Goal: Information Seeking & Learning: Learn about a topic

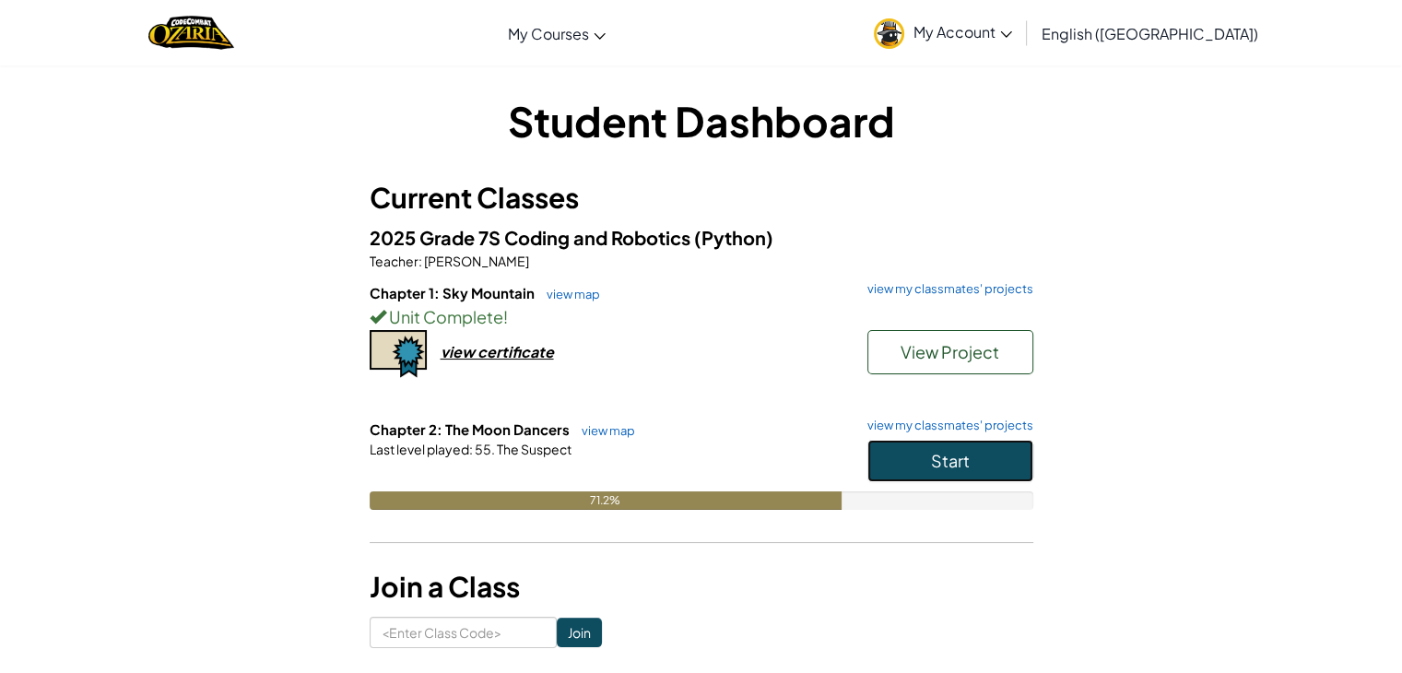
click at [938, 460] on span "Start" at bounding box center [950, 460] width 39 height 21
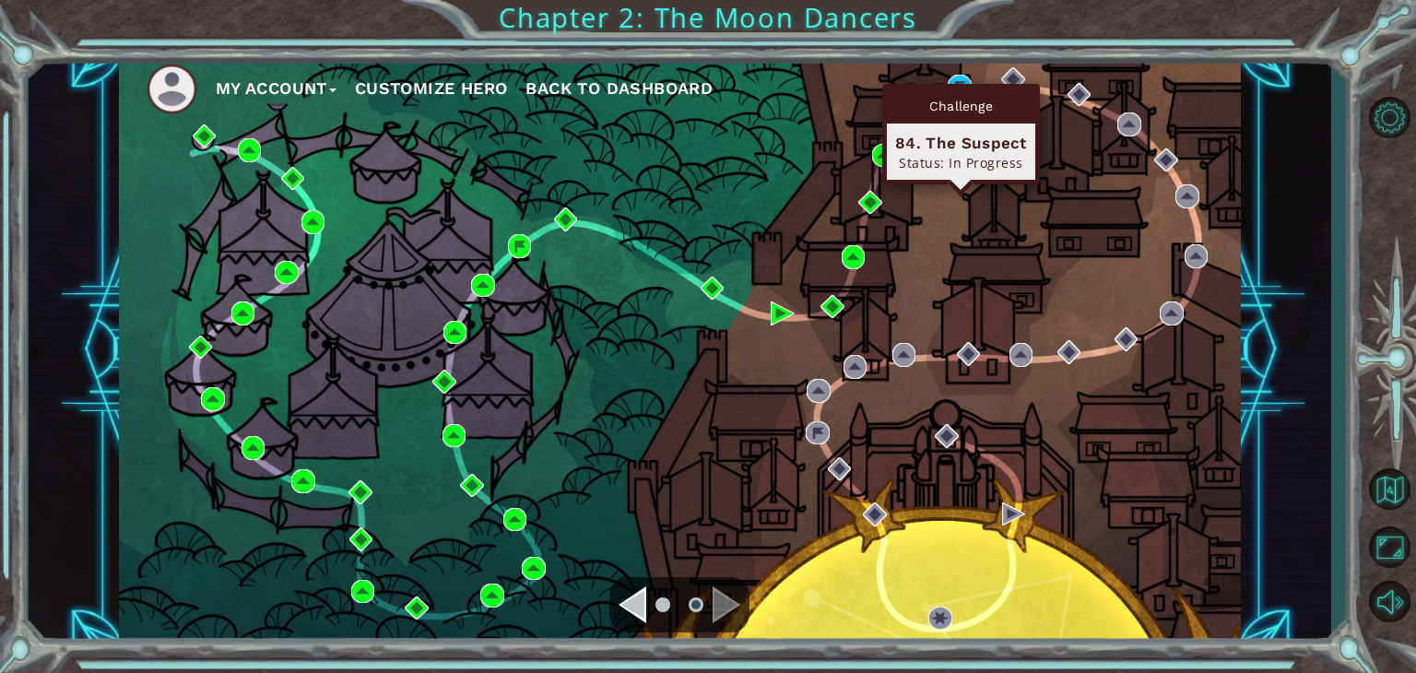
click at [951, 85] on div "Challenge 84. The Suspect Status: In Progress" at bounding box center [961, 134] width 158 height 100
click at [958, 78] on img at bounding box center [959, 87] width 24 height 24
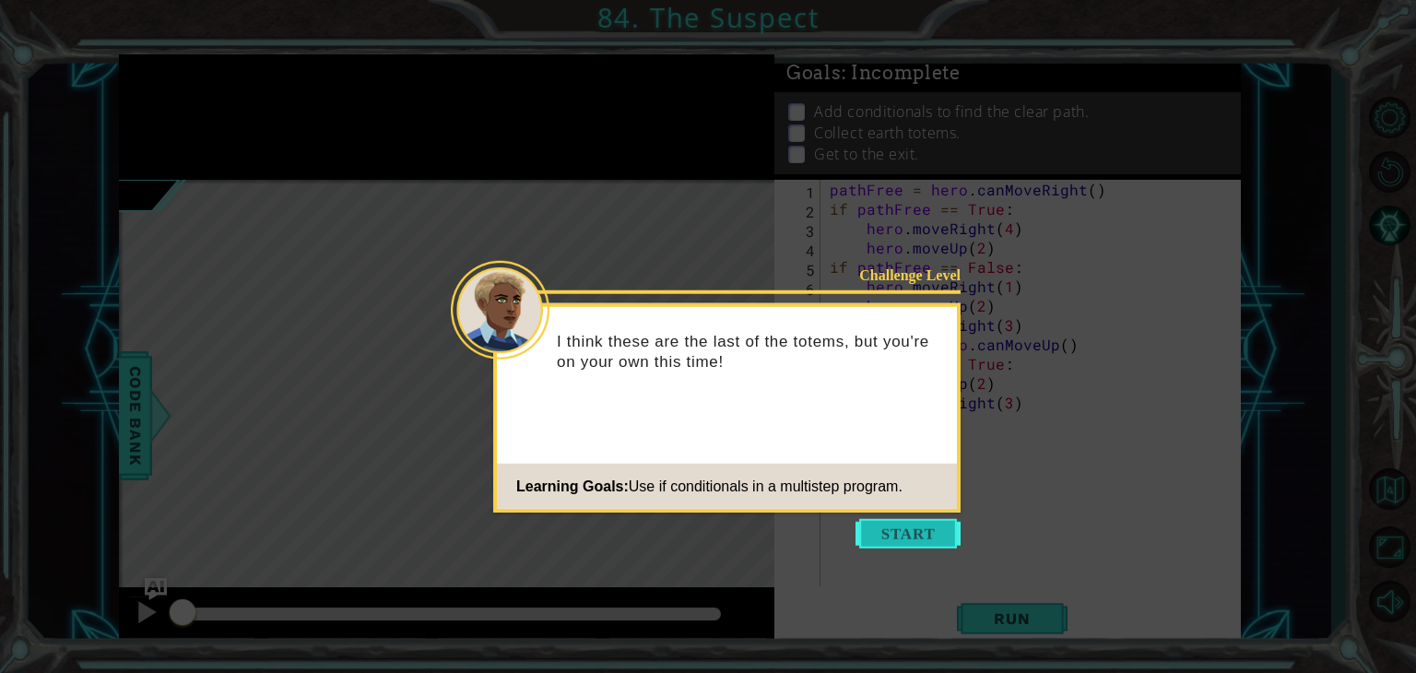
click at [920, 535] on button "Start" at bounding box center [907, 533] width 105 height 29
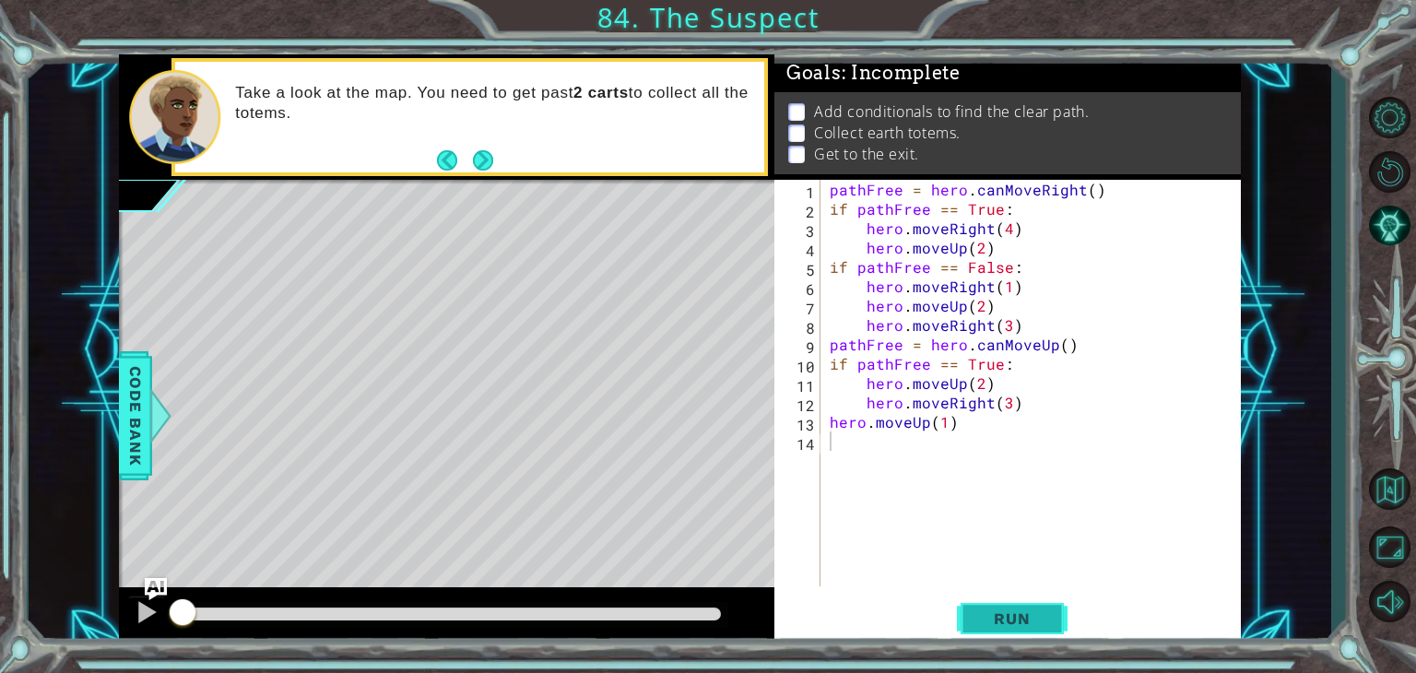
click at [1042, 613] on span "Run" at bounding box center [1011, 618] width 73 height 18
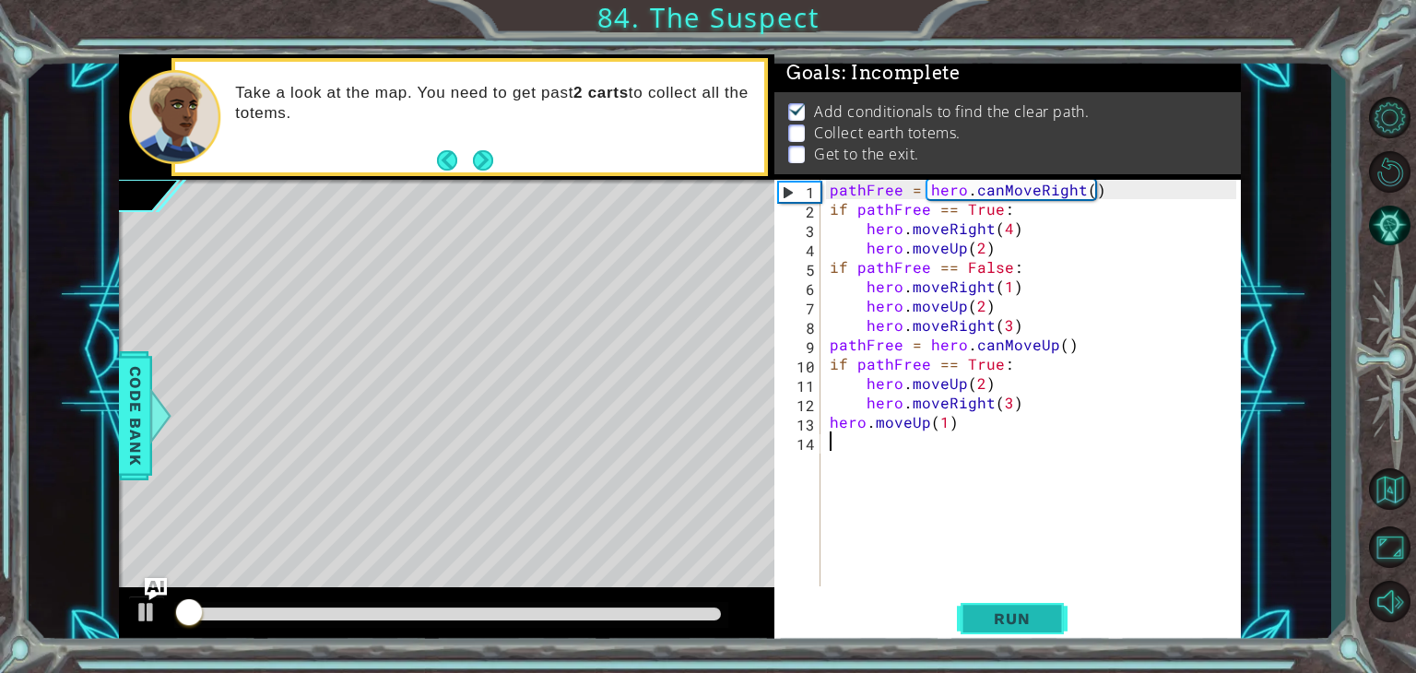
scroll to position [7, 0]
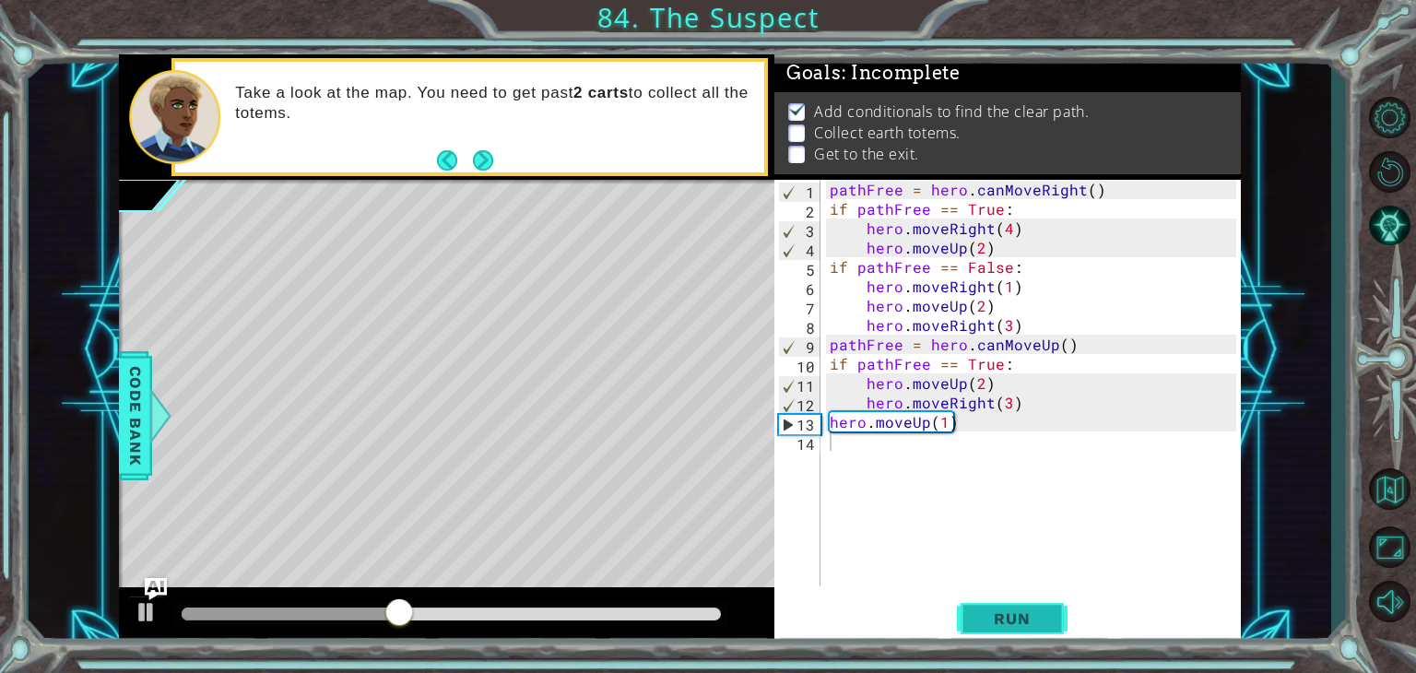
click at [989, 597] on button "Run" at bounding box center [1012, 618] width 111 height 47
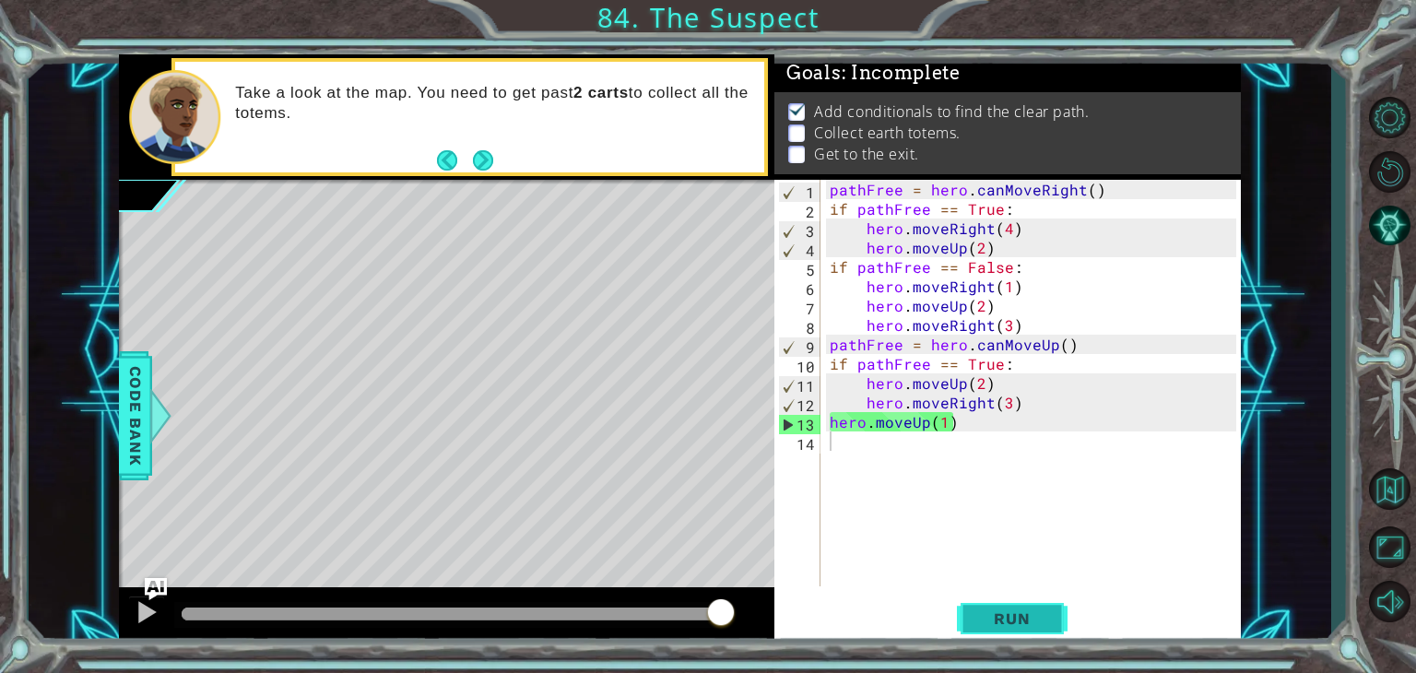
click at [1044, 623] on span "Run" at bounding box center [1011, 618] width 73 height 18
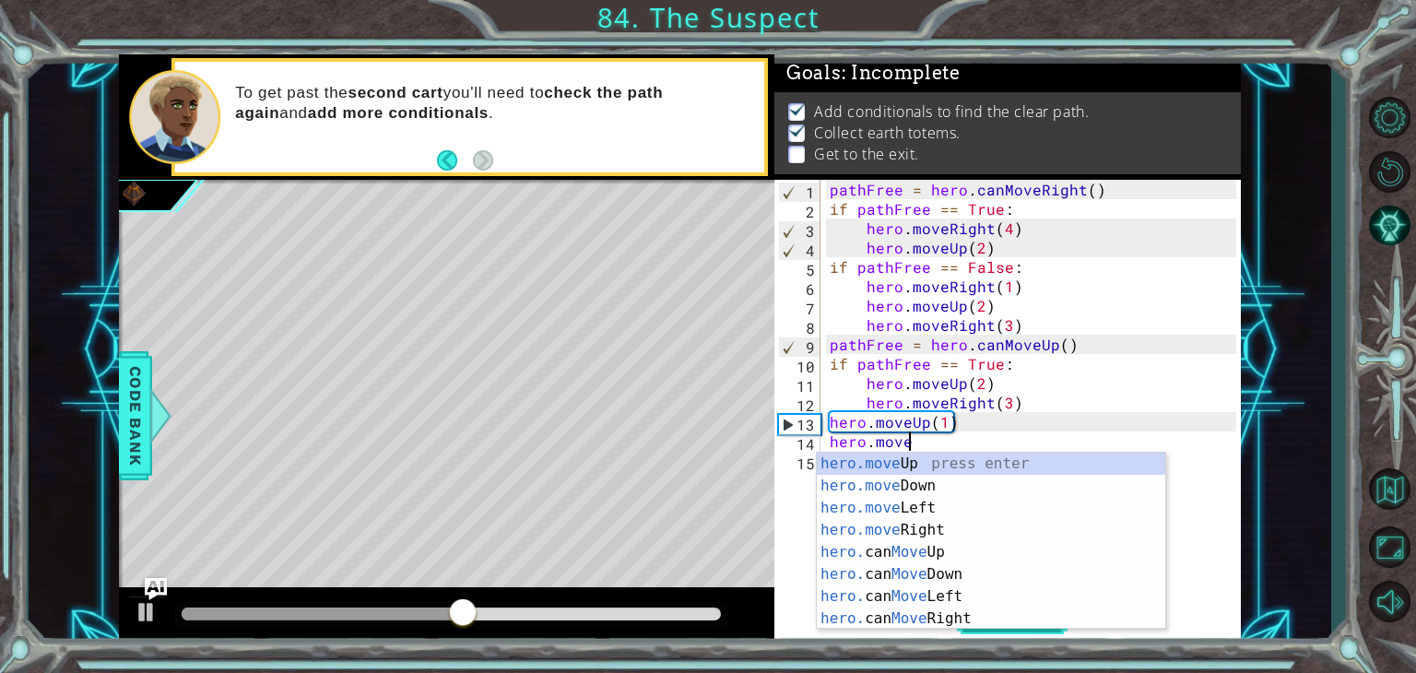
scroll to position [0, 4]
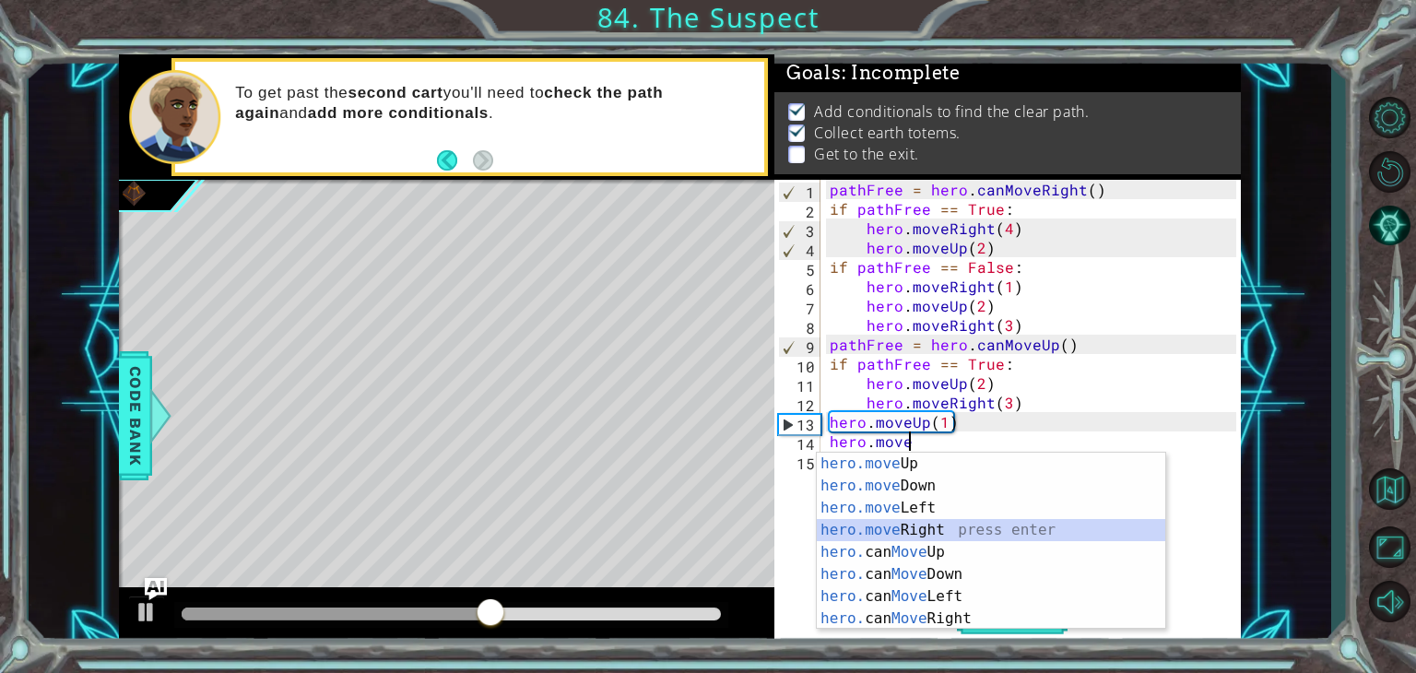
click at [927, 524] on div "hero.move Up press enter hero.move Down press enter hero.move Left press enter …" at bounding box center [991, 563] width 348 height 221
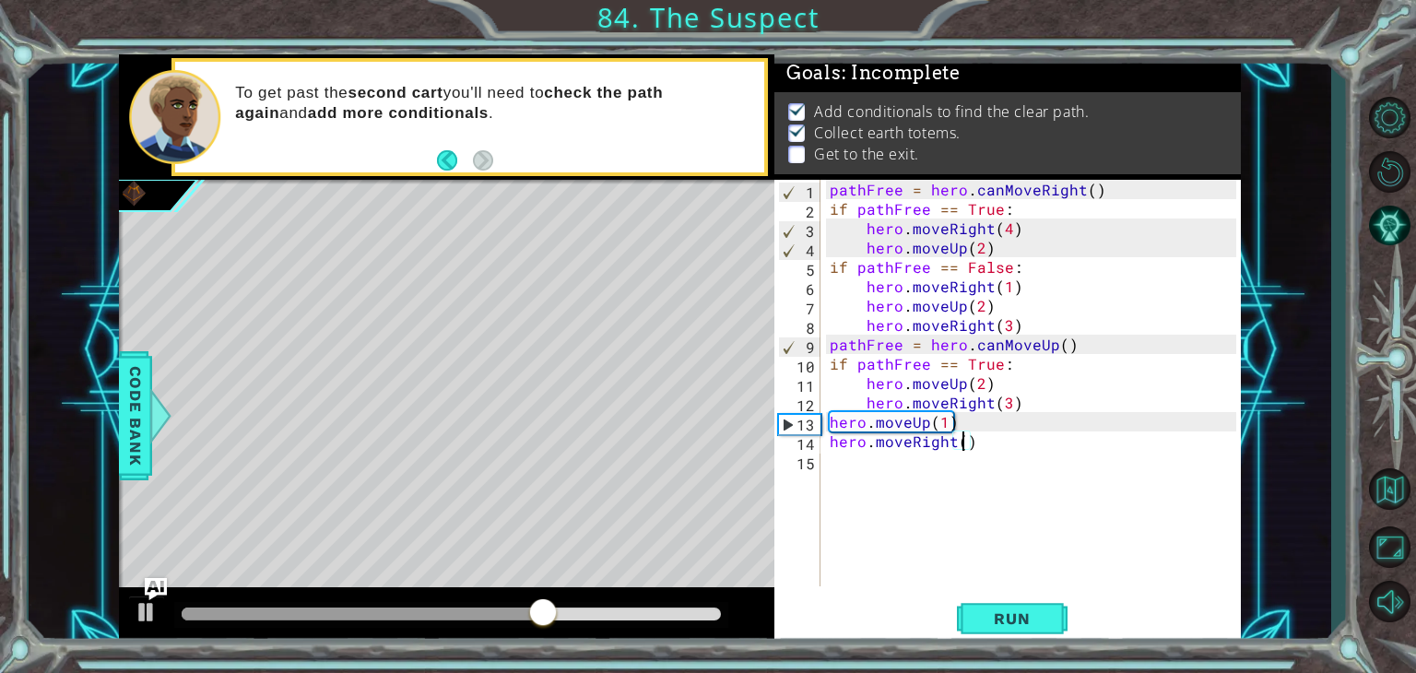
type textarea "hero.moveRight(2)"
click at [833, 469] on div "pathFree = hero . canMoveRight ( ) if pathFree == True : hero . moveRight ( 4 )…" at bounding box center [1035, 402] width 419 height 445
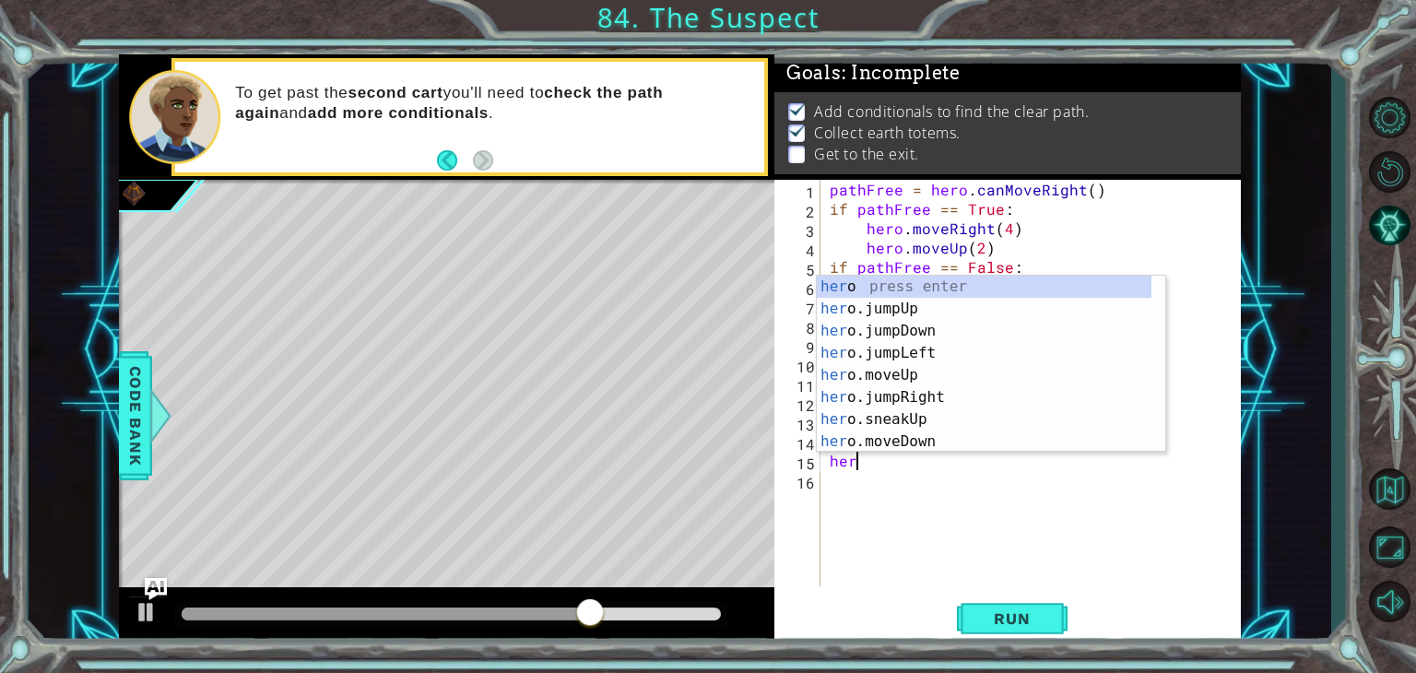
scroll to position [0, 0]
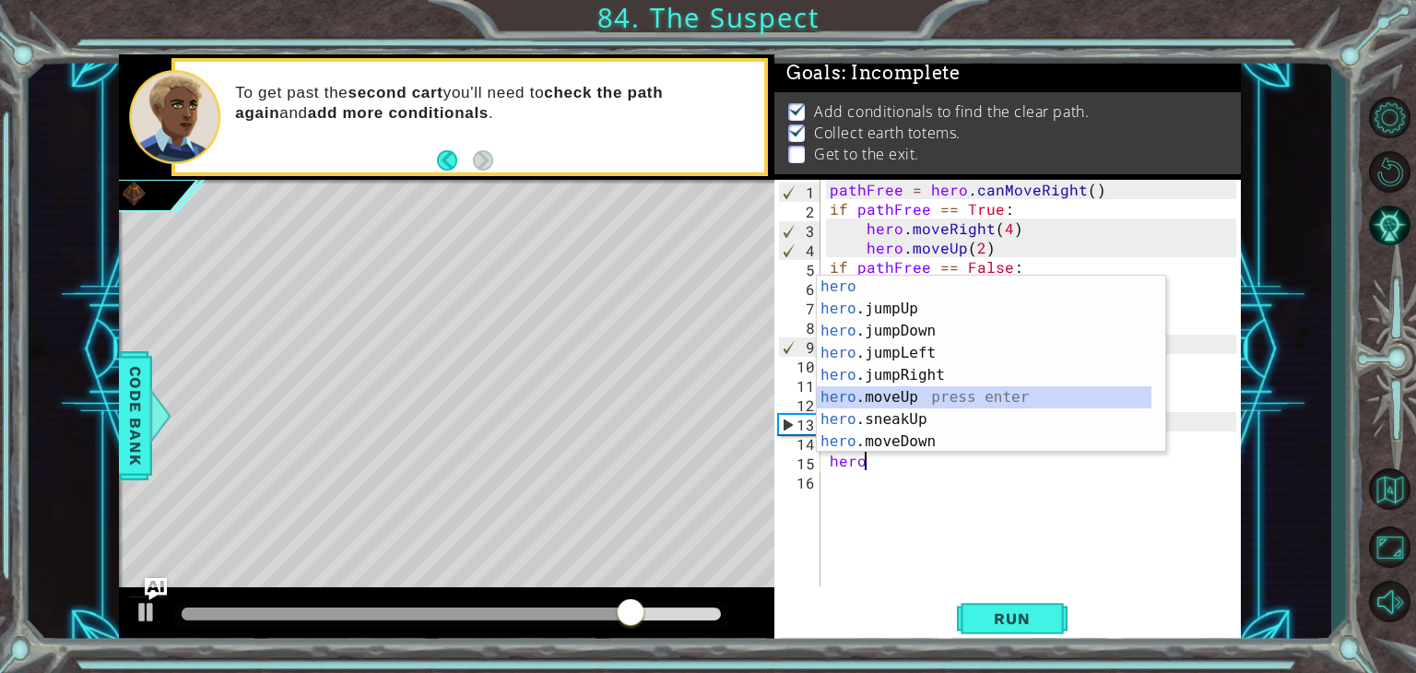
click at [903, 391] on div "hero press enter hero .jumpUp press enter hero .jumpDown press enter hero .jump…" at bounding box center [984, 386] width 335 height 221
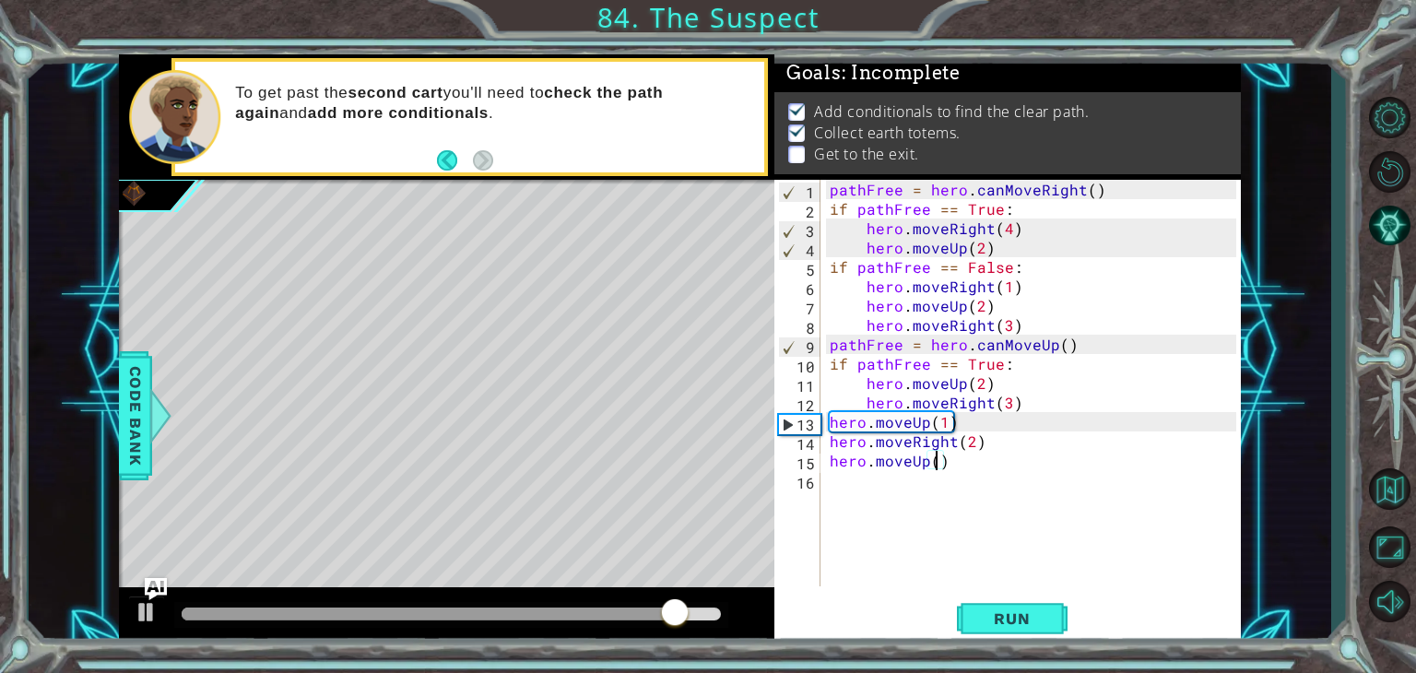
type textarea "hero.moveUp(2)"
click at [832, 488] on div "pathFree = hero . canMoveRight ( ) if pathFree == True : hero . moveRight ( 4 )…" at bounding box center [1035, 402] width 419 height 445
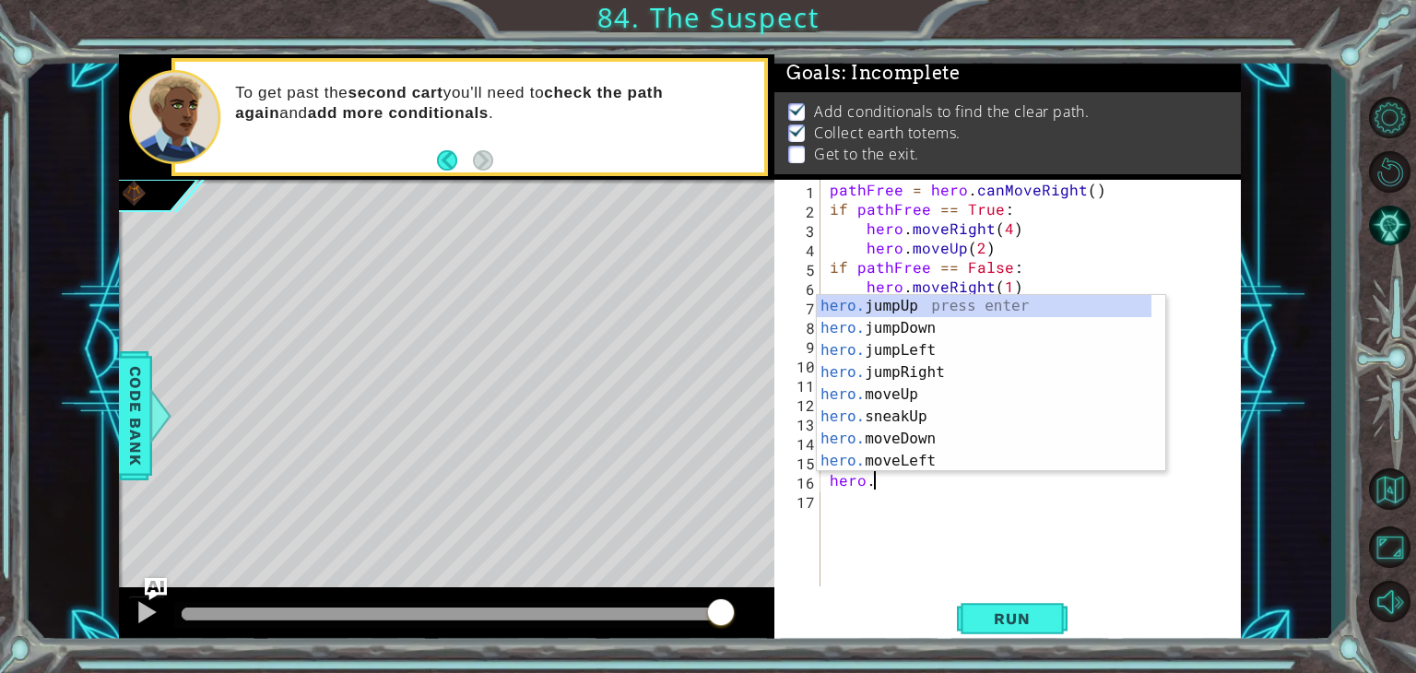
scroll to position [0, 2]
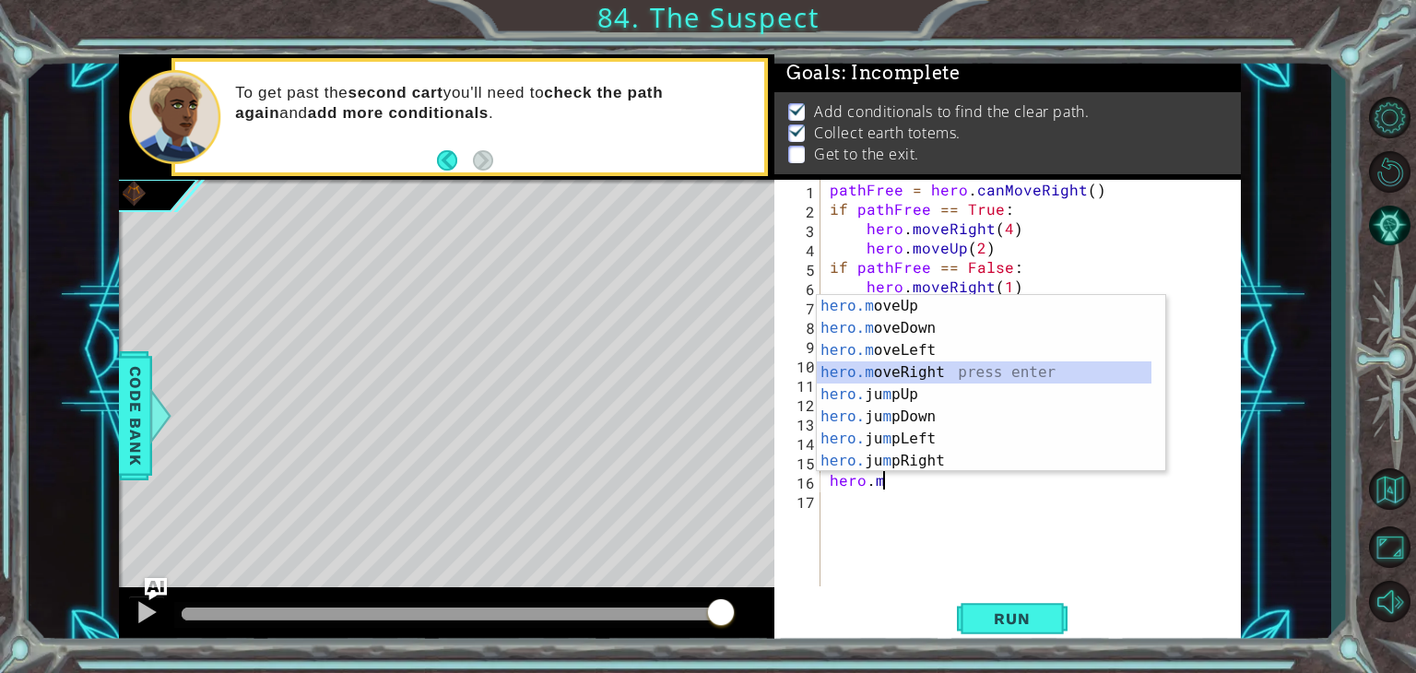
click at [934, 367] on div "hero.m oveUp press enter hero.m oveDown press enter hero.m oveLeft press enter …" at bounding box center [984, 405] width 335 height 221
type textarea "hero.moveRight(1)"
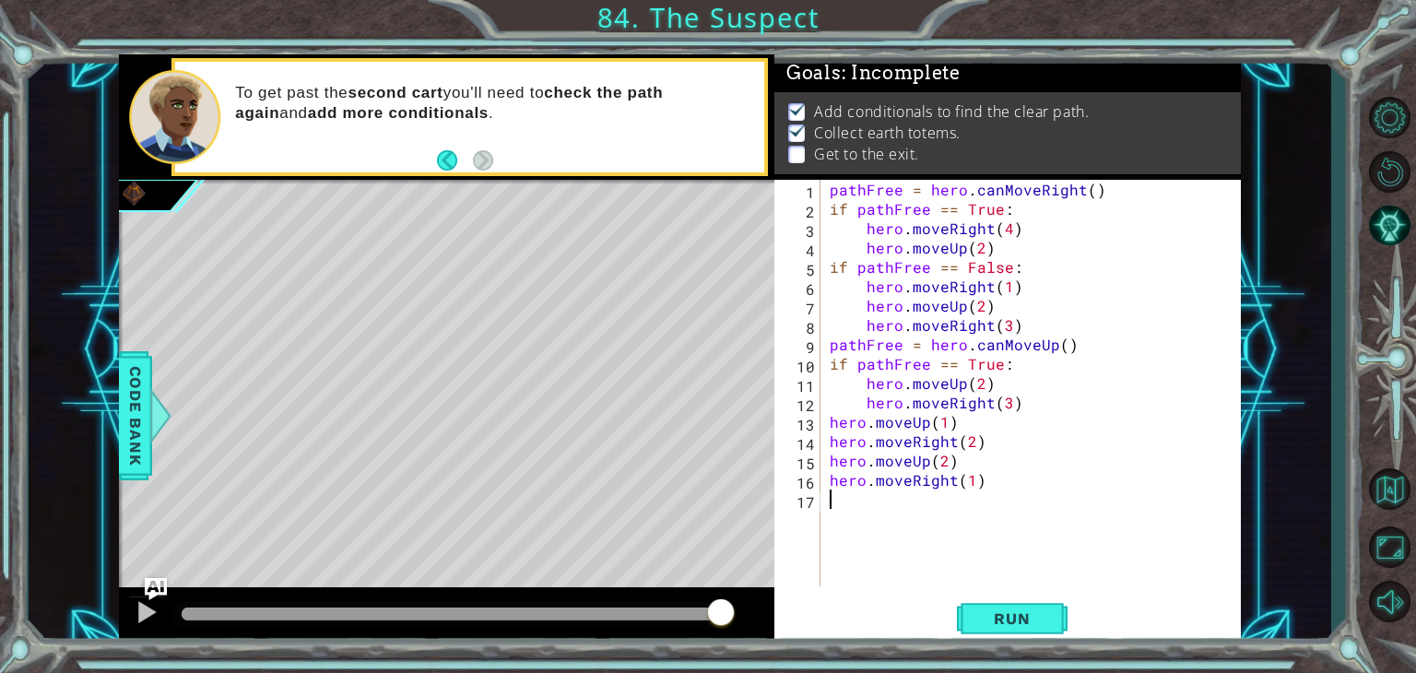
click at [833, 506] on div "pathFree = hero . canMoveRight ( ) if pathFree == True : hero . moveRight ( 4 )…" at bounding box center [1035, 402] width 419 height 445
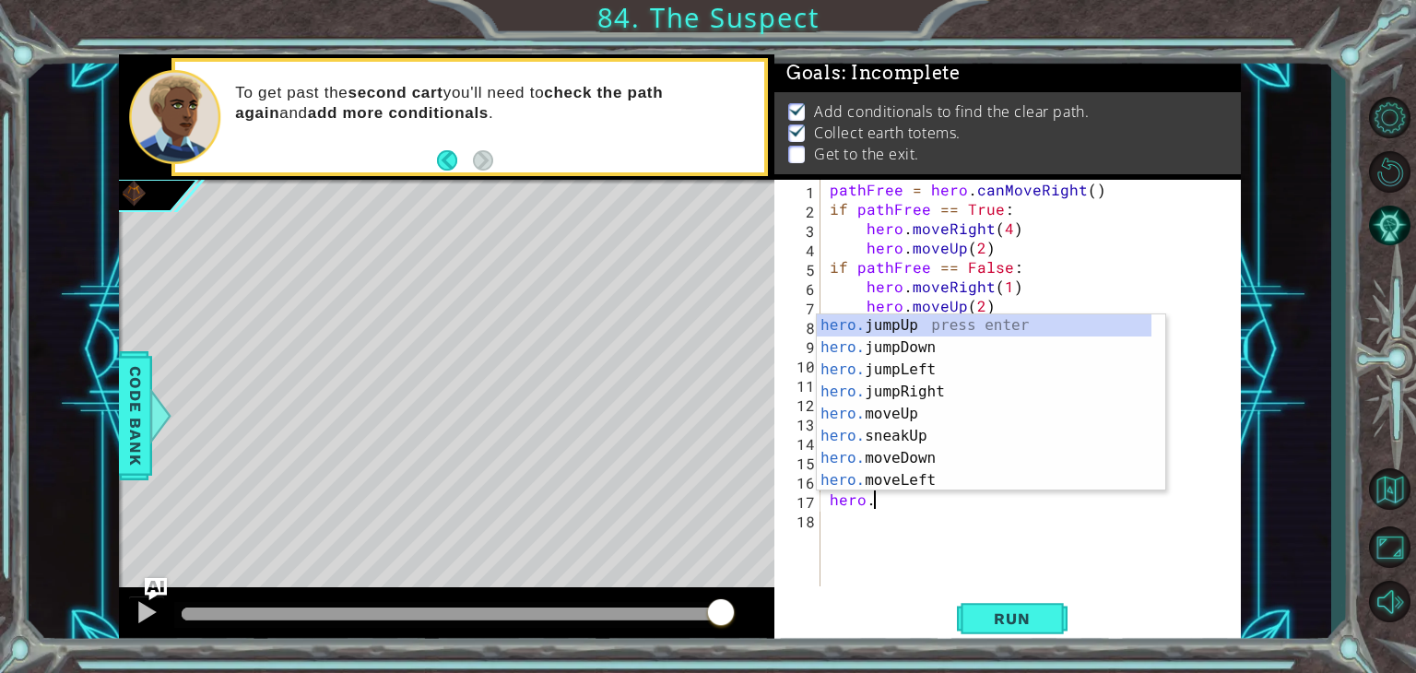
scroll to position [0, 1]
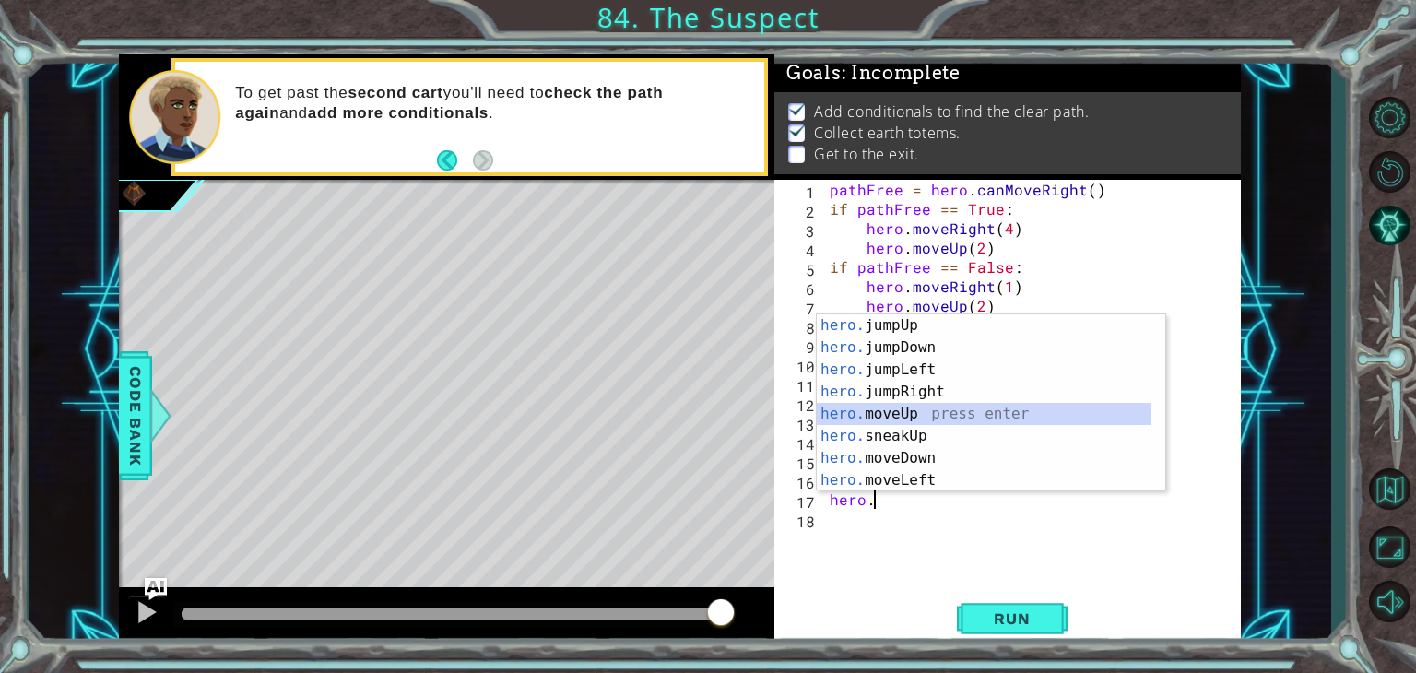
click at [870, 416] on div "hero. jumpUp press enter hero. jumpDown press enter hero. jumpLeft press enter …" at bounding box center [984, 424] width 335 height 221
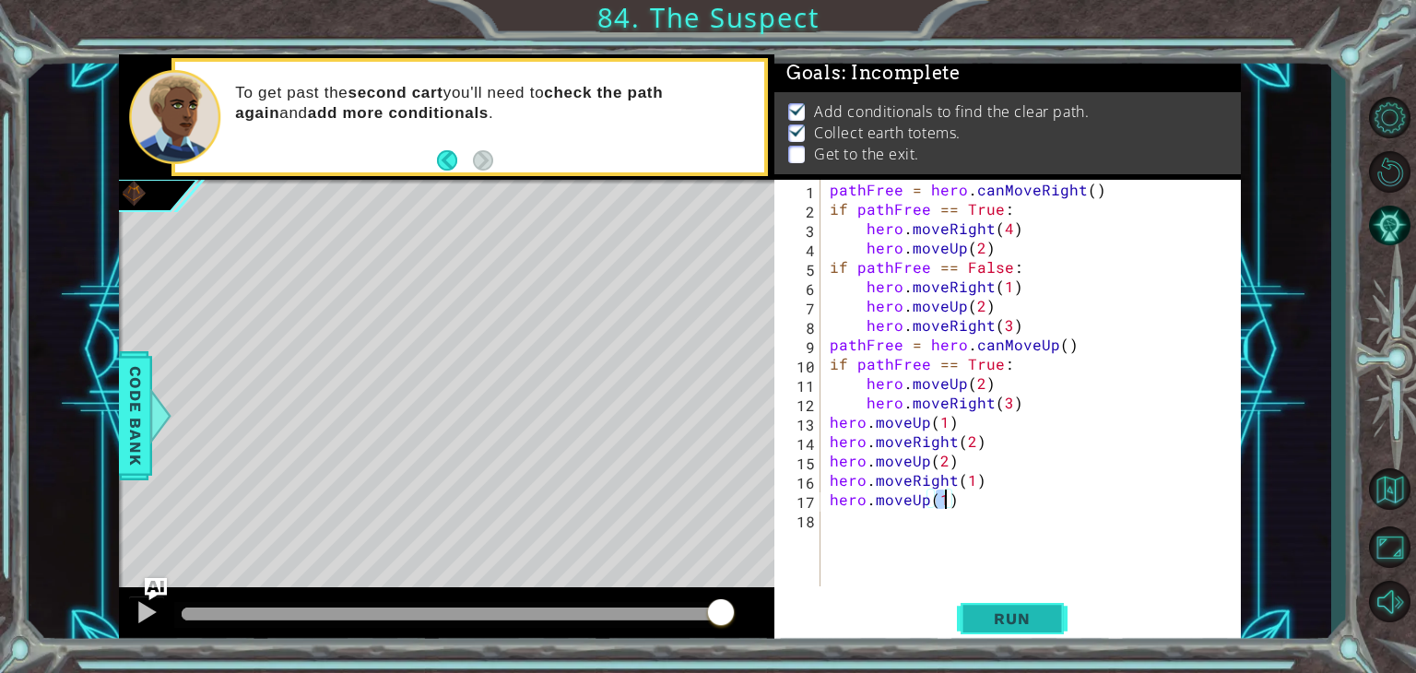
type textarea "hero.moveUp(1)"
click at [1045, 620] on span "Run" at bounding box center [1011, 618] width 73 height 18
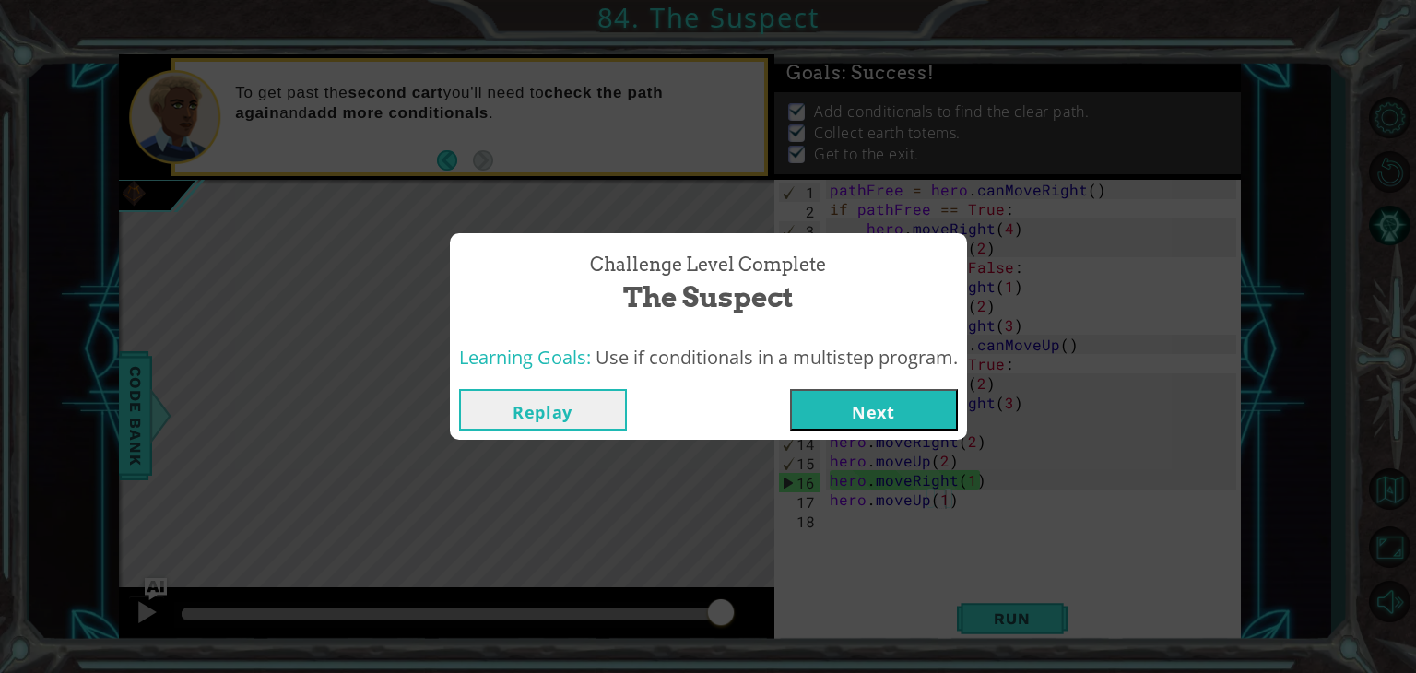
click at [911, 405] on button "Next" at bounding box center [874, 409] width 168 height 41
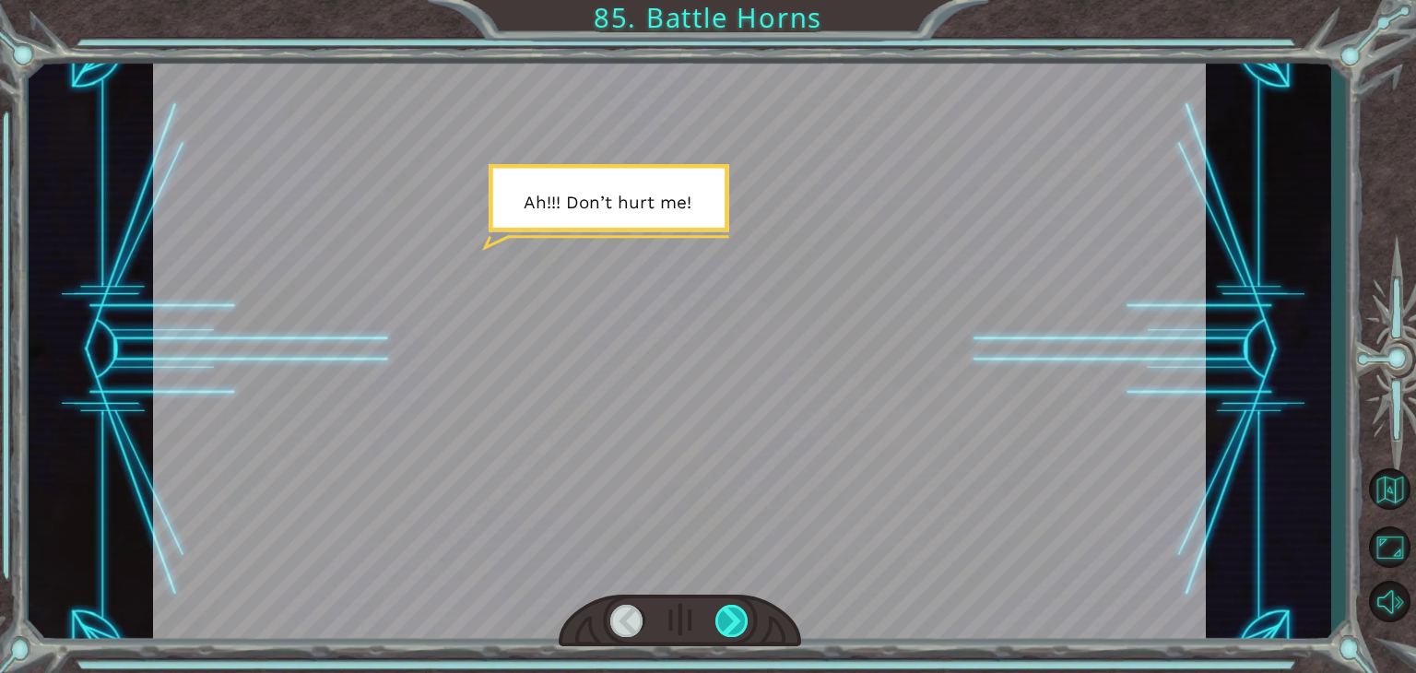
click at [731, 609] on div at bounding box center [731, 621] width 33 height 32
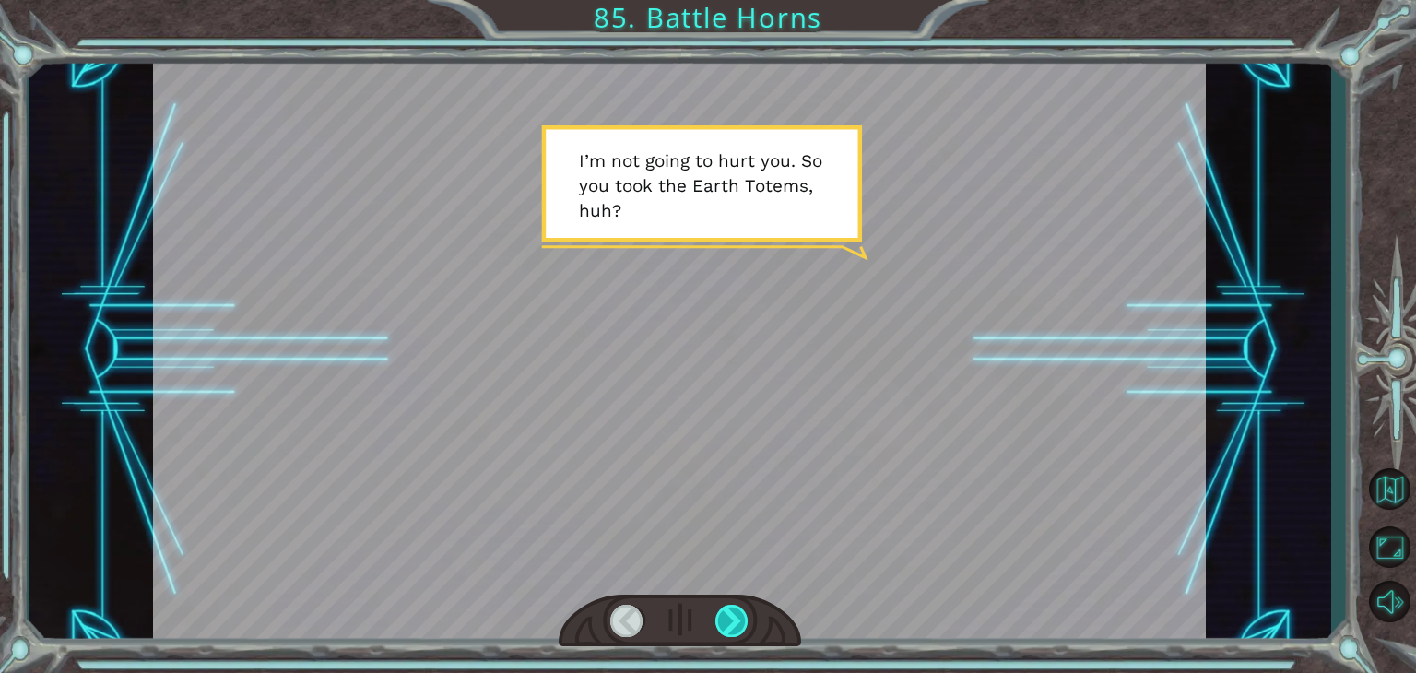
click at [731, 609] on div at bounding box center [731, 621] width 33 height 32
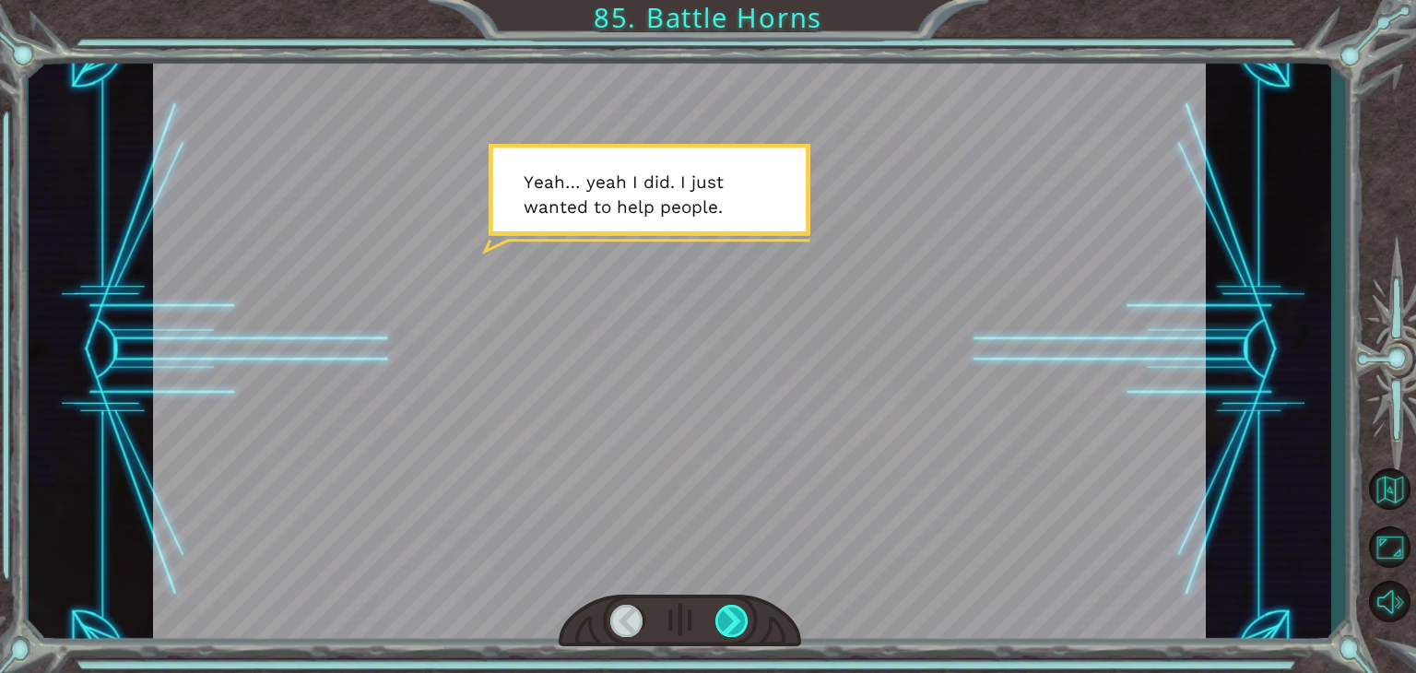
click at [731, 612] on div at bounding box center [731, 621] width 33 height 32
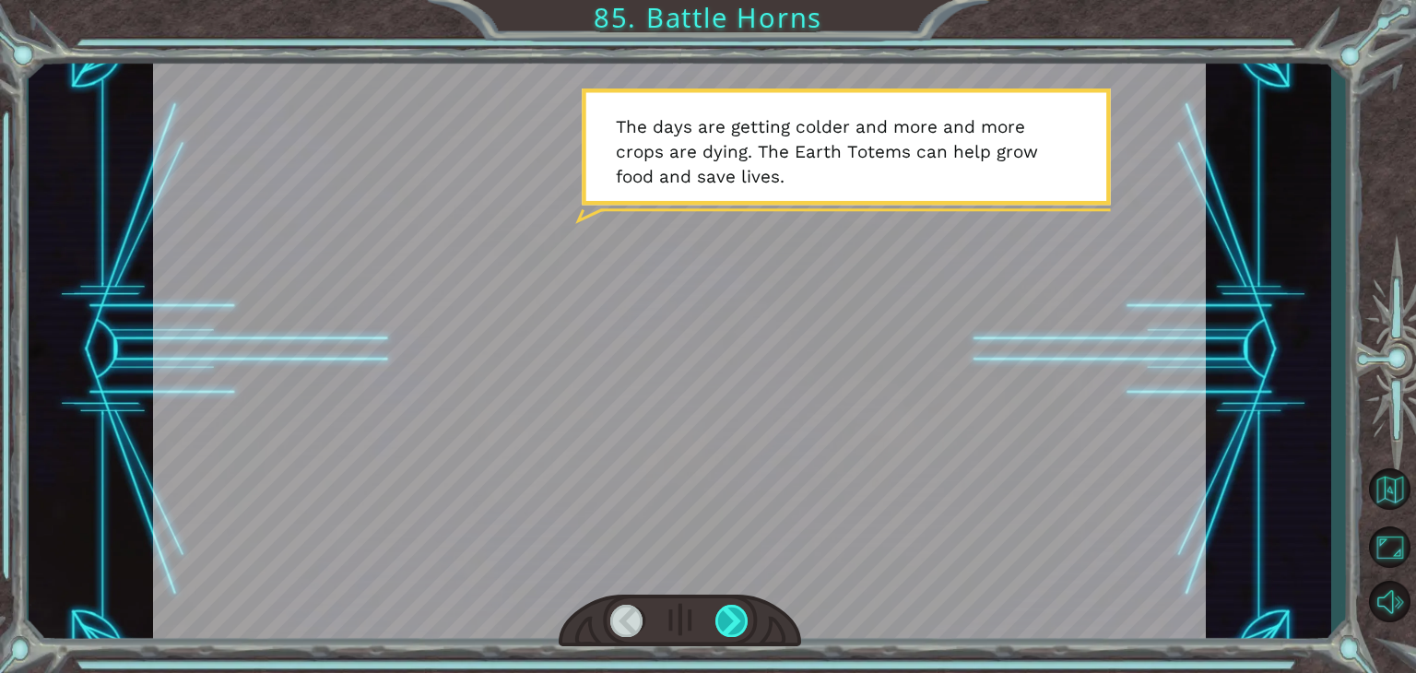
click at [731, 612] on div at bounding box center [731, 621] width 33 height 32
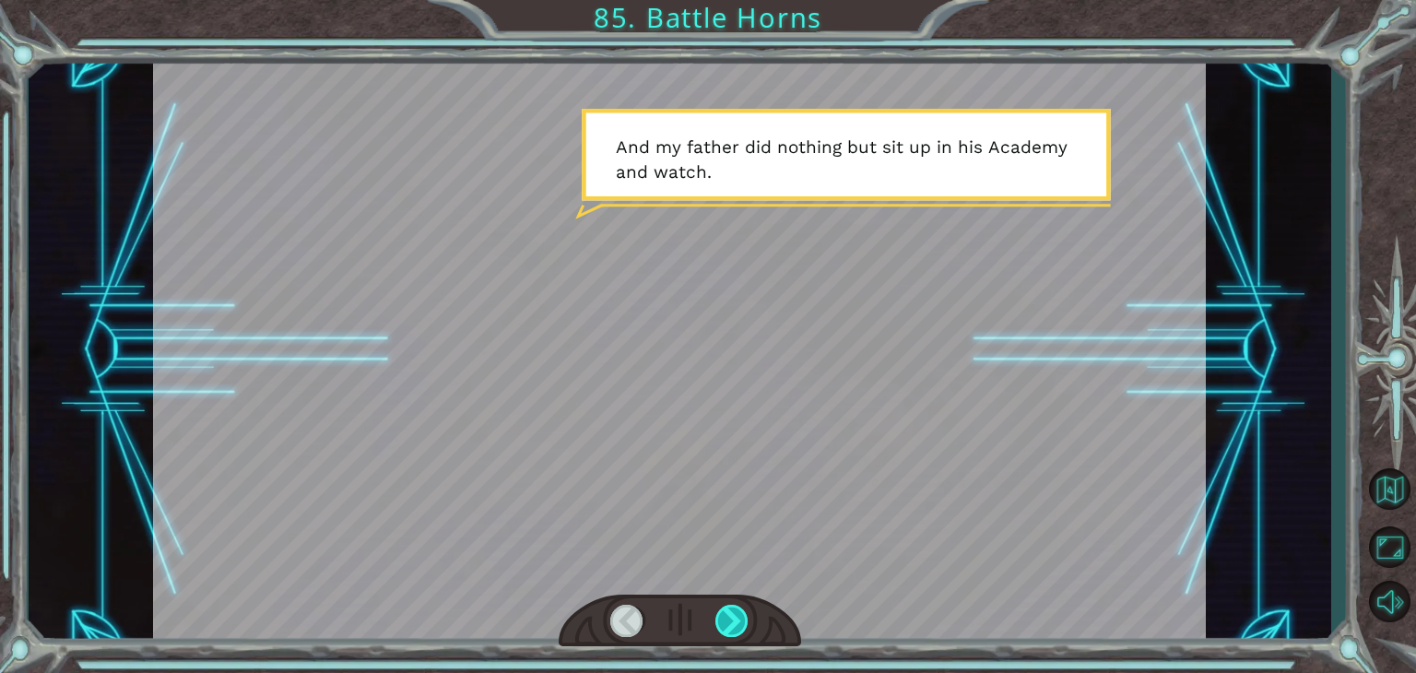
click at [731, 612] on div at bounding box center [731, 621] width 33 height 32
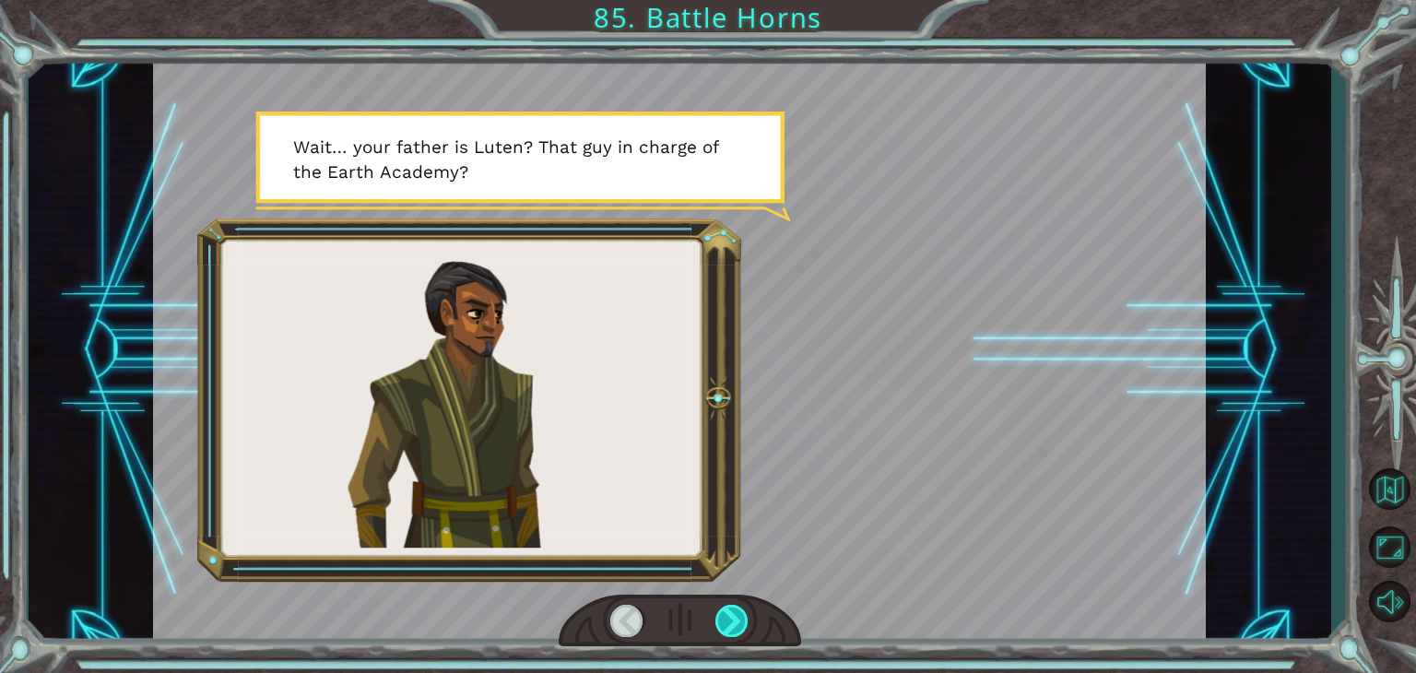
click at [731, 612] on div at bounding box center [731, 621] width 33 height 32
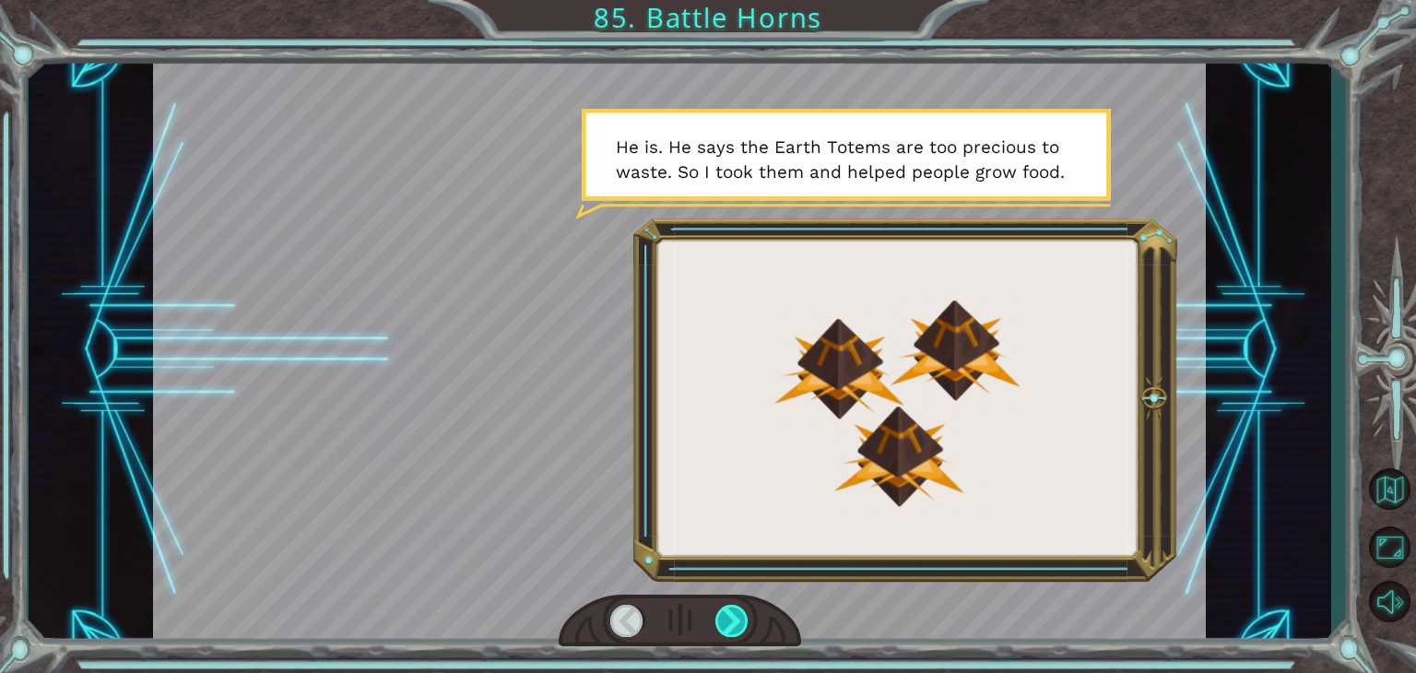
click at [731, 612] on div at bounding box center [731, 621] width 33 height 32
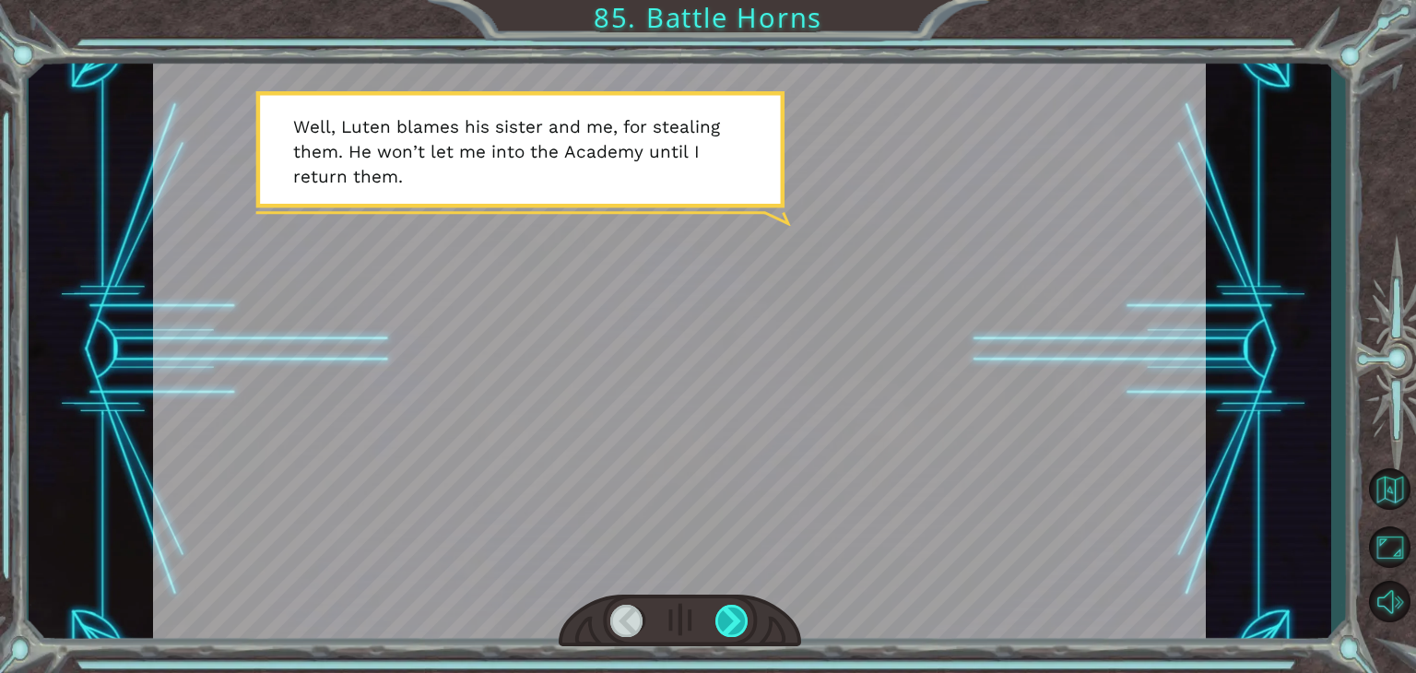
click at [731, 612] on div at bounding box center [731, 621] width 33 height 32
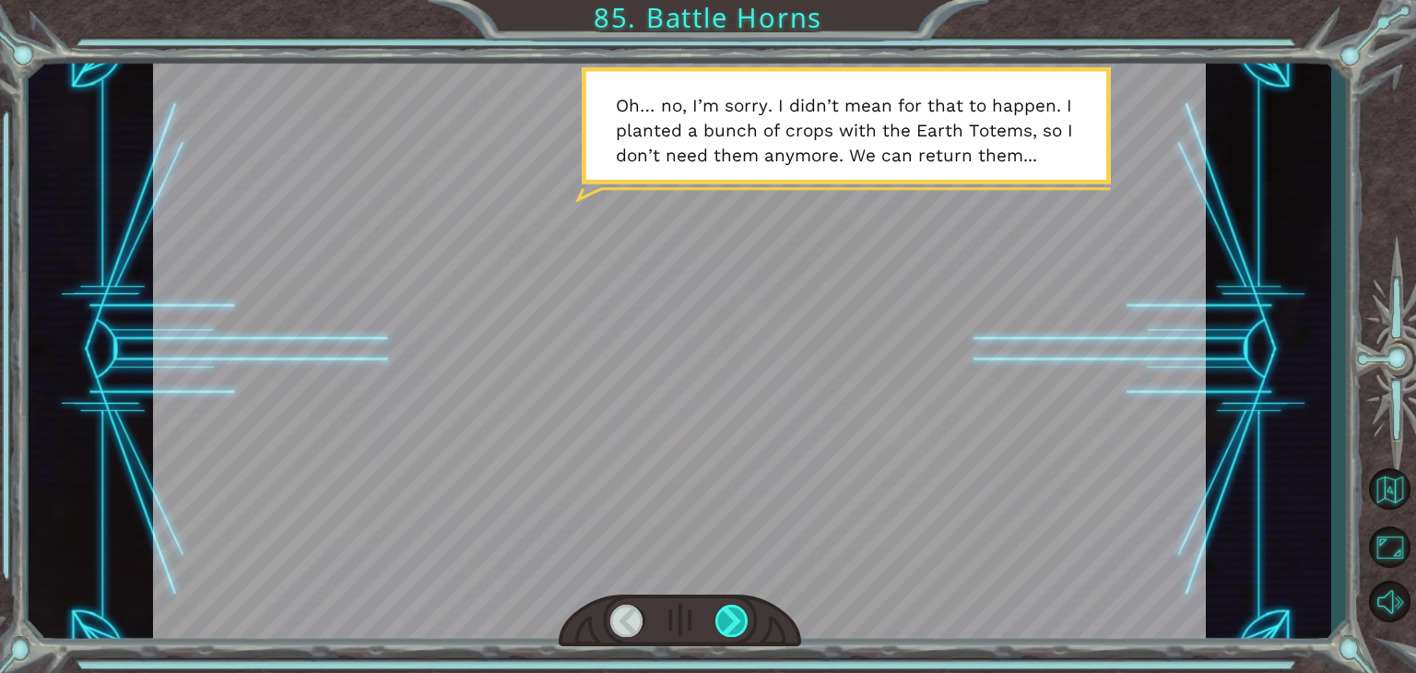
click at [731, 612] on div at bounding box center [731, 621] width 33 height 32
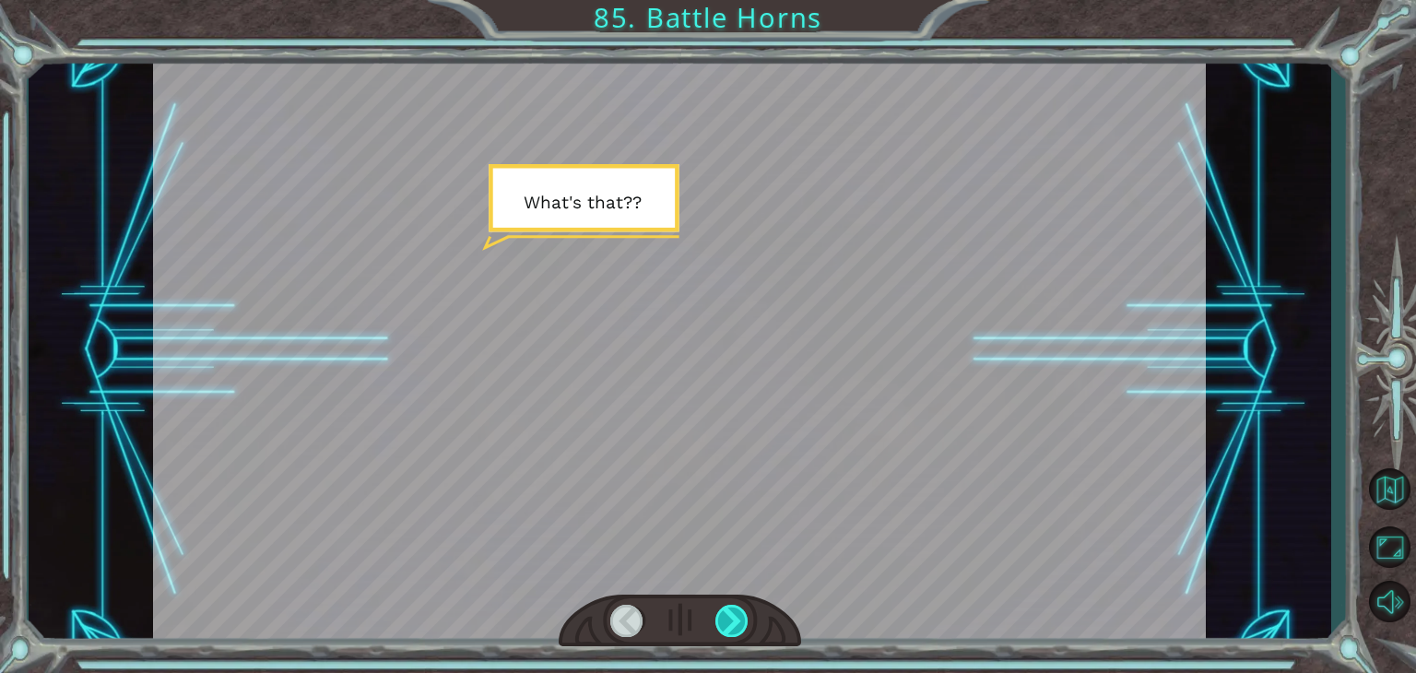
click at [731, 612] on div at bounding box center [731, 621] width 33 height 32
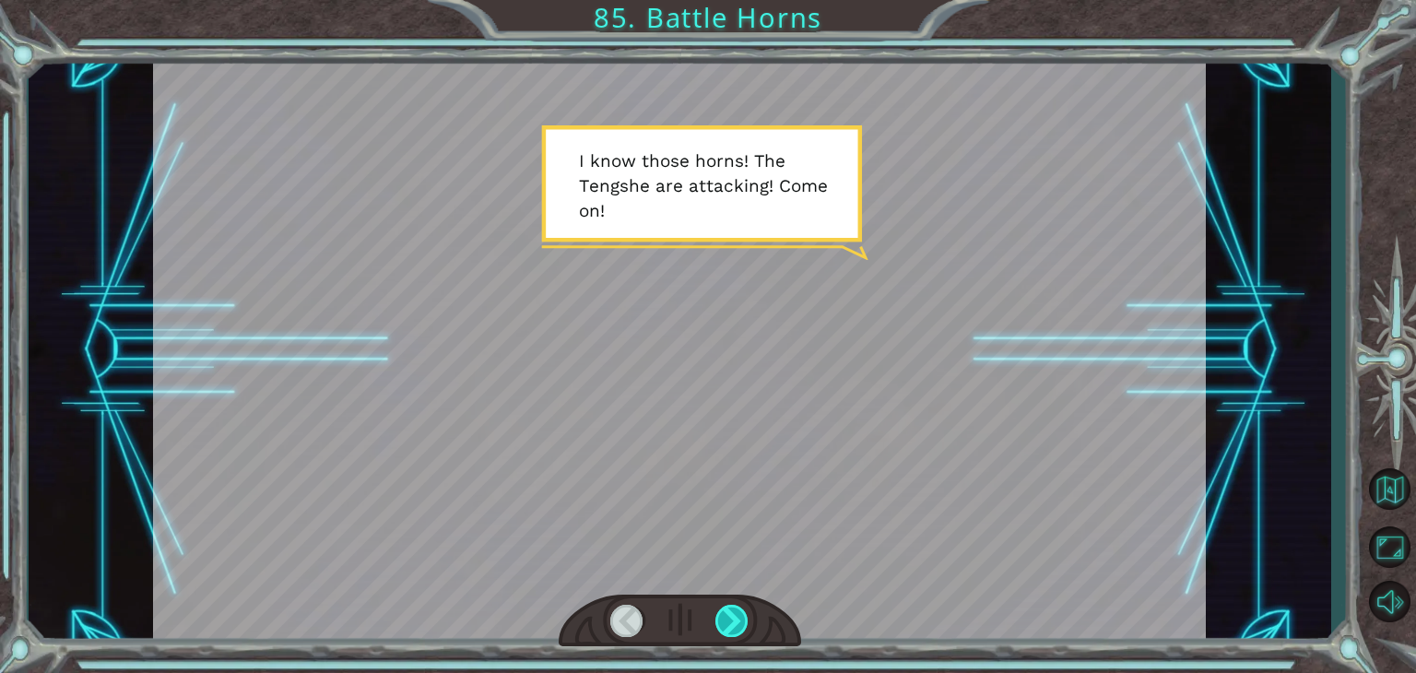
click at [731, 612] on div at bounding box center [731, 621] width 33 height 32
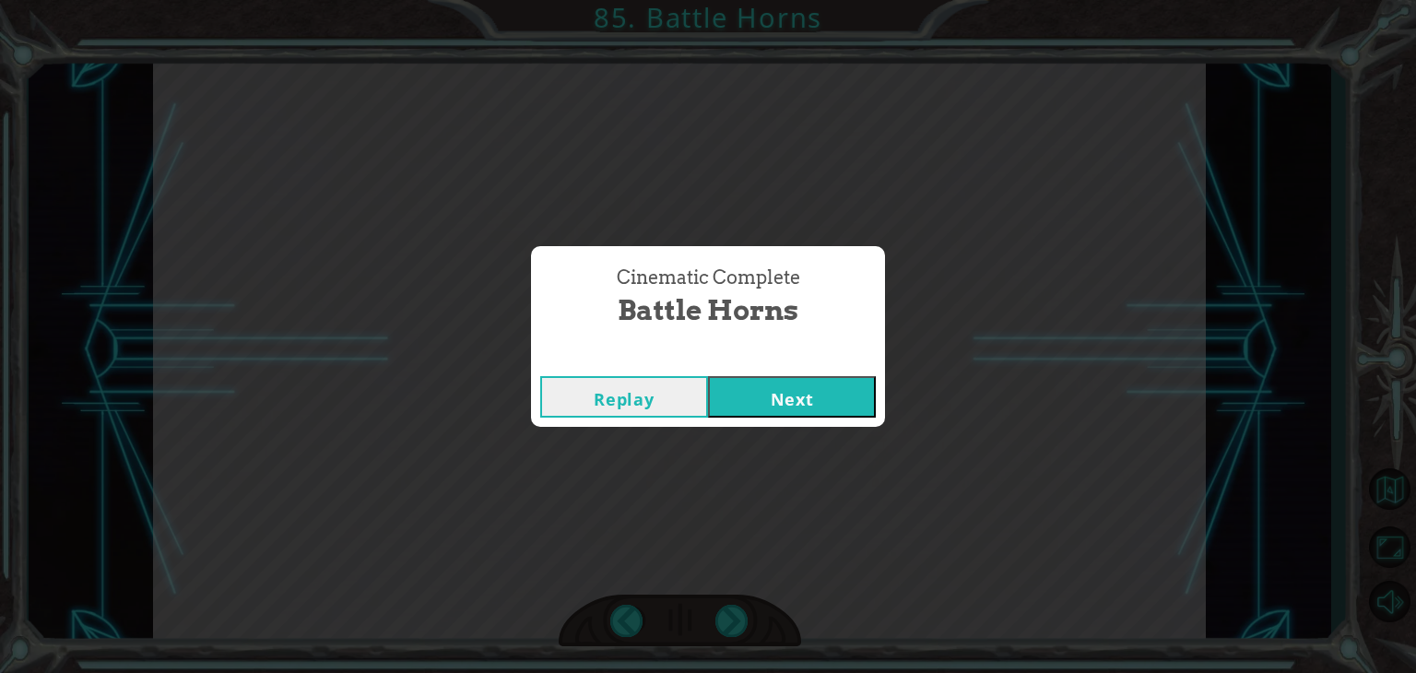
click at [796, 397] on button "Next" at bounding box center [792, 396] width 168 height 41
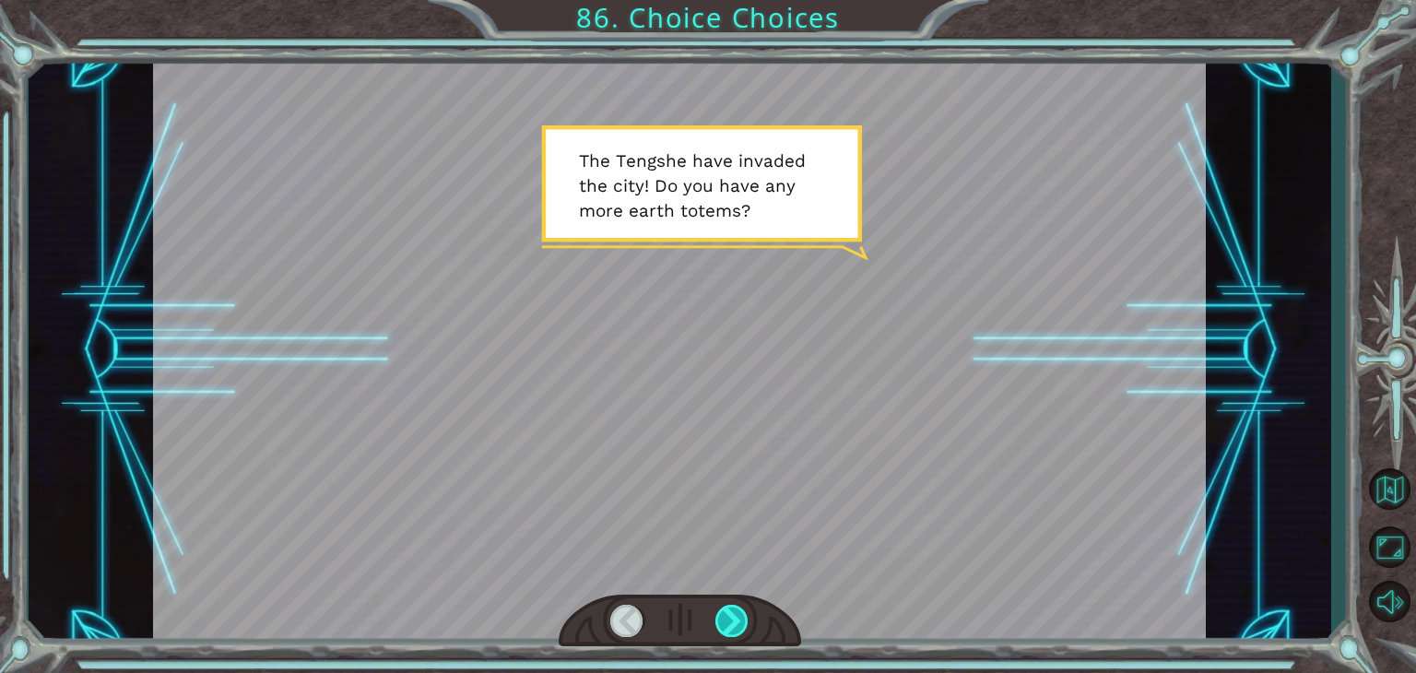
click at [734, 608] on div at bounding box center [731, 621] width 33 height 32
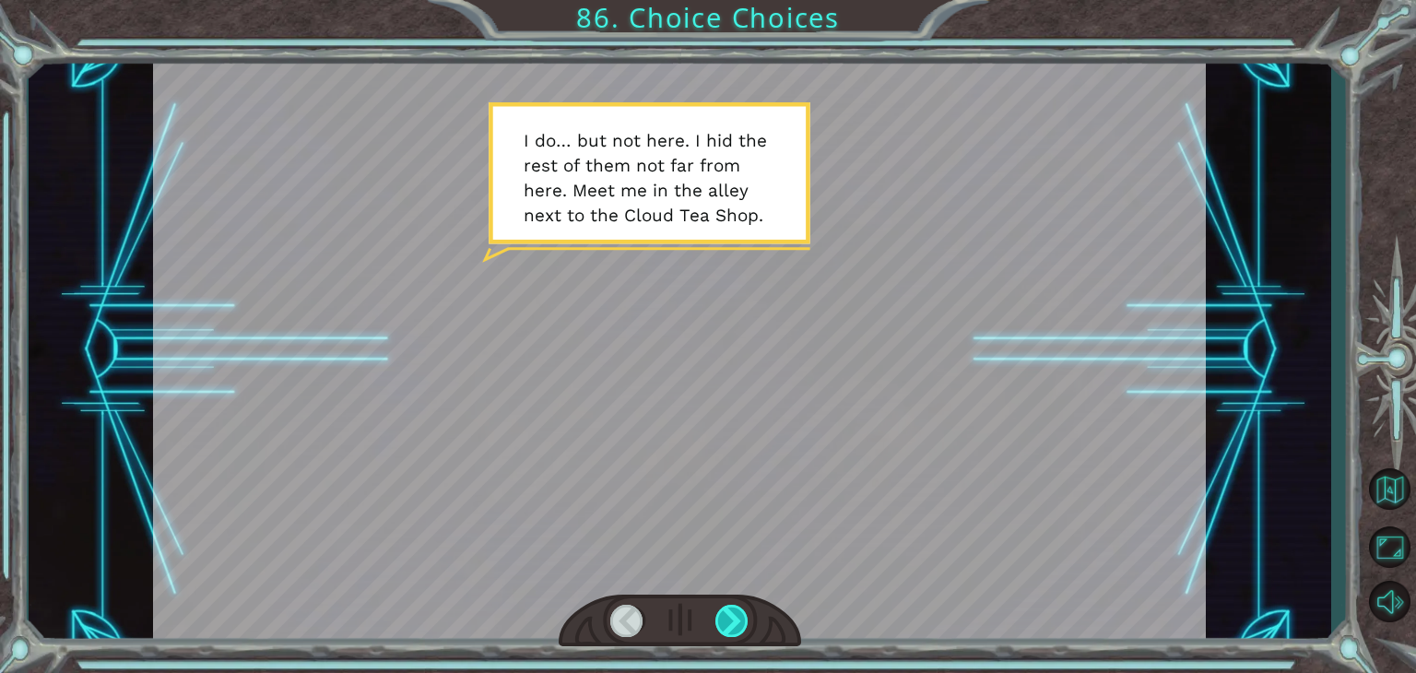
click at [734, 608] on div at bounding box center [731, 621] width 33 height 32
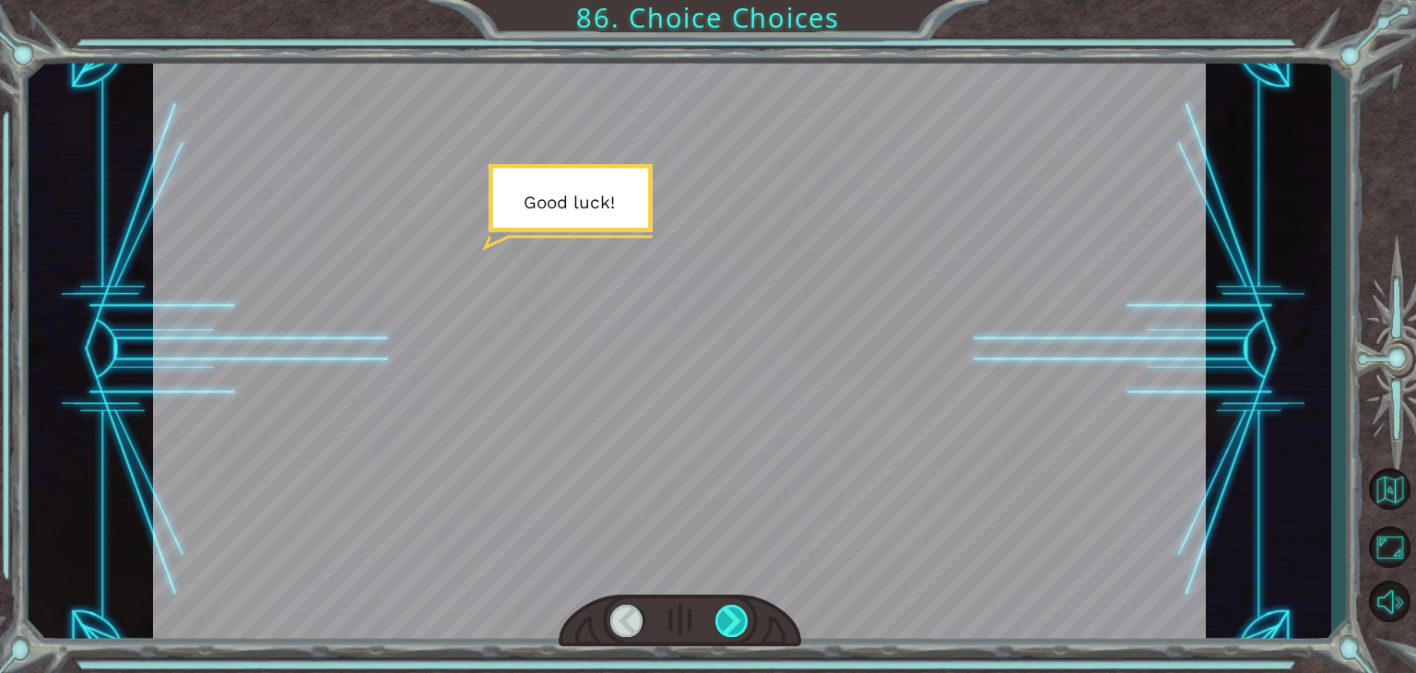
click at [734, 608] on div at bounding box center [731, 621] width 33 height 32
click at [733, 612] on div at bounding box center [731, 621] width 33 height 32
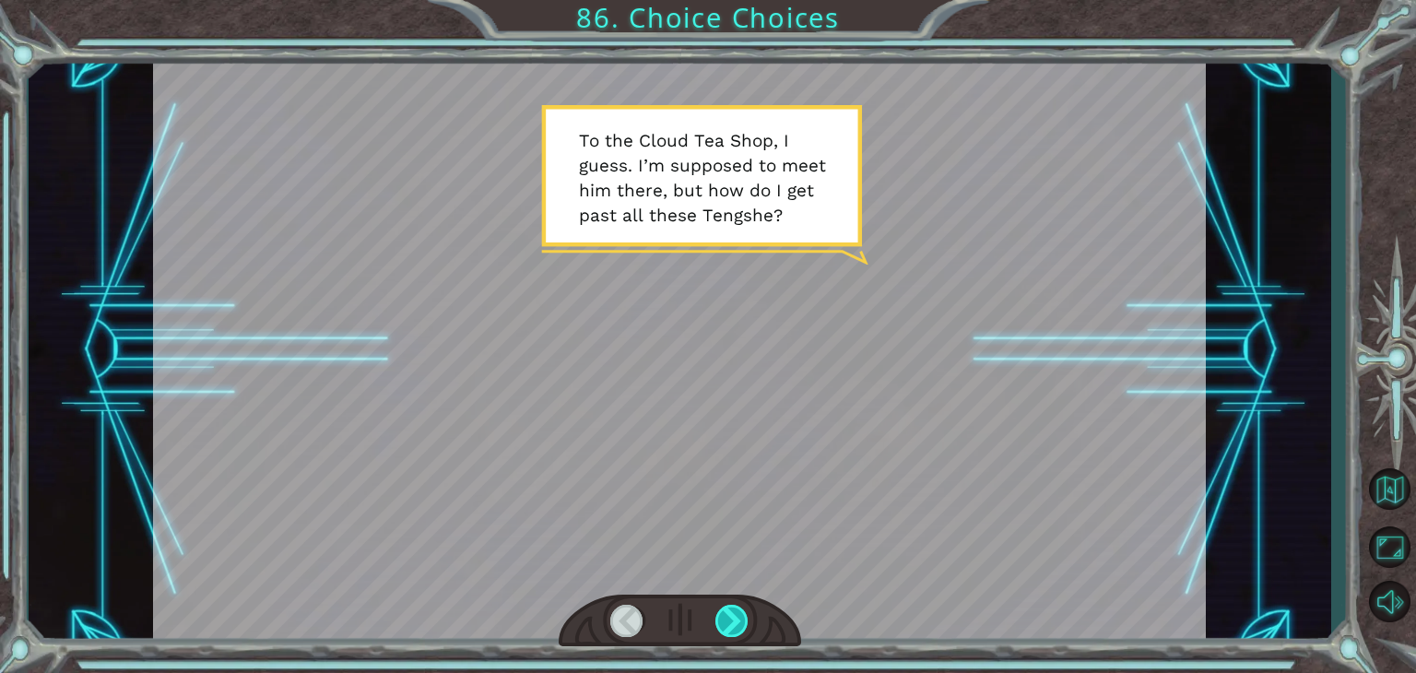
click at [733, 612] on div at bounding box center [731, 621] width 33 height 32
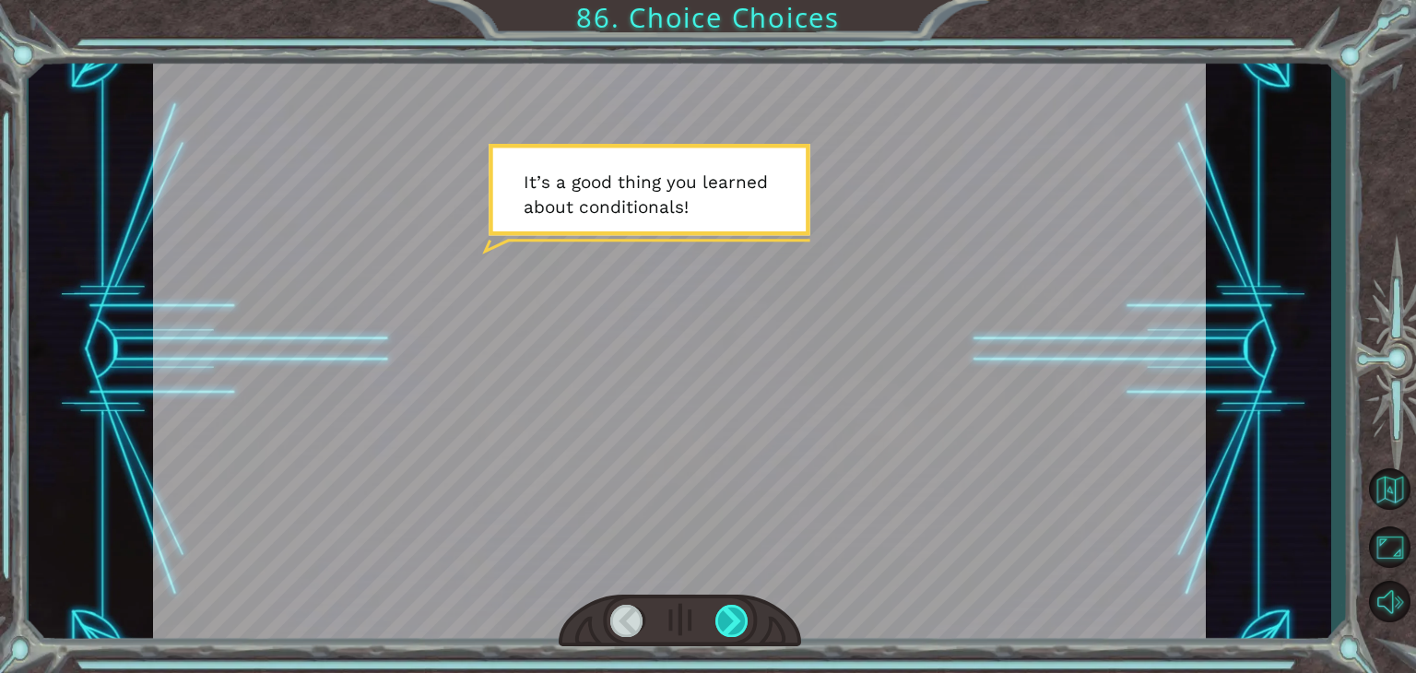
click at [733, 612] on div at bounding box center [731, 621] width 33 height 32
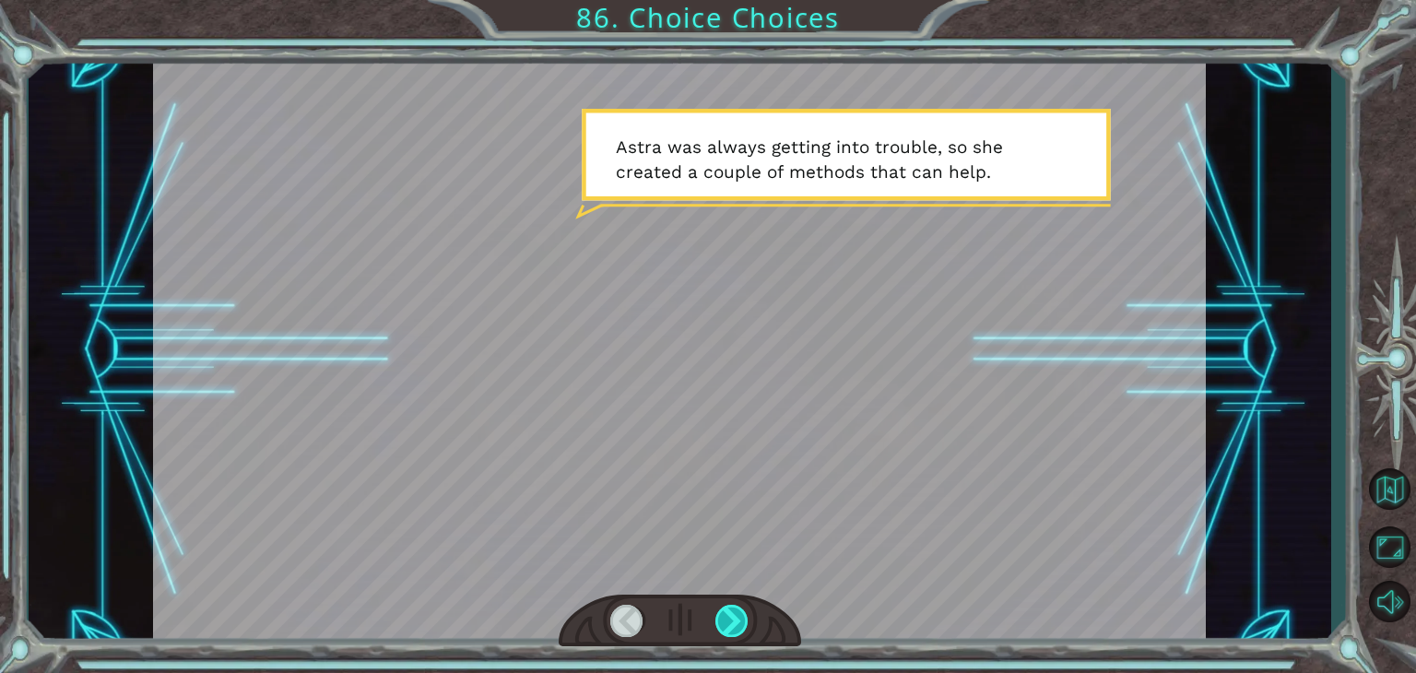
click at [733, 612] on div at bounding box center [731, 621] width 33 height 32
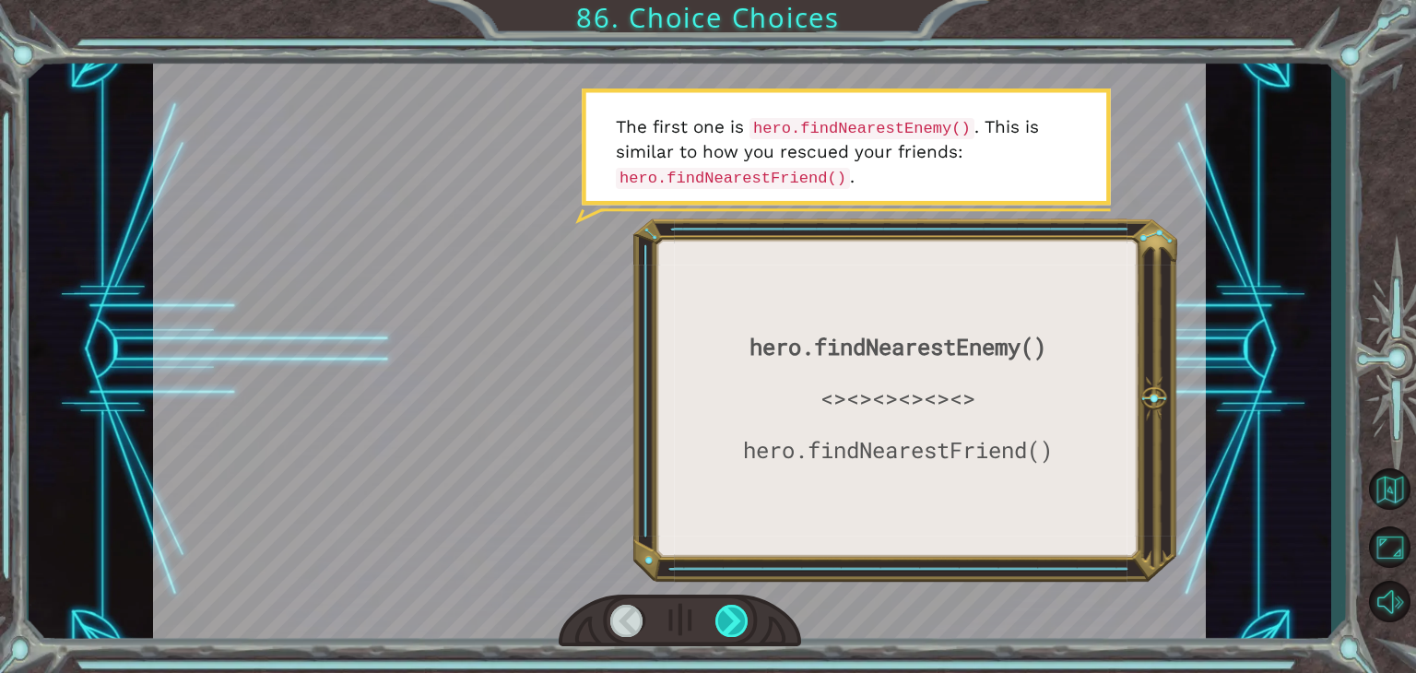
click at [733, 612] on div at bounding box center [731, 621] width 33 height 32
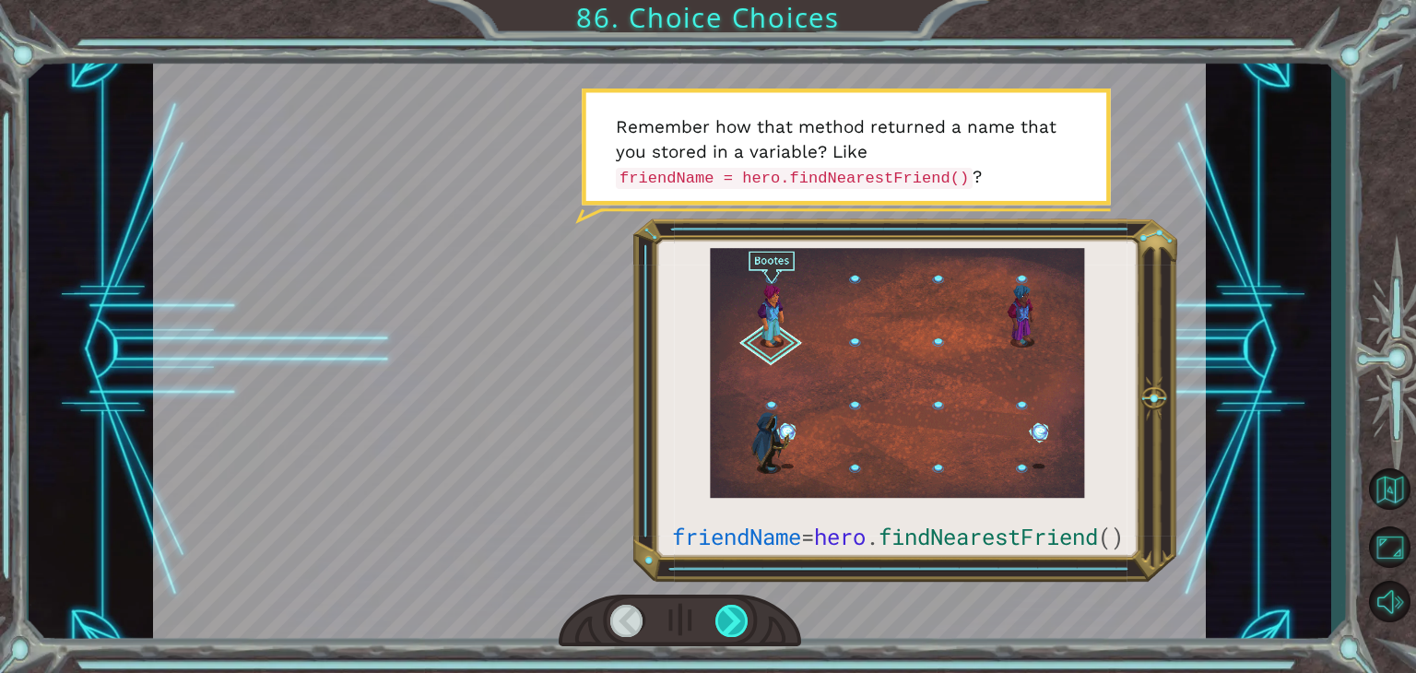
click at [733, 612] on div at bounding box center [731, 621] width 33 height 32
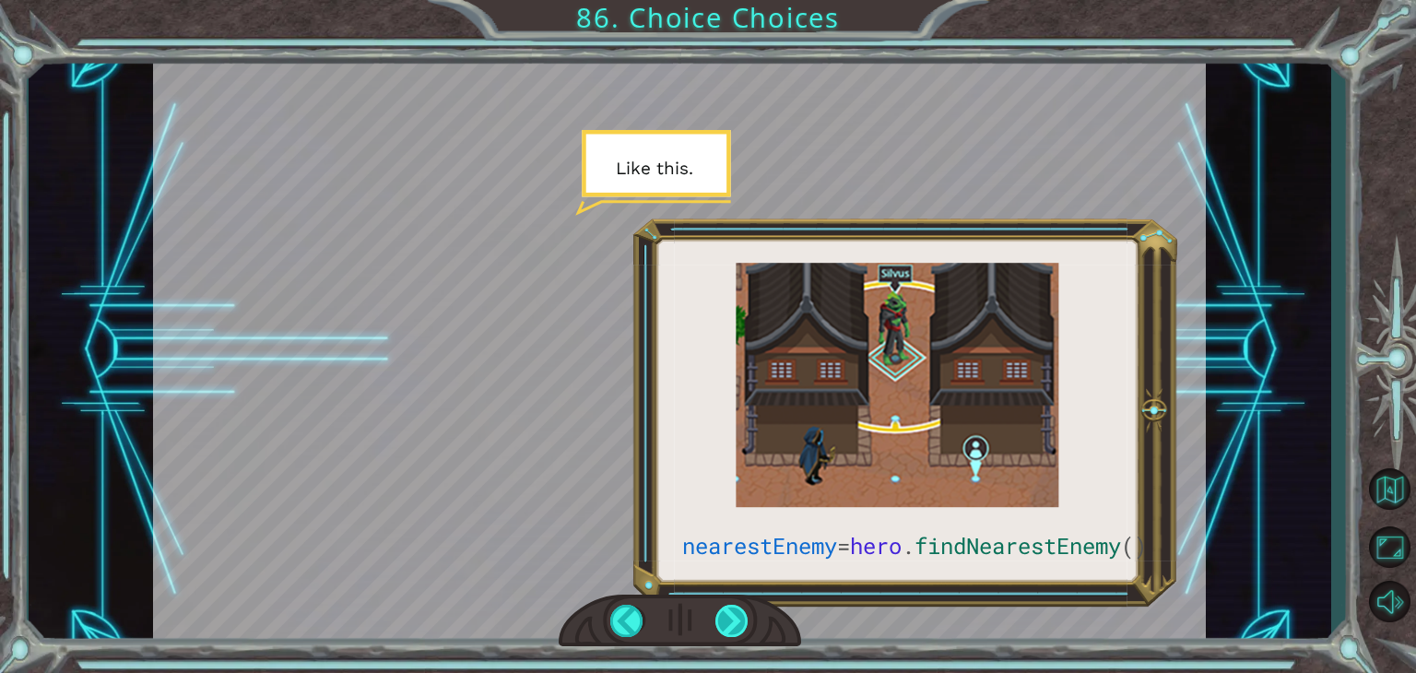
click at [734, 617] on div at bounding box center [731, 621] width 33 height 32
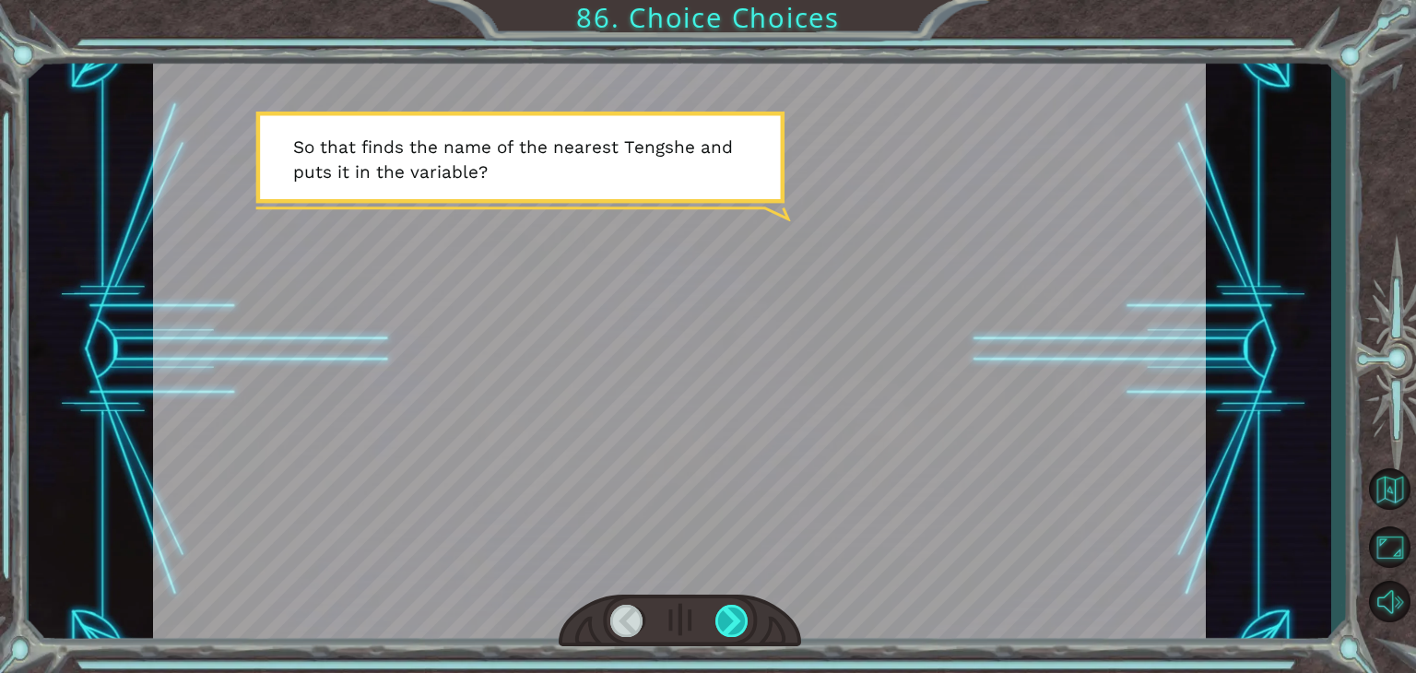
click at [734, 617] on div at bounding box center [731, 621] width 33 height 32
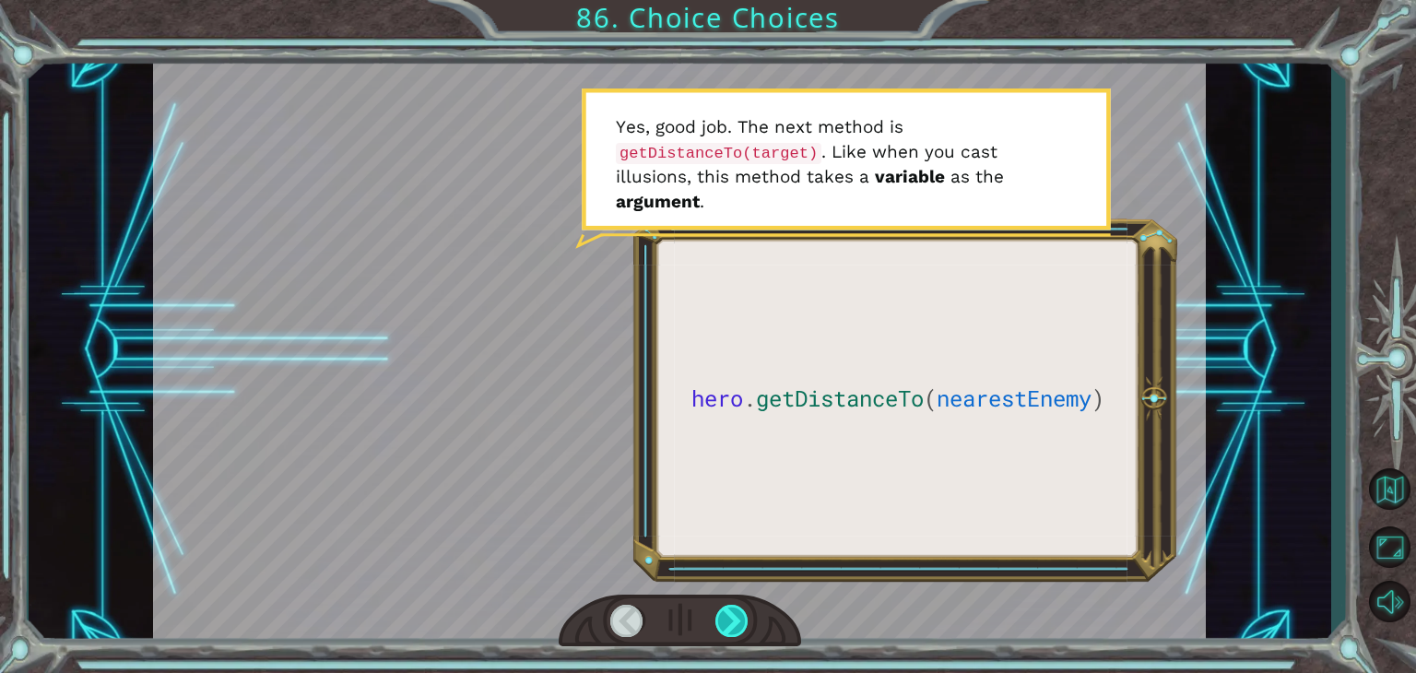
click at [734, 617] on div at bounding box center [731, 621] width 33 height 32
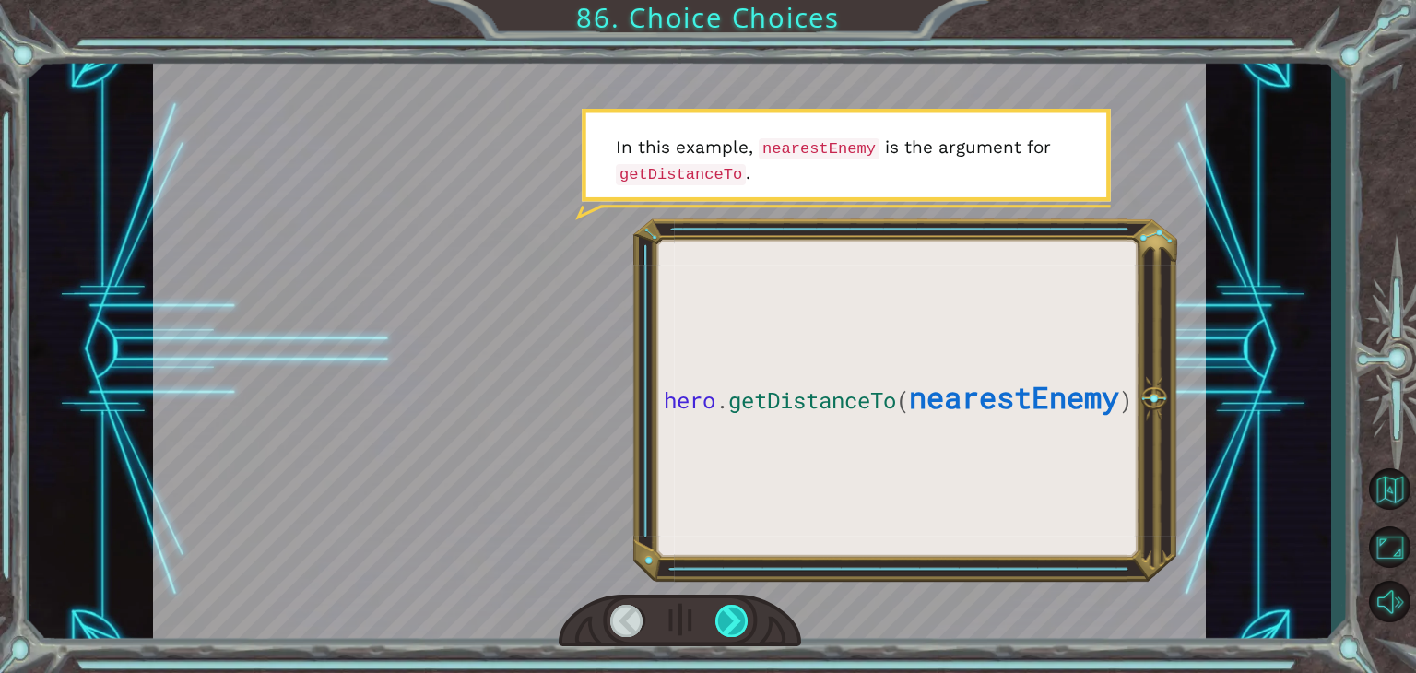
click at [734, 617] on div at bounding box center [731, 621] width 33 height 32
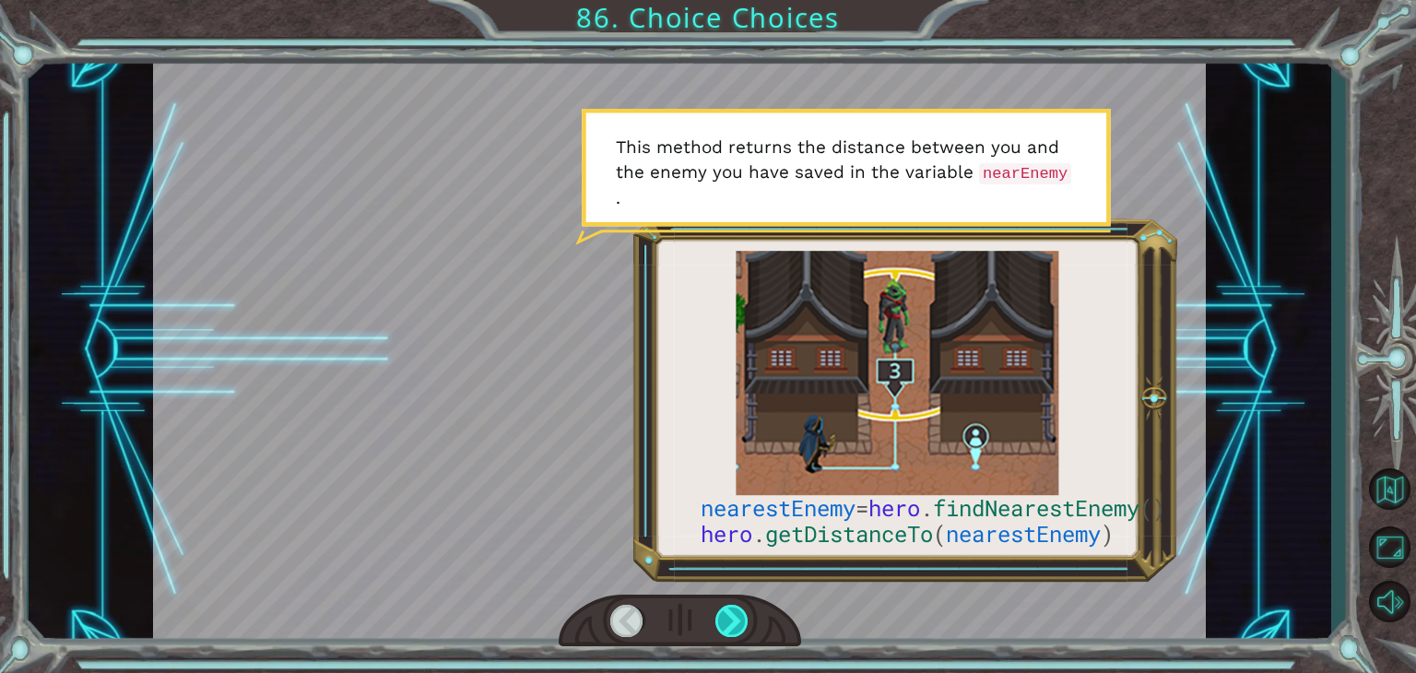
click at [734, 617] on div at bounding box center [731, 621] width 33 height 32
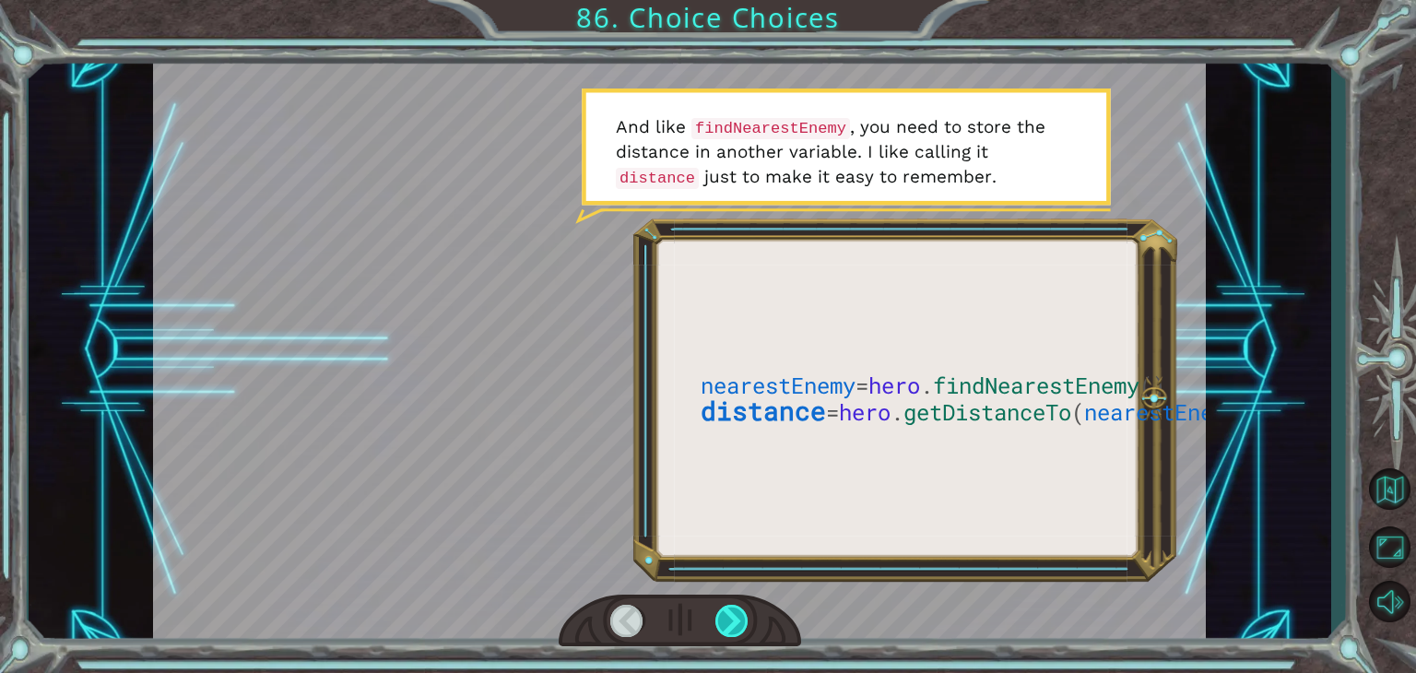
click at [734, 617] on div at bounding box center [731, 621] width 33 height 32
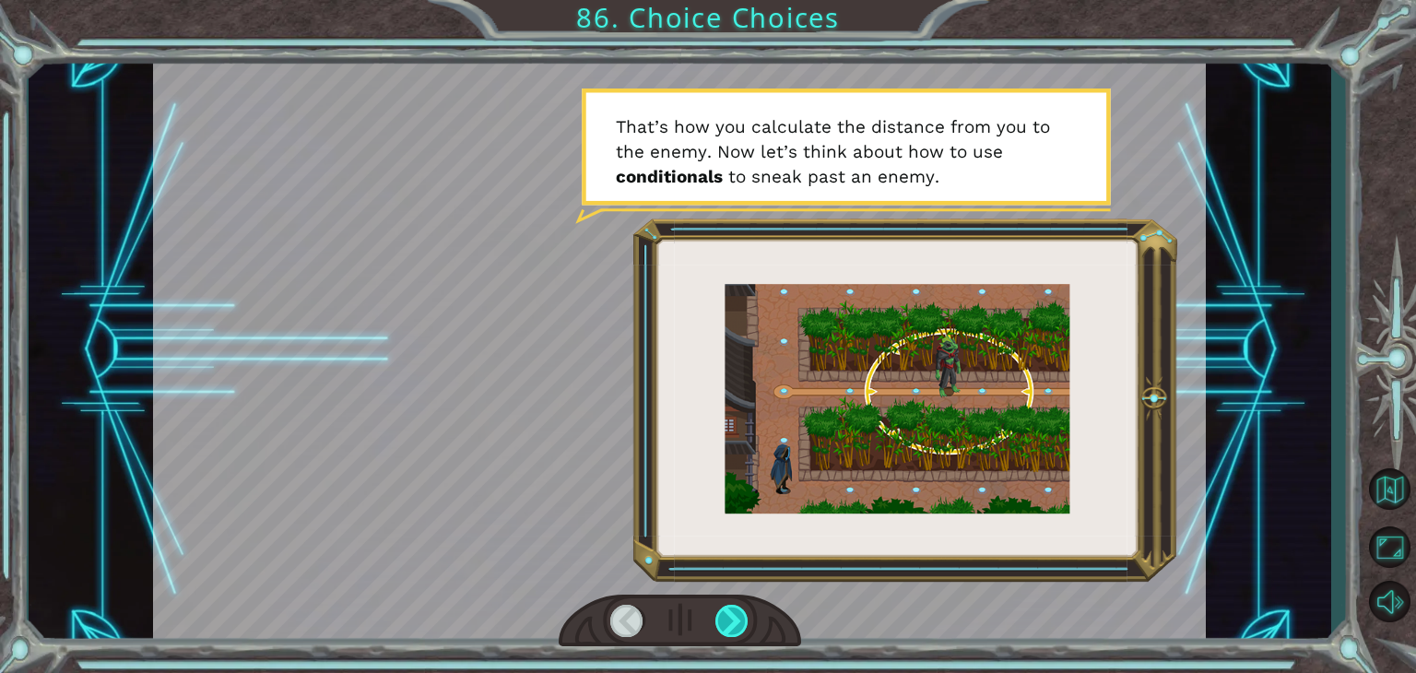
click at [734, 617] on div at bounding box center [731, 621] width 33 height 32
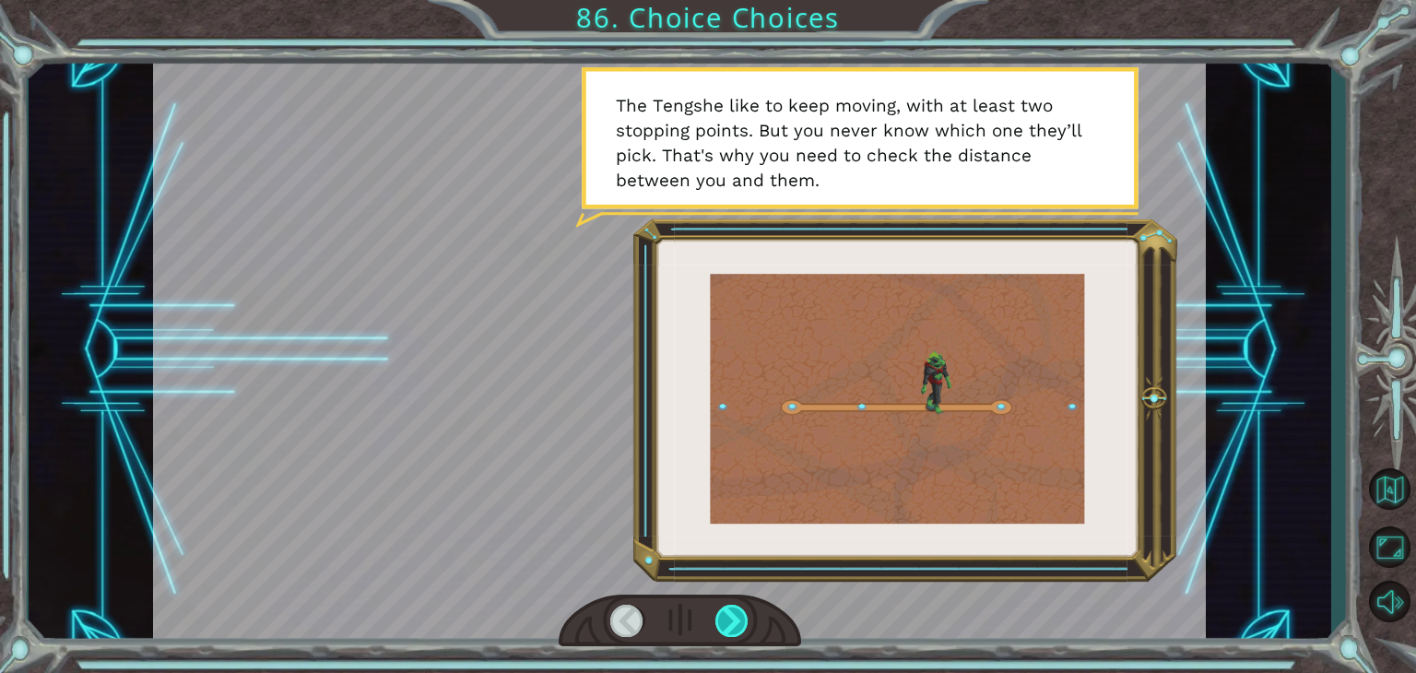
click at [734, 617] on div at bounding box center [731, 621] width 33 height 32
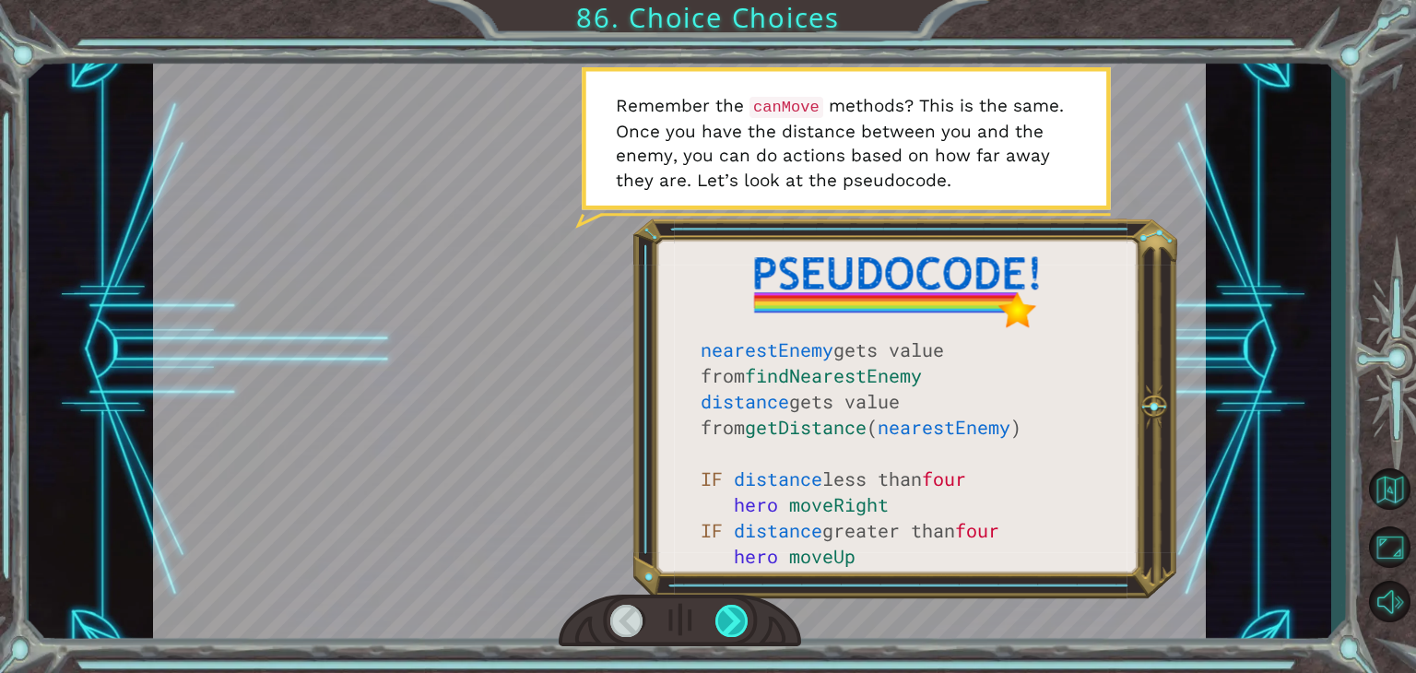
click at [734, 617] on div at bounding box center [731, 621] width 33 height 32
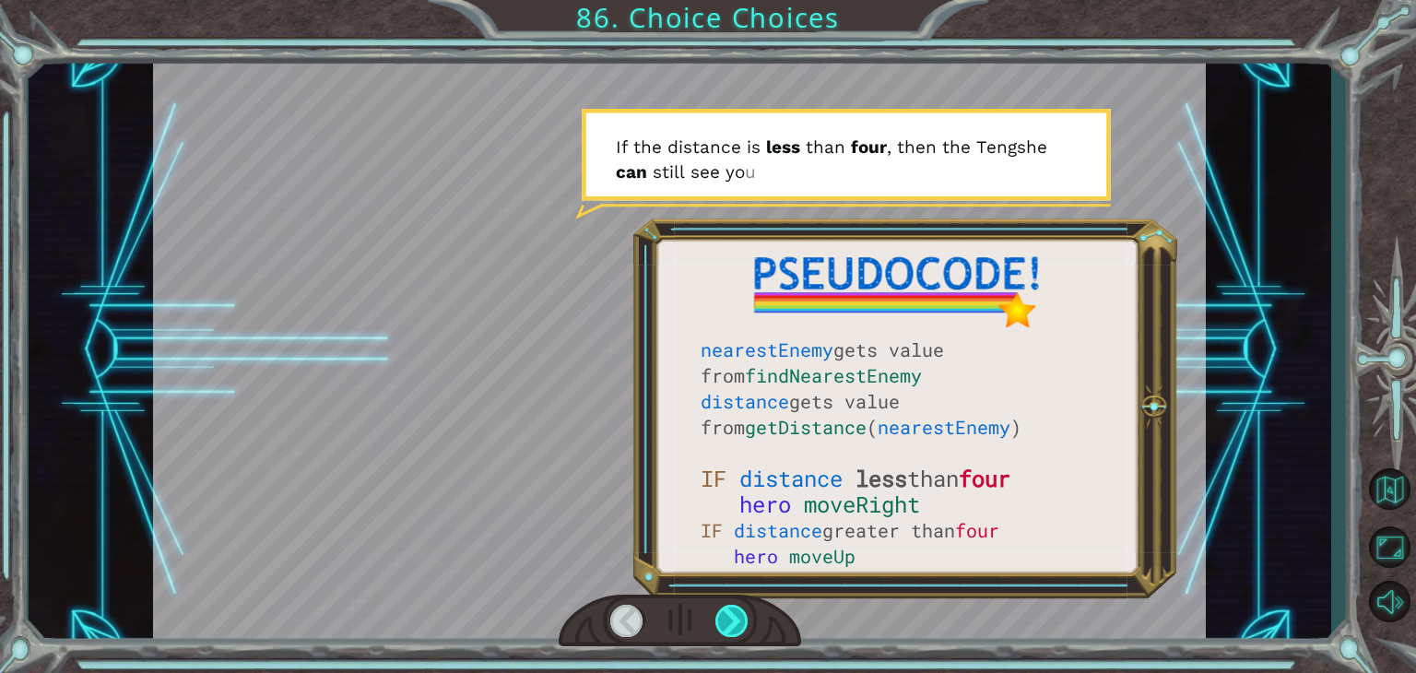
click at [734, 617] on div at bounding box center [731, 621] width 33 height 32
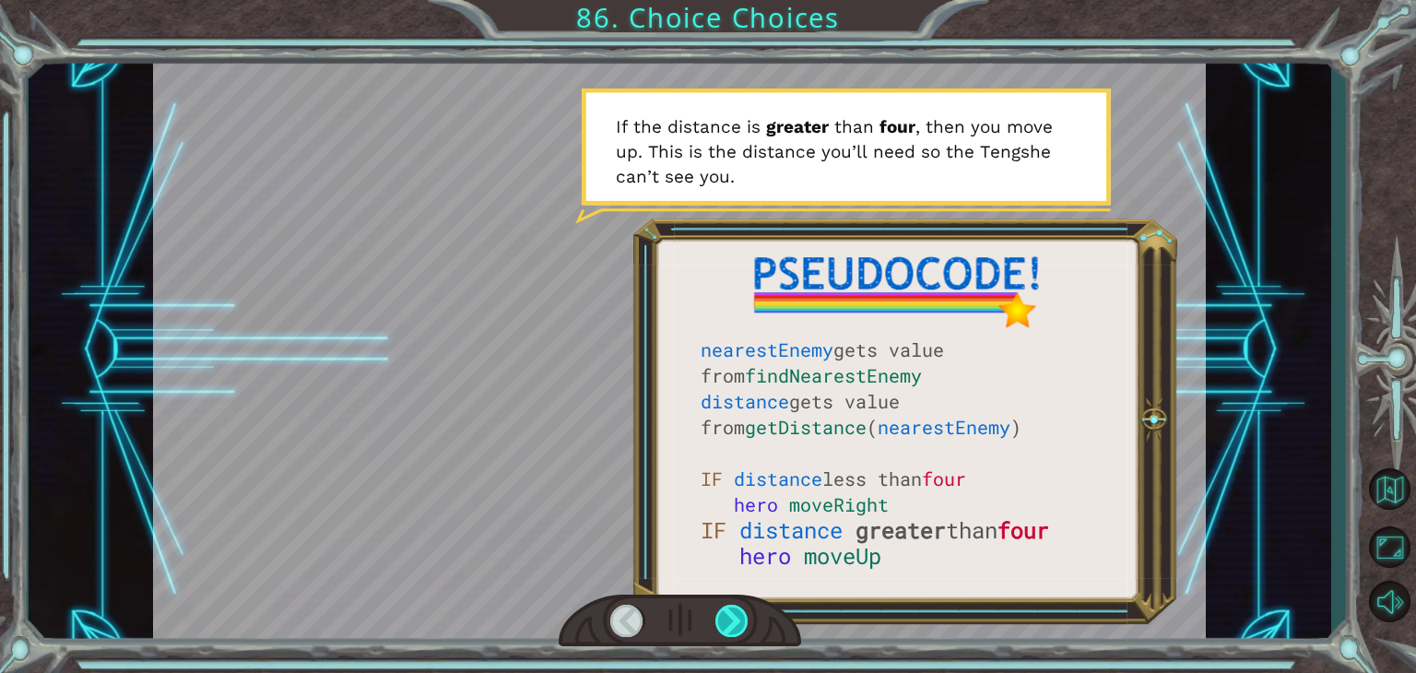
click at [734, 617] on div at bounding box center [731, 621] width 33 height 32
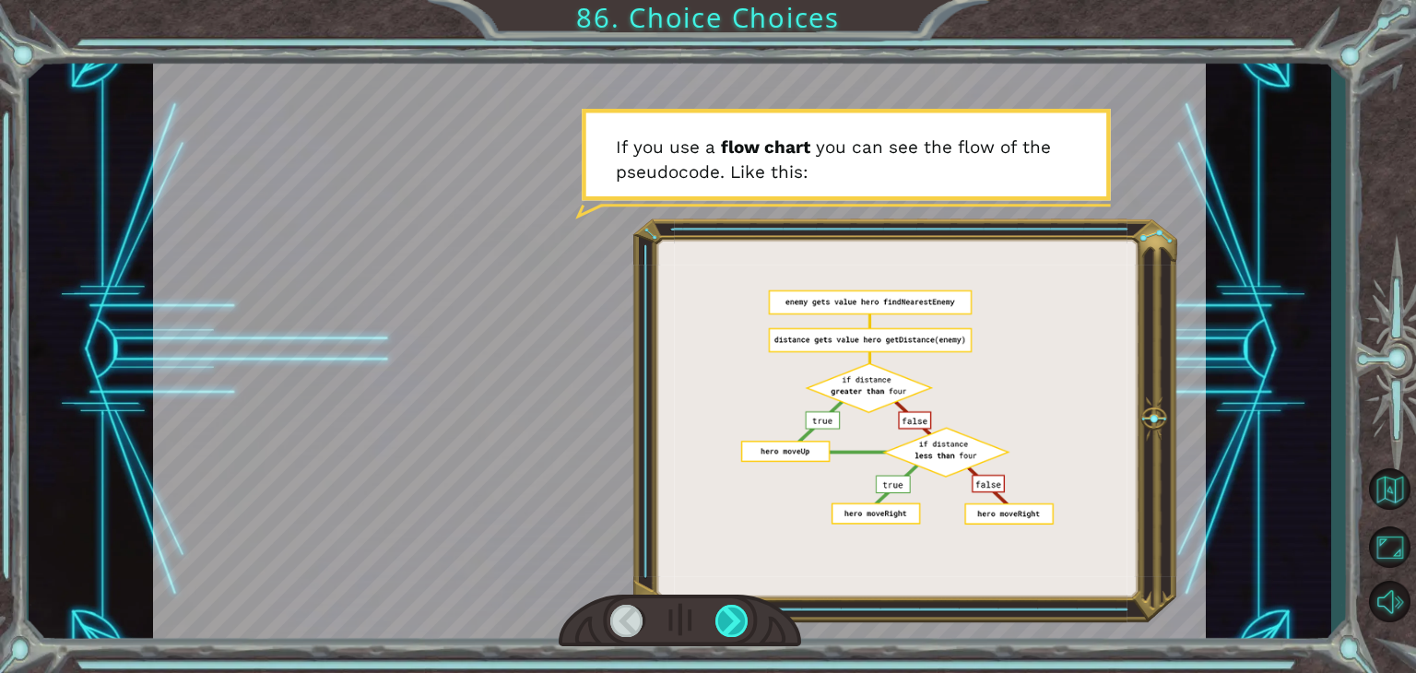
click at [734, 617] on div at bounding box center [731, 621] width 33 height 32
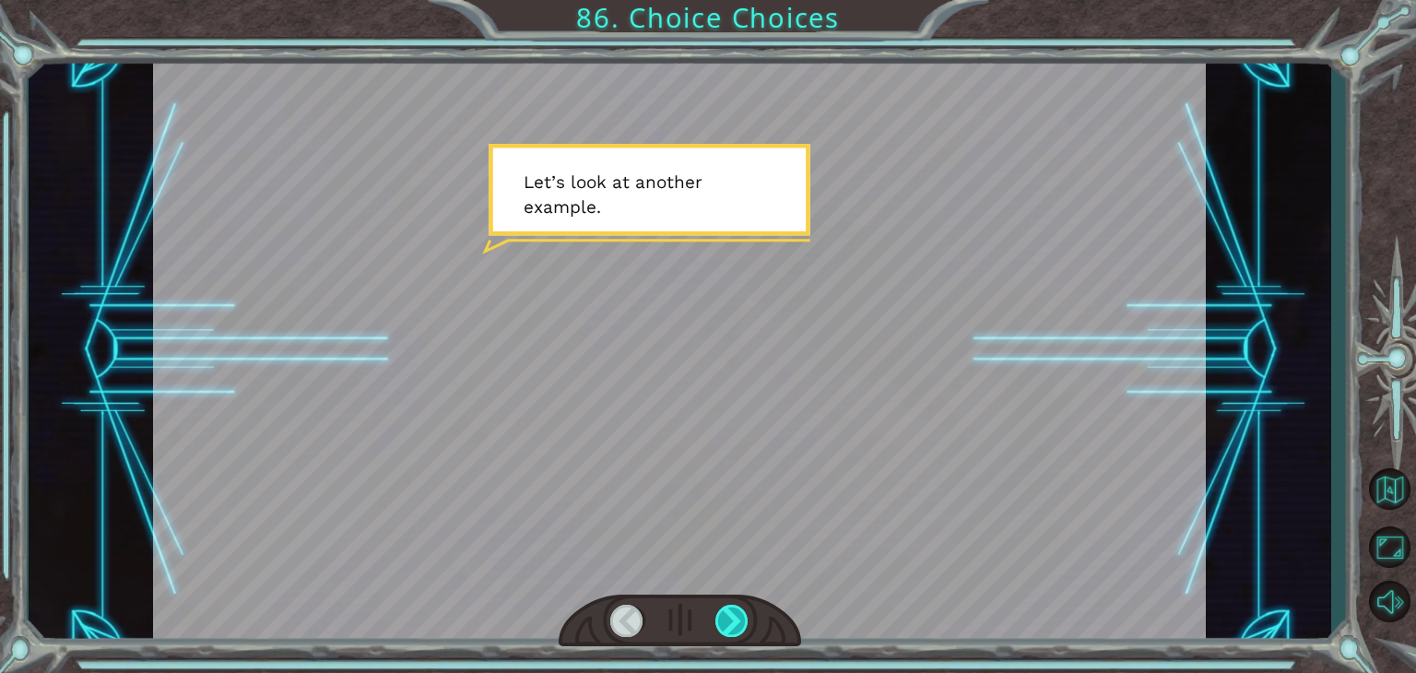
click at [734, 617] on div at bounding box center [731, 621] width 33 height 32
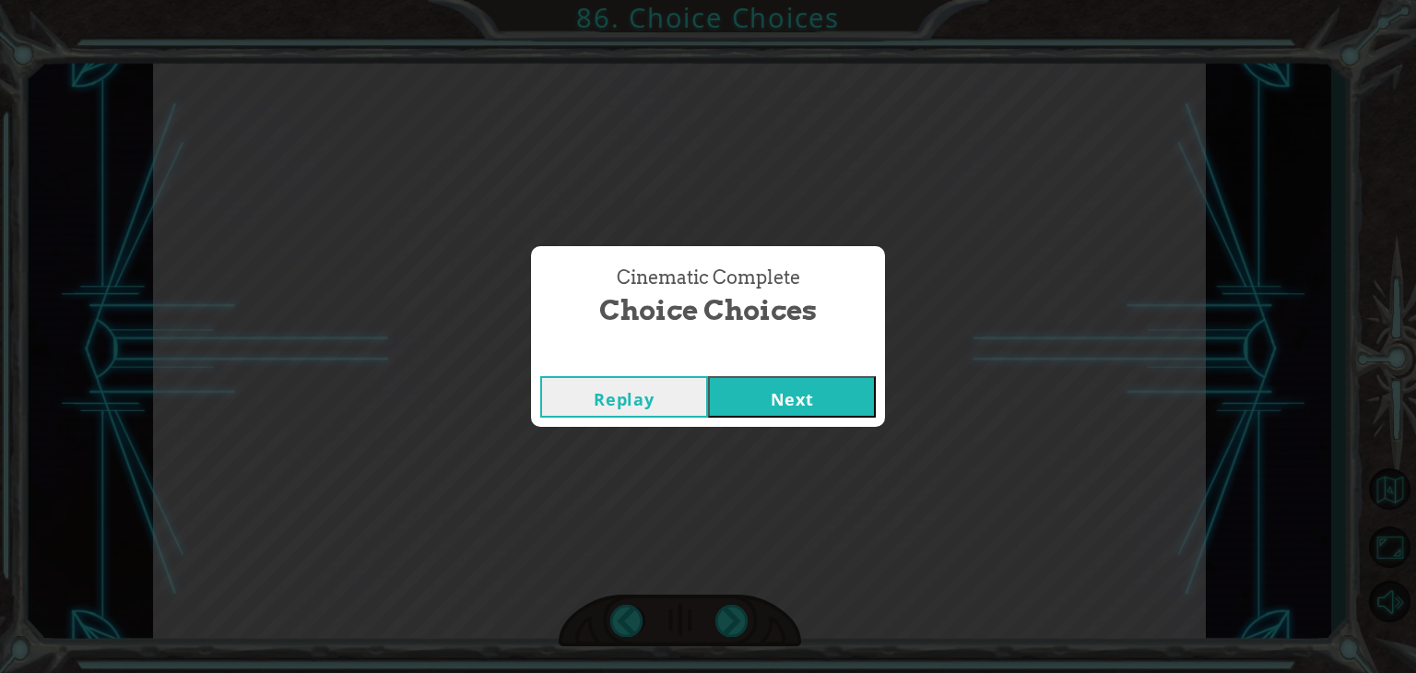
click at [805, 392] on button "Next" at bounding box center [792, 396] width 168 height 41
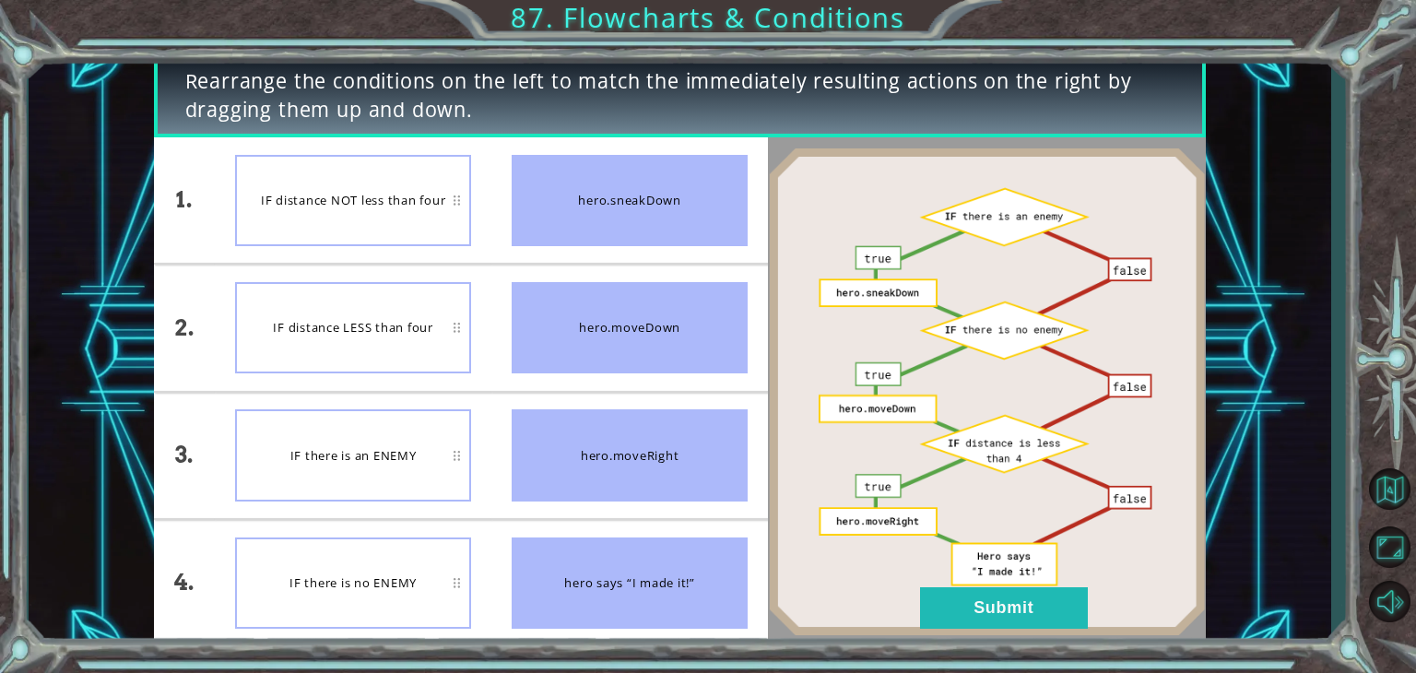
click at [394, 206] on div "IF distance NOT less than four" at bounding box center [353, 200] width 236 height 91
click at [394, 343] on div "IF distance LESS than four" at bounding box center [353, 327] width 236 height 91
click at [1014, 609] on button "Submit" at bounding box center [1004, 607] width 168 height 41
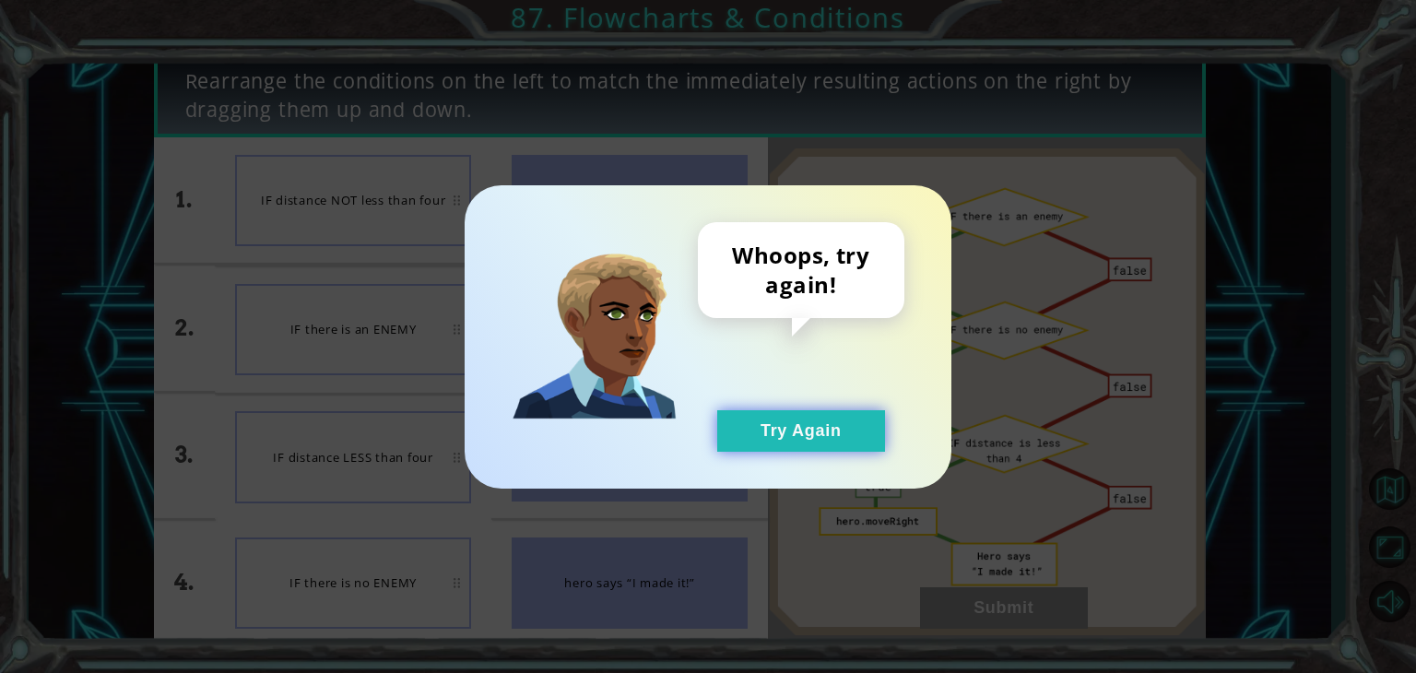
click at [834, 420] on button "Try Again" at bounding box center [801, 430] width 168 height 41
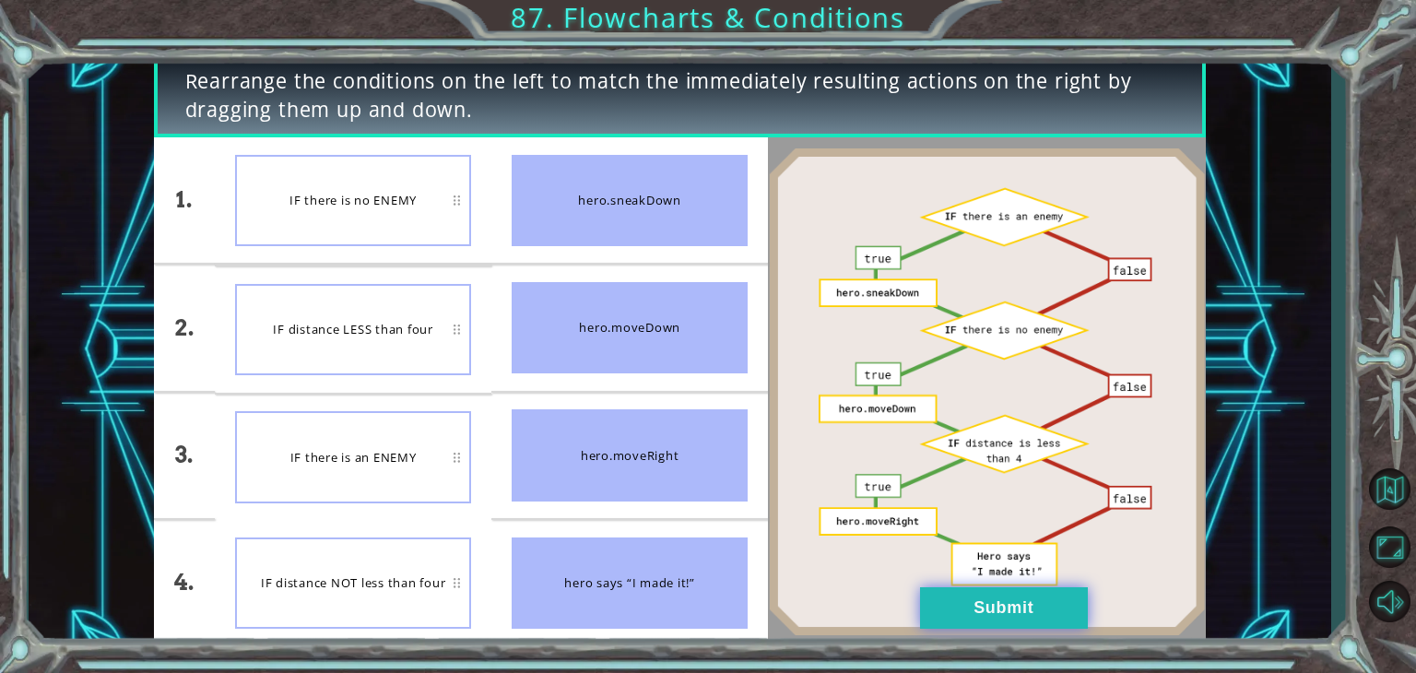
click at [1065, 609] on button "Submit" at bounding box center [1004, 607] width 168 height 41
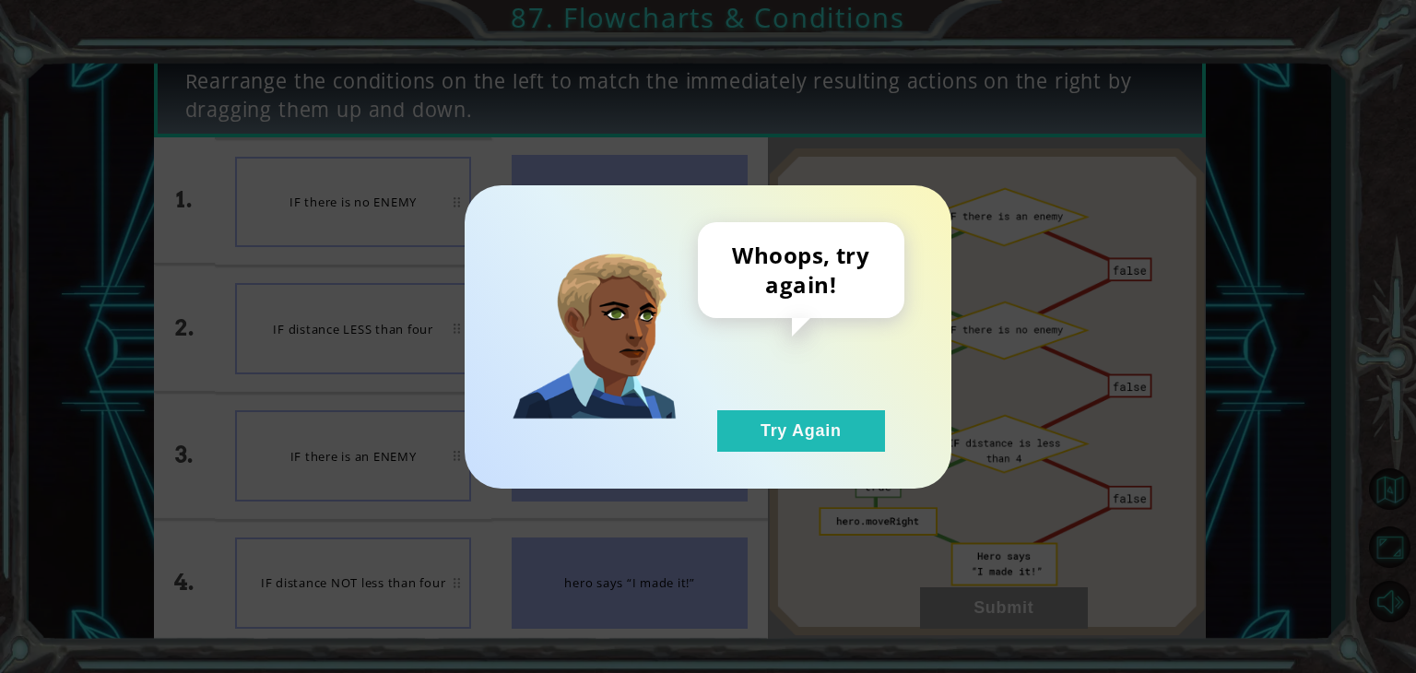
click at [857, 455] on div "Whoops, try again! Try Again" at bounding box center [707, 336] width 487 height 303
click at [823, 433] on button "Try Again" at bounding box center [801, 430] width 168 height 41
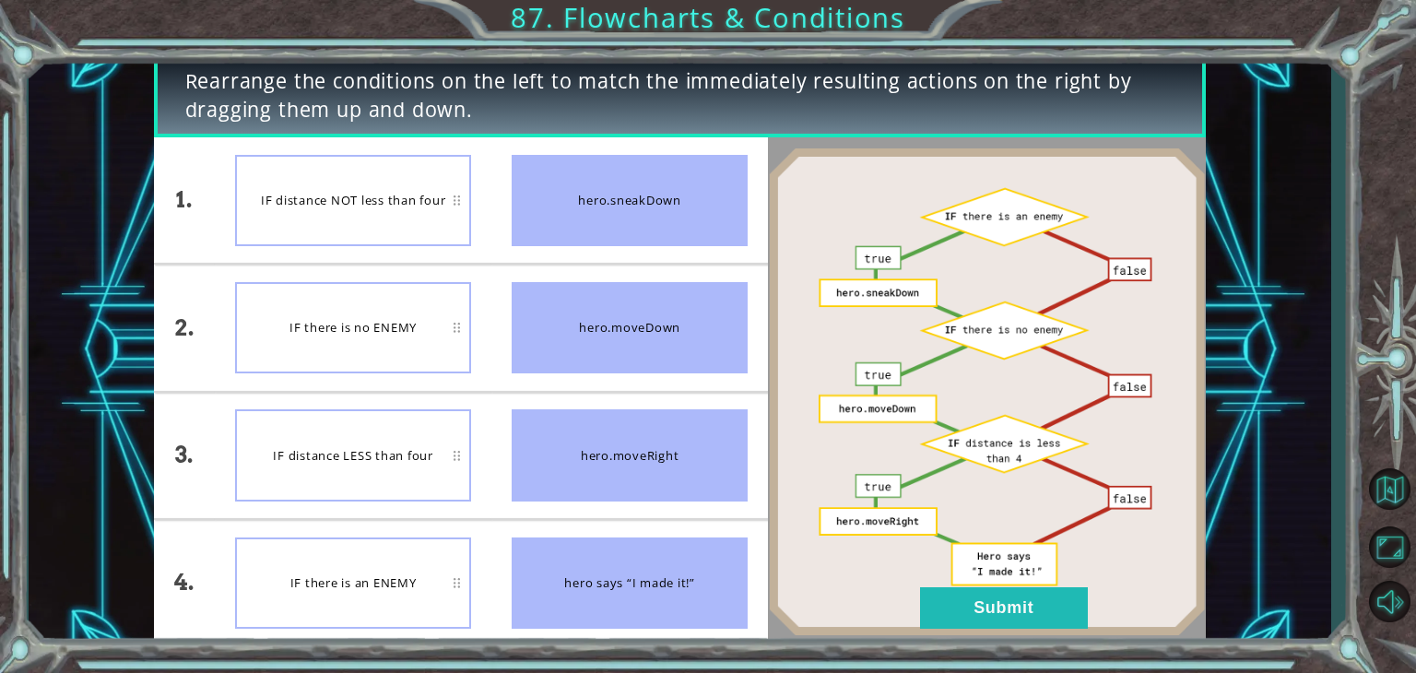
click at [389, 594] on div "IF there is an ENEMY" at bounding box center [353, 582] width 236 height 91
click at [951, 601] on button "Submit" at bounding box center [1004, 607] width 168 height 41
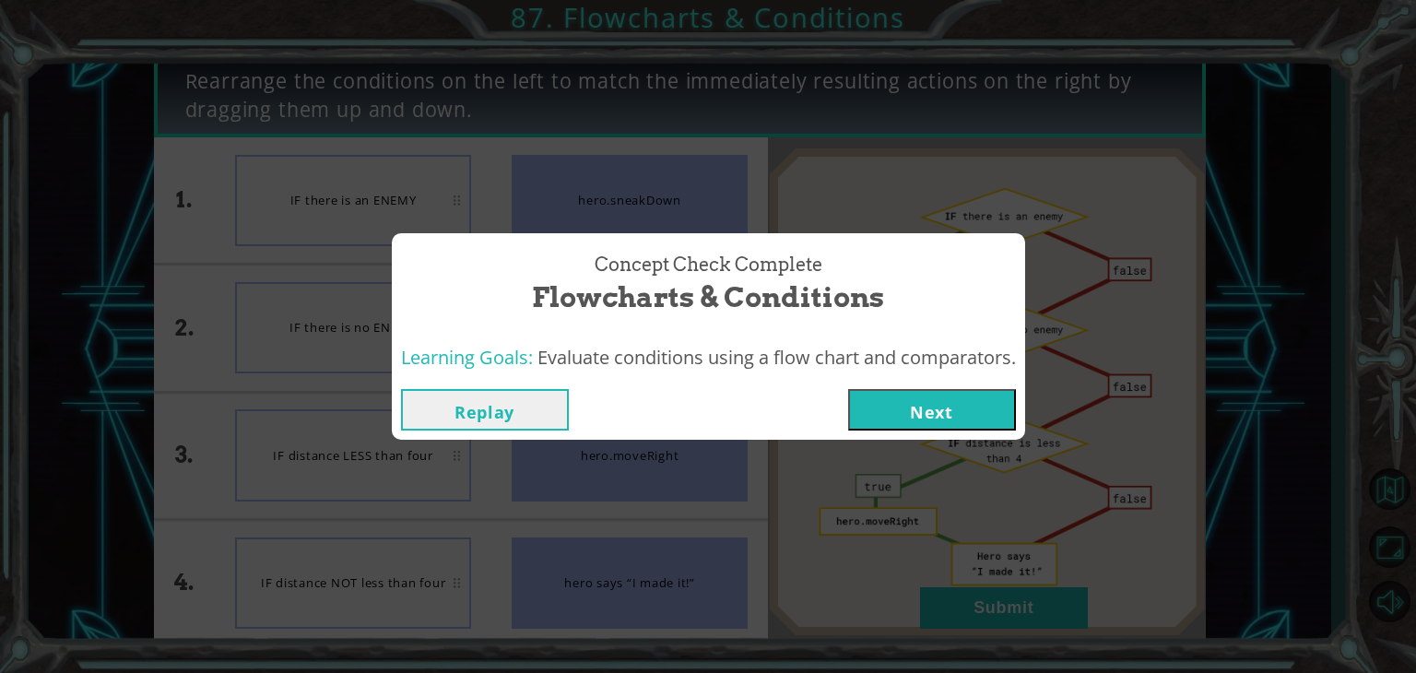
click at [951, 399] on button "Next" at bounding box center [932, 409] width 168 height 41
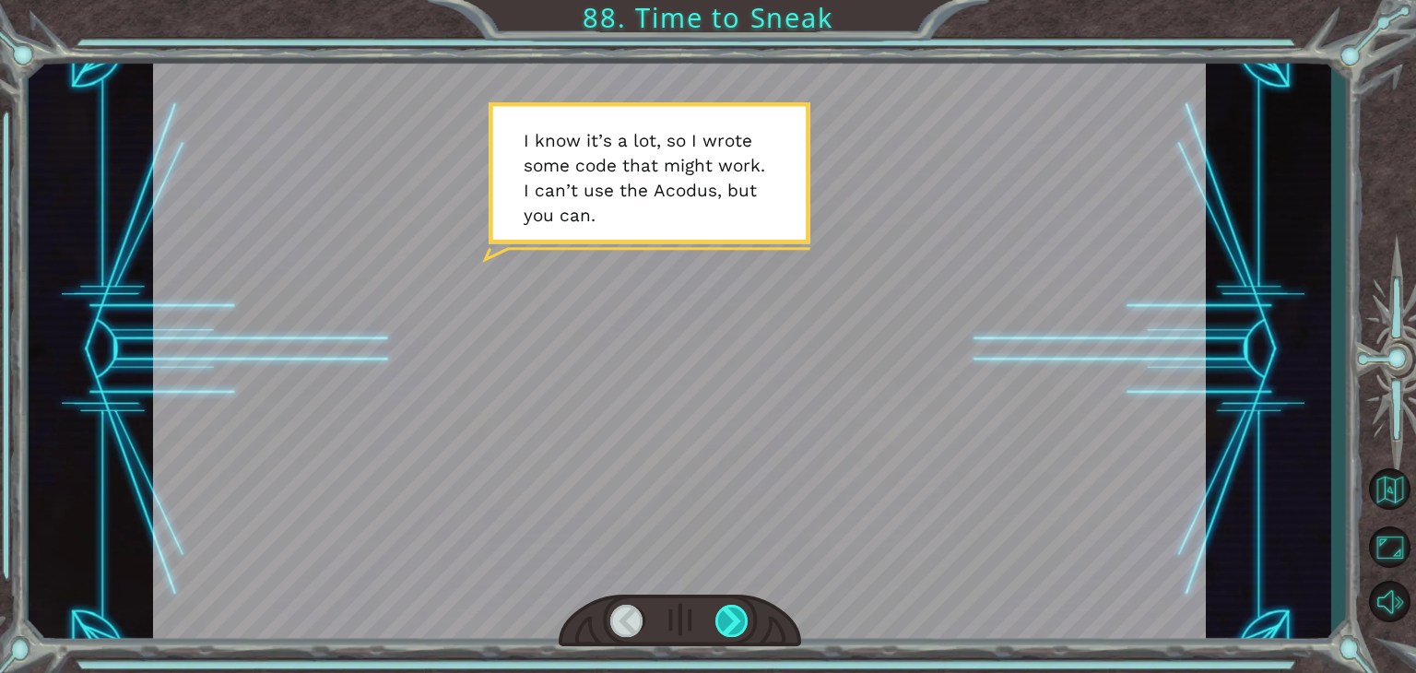
click at [739, 608] on div at bounding box center [731, 621] width 33 height 32
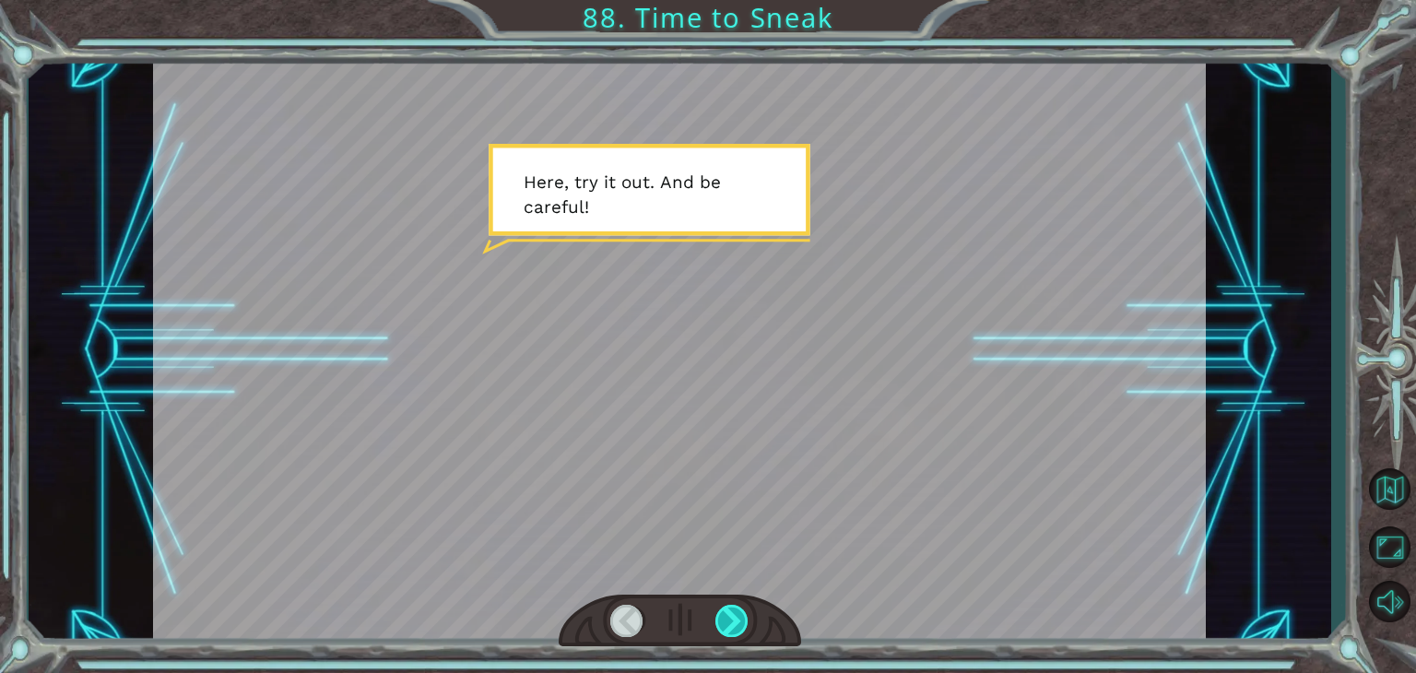
click at [739, 608] on div at bounding box center [731, 621] width 33 height 32
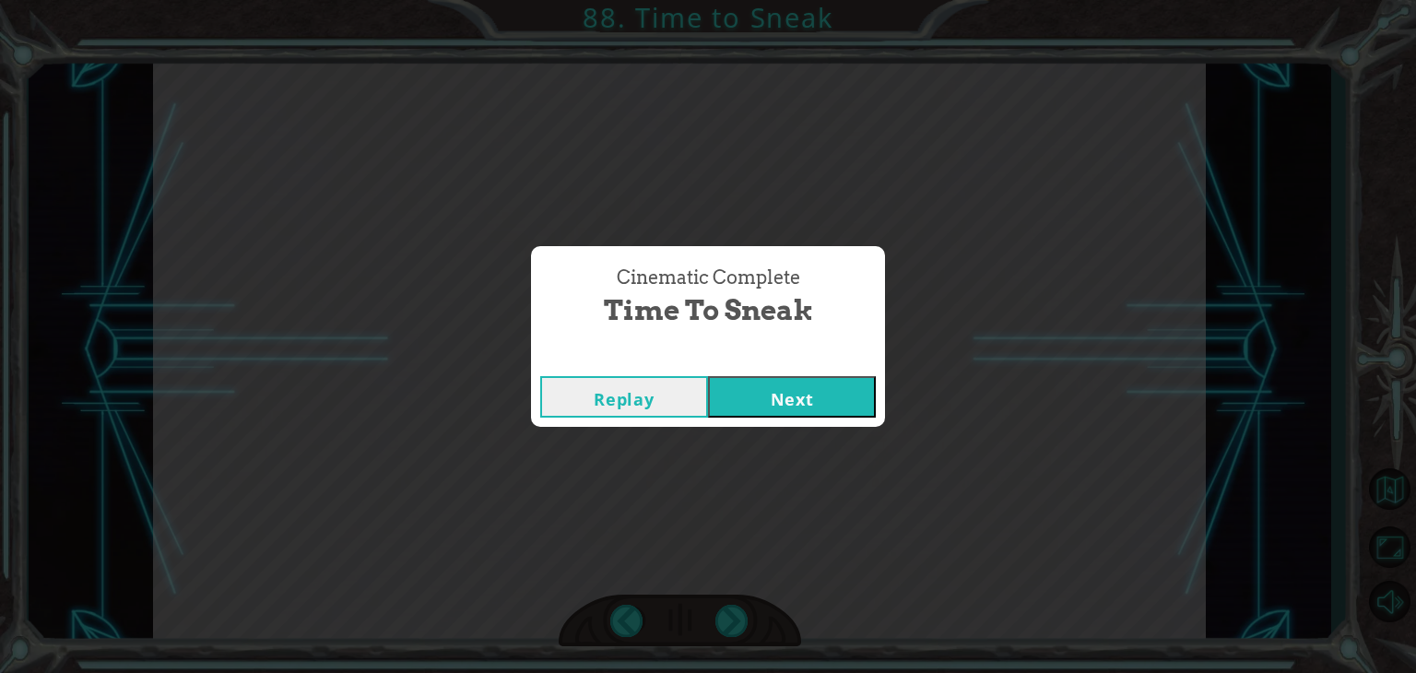
click at [810, 388] on button "Next" at bounding box center [792, 396] width 168 height 41
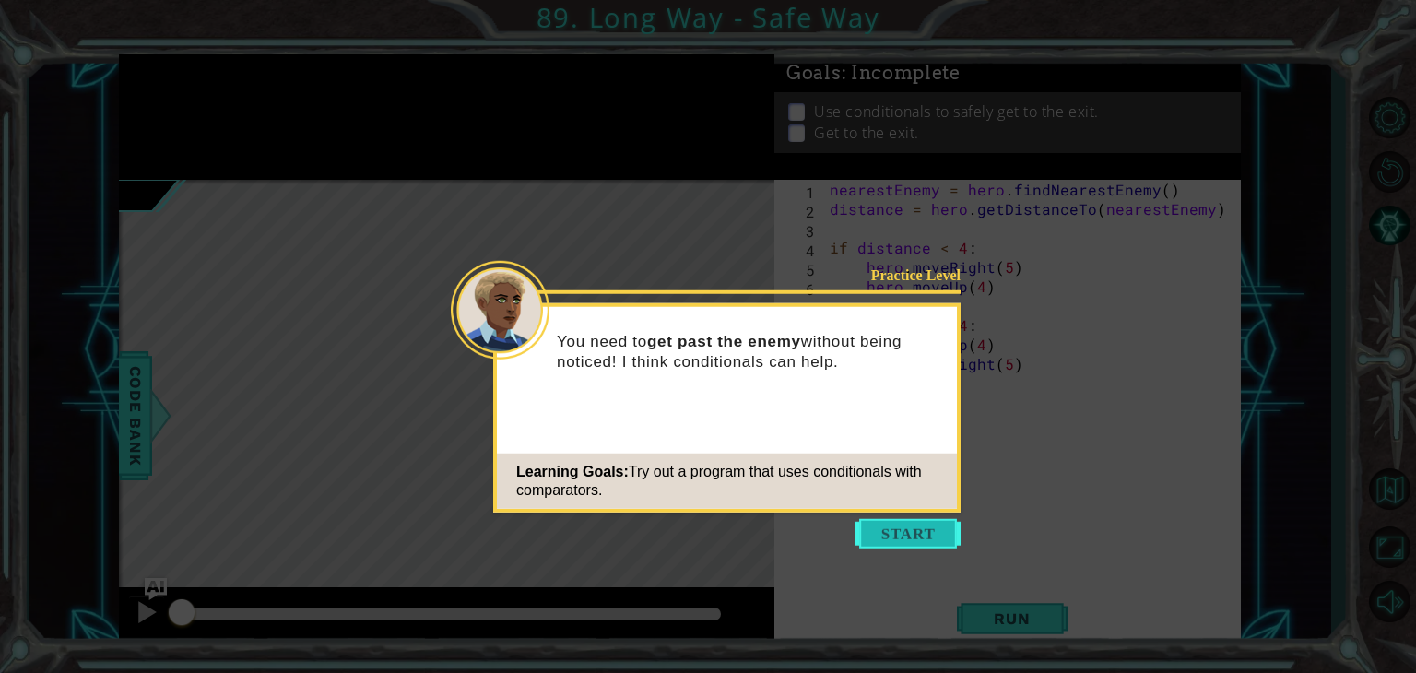
click at [911, 536] on button "Start" at bounding box center [907, 533] width 105 height 29
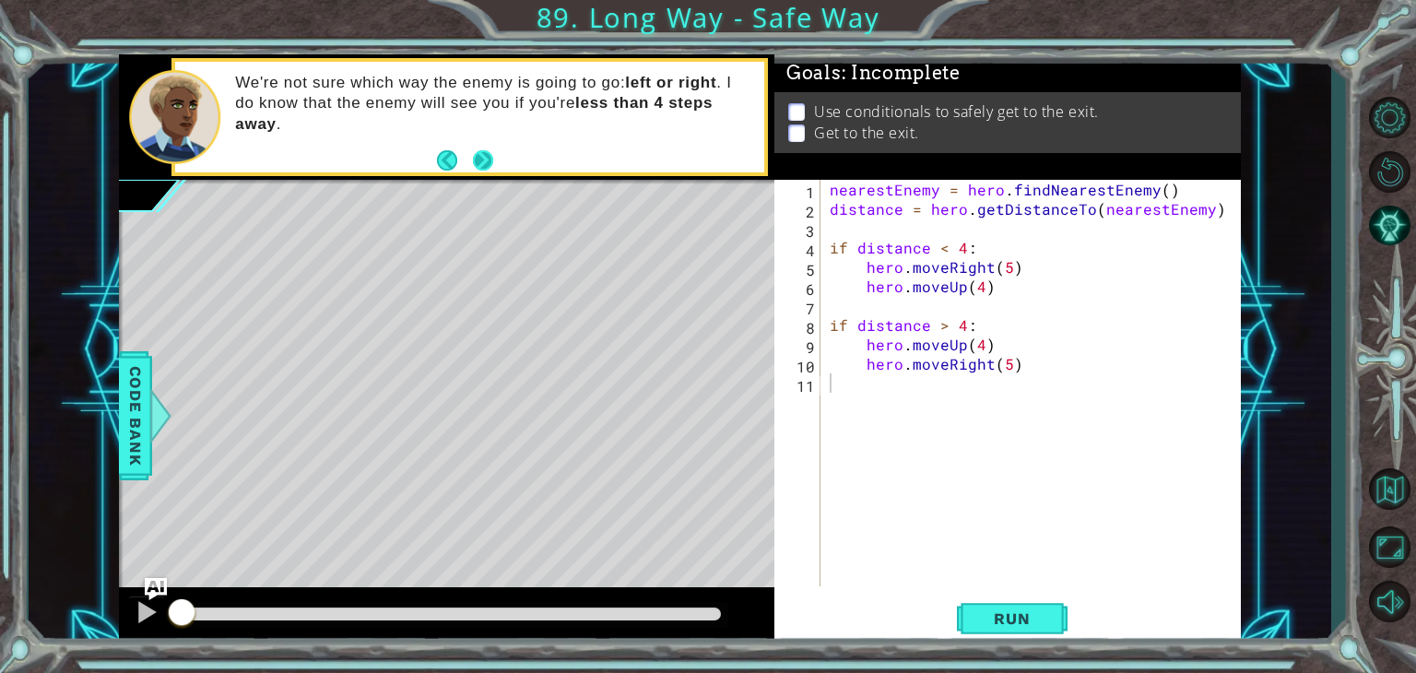
click at [479, 155] on button "Next" at bounding box center [482, 159] width 33 height 33
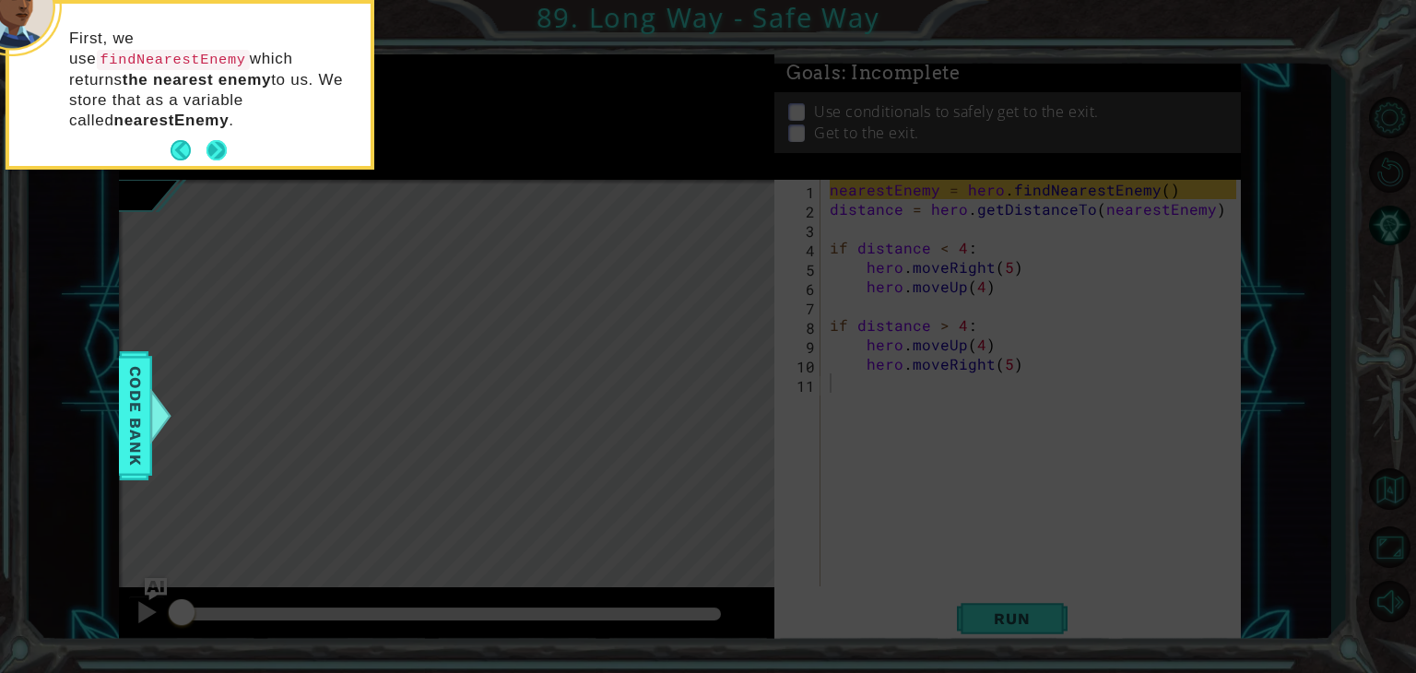
click at [217, 135] on button "Next" at bounding box center [216, 149] width 29 height 29
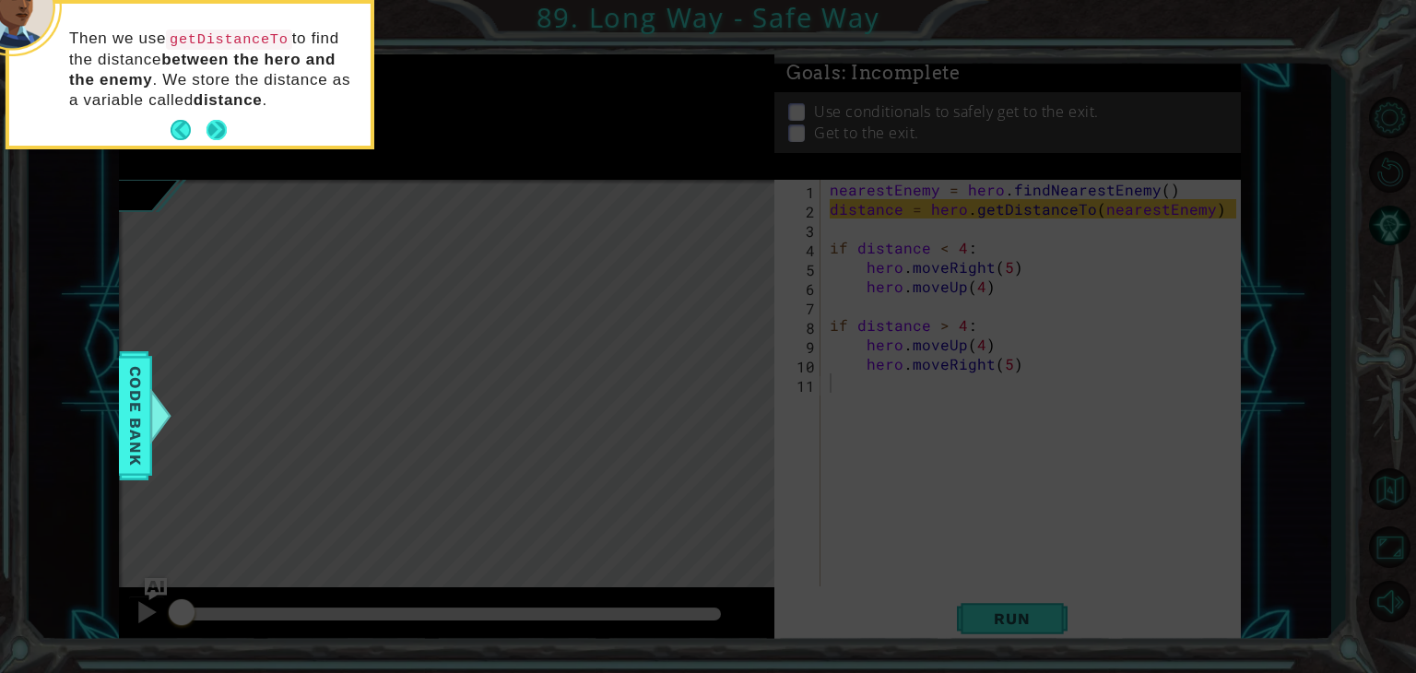
click at [221, 119] on button "Next" at bounding box center [217, 130] width 22 height 22
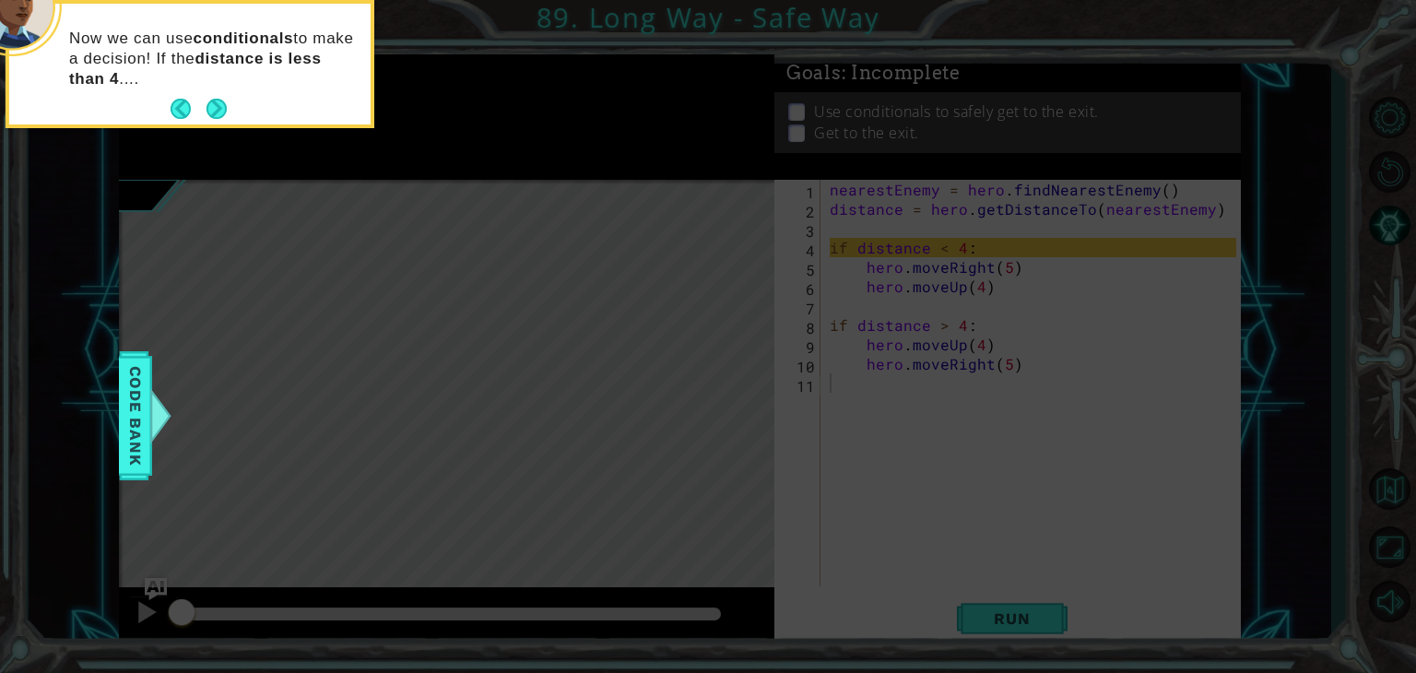
click at [221, 115] on button "Next" at bounding box center [216, 109] width 21 height 21
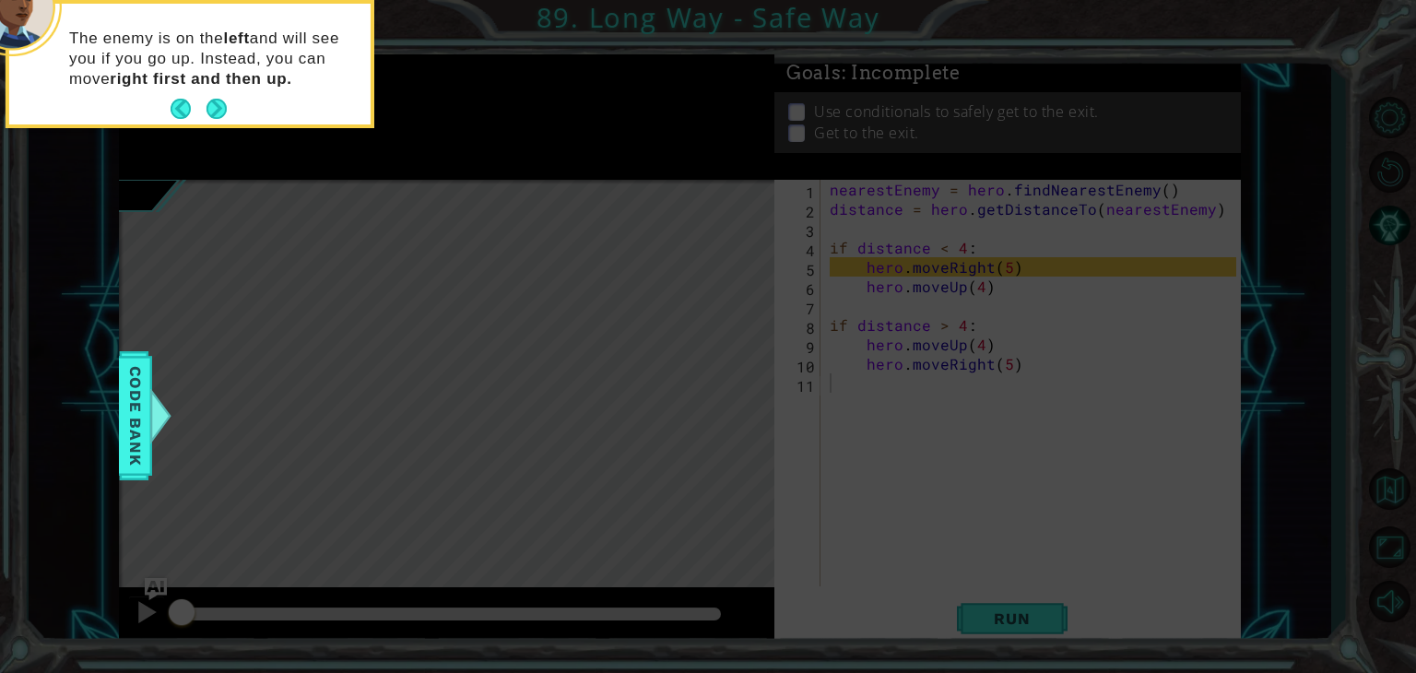
click at [221, 115] on button "Next" at bounding box center [216, 109] width 21 height 21
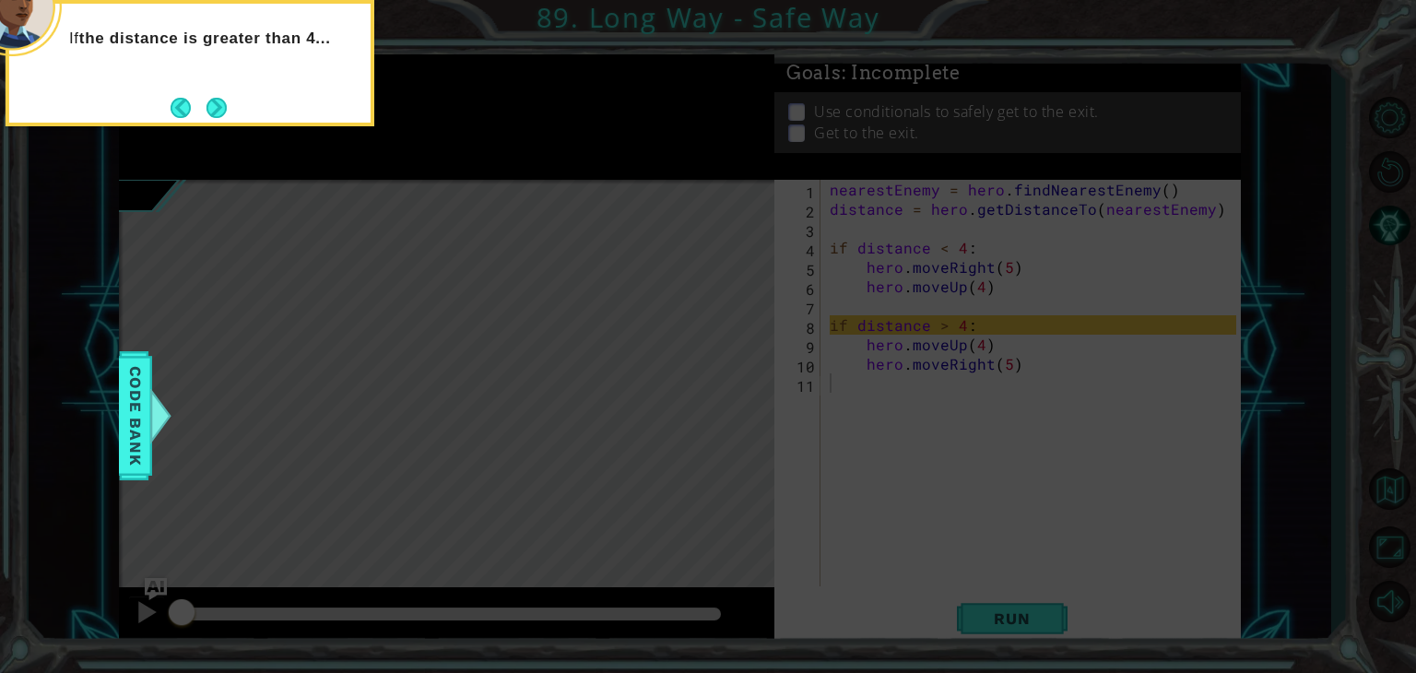
click at [221, 115] on button "Next" at bounding box center [217, 108] width 22 height 22
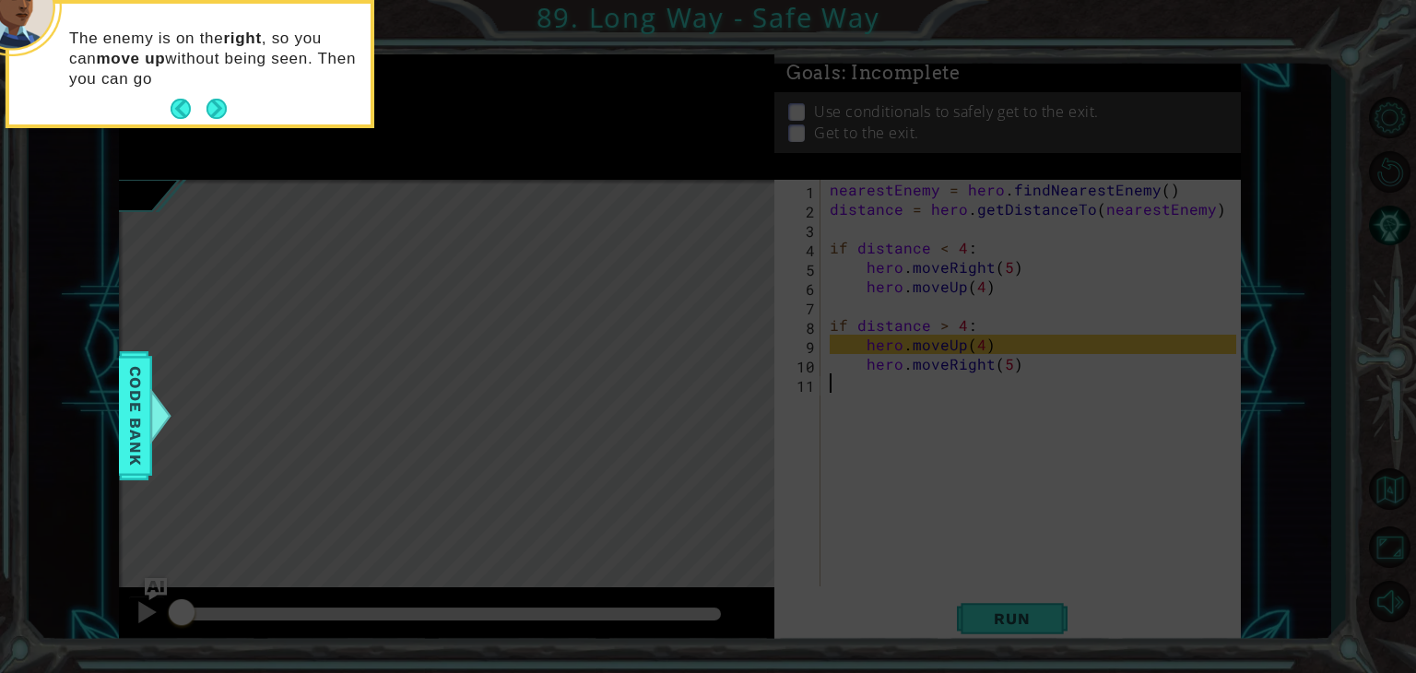
click at [221, 115] on button "Next" at bounding box center [216, 109] width 21 height 21
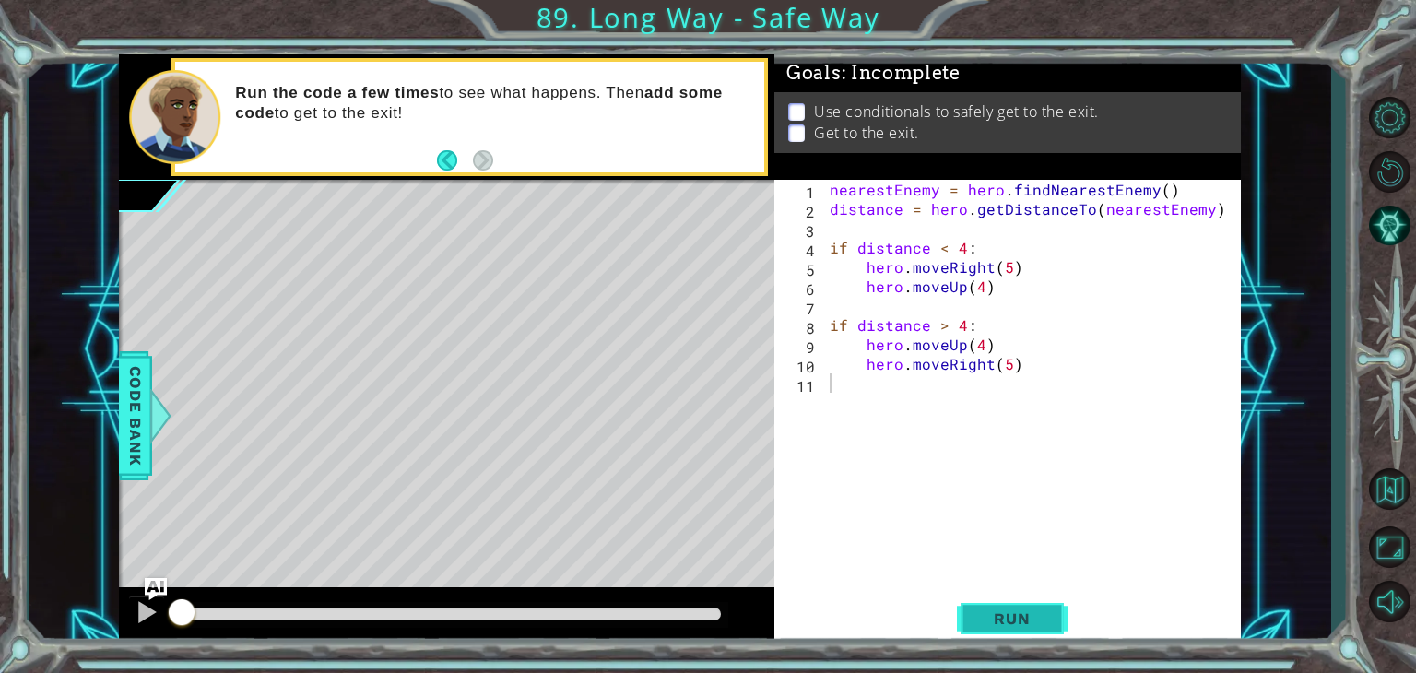
click at [1026, 624] on span "Run" at bounding box center [1011, 618] width 73 height 18
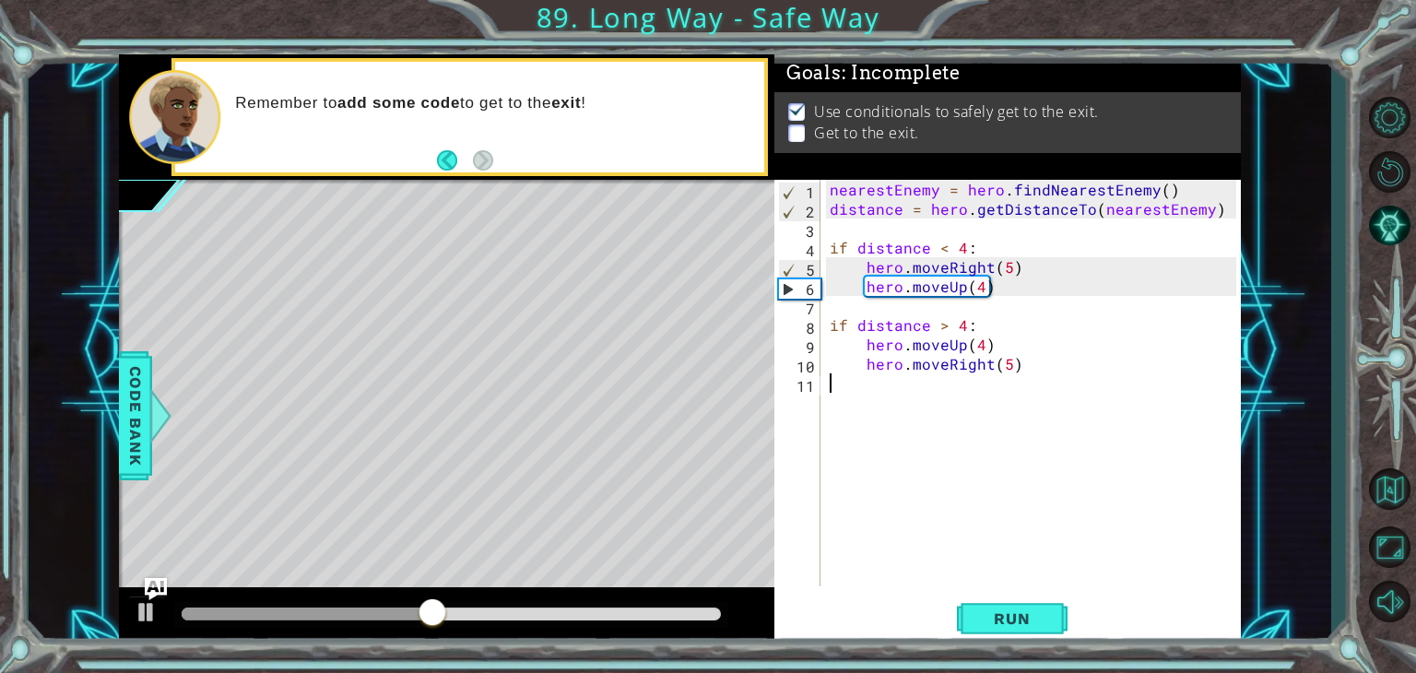
click at [980, 285] on div "nearestEnemy = hero . findNearestEnemy ( ) distance = hero . getDistanceTo ( ne…" at bounding box center [1035, 402] width 419 height 445
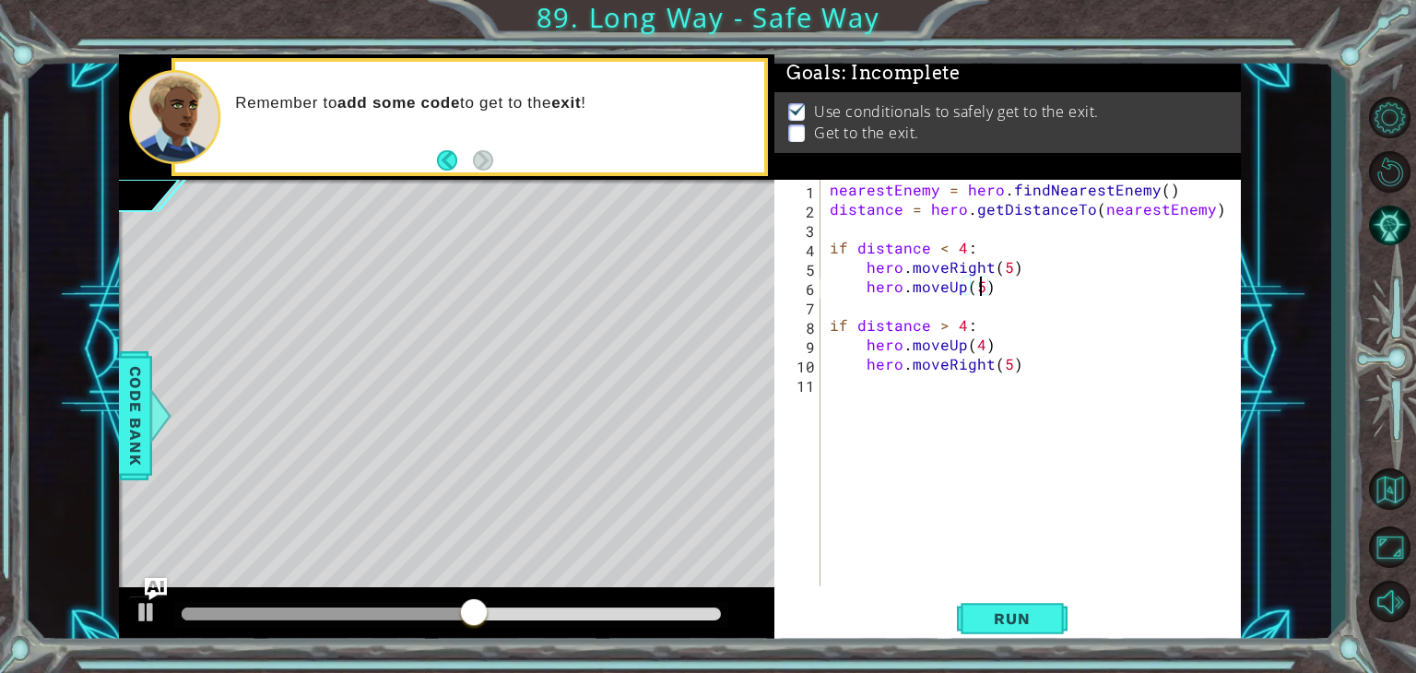
scroll to position [0, 8]
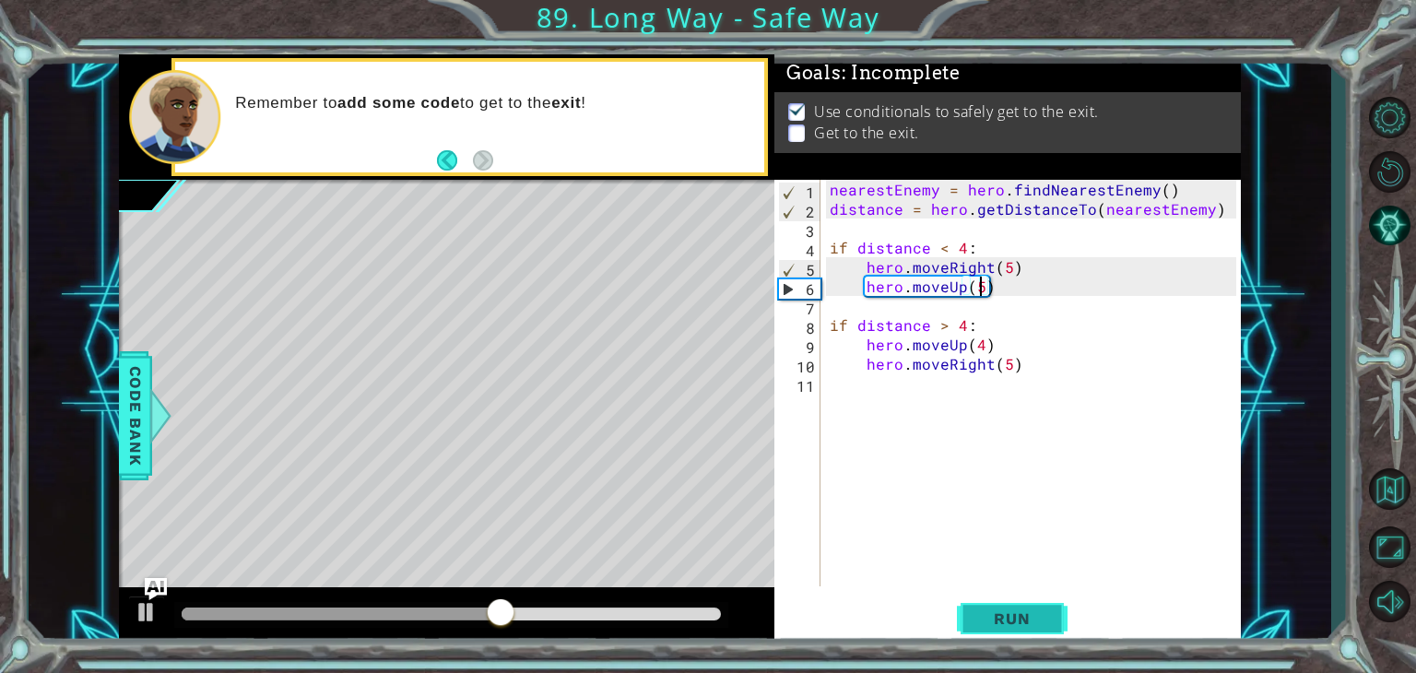
type textarea "hero.moveUp(5)"
click at [1004, 635] on button "Run" at bounding box center [1012, 618] width 111 height 47
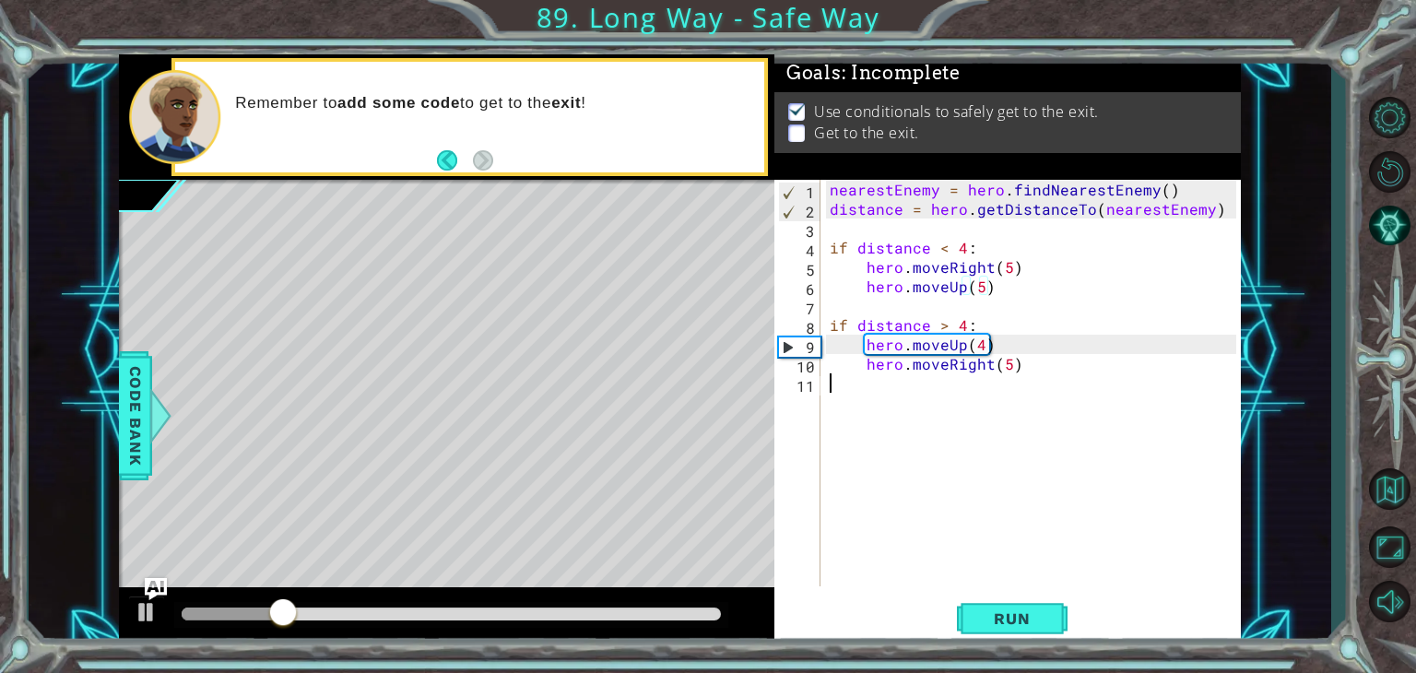
click at [859, 384] on div "nearestEnemy = hero . findNearestEnemy ( ) distance = hero . getDistanceTo ( ne…" at bounding box center [1035, 402] width 419 height 445
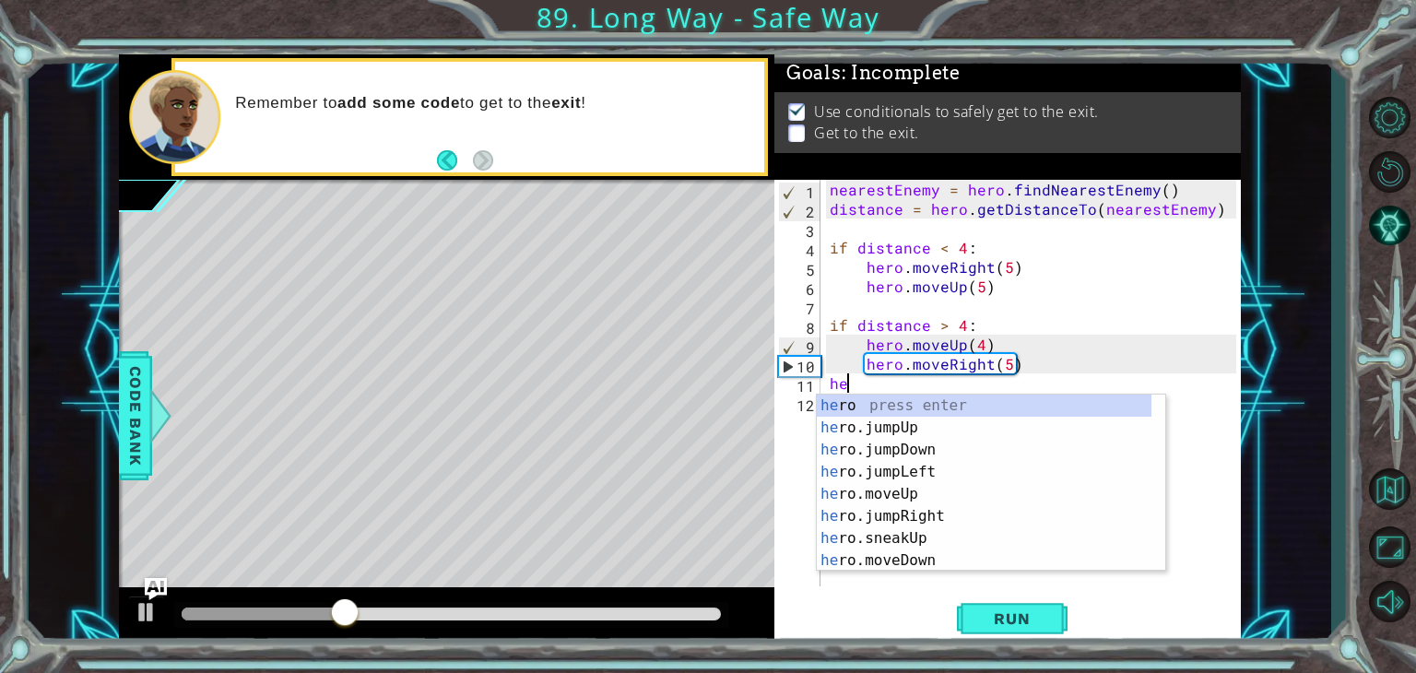
scroll to position [0, 0]
type textarea "h"
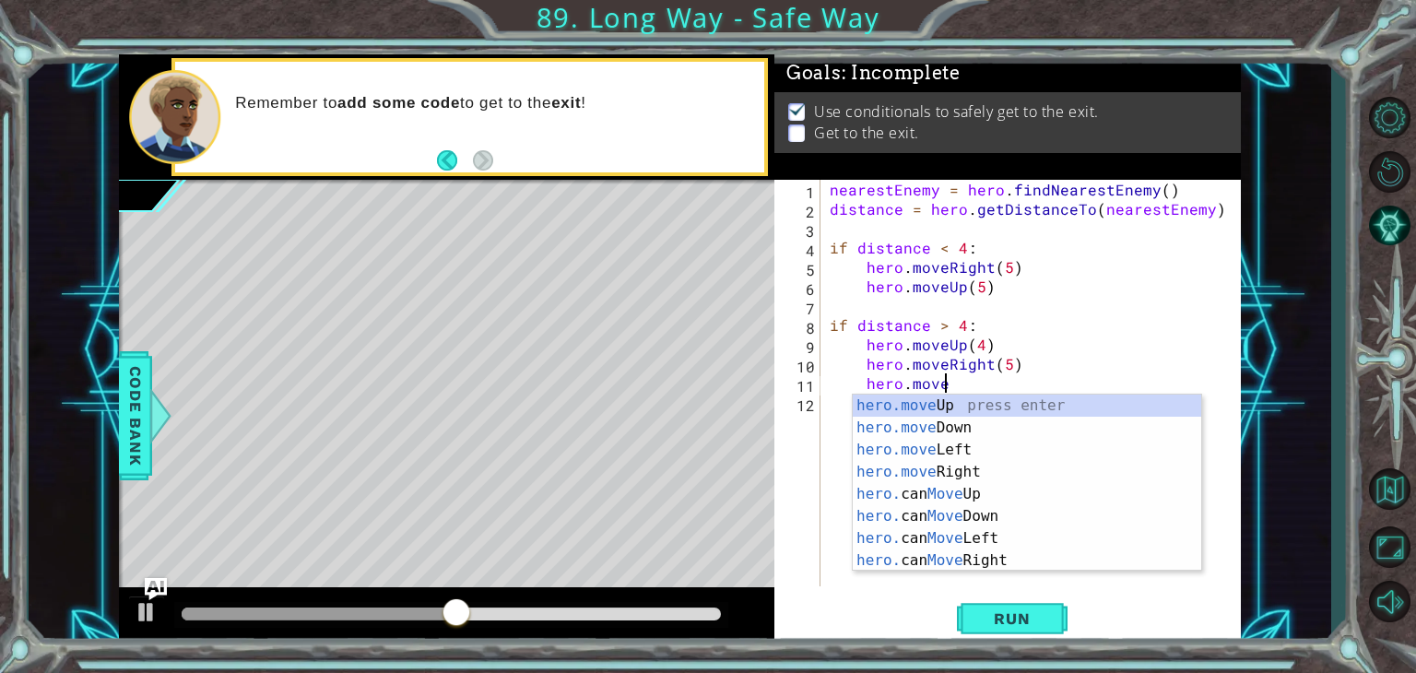
scroll to position [0, 6]
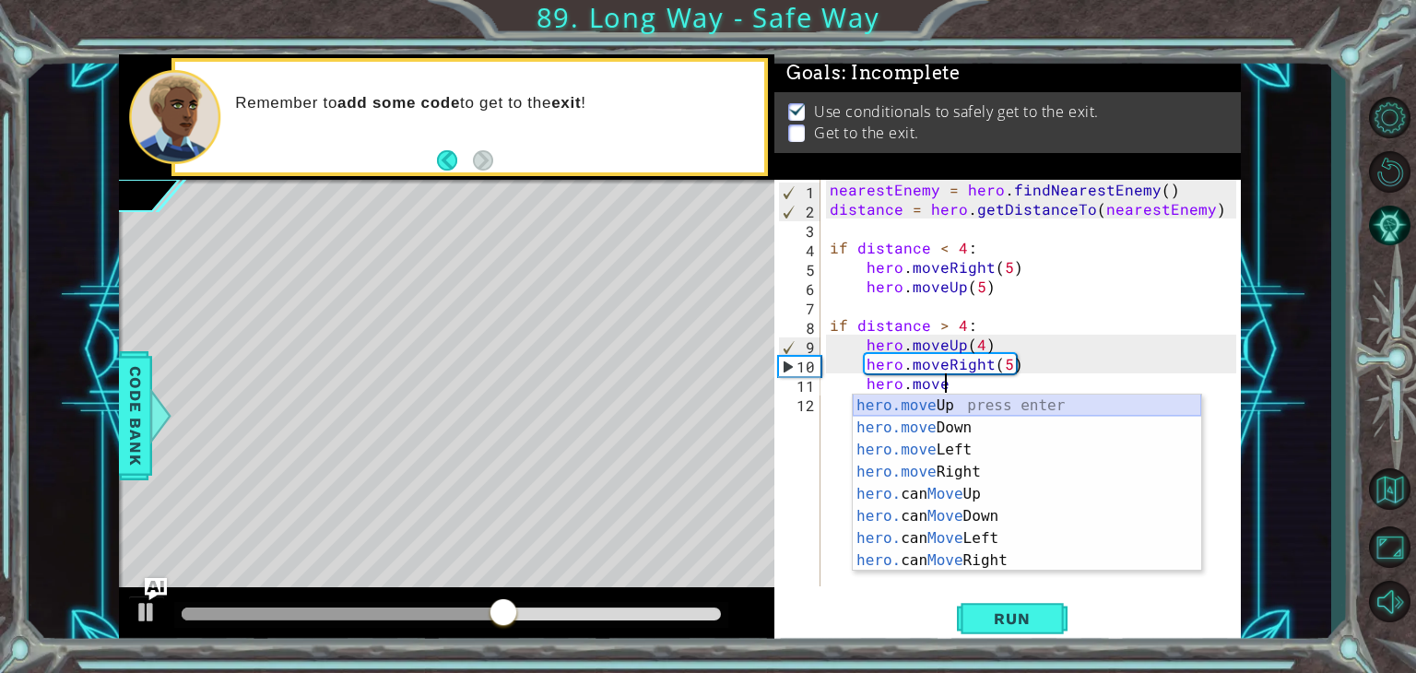
click at [914, 406] on div "hero.move Up press enter hero.move Down press enter hero.move Left press enter …" at bounding box center [1026, 504] width 348 height 221
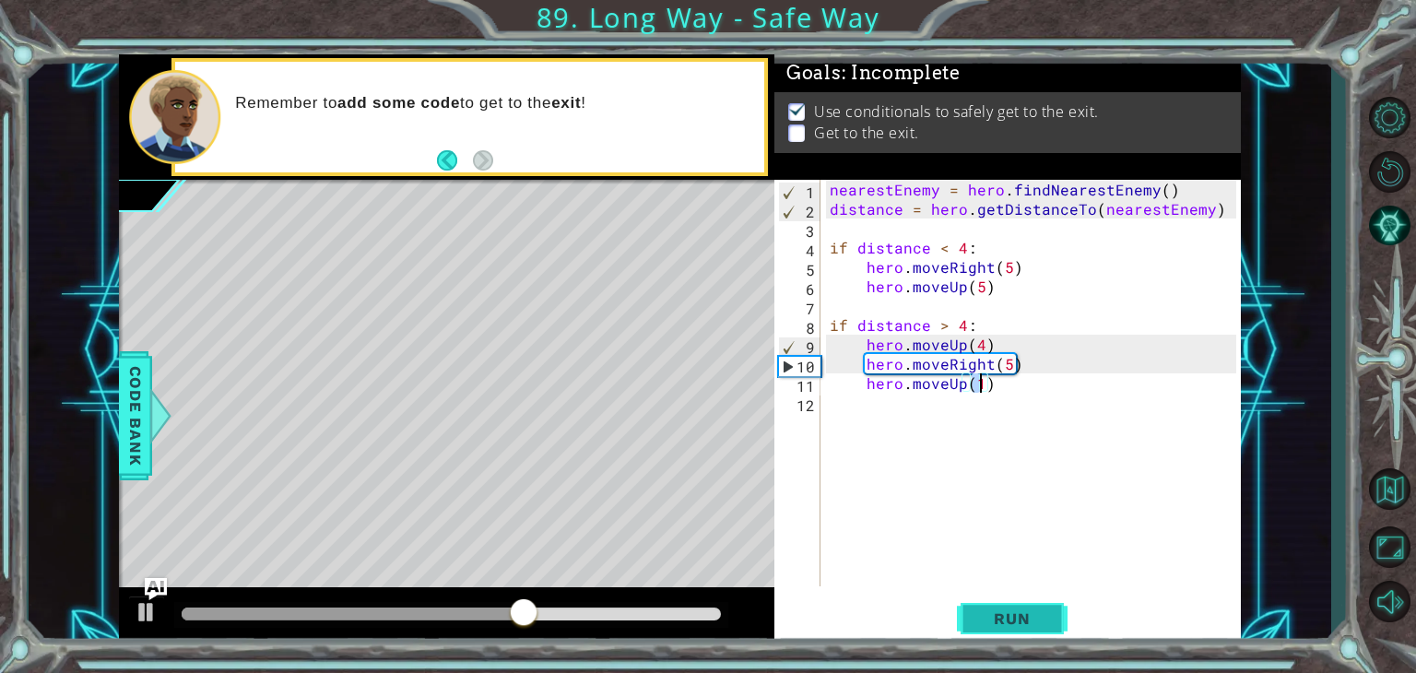
type textarea "hero.moveUp(1)"
click at [1029, 625] on span "Run" at bounding box center [1011, 618] width 73 height 18
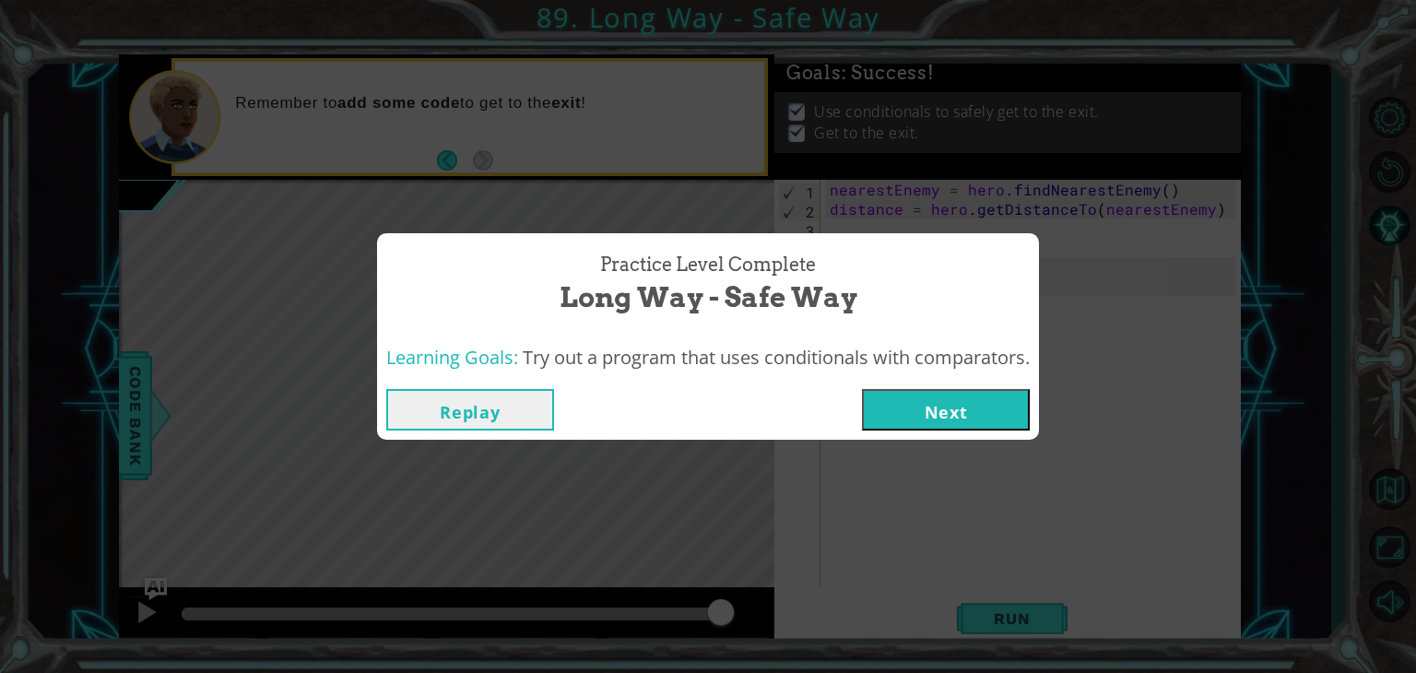
click at [966, 406] on button "Next" at bounding box center [946, 409] width 168 height 41
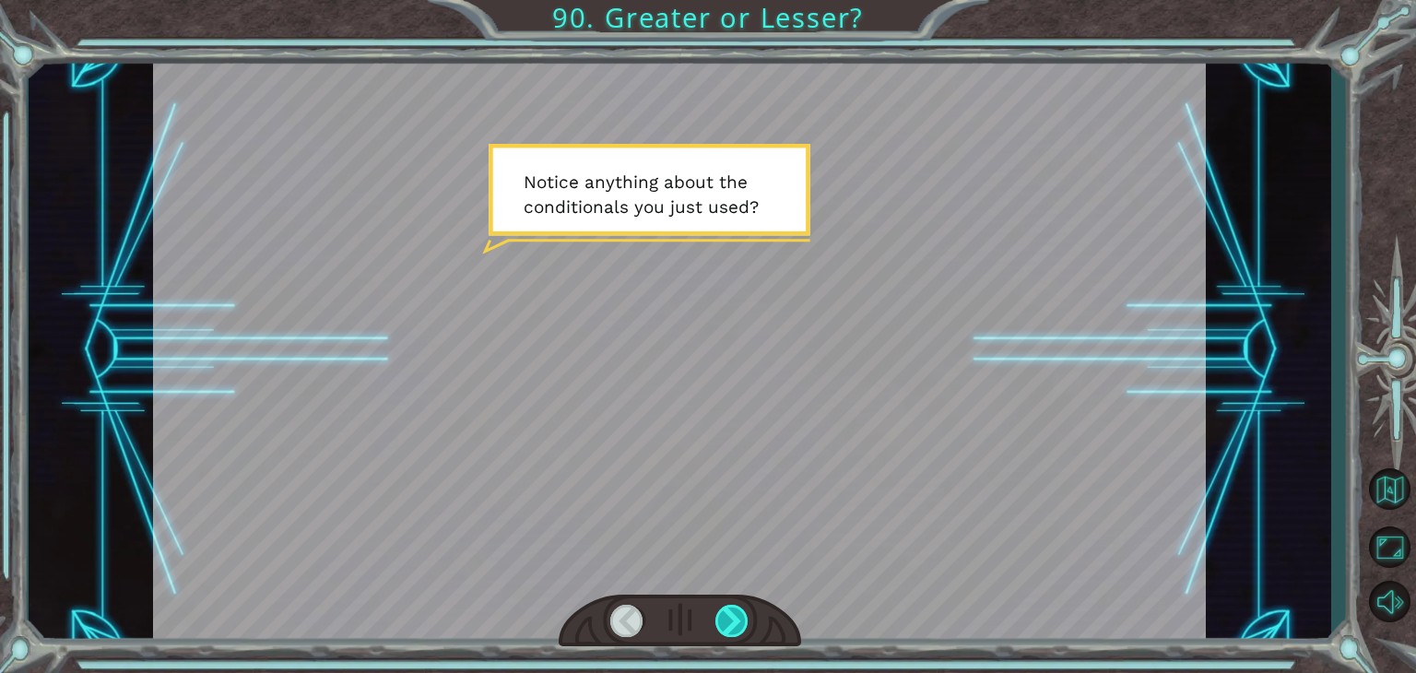
click at [733, 631] on div at bounding box center [731, 621] width 33 height 32
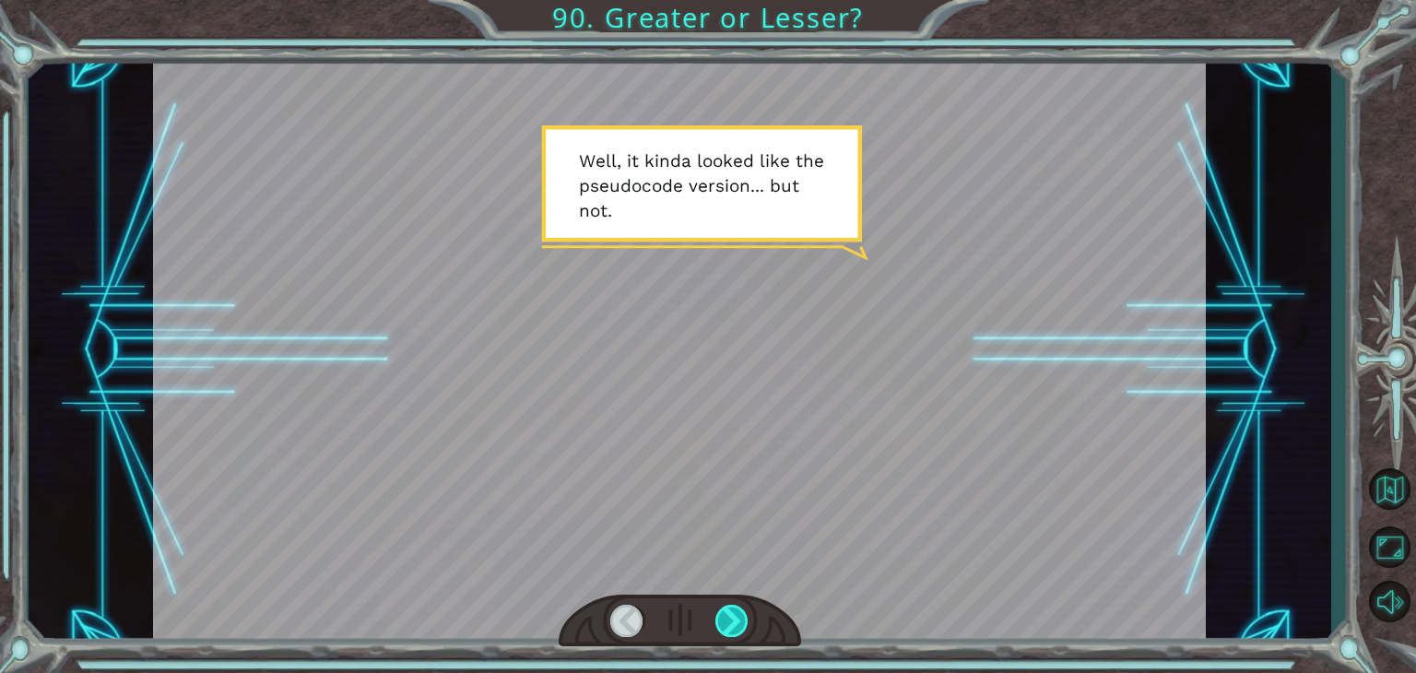
click at [735, 631] on div at bounding box center [731, 621] width 33 height 32
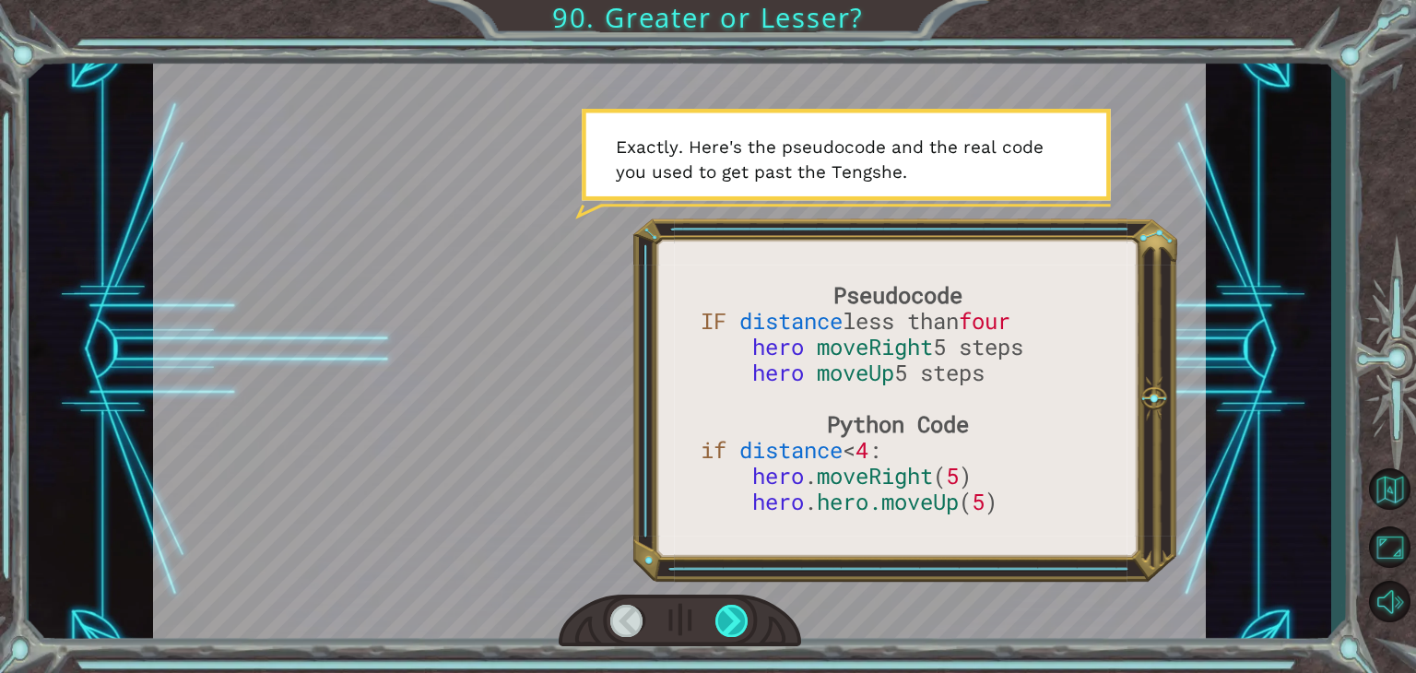
click at [732, 622] on div at bounding box center [731, 621] width 33 height 32
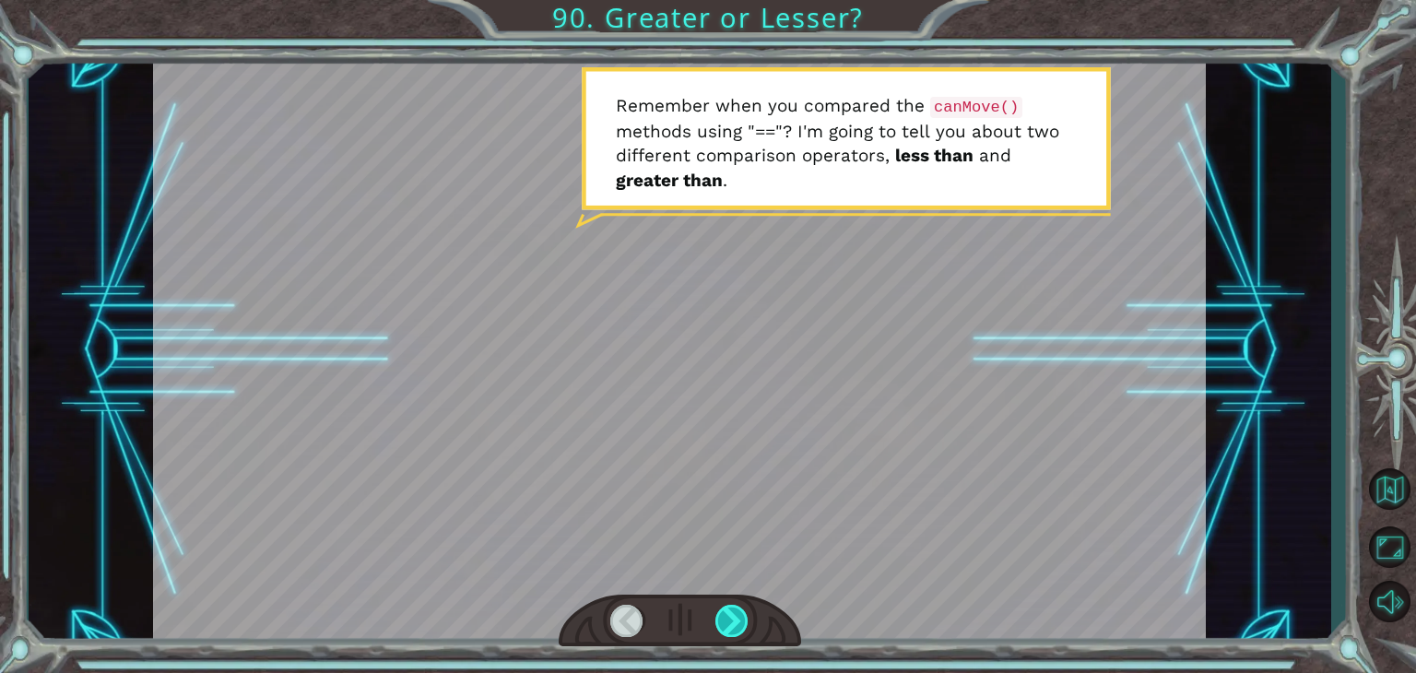
click at [732, 622] on div at bounding box center [731, 621] width 33 height 32
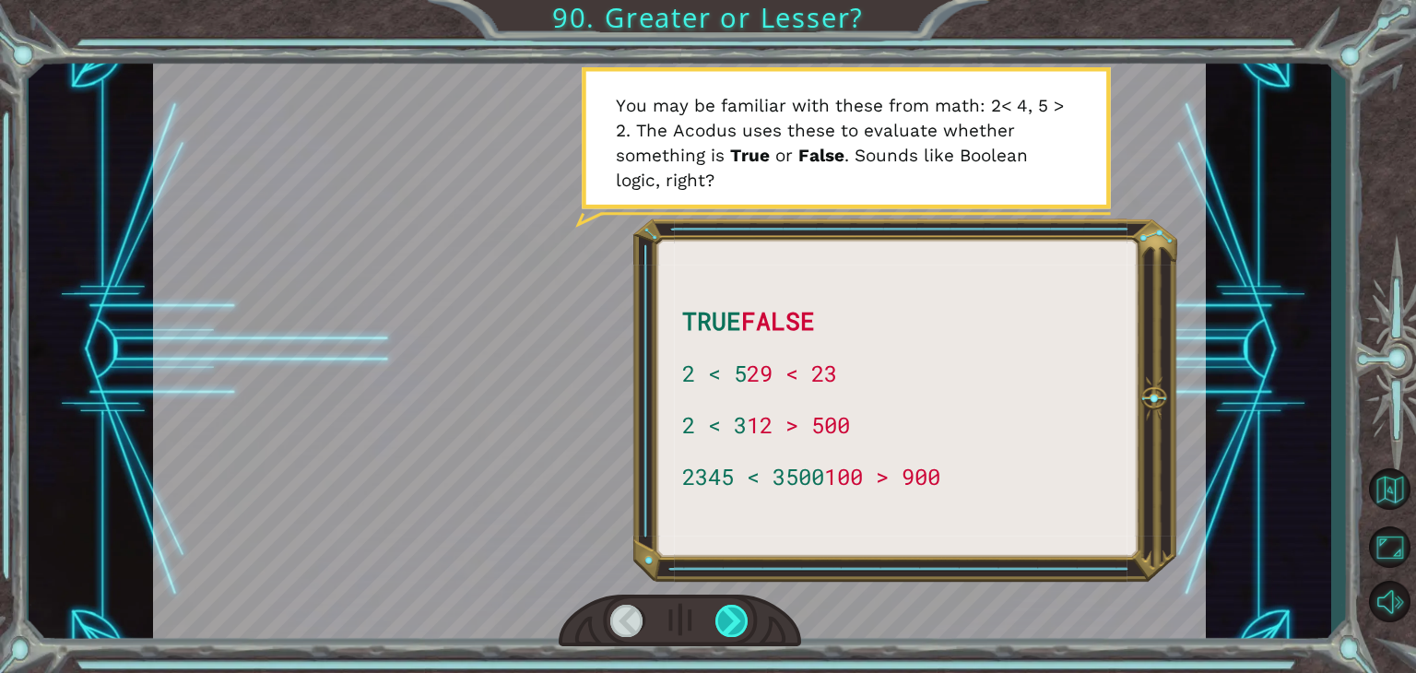
click at [732, 622] on div at bounding box center [731, 621] width 33 height 32
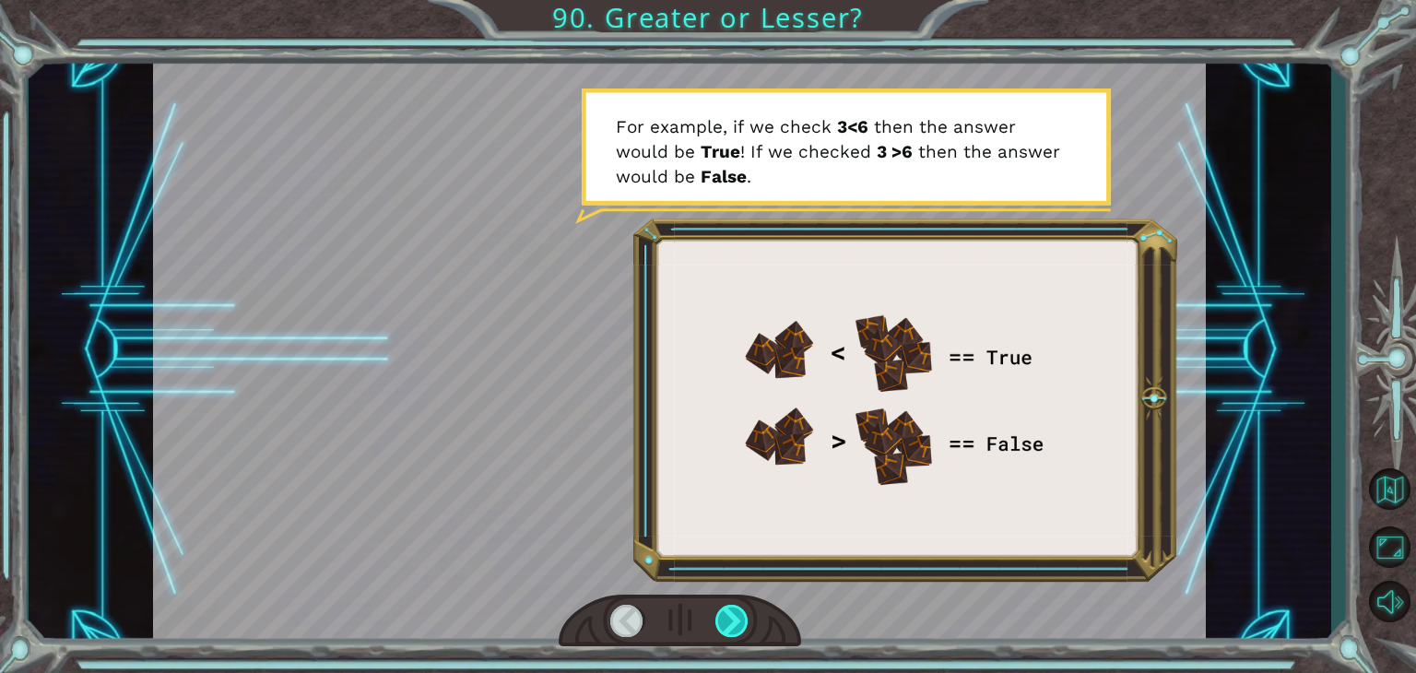
click at [732, 622] on div at bounding box center [731, 621] width 33 height 32
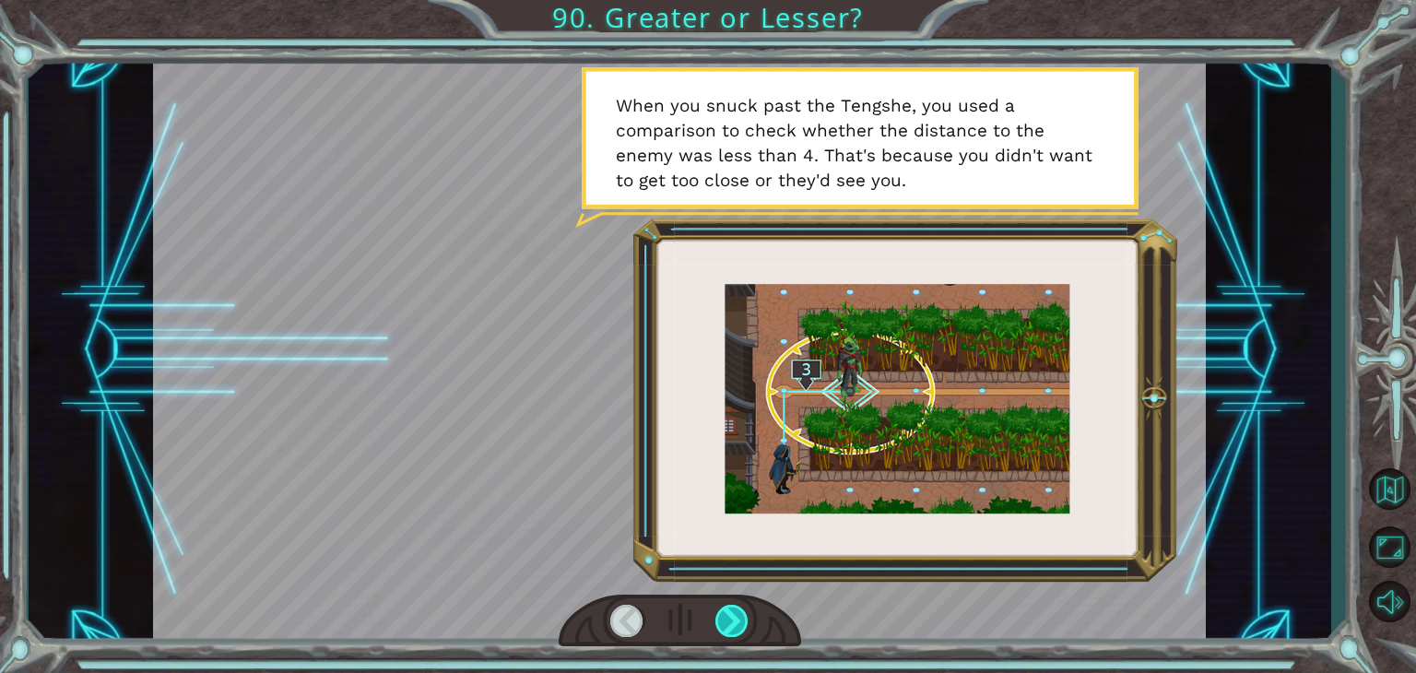
click at [732, 622] on div at bounding box center [731, 621] width 33 height 32
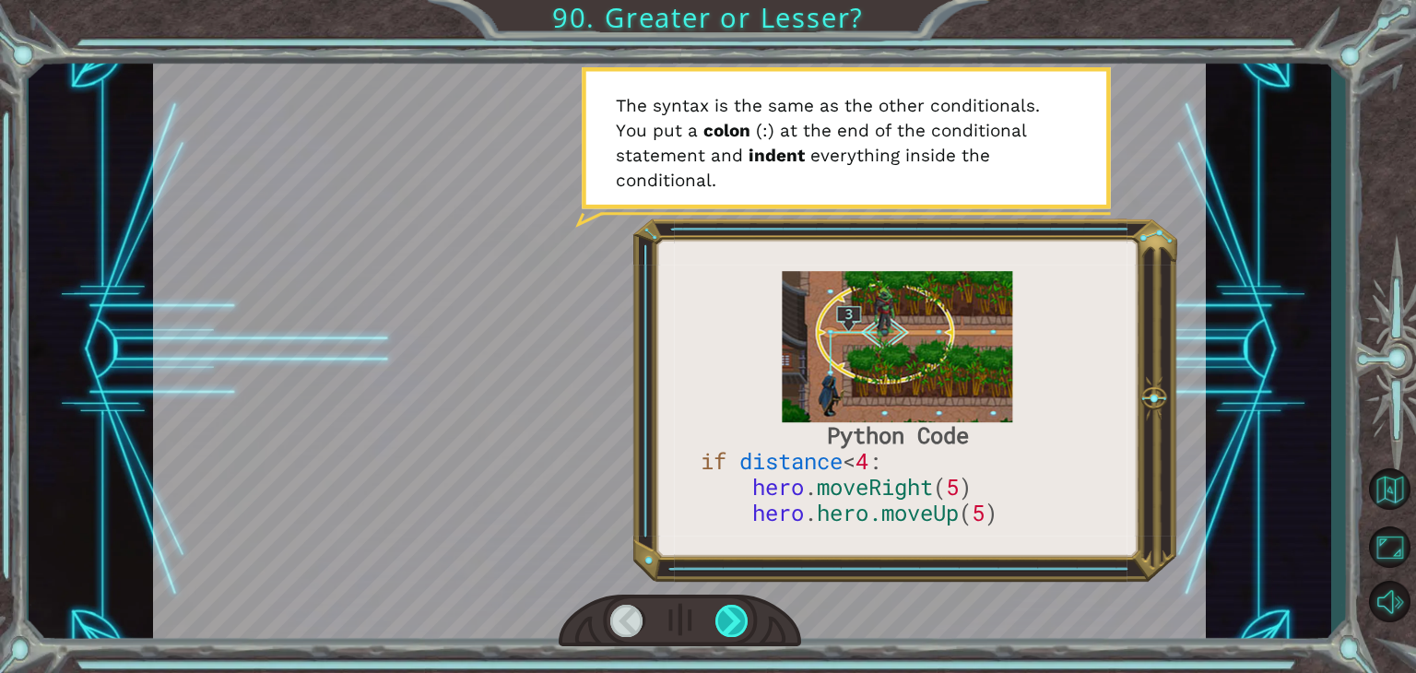
click at [732, 622] on div at bounding box center [731, 621] width 33 height 32
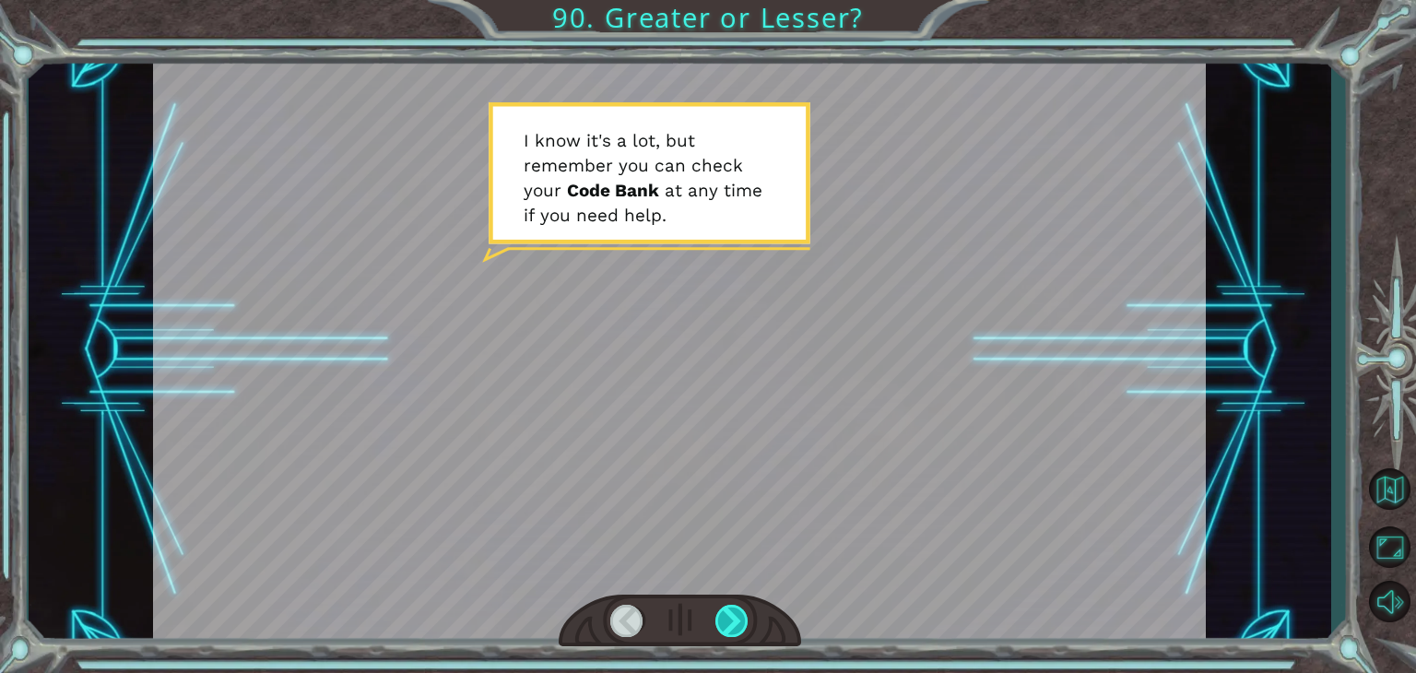
click at [732, 622] on div at bounding box center [731, 621] width 33 height 32
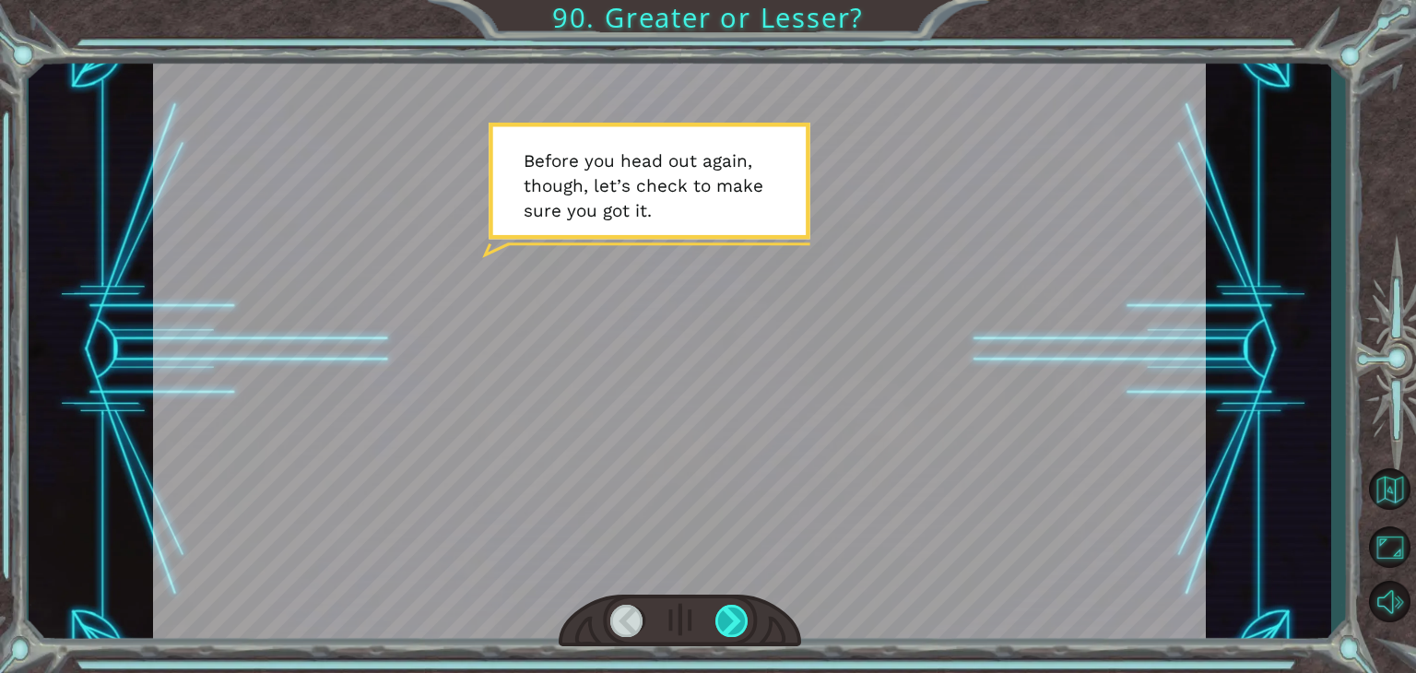
click at [732, 622] on div at bounding box center [731, 621] width 33 height 32
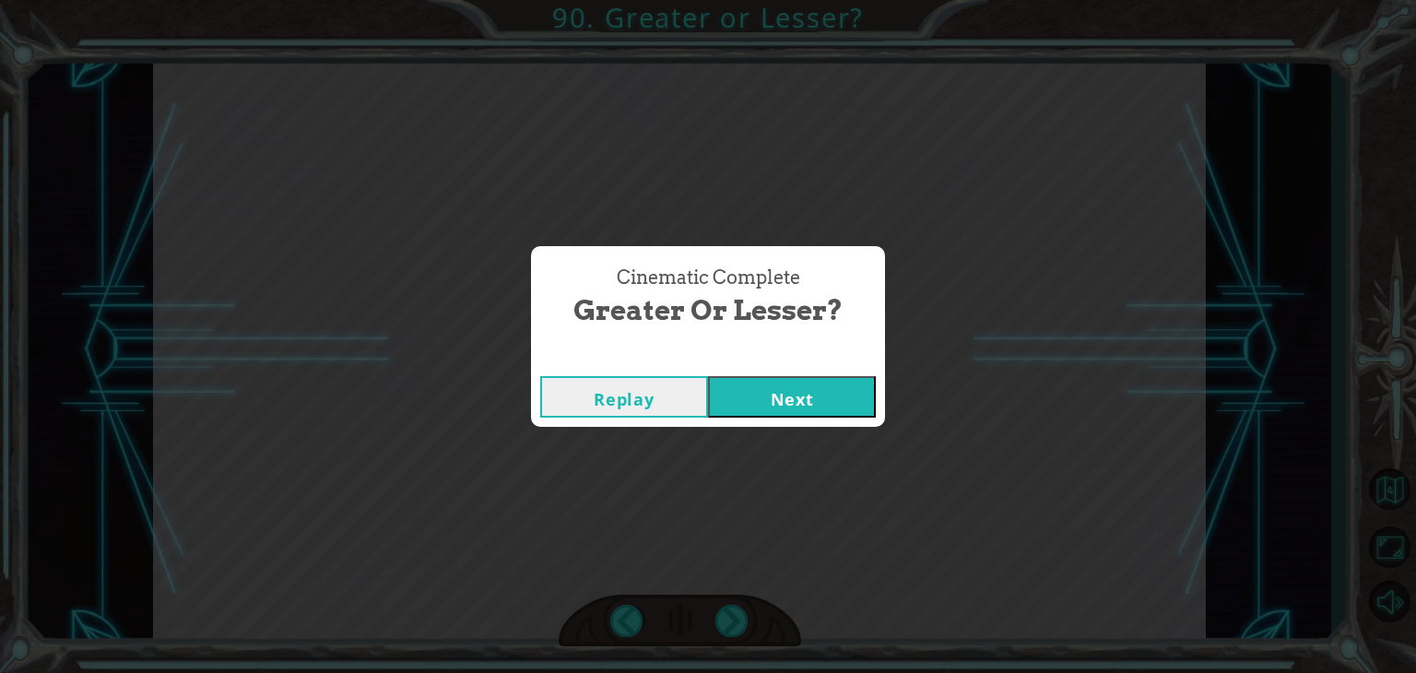
click at [805, 403] on button "Next" at bounding box center [792, 396] width 168 height 41
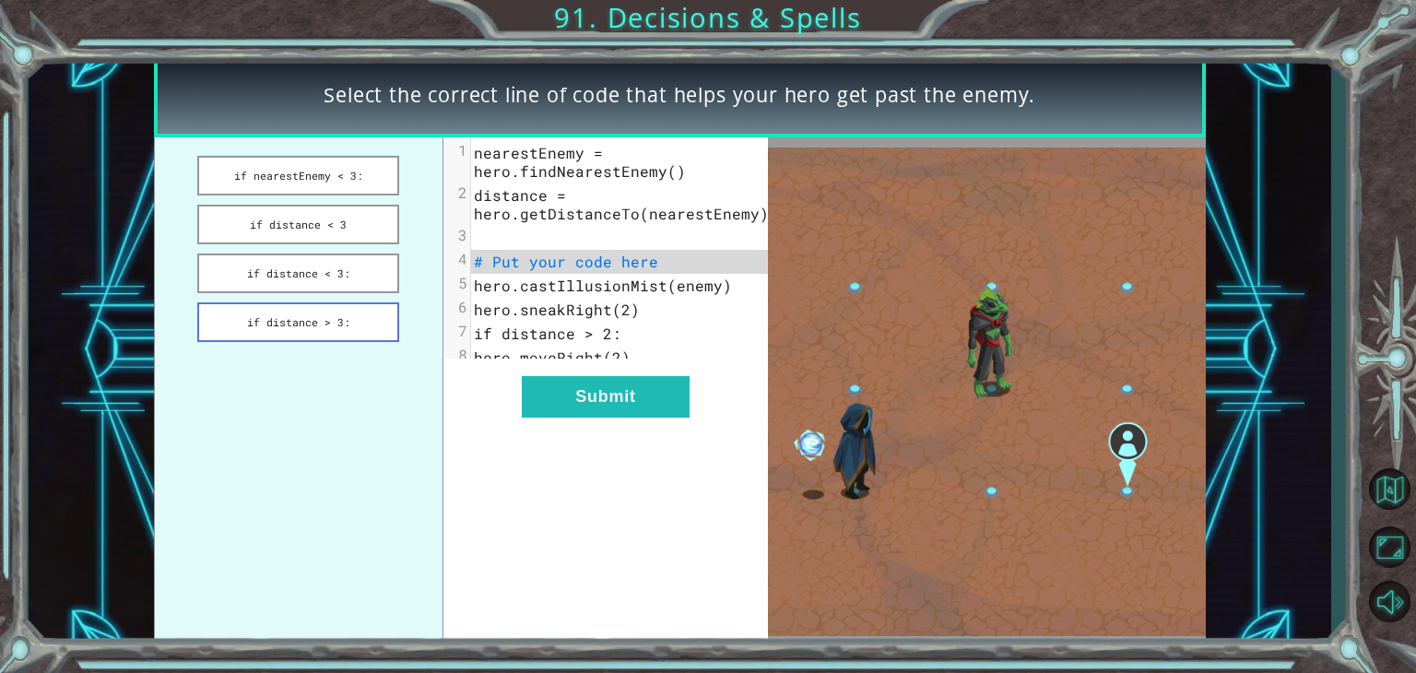
click at [351, 312] on button "if distance > 3:" at bounding box center [298, 322] width 202 height 40
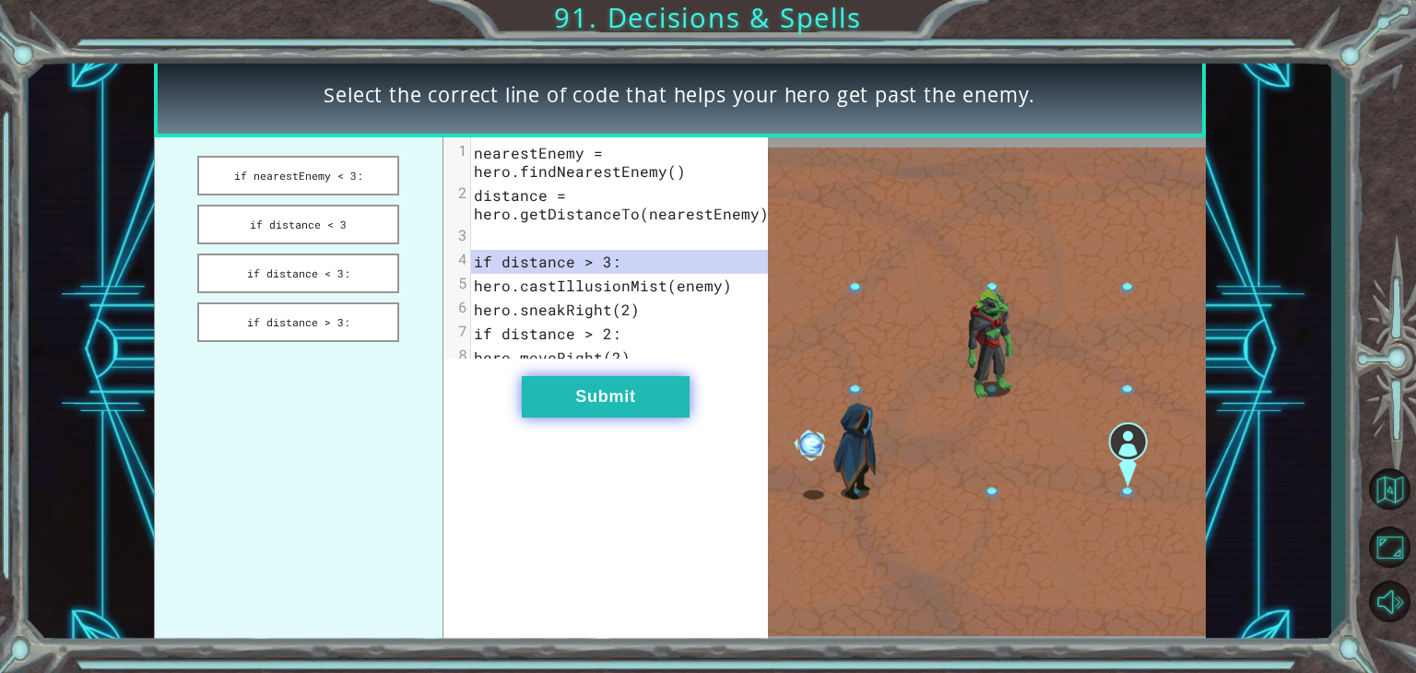
click at [553, 395] on button "Submit" at bounding box center [606, 396] width 168 height 41
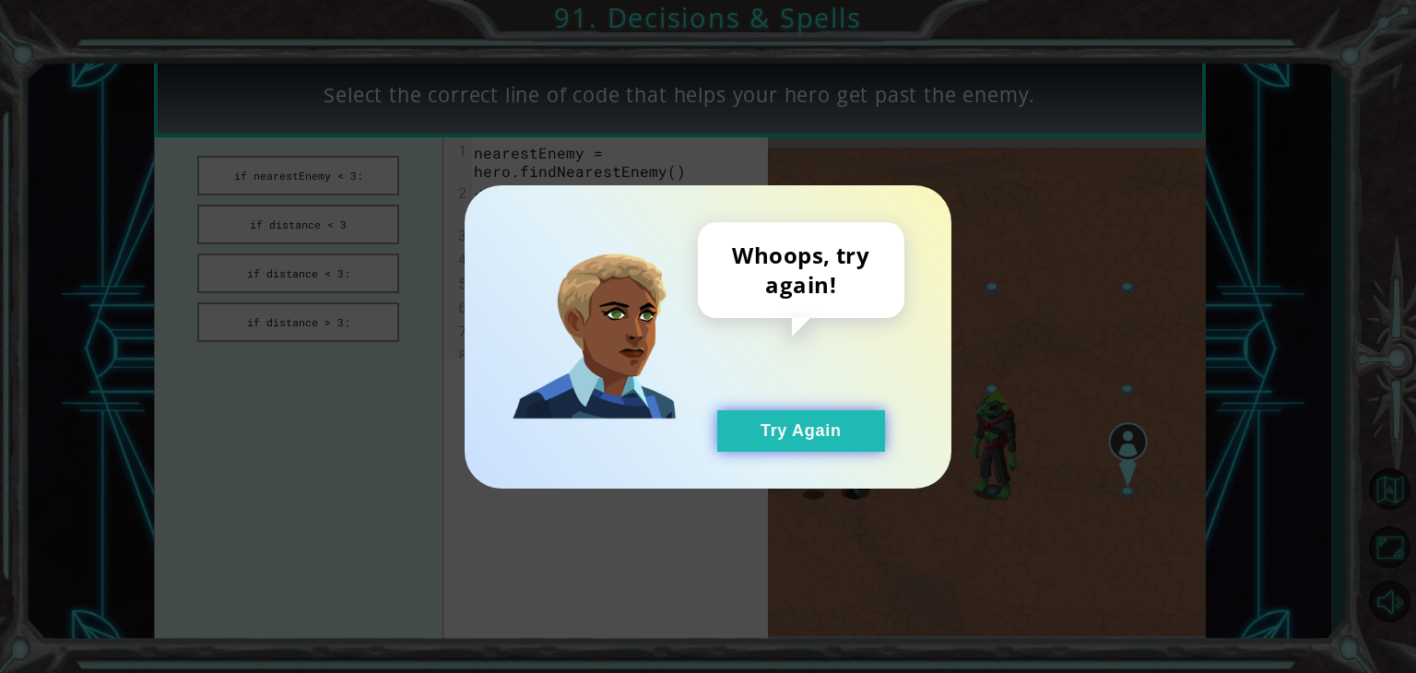
click at [778, 416] on button "Try Again" at bounding box center [801, 430] width 168 height 41
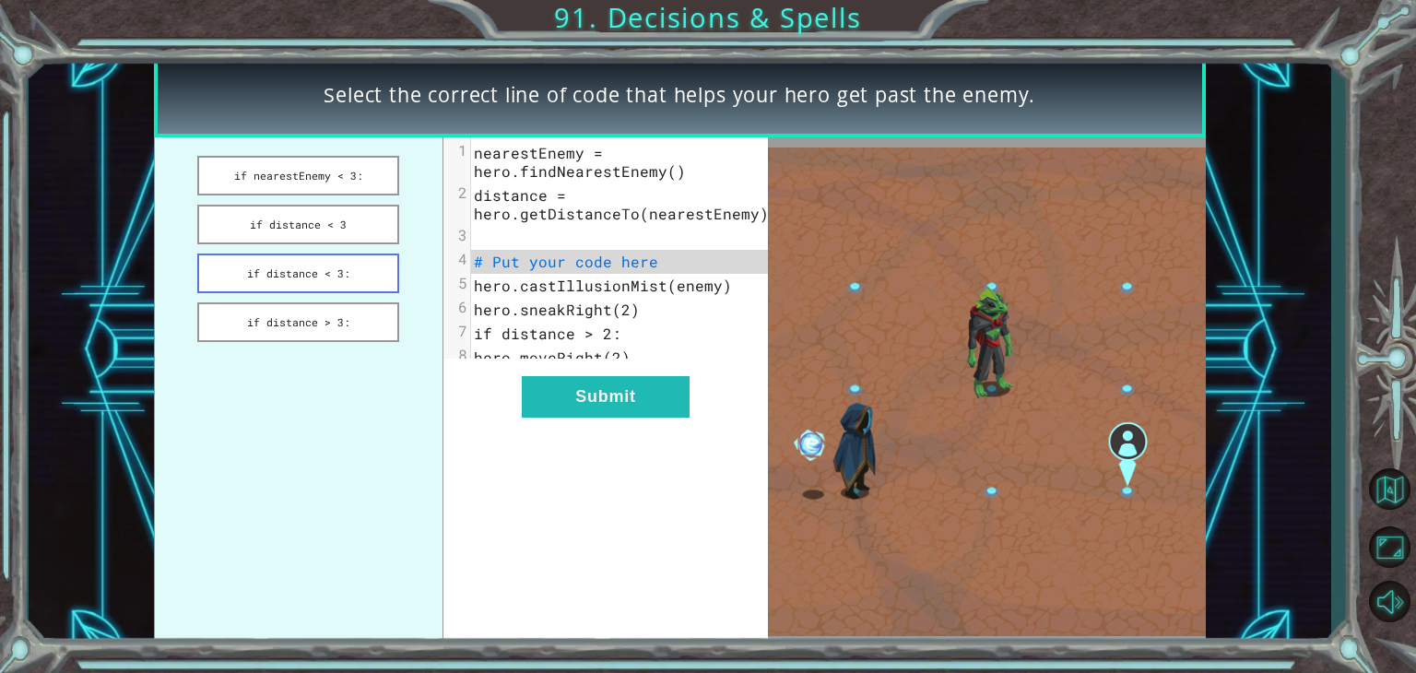
click at [341, 269] on button "if distance < 3:" at bounding box center [298, 273] width 202 height 40
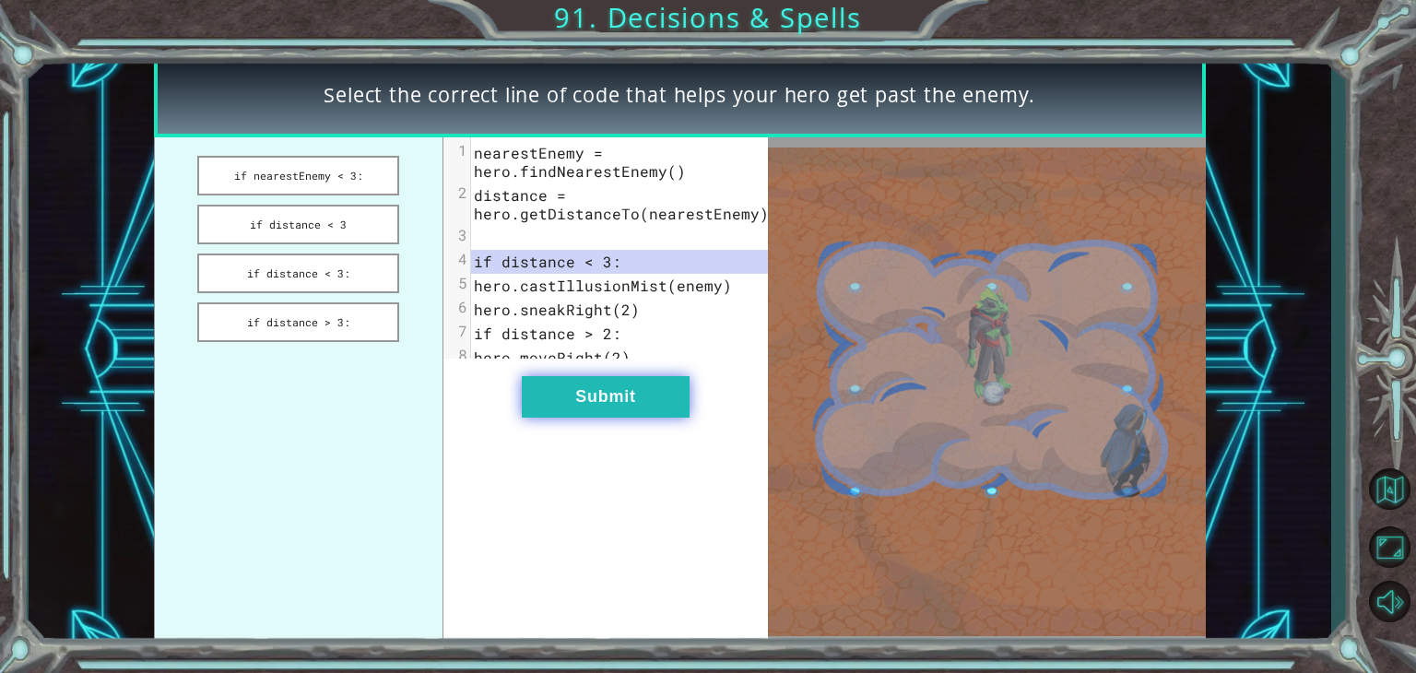
click at [539, 402] on button "Submit" at bounding box center [606, 396] width 168 height 41
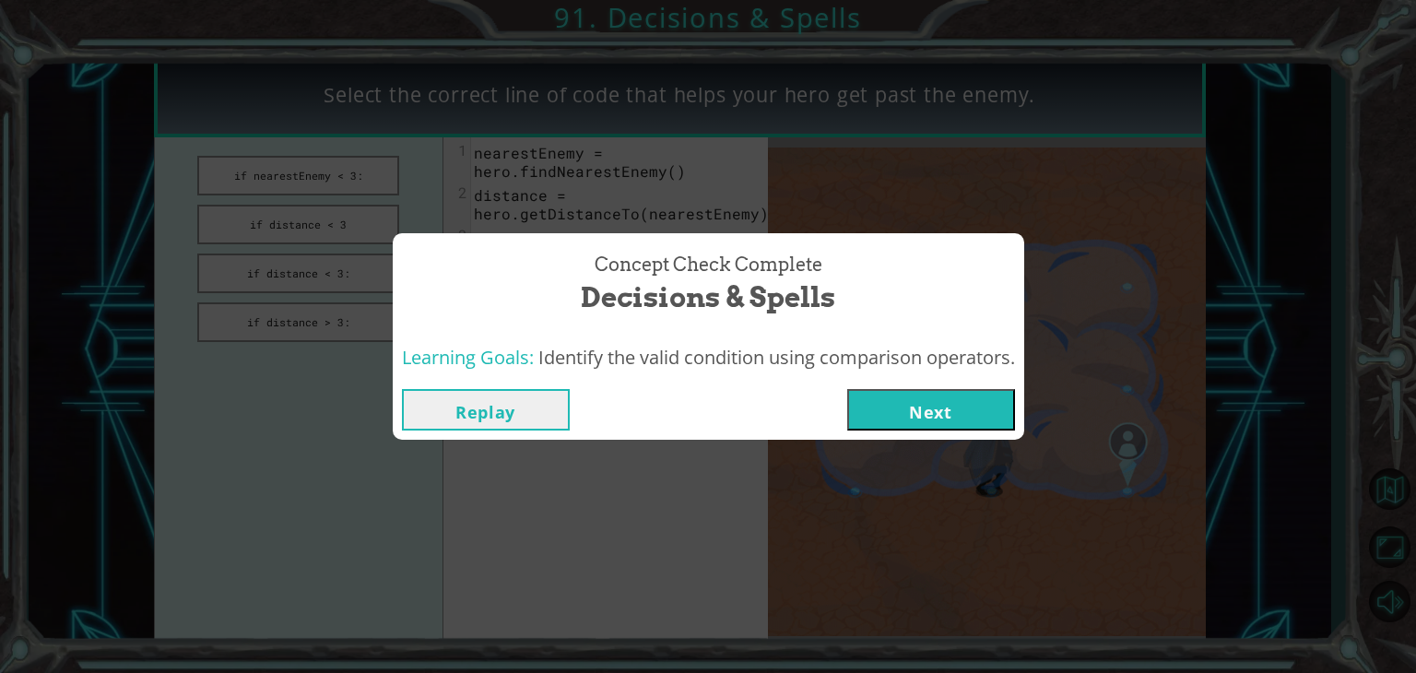
click at [943, 397] on button "Next" at bounding box center [931, 409] width 168 height 41
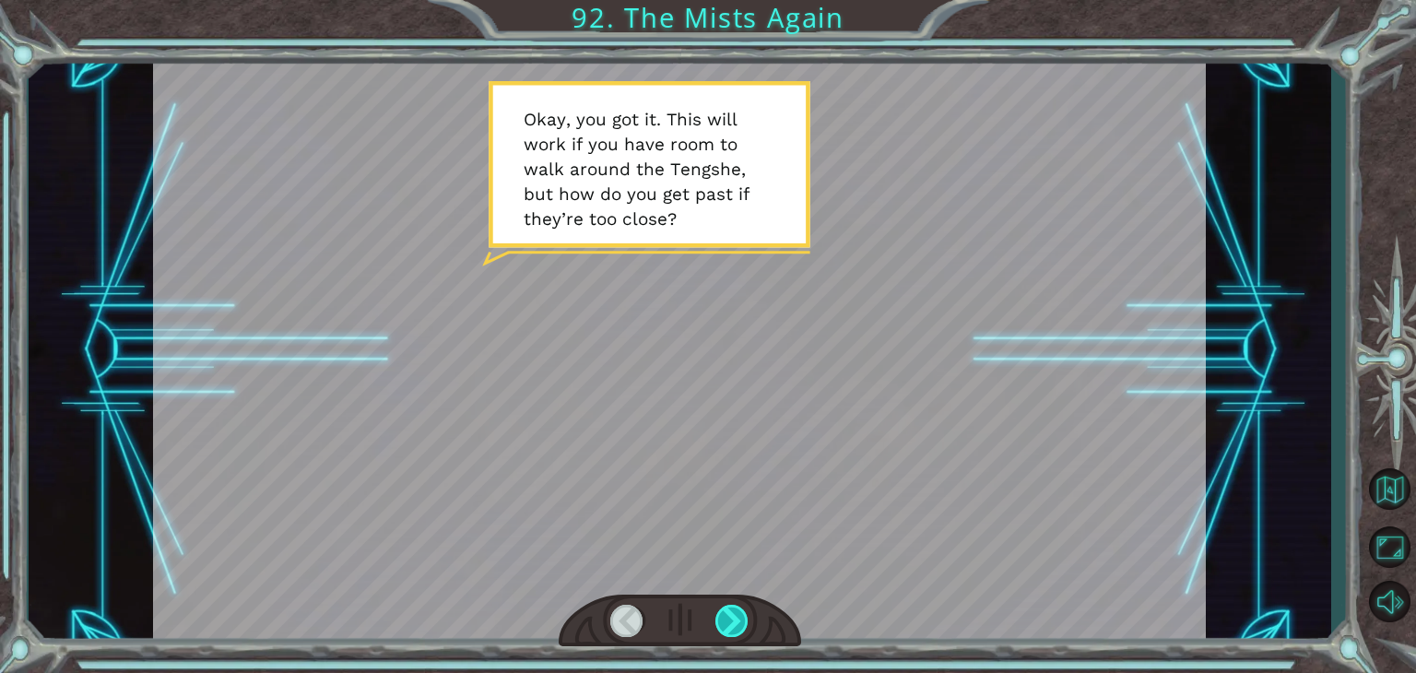
click at [730, 617] on div at bounding box center [731, 621] width 33 height 32
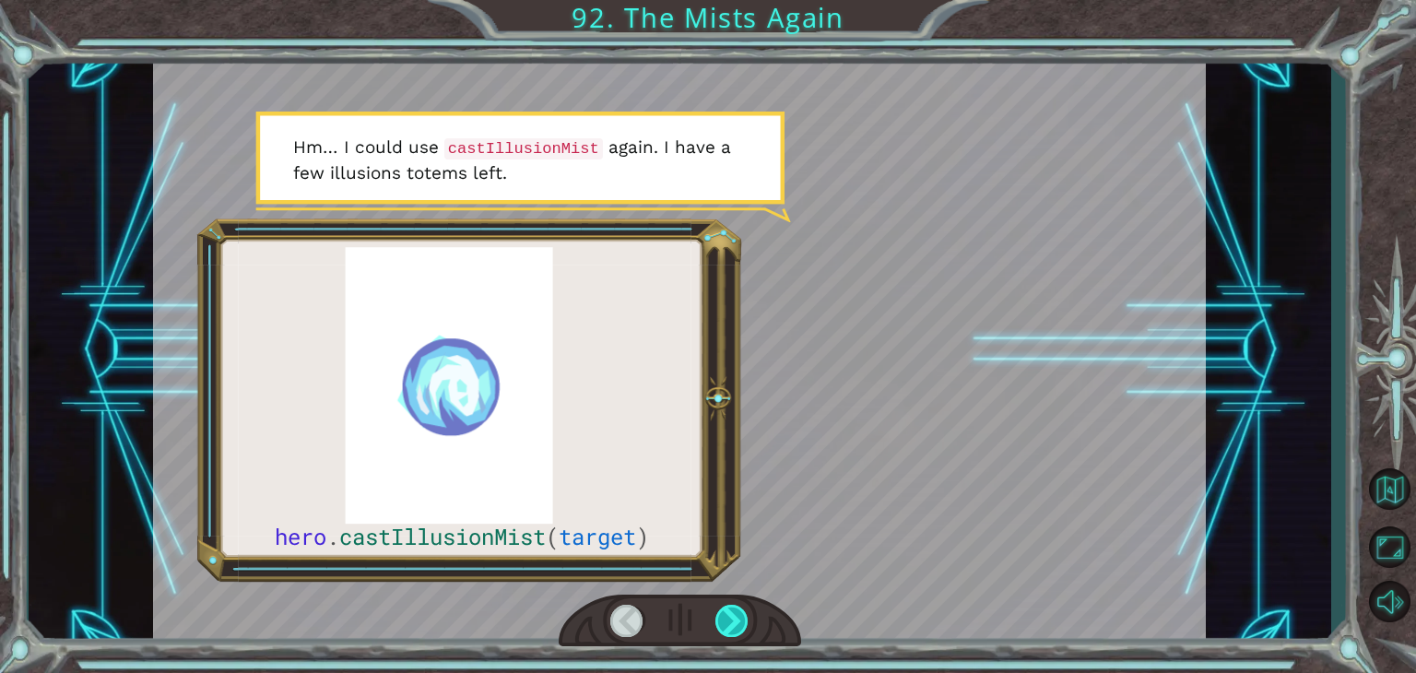
click at [730, 617] on div at bounding box center [731, 621] width 33 height 32
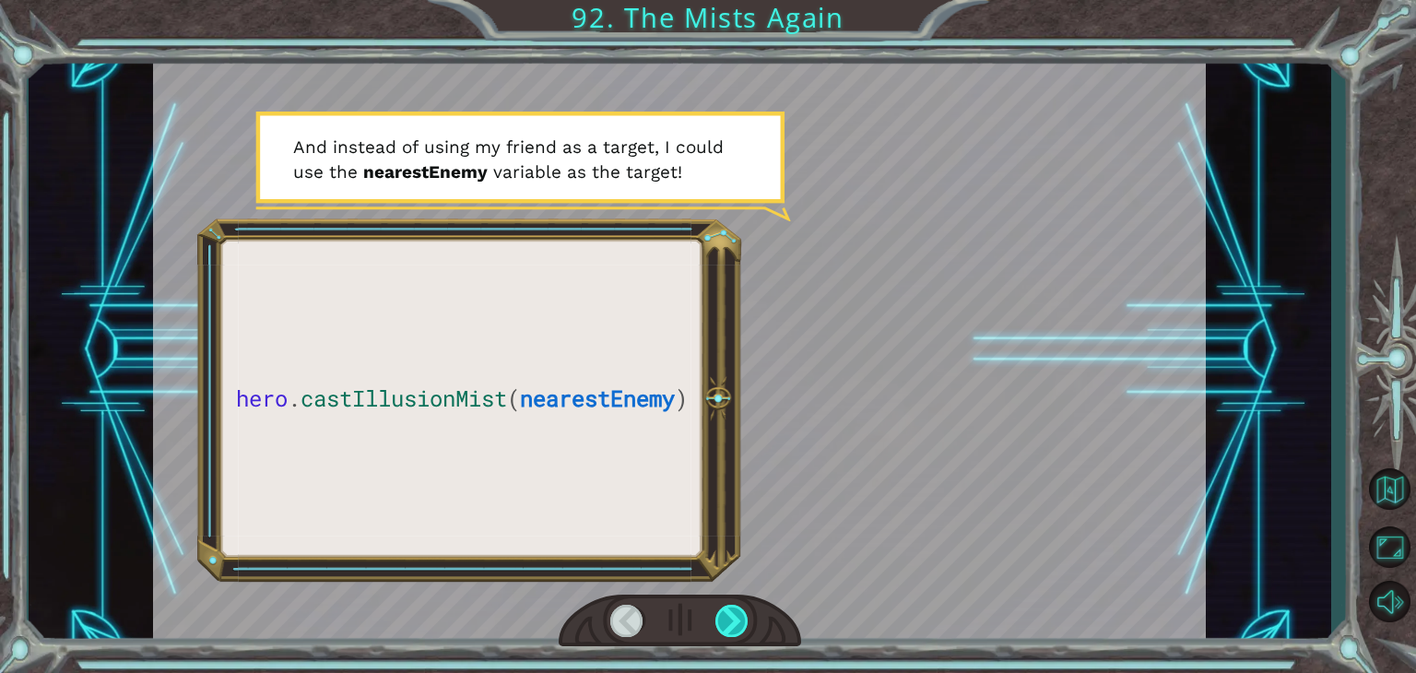
click at [730, 617] on div at bounding box center [731, 621] width 33 height 32
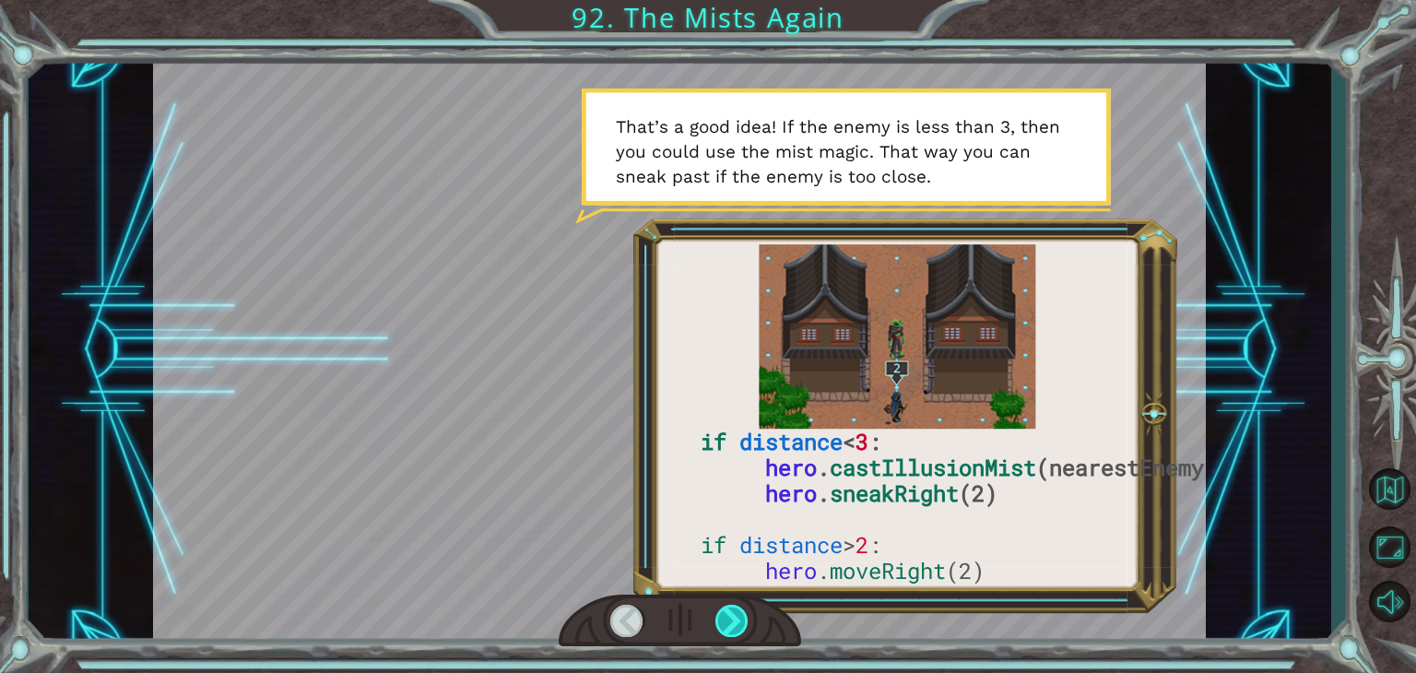
click at [730, 617] on div at bounding box center [731, 621] width 33 height 32
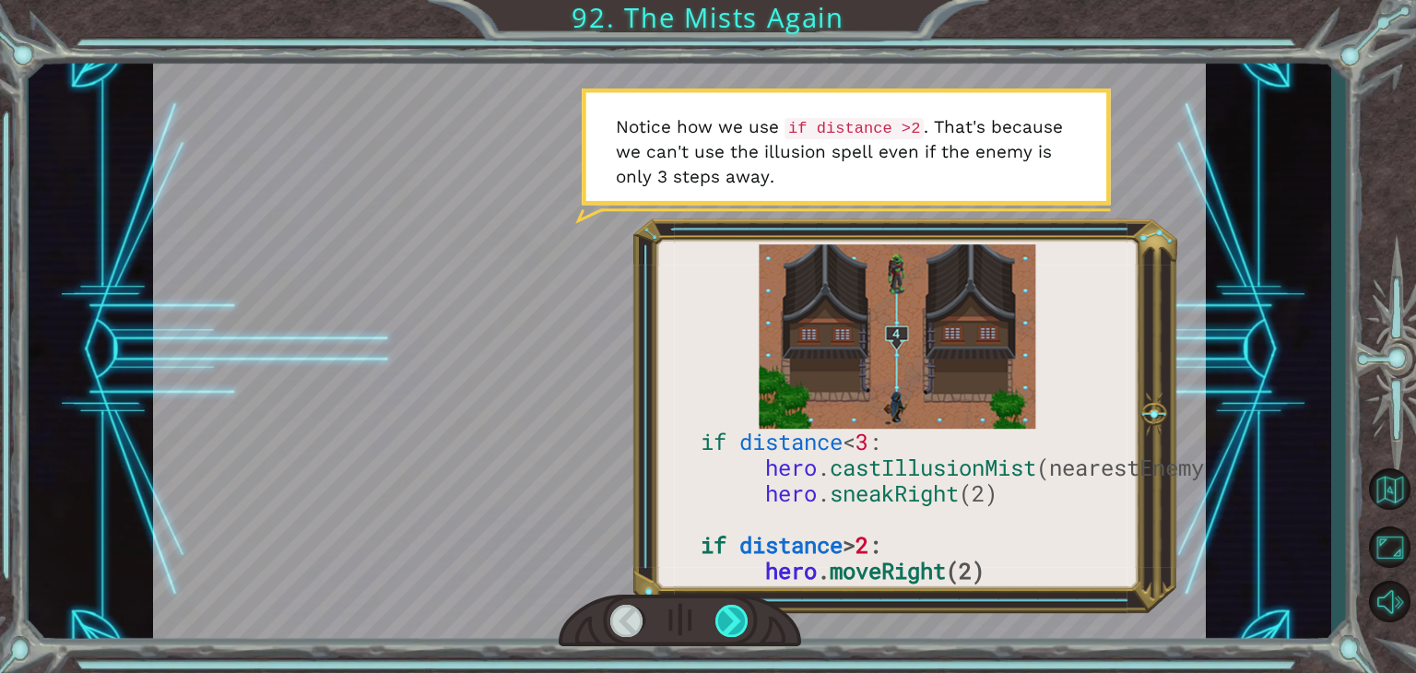
click at [730, 617] on div at bounding box center [731, 621] width 33 height 32
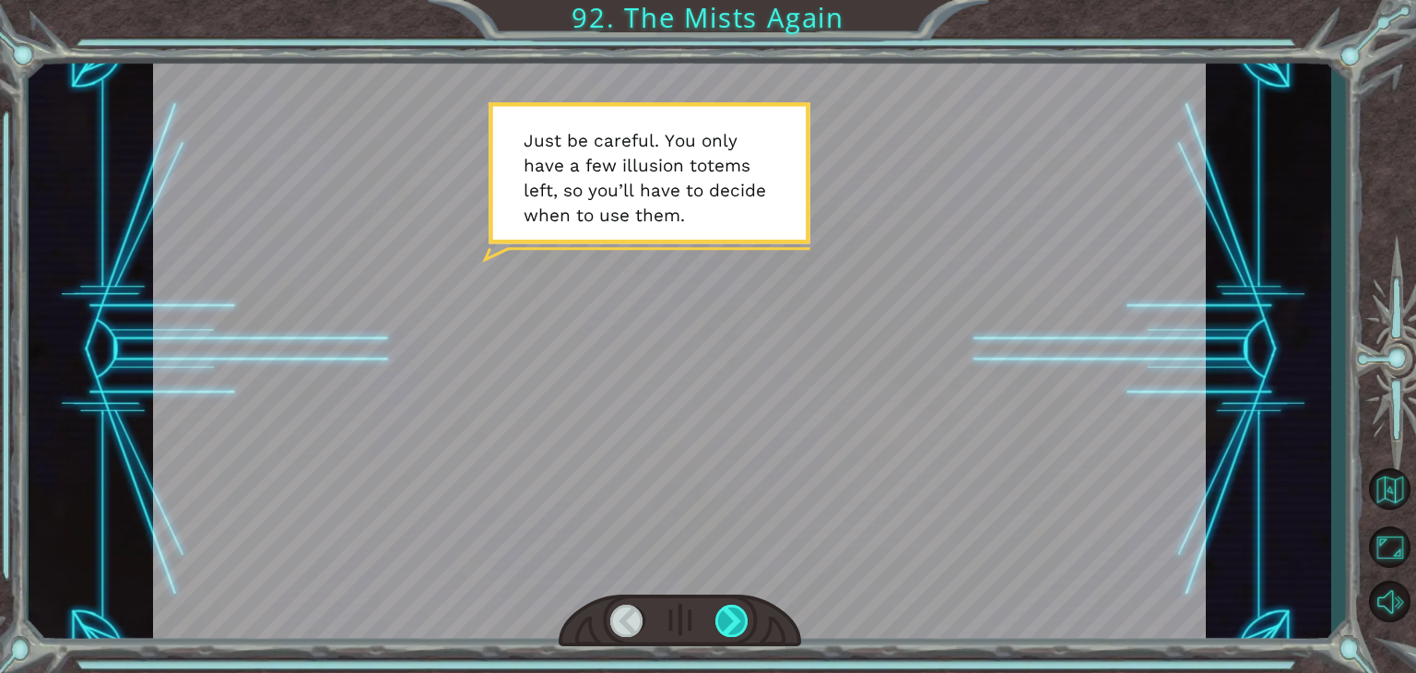
click at [730, 617] on div at bounding box center [731, 621] width 33 height 32
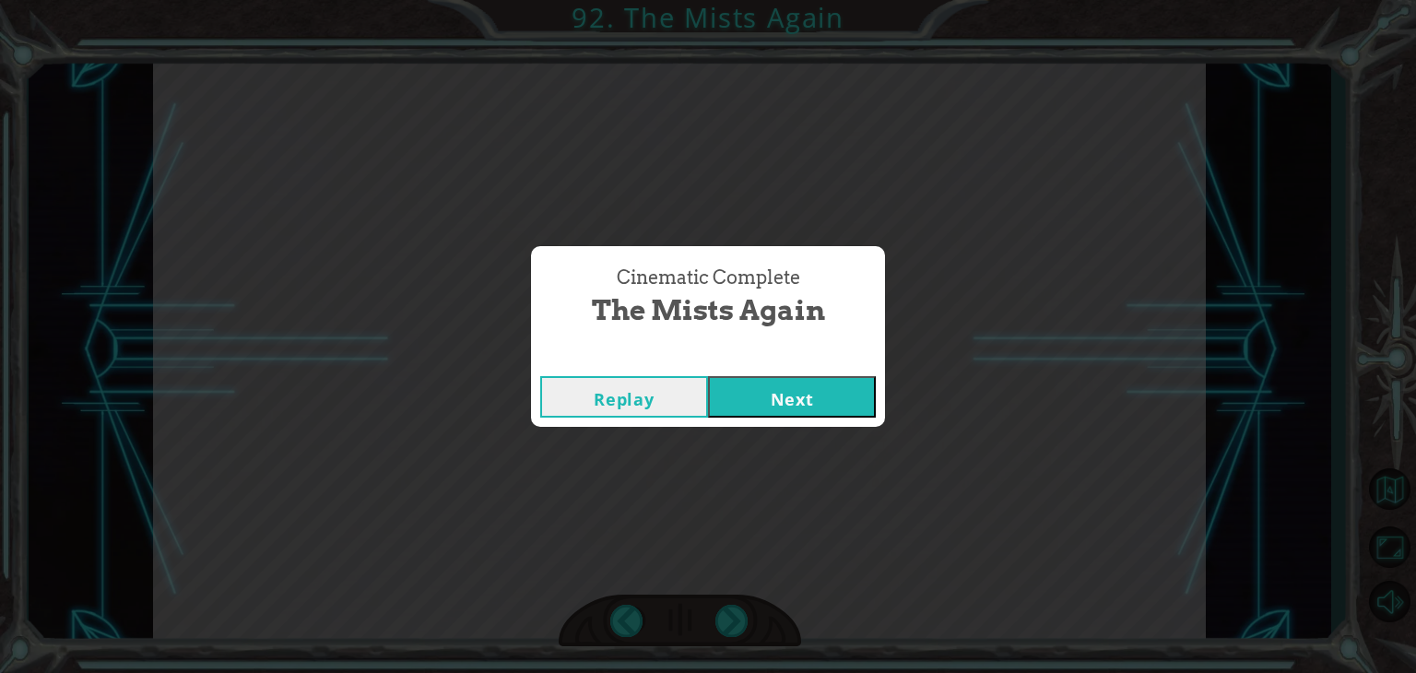
click at [794, 389] on button "Next" at bounding box center [792, 396] width 168 height 41
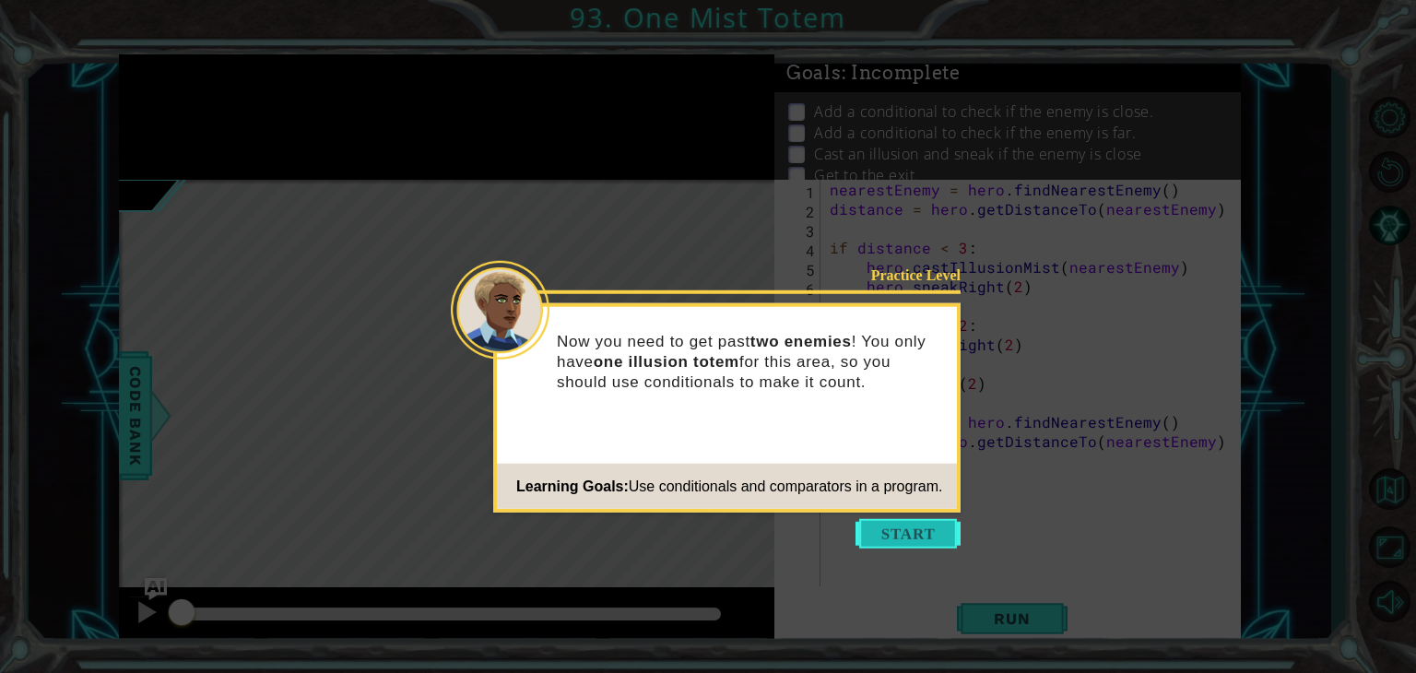
click at [902, 528] on button "Start" at bounding box center [907, 533] width 105 height 29
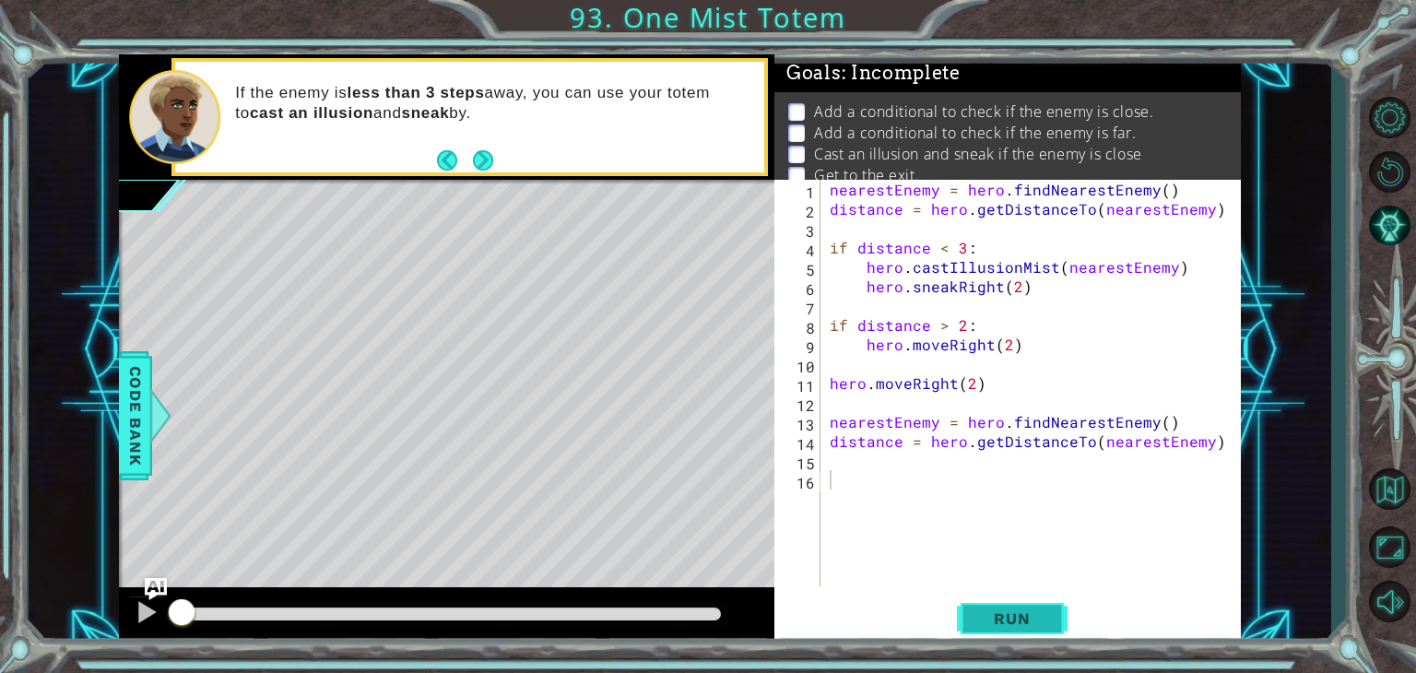
click at [1026, 617] on span "Run" at bounding box center [1011, 618] width 73 height 18
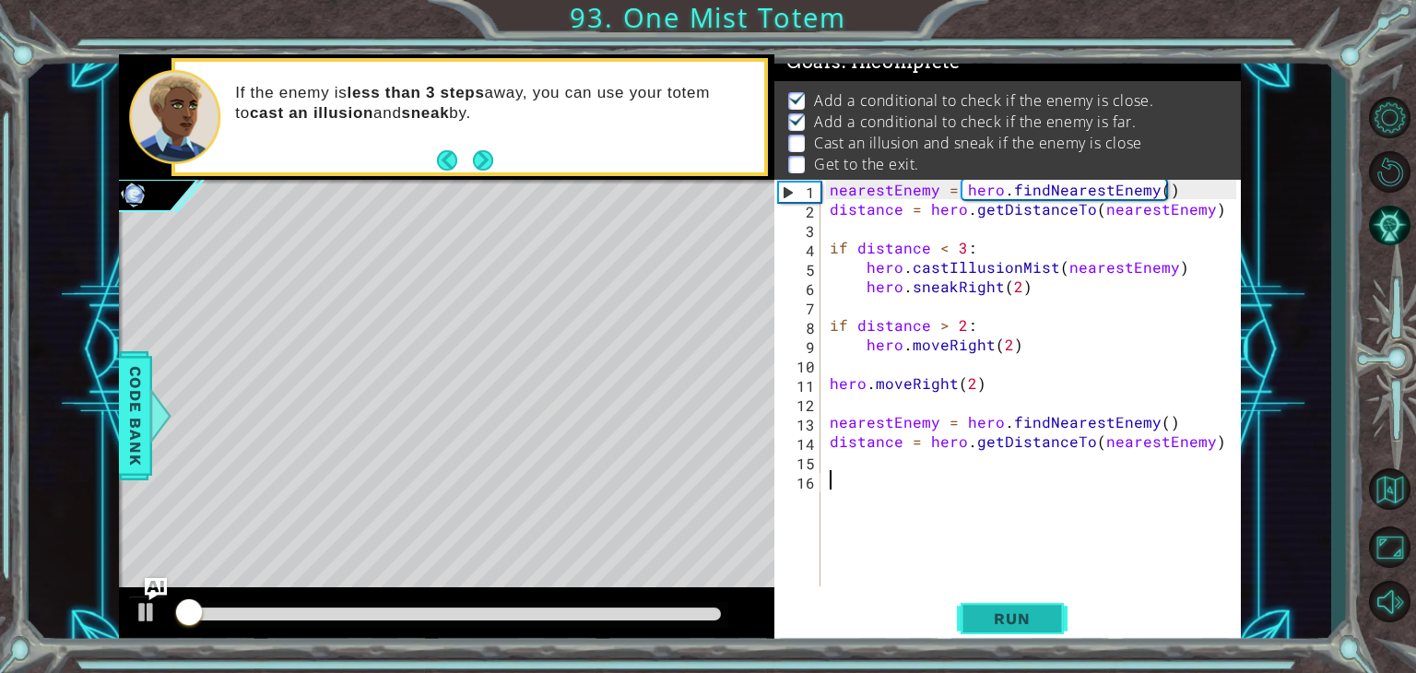
scroll to position [18, 0]
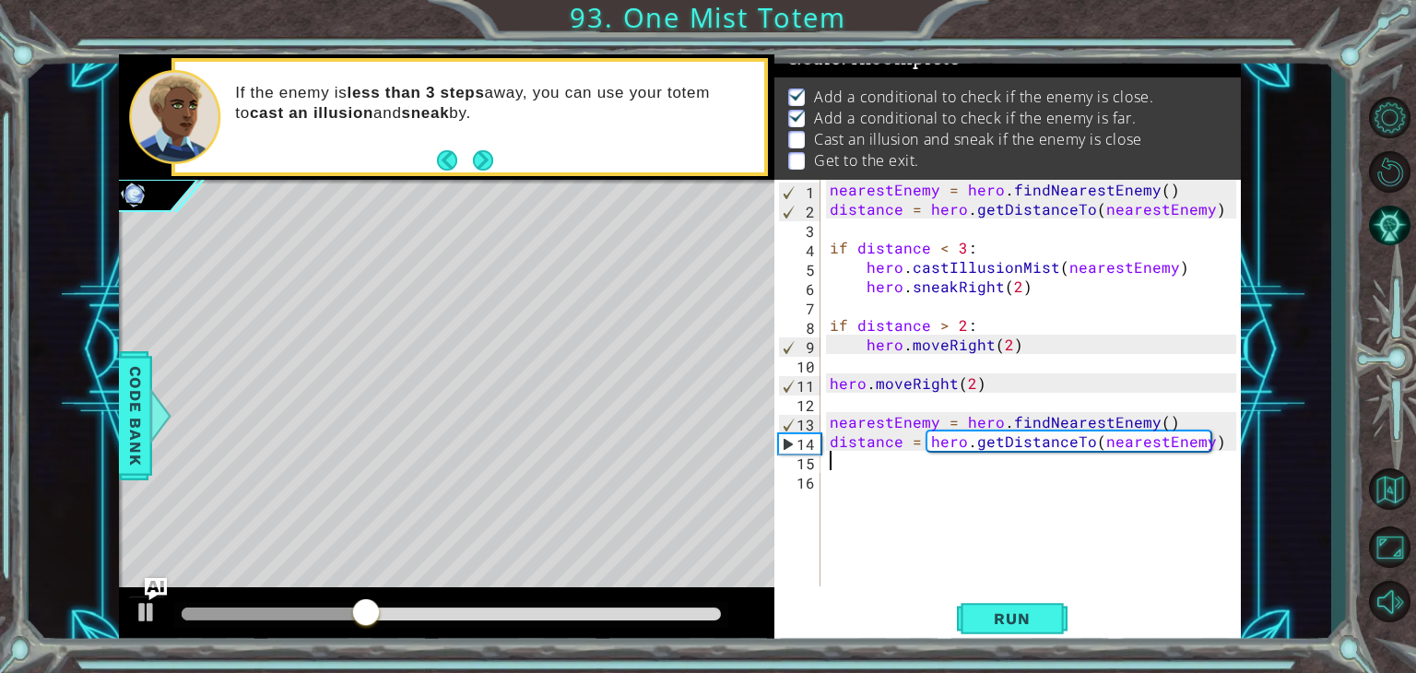
click at [837, 467] on div "nearestEnemy = hero . findNearestEnemy ( ) distance = hero . getDistanceTo ( ne…" at bounding box center [1035, 402] width 419 height 445
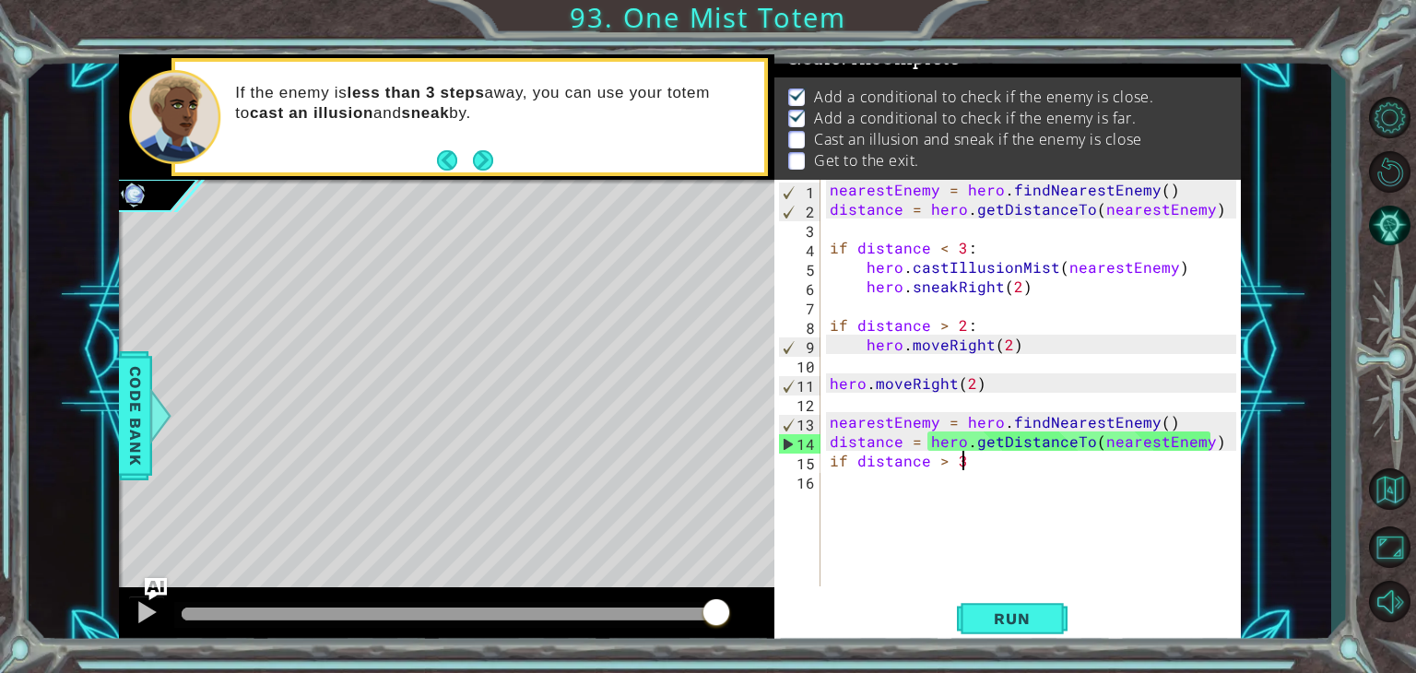
scroll to position [0, 7]
type textarea "if distance > 3:"
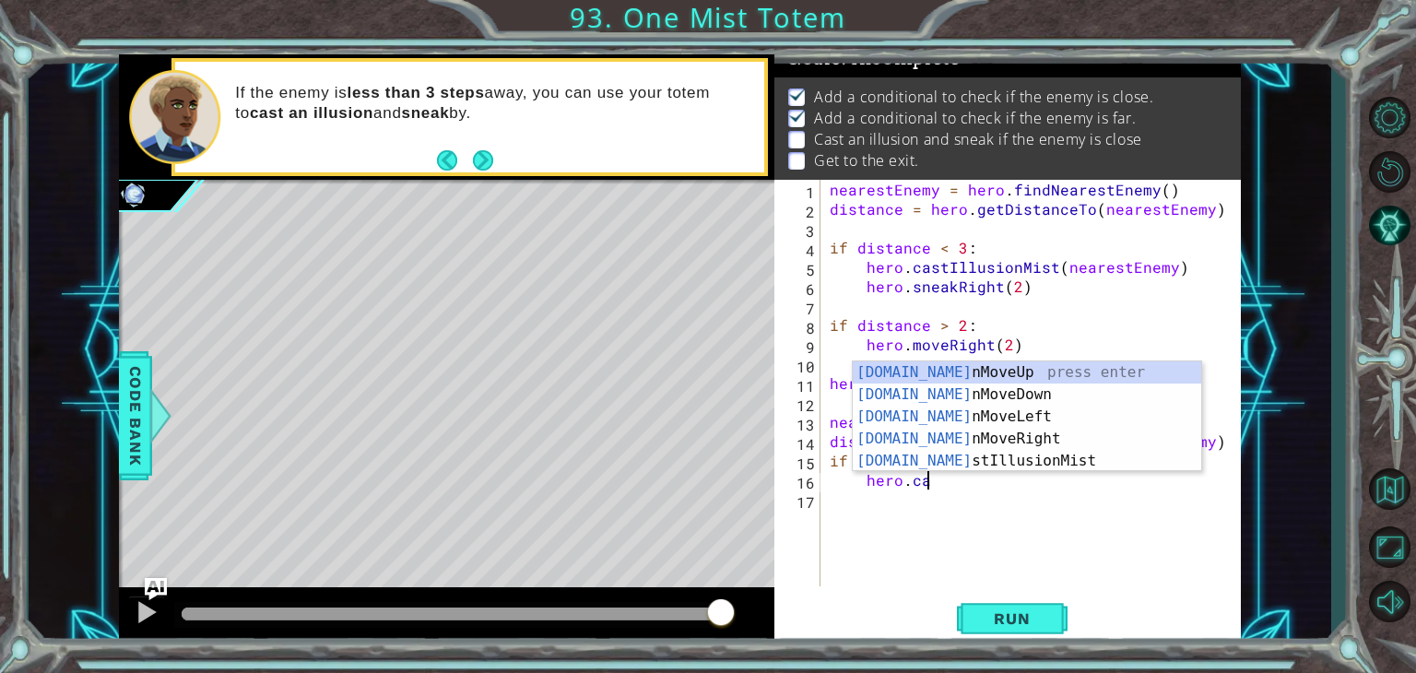
scroll to position [0, 6]
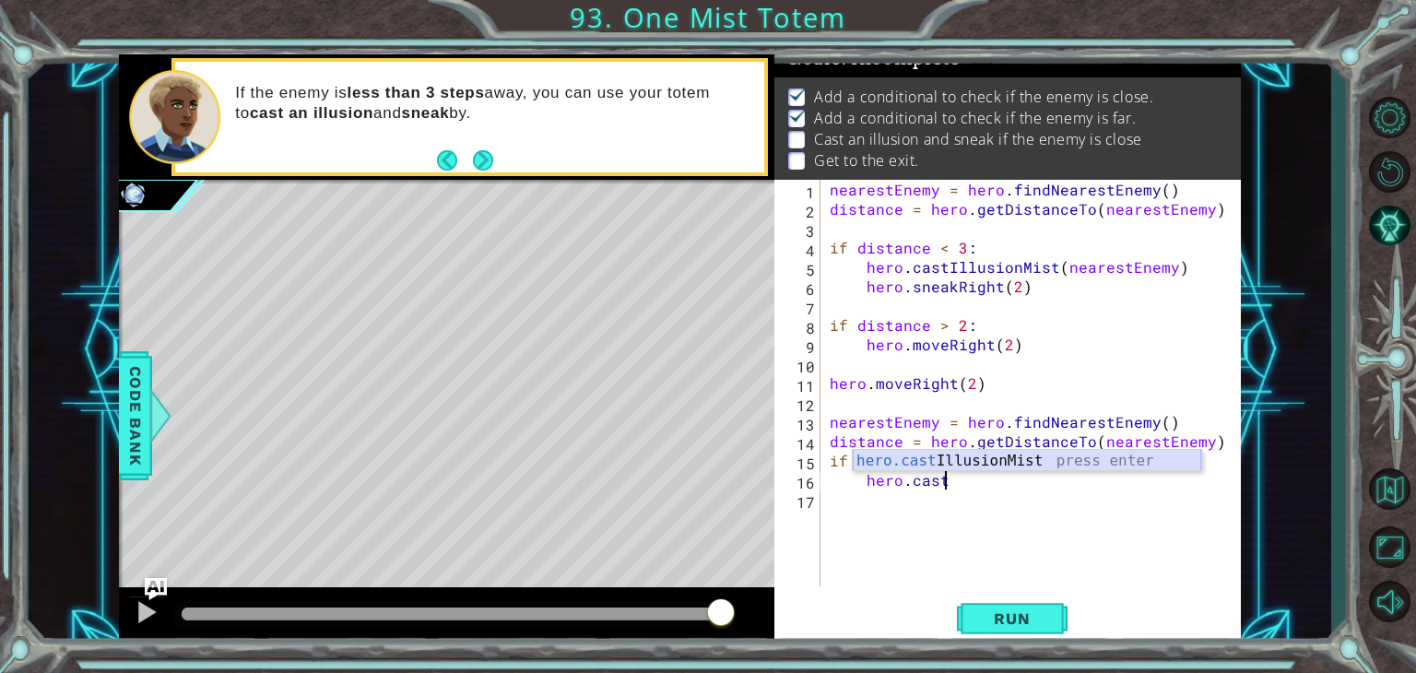
click at [1032, 461] on div "hero.cast IllusionMist press enter" at bounding box center [1026, 483] width 348 height 66
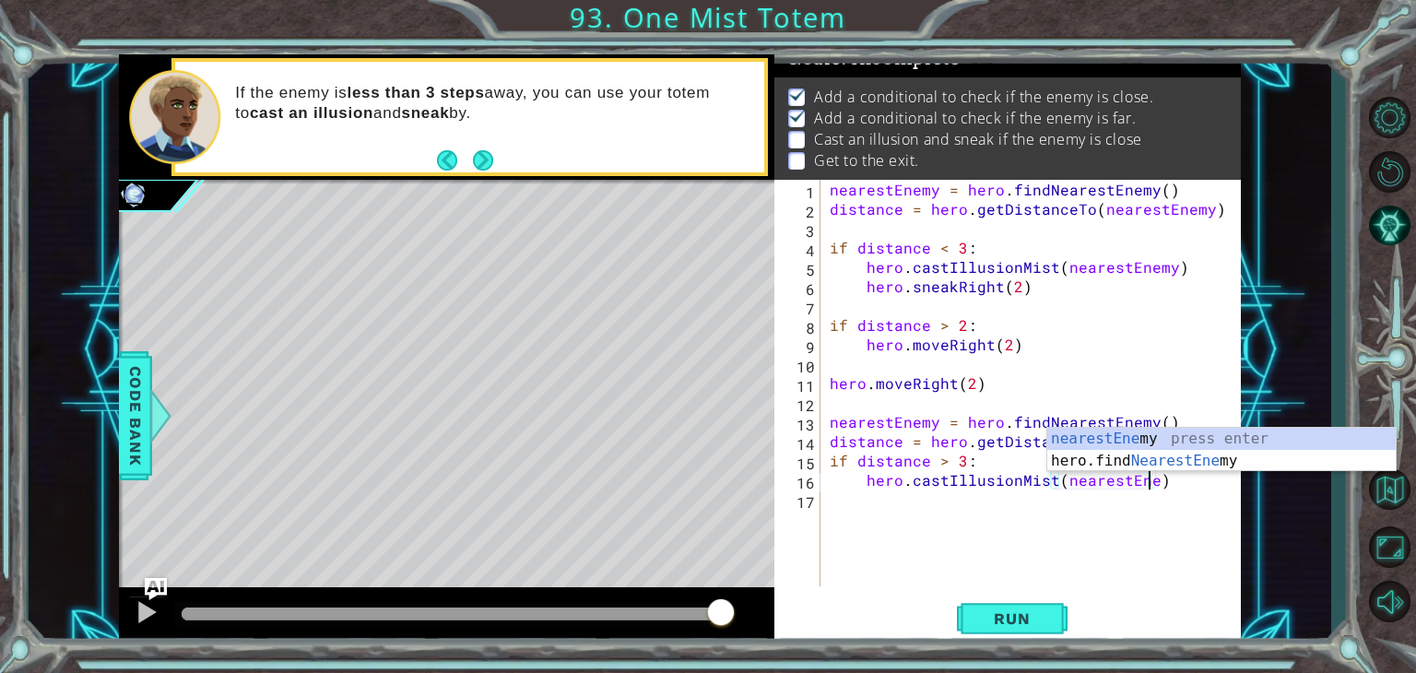
scroll to position [0, 20]
type textarea "hero.castIllusionMist(nearestEnemy)"
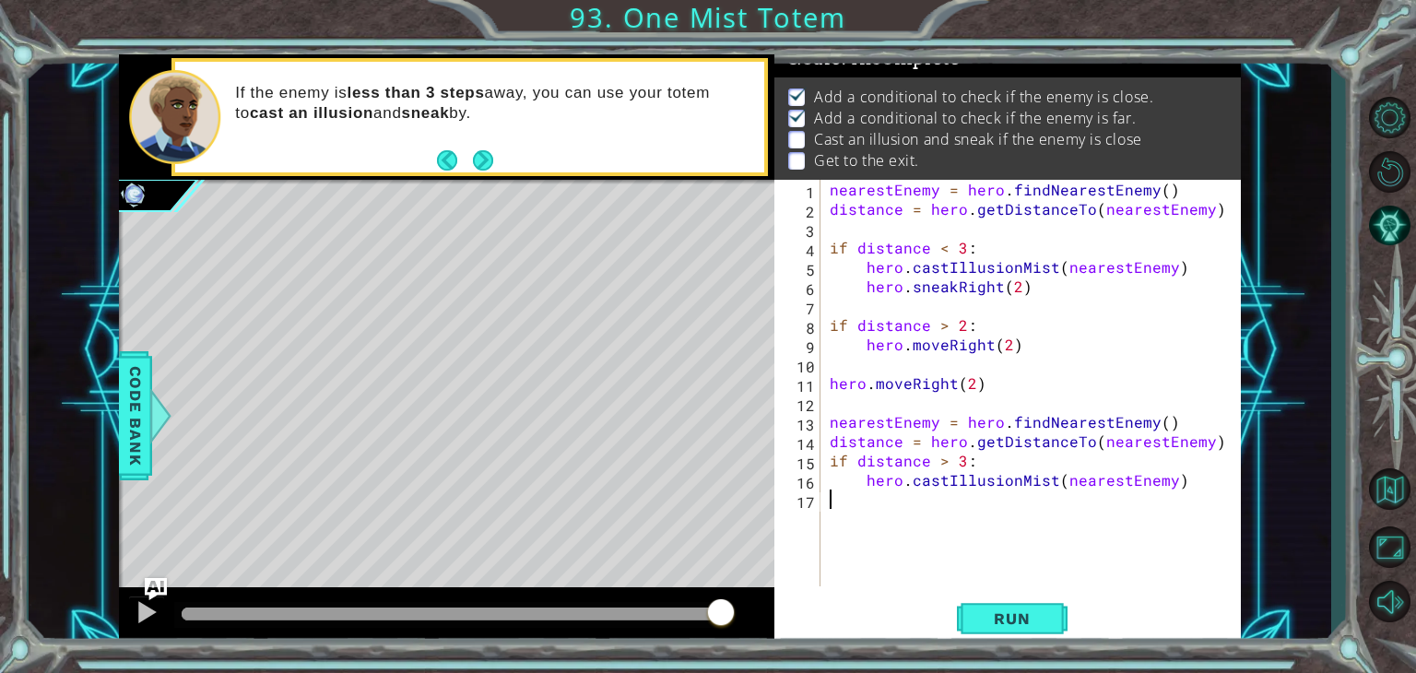
click at [835, 500] on div "nearestEnemy = hero . findNearestEnemy ( ) distance = hero . getDistanceTo ( ne…" at bounding box center [1035, 402] width 419 height 445
click at [1012, 612] on span "Run" at bounding box center [1011, 618] width 73 height 18
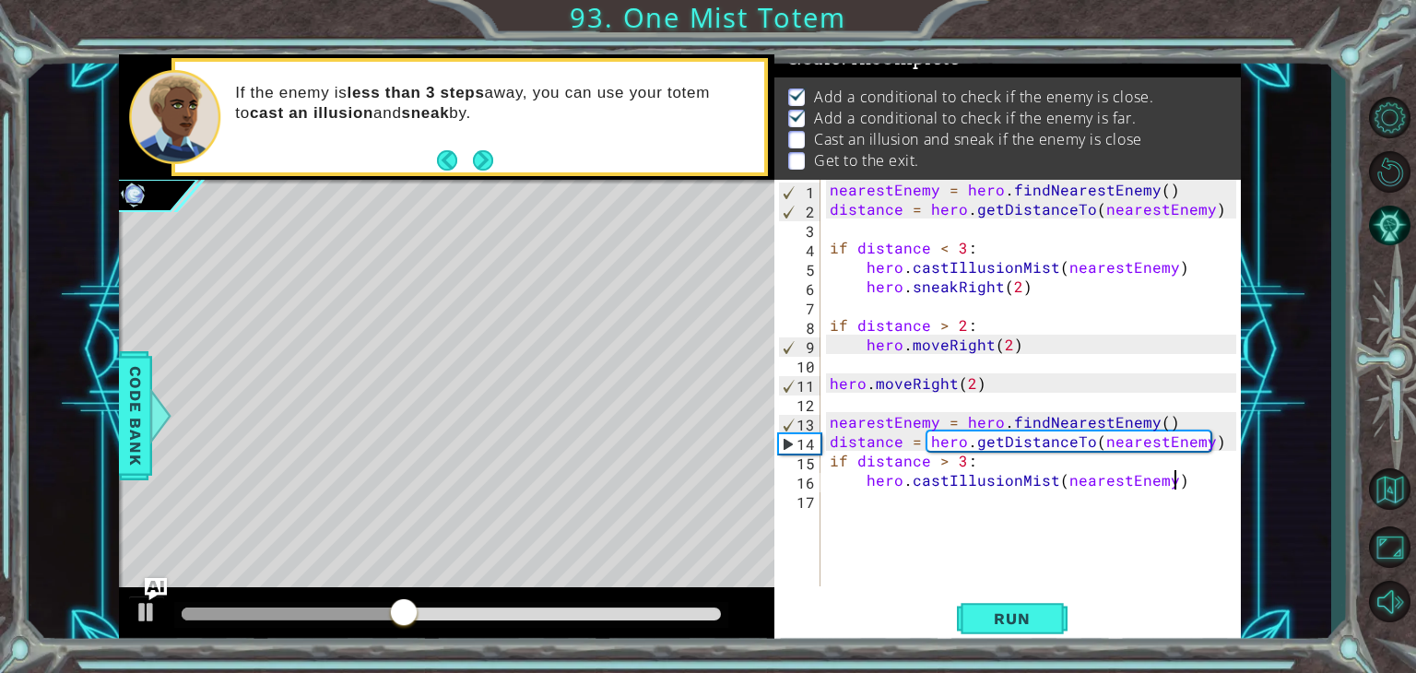
click at [1184, 488] on div "nearestEnemy = hero . findNearestEnemy ( ) distance = hero . getDistanceTo ( ne…" at bounding box center [1035, 402] width 419 height 445
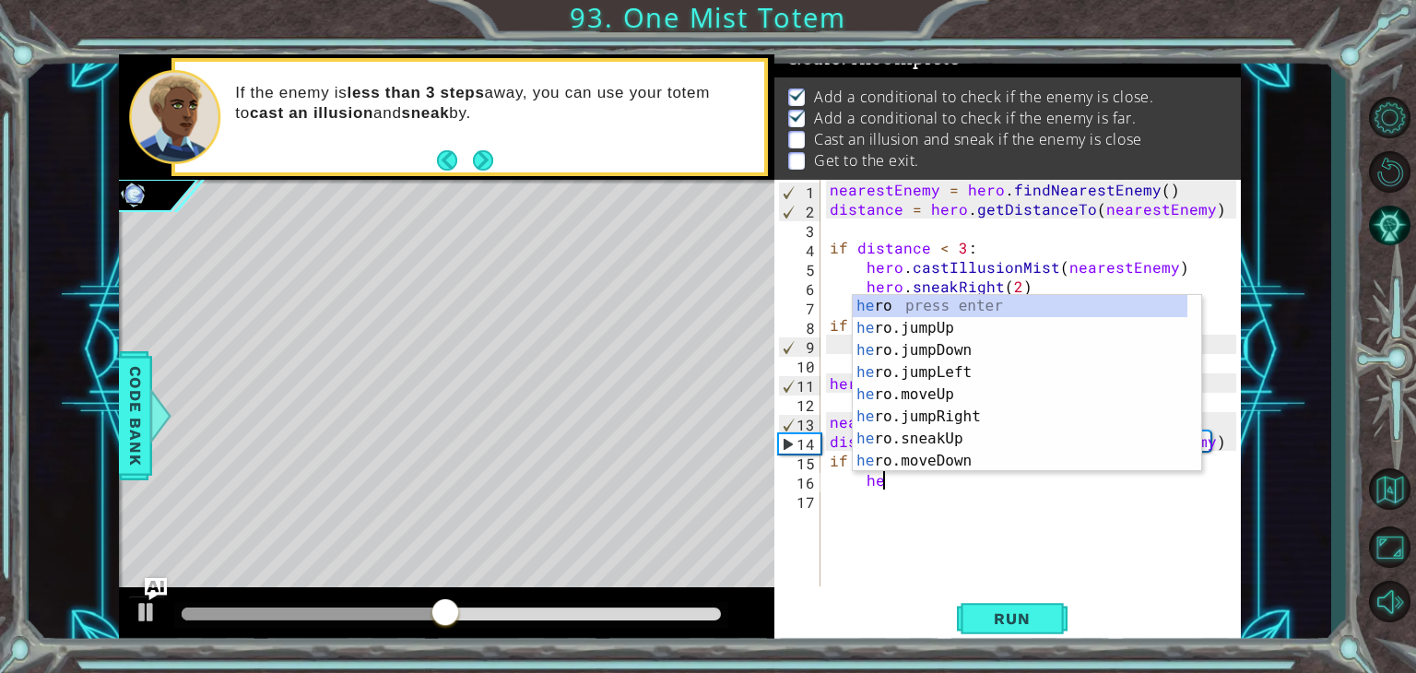
type textarea "h"
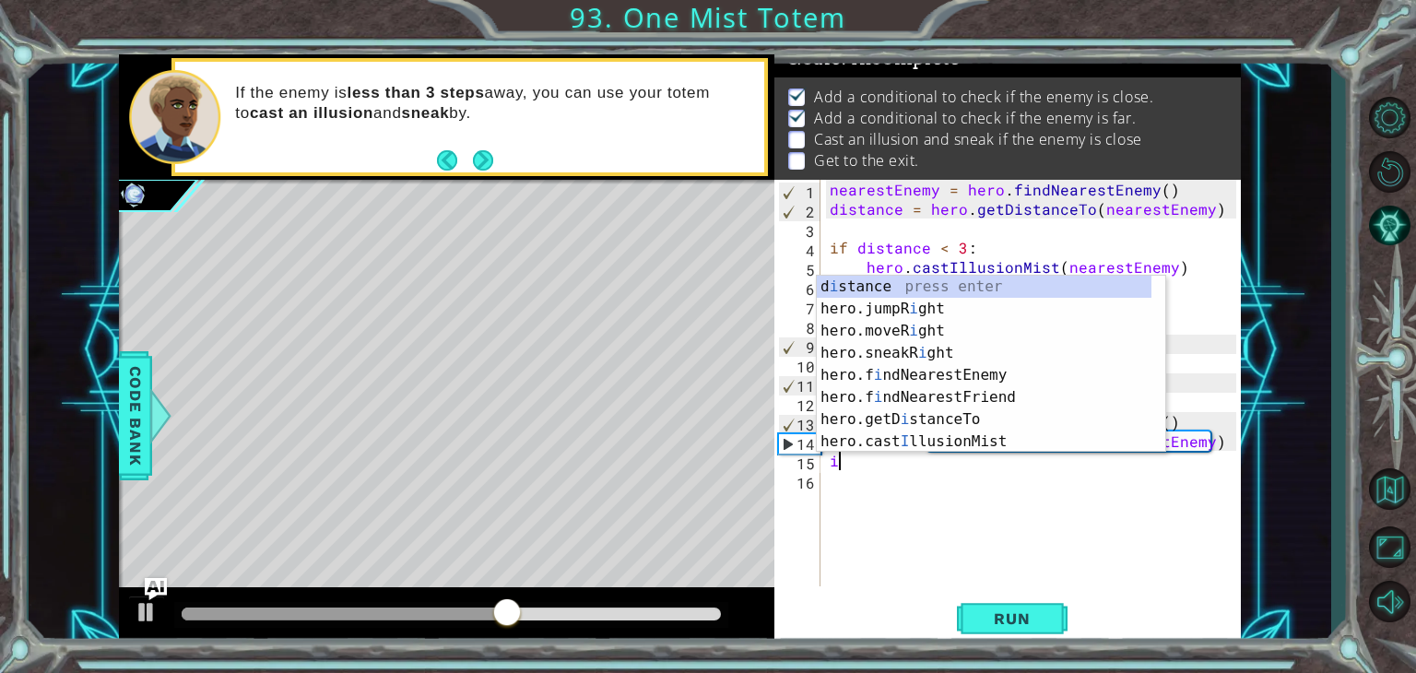
type textarea "i"
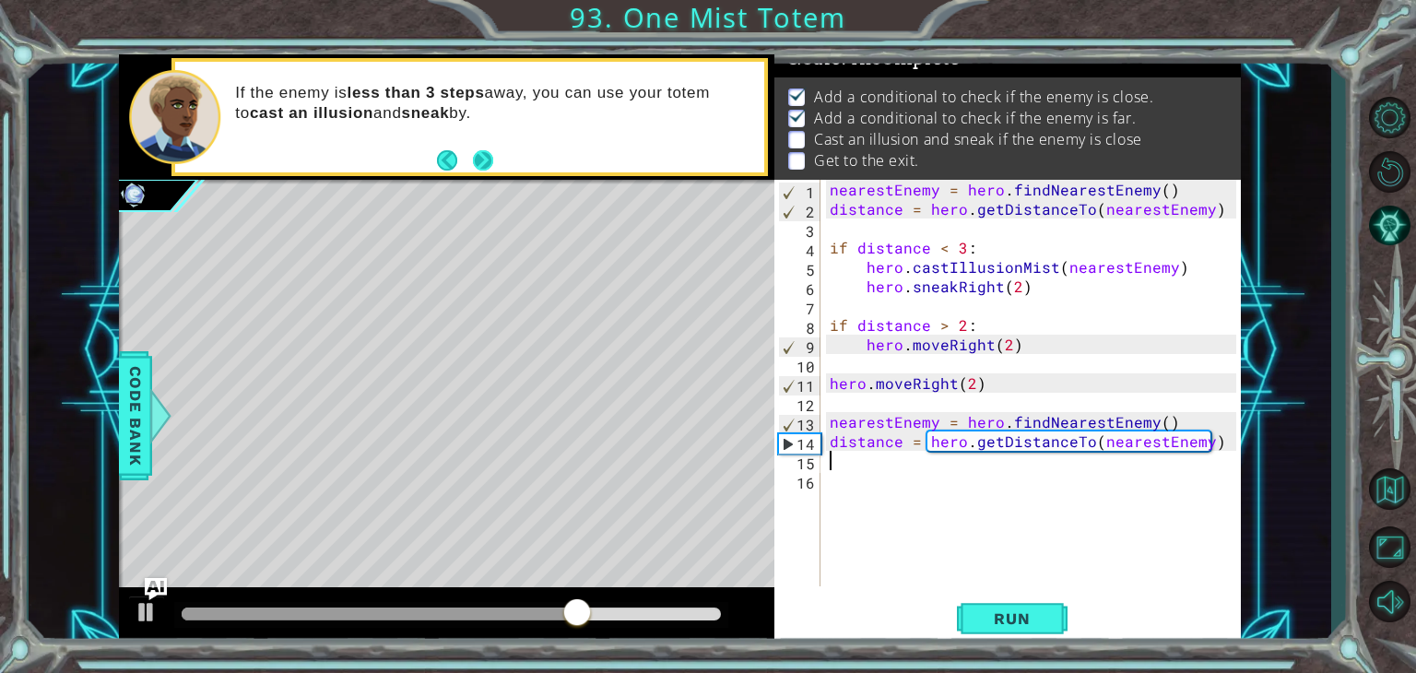
click at [483, 156] on button "Next" at bounding box center [483, 159] width 22 height 22
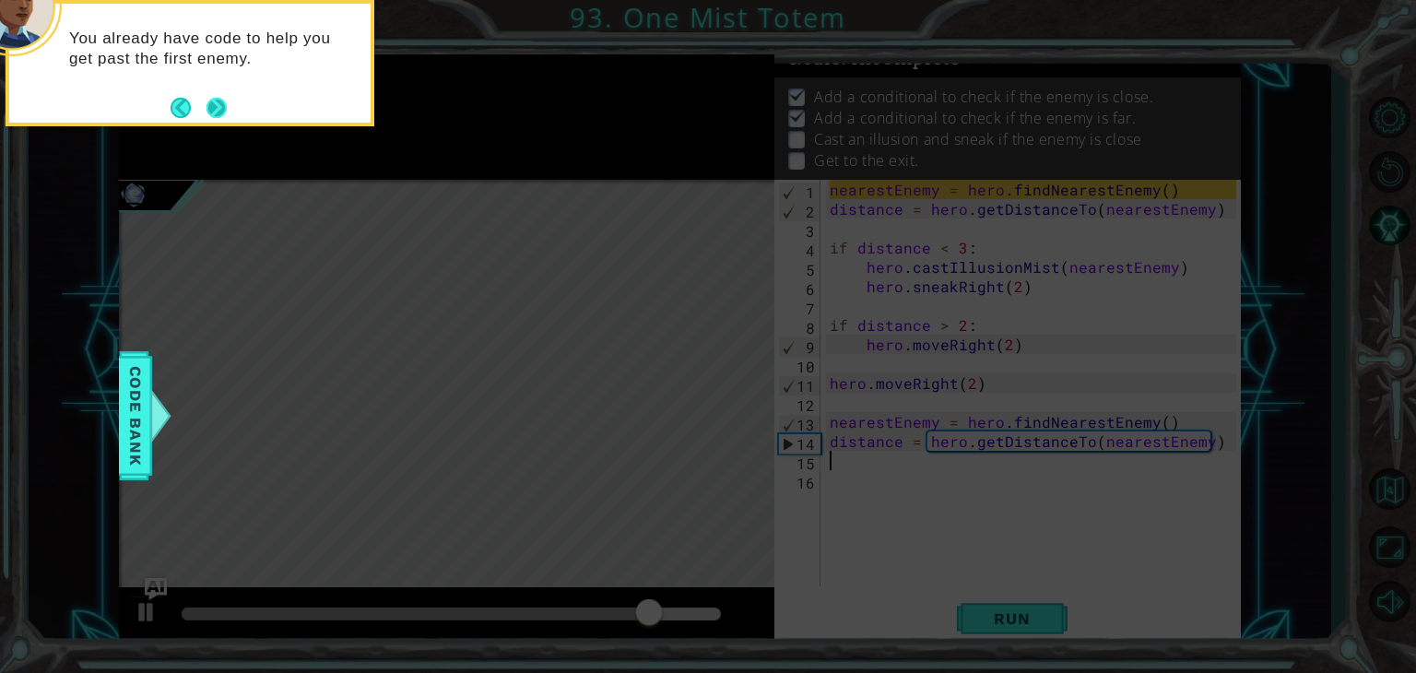
click at [220, 99] on button "Next" at bounding box center [216, 107] width 21 height 21
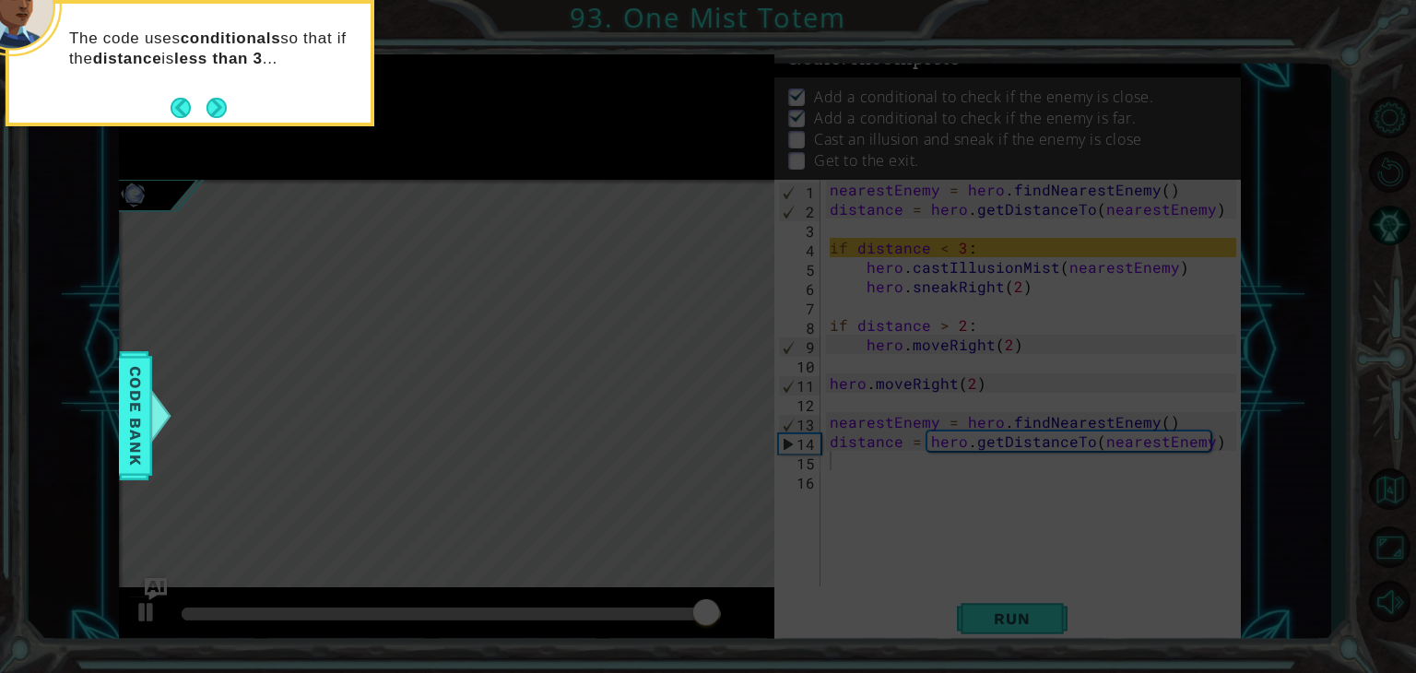
click at [220, 99] on button "Next" at bounding box center [217, 107] width 29 height 29
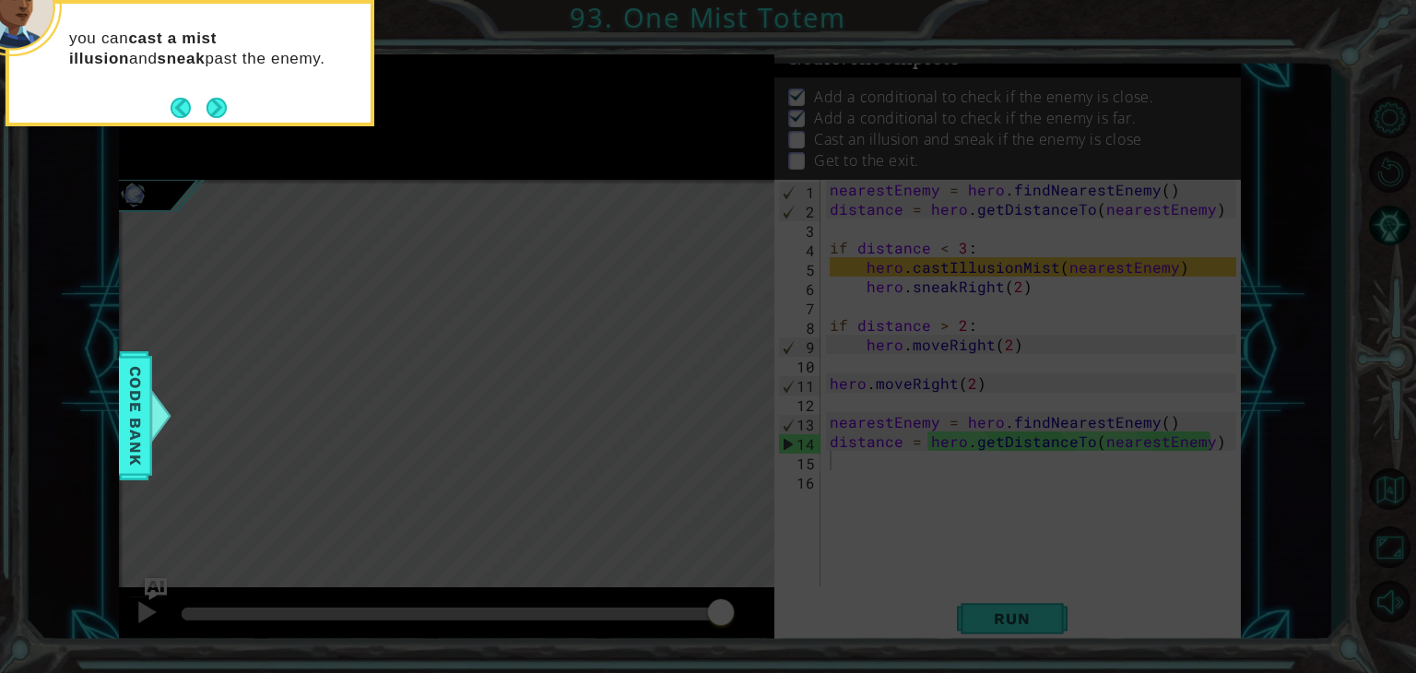
click at [220, 99] on button "Next" at bounding box center [216, 107] width 33 height 33
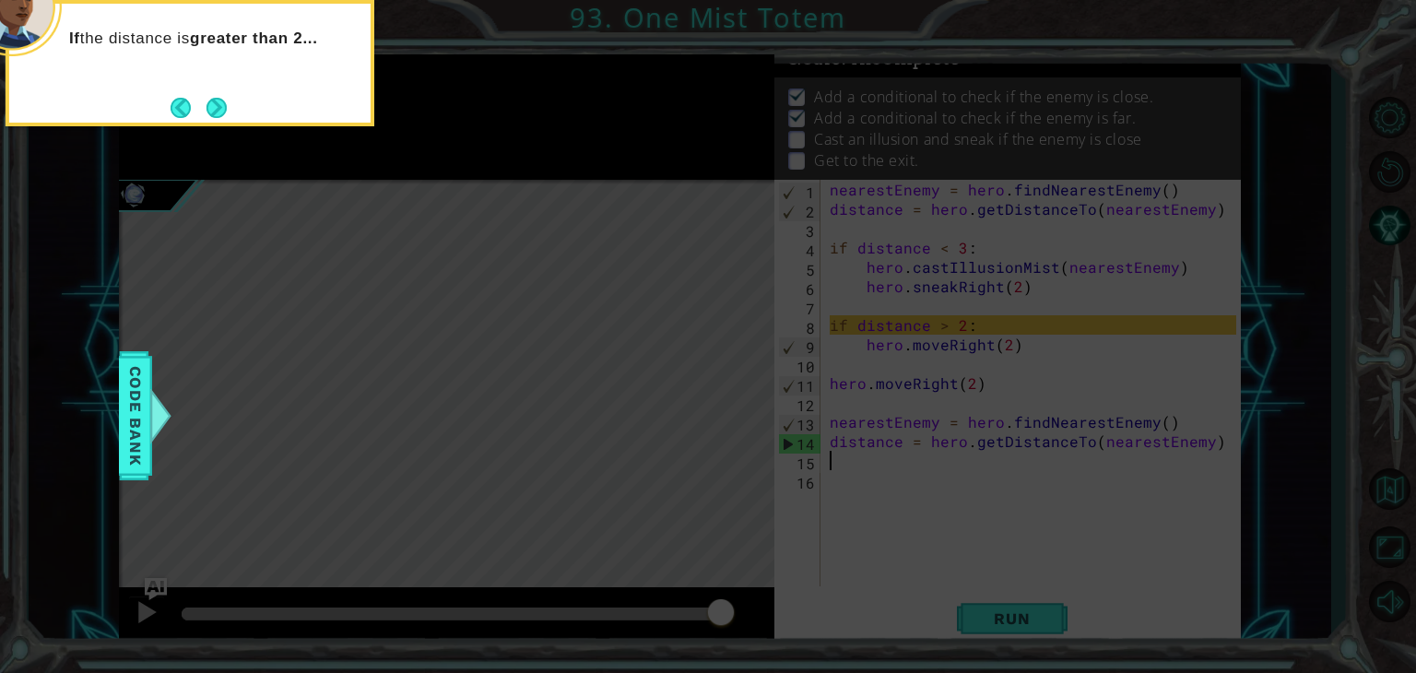
click at [220, 99] on button "Next" at bounding box center [216, 108] width 20 height 20
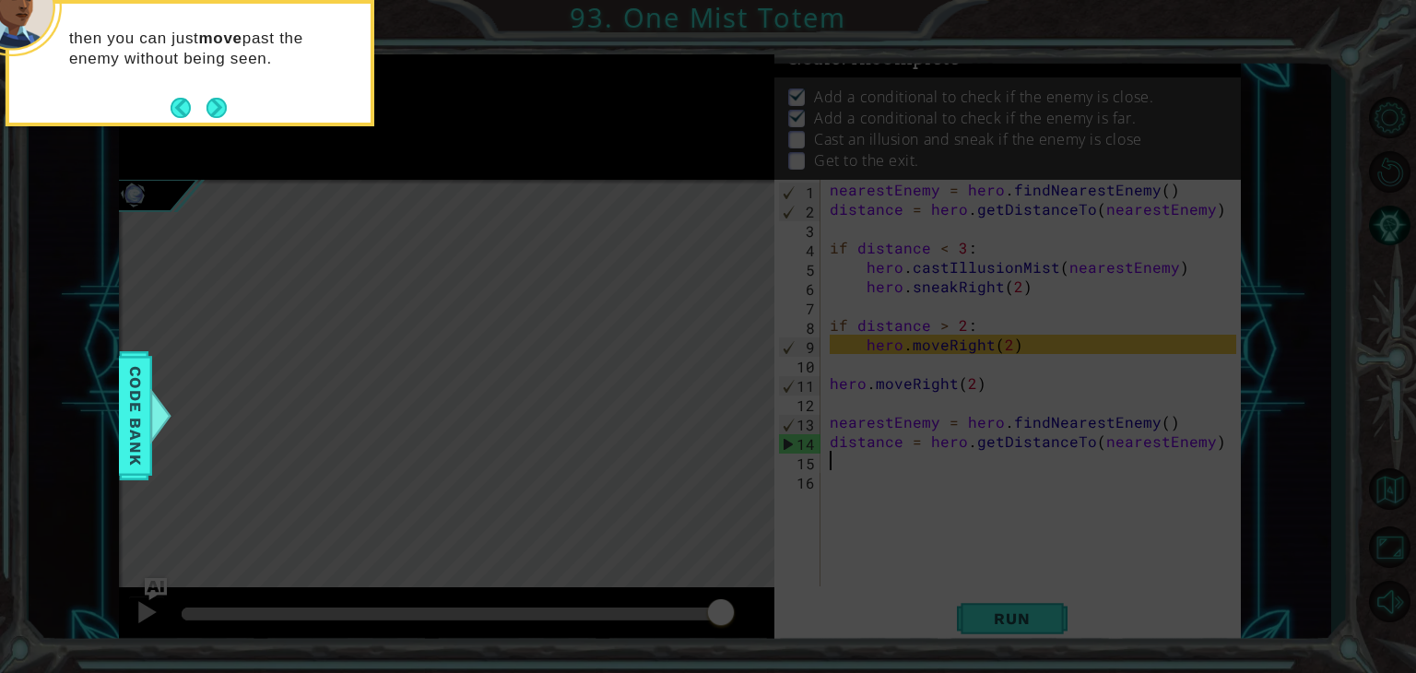
click at [220, 99] on button "Next" at bounding box center [216, 107] width 21 height 21
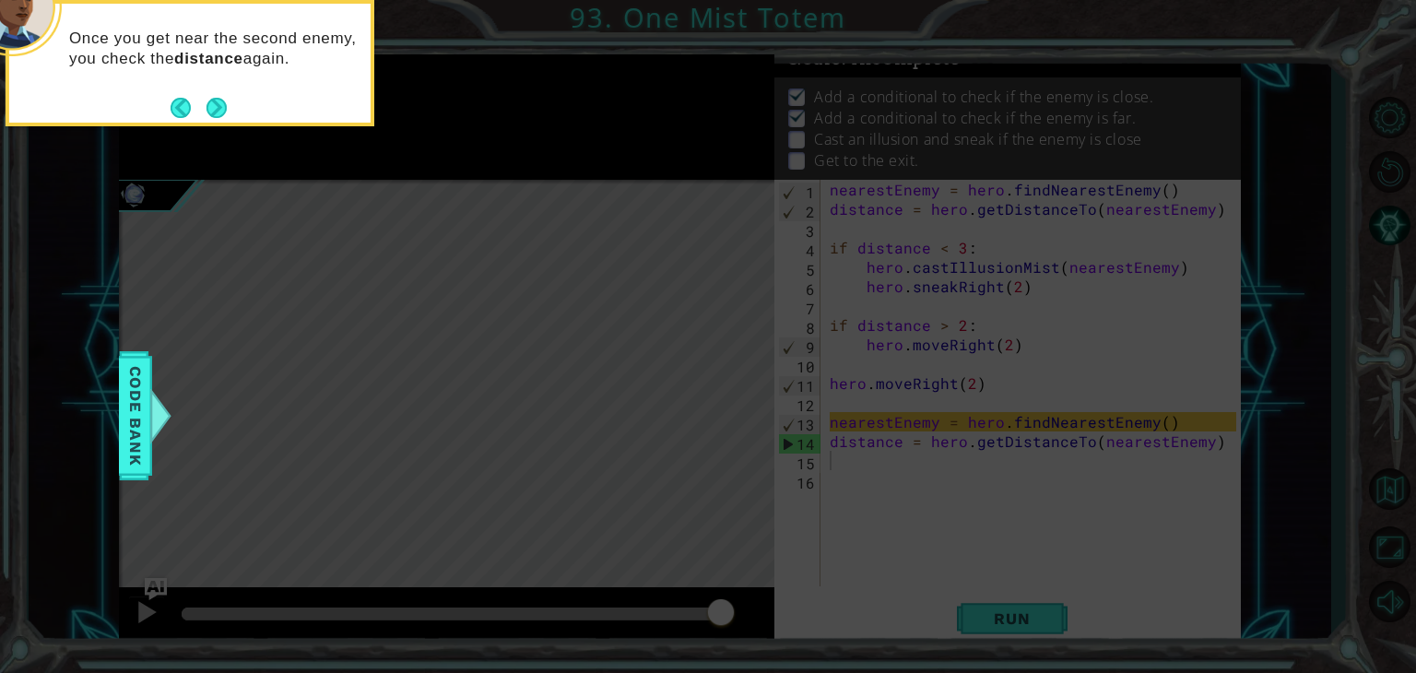
click at [220, 99] on button "Next" at bounding box center [216, 107] width 34 height 34
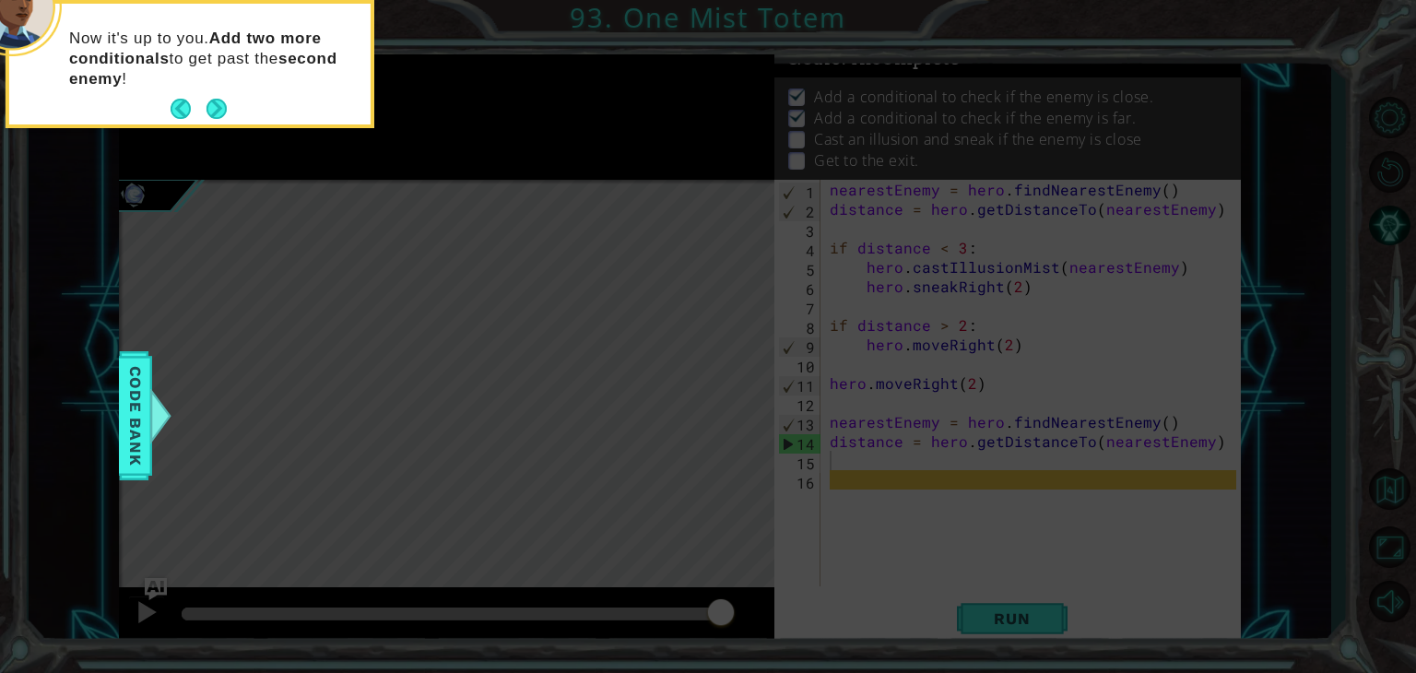
click at [220, 99] on button "Next" at bounding box center [217, 109] width 26 height 26
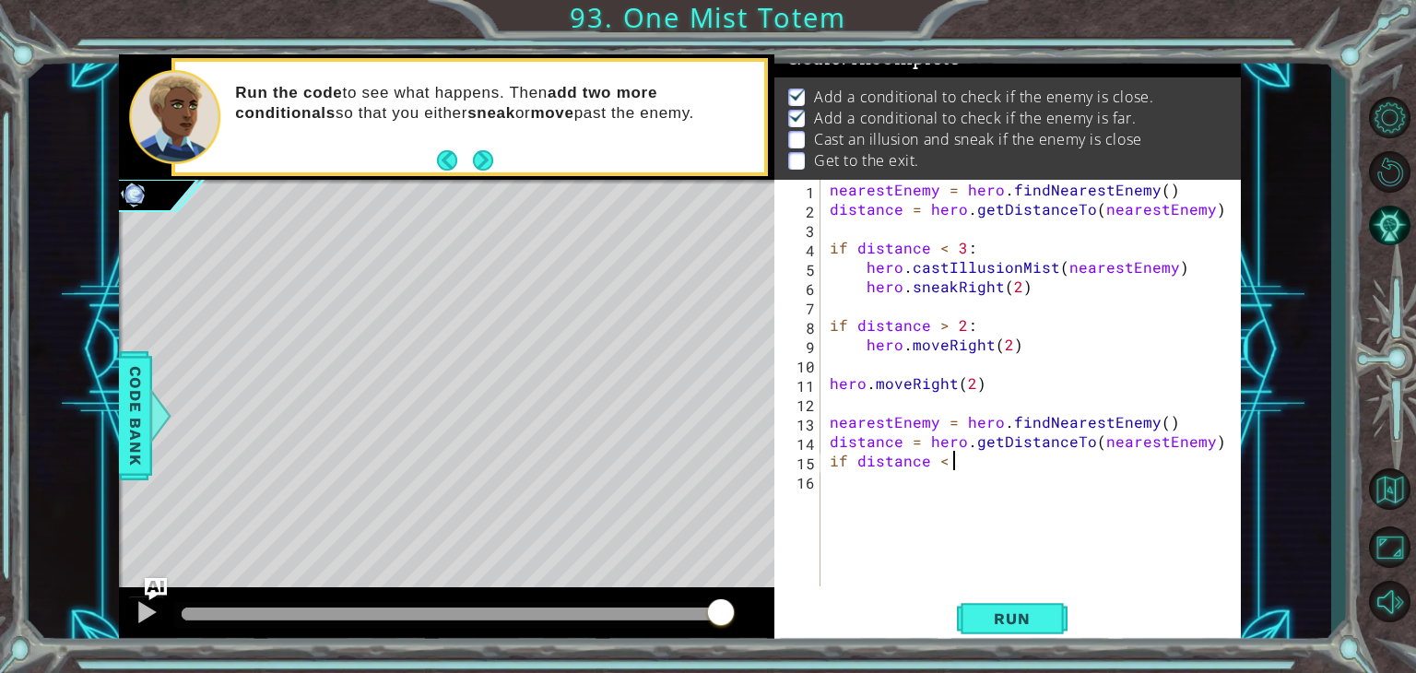
scroll to position [0, 7]
type textarea "if distance < 3:"
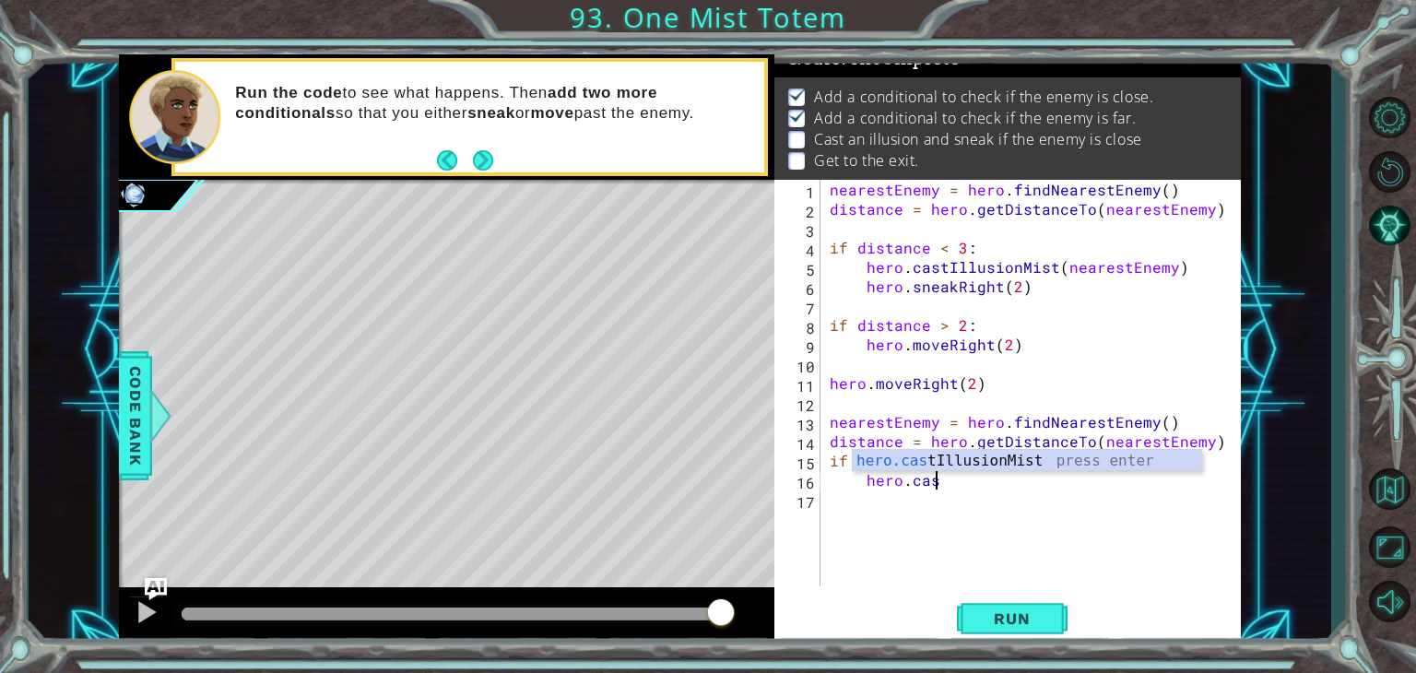
scroll to position [0, 6]
click at [1005, 459] on div "hero.cast IllusionMist press enter" at bounding box center [1026, 483] width 348 height 66
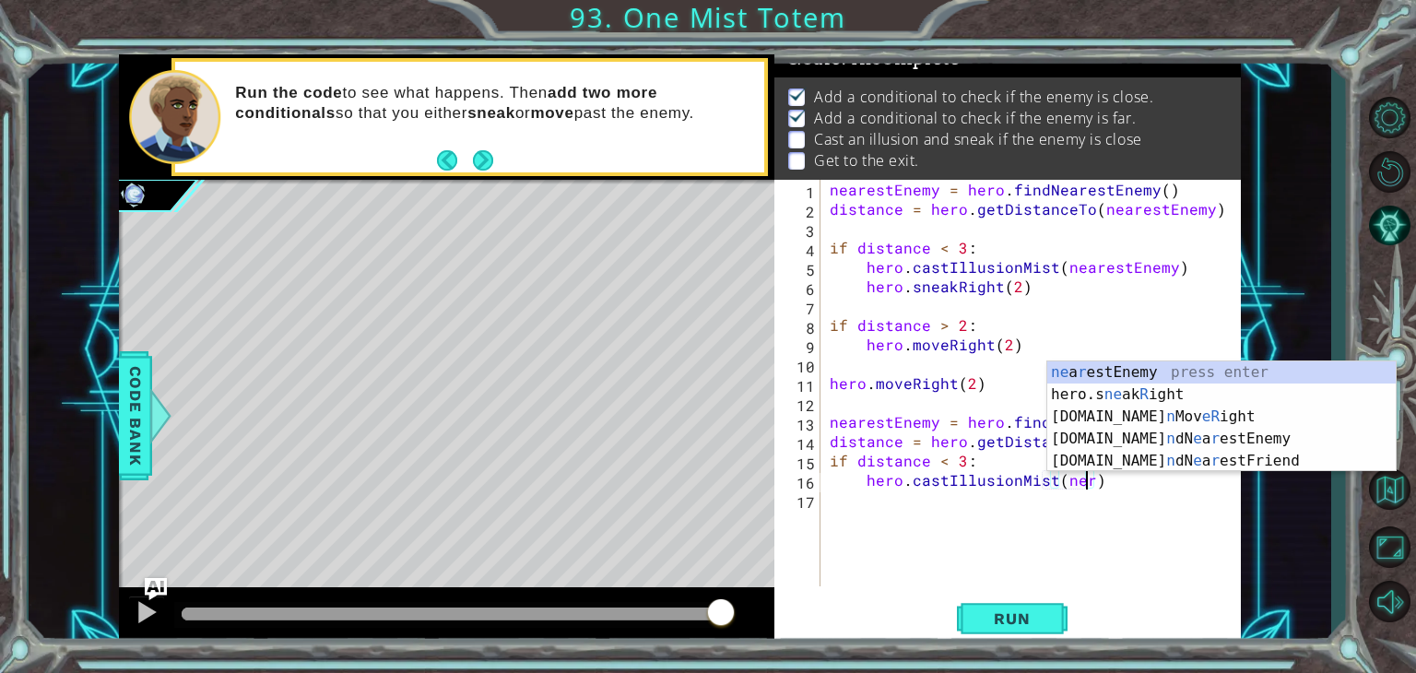
scroll to position [0, 15]
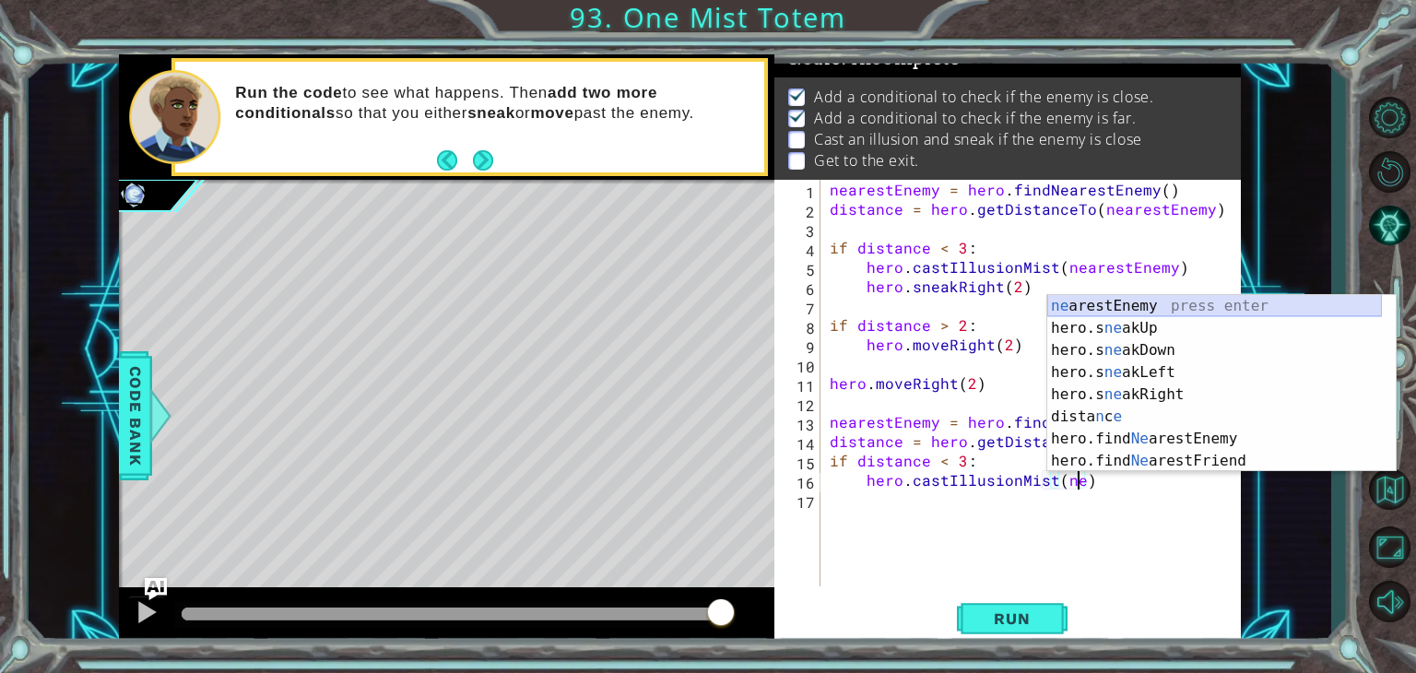
click at [1187, 296] on div "ne arestEnemy press enter hero.s ne akUp press enter hero.s ne akDown press ent…" at bounding box center [1214, 405] width 335 height 221
type textarea "hero.castIllusionMist(nearestEnemy)"
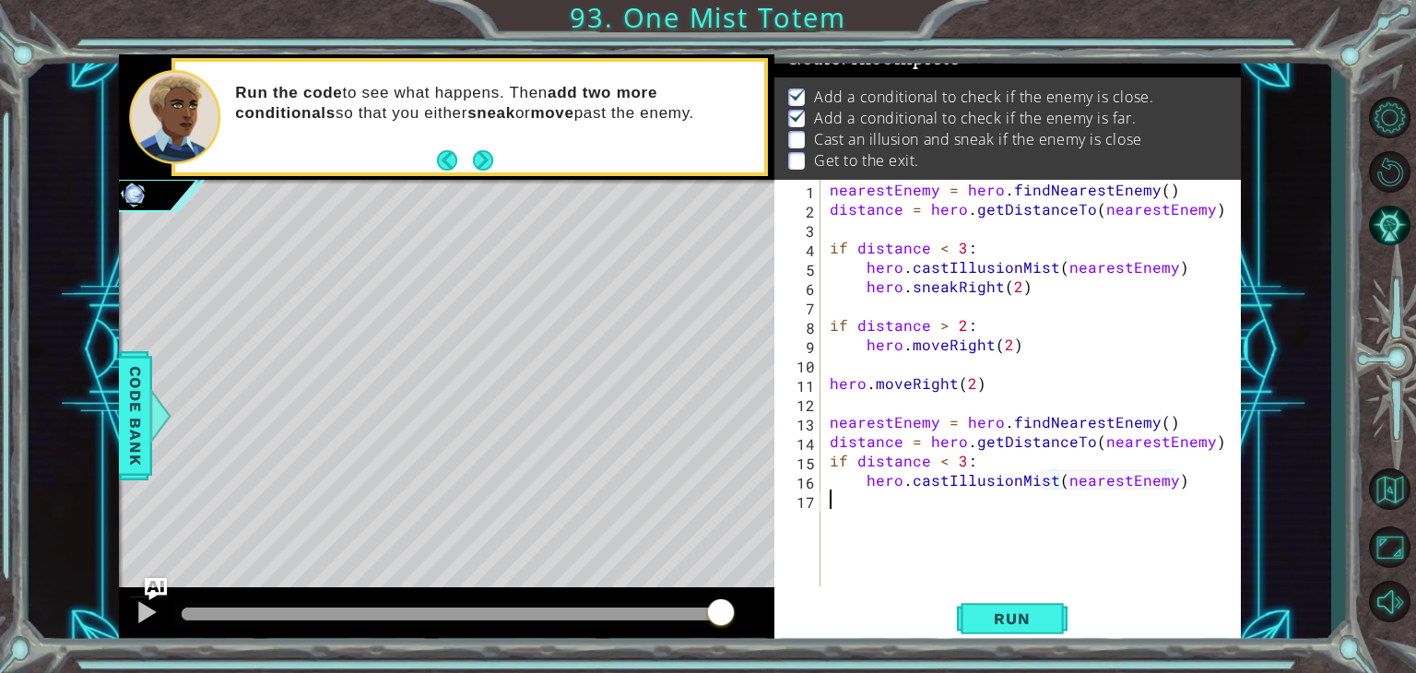
click at [842, 504] on div "nearestEnemy = hero . findNearestEnemy ( ) distance = hero . getDistanceTo ( ne…" at bounding box center [1035, 402] width 419 height 445
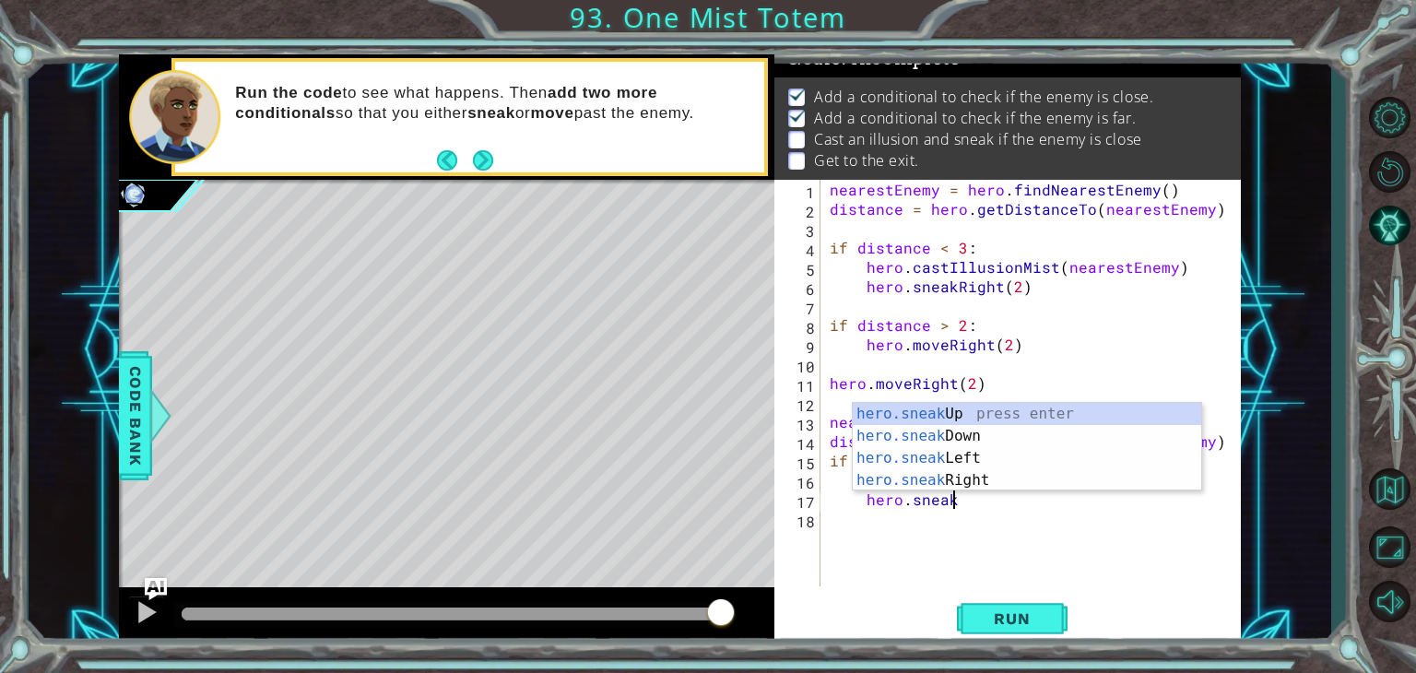
scroll to position [0, 6]
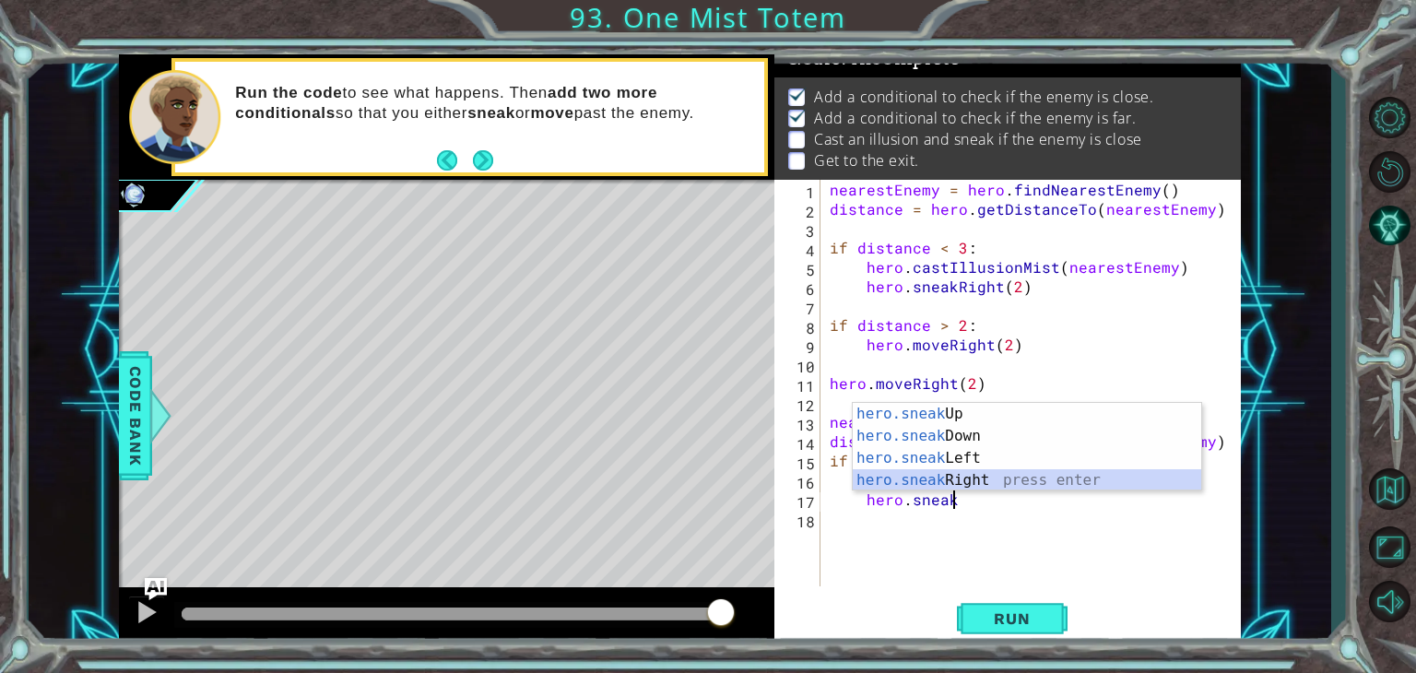
click at [973, 476] on div "hero.sneak Up press enter hero.sneak Down press enter hero.sneak Left press ent…" at bounding box center [1026, 469] width 348 height 133
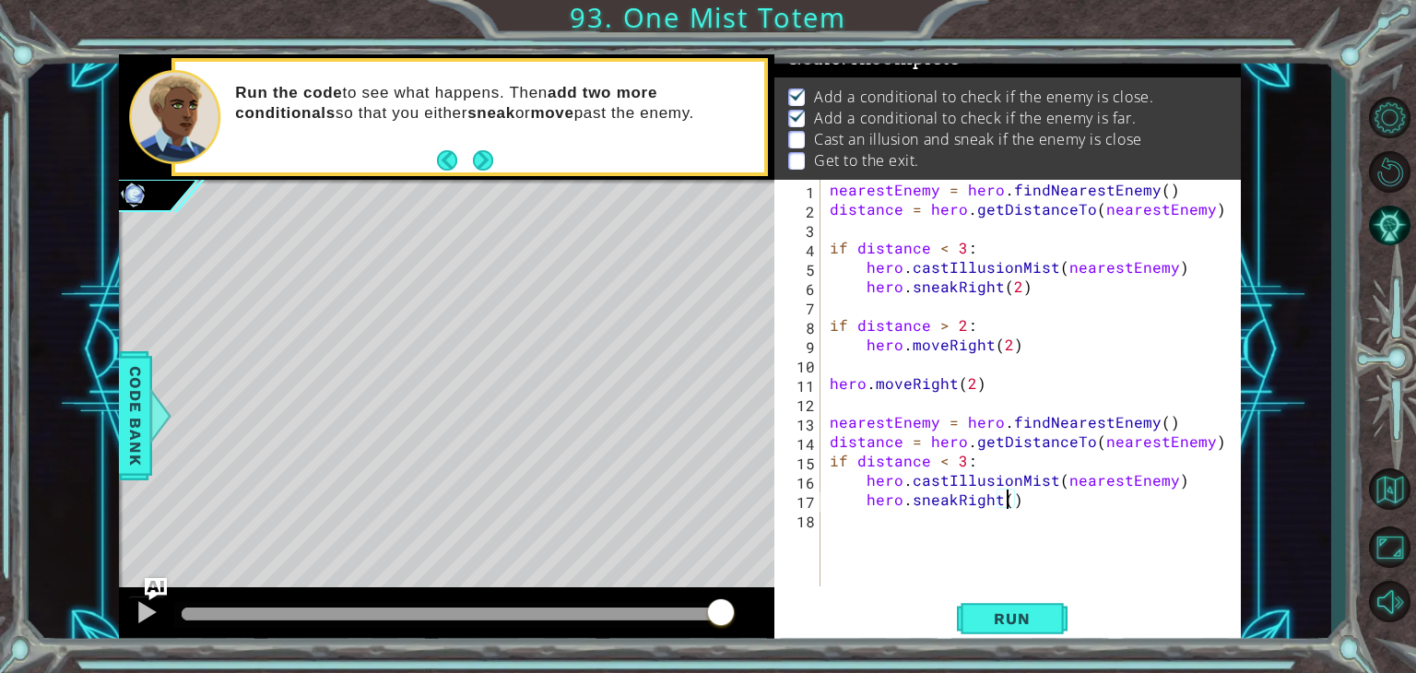
type textarea "hero.sneakRight(2)"
click at [837, 520] on div "nearestEnemy = hero . findNearestEnemy ( ) distance = hero . getDistanceTo ( ne…" at bounding box center [1035, 402] width 419 height 445
type textarea "if distance > 2:"
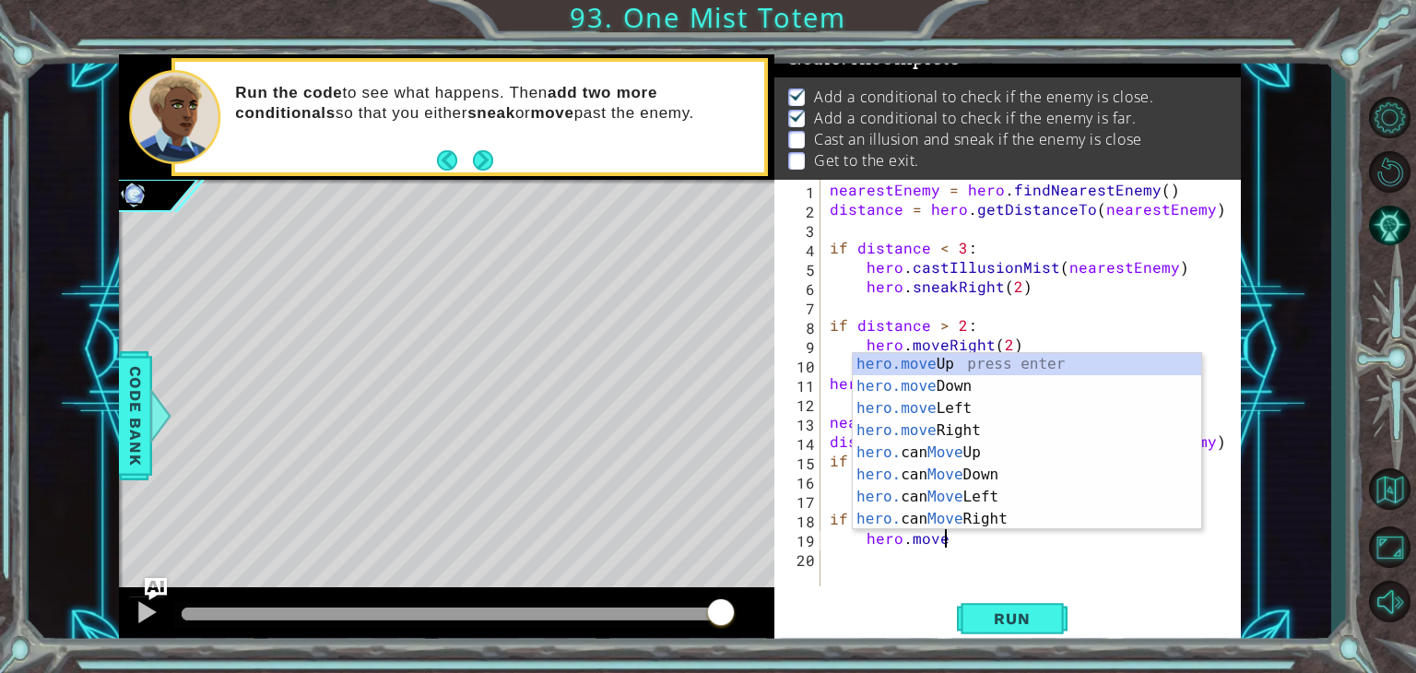
scroll to position [0, 6]
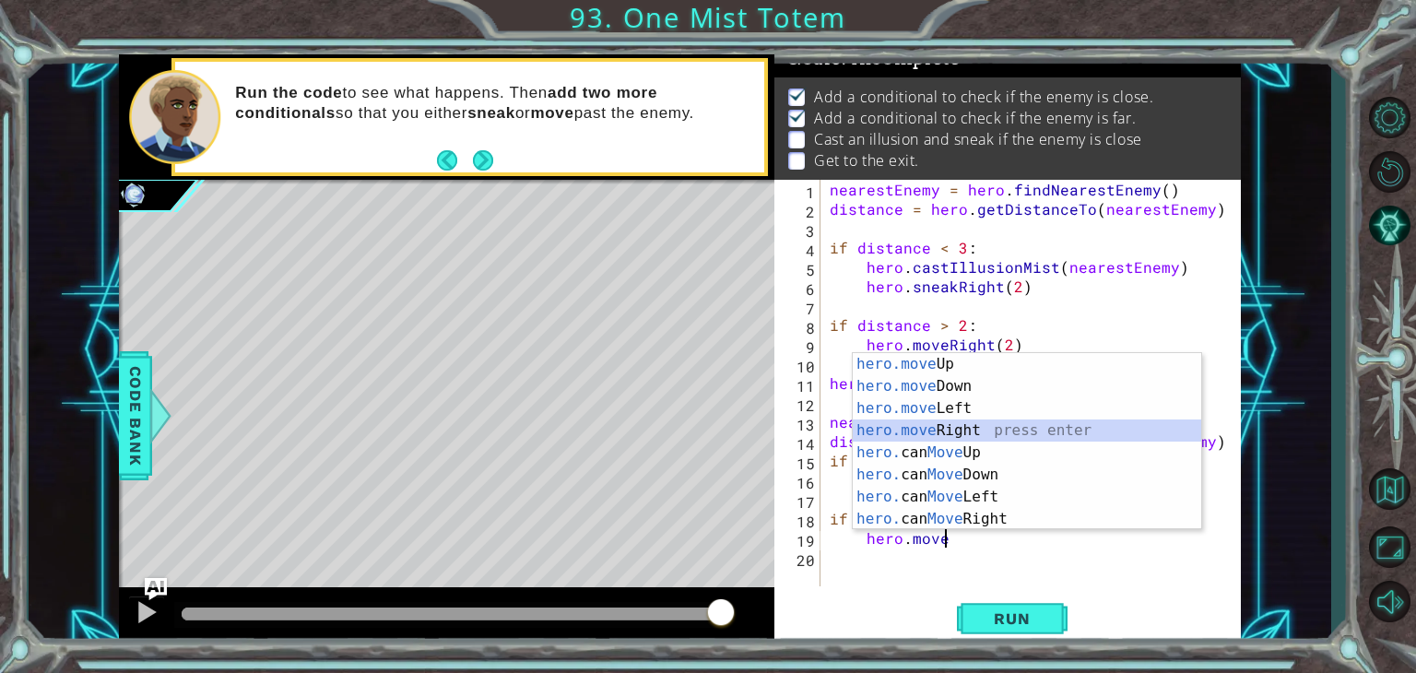
click at [920, 420] on div "hero.move Up press enter hero.move Down press enter hero.move Left press enter …" at bounding box center [1026, 463] width 348 height 221
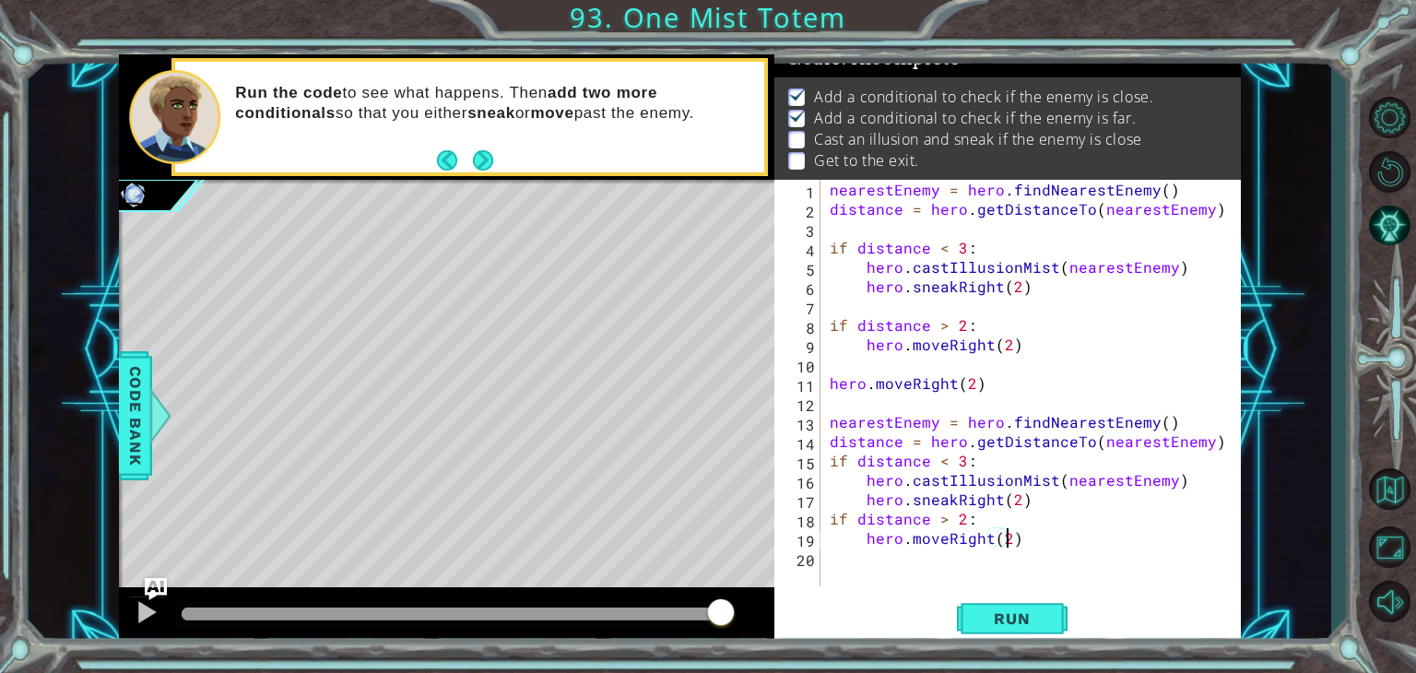
scroll to position [0, 10]
type textarea "hero.moveRight(2)"
click at [1045, 613] on span "Run" at bounding box center [1011, 618] width 73 height 18
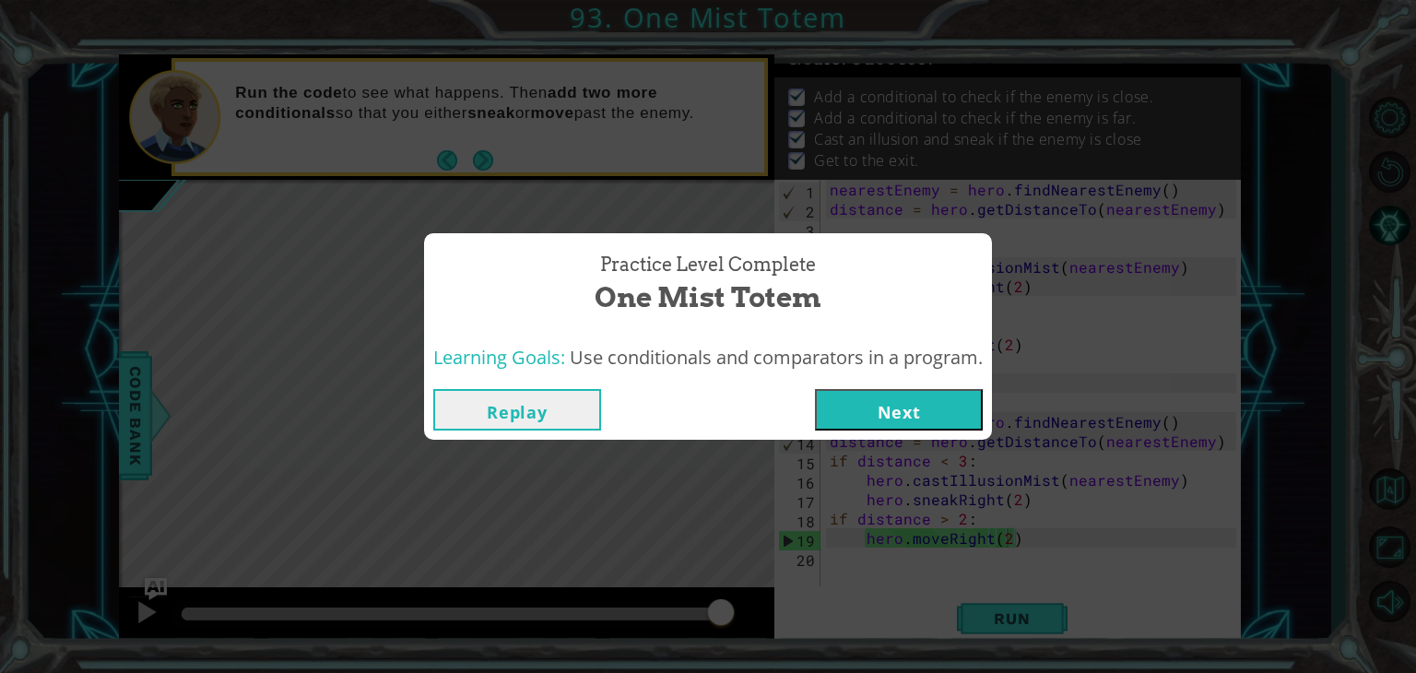
click at [947, 408] on button "Next" at bounding box center [899, 409] width 168 height 41
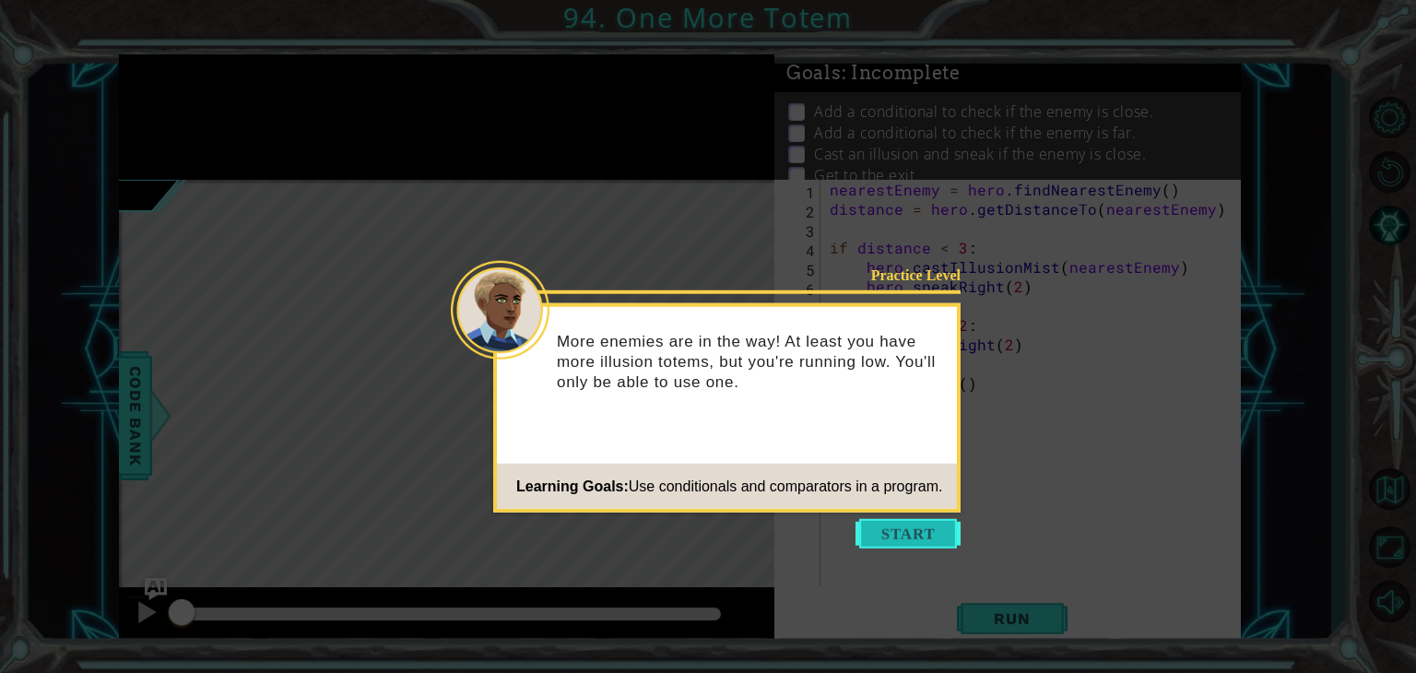
click at [945, 539] on button "Start" at bounding box center [907, 533] width 105 height 29
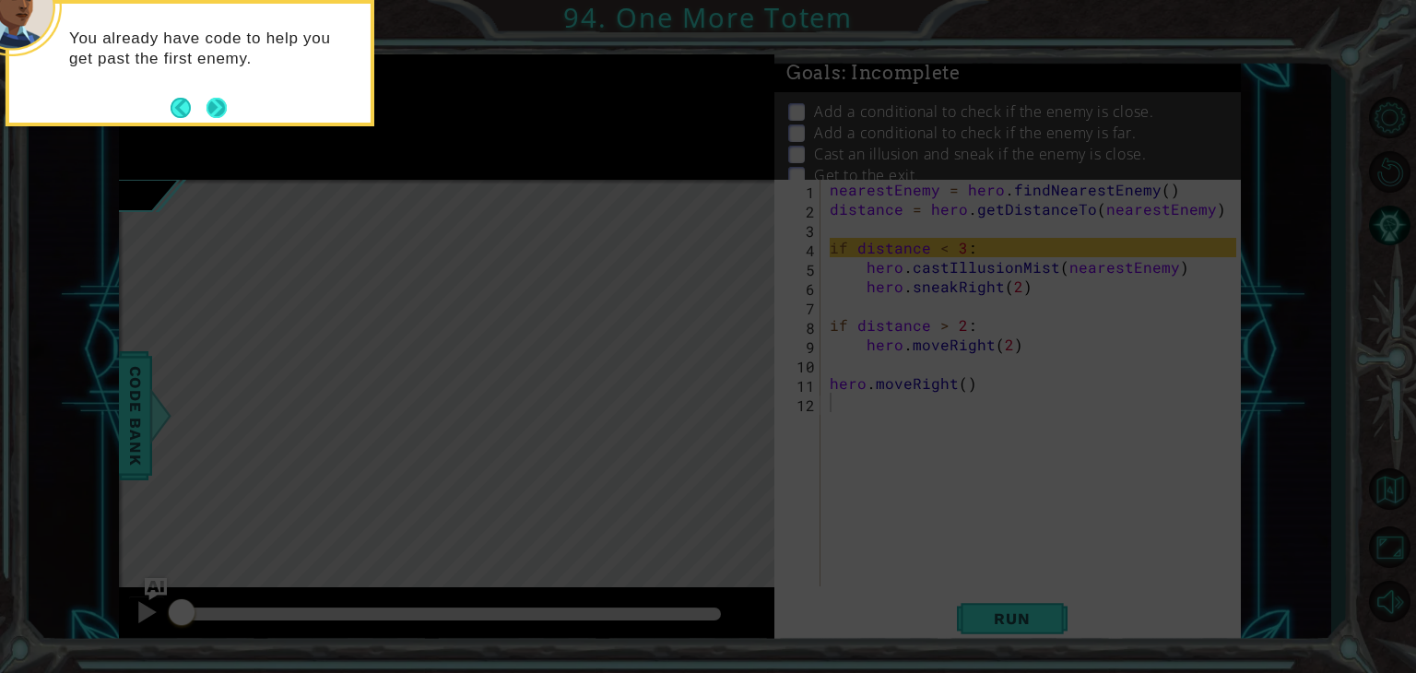
click at [224, 104] on button "Next" at bounding box center [216, 108] width 20 height 20
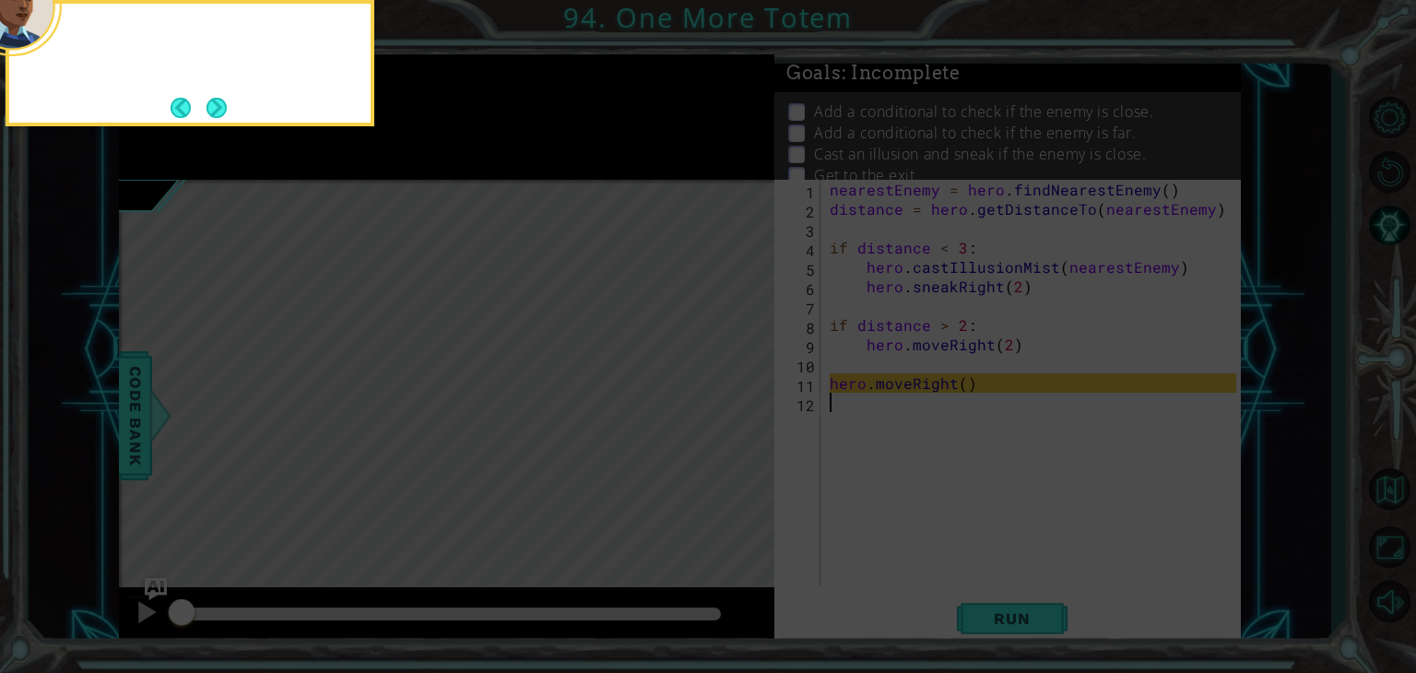
click at [224, 104] on body "1 ההההההההההההההההההההההההההההההההההההההההההההההההההההההההההההההההההההההההההההה…" at bounding box center [708, 336] width 1416 height 673
click at [224, 104] on button "Next" at bounding box center [216, 107] width 33 height 33
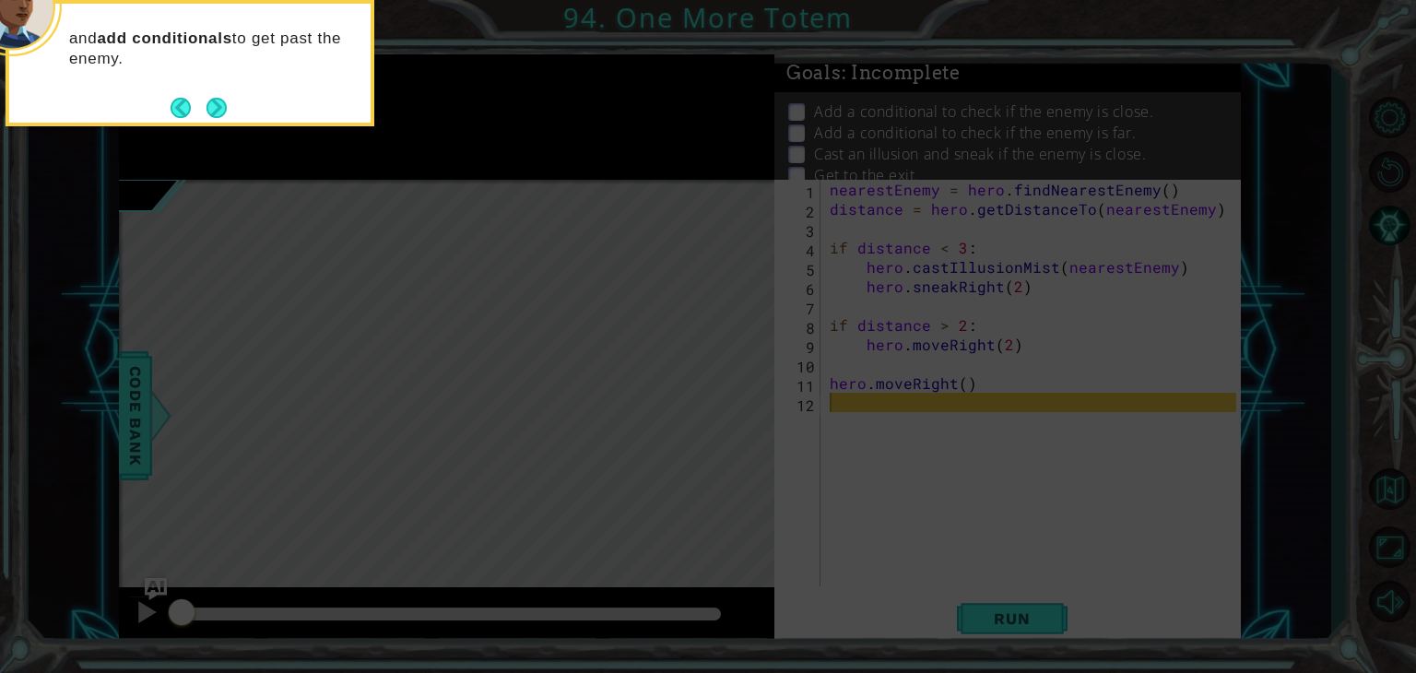
click at [224, 104] on button "Next" at bounding box center [216, 107] width 31 height 31
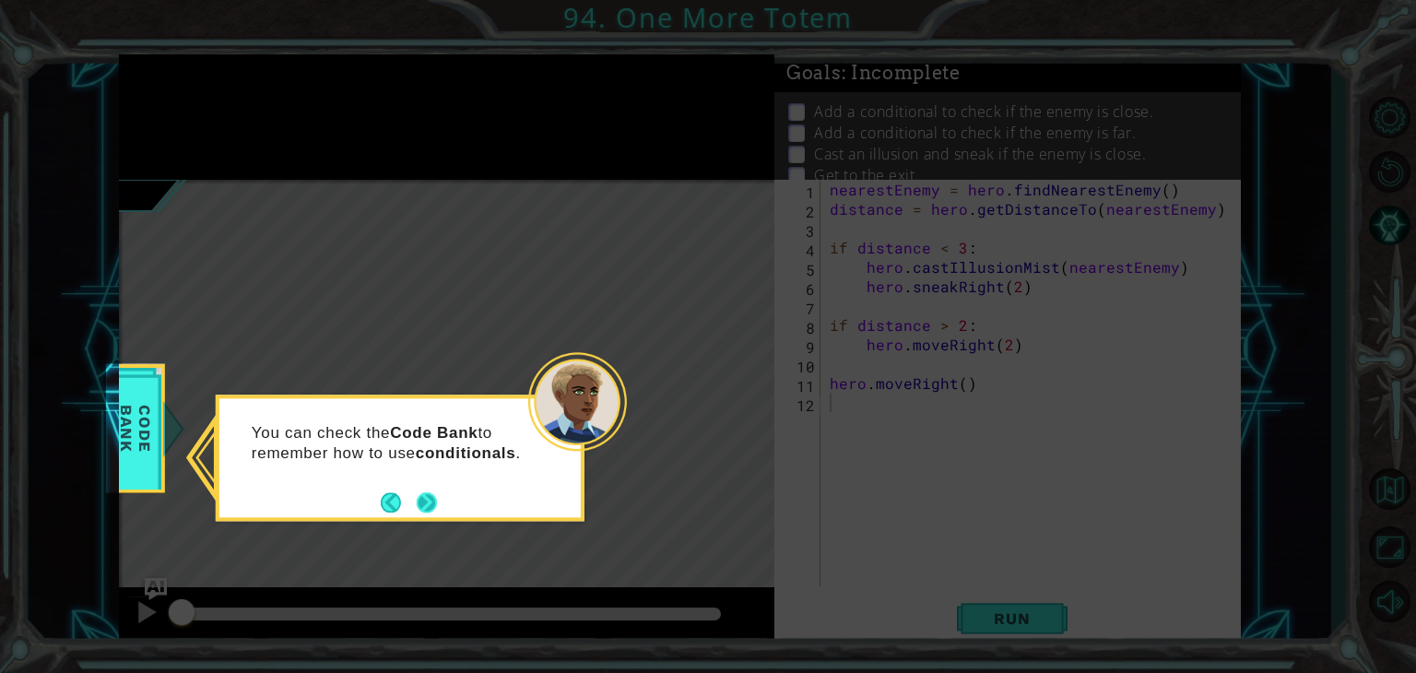
click at [428, 500] on button "Next" at bounding box center [427, 502] width 24 height 24
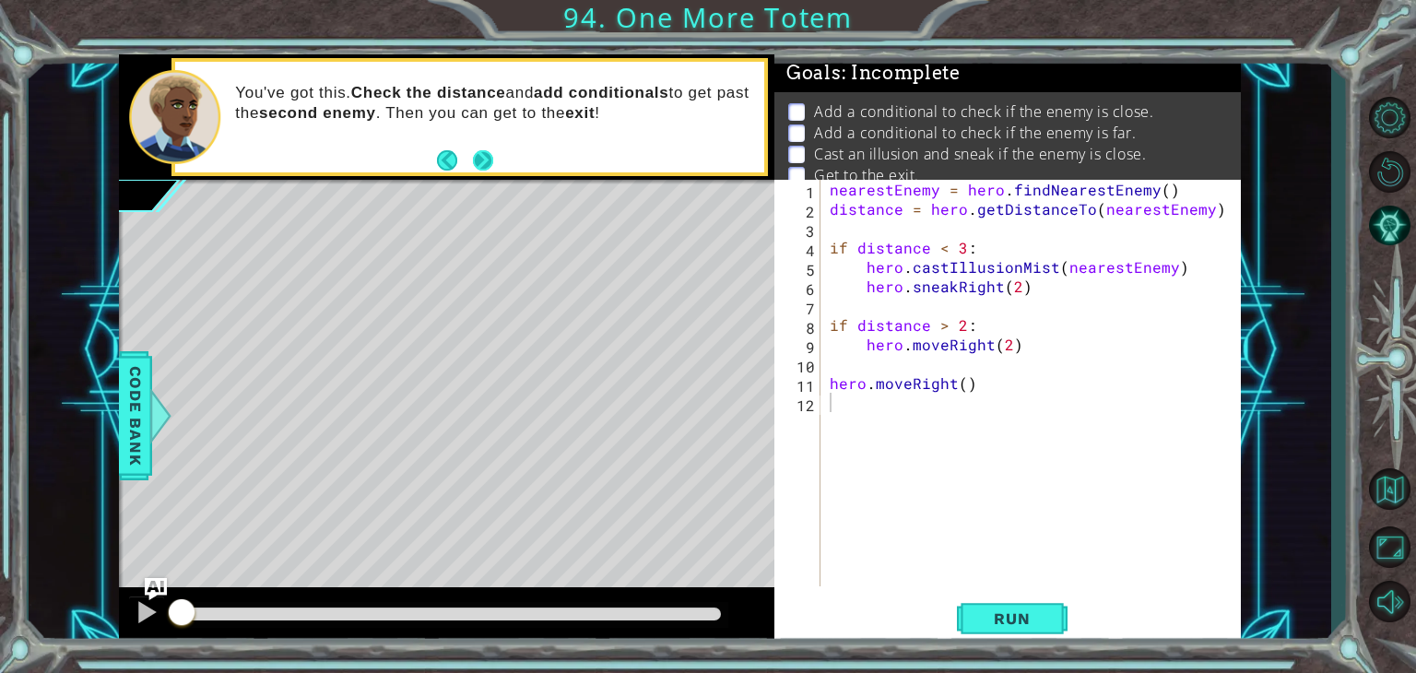
click at [485, 163] on button "Next" at bounding box center [483, 159] width 21 height 21
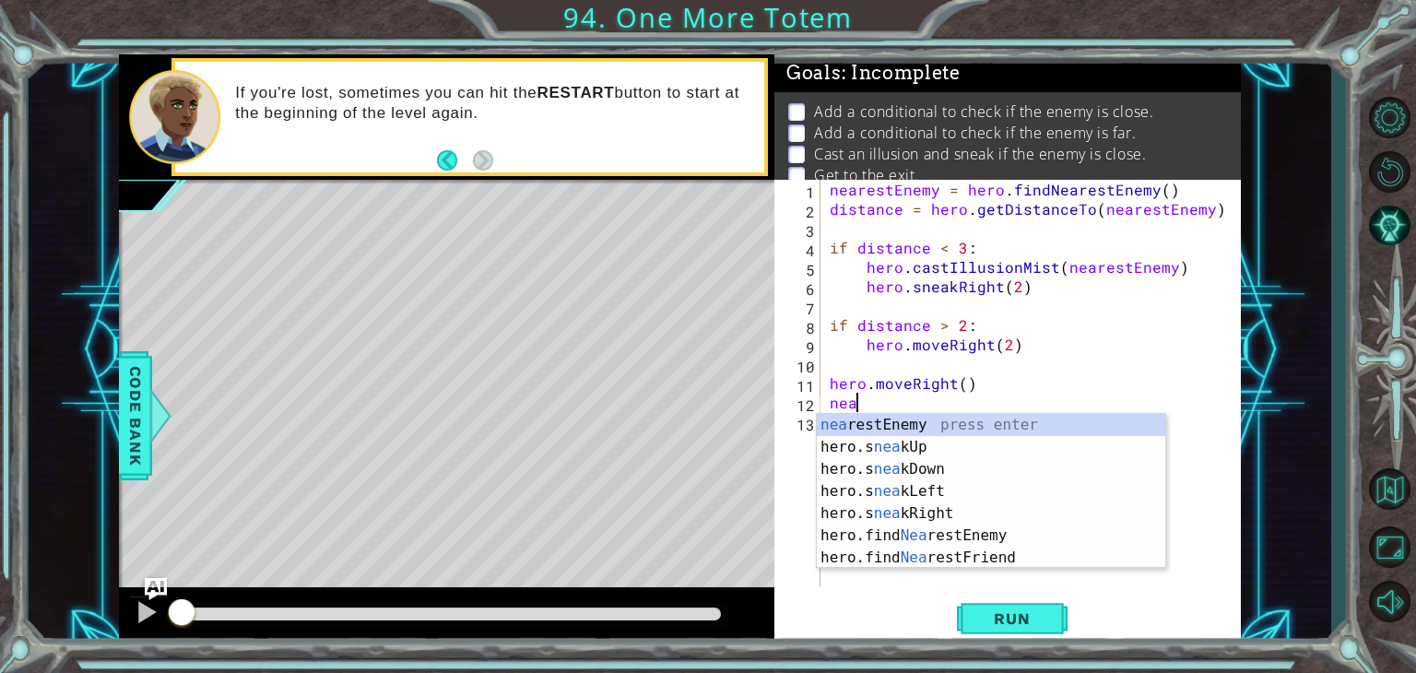
type textarea "n"
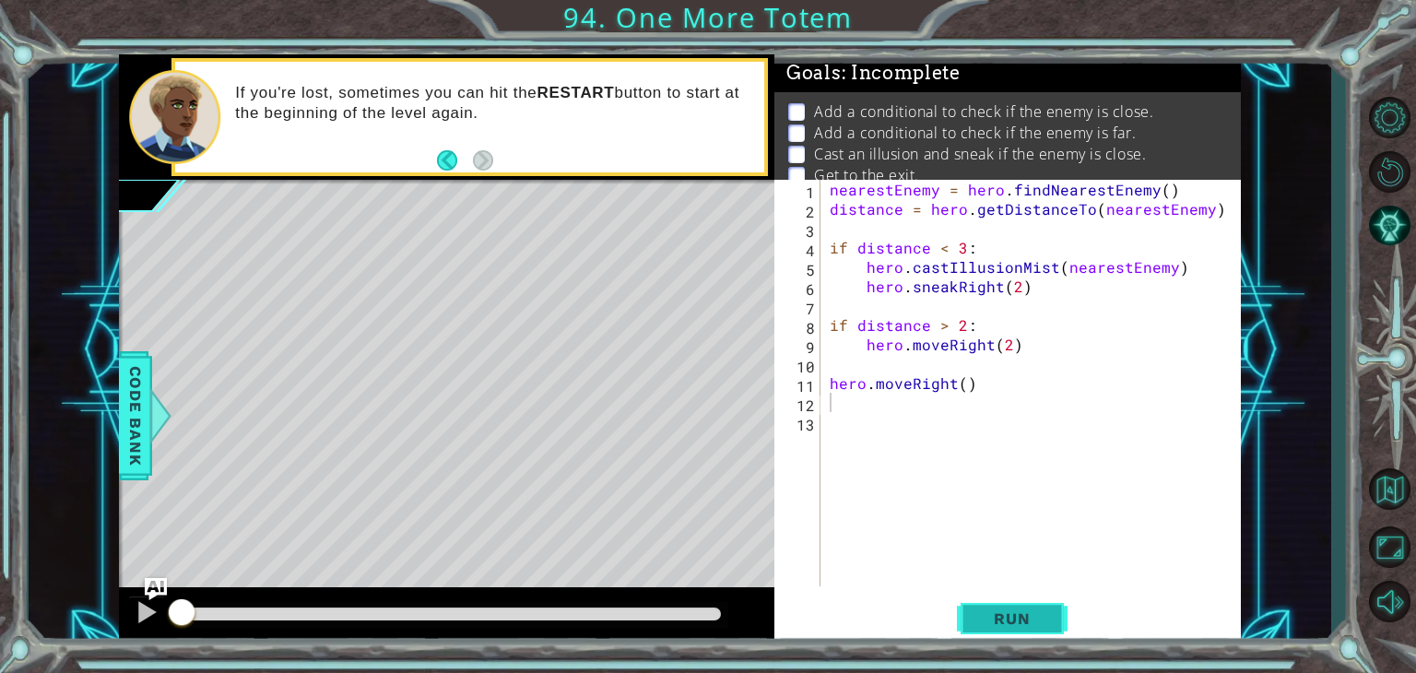
click at [1043, 619] on span "Run" at bounding box center [1011, 618] width 73 height 18
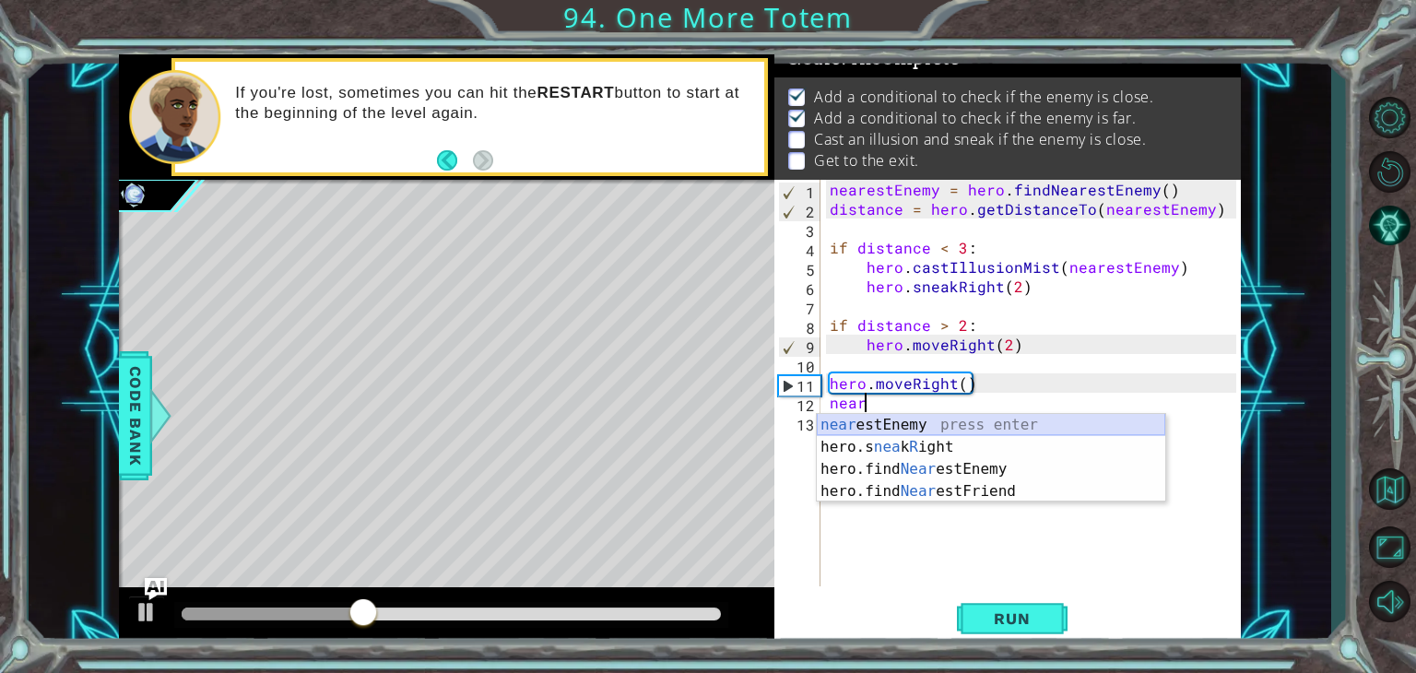
click at [1021, 424] on div "near estEnemy press enter hero.s nea k R ight press enter hero.find Near estEne…" at bounding box center [991, 480] width 348 height 133
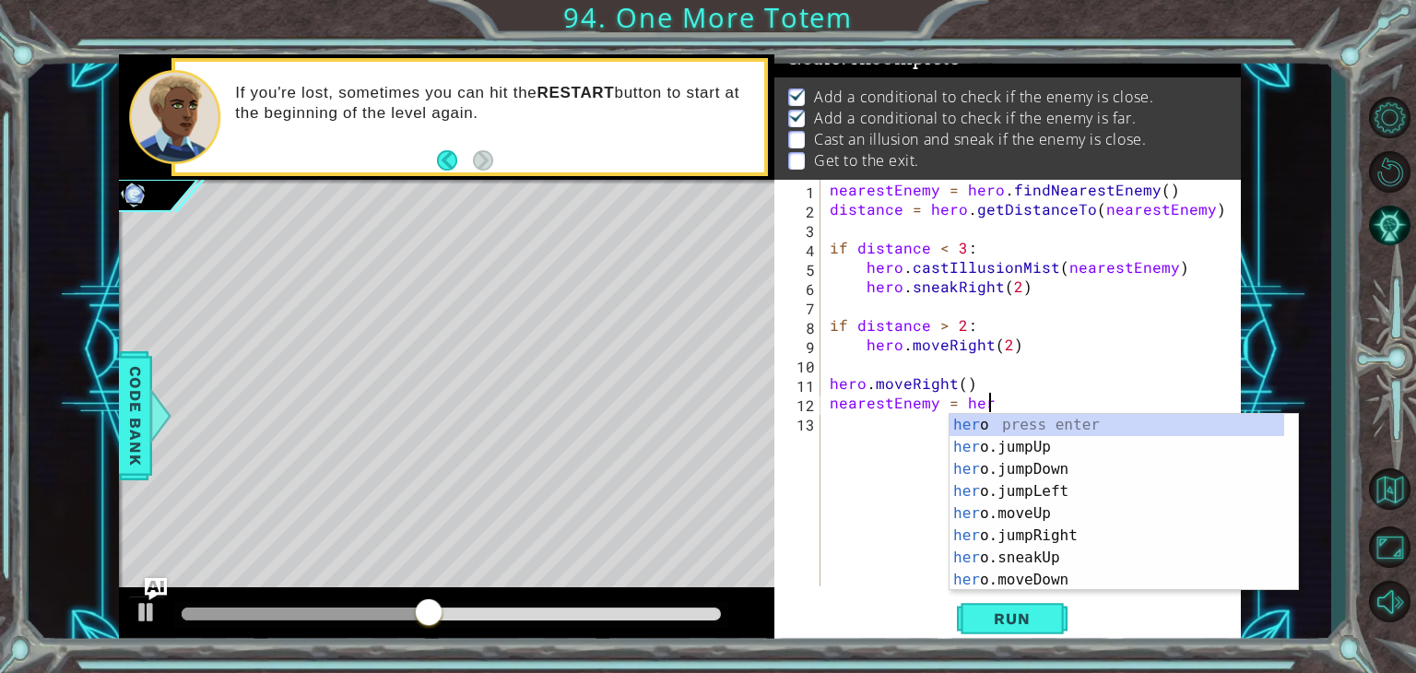
scroll to position [0, 9]
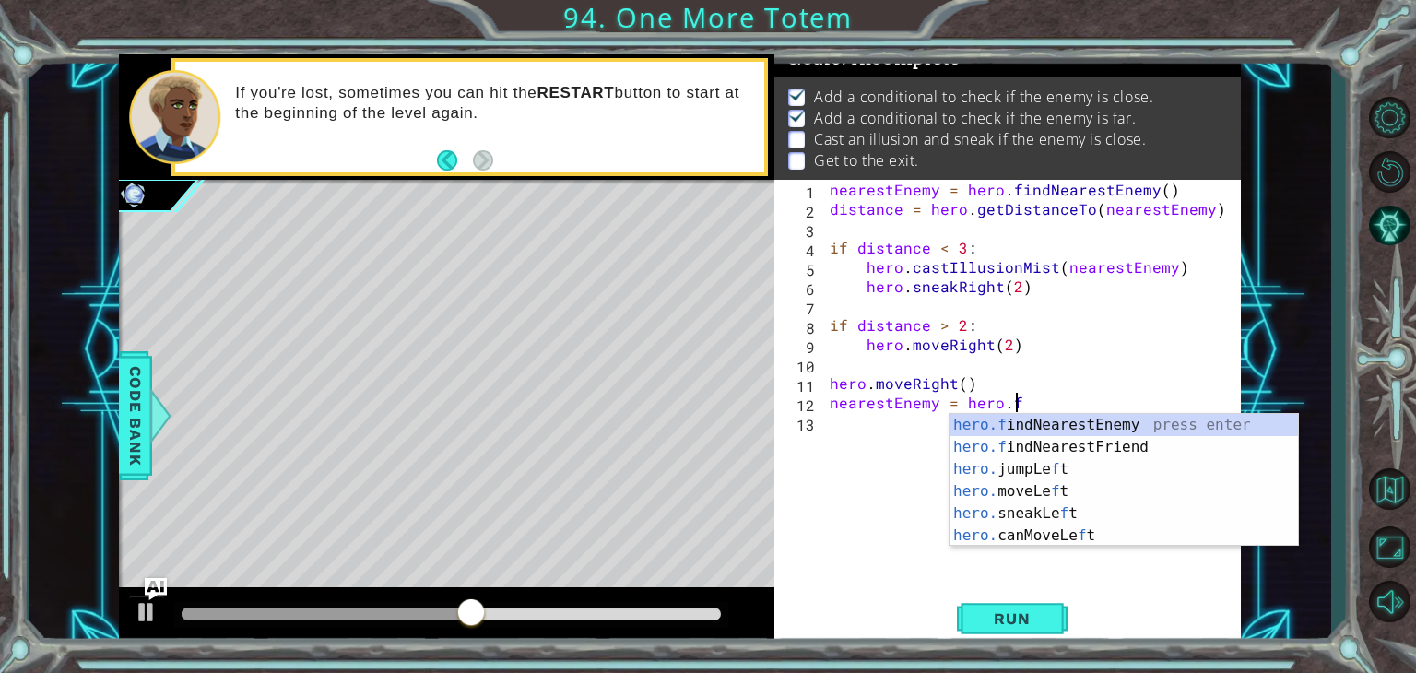
type textarea "nearestEnemy = [DOMAIN_NAME]"
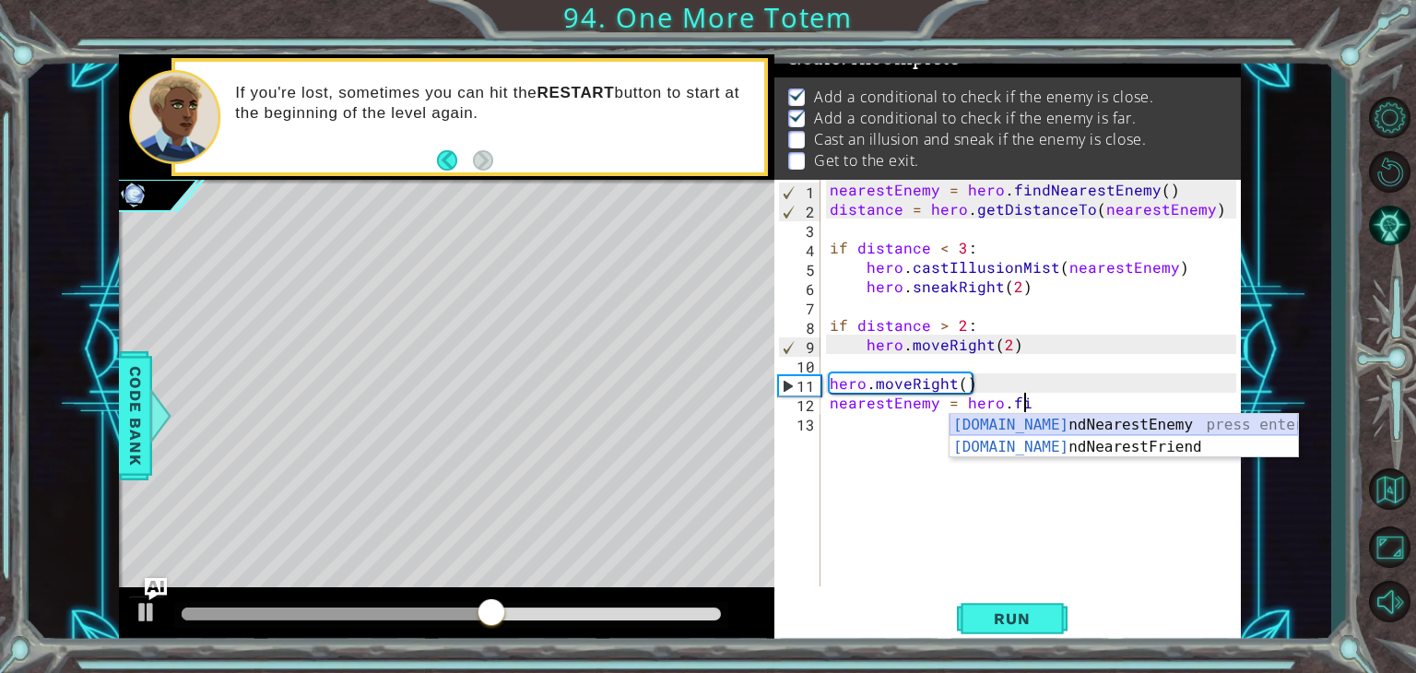
click at [1057, 417] on div "[DOMAIN_NAME] ndNearestEnemy press enter [DOMAIN_NAME] ndNearestFriend press en…" at bounding box center [1123, 458] width 348 height 88
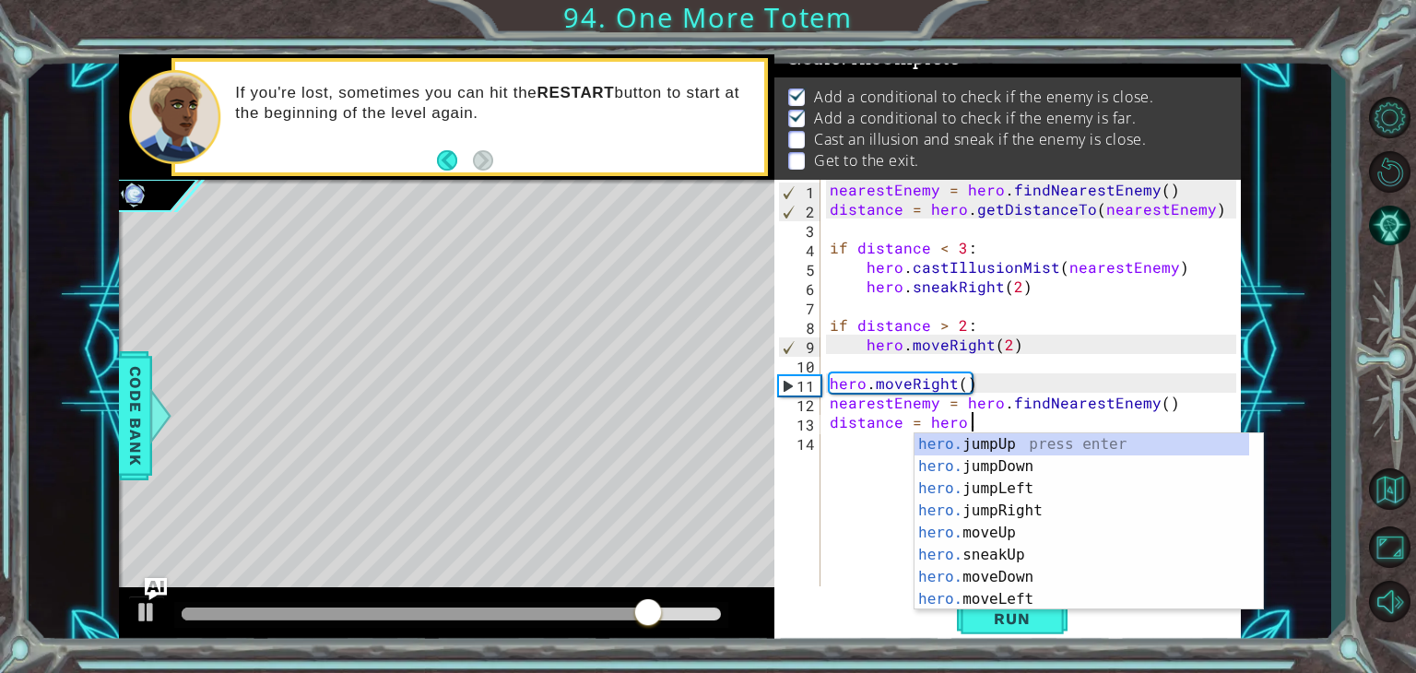
scroll to position [0, 9]
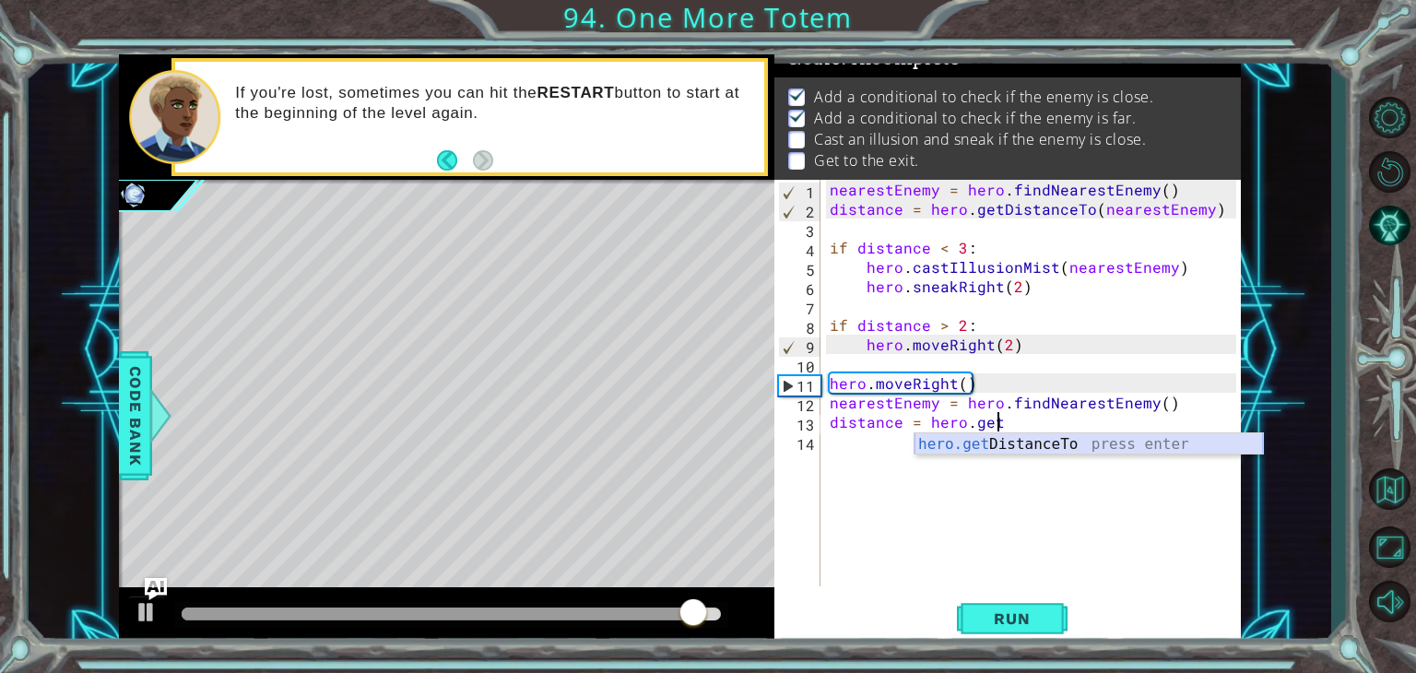
click at [1056, 435] on div "hero.get DistanceTo press enter" at bounding box center [1088, 466] width 348 height 66
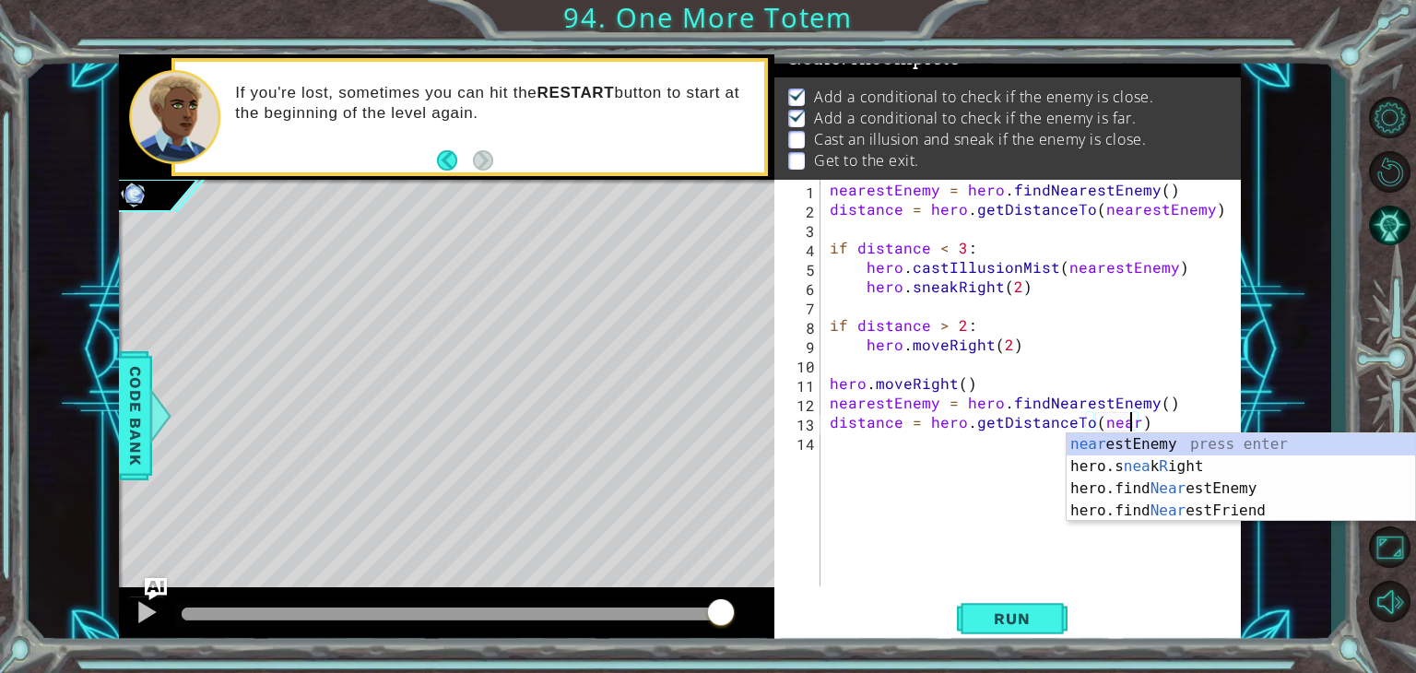
scroll to position [0, 18]
click at [1107, 443] on div "near estEnemy press enter hero.s nea k R ight press enter hero.find Near estEne…" at bounding box center [1240, 499] width 348 height 133
type textarea "distance = hero.getDistanceTo(nearestEnemy)"
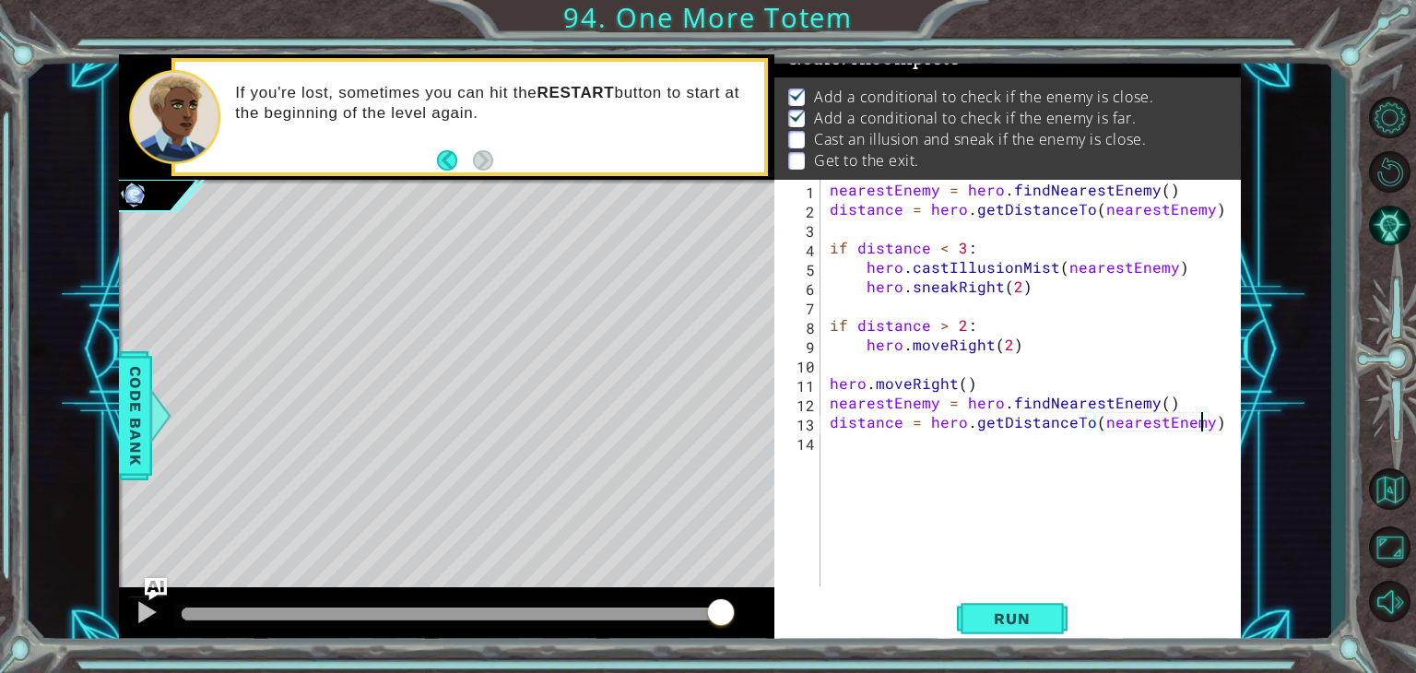
click at [848, 453] on div "nearestEnemy = hero . findNearestEnemy ( ) distance = hero . getDistanceTo ( ne…" at bounding box center [1035, 402] width 419 height 445
type textarea "if distance < 3:"
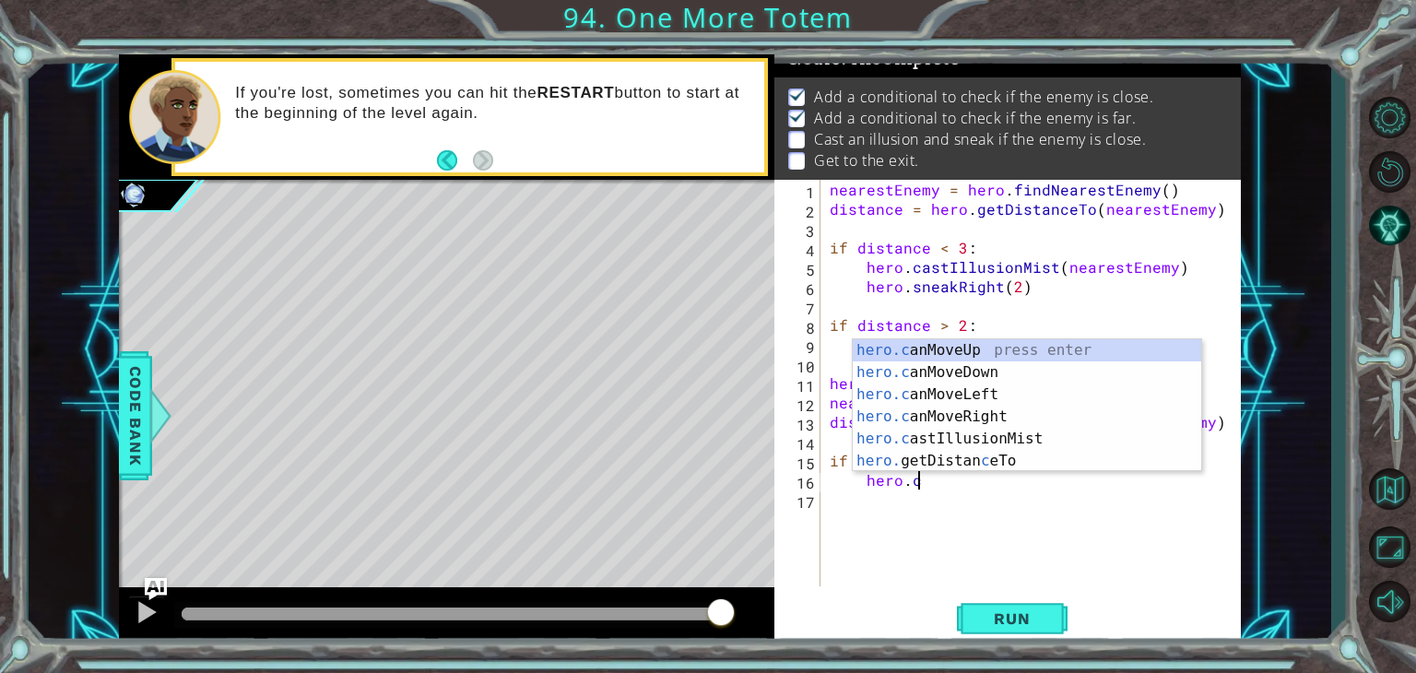
scroll to position [0, 5]
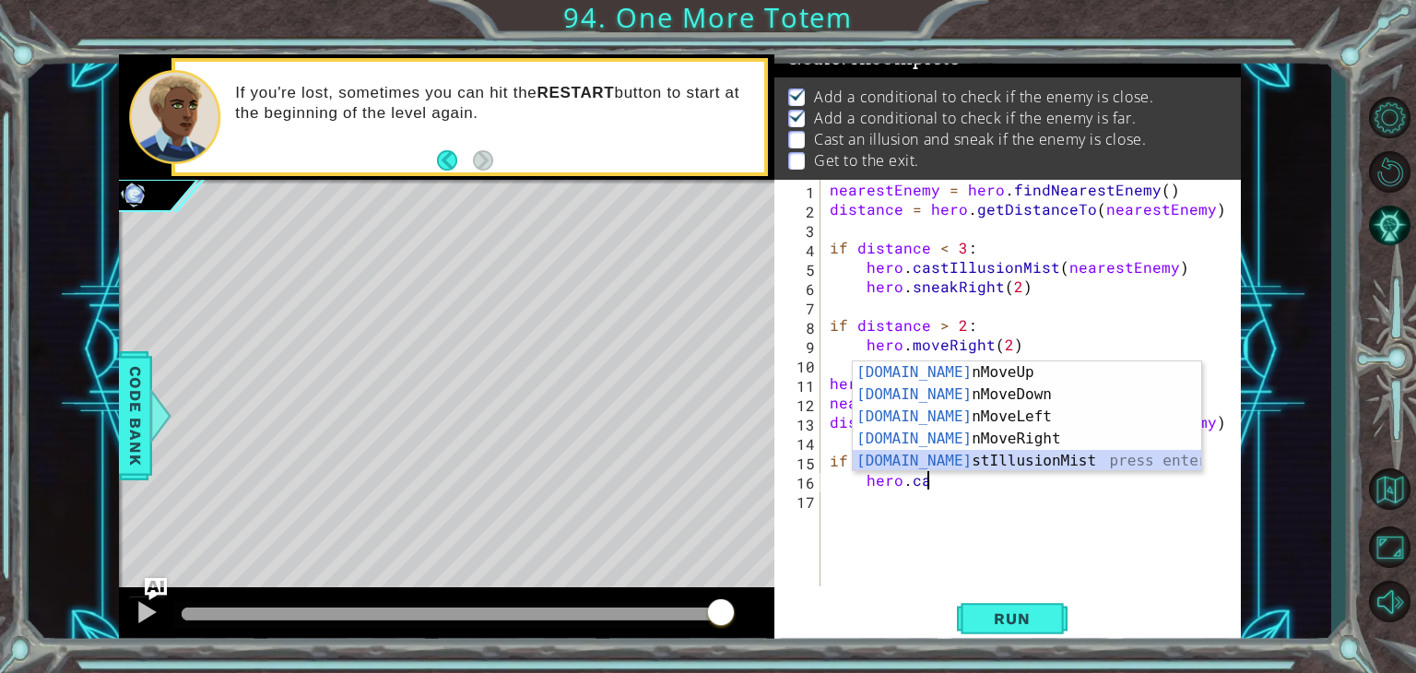
click at [905, 453] on div "[DOMAIN_NAME] nMoveUp press enter [DOMAIN_NAME] nMoveDown press enter [DOMAIN_N…" at bounding box center [1026, 438] width 348 height 155
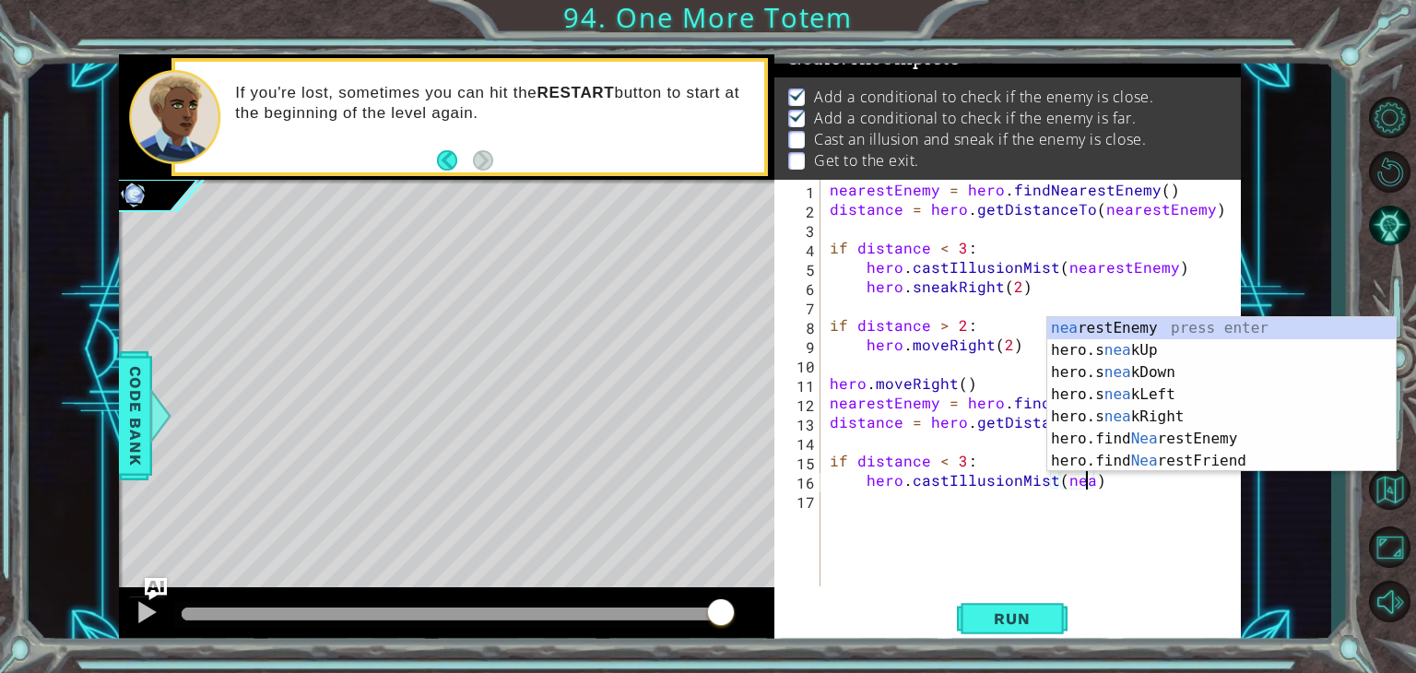
scroll to position [0, 16]
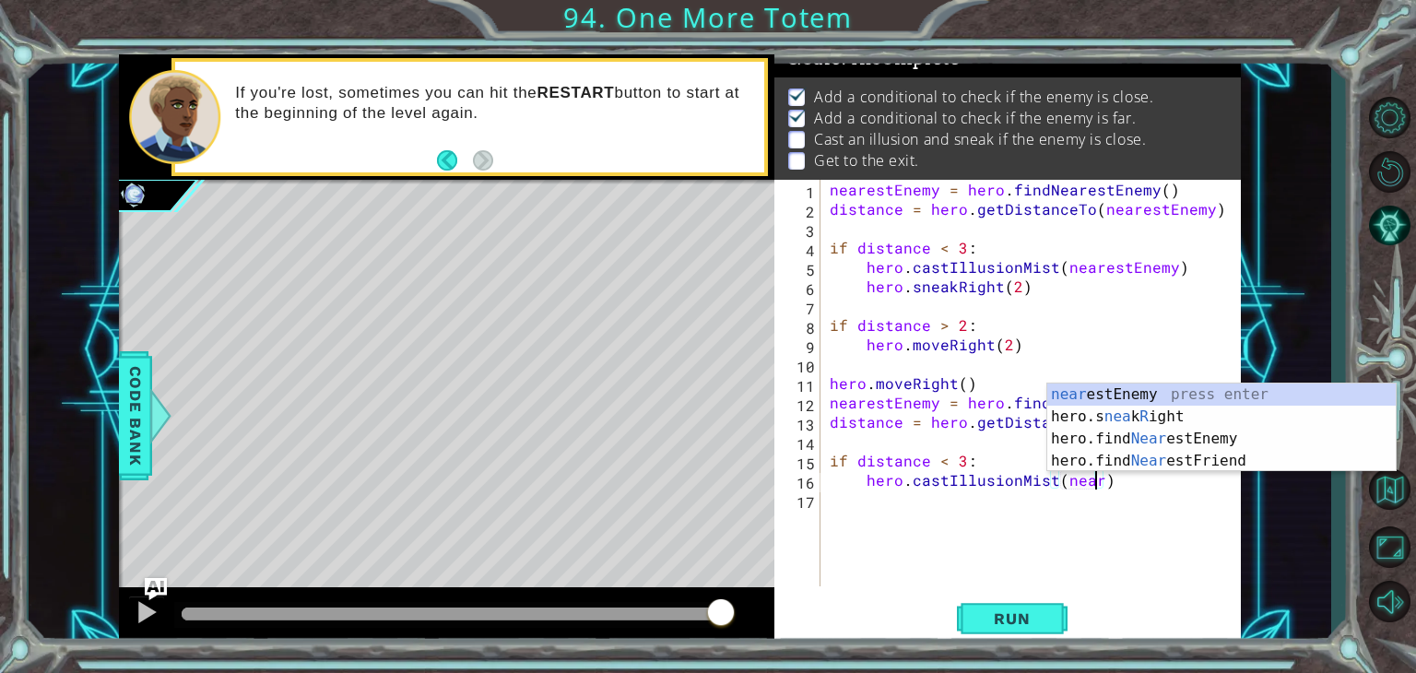
type textarea "hero.castIllusionMist(nearestEnemy)"
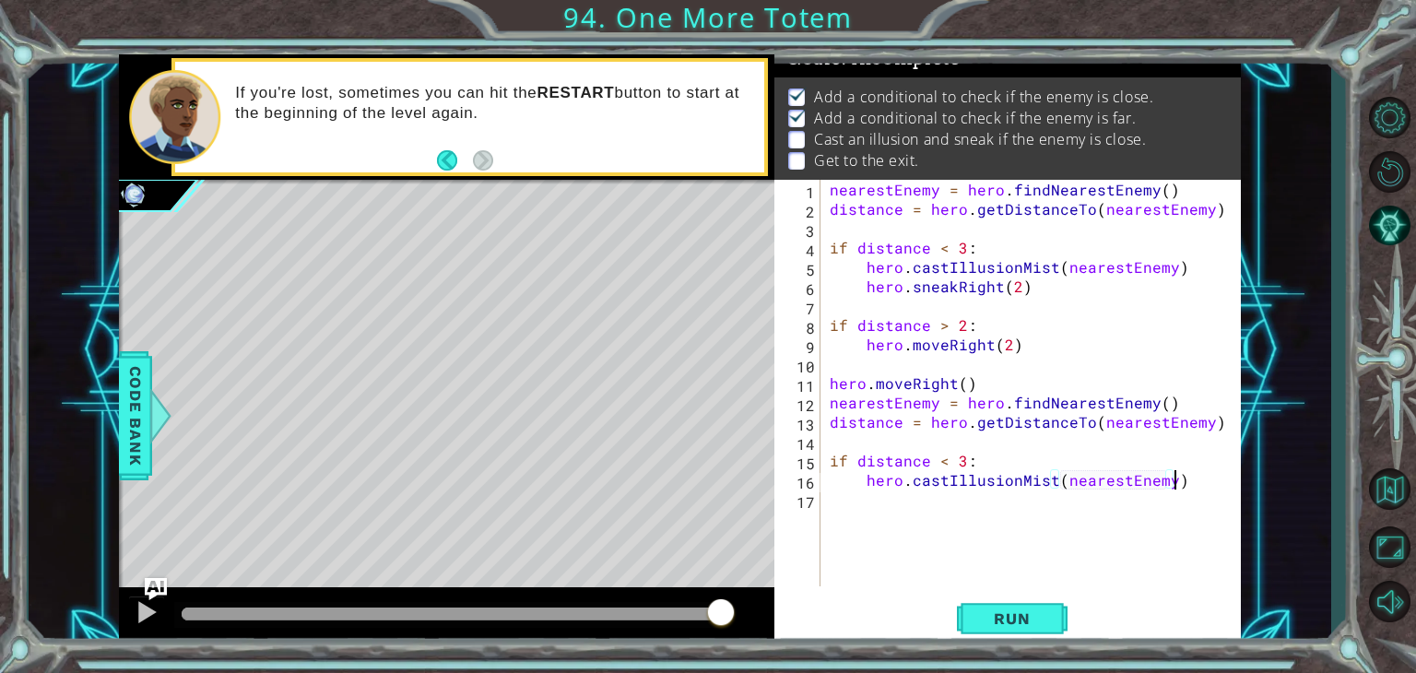
click at [1187, 481] on div "nearestEnemy = hero . findNearestEnemy ( ) distance = hero . getDistanceTo ( ne…" at bounding box center [1035, 402] width 419 height 445
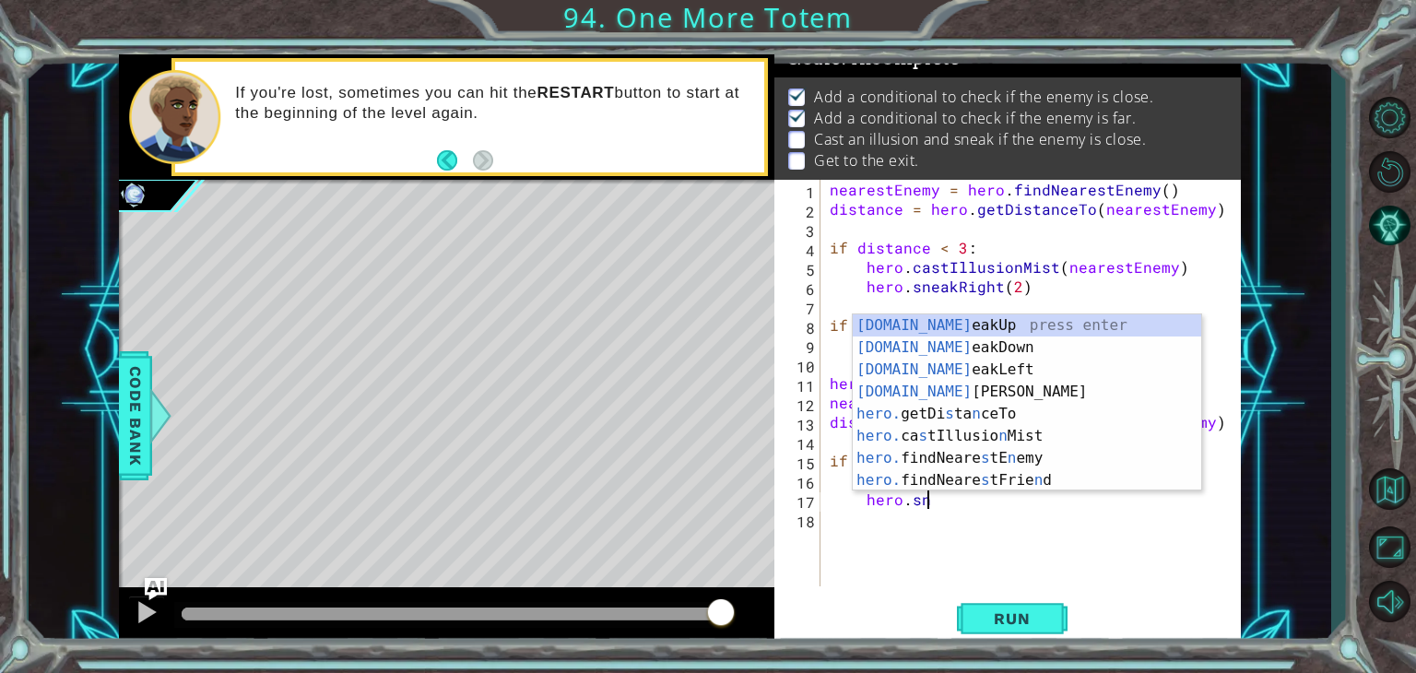
scroll to position [0, 5]
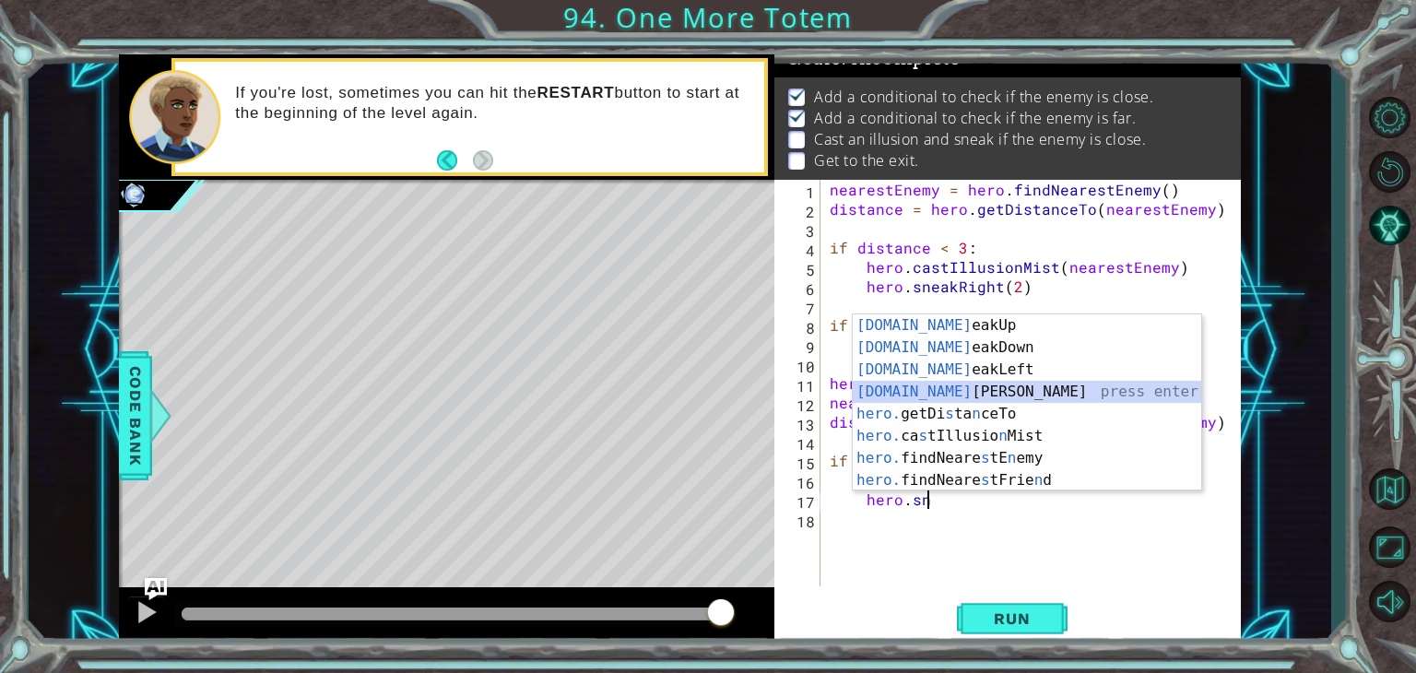
click at [981, 393] on div "[DOMAIN_NAME] eakUp press enter [DOMAIN_NAME] eakDown press enter [DOMAIN_NAME]…" at bounding box center [1026, 424] width 348 height 221
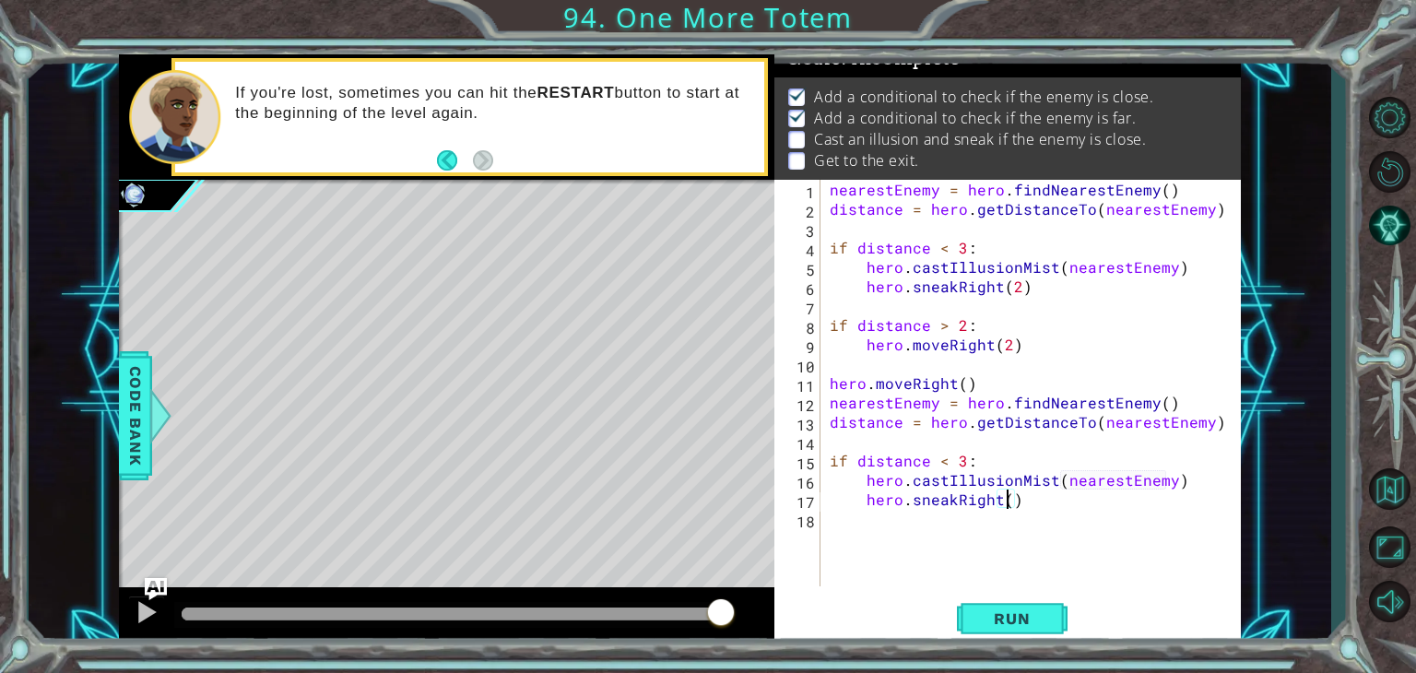
type textarea "hero.sneakRight(3)"
click at [842, 521] on div "nearestEnemy = hero . findNearestEnemy ( ) distance = hero . getDistanceTo ( ne…" at bounding box center [1035, 402] width 419 height 445
type textarea "if distance > 2:"
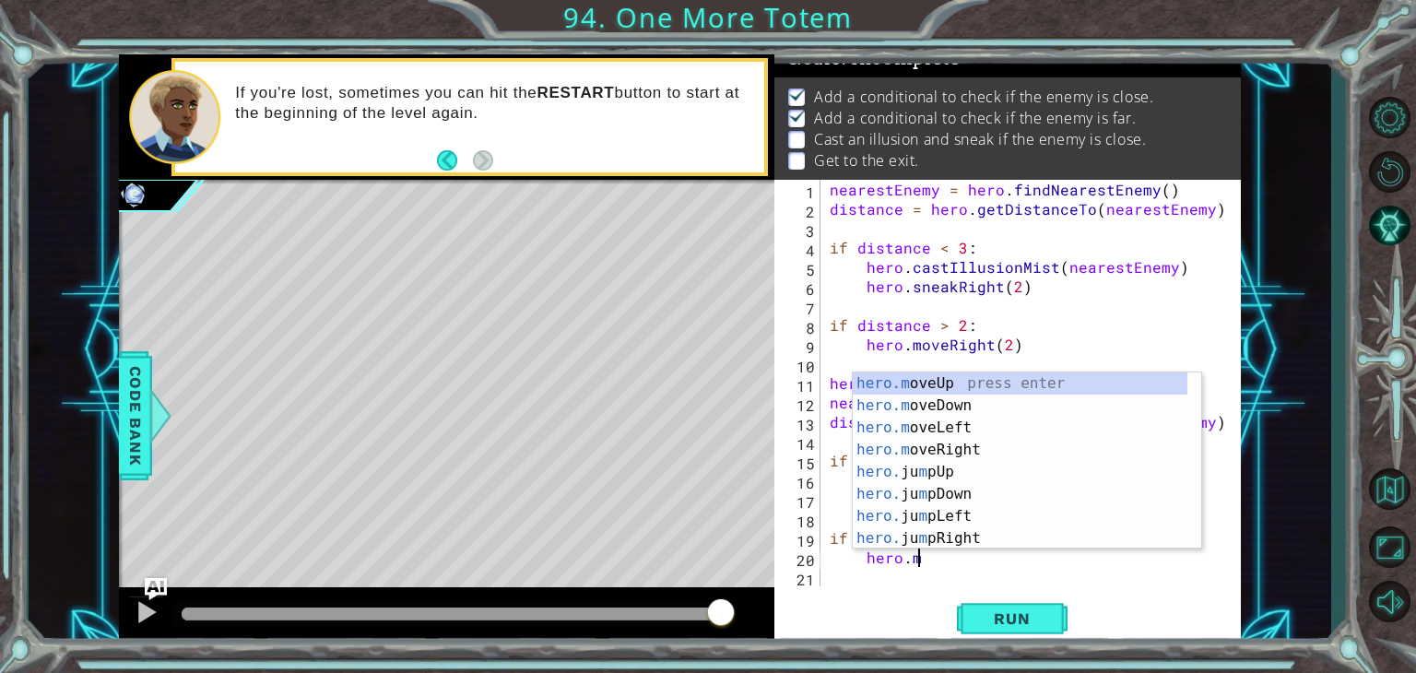
scroll to position [0, 5]
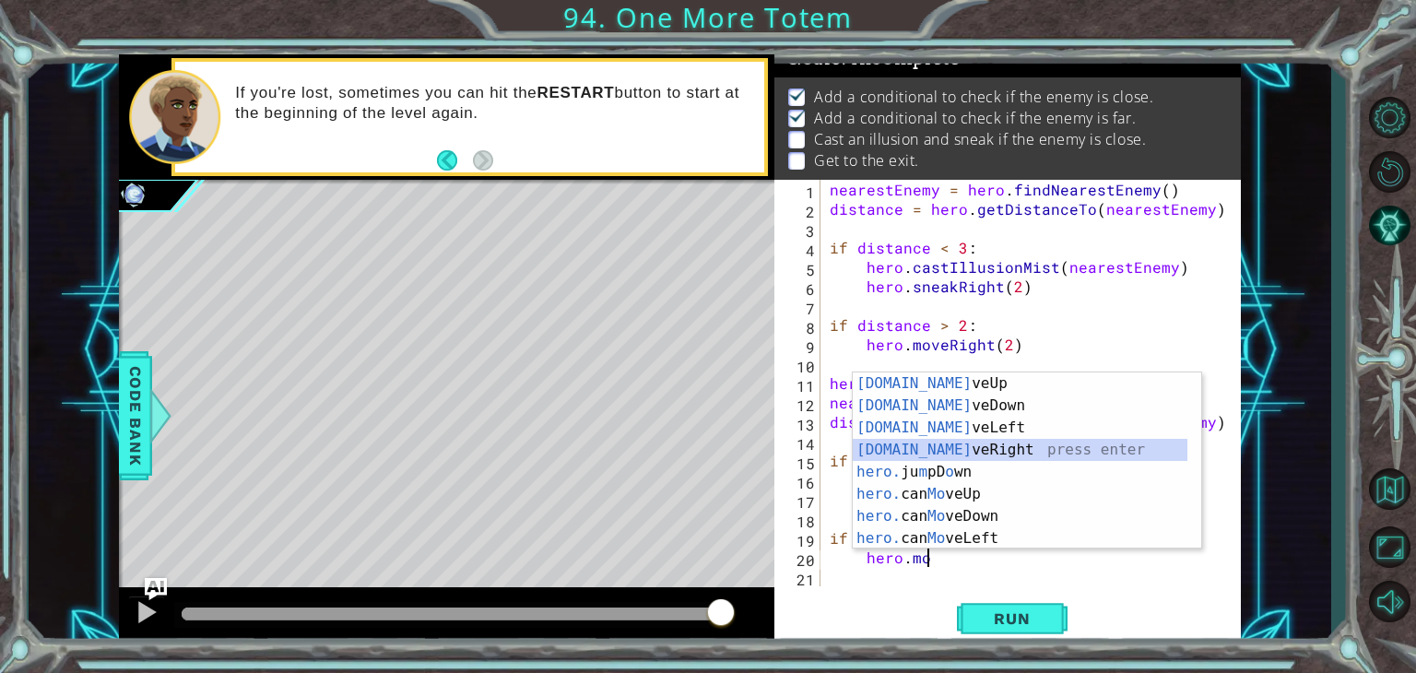
click at [932, 442] on div "[DOMAIN_NAME] veUp press enter [DOMAIN_NAME] veDown press enter [DOMAIN_NAME] v…" at bounding box center [1019, 482] width 335 height 221
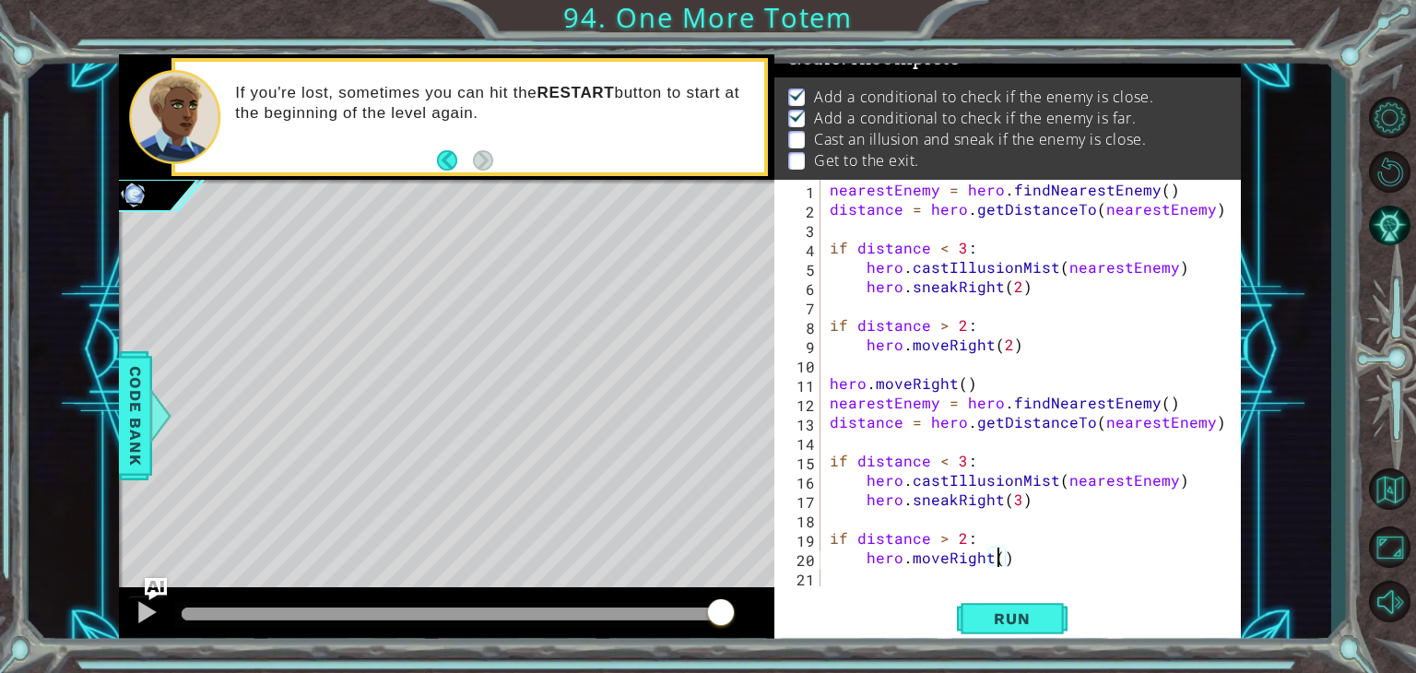
scroll to position [0, 10]
click at [1023, 617] on span "Run" at bounding box center [1011, 618] width 73 height 18
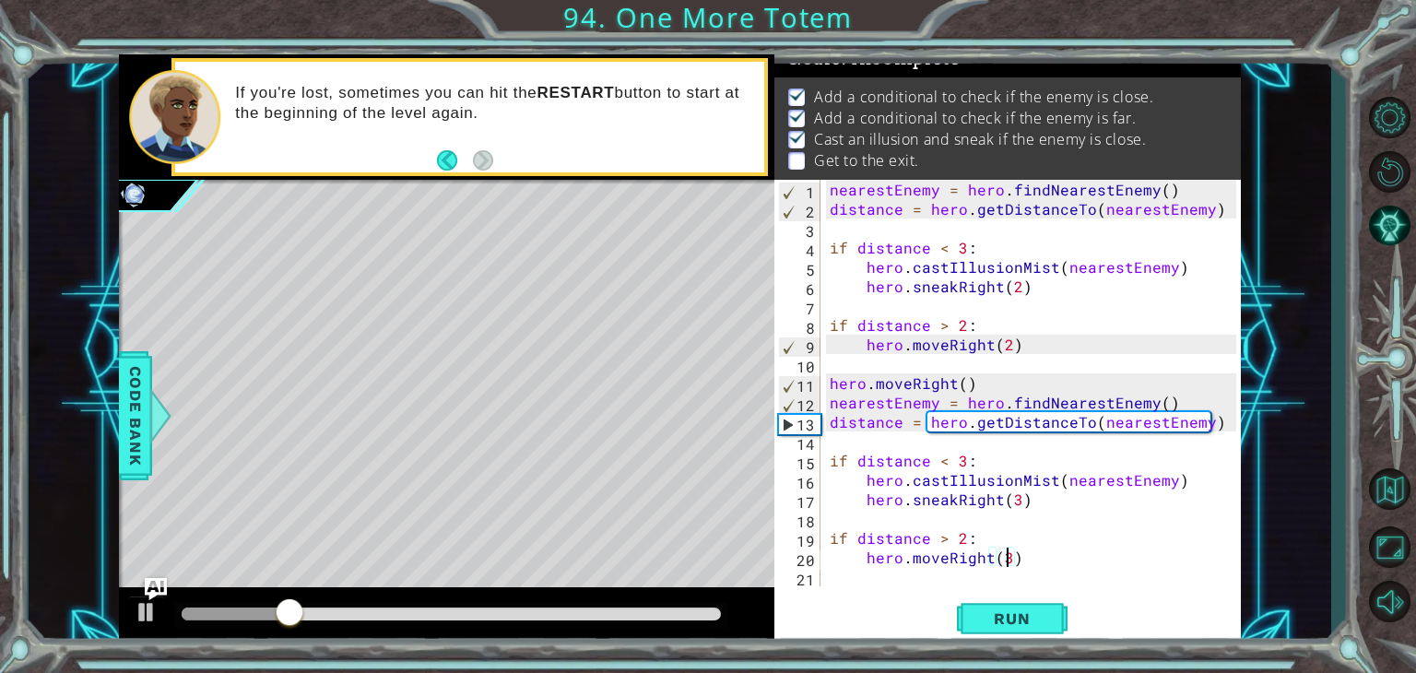
click at [1029, 501] on div "nearestEnemy = hero . findNearestEnemy ( ) distance = hero . getDistanceTo ( ne…" at bounding box center [1035, 402] width 419 height 445
type textarea "hero.sneakRight(3)"
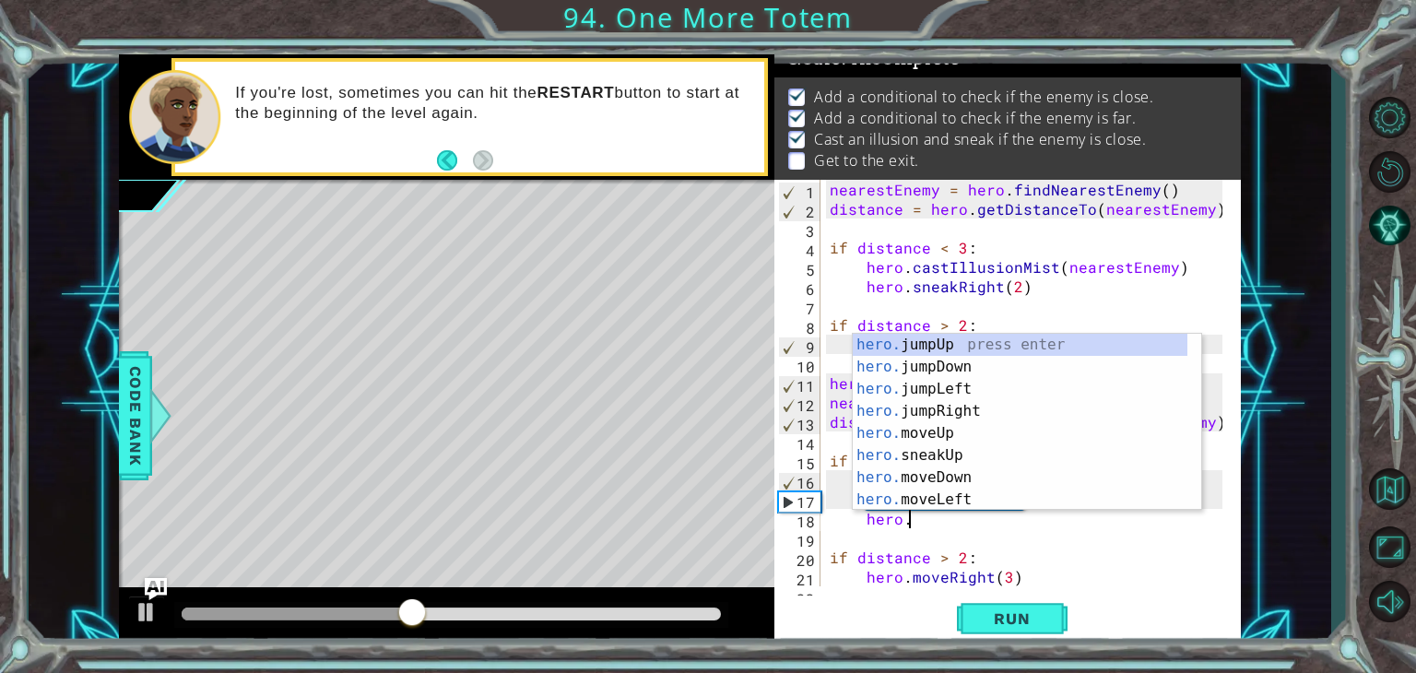
scroll to position [0, 4]
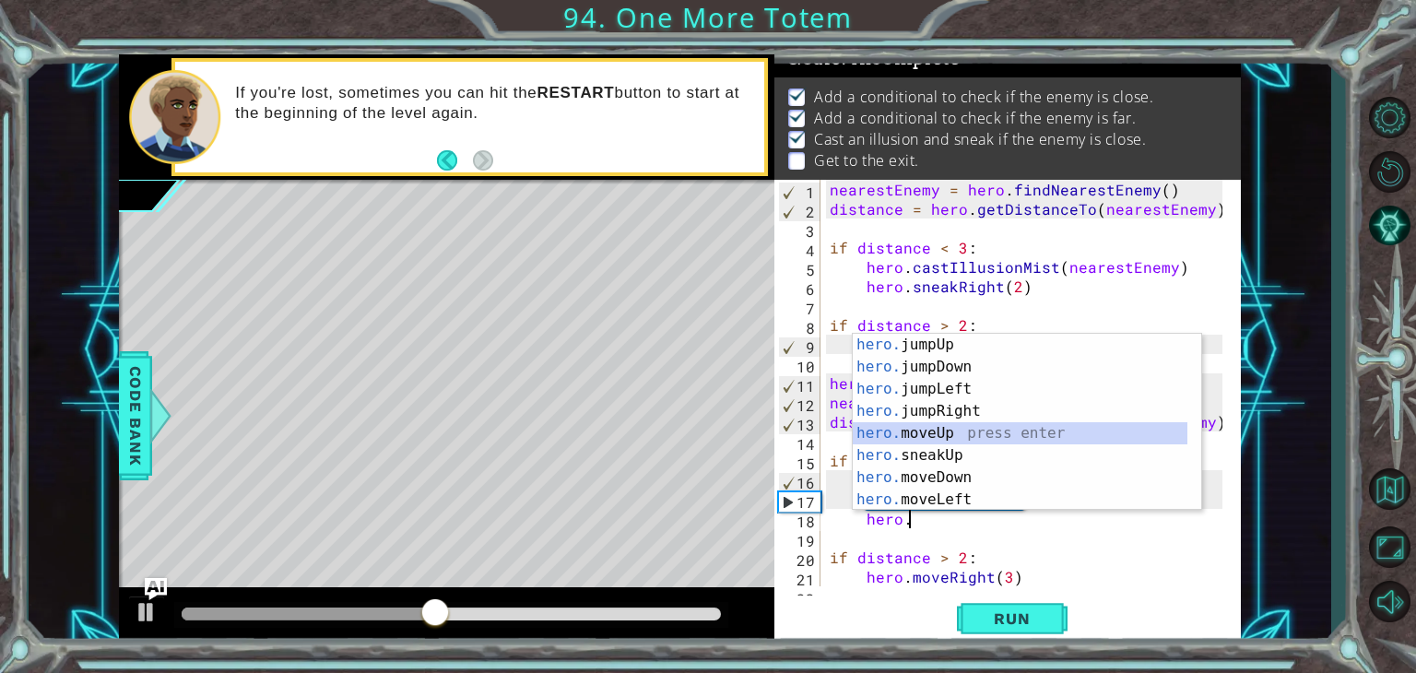
click at [940, 435] on div "hero. jumpUp press enter hero. jumpDown press enter hero. jumpLeft press enter …" at bounding box center [1019, 444] width 335 height 221
type textarea "hero.moveUp(1)"
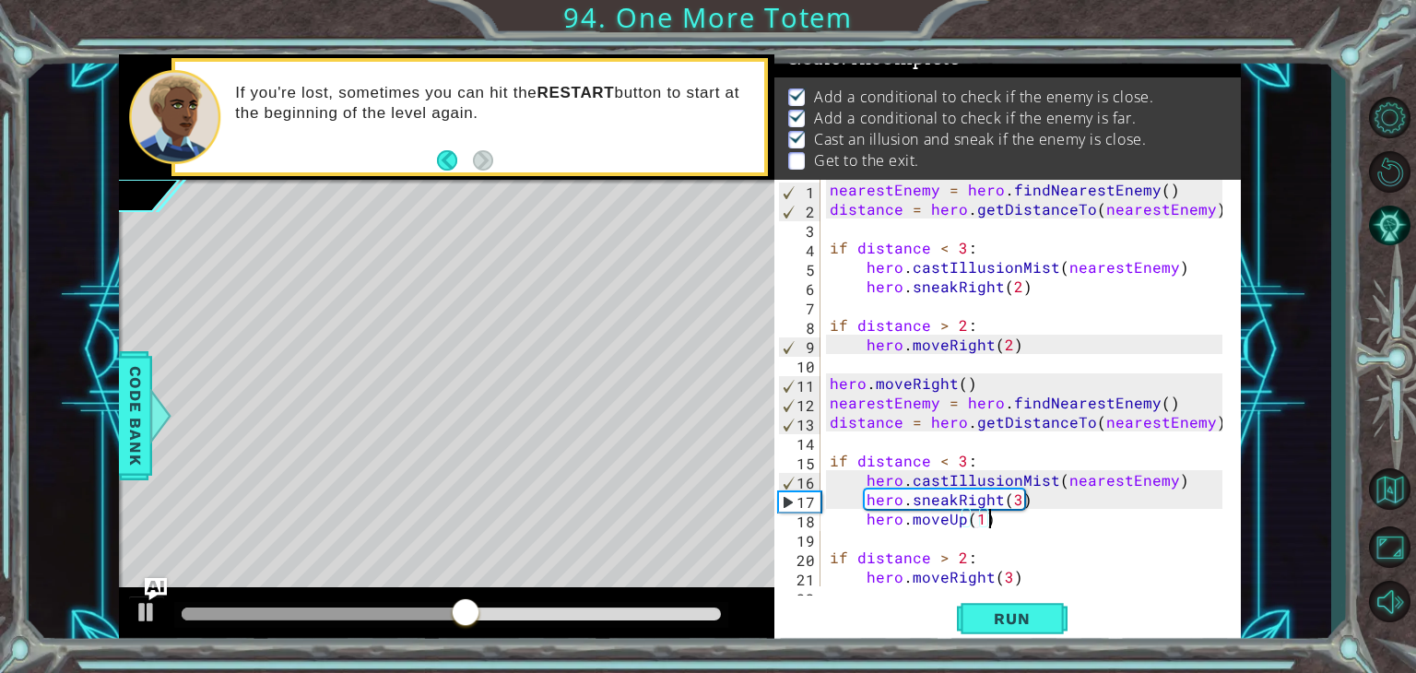
click at [995, 528] on div "nearestEnemy = hero . findNearestEnemy ( ) distance = hero . getDistanceTo ( ne…" at bounding box center [1029, 402] width 406 height 445
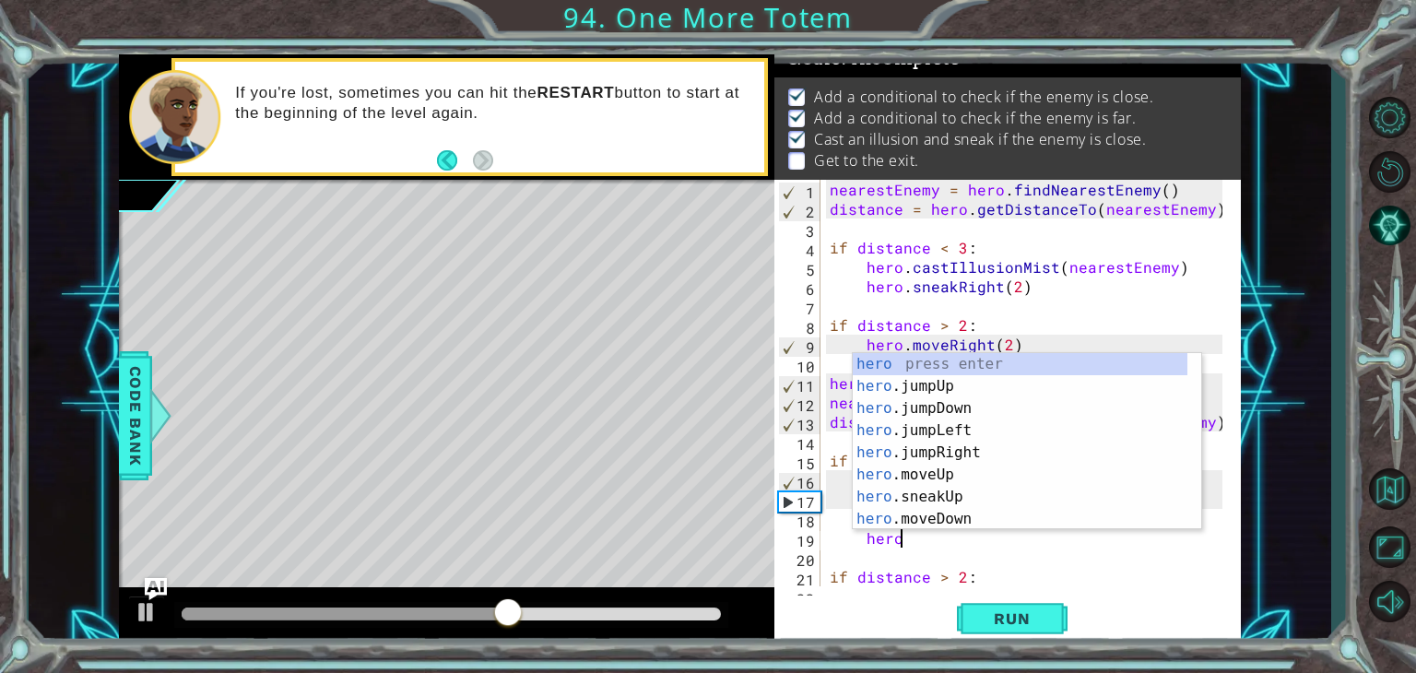
type textarea "hero."
click at [973, 368] on div "hero. jumpUp press enter hero. jumpDown press enter hero. jumpLeft press enter …" at bounding box center [1019, 463] width 335 height 221
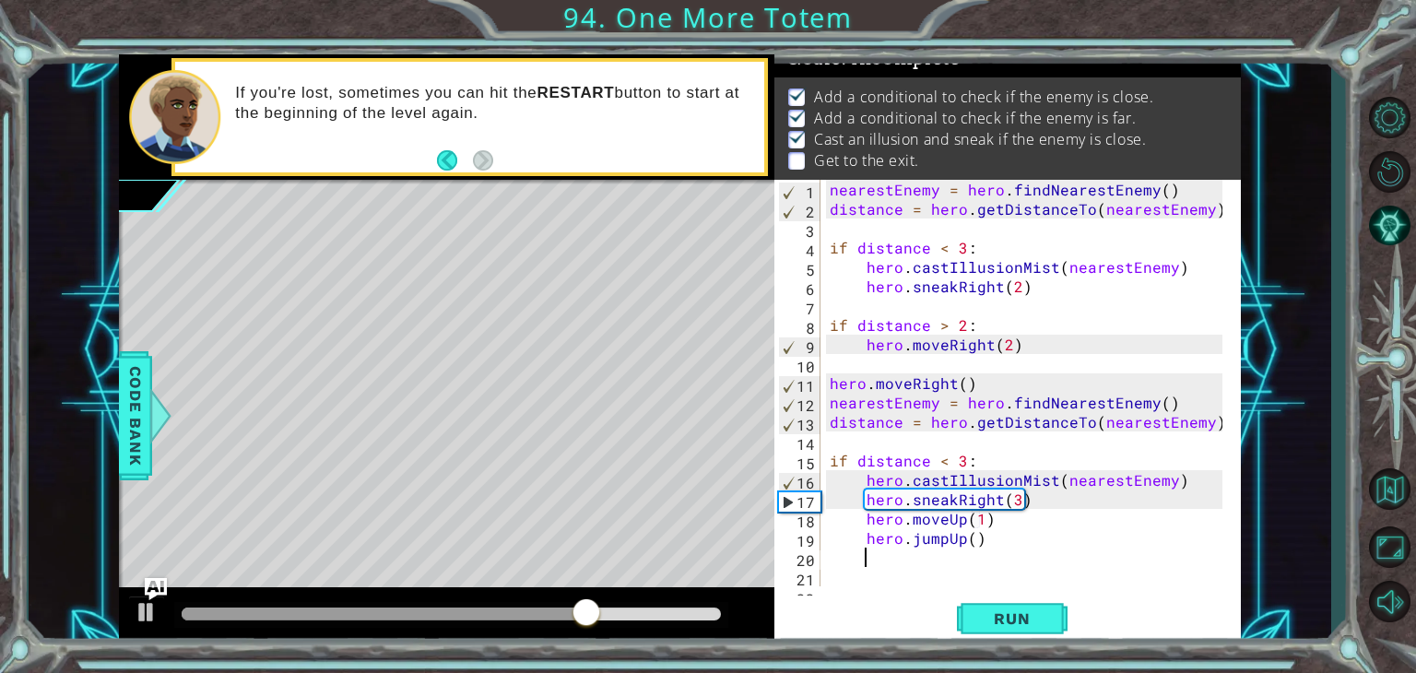
scroll to position [0, 0]
click at [970, 538] on div "nearestEnemy = hero . findNearestEnemy ( ) distance = hero . getDistanceTo ( ne…" at bounding box center [1029, 402] width 406 height 445
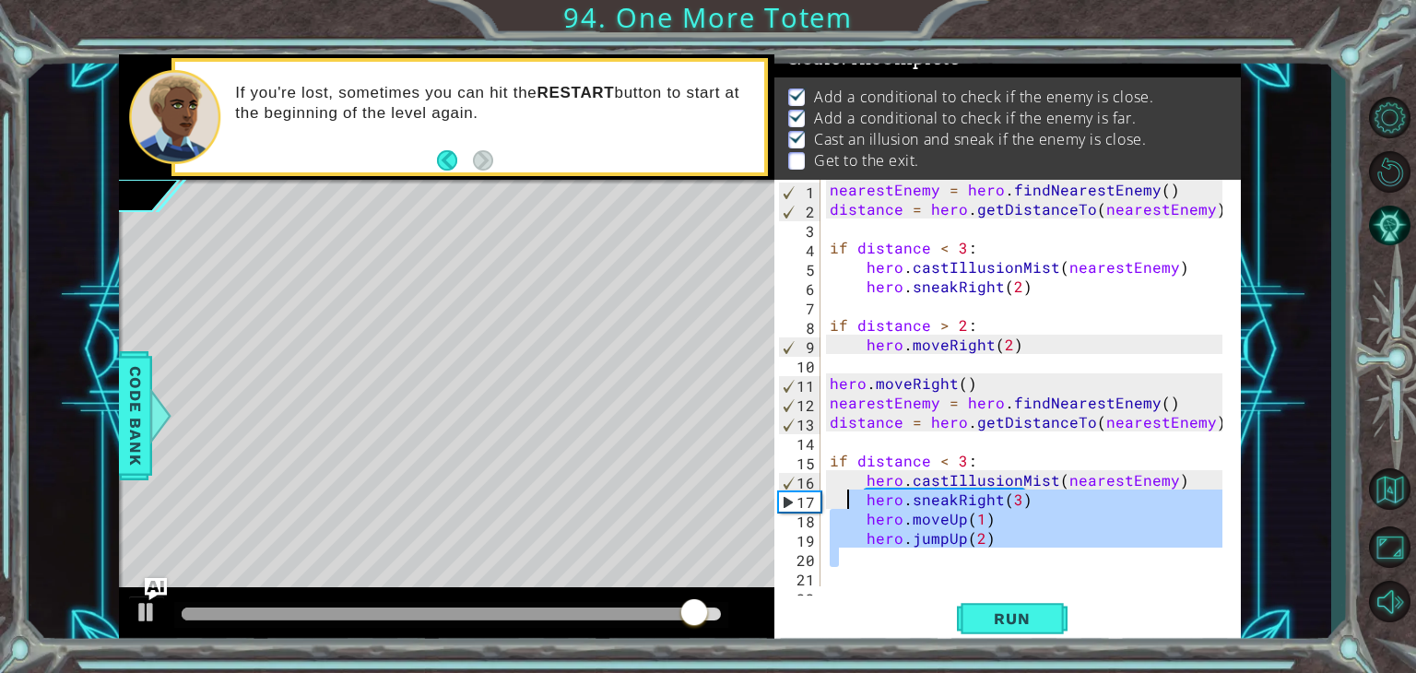
drag, startPoint x: 837, startPoint y: 558, endPoint x: 855, endPoint y: 469, distance: 90.4
click at [855, 469] on div "nearestEnemy = hero . findNearestEnemy ( ) distance = hero . getDistanceTo ( ne…" at bounding box center [1029, 402] width 406 height 445
type textarea "if distance < 3: hero.castIllusionMist(nearestEnemy)"
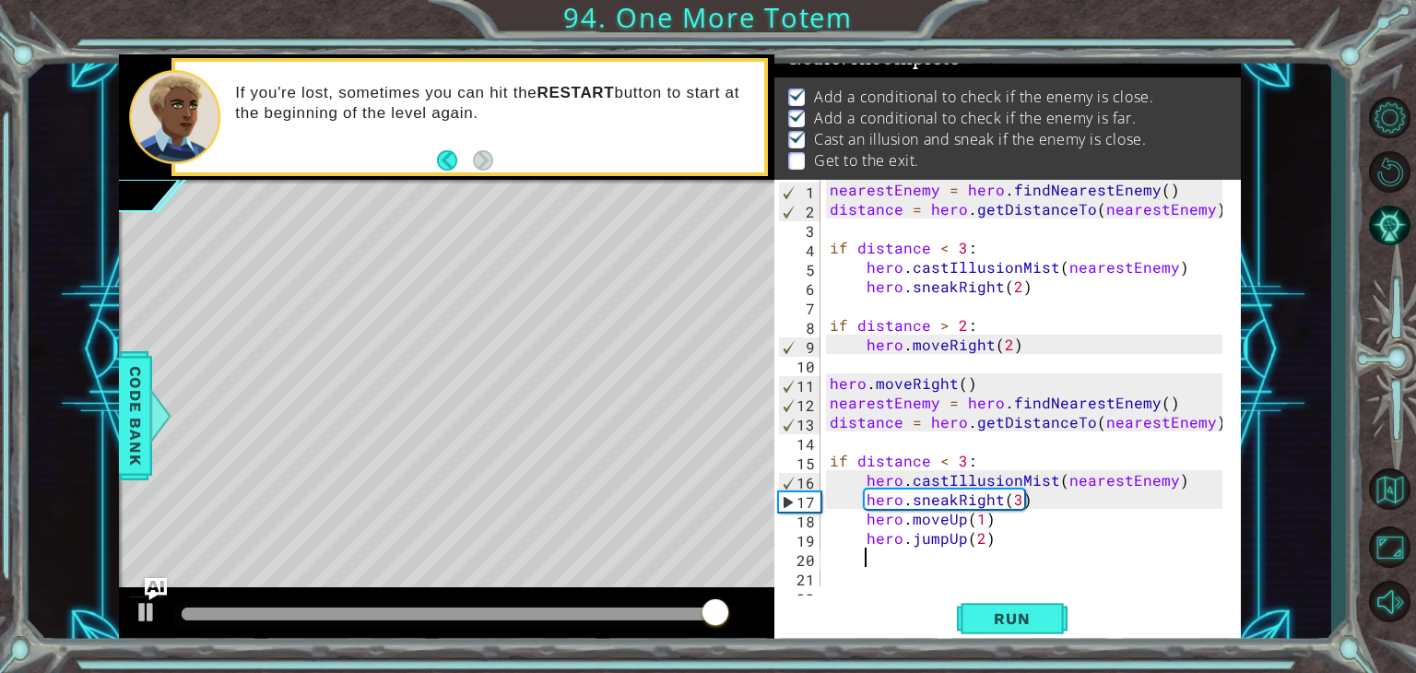
click at [1146, 556] on div "nearestEnemy = hero . findNearestEnemy ( ) distance = hero . getDistanceTo ( ne…" at bounding box center [1029, 402] width 406 height 445
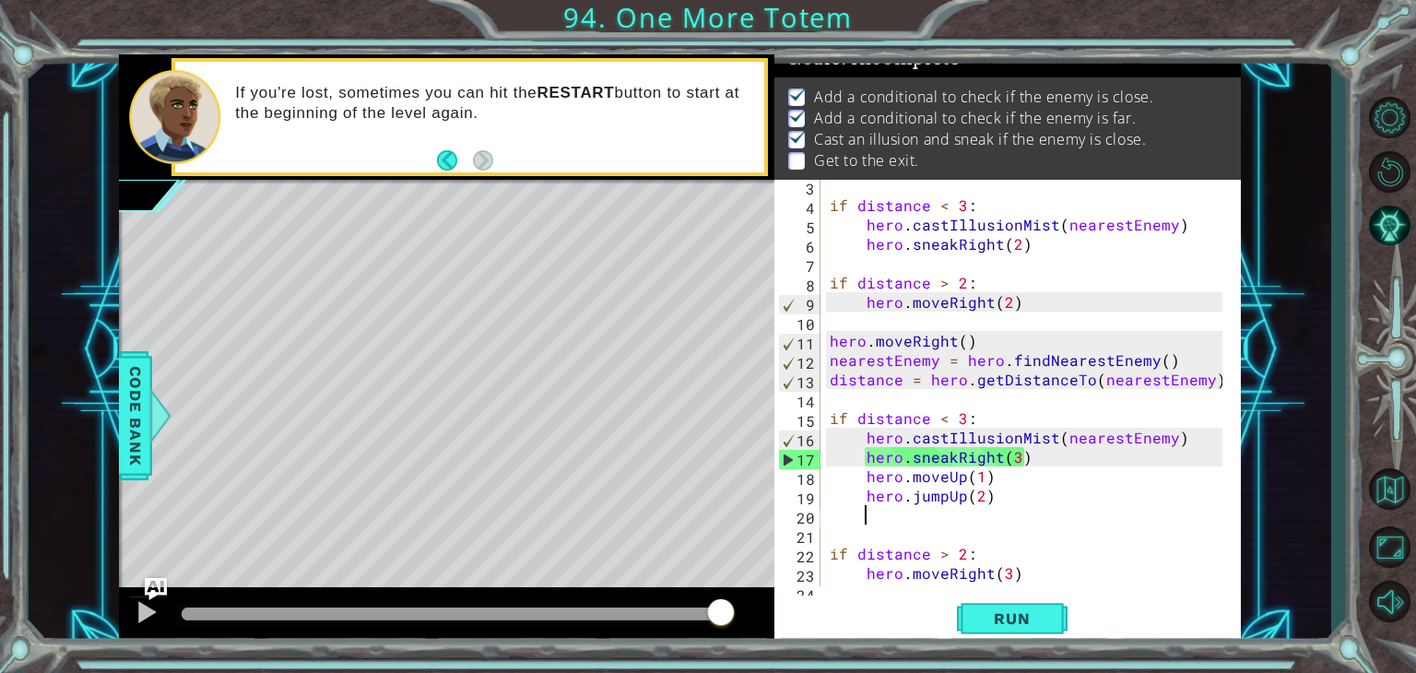
scroll to position [58, 0]
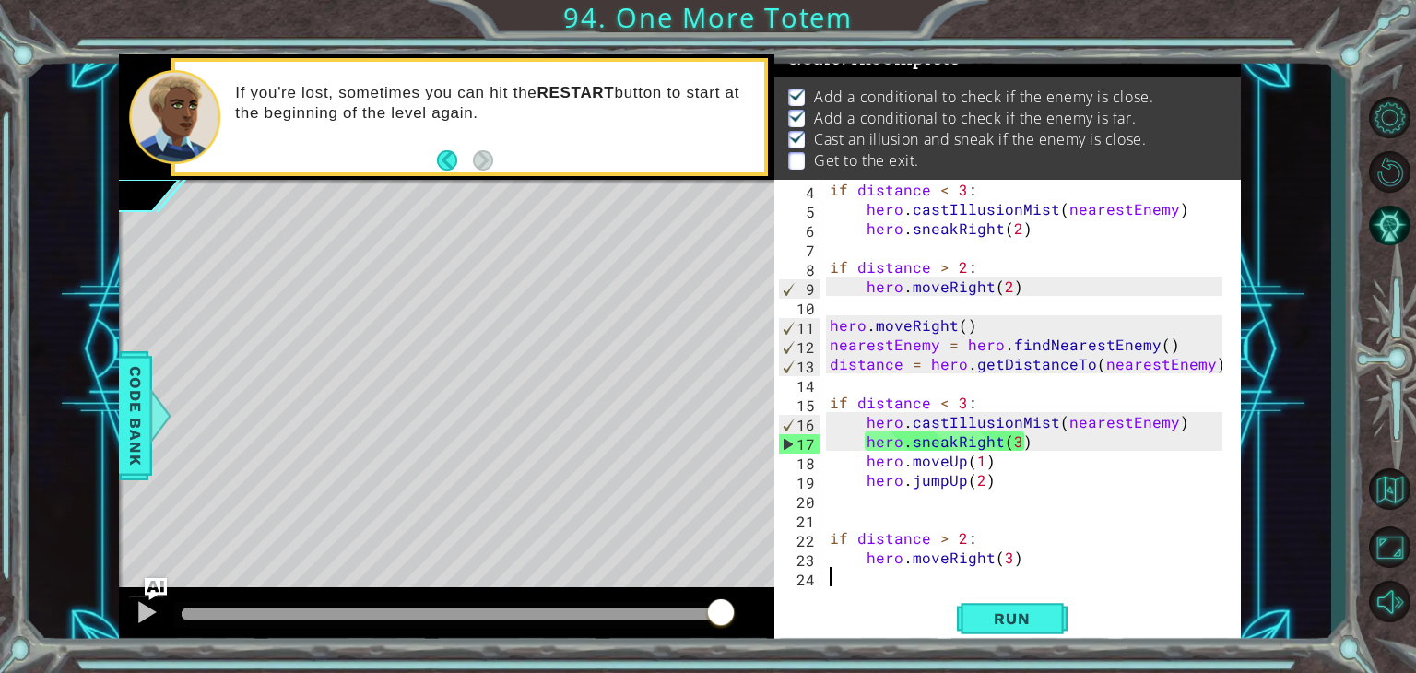
click at [875, 578] on div "if distance < 3 : hero . castIllusionMist ( nearestEnemy ) hero . sneakRight ( …" at bounding box center [1029, 402] width 406 height 445
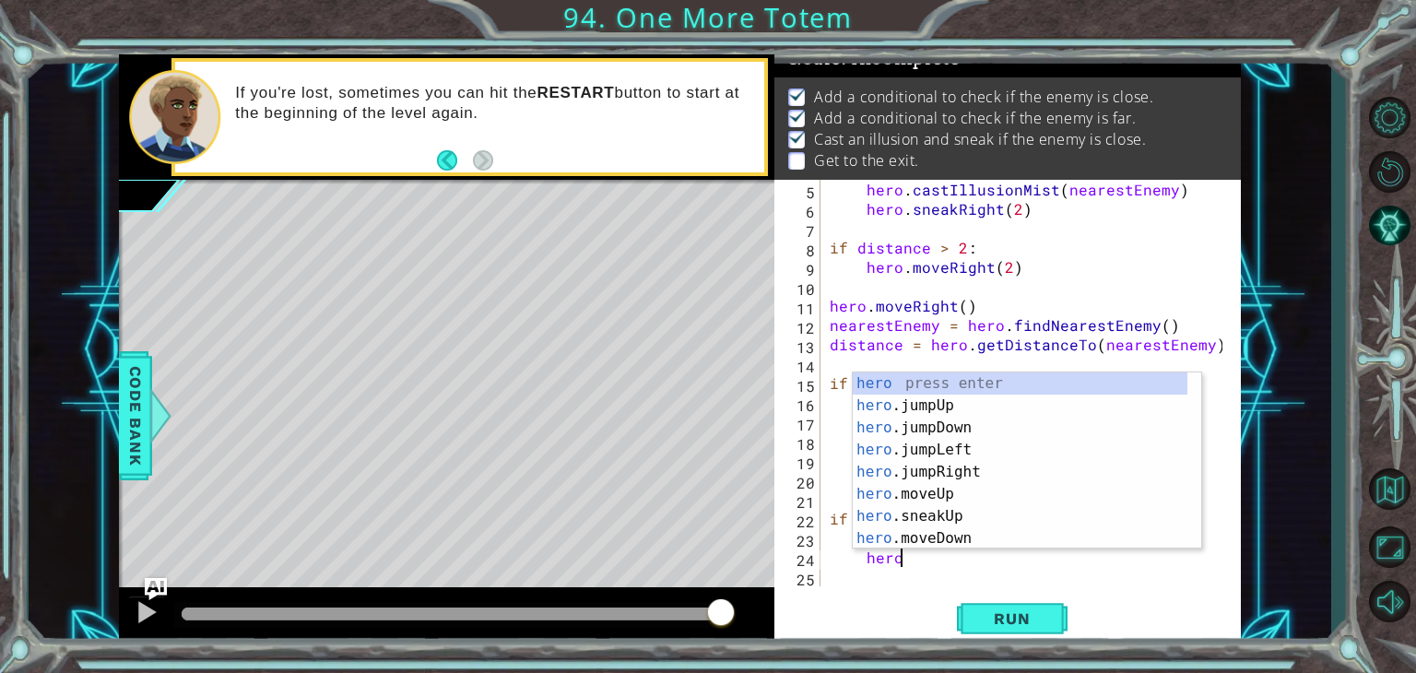
scroll to position [0, 4]
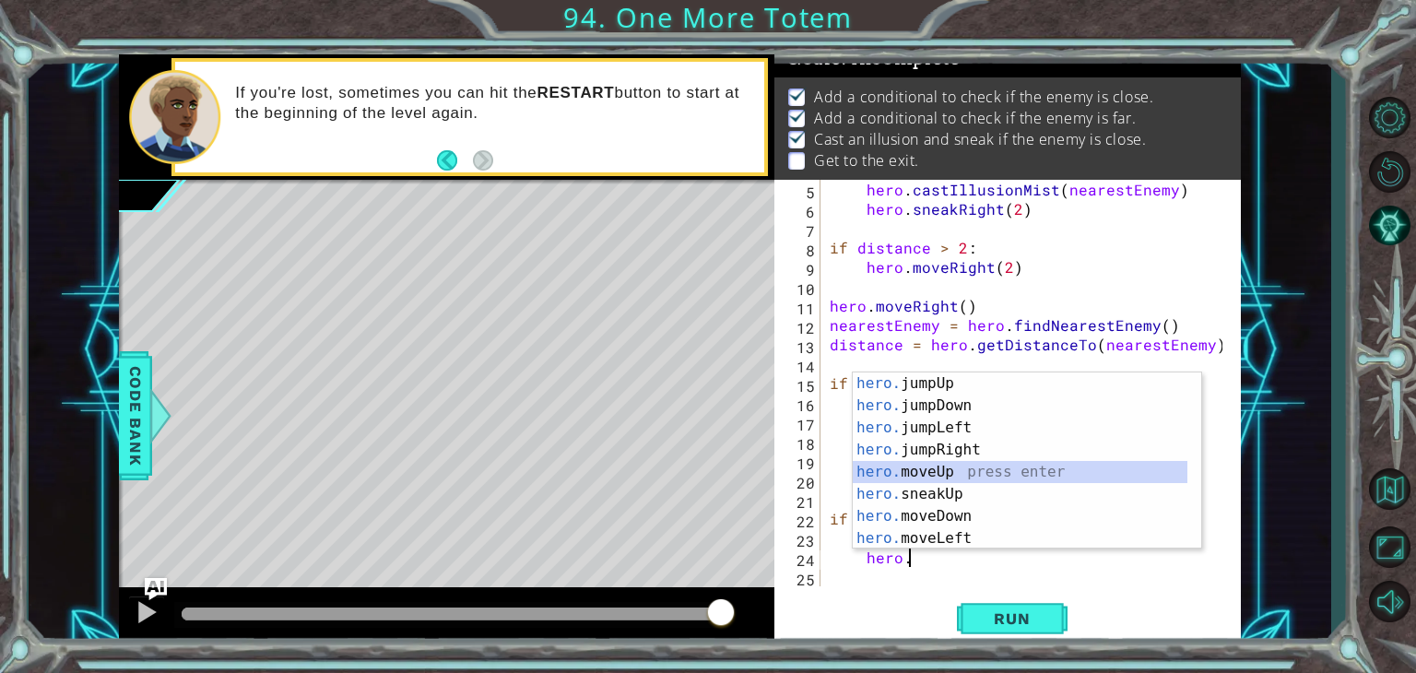
click at [939, 472] on div "hero. jumpUp press enter hero. jumpDown press enter hero. jumpLeft press enter …" at bounding box center [1019, 482] width 335 height 221
type textarea "hero.moveUp(1)"
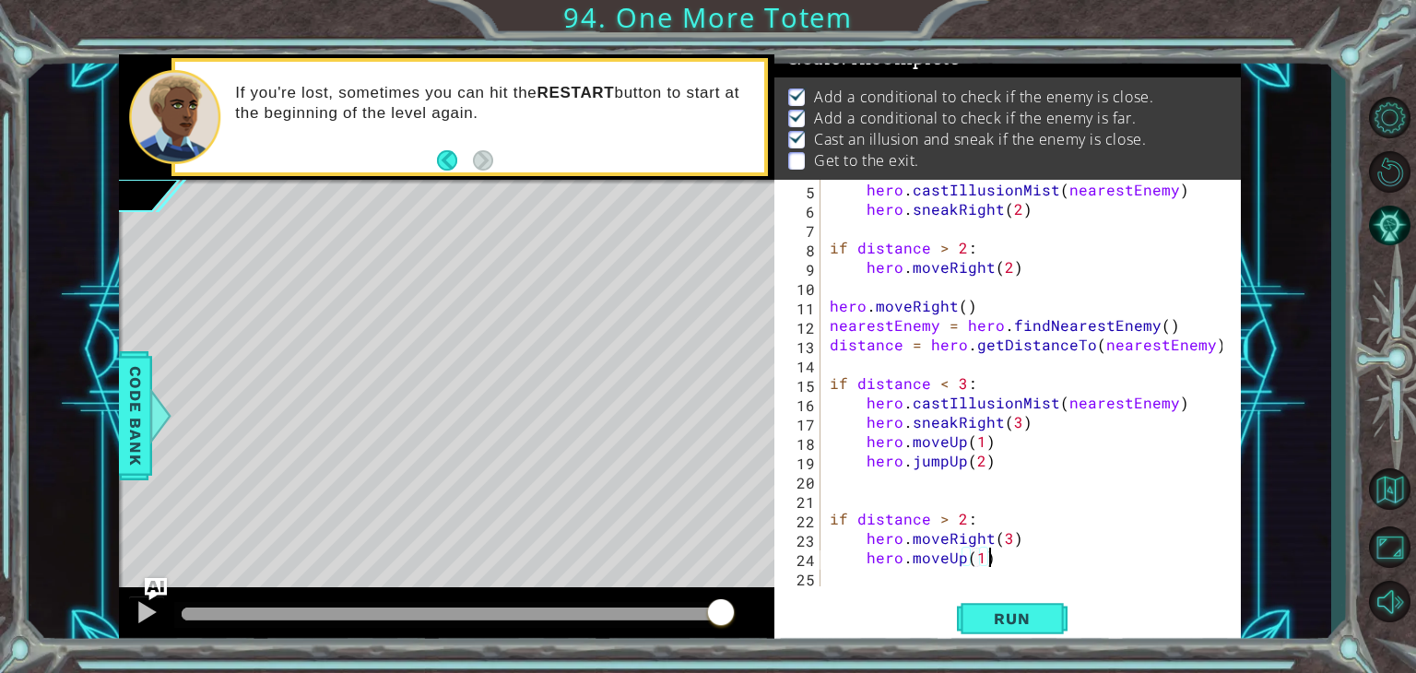
click at [987, 558] on div "hero . castIllusionMist ( nearestEnemy ) hero . sneakRight ( 2 ) if distance > …" at bounding box center [1029, 402] width 406 height 445
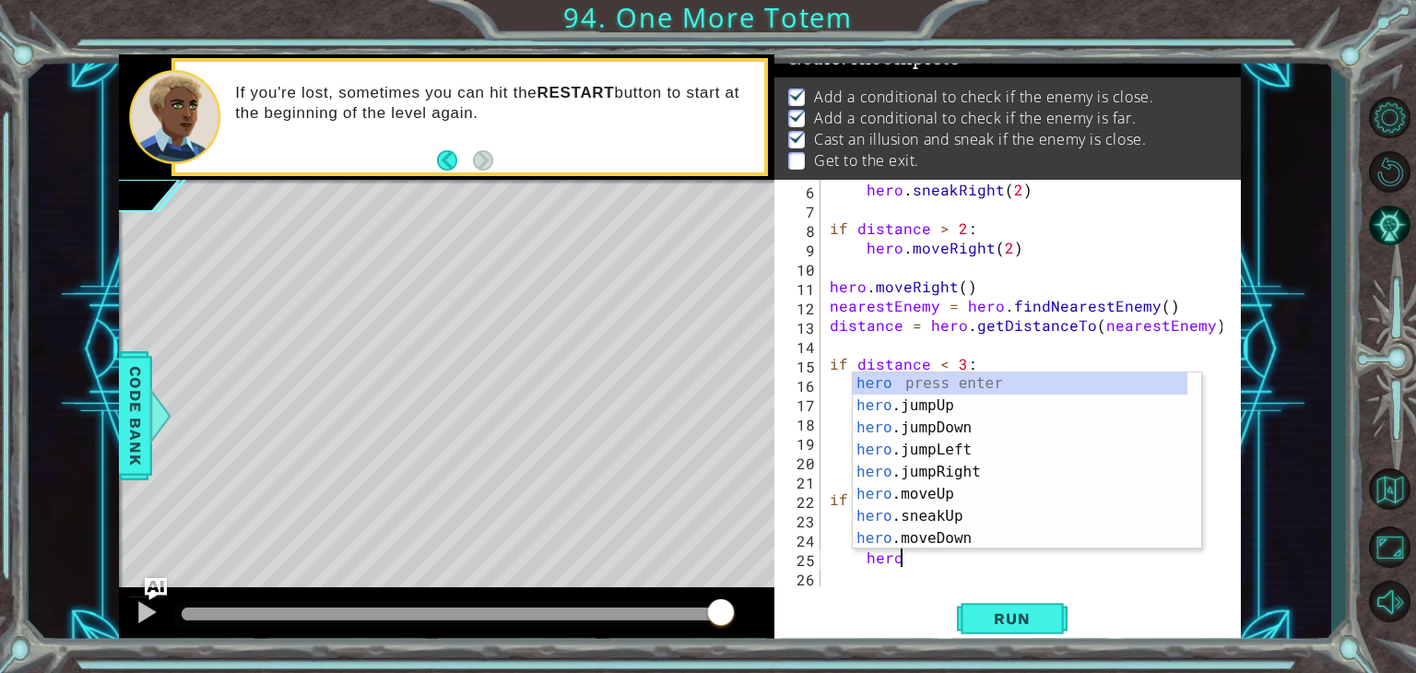
type textarea "hero."
click at [961, 384] on div "hero. jumpUp press enter hero. jumpDown press enter hero. jumpLeft press enter …" at bounding box center [1019, 482] width 335 height 221
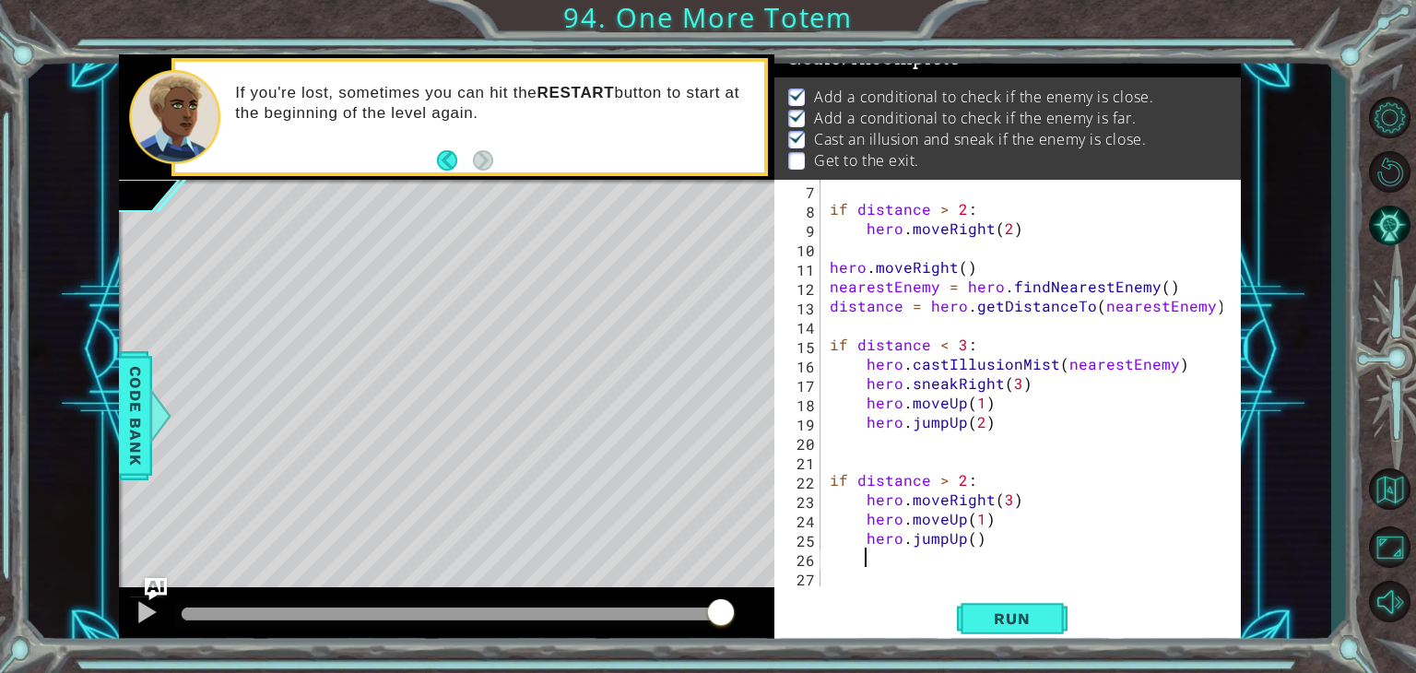
scroll to position [116, 0]
click at [968, 541] on div "if distance > 2 : hero . moveRight ( 2 ) hero . moveRight ( ) nearestEnemy = he…" at bounding box center [1029, 402] width 406 height 445
type textarea "hero.jumpUp(2)"
click at [1002, 609] on span "Run" at bounding box center [1011, 618] width 73 height 18
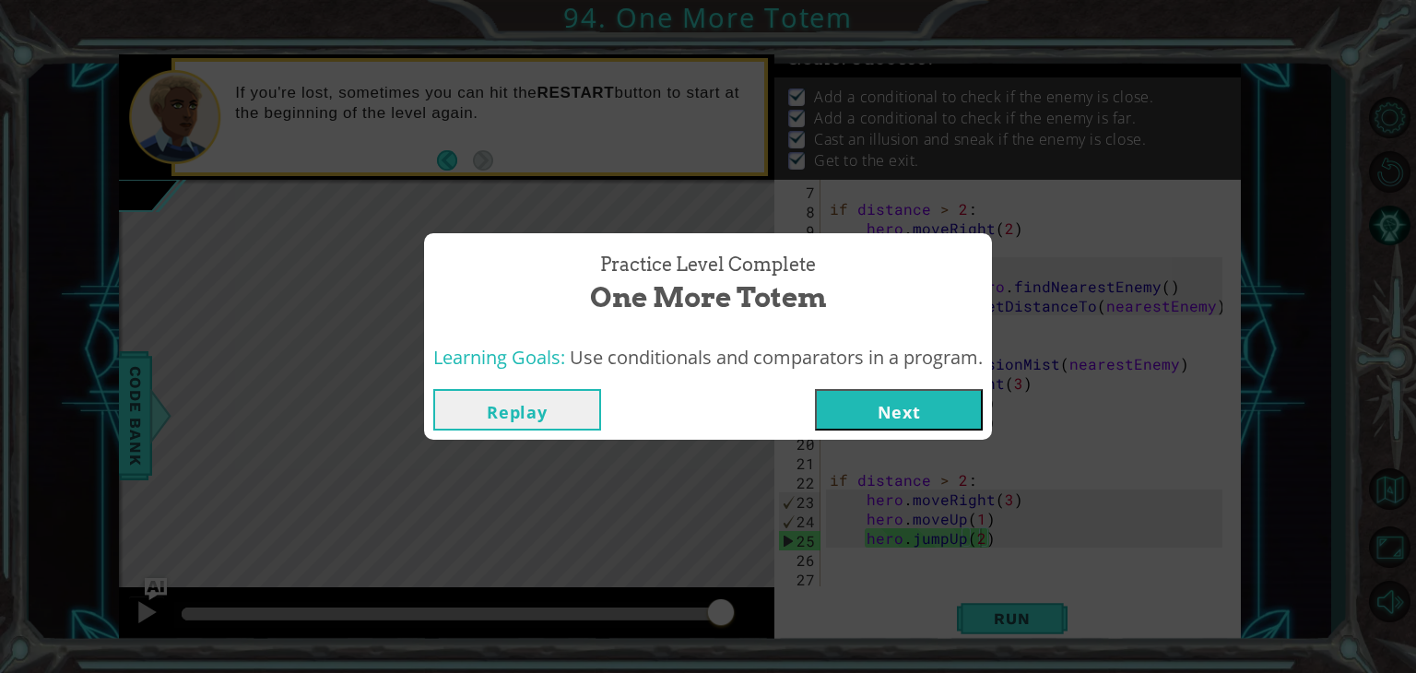
click at [898, 399] on button "Next" at bounding box center [899, 409] width 168 height 41
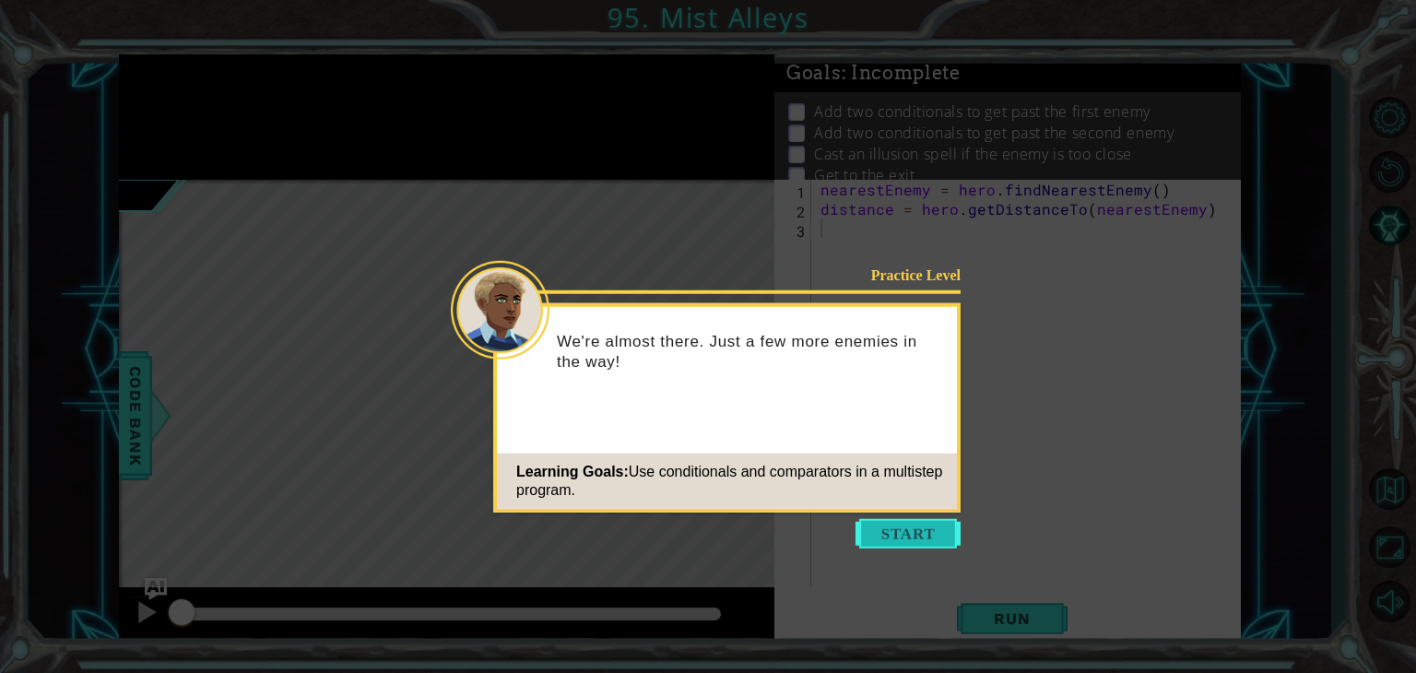
click at [935, 524] on button "Start" at bounding box center [907, 533] width 105 height 29
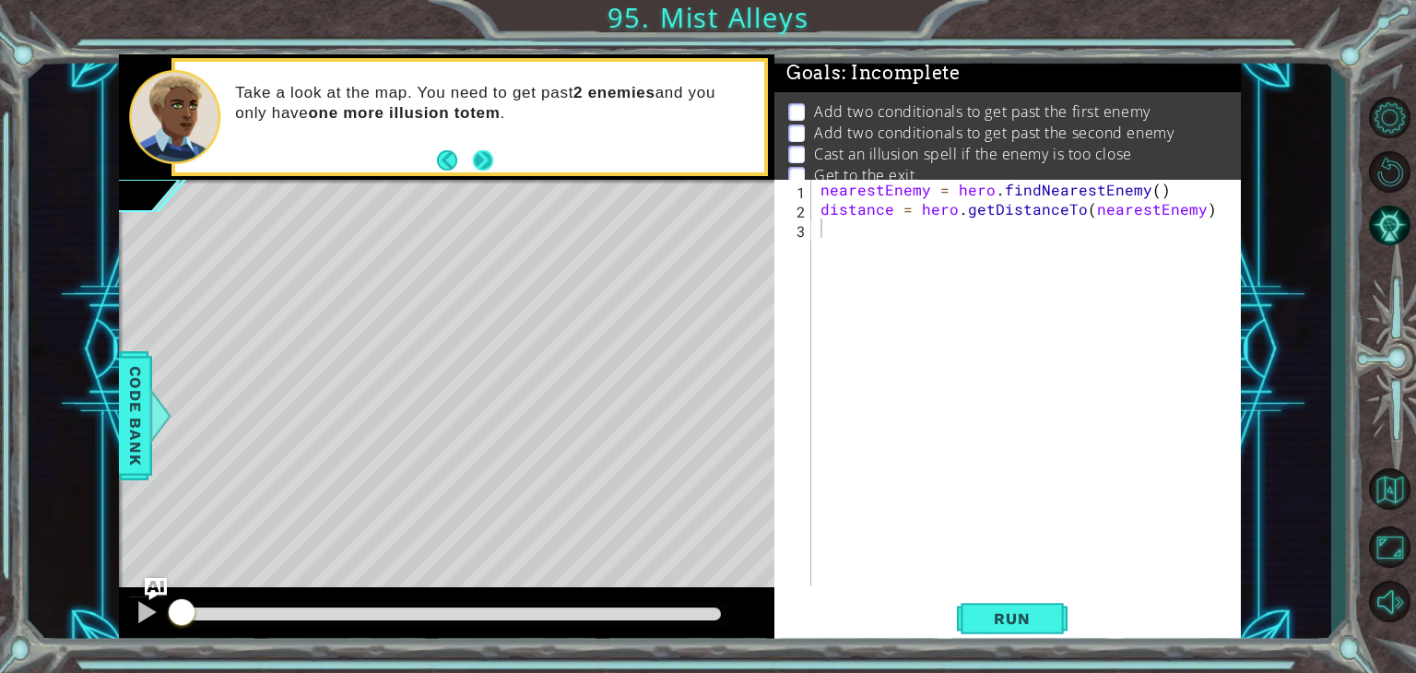
click at [483, 159] on button "Next" at bounding box center [483, 159] width 22 height 22
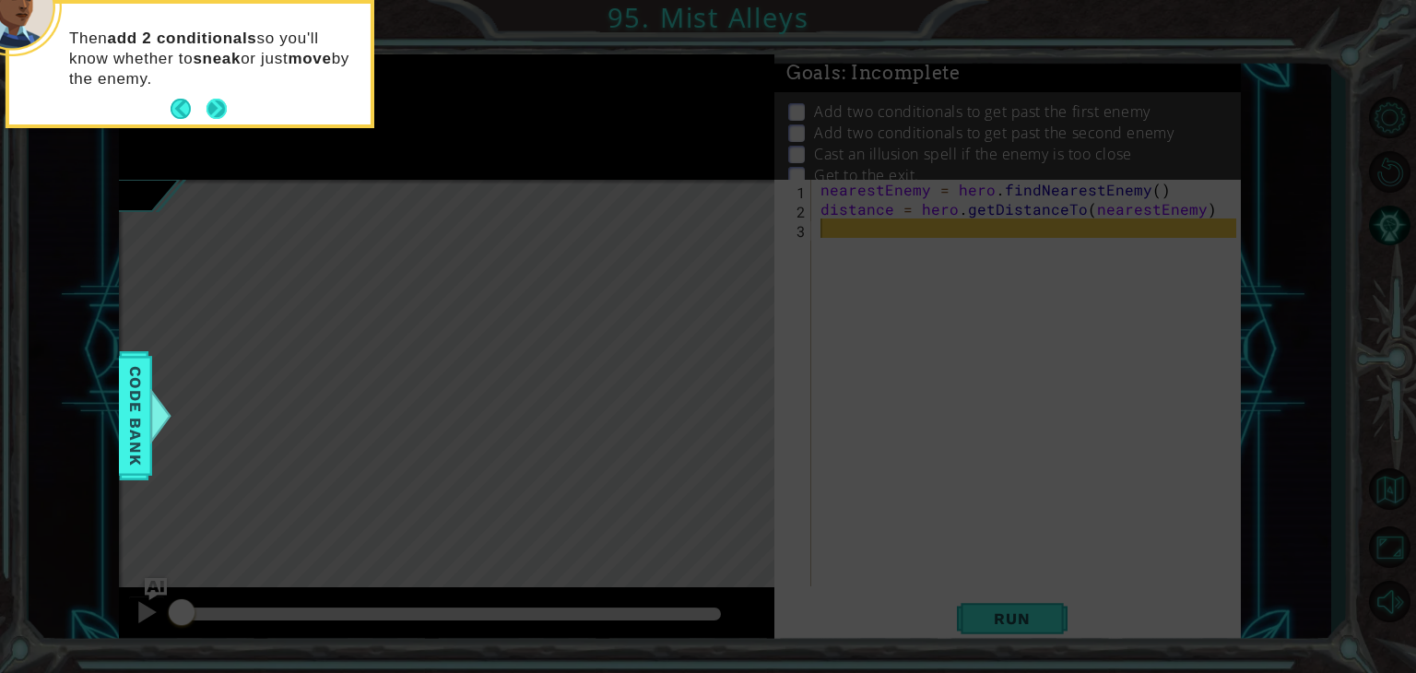
click at [223, 100] on button "Next" at bounding box center [216, 109] width 21 height 21
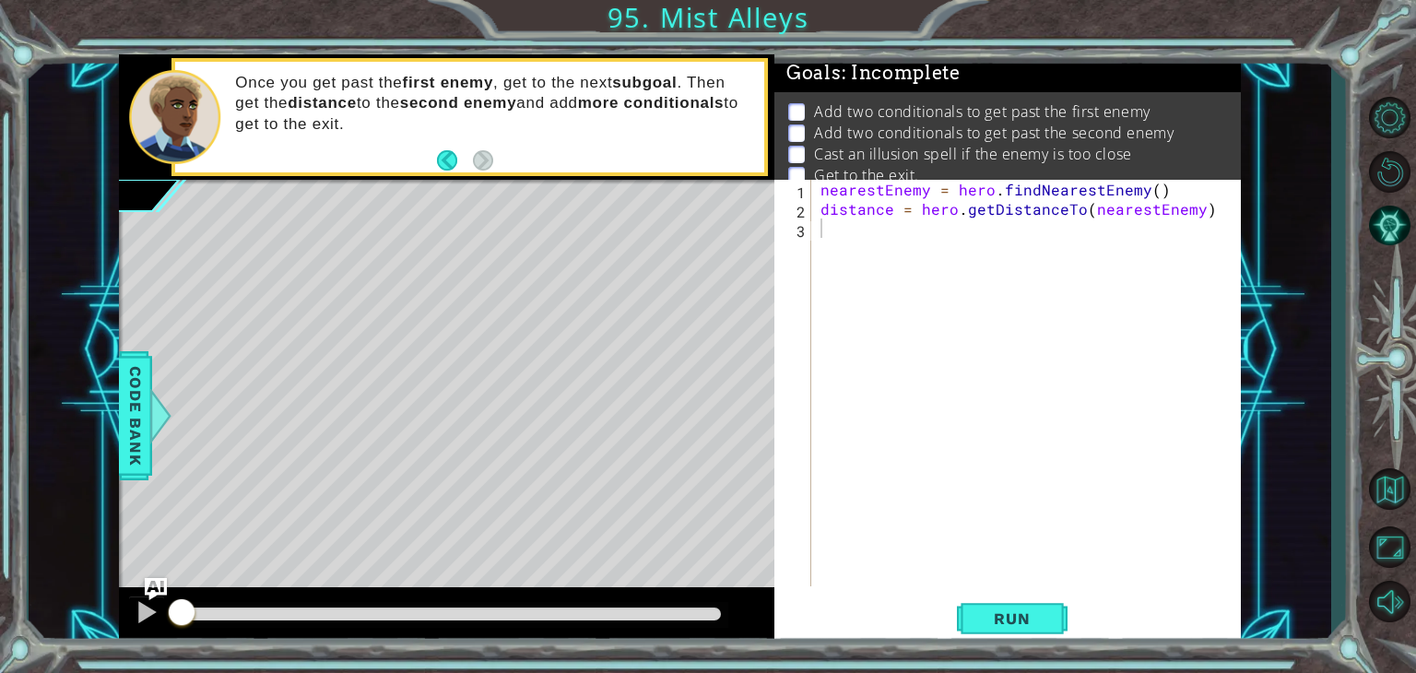
drag, startPoint x: 894, startPoint y: 134, endPoint x: 905, endPoint y: 102, distance: 33.2
click at [905, 102] on ul "Add two conditionals to get past the first enemy Add two conditionals to get pa…" at bounding box center [1006, 143] width 447 height 85
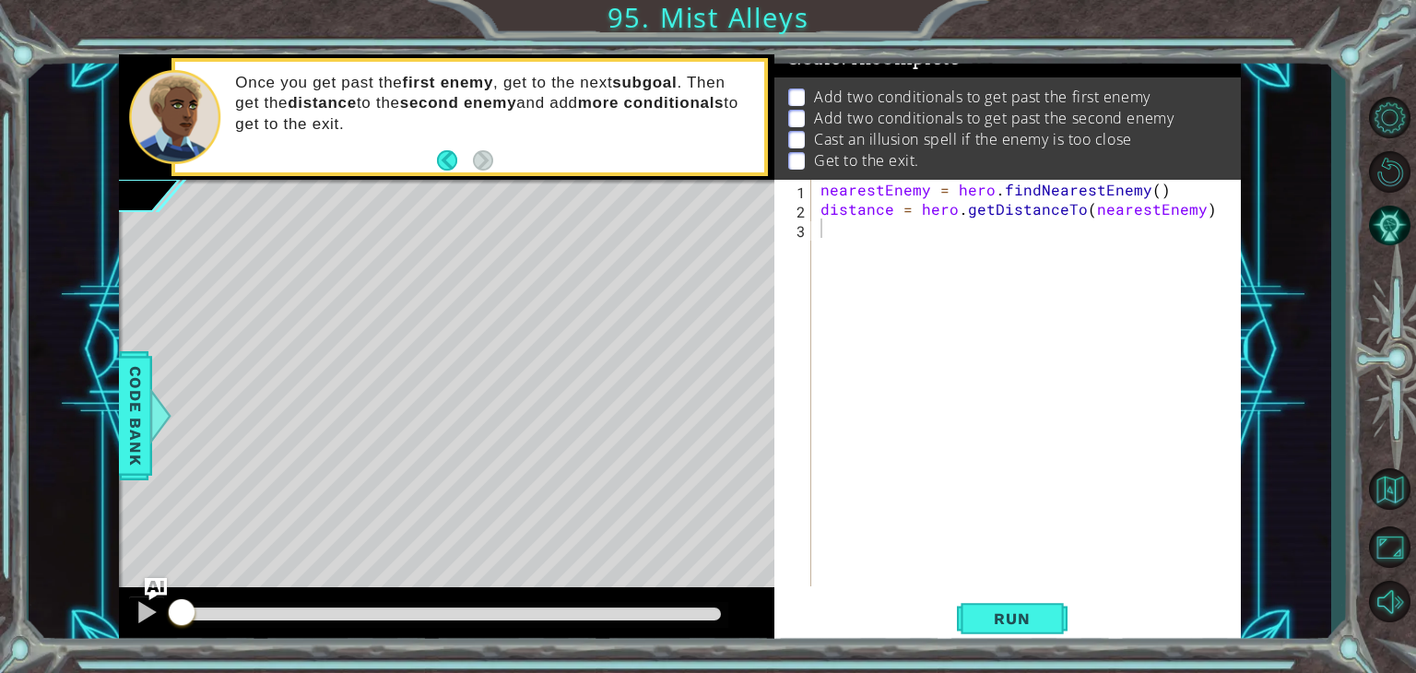
scroll to position [18, 0]
click at [827, 236] on div "nearestEnemy = hero . findNearestEnemy ( ) distance = hero . getDistanceTo ( ne…" at bounding box center [1031, 402] width 429 height 445
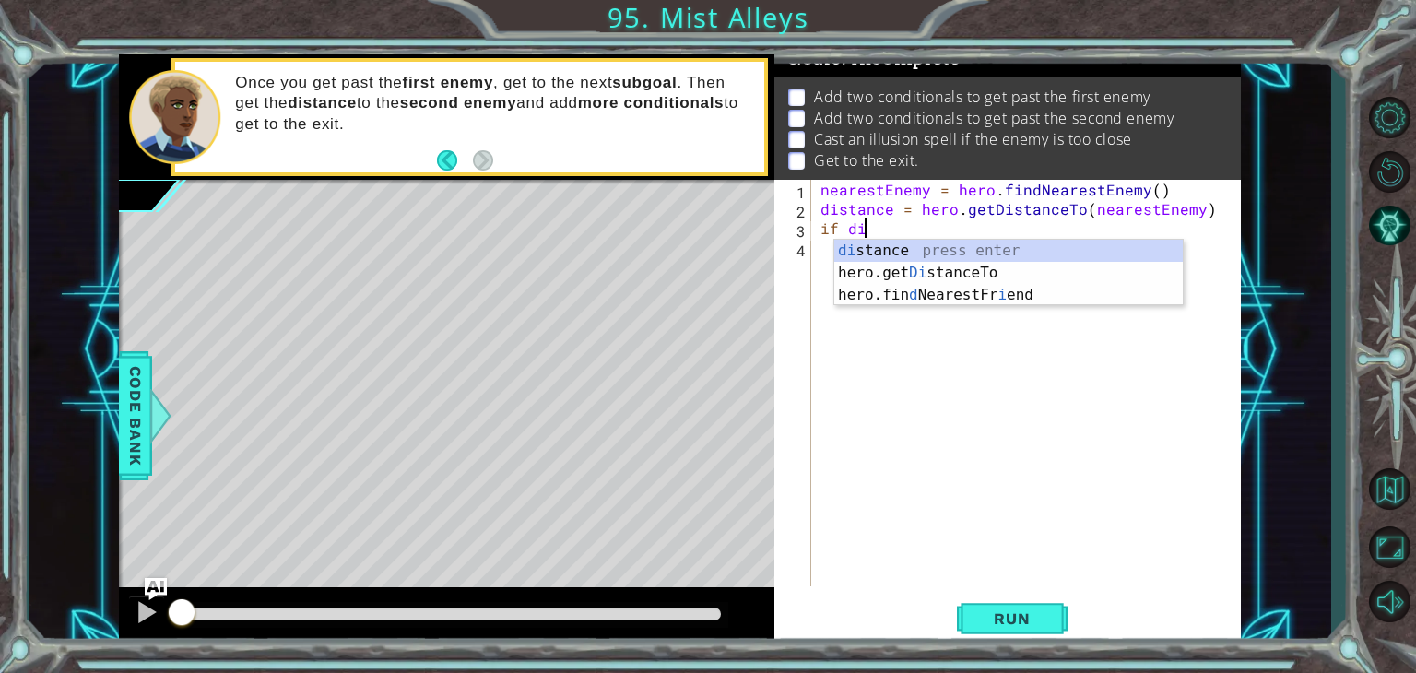
scroll to position [0, 1]
click at [885, 248] on div "di stance press enter hero.get Di stanceTo press enter hero.fin d NearestFr i e…" at bounding box center [1008, 295] width 348 height 111
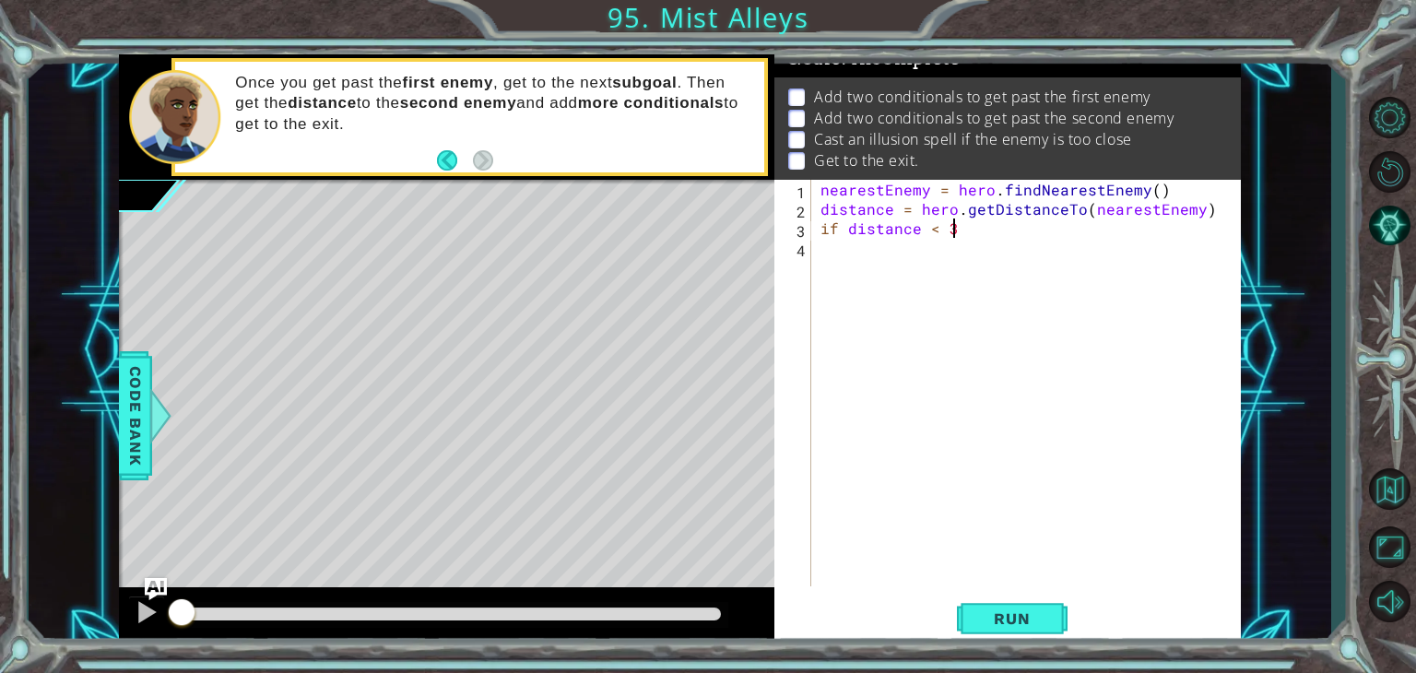
scroll to position [0, 7]
type textarea "if distance < 3:"
click at [833, 252] on div "nearestEnemy = hero . findNearestEnemy ( ) distance = hero . getDistanceTo ( ne…" at bounding box center [1031, 402] width 429 height 445
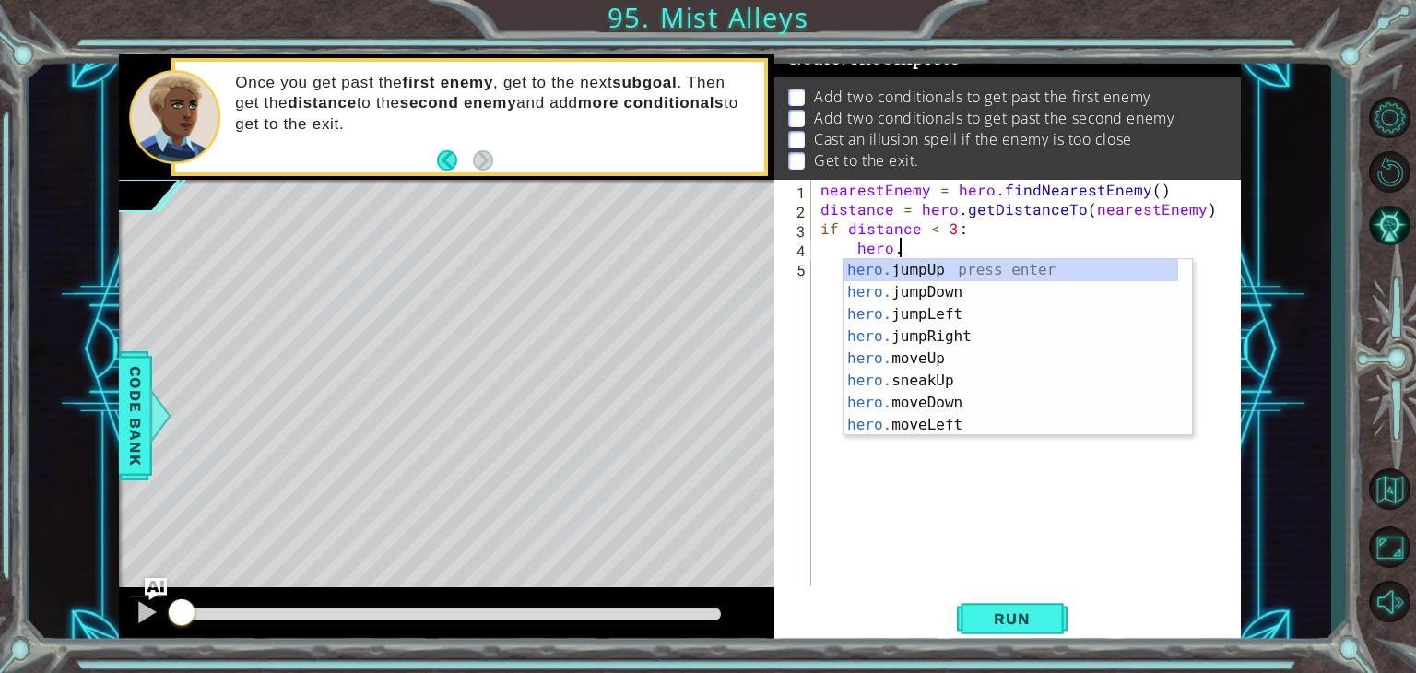
scroll to position [0, 4]
click at [886, 386] on div "hero. jumpUp press enter hero. jumpDown press enter hero. jumpLeft press enter …" at bounding box center [1010, 369] width 335 height 221
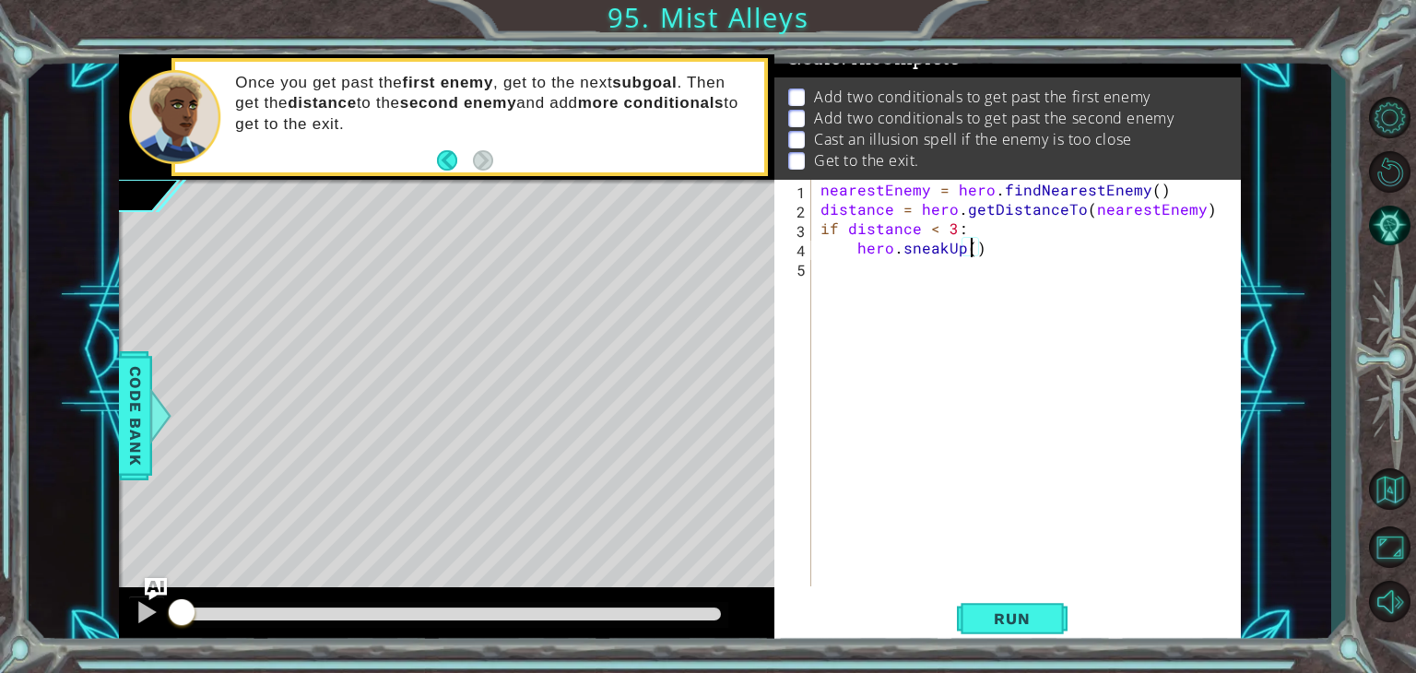
type textarea "hero.sneakUp(2)"
click at [832, 276] on div "nearestEnemy = hero . findNearestEnemy ( ) distance = hero . getDistanceTo ( ne…" at bounding box center [1031, 402] width 429 height 445
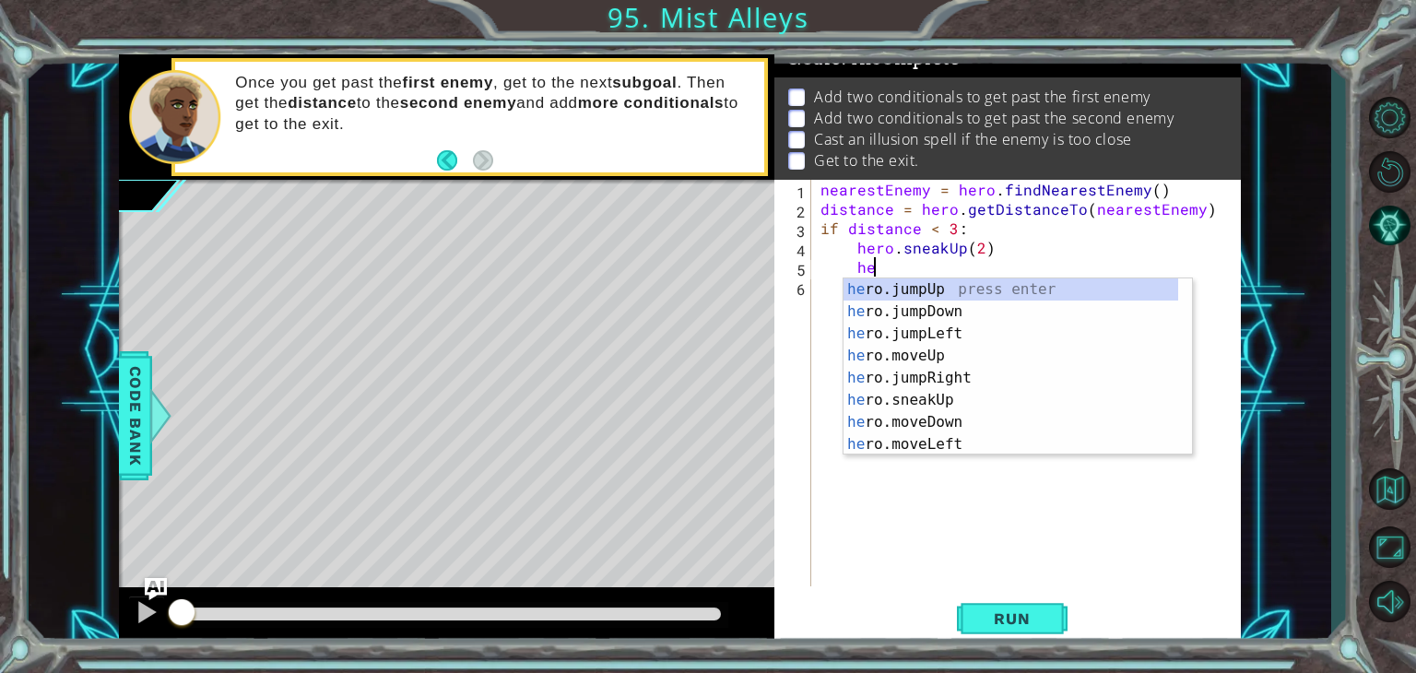
scroll to position [0, 3]
type textarea "hero."
click at [937, 286] on div "hero. jumpUp press enter hero. jumpDown press enter hero. jumpLeft press enter …" at bounding box center [1010, 388] width 335 height 221
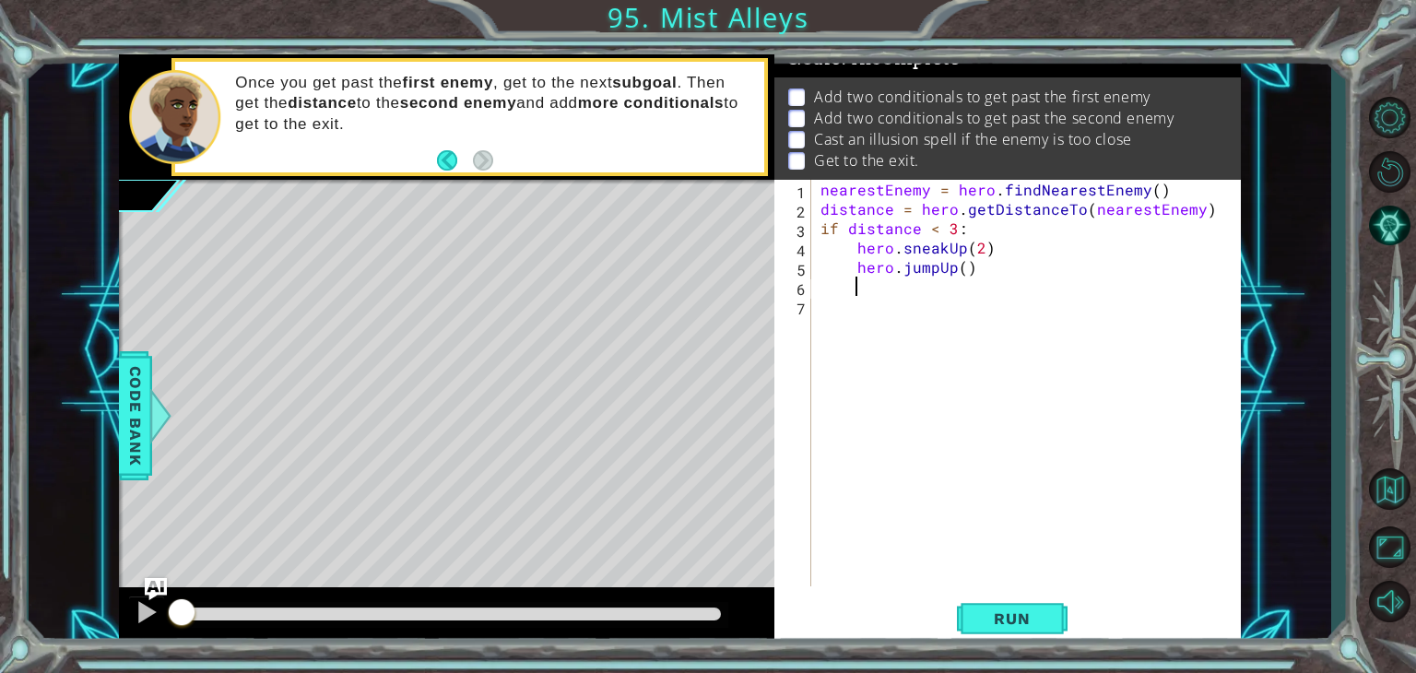
scroll to position [0, 0]
click at [960, 266] on div "nearestEnemy = hero . findNearestEnemy ( ) distance = hero . getDistanceTo ( ne…" at bounding box center [1031, 402] width 429 height 445
type textarea "hero.jumpUp(1)"
click at [829, 288] on div "nearestEnemy = hero . findNearestEnemy ( ) distance = hero . getDistanceTo ( ne…" at bounding box center [1031, 402] width 429 height 445
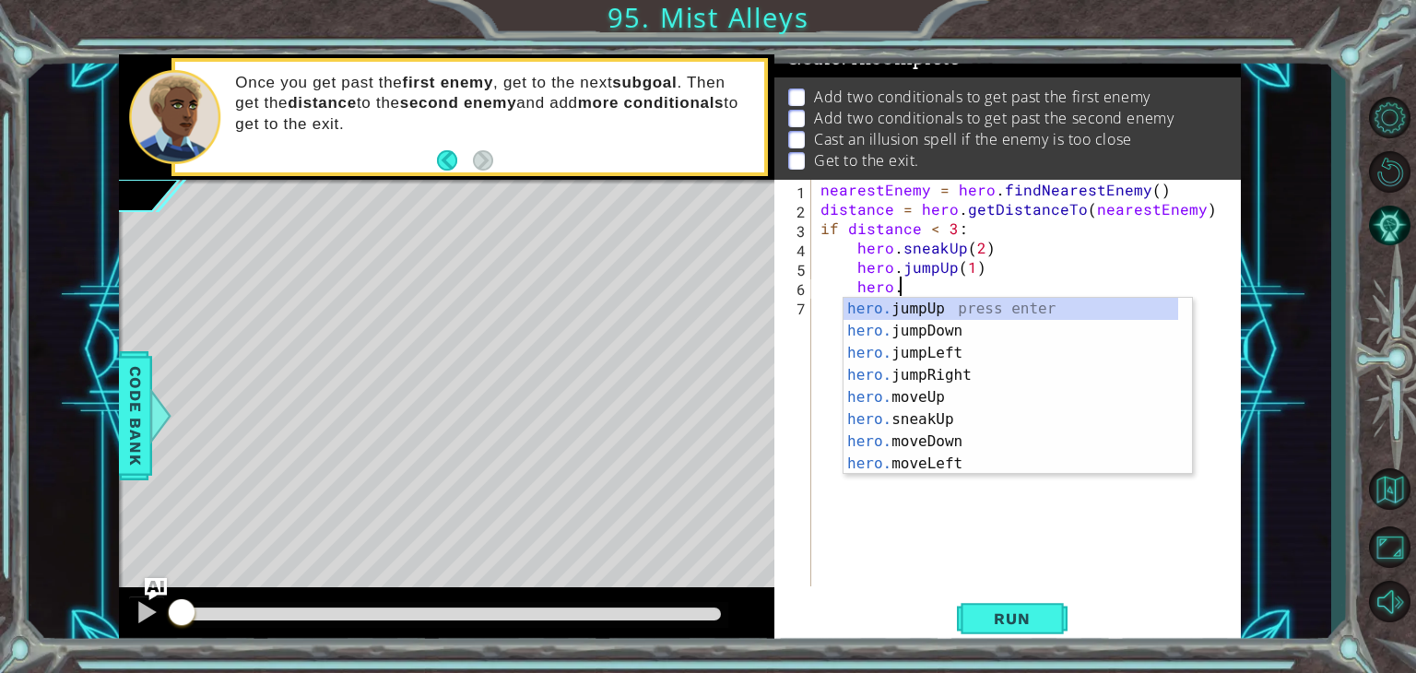
scroll to position [0, 4]
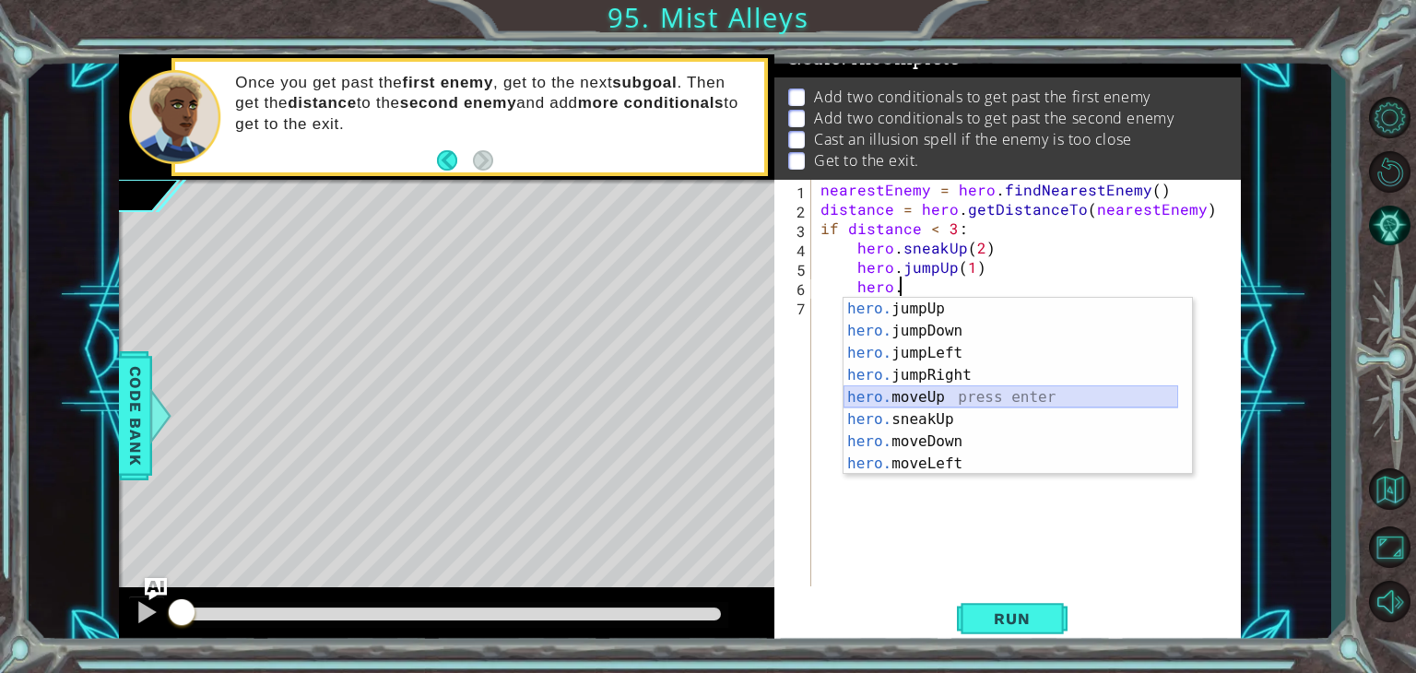
click at [901, 393] on div "hero. jumpUp press enter hero. jumpDown press enter hero. jumpLeft press enter …" at bounding box center [1010, 408] width 335 height 221
type textarea "hero.moveUp(1)"
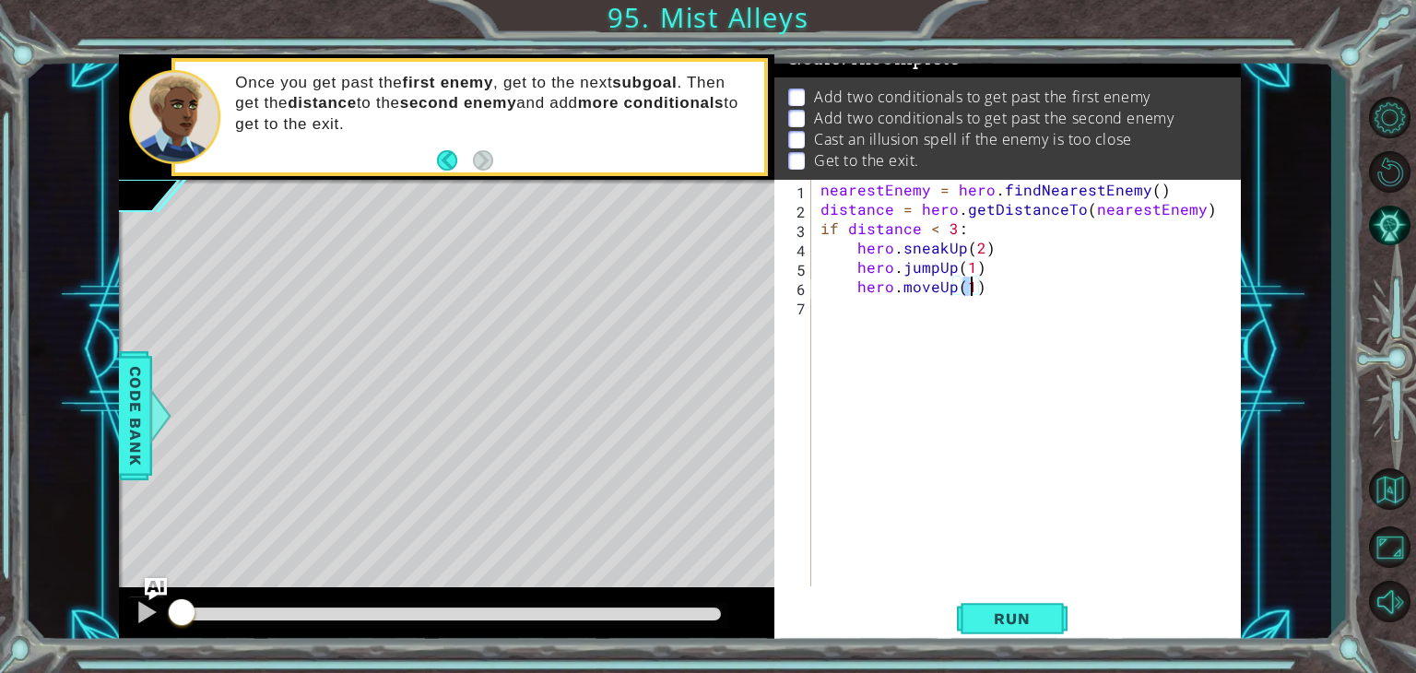
click at [819, 316] on div "nearestEnemy = hero . findNearestEnemy ( ) distance = hero . getDistanceTo ( ne…" at bounding box center [1031, 402] width 429 height 445
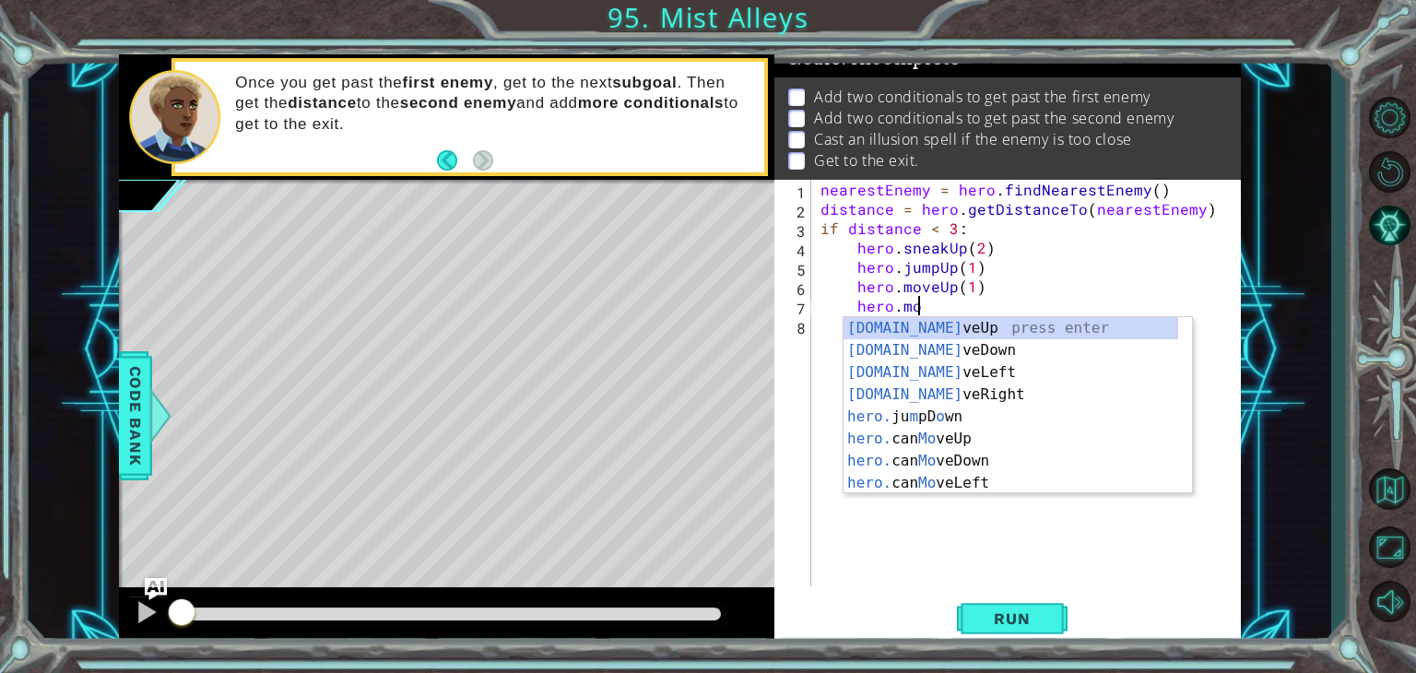
scroll to position [0, 5]
click at [899, 389] on div "[DOMAIN_NAME] veUp press enter [DOMAIN_NAME] veDown press enter [DOMAIN_NAME] v…" at bounding box center [1010, 427] width 335 height 221
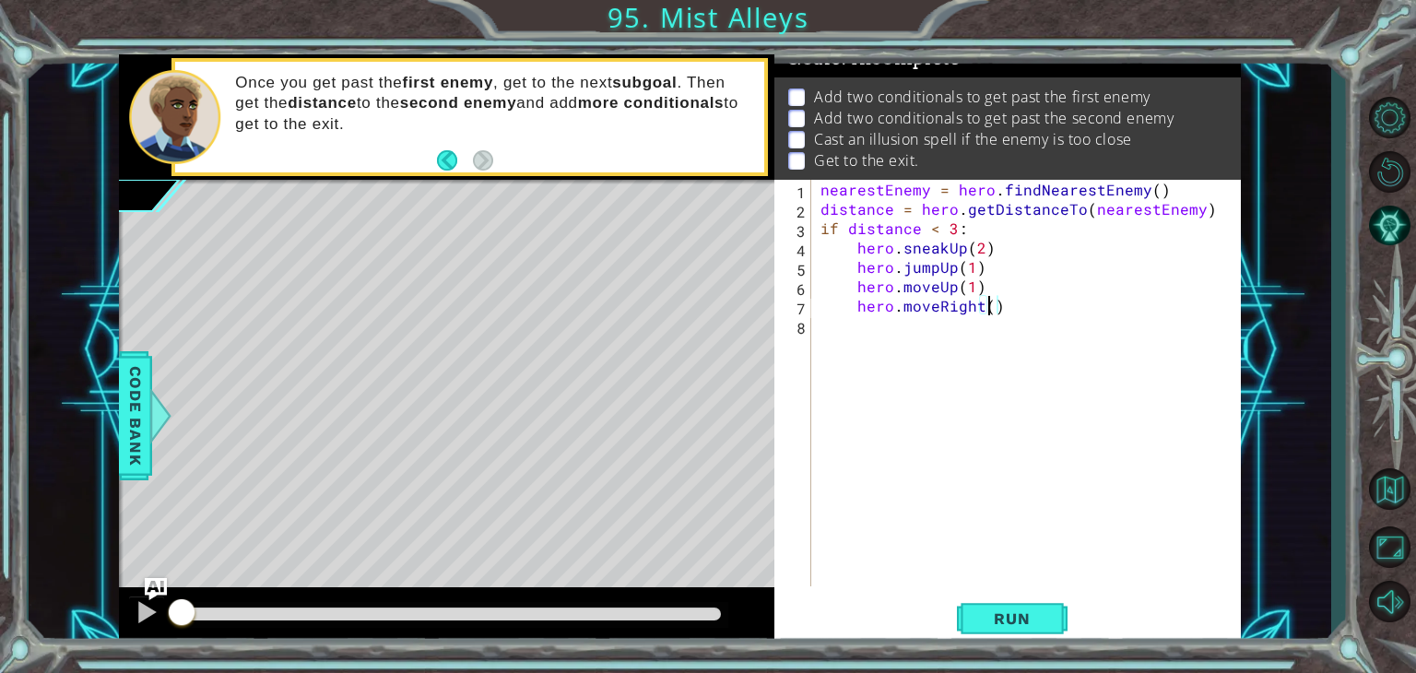
type textarea "hero.moveRight(3)"
click at [841, 324] on div "nearestEnemy = hero . findNearestEnemy ( ) distance = hero . getDistanceTo ( ne…" at bounding box center [1031, 402] width 429 height 445
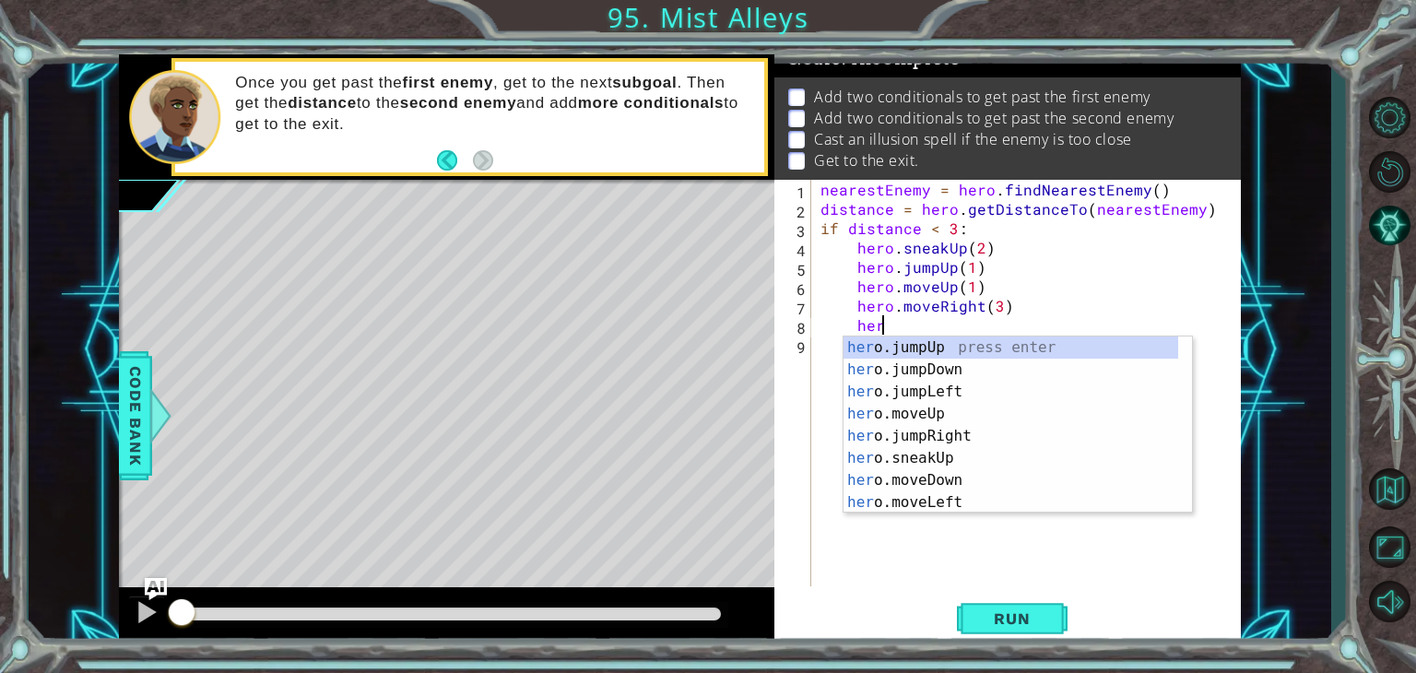
scroll to position [0, 3]
type textarea "hero."
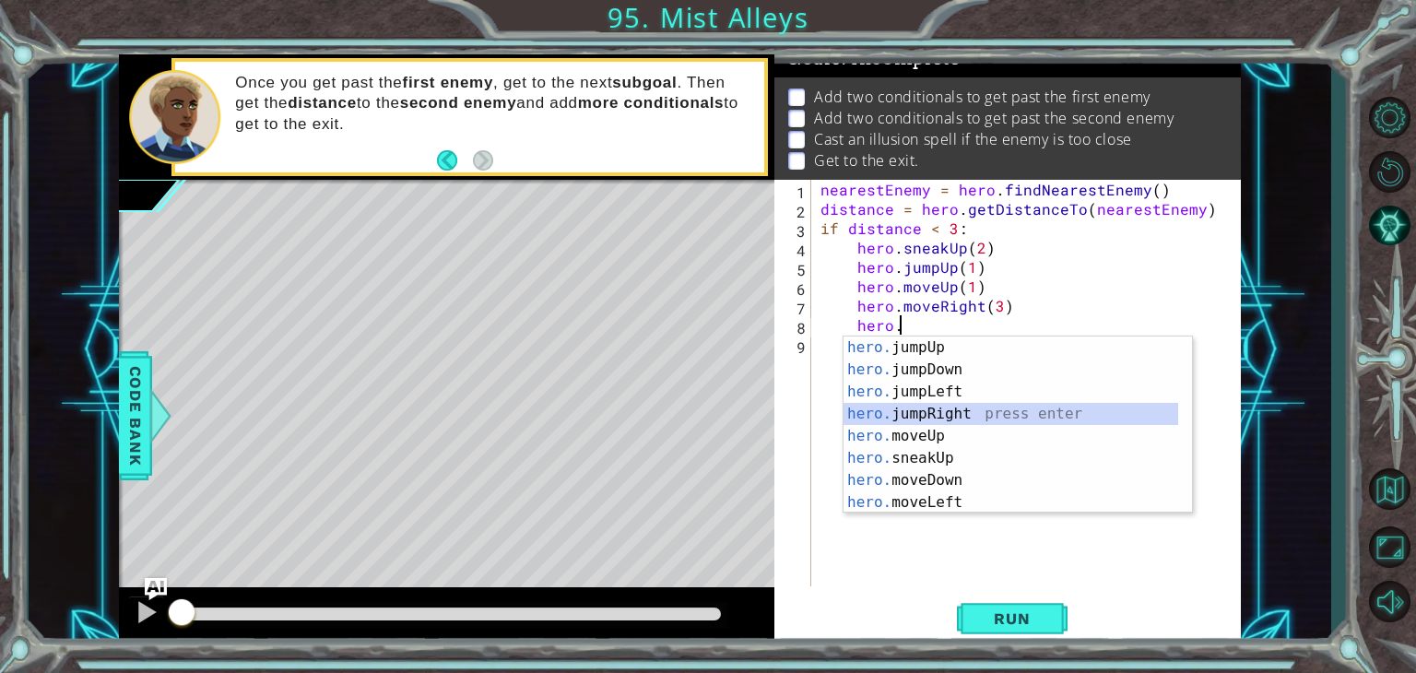
click at [922, 407] on div "hero. jumpUp press enter hero. jumpDown press enter hero. jumpLeft press enter …" at bounding box center [1010, 446] width 335 height 221
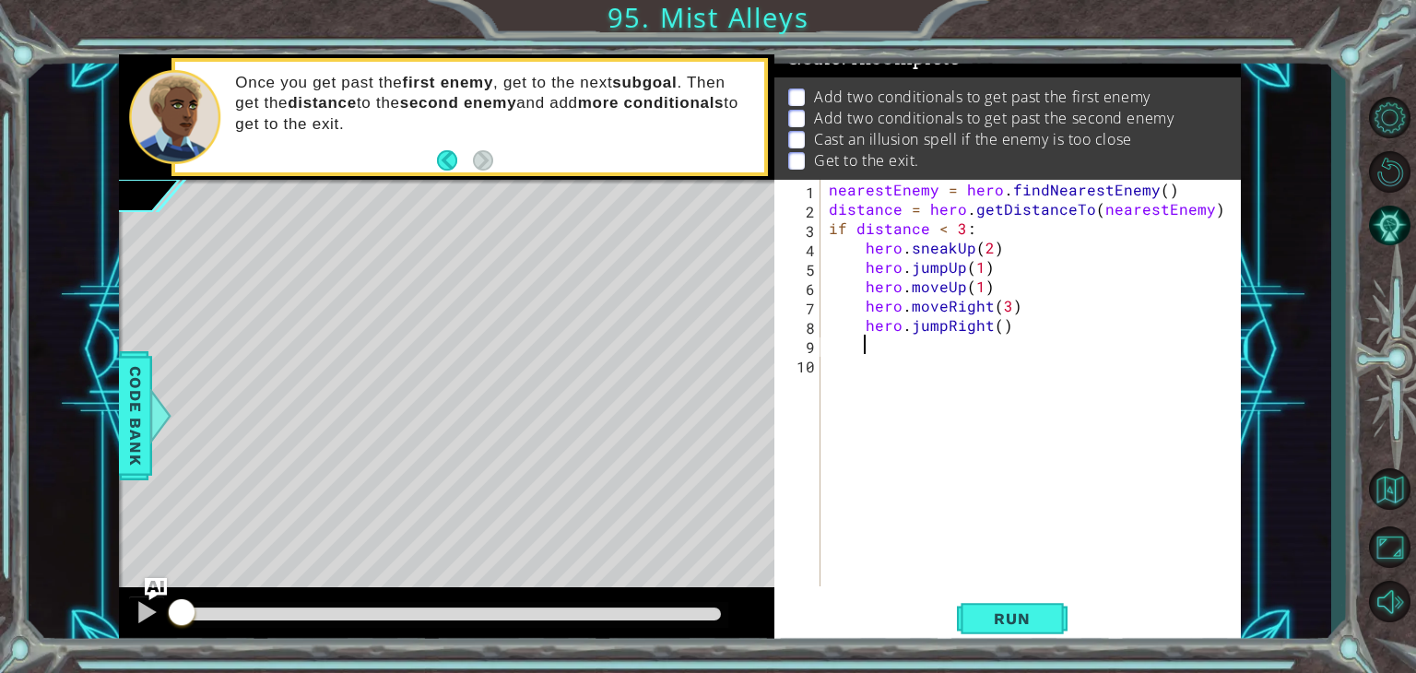
scroll to position [0, 0]
click at [993, 329] on div "nearestEnemy = hero . findNearestEnemy ( ) distance = hero . getDistanceTo ( ne…" at bounding box center [1035, 402] width 420 height 445
type textarea "hero.jumpRight(1)"
click at [874, 362] on div "nearestEnemy = hero . findNearestEnemy ( ) distance = hero . getDistanceTo ( ne…" at bounding box center [1035, 402] width 420 height 445
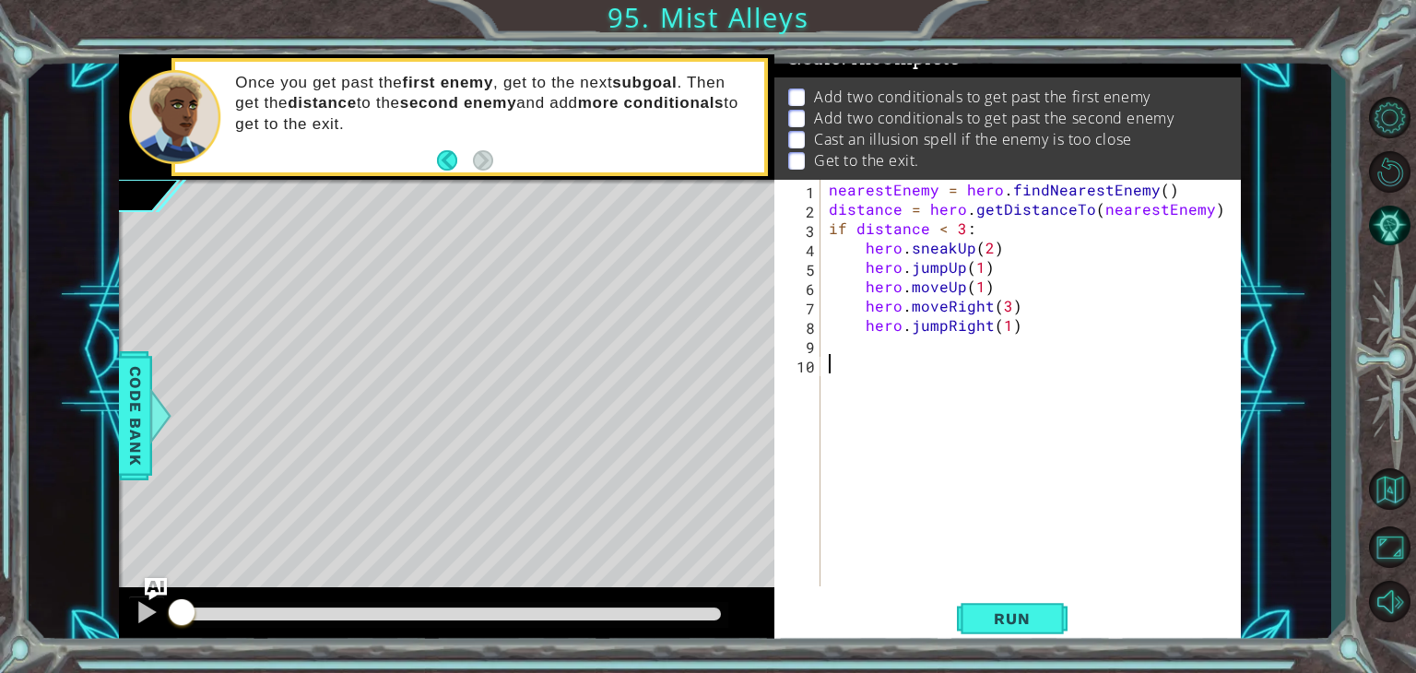
scroll to position [0, 0]
click at [855, 341] on div "nearestEnemy = hero . findNearestEnemy ( ) distance = hero . getDistanceTo ( ne…" at bounding box center [1035, 402] width 420 height 445
click at [1000, 323] on div "nearestEnemy = hero . findNearestEnemy ( ) distance = hero . getDistanceTo ( ne…" at bounding box center [1035, 402] width 420 height 445
click at [1003, 322] on div "nearestEnemy = hero . findNearestEnemy ( ) distance = hero . getDistanceTo ( ne…" at bounding box center [1035, 402] width 420 height 445
click at [1010, 620] on span "Run" at bounding box center [1011, 618] width 73 height 18
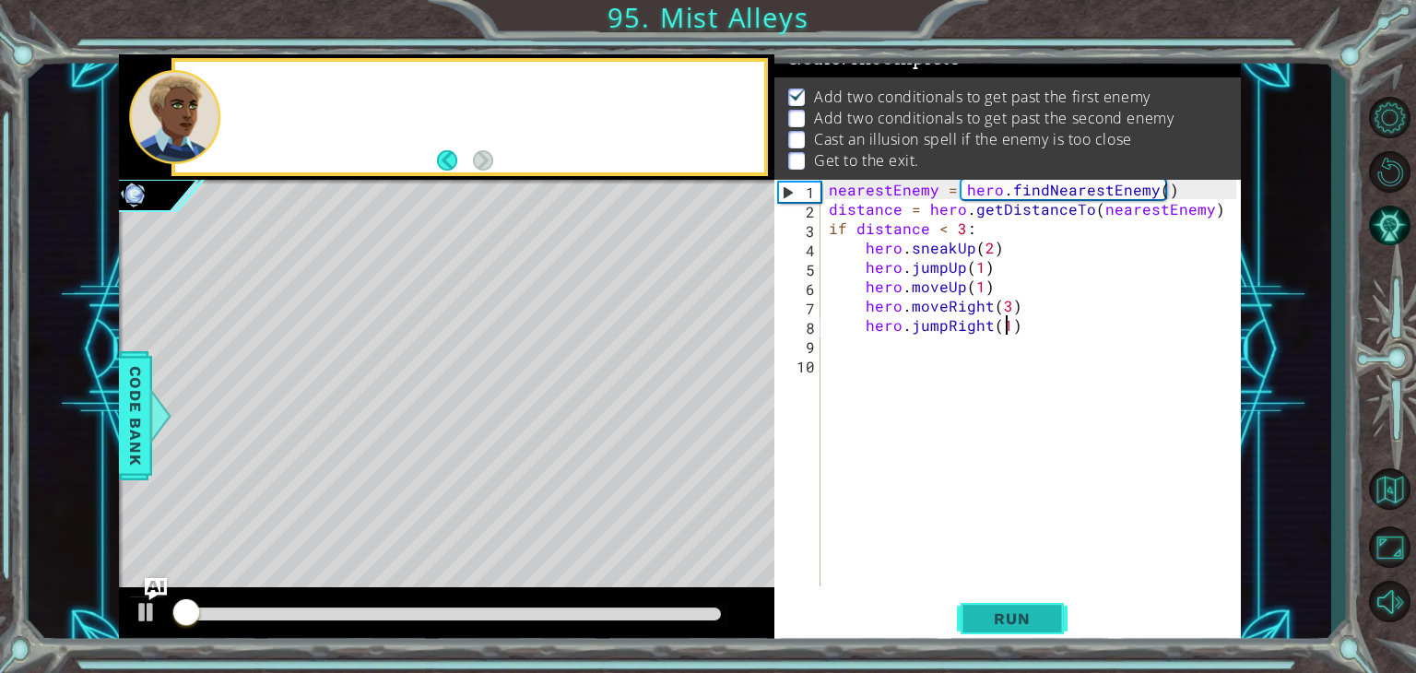
scroll to position [18, 0]
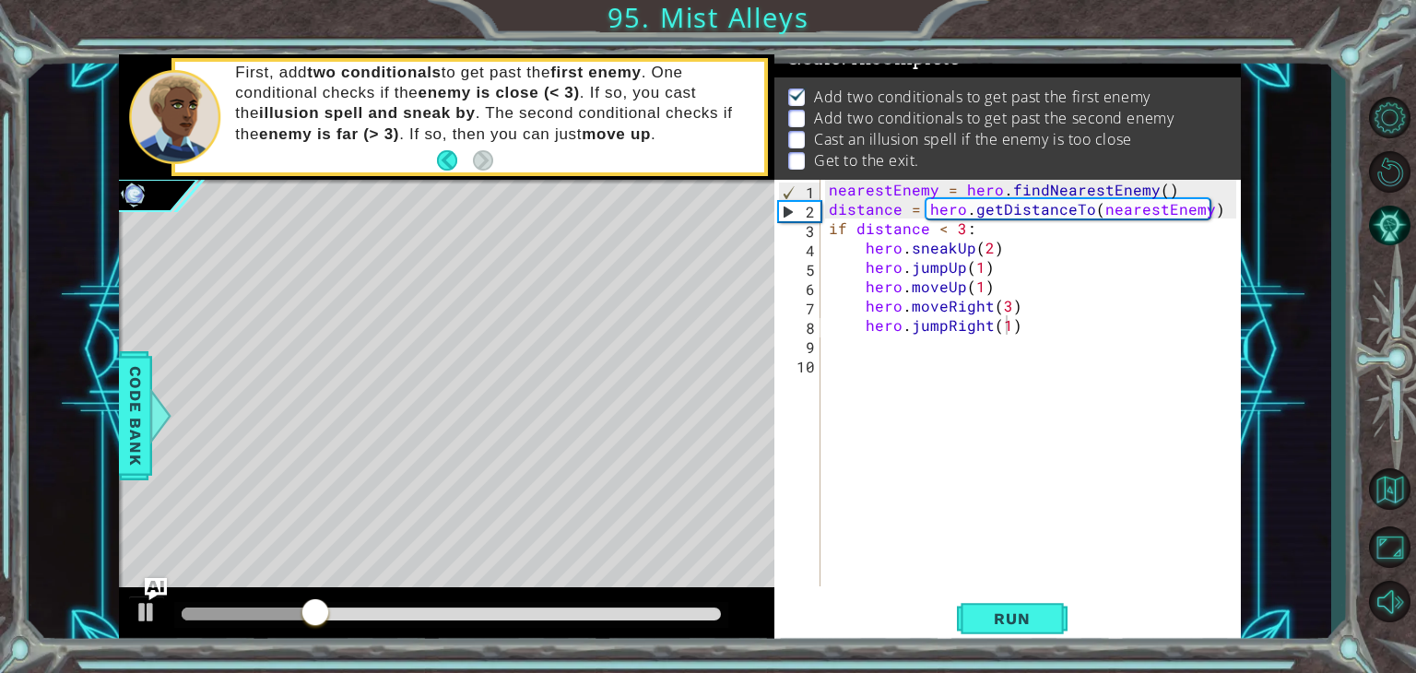
drag, startPoint x: 652, startPoint y: 129, endPoint x: 653, endPoint y: 186, distance: 57.2
click at [653, 186] on div "methods hero use(thing) moveUp(steps) moveDown(steps) moveLeft(steps) moveRight…" at bounding box center [680, 350] width 1122 height 592
click at [1060, 272] on div "nearestEnemy = hero . findNearestEnemy ( ) distance = hero . getDistanceTo ( ne…" at bounding box center [1035, 402] width 420 height 445
click at [1060, 314] on div "nearestEnemy = hero . findNearestEnemy ( ) distance = hero . getDistanceTo ( ne…" at bounding box center [1035, 402] width 420 height 445
click at [857, 248] on div "nearestEnemy = hero . findNearestEnemy ( ) distance = hero . getDistanceTo ( ne…" at bounding box center [1035, 402] width 420 height 445
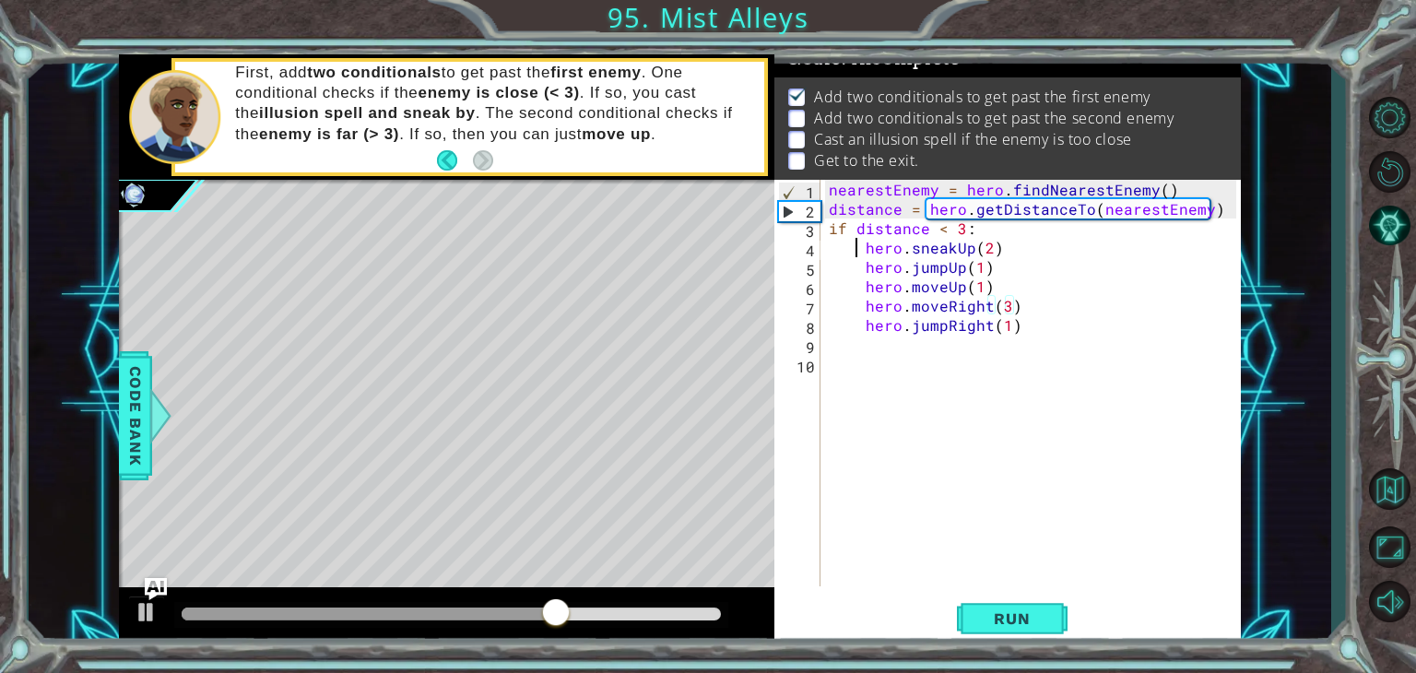
type textarea "hero.sneakUp(2)"
click at [864, 247] on div "nearestEnemy = hero . findNearestEnemy ( ) distance = hero . getDistanceTo ( ne…" at bounding box center [1035, 402] width 420 height 445
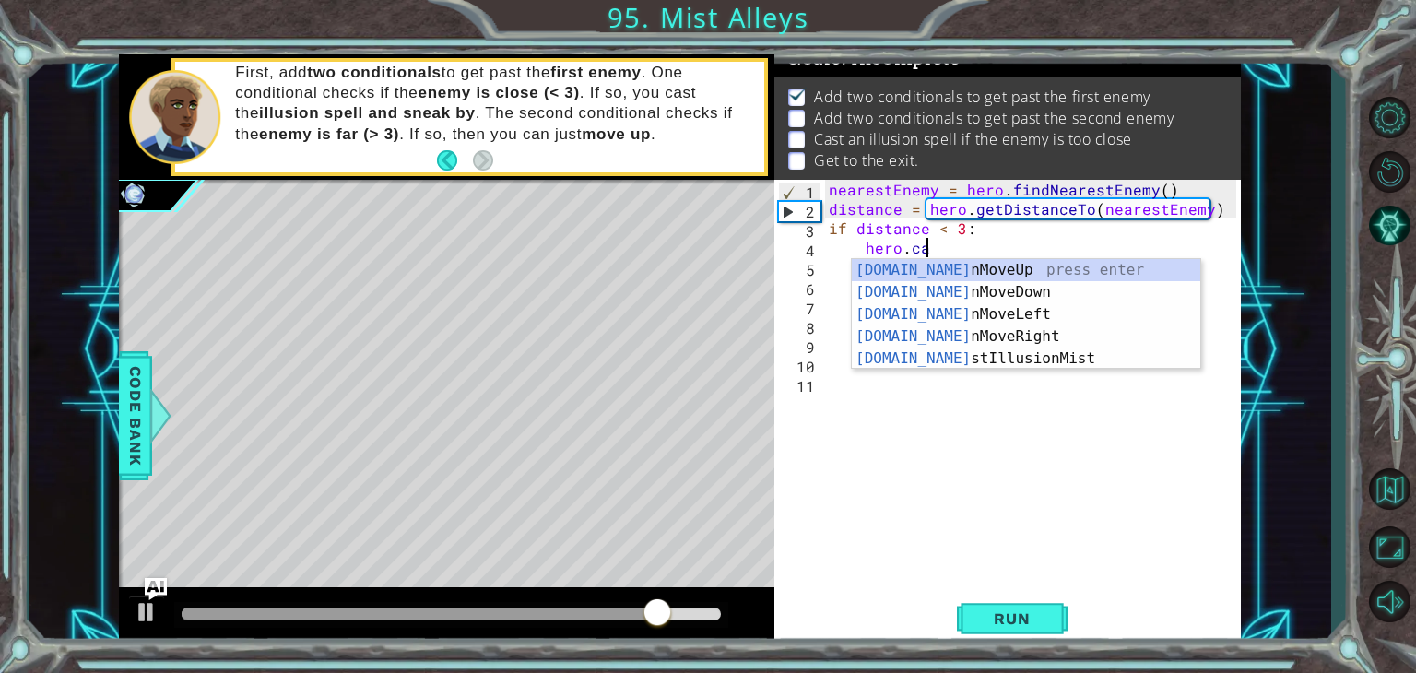
scroll to position [0, 5]
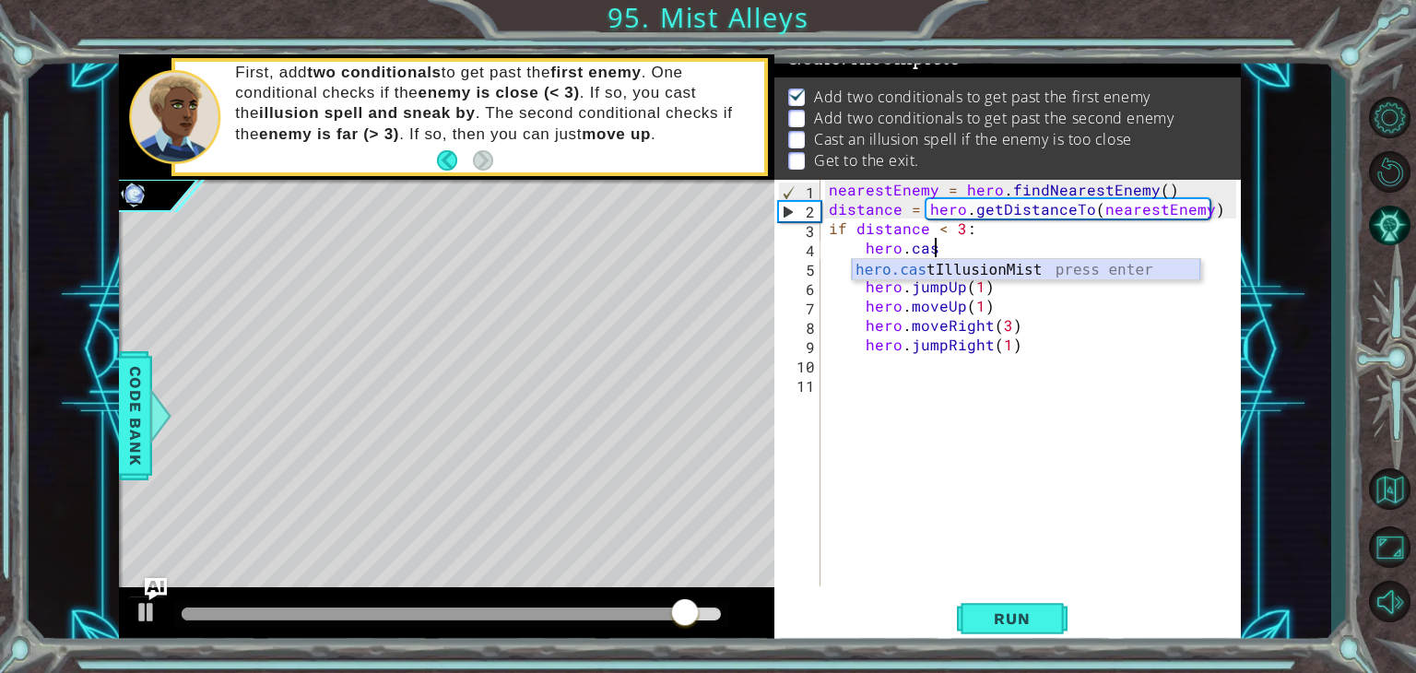
click at [955, 270] on div "hero.cas tIllusionMist press enter" at bounding box center [1026, 292] width 348 height 66
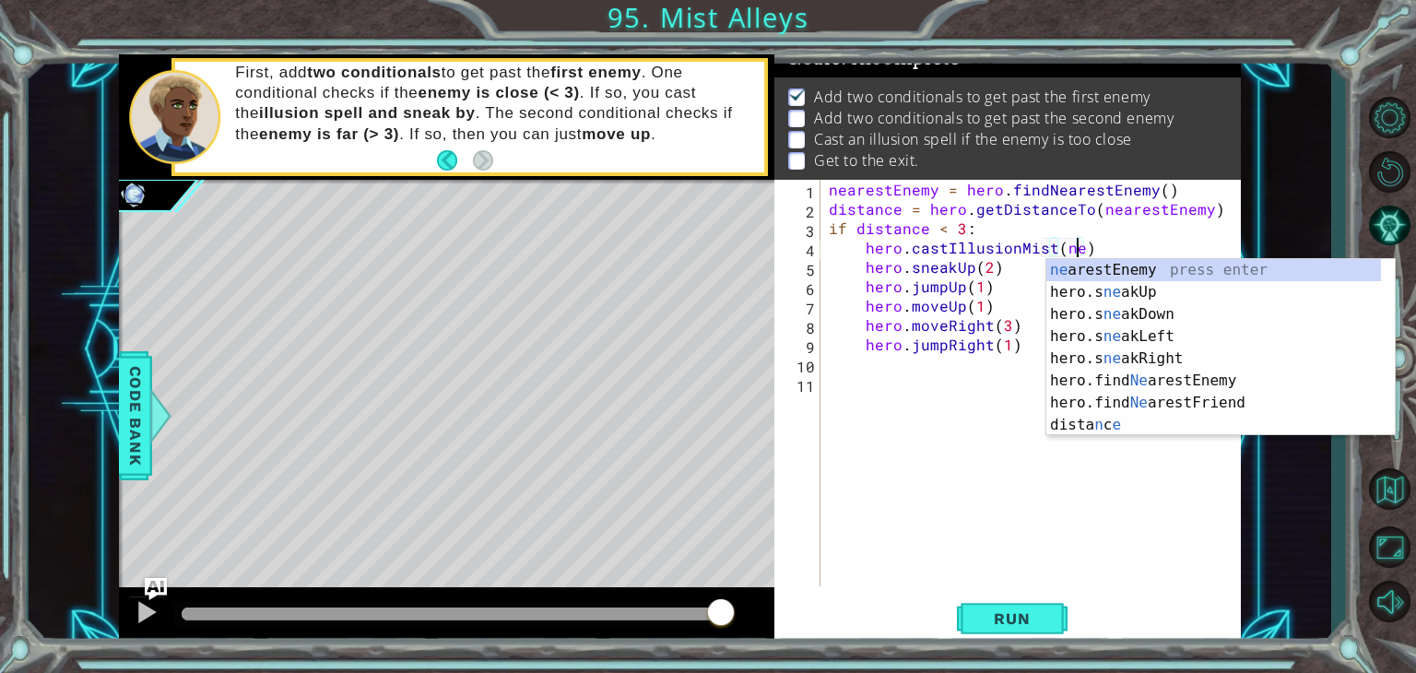
scroll to position [0, 15]
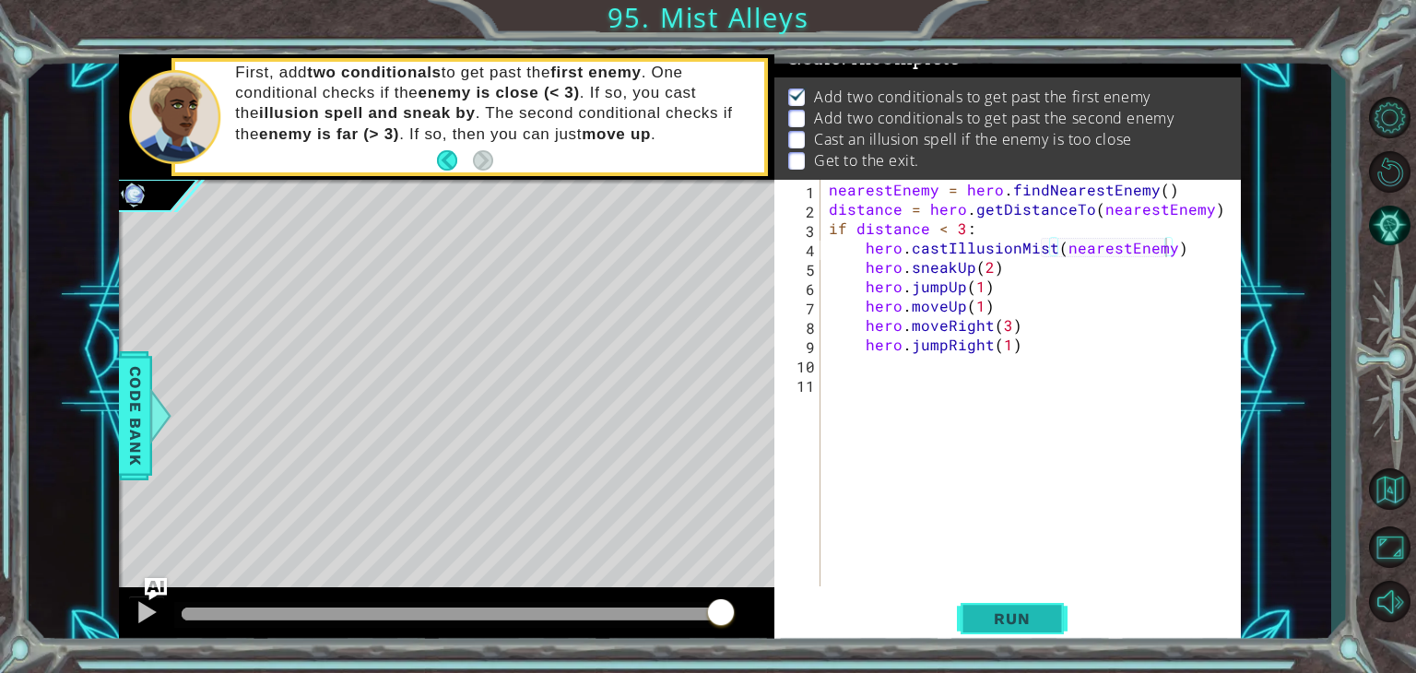
click at [1012, 609] on span "Run" at bounding box center [1011, 618] width 73 height 18
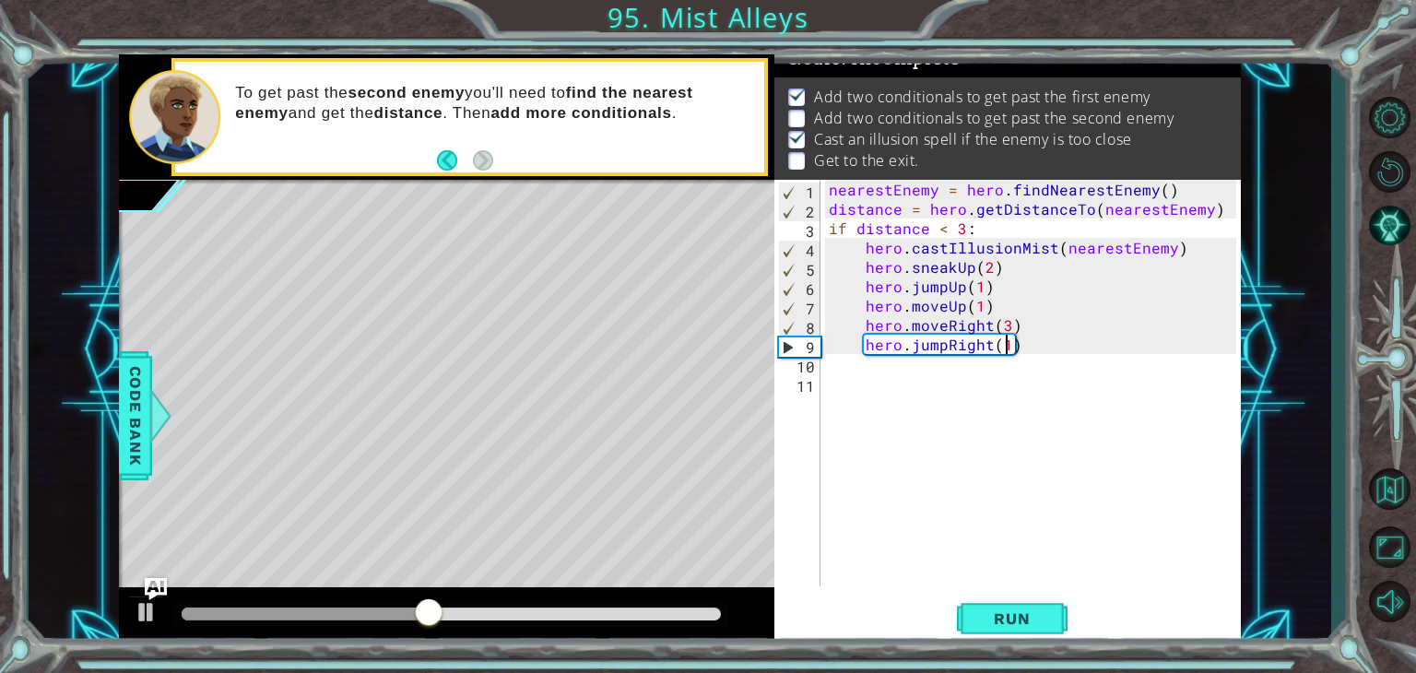
click at [1005, 345] on div "nearestEnemy = hero . findNearestEnemy ( ) distance = hero . getDistanceTo ( ne…" at bounding box center [1035, 402] width 420 height 445
type textarea "hero.jumpRight(2)"
click at [831, 370] on div "nearestEnemy = hero . findNearestEnemy ( ) distance = hero . getDistanceTo ( ne…" at bounding box center [1035, 402] width 420 height 445
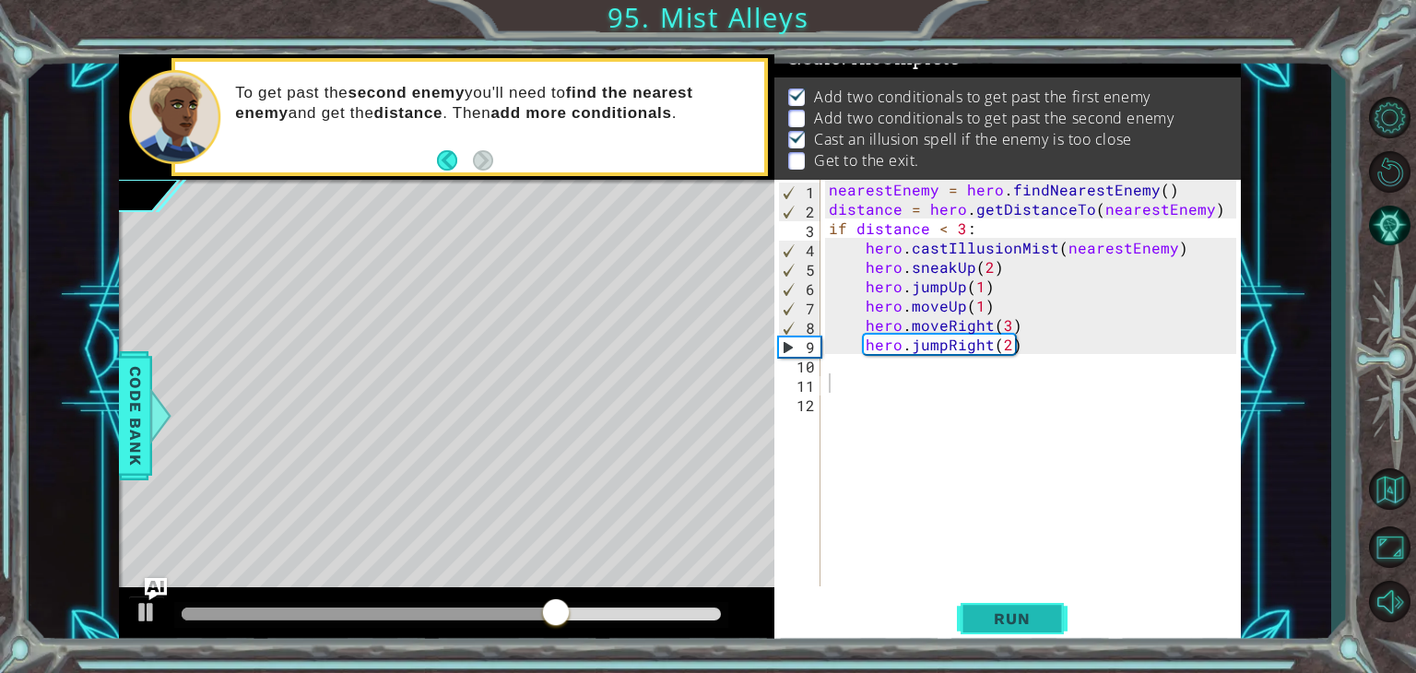
click at [995, 630] on button "Run" at bounding box center [1012, 618] width 111 height 47
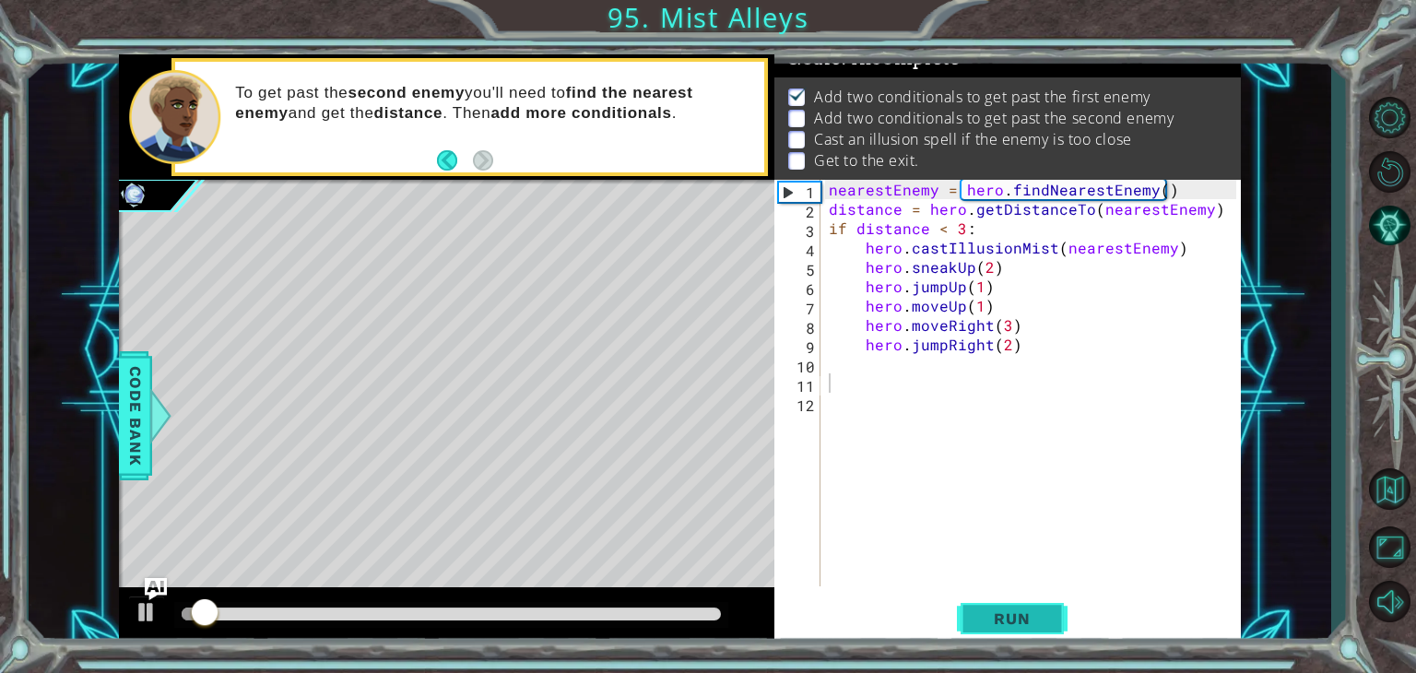
click at [1016, 606] on button "Run" at bounding box center [1012, 618] width 111 height 47
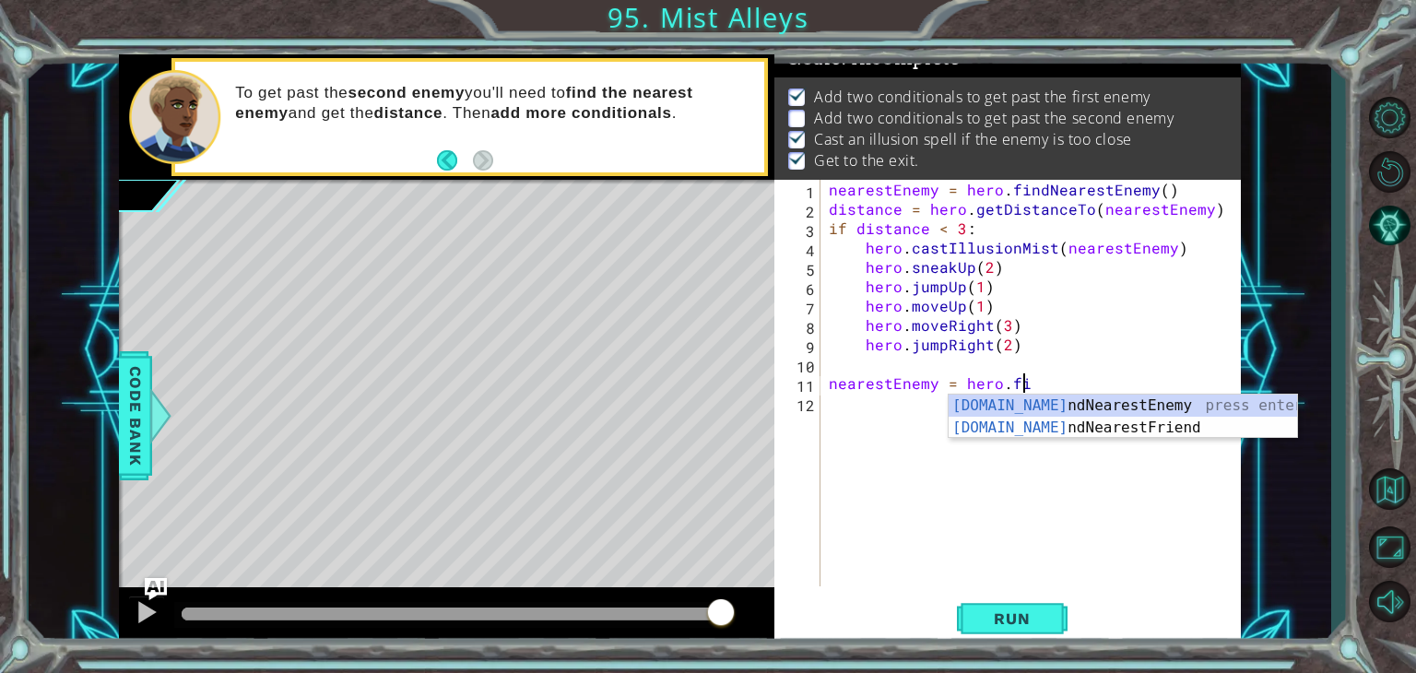
scroll to position [0, 13]
type textarea "nearestEnemy = hero.find"
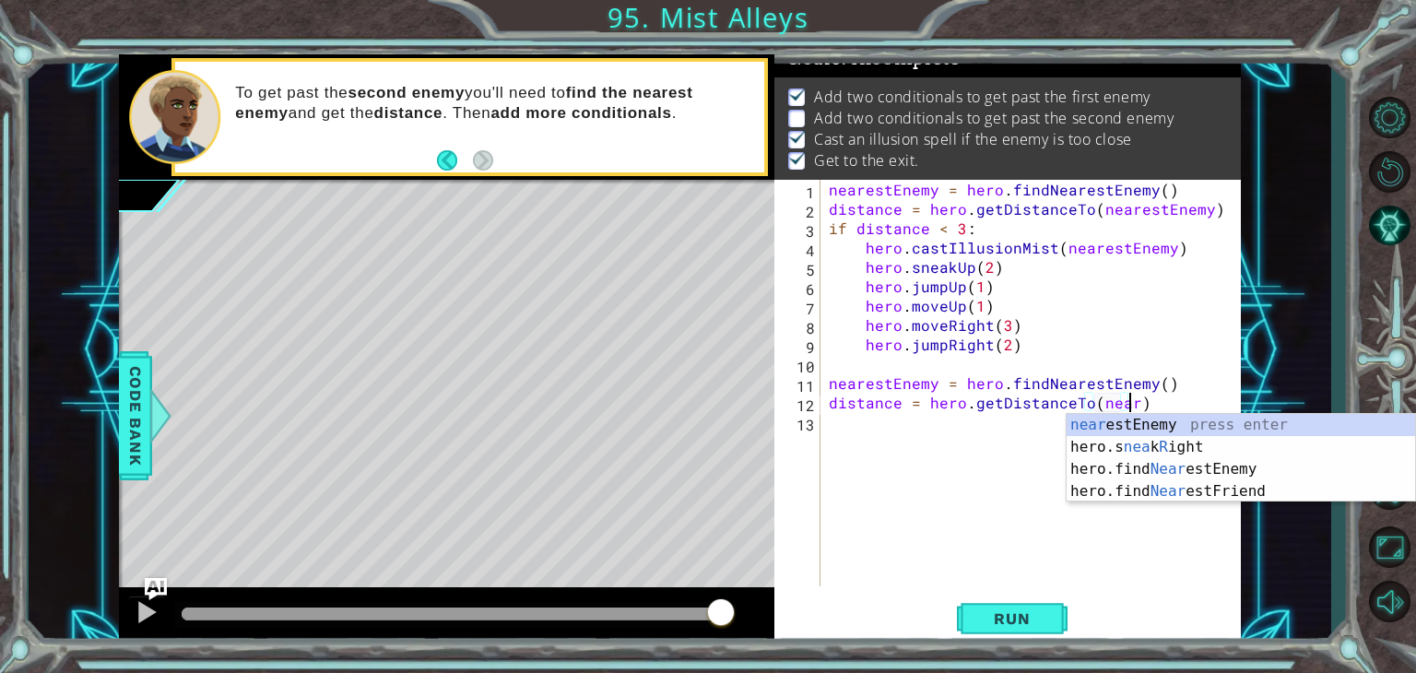
scroll to position [0, 18]
type textarea "distance = hero.getDistanceTo(nearestEnemy)"
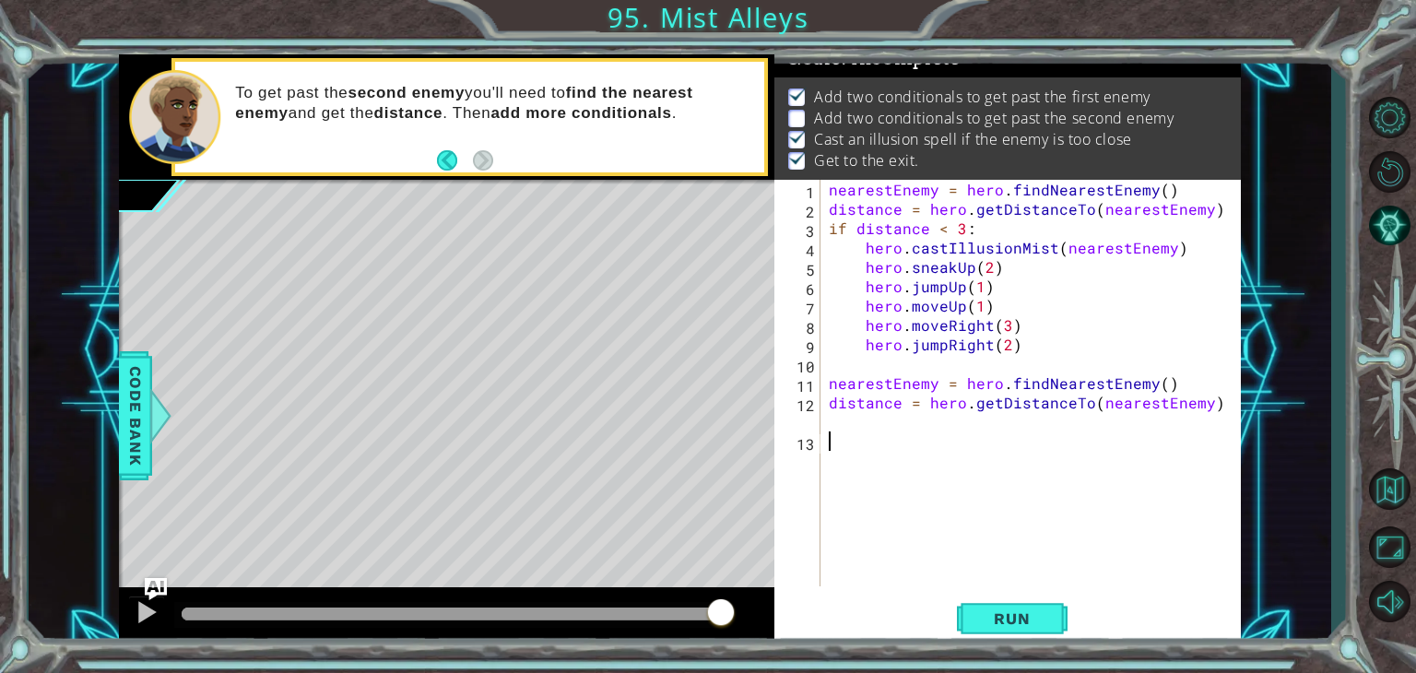
click at [842, 448] on div "nearestEnemy = hero . findNearestEnemy ( ) distance = hero . getDistanceTo ( ne…" at bounding box center [1035, 402] width 420 height 445
type textarea "distance = hero.getDistanceTo(nearestEnemy)"
click at [836, 451] on div "nearestEnemy = hero . findNearestEnemy ( ) distance = hero . getDistanceTo ( ne…" at bounding box center [1035, 402] width 420 height 445
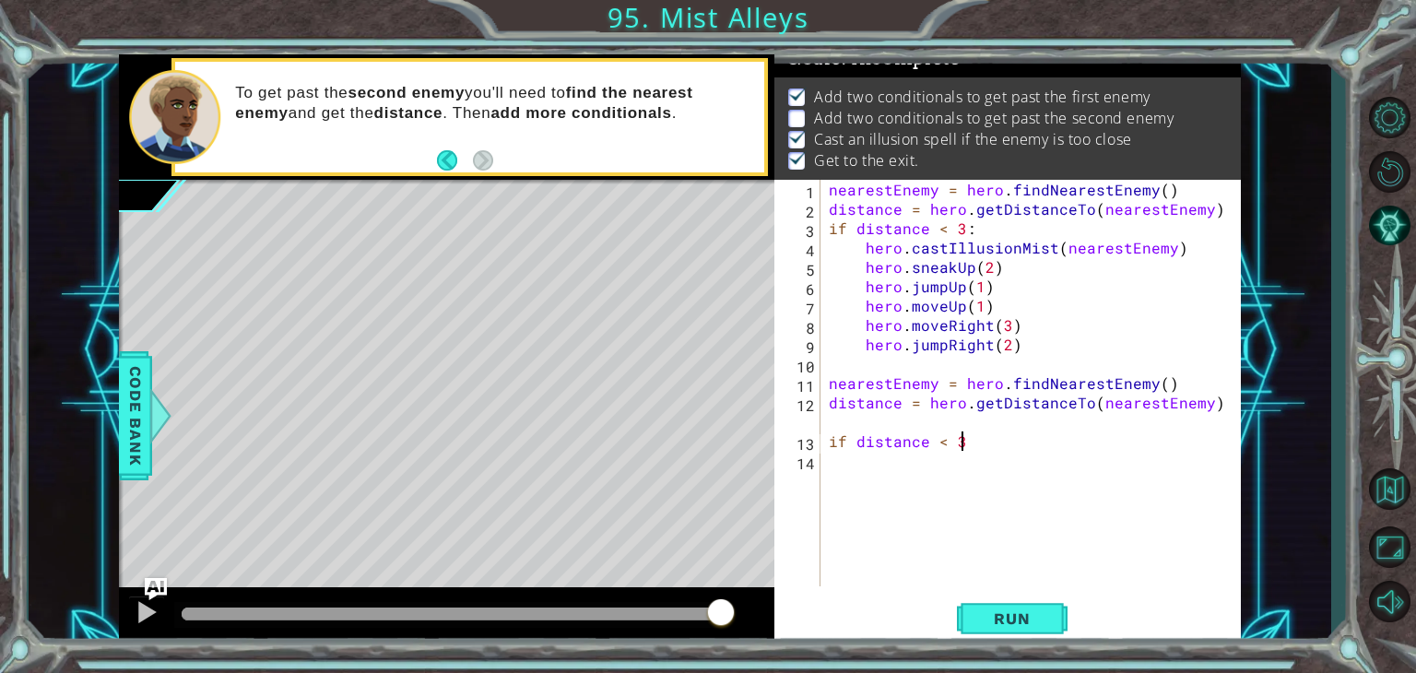
type textarea "if distance < 3:"
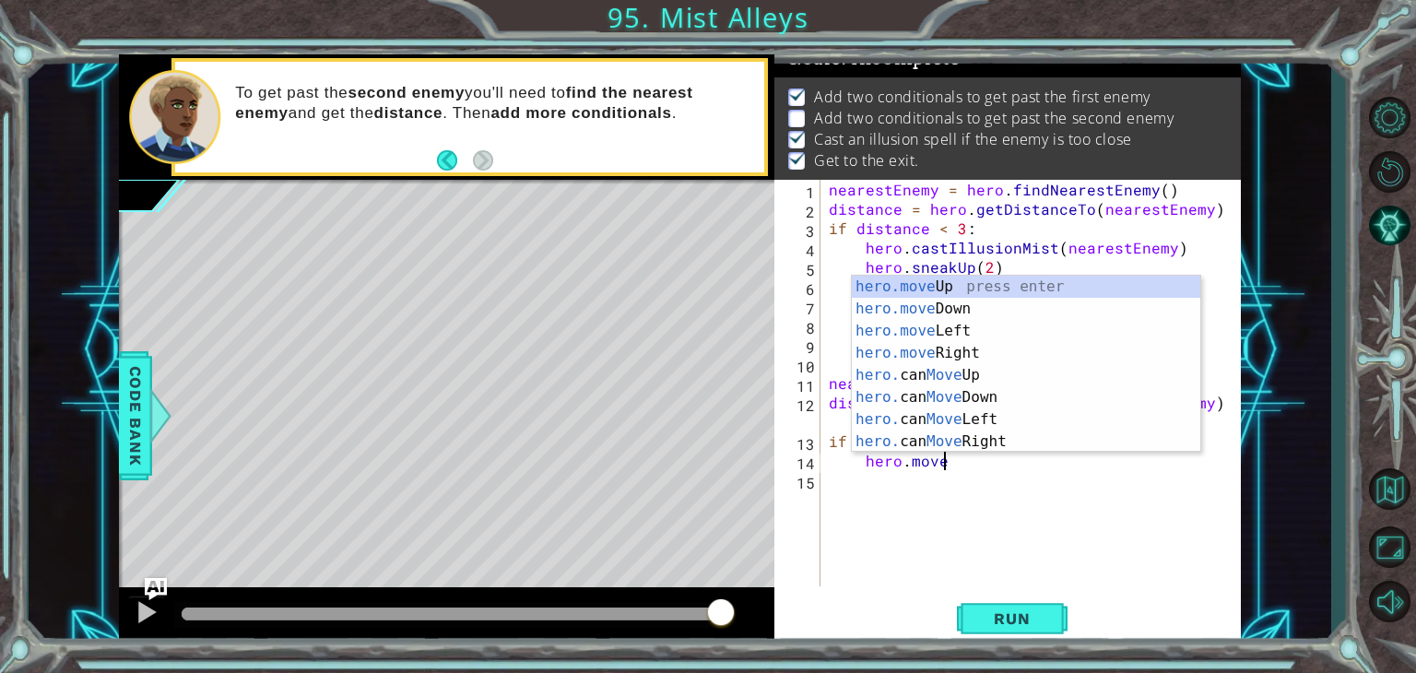
scroll to position [0, 6]
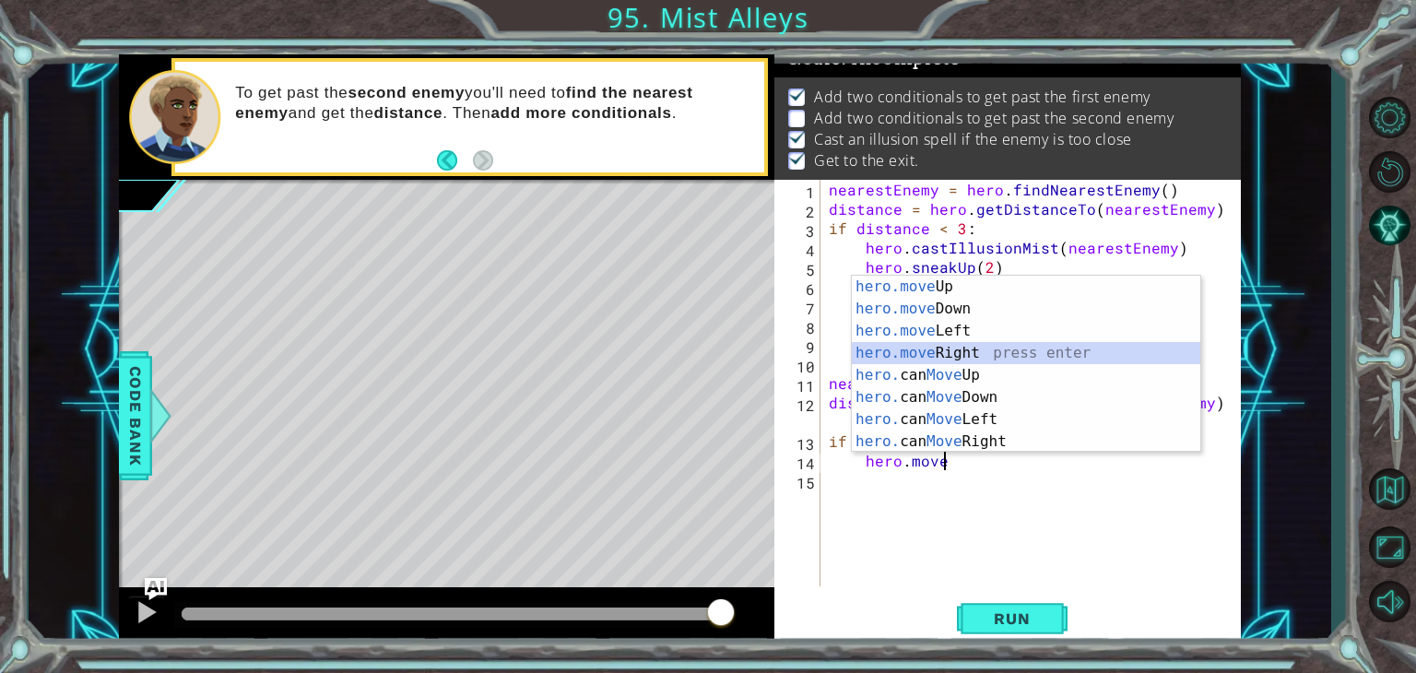
click at [970, 349] on div "hero.move Up press enter hero.move Down press enter hero.move Left press enter …" at bounding box center [1026, 386] width 348 height 221
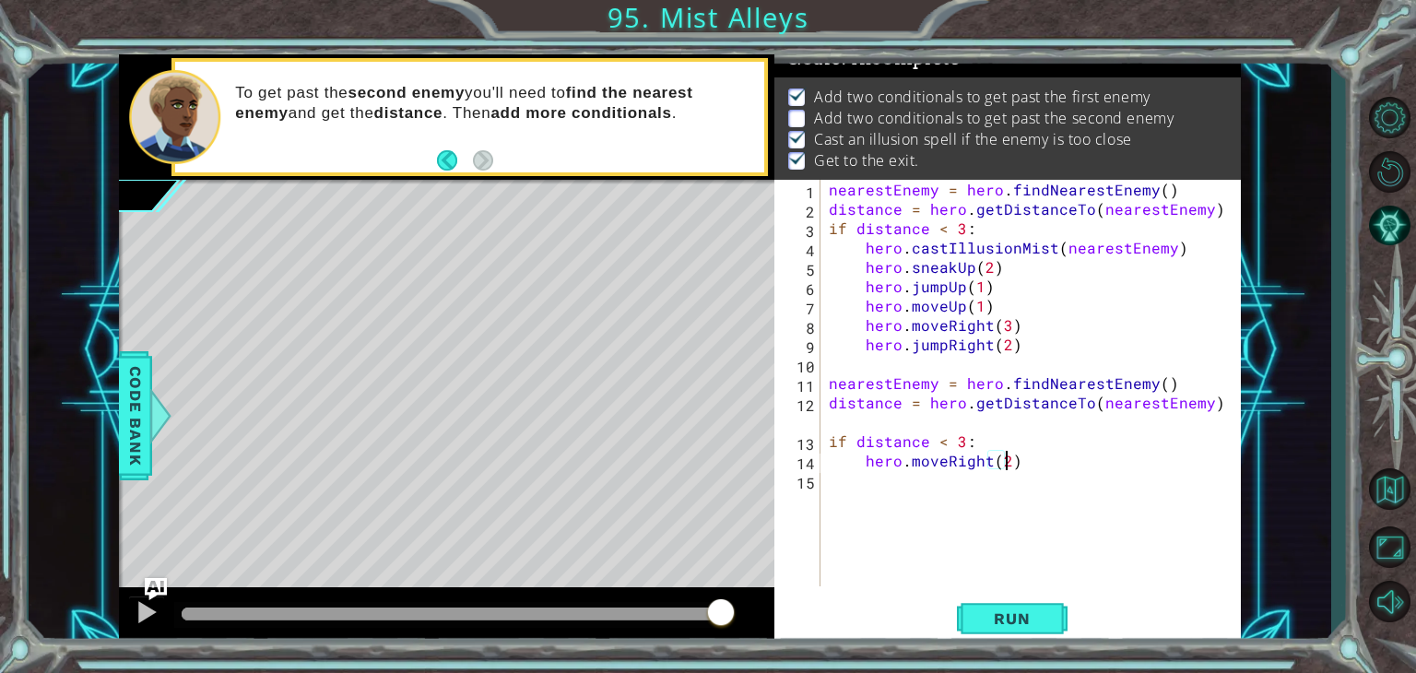
type textarea "hero.moveRight(2)"
click at [861, 500] on div "nearestEnemy = hero . findNearestEnemy ( ) distance = hero . getDistanceTo ( ne…" at bounding box center [1035, 402] width 420 height 445
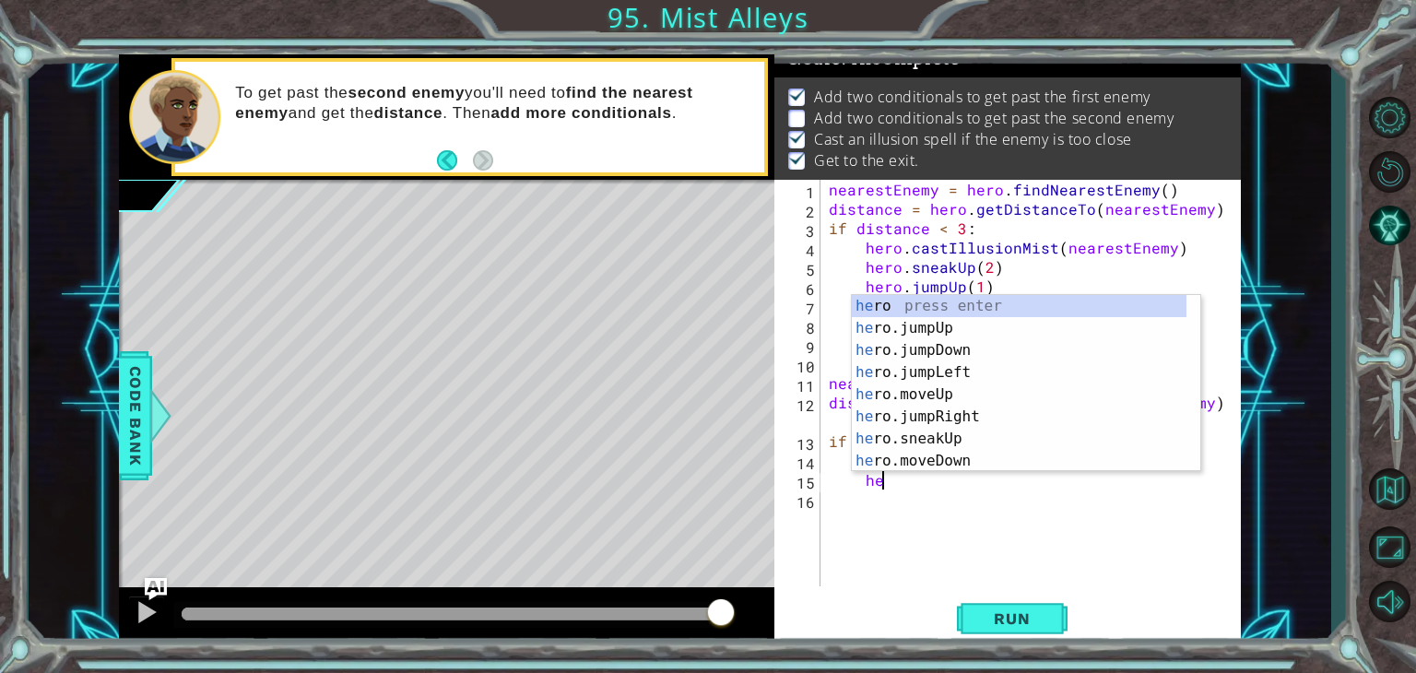
scroll to position [0, 3]
type textarea "h"
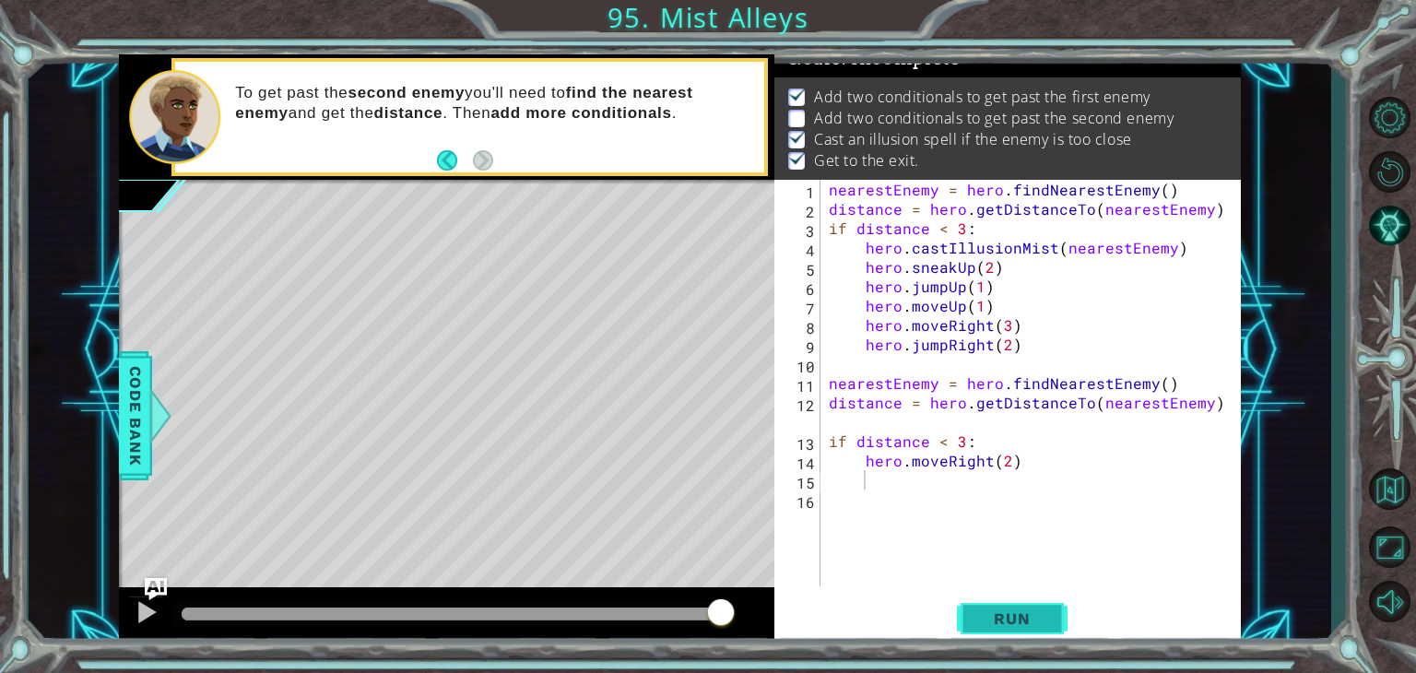
click at [1032, 630] on button "Run" at bounding box center [1012, 618] width 111 height 47
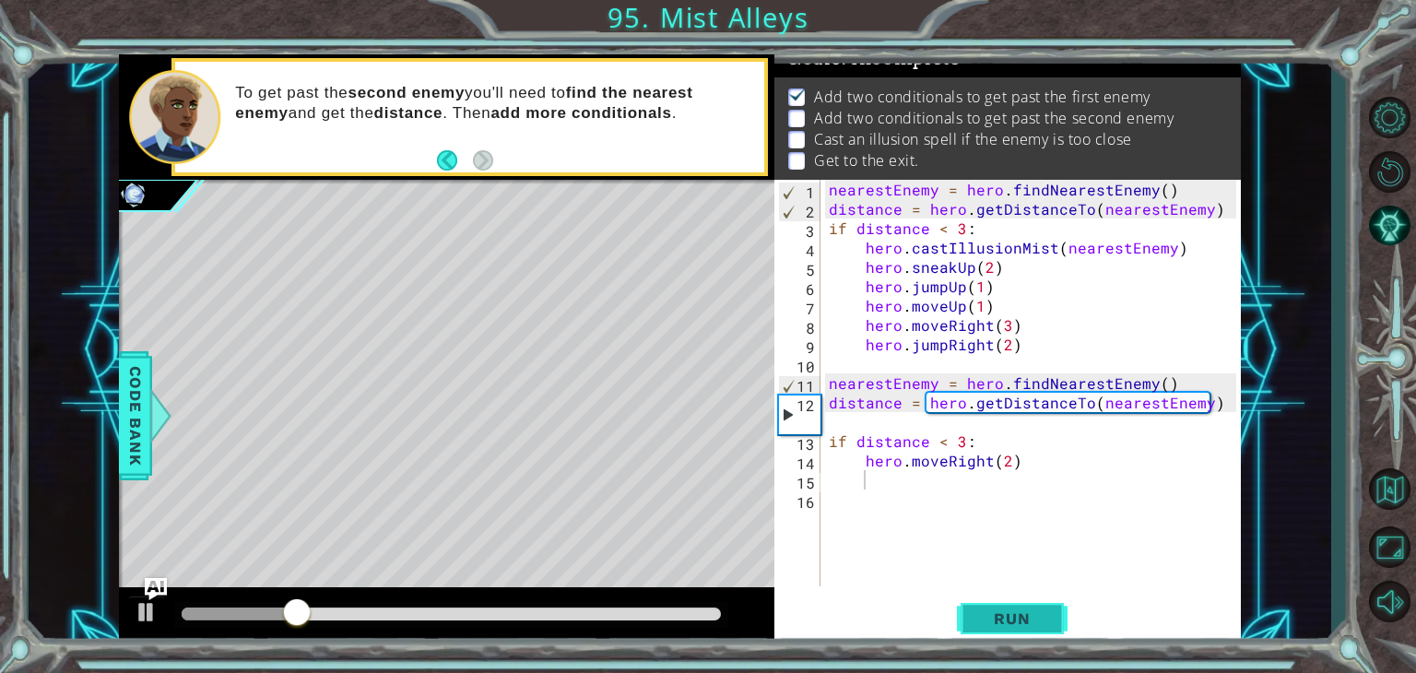
click at [1010, 618] on span "Run" at bounding box center [1011, 618] width 73 height 18
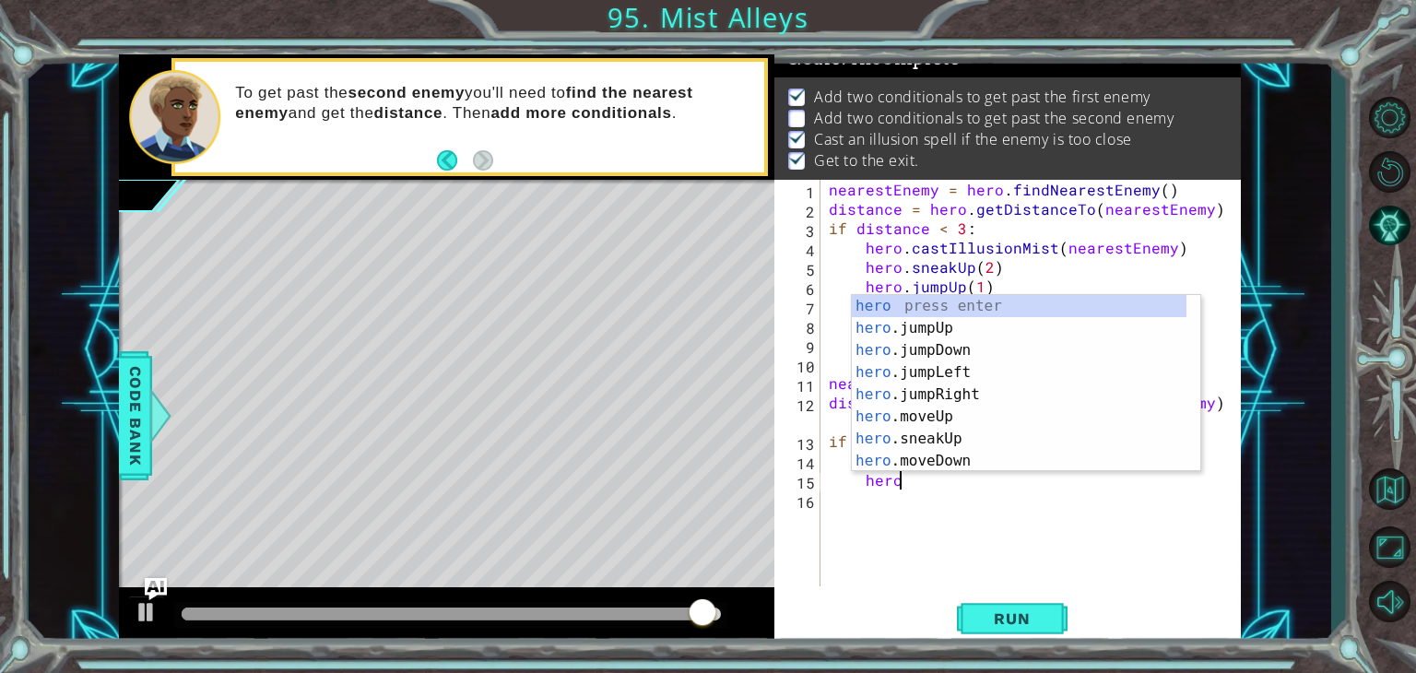
type textarea "hero."
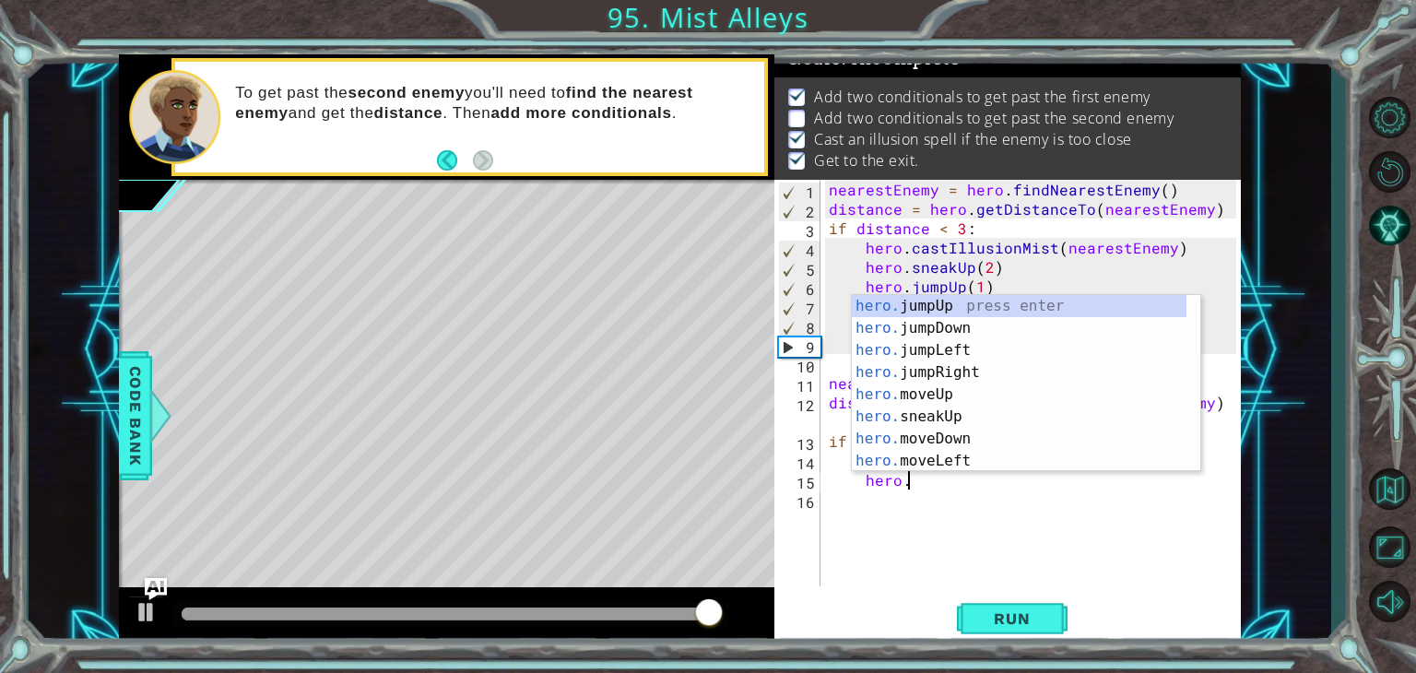
scroll to position [0, 4]
click at [964, 369] on div "hero. jumpUp press enter hero. jumpDown press enter hero. jumpLeft press enter …" at bounding box center [1019, 405] width 335 height 221
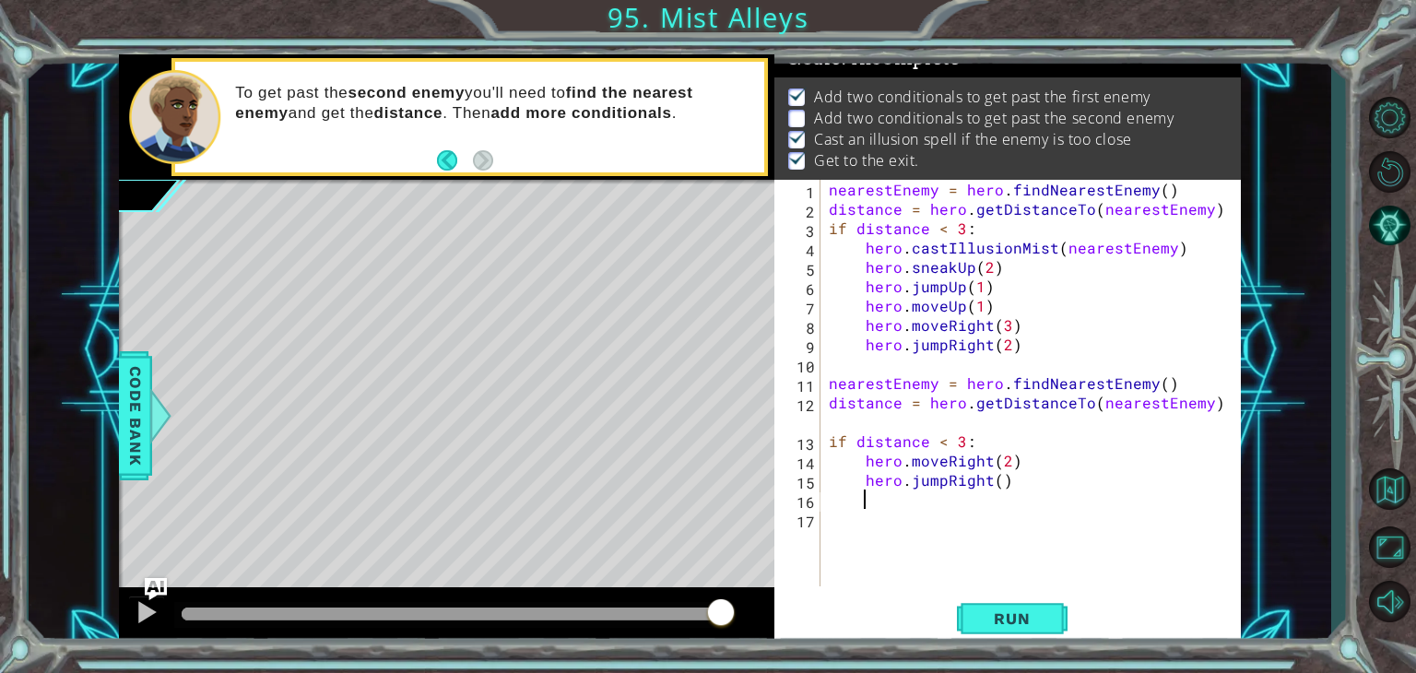
scroll to position [0, 0]
click at [995, 481] on div "nearestEnemy = hero . findNearestEnemy ( ) distance = hero . getDistanceTo ( ne…" at bounding box center [1035, 402] width 420 height 445
type textarea "hero.jumpRight(2)"
click at [1006, 610] on span "Run" at bounding box center [1011, 618] width 73 height 18
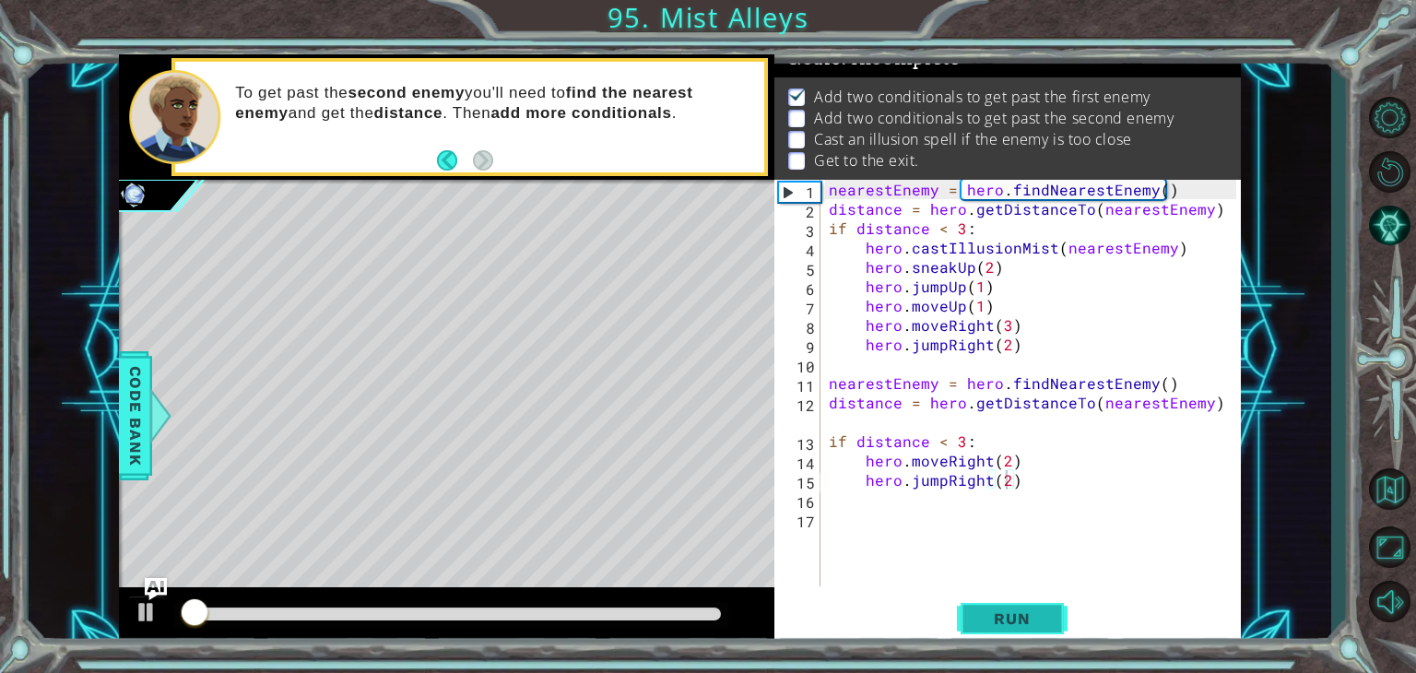
click at [1006, 610] on span "Run" at bounding box center [1011, 618] width 73 height 18
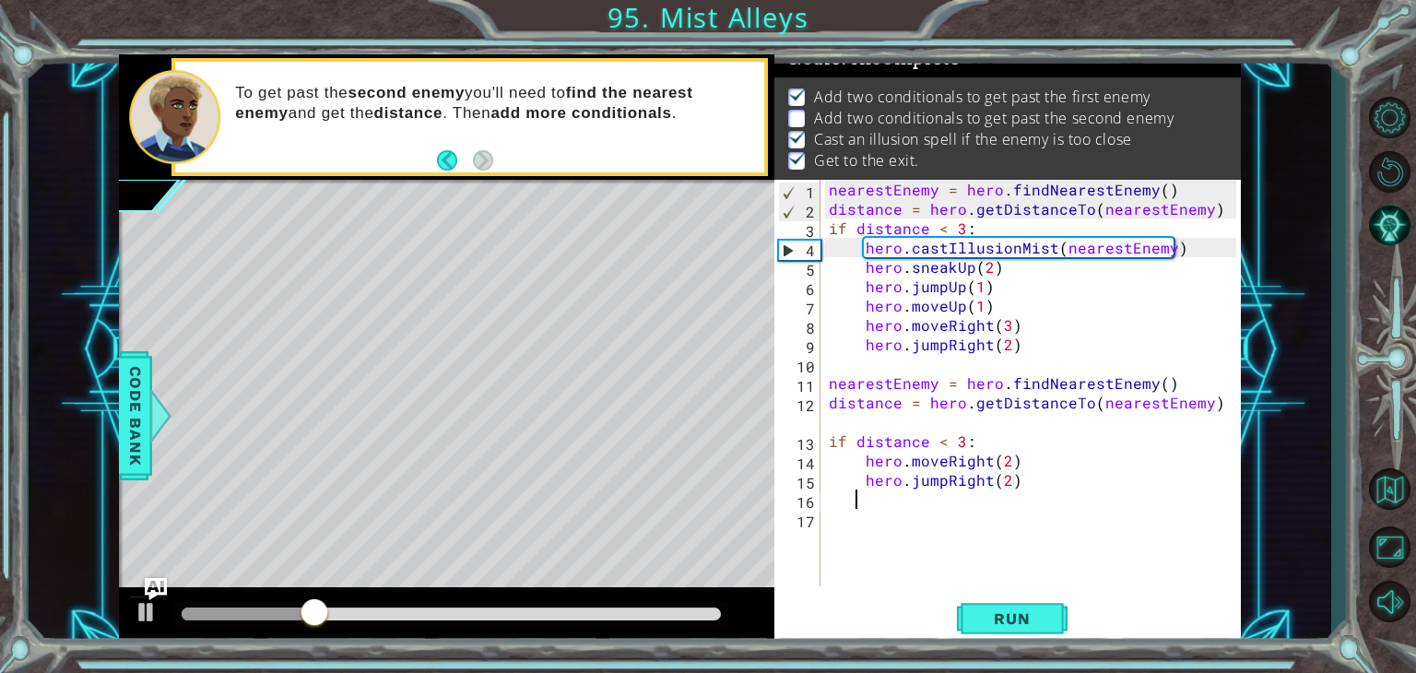
click at [855, 500] on div "nearestEnemy = hero . findNearestEnemy ( ) distance = hero . getDistanceTo ( ne…" at bounding box center [1035, 402] width 420 height 445
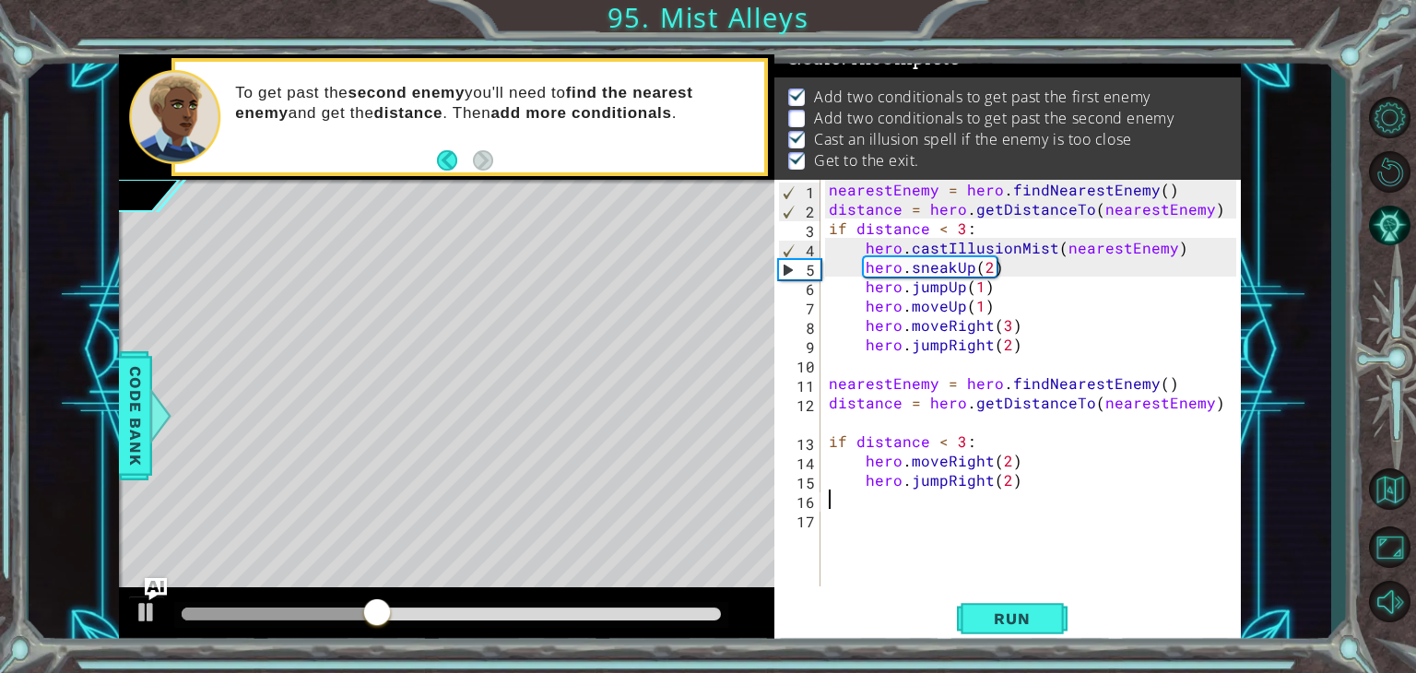
click at [826, 495] on div "nearestEnemy = hero . findNearestEnemy ( ) distance = hero . getDistanceTo ( ne…" at bounding box center [1035, 402] width 420 height 445
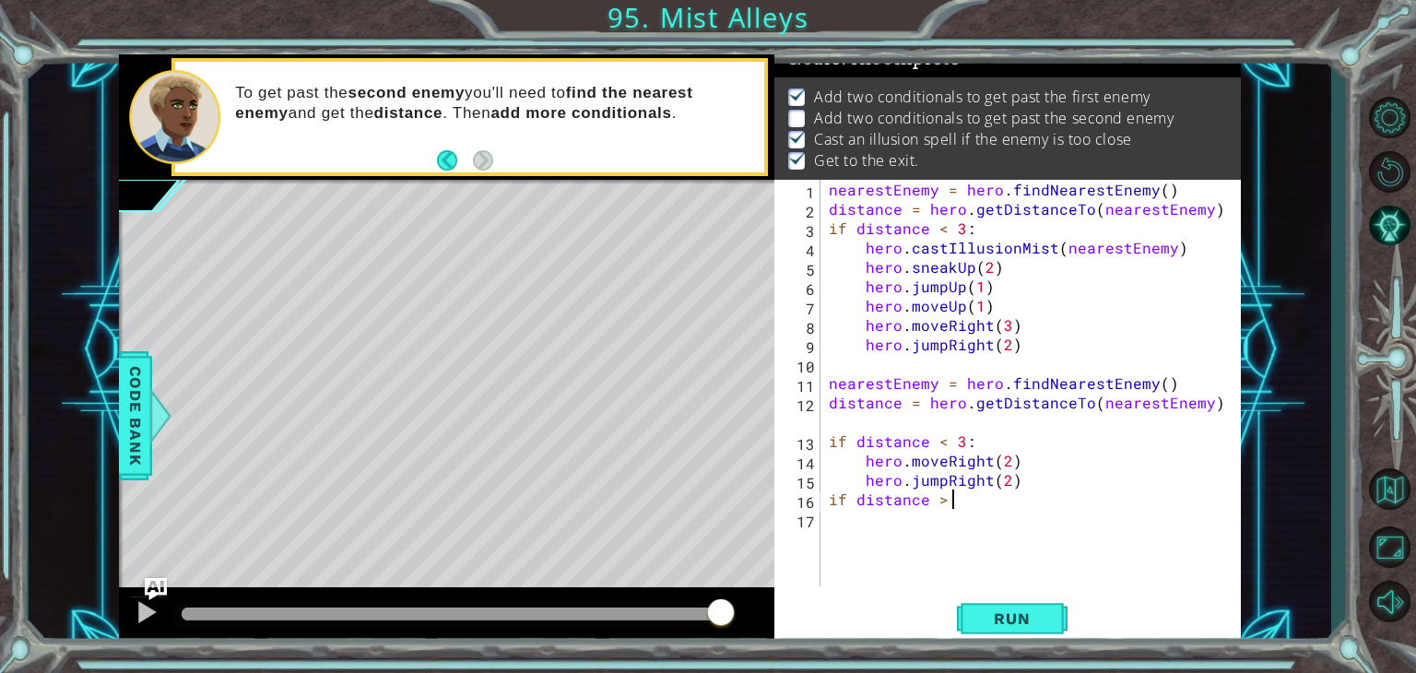
scroll to position [0, 8]
type textarea "if distance > 3:"
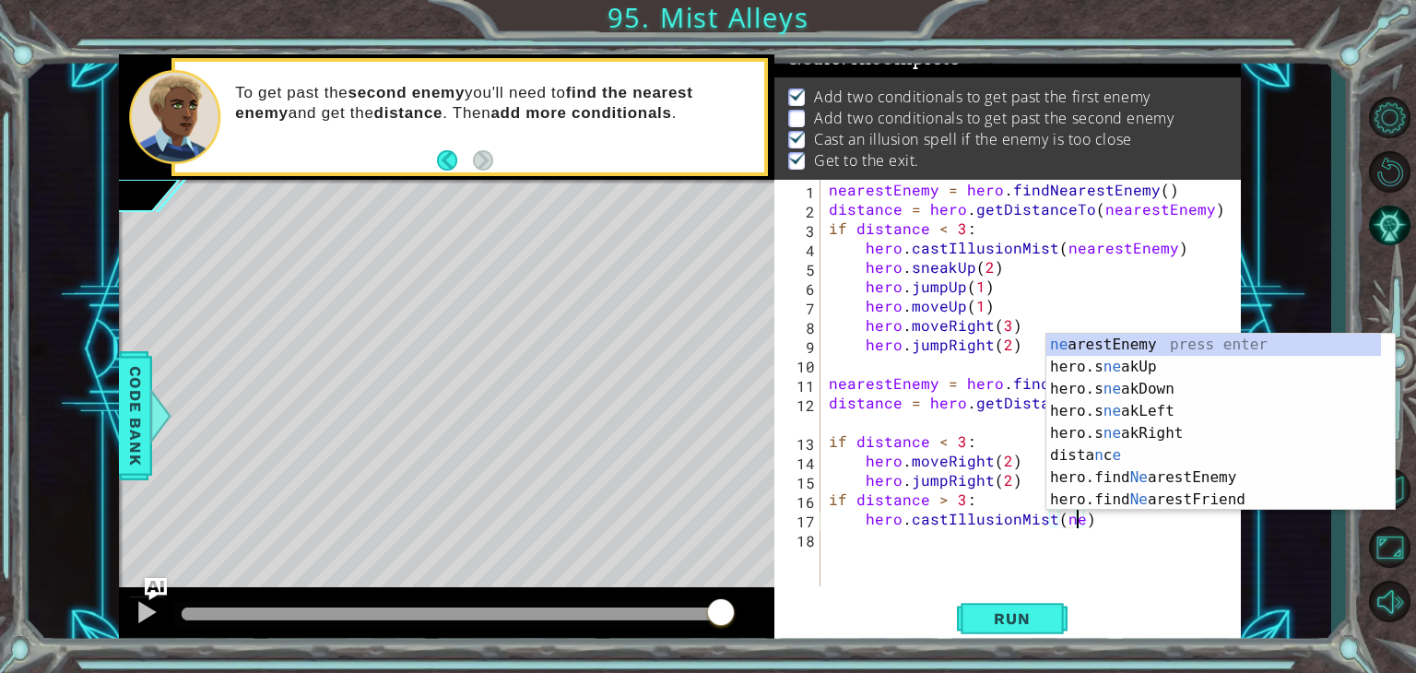
scroll to position [0, 15]
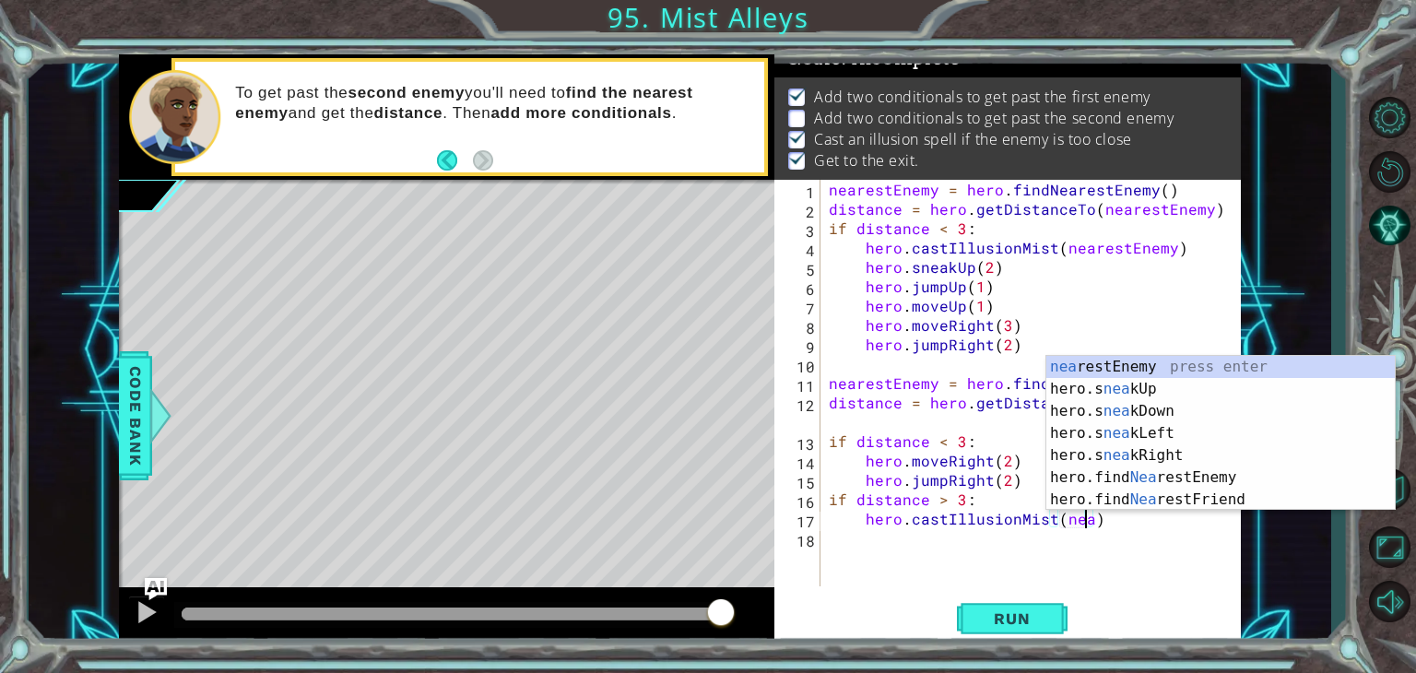
type textarea "hero.castIllusionMist(nearestEnemy)"
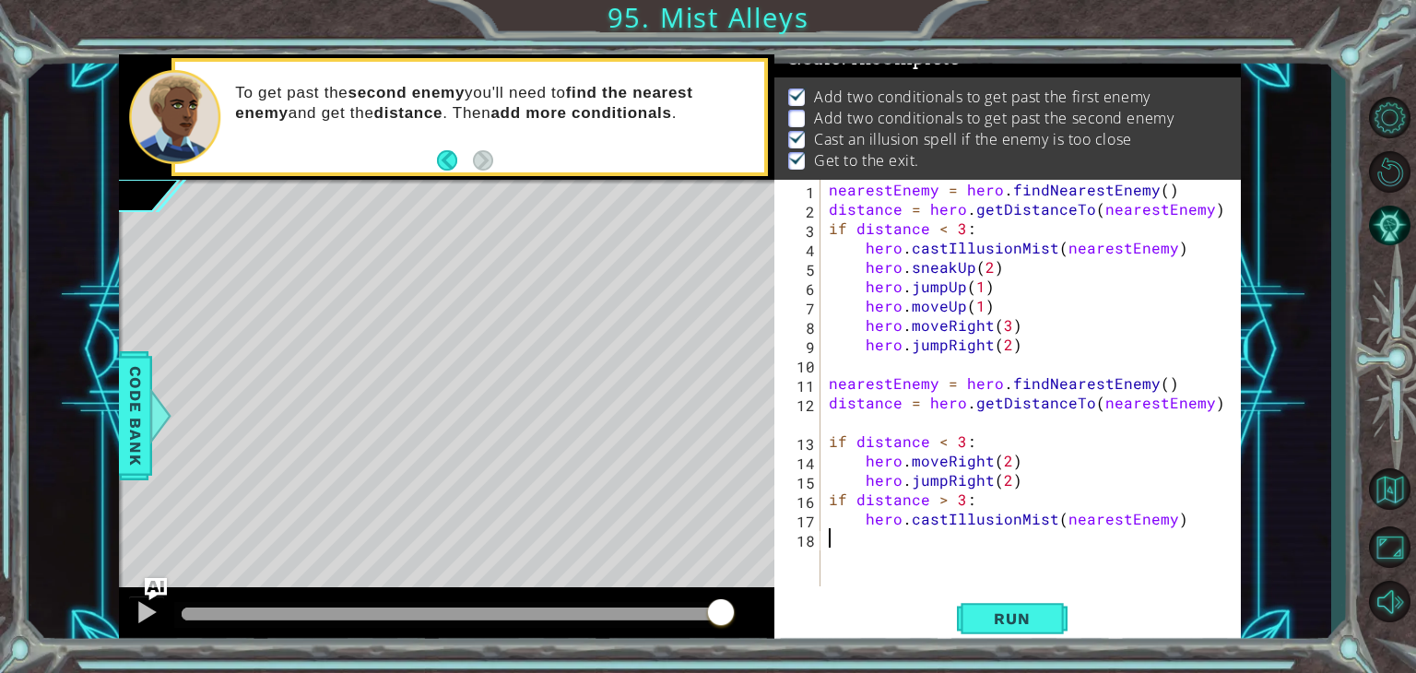
click at [833, 545] on div "nearestEnemy = hero . findNearestEnemy ( ) distance = hero . getDistanceTo ( ne…" at bounding box center [1035, 402] width 420 height 445
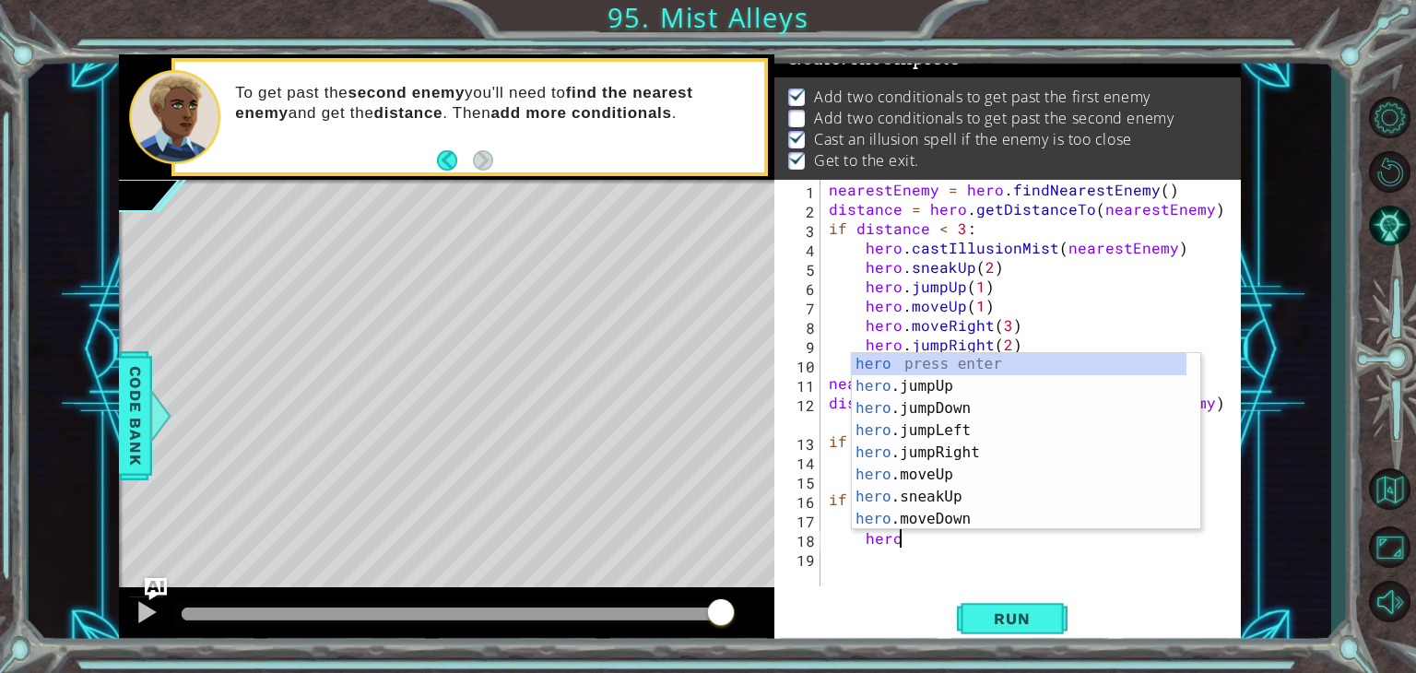
scroll to position [0, 4]
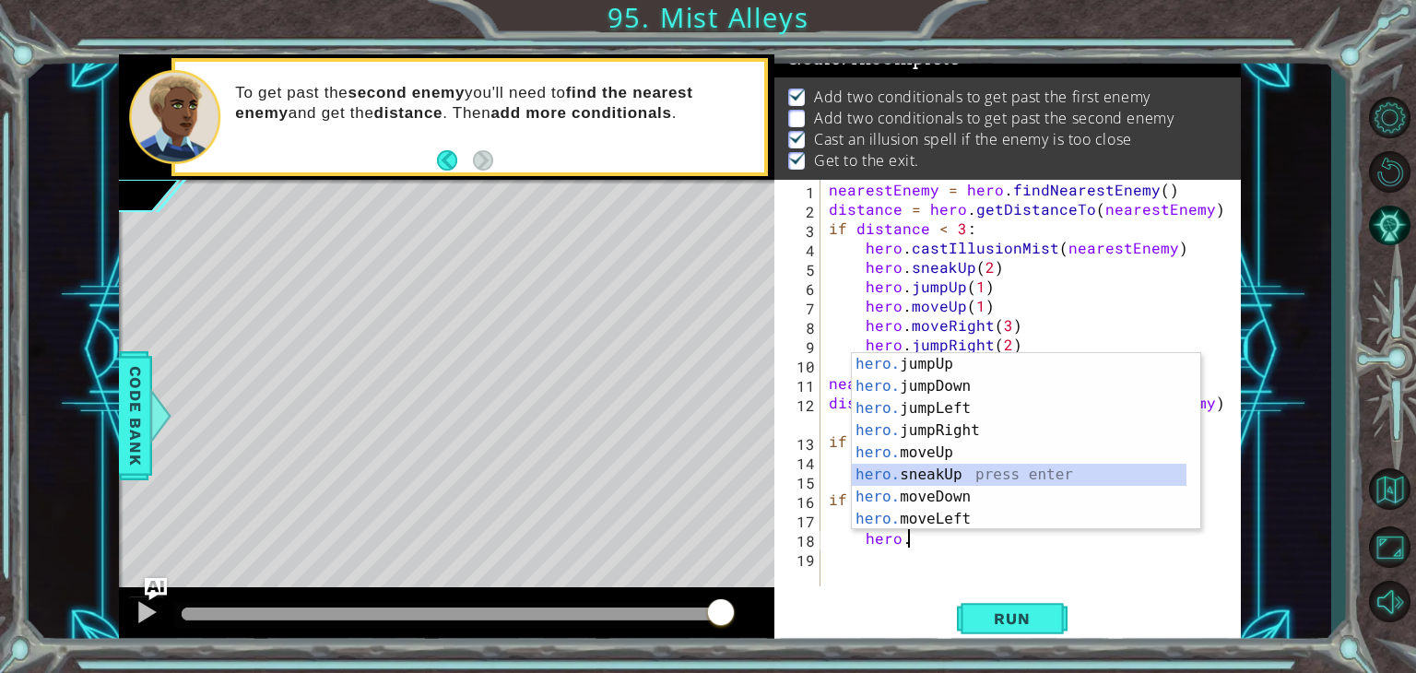
click at [904, 473] on div "hero. jumpUp press enter hero. jumpDown press enter hero. jumpLeft press enter …" at bounding box center [1019, 463] width 335 height 221
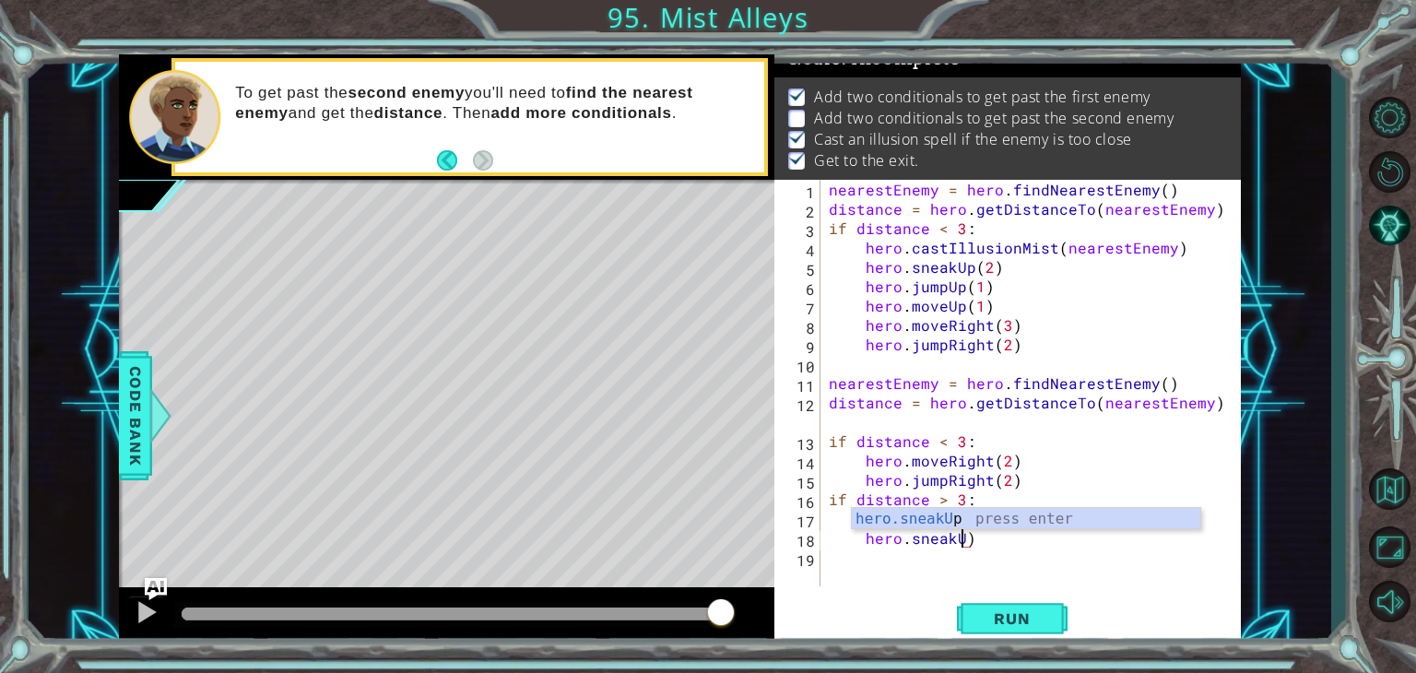
click at [981, 535] on div "nearestEnemy = hero . findNearestEnemy ( ) distance = hero . getDistanceTo ( ne…" at bounding box center [1035, 402] width 420 height 445
click at [970, 513] on div "hero.sneak Up press enter hero.sneak Down press enter hero.sneak Left press ent…" at bounding box center [1026, 507] width 348 height 133
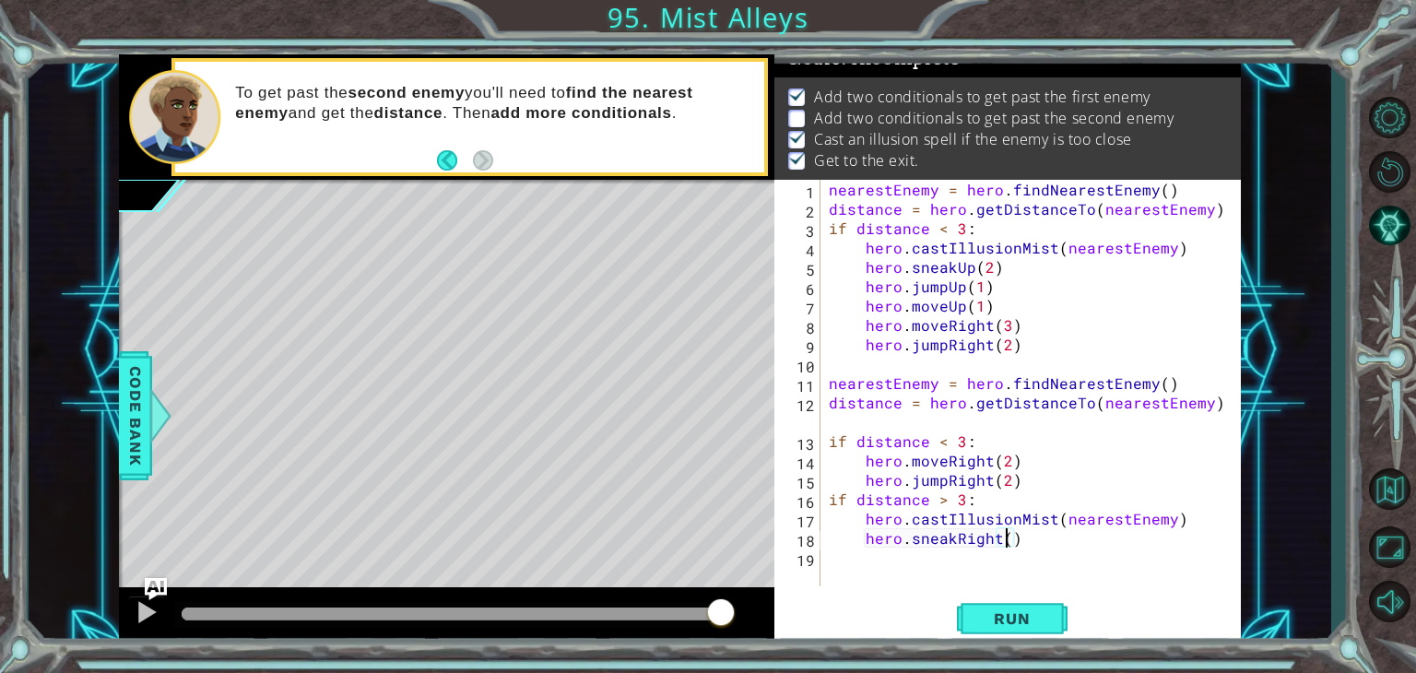
type textarea "hero.sneakRight(2)"
click at [837, 565] on div "nearestEnemy = hero . findNearestEnemy ( ) distance = hero . getDistanceTo ( ne…" at bounding box center [1035, 402] width 420 height 445
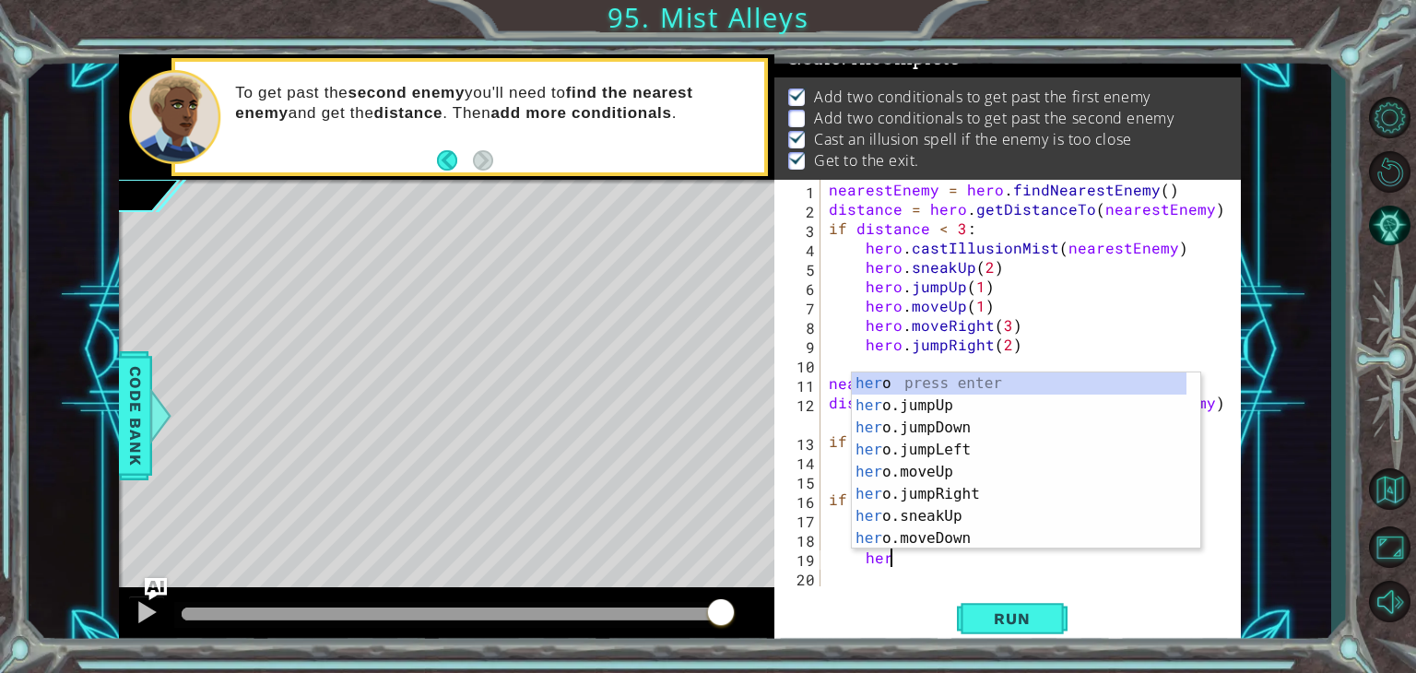
scroll to position [0, 3]
type textarea "hero."
click at [950, 440] on div "hero. jumpUp press enter hero. jumpDown press enter hero. jumpLeft press enter …" at bounding box center [1019, 482] width 335 height 221
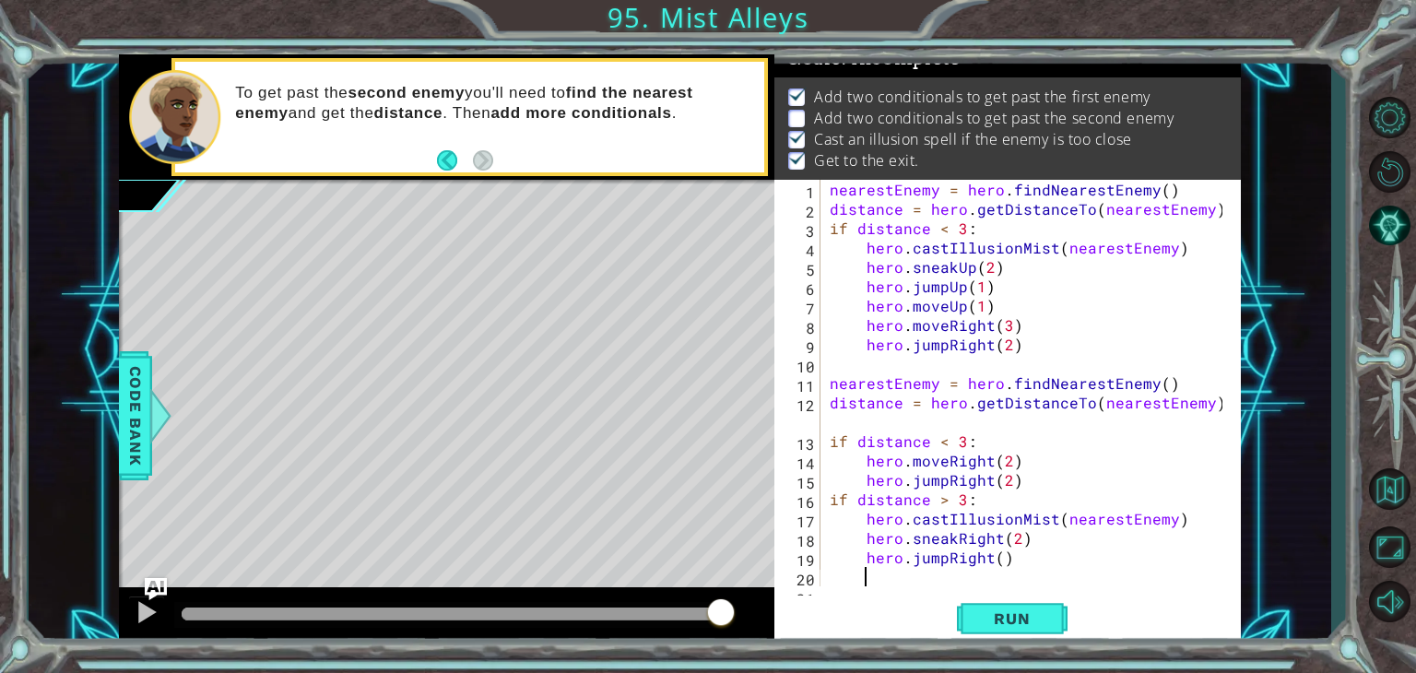
scroll to position [18, 0]
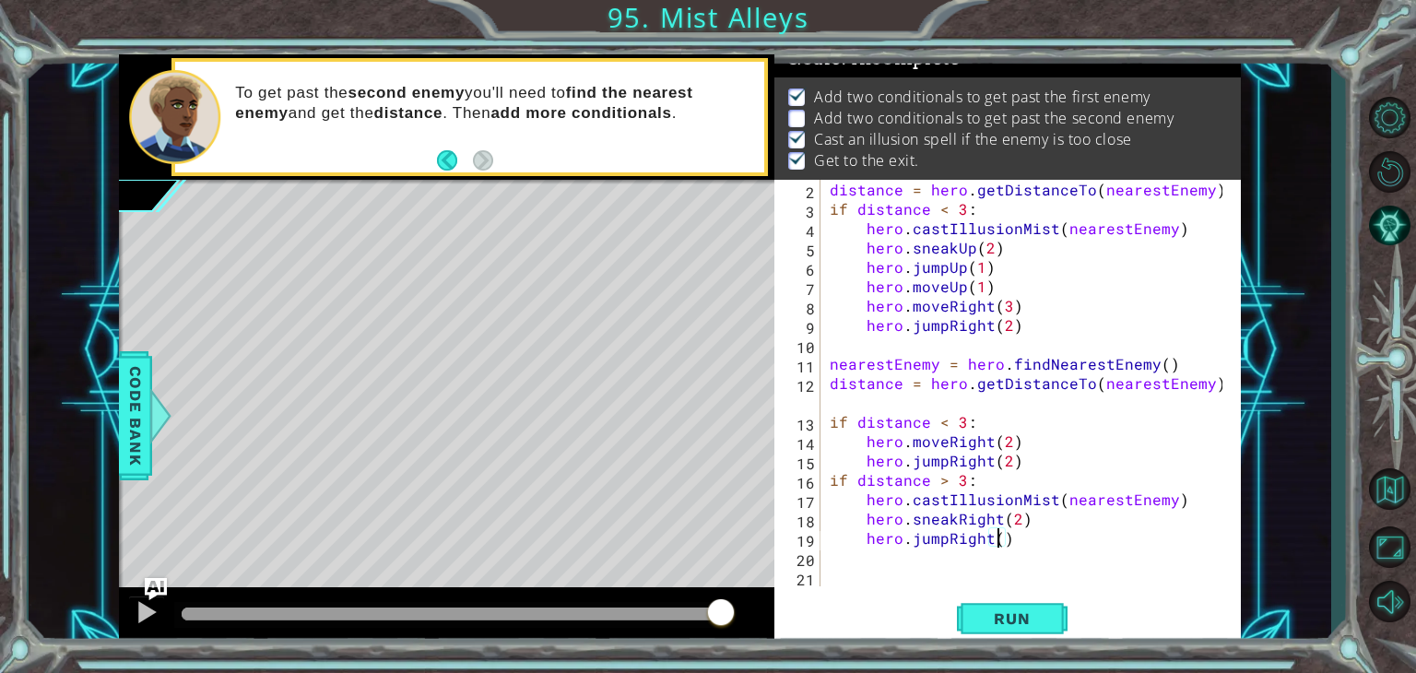
click at [995, 539] on div "distance = hero . getDistanceTo ( nearestEnemy ) if distance < 3 : hero . castI…" at bounding box center [1029, 402] width 406 height 445
type textarea "hero.jumpRight(2)"
click at [1025, 621] on span "Run" at bounding box center [1011, 618] width 73 height 18
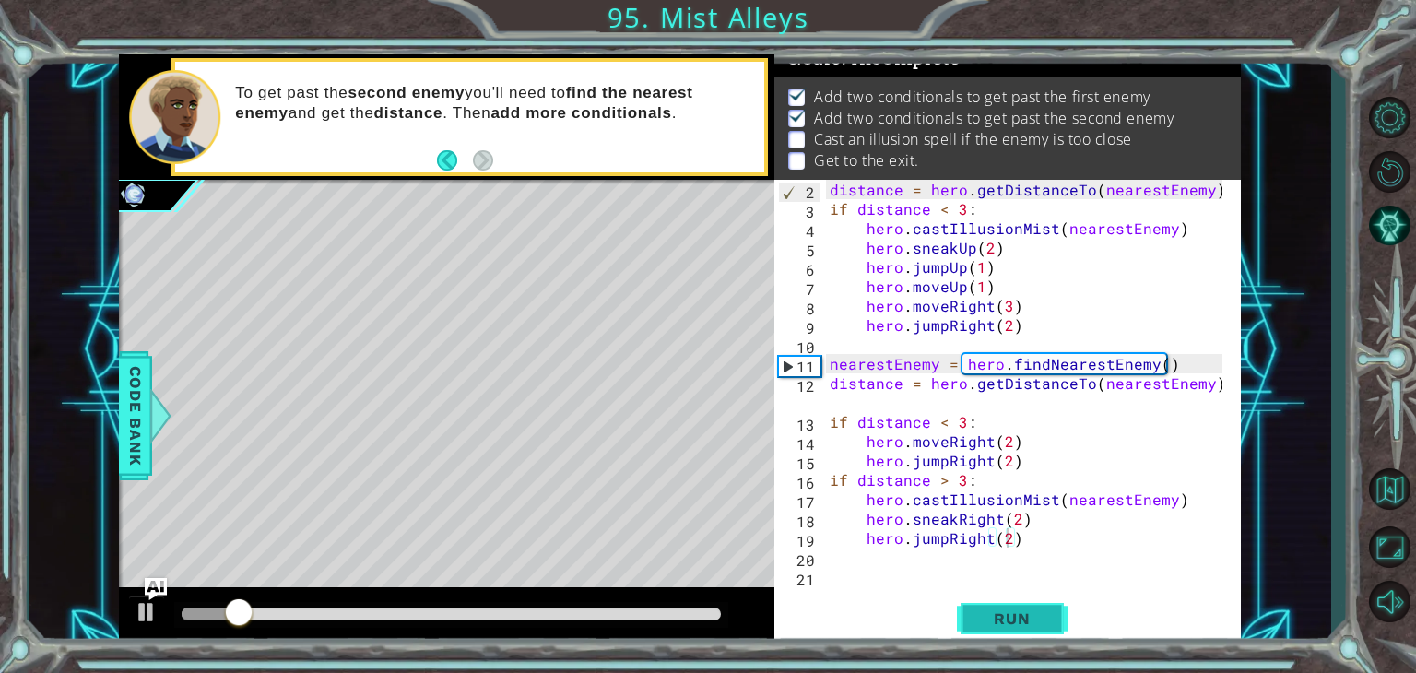
click at [1006, 618] on span "Run" at bounding box center [1011, 618] width 73 height 18
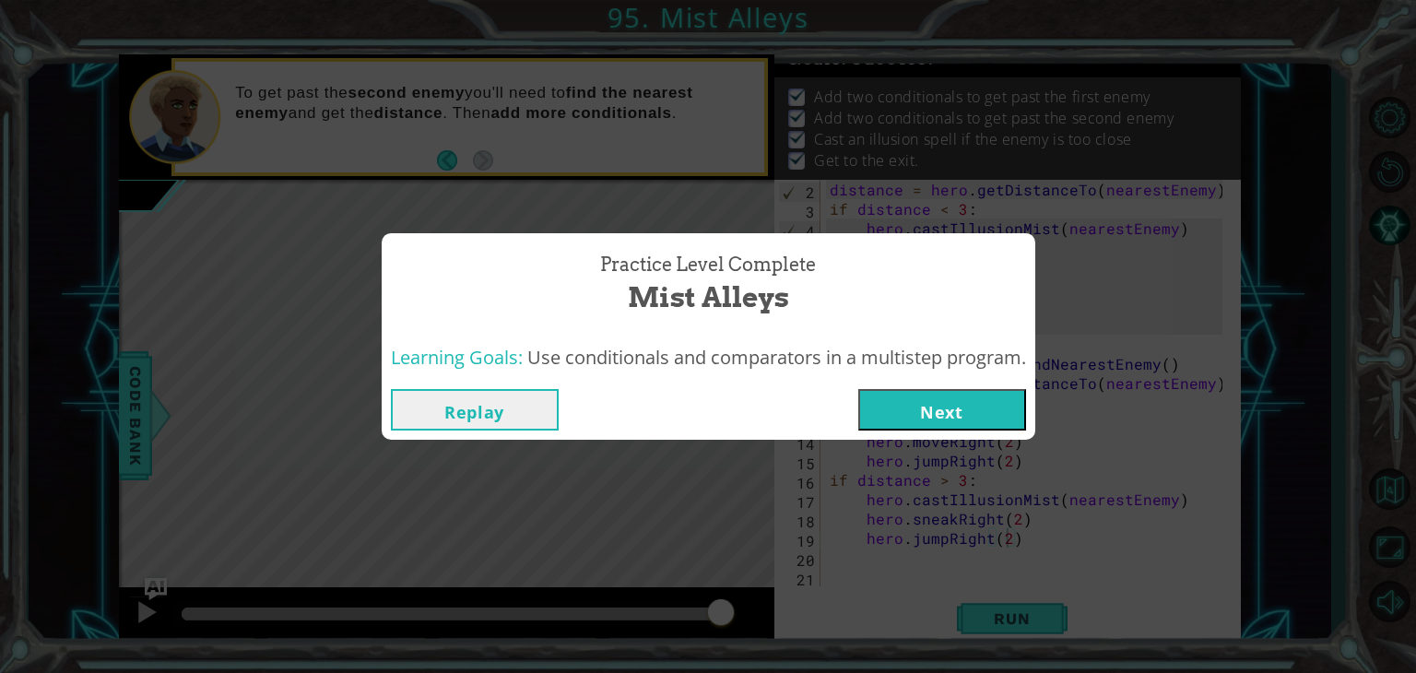
click at [963, 414] on button "Next" at bounding box center [942, 409] width 168 height 41
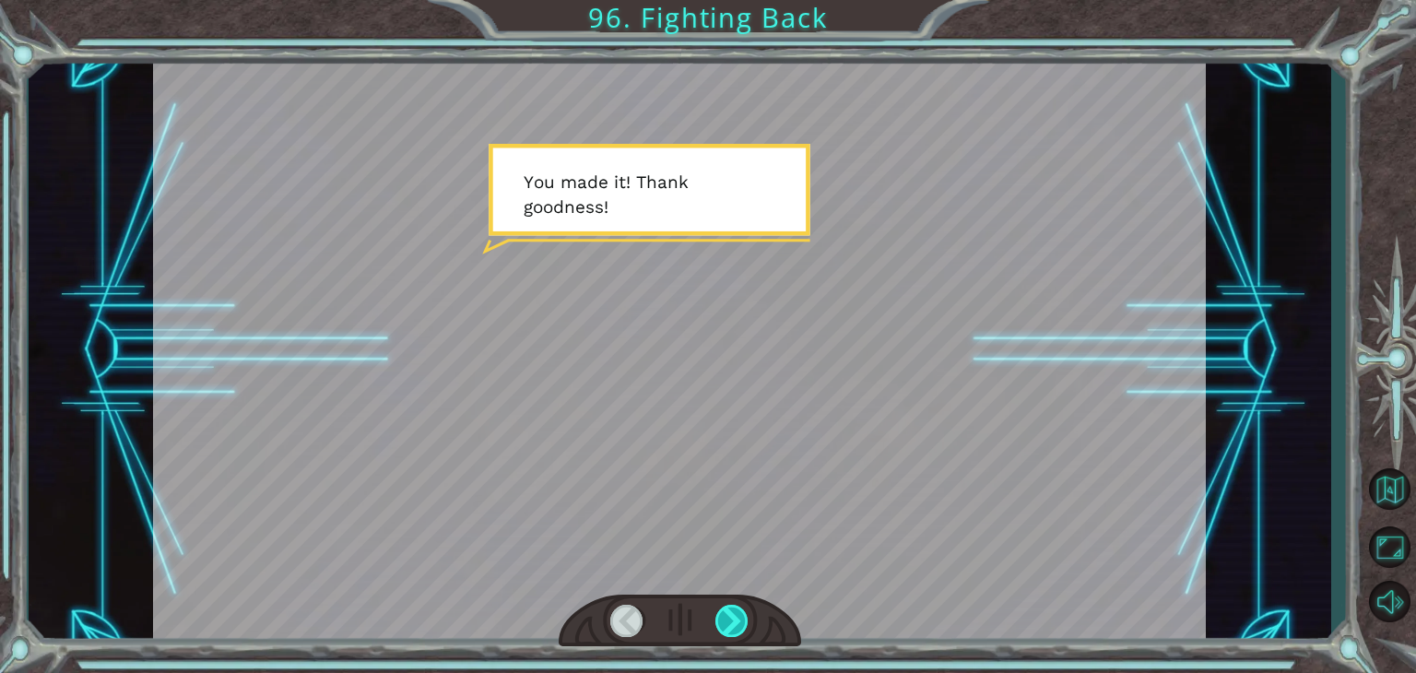
click at [727, 612] on div at bounding box center [731, 621] width 33 height 32
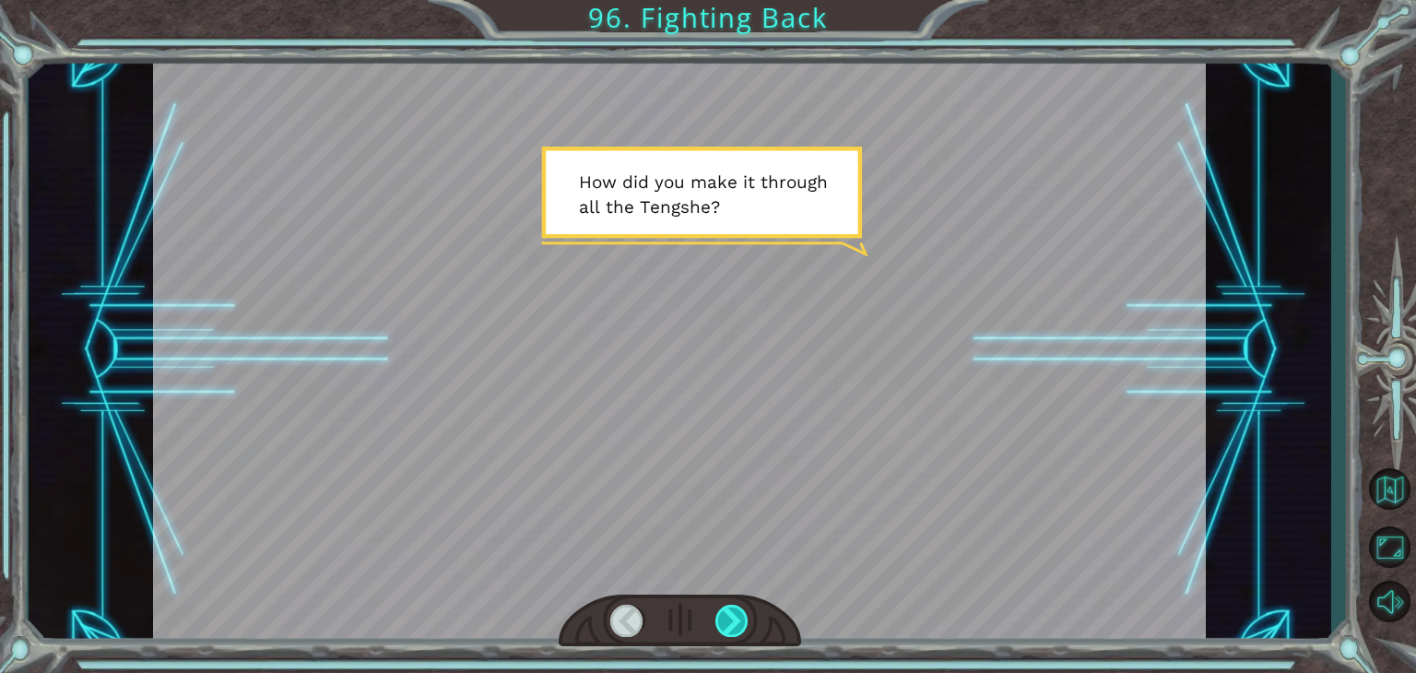
click at [727, 612] on div at bounding box center [731, 621] width 33 height 32
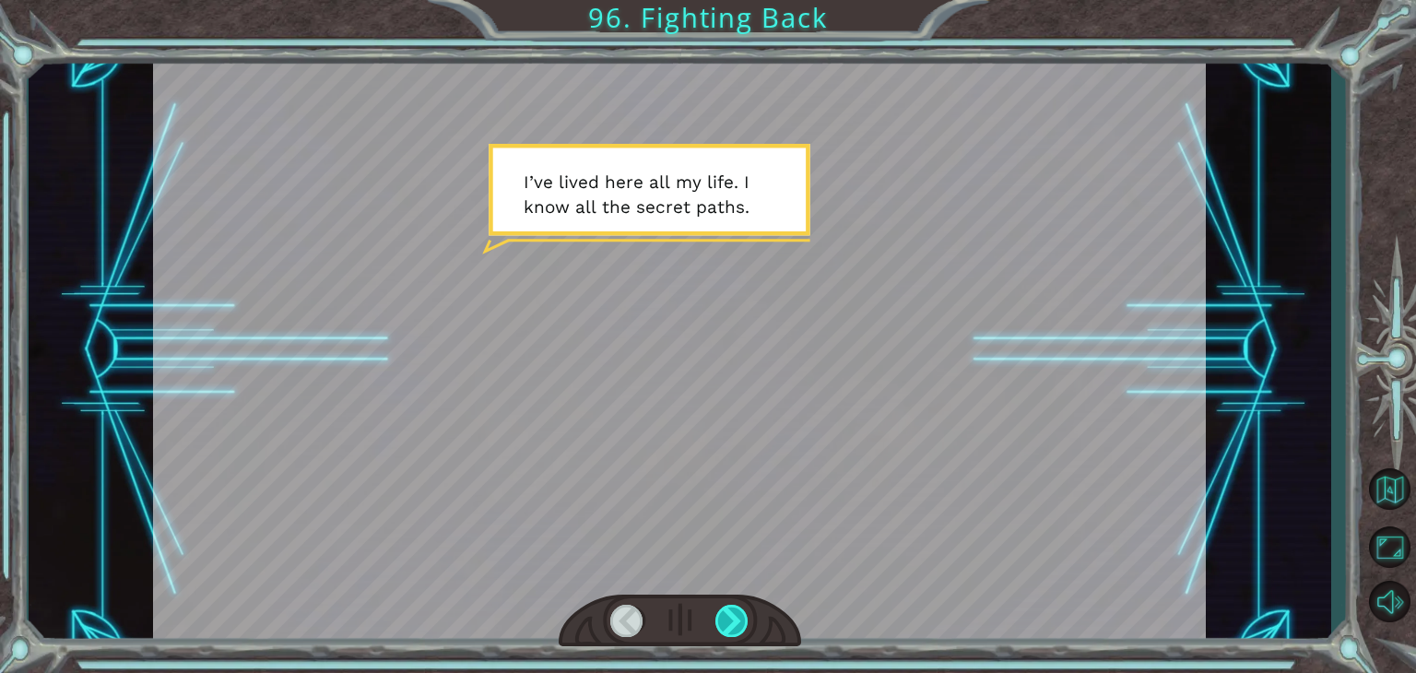
click at [727, 612] on div at bounding box center [731, 621] width 33 height 32
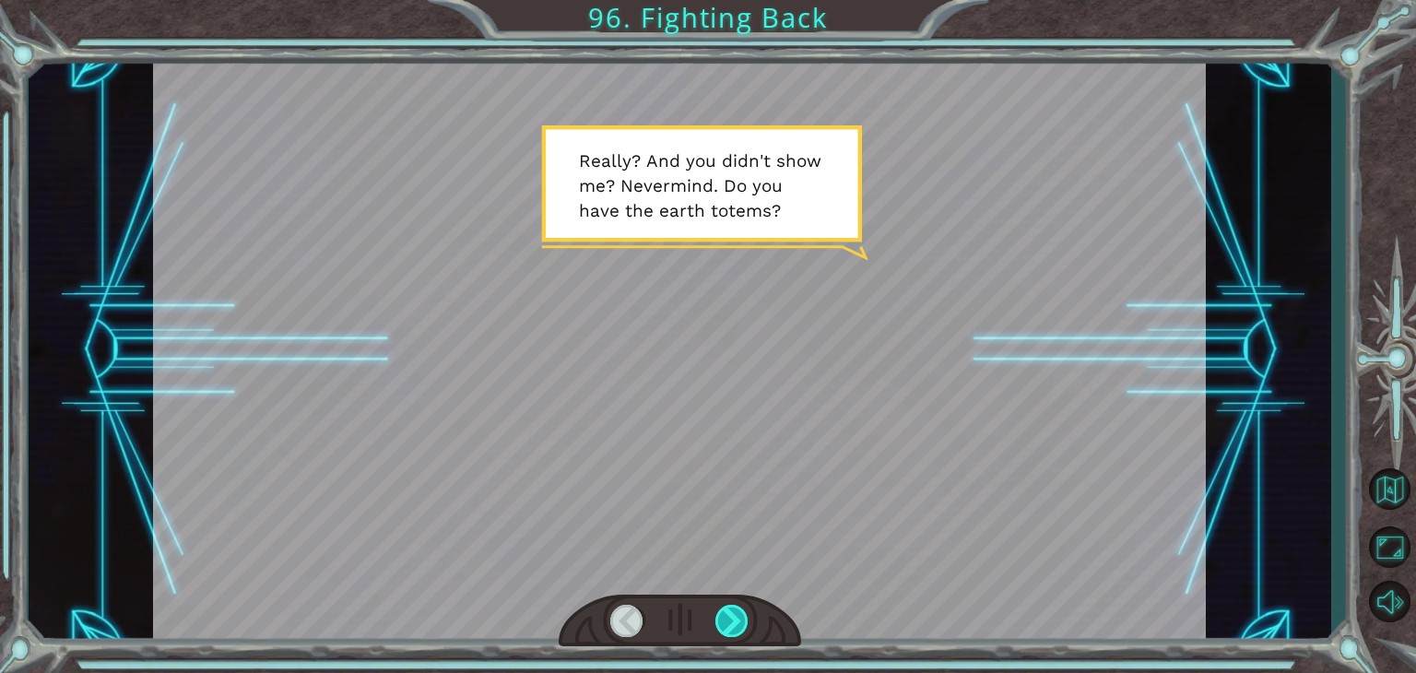
click at [727, 612] on div at bounding box center [731, 621] width 33 height 32
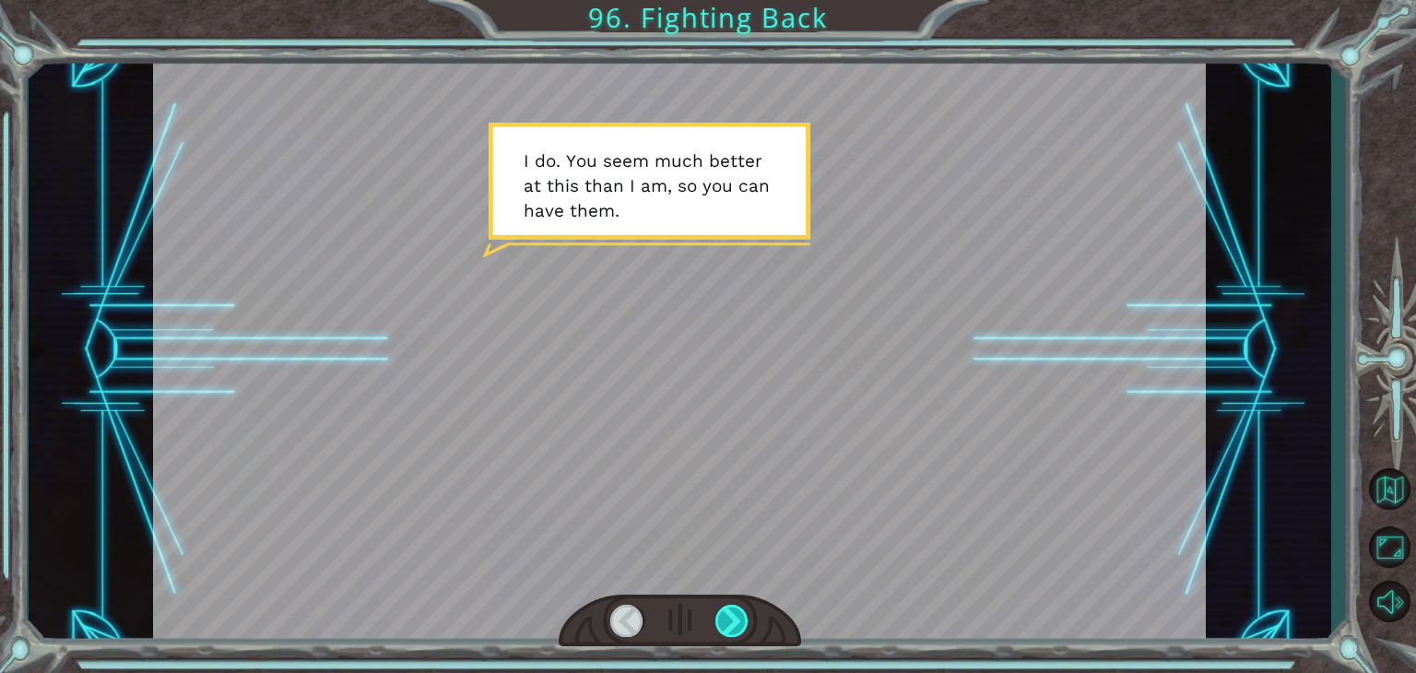
click at [727, 612] on div at bounding box center [731, 621] width 33 height 32
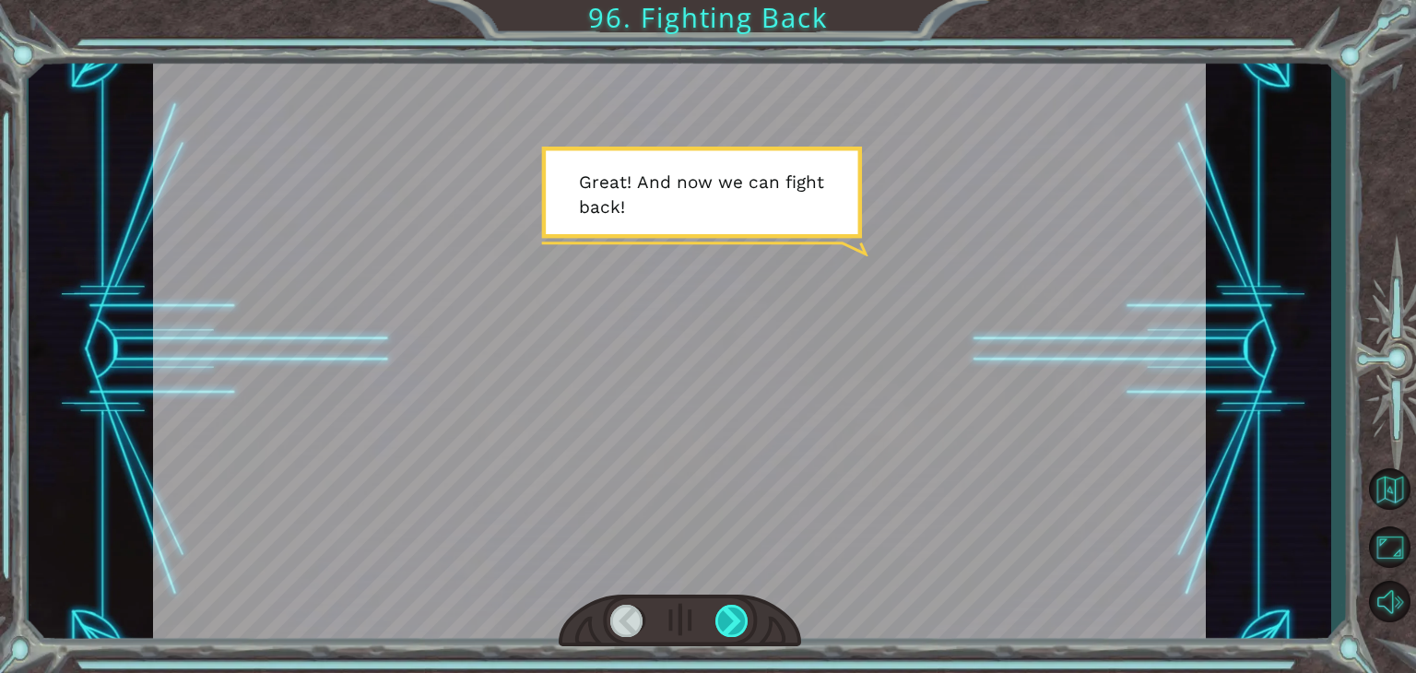
click at [727, 612] on div at bounding box center [731, 621] width 33 height 32
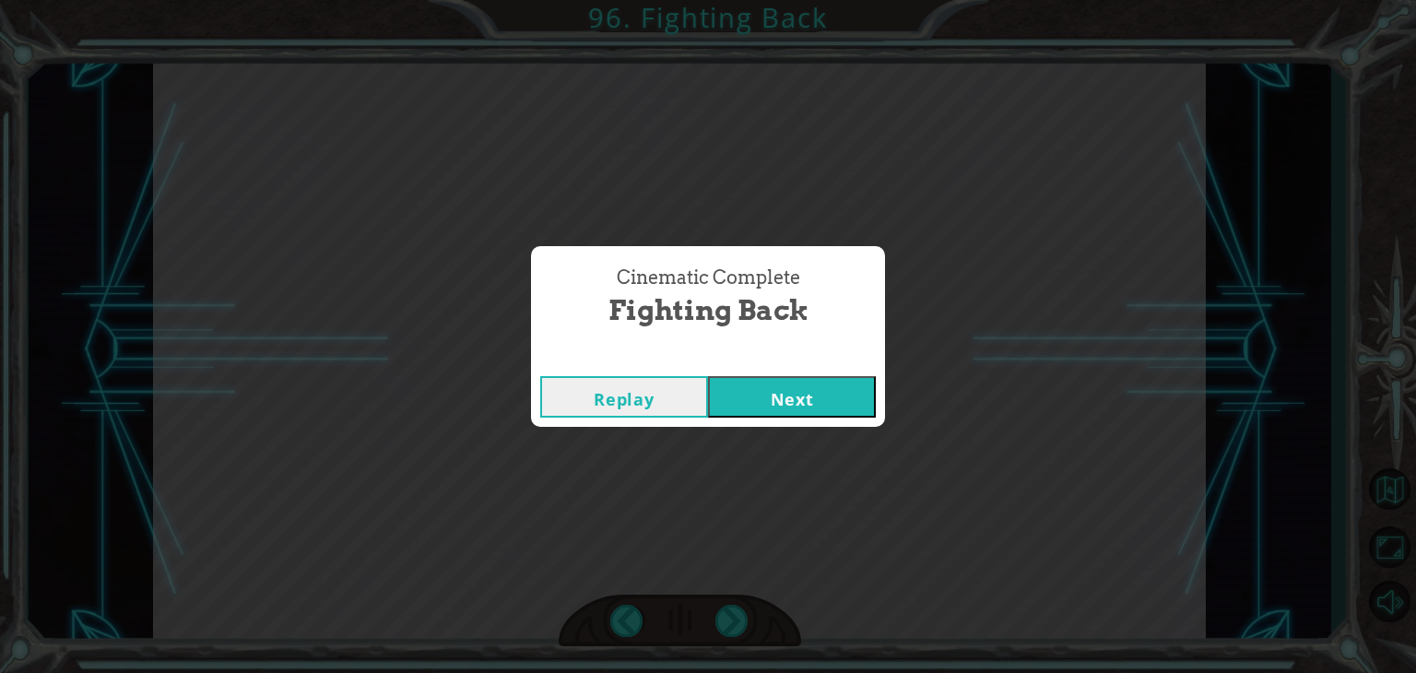
click at [794, 400] on button "Next" at bounding box center [792, 396] width 168 height 41
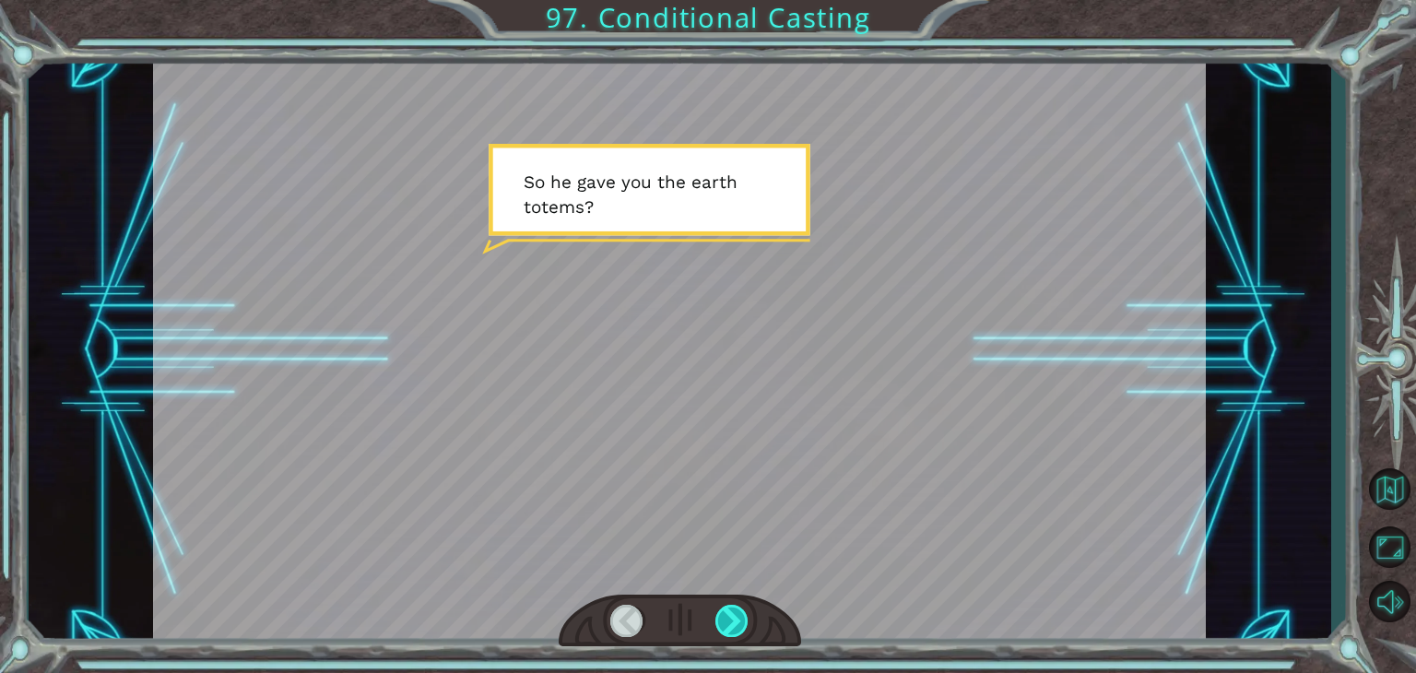
click at [730, 616] on div at bounding box center [731, 621] width 33 height 32
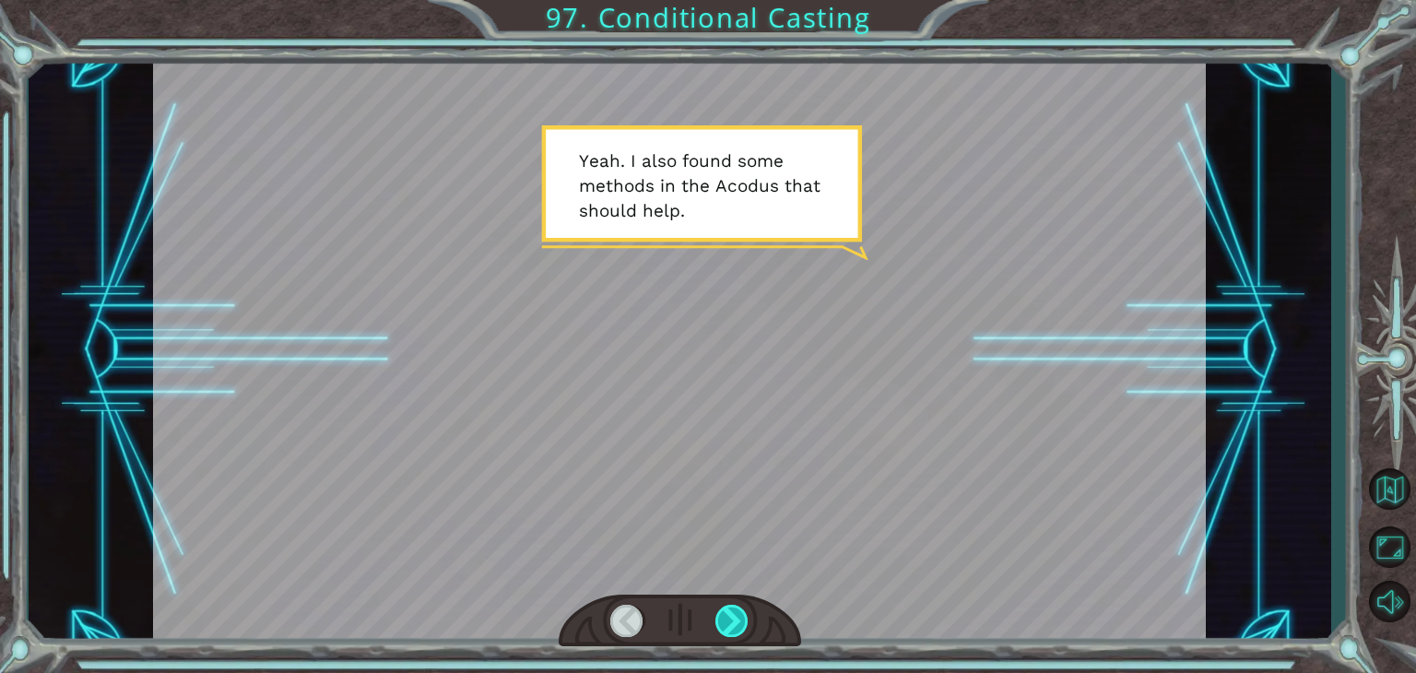
click at [730, 616] on div at bounding box center [731, 621] width 33 height 32
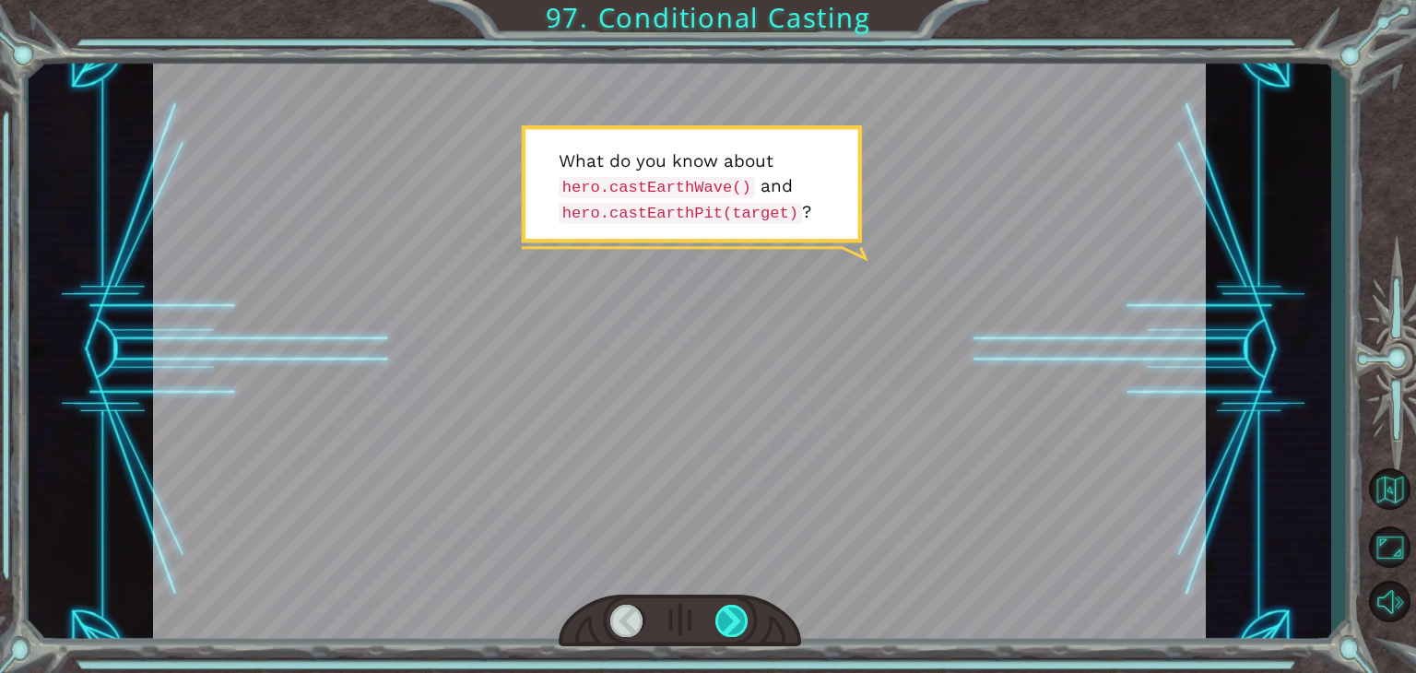
click at [730, 616] on div at bounding box center [731, 621] width 33 height 32
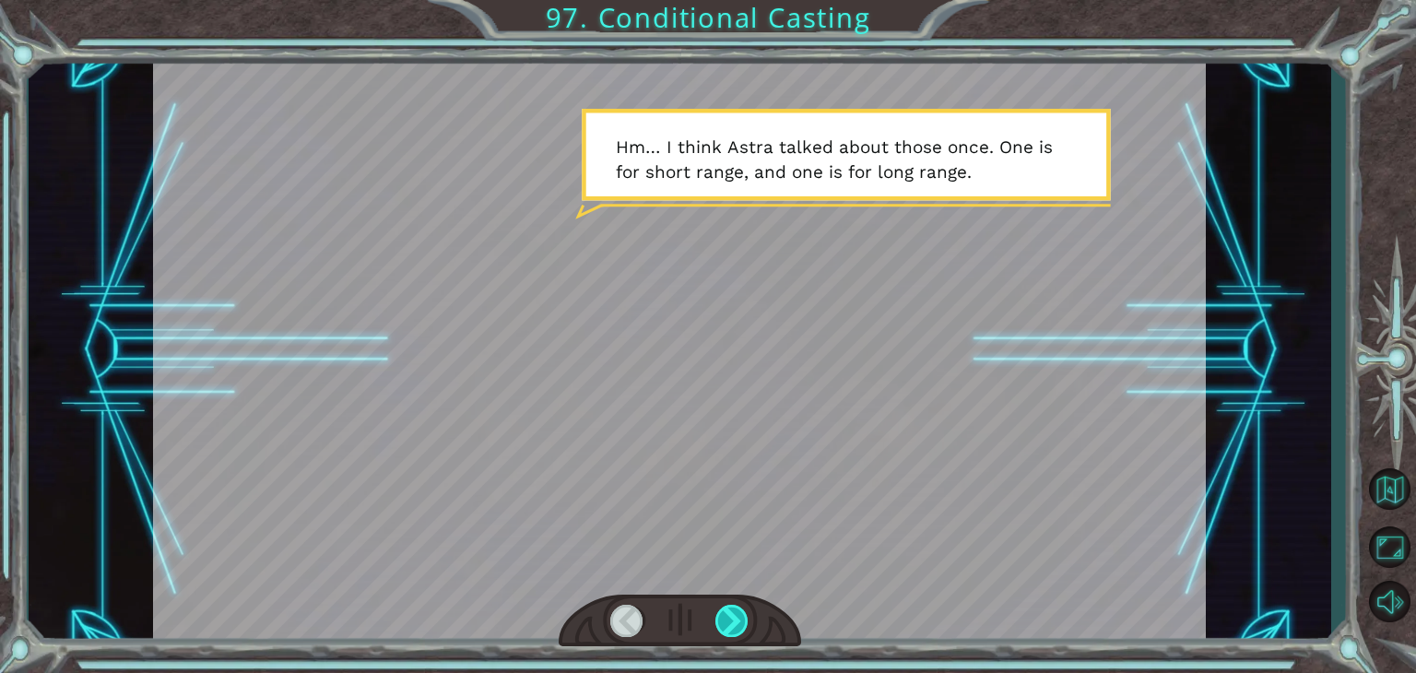
click at [730, 616] on div at bounding box center [731, 621] width 33 height 32
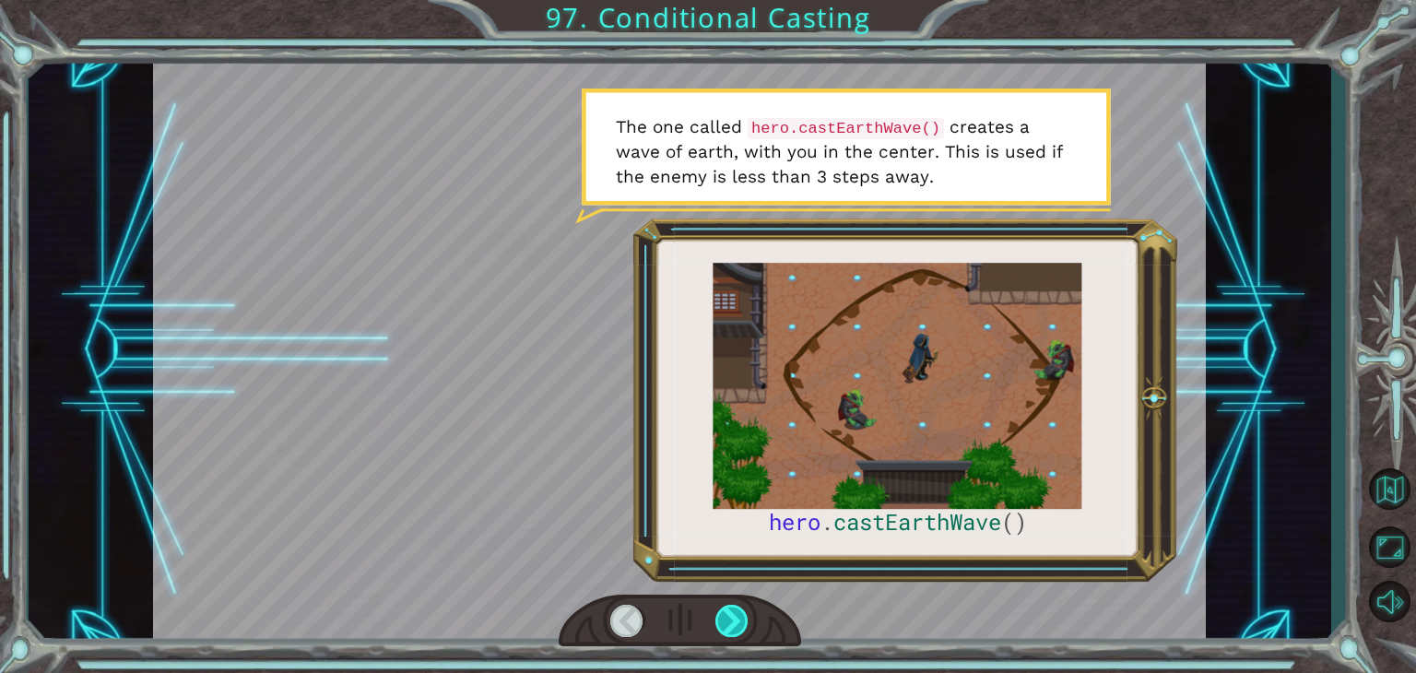
click at [730, 616] on div at bounding box center [731, 621] width 33 height 32
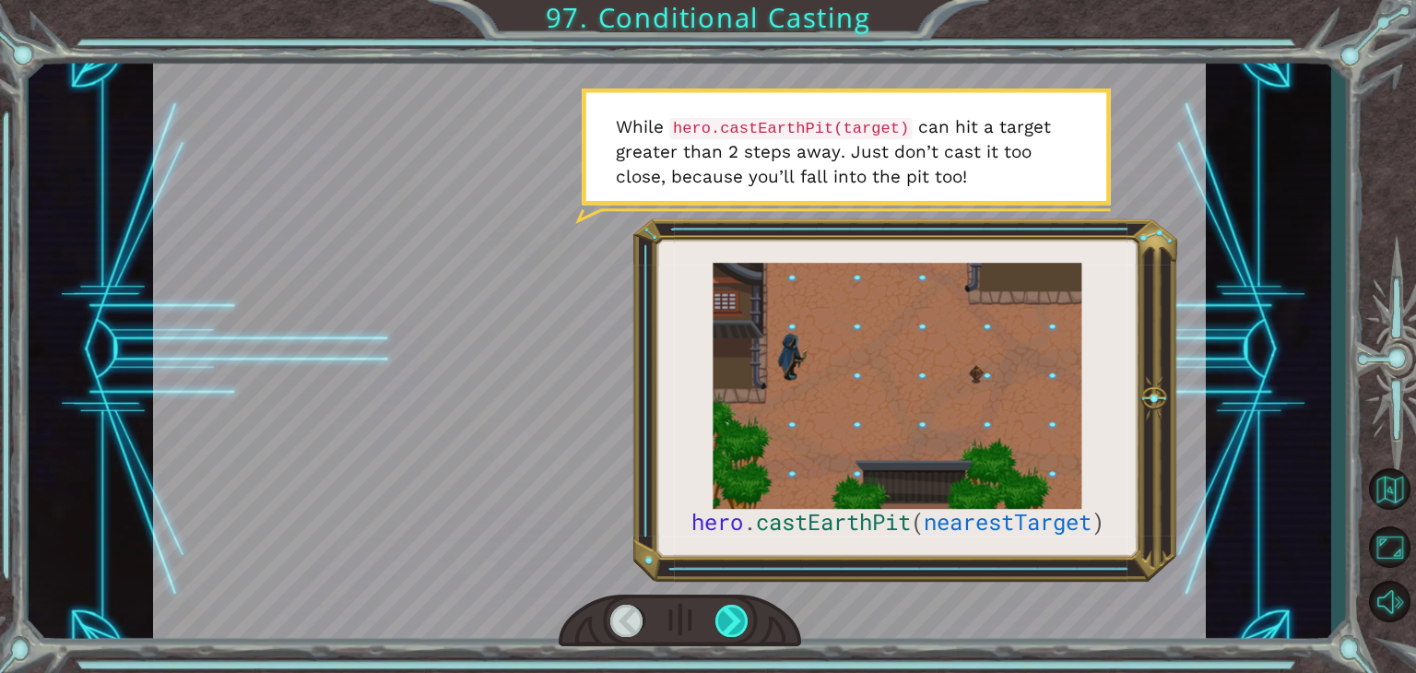
click at [730, 616] on div at bounding box center [731, 621] width 33 height 32
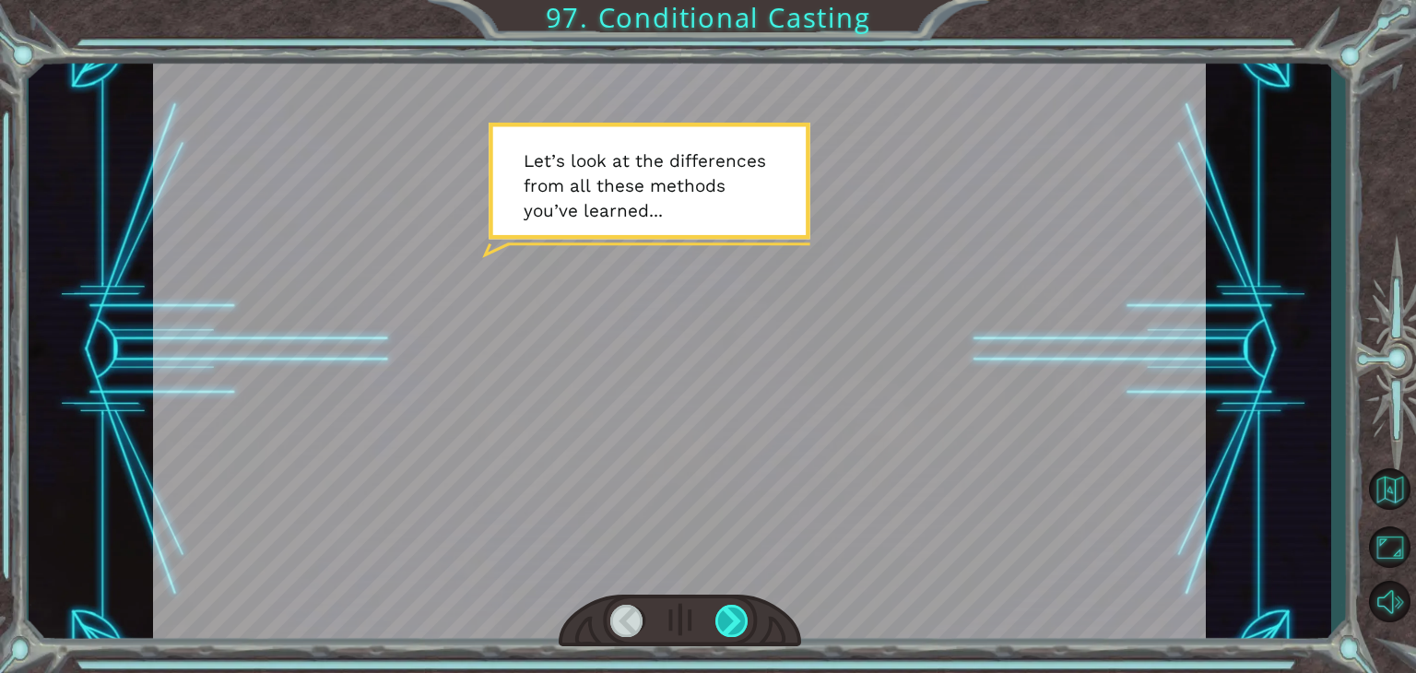
click at [730, 616] on div at bounding box center [731, 621] width 33 height 32
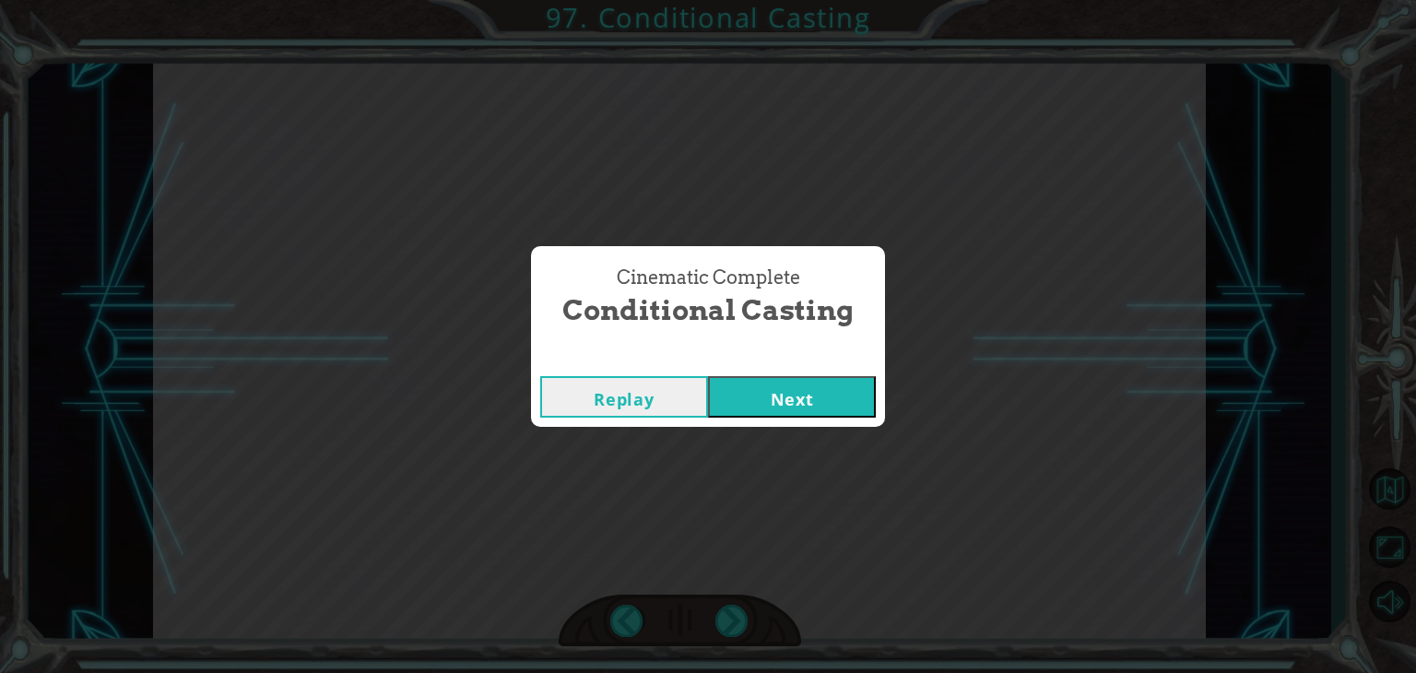
click at [770, 397] on button "Next" at bounding box center [792, 396] width 168 height 41
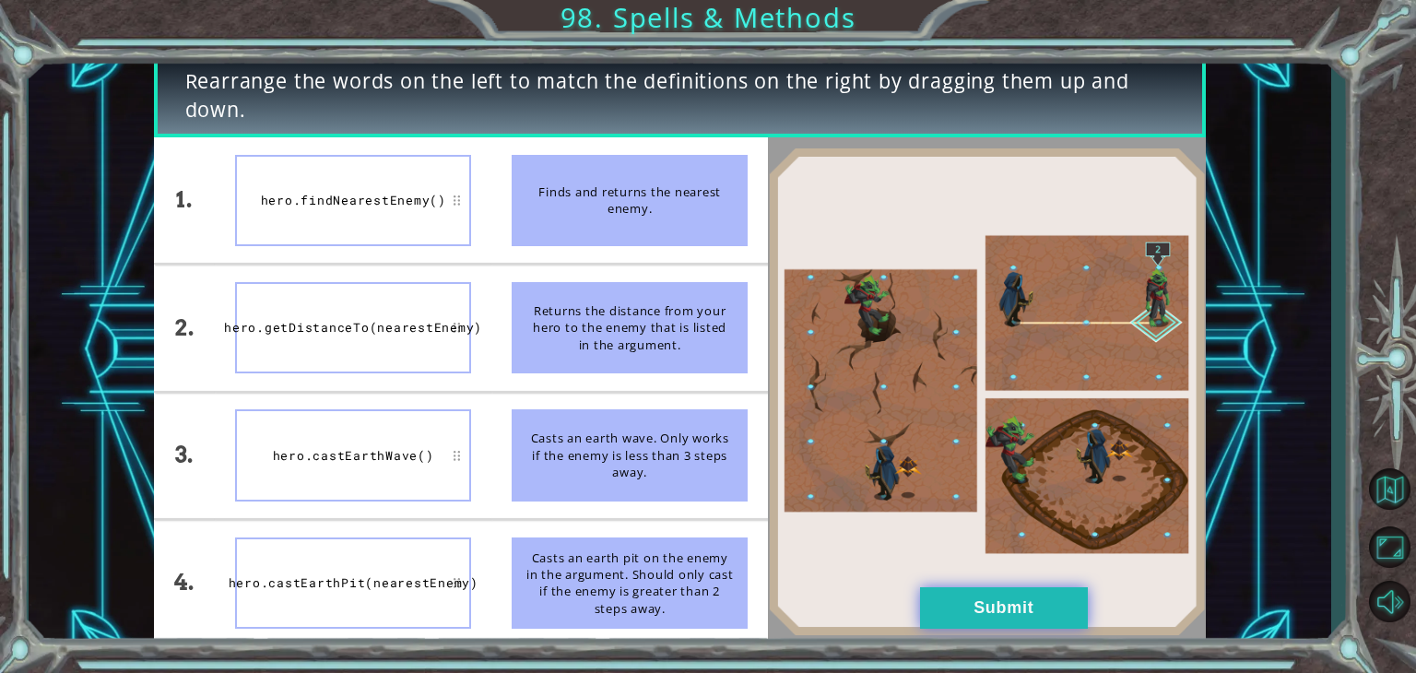
click at [994, 590] on button "Submit" at bounding box center [1004, 607] width 168 height 41
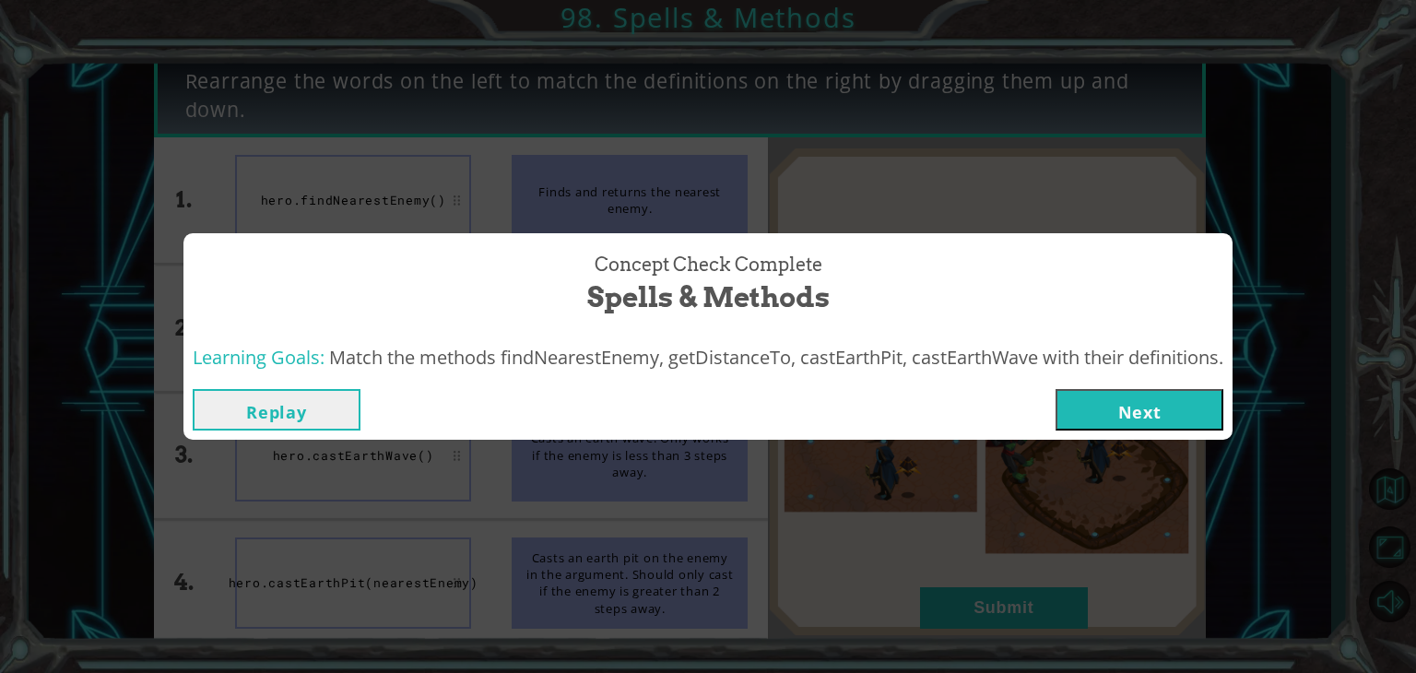
click at [1103, 414] on button "Next" at bounding box center [1139, 409] width 168 height 41
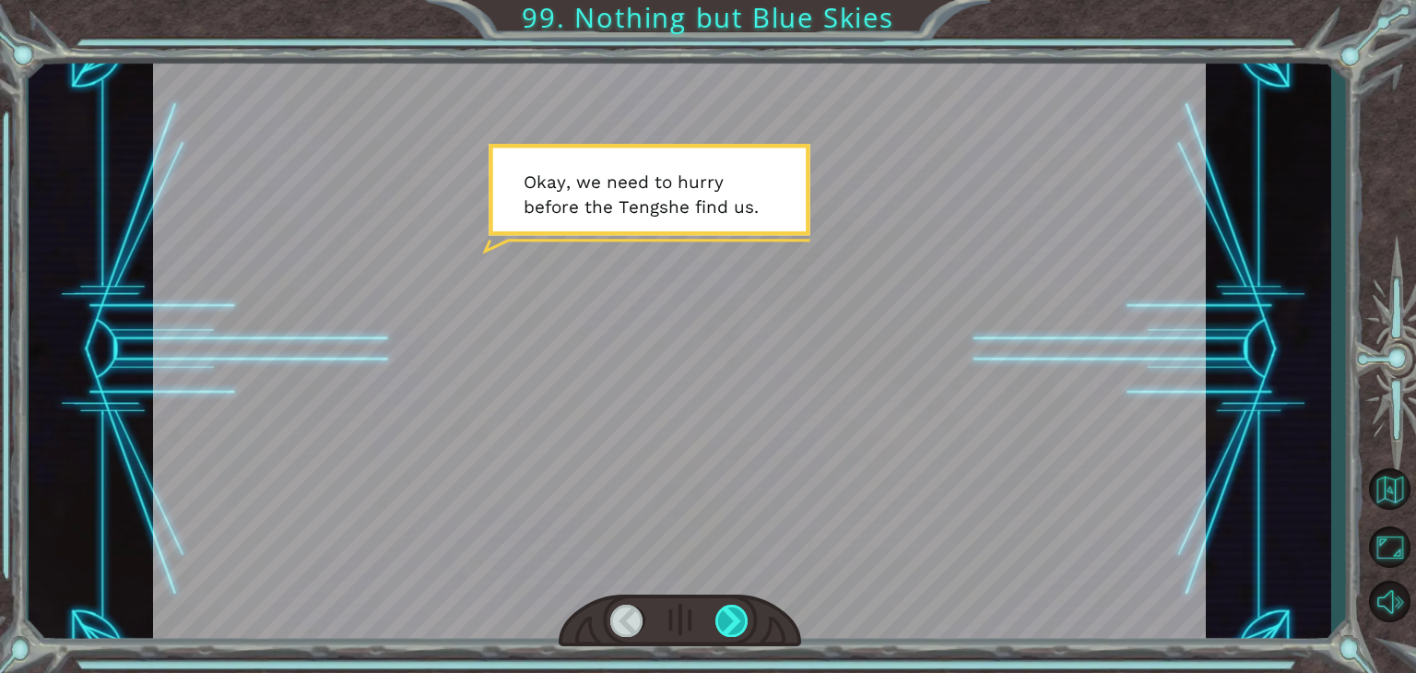
click at [733, 620] on div at bounding box center [731, 621] width 33 height 32
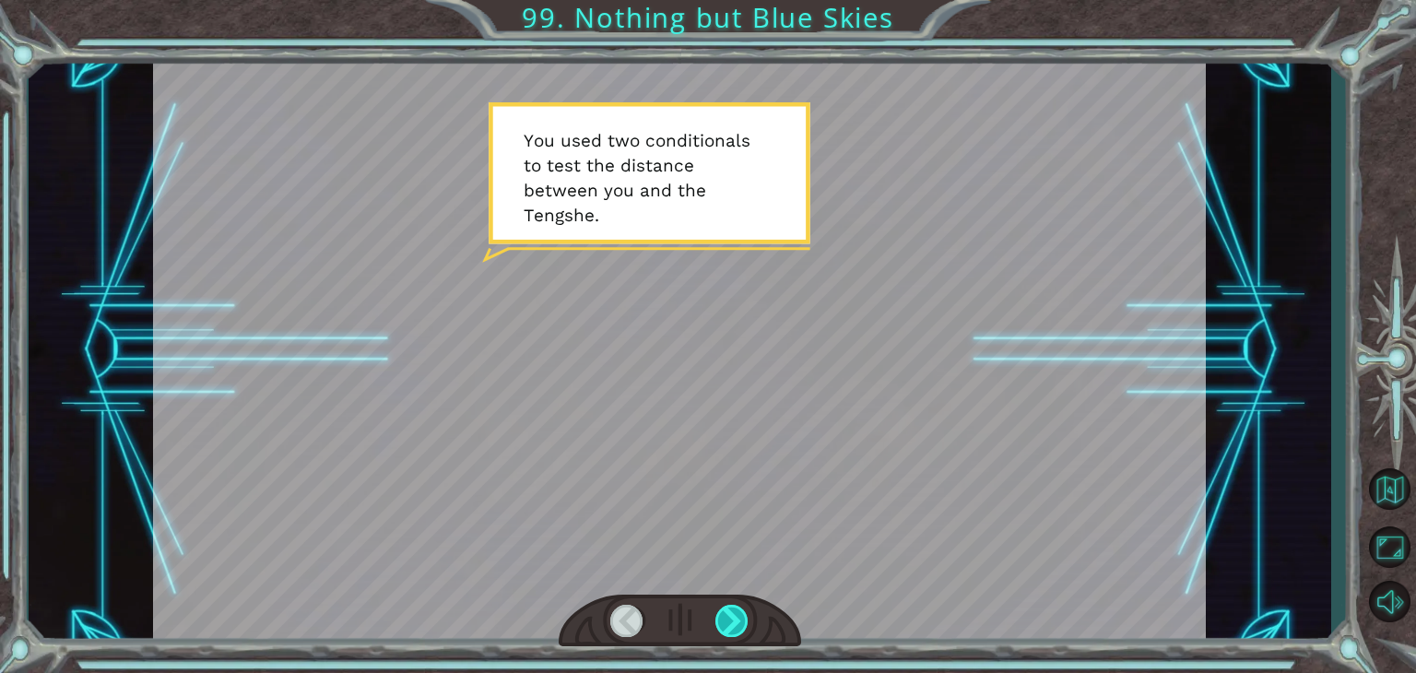
click at [733, 620] on div at bounding box center [731, 621] width 33 height 32
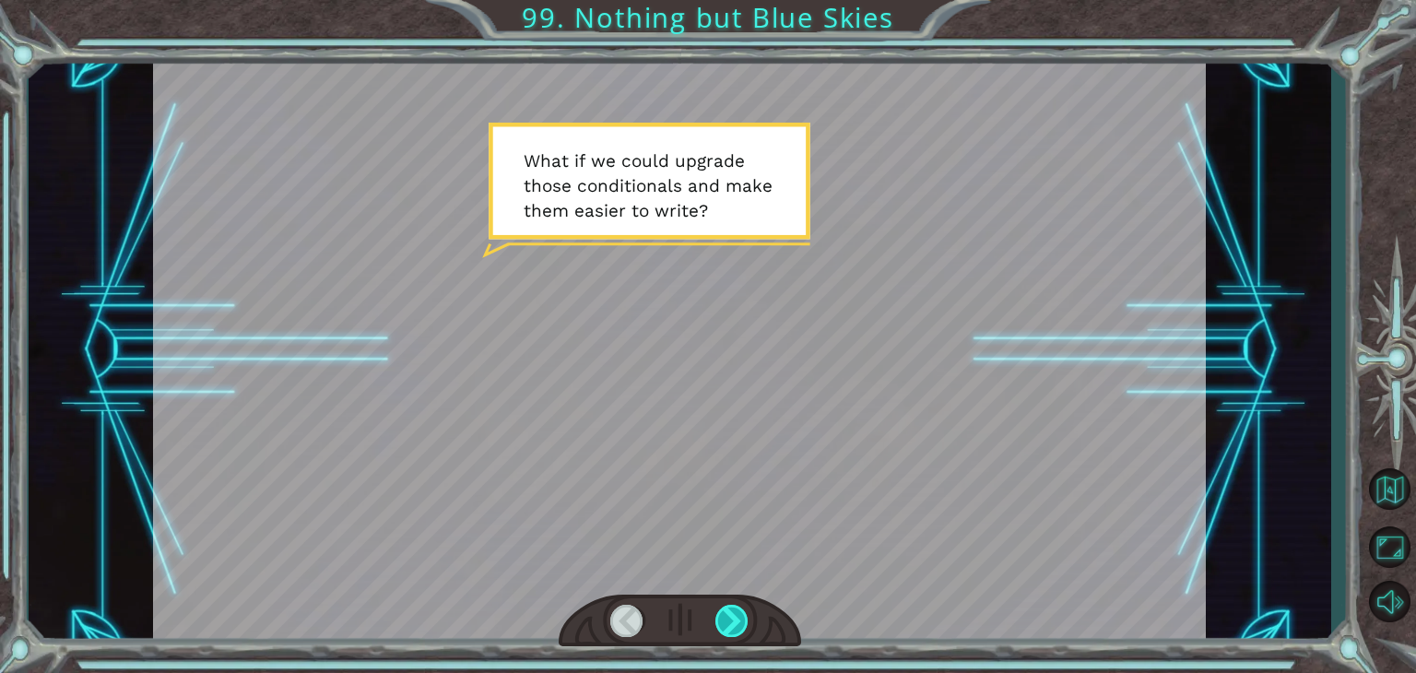
click at [733, 620] on div at bounding box center [731, 621] width 33 height 32
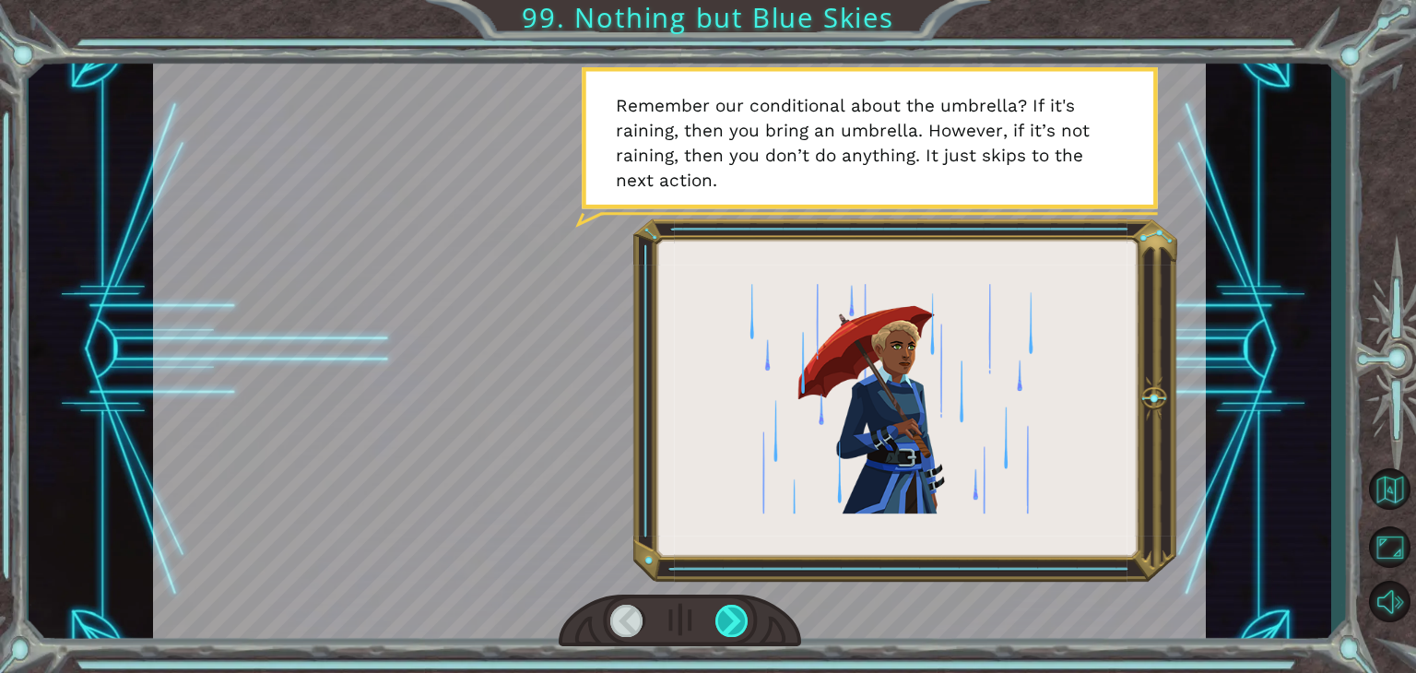
click at [733, 620] on div at bounding box center [731, 621] width 33 height 32
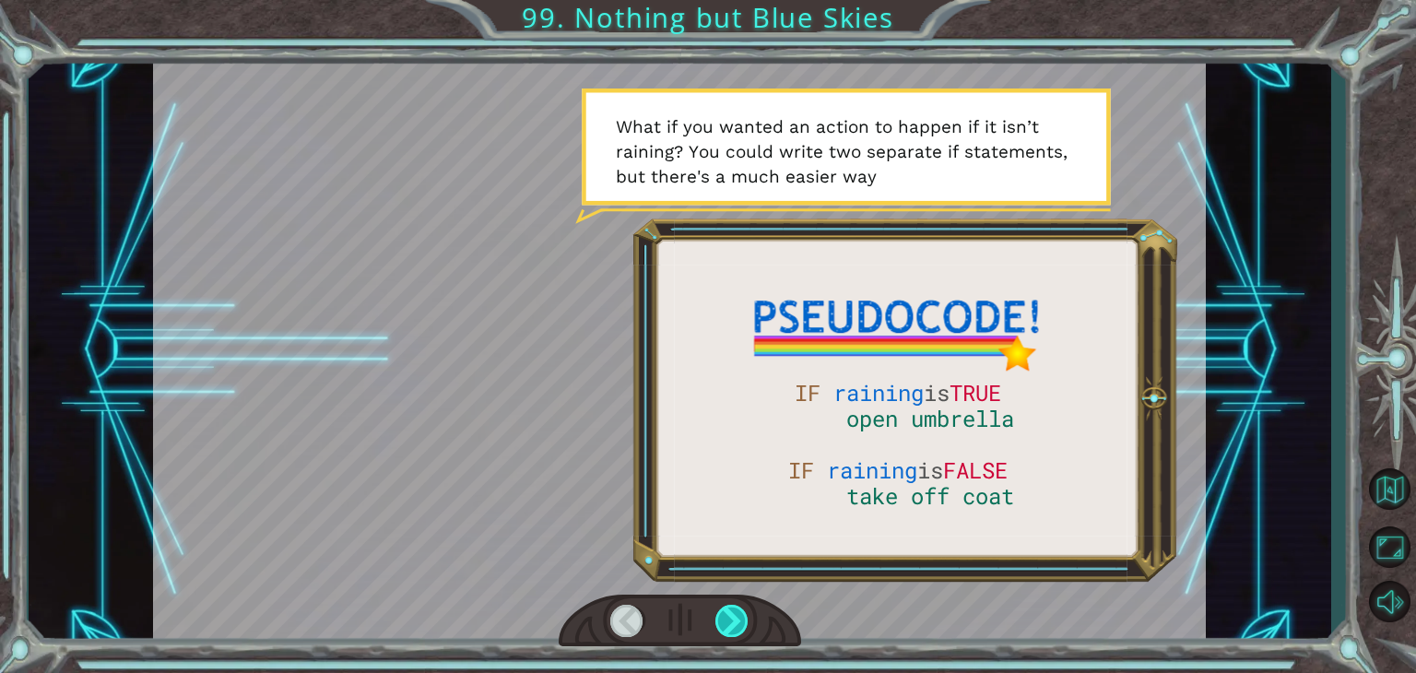
click at [733, 620] on div at bounding box center [731, 621] width 33 height 32
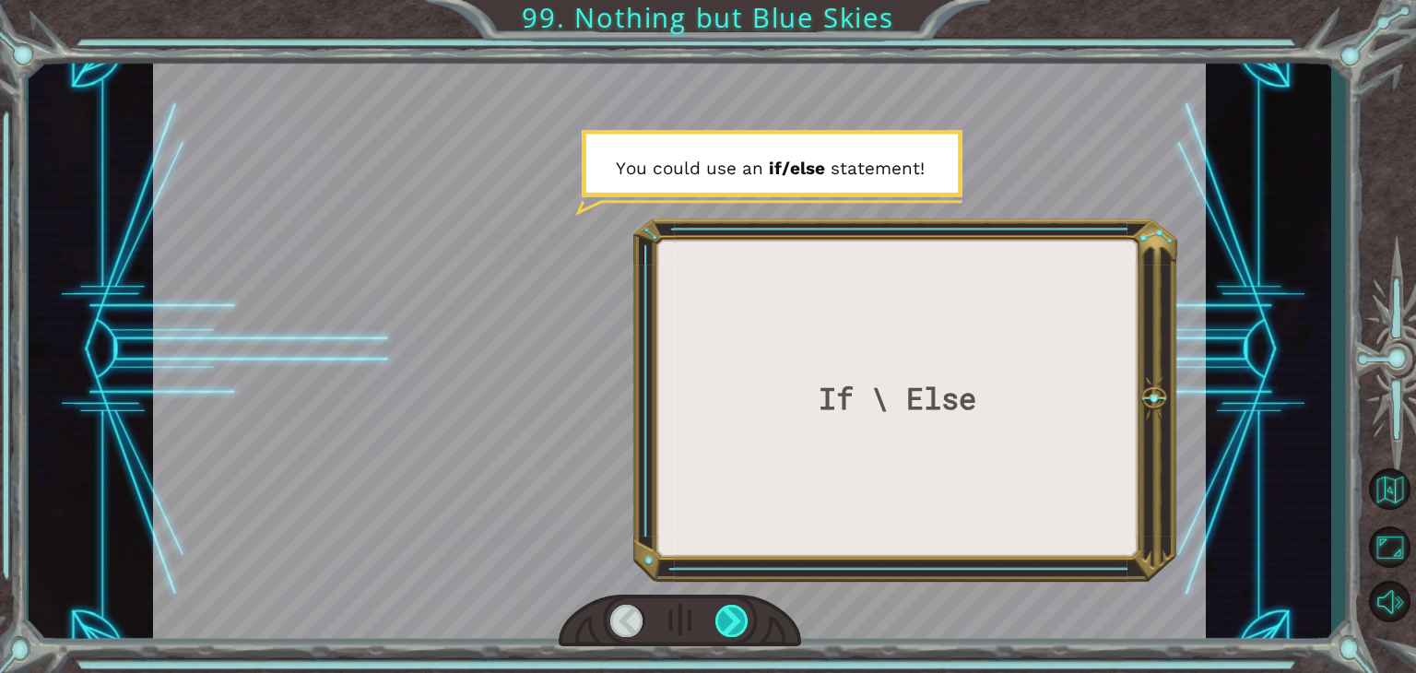
click at [733, 620] on div at bounding box center [731, 621] width 33 height 32
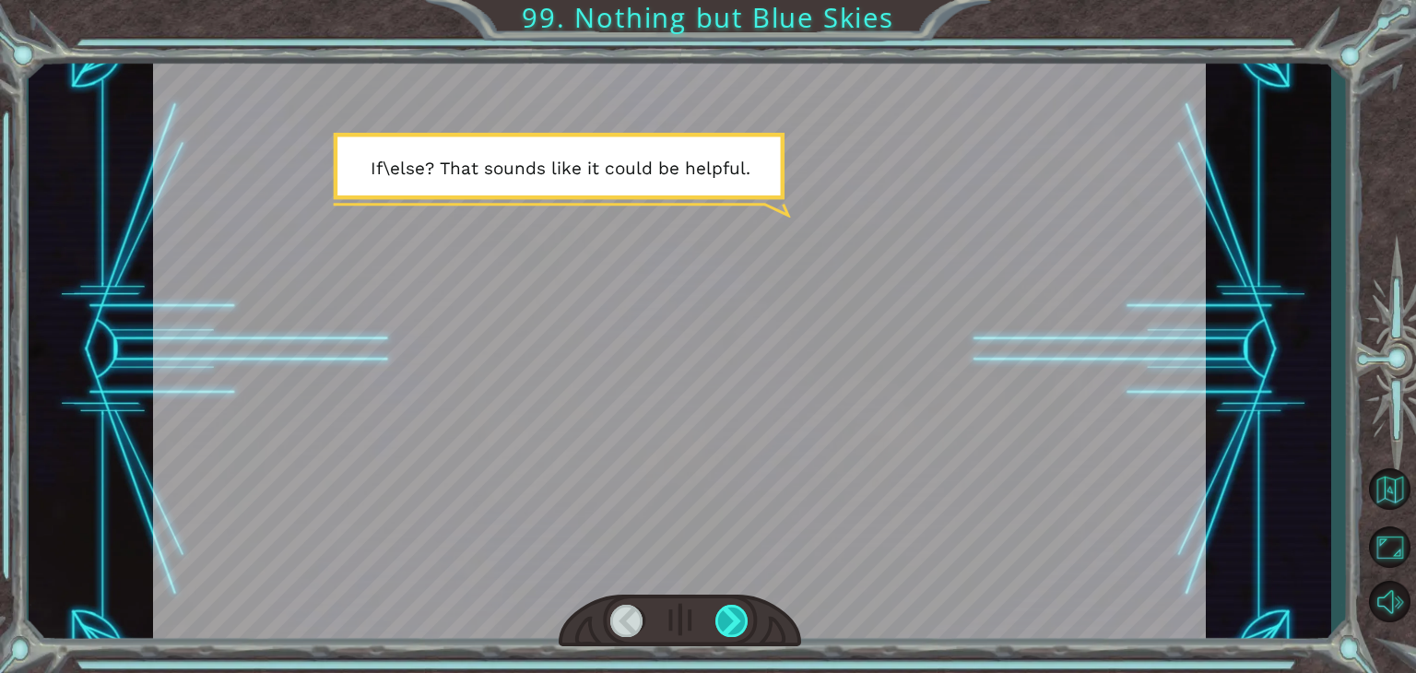
click at [733, 620] on div at bounding box center [731, 621] width 33 height 32
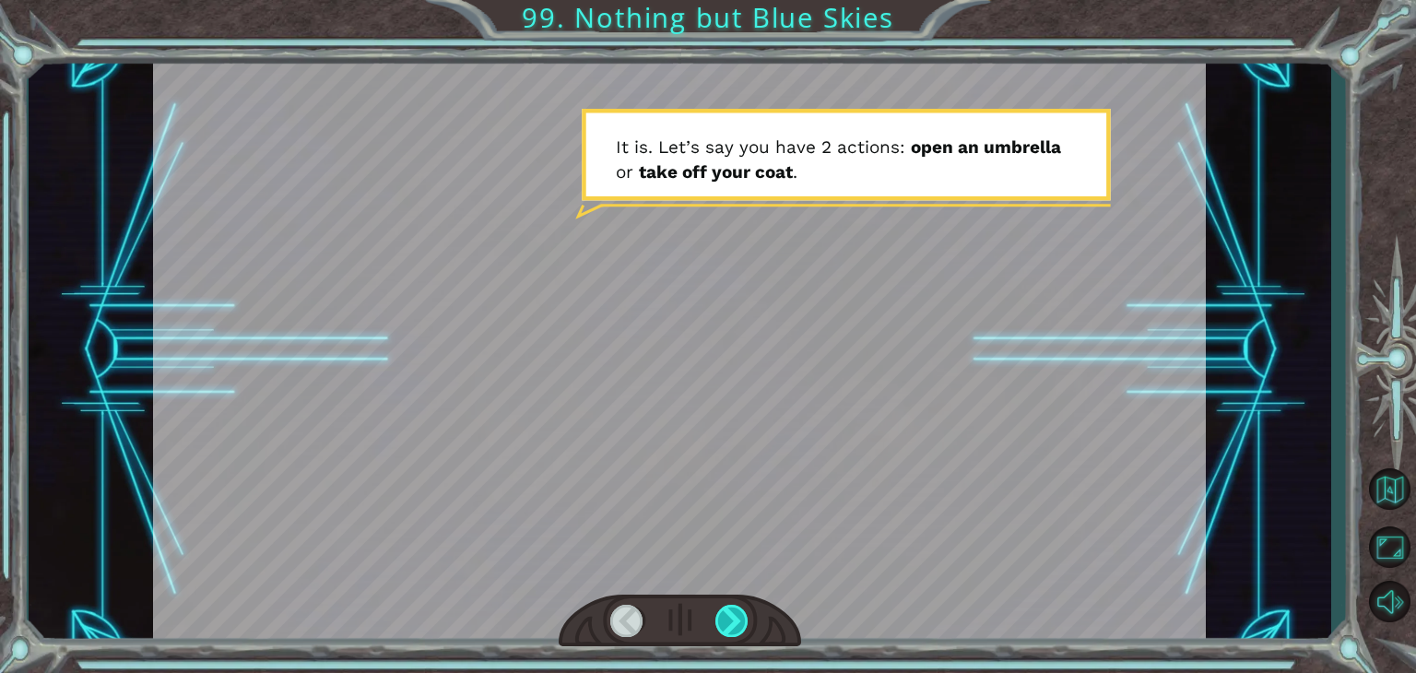
click at [740, 606] on div at bounding box center [731, 621] width 33 height 32
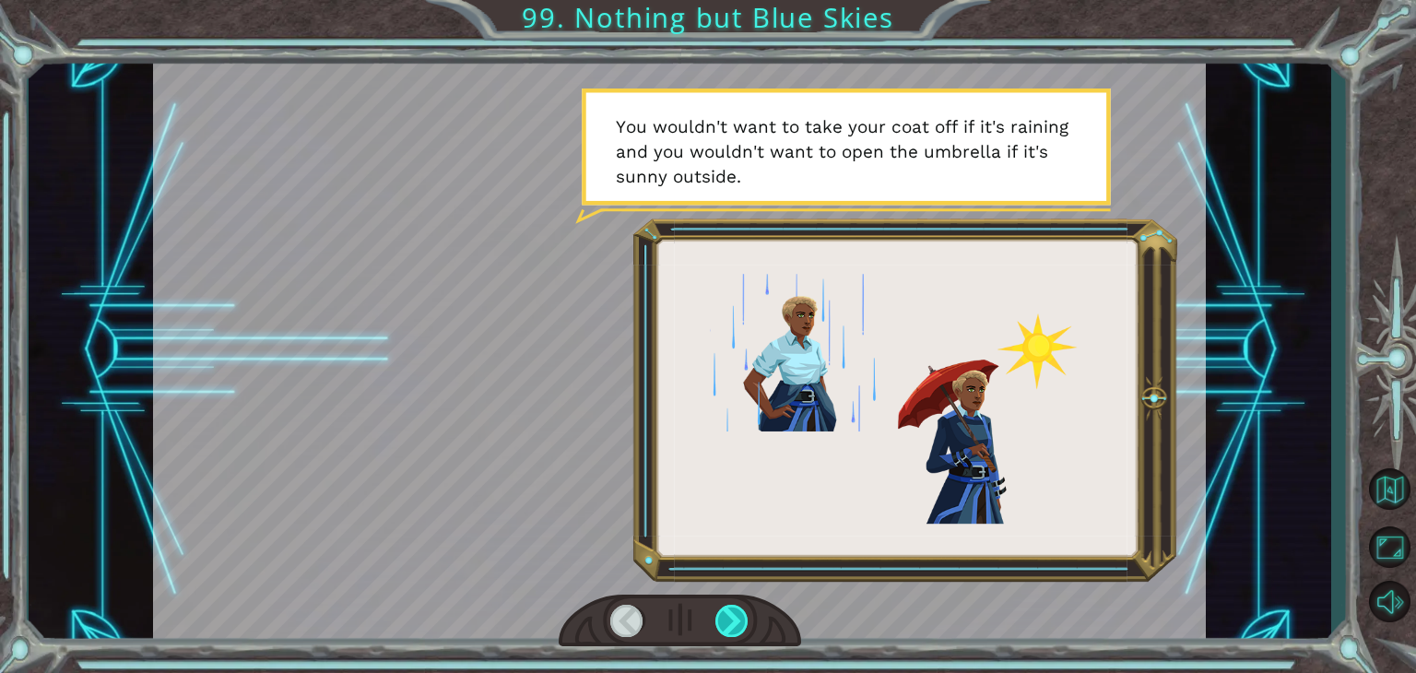
click at [740, 606] on div at bounding box center [731, 621] width 33 height 32
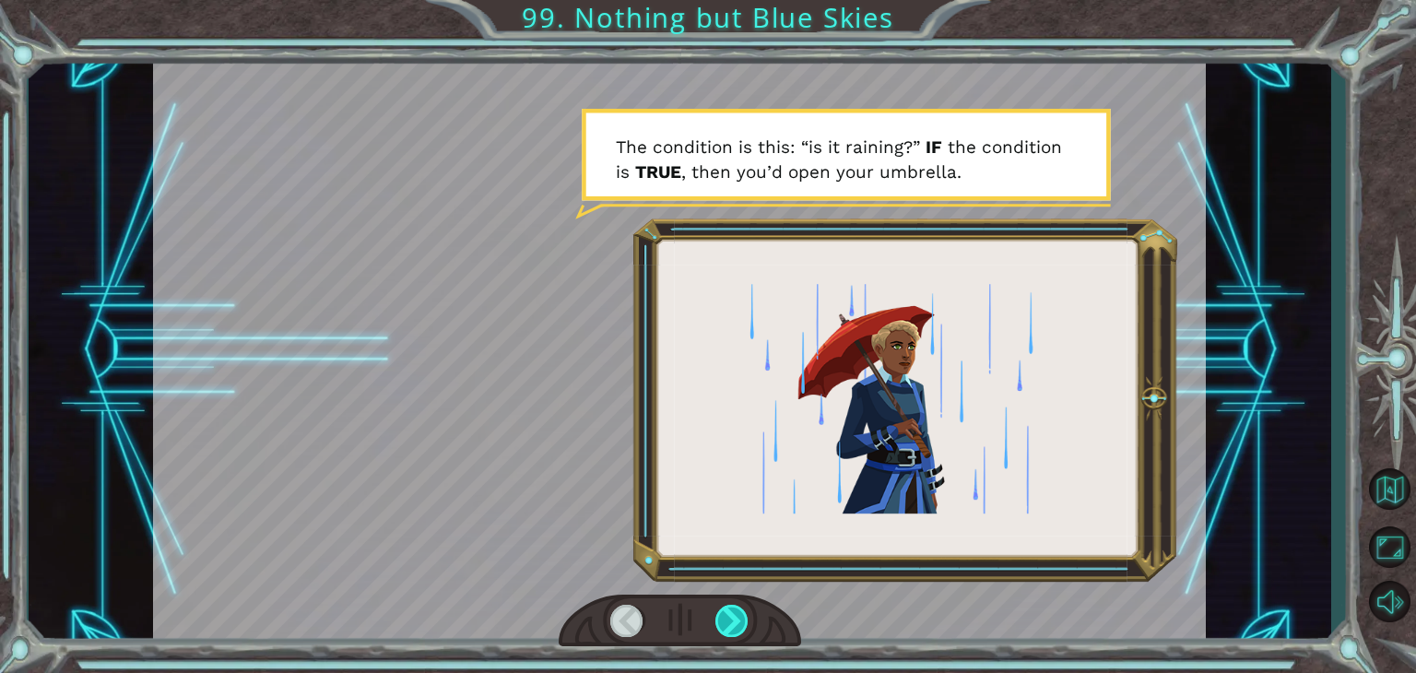
click at [740, 606] on div at bounding box center [731, 621] width 33 height 32
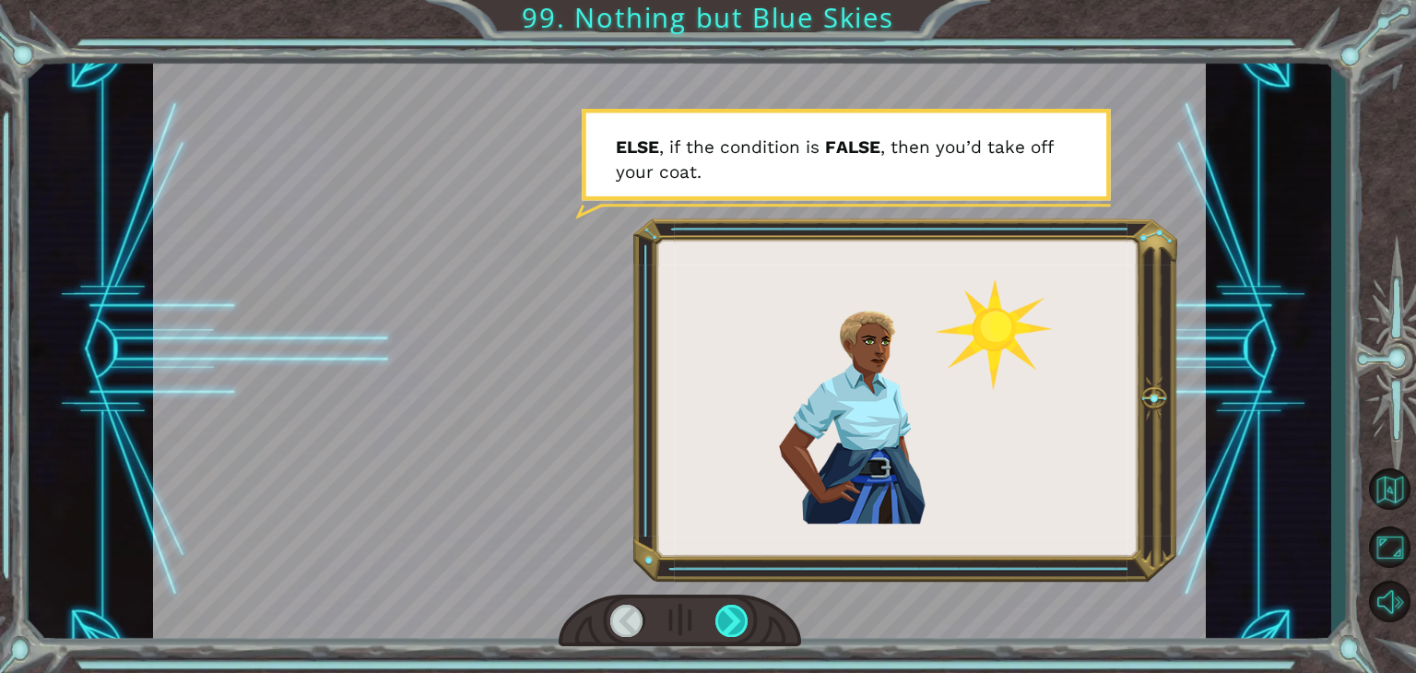
click at [740, 606] on div at bounding box center [731, 621] width 33 height 32
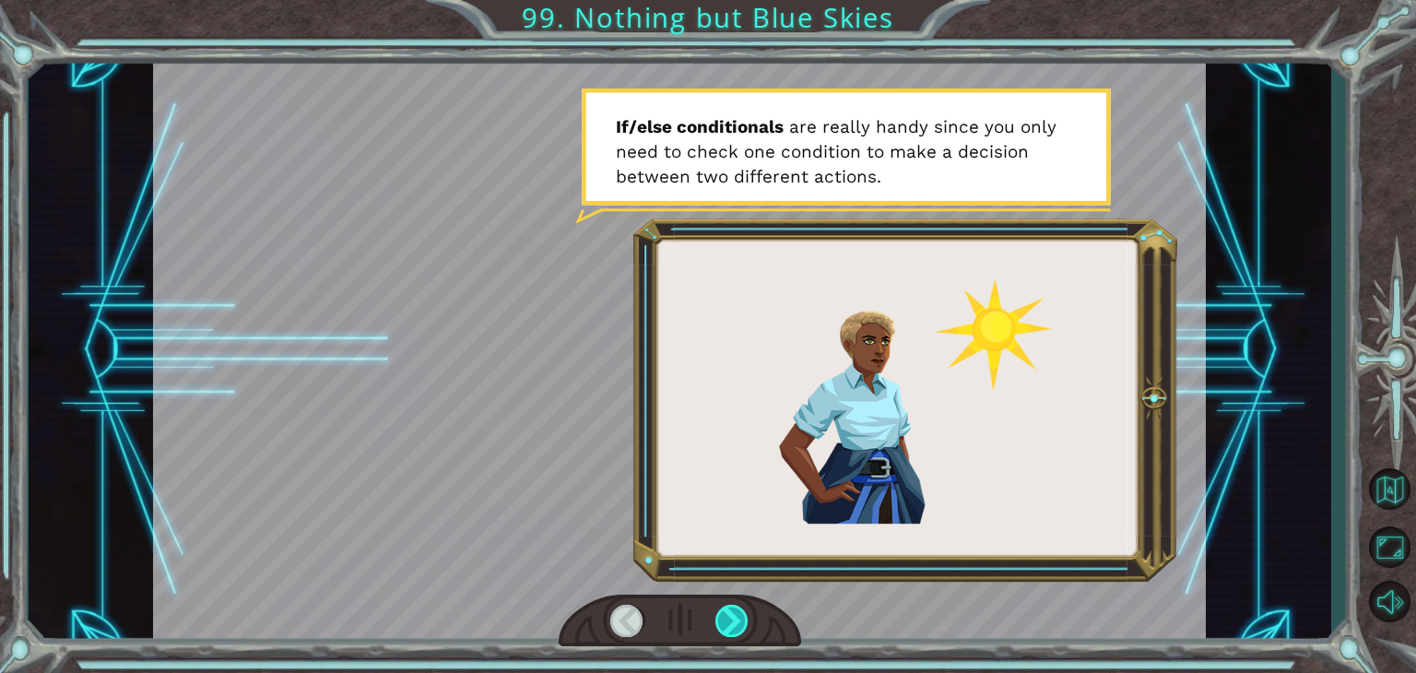
click at [740, 606] on div at bounding box center [731, 621] width 33 height 32
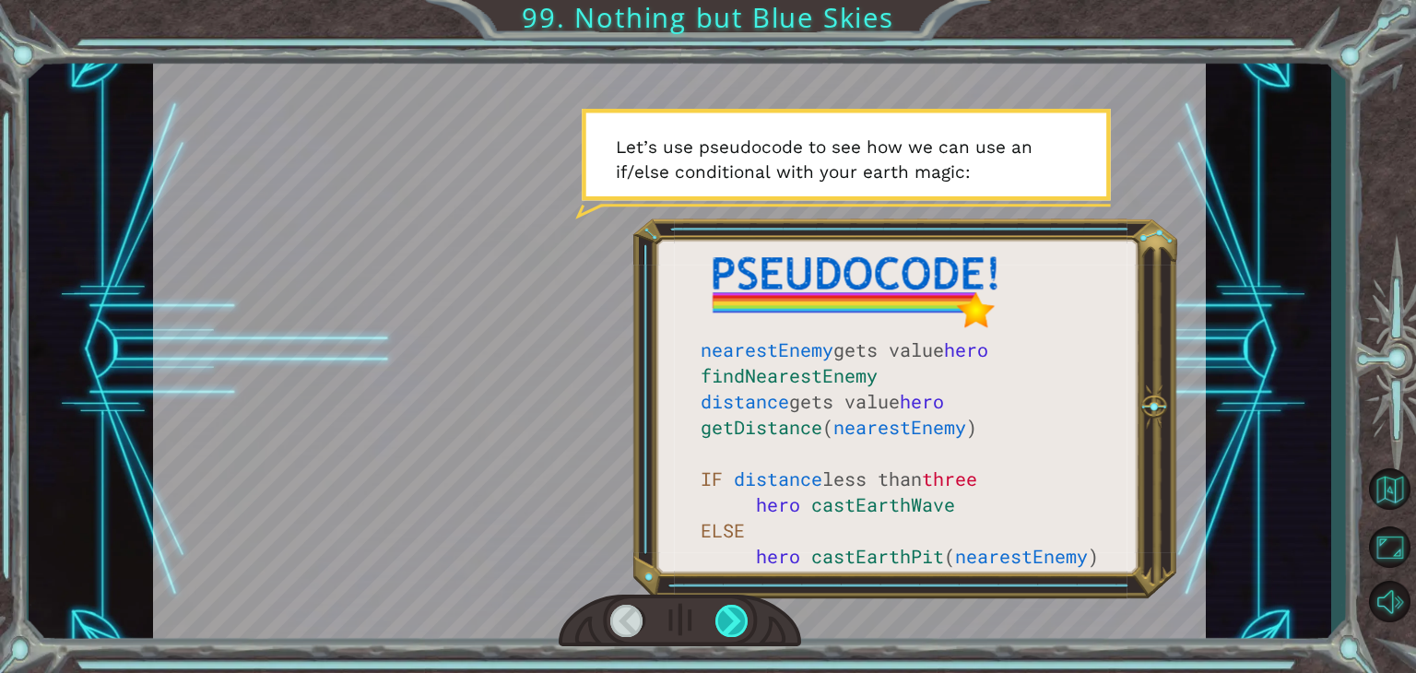
click at [740, 606] on div at bounding box center [731, 621] width 33 height 32
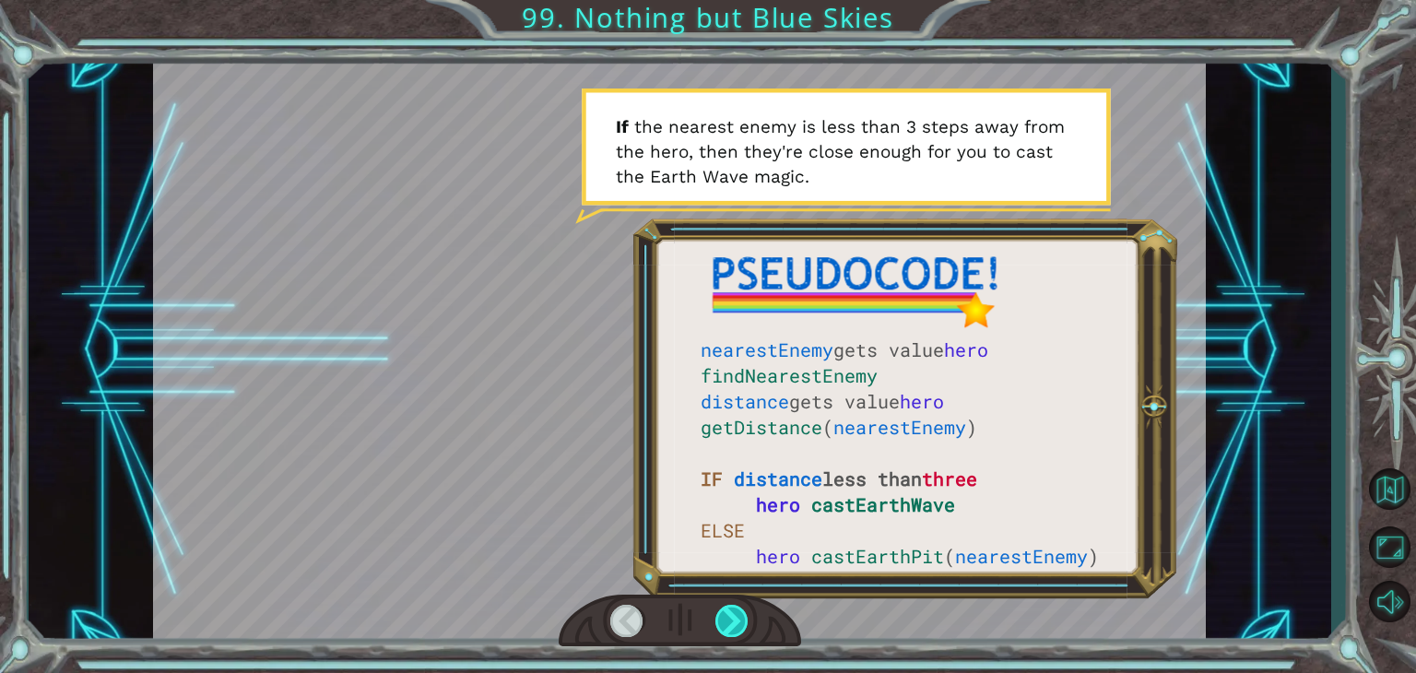
click at [740, 606] on div at bounding box center [731, 621] width 33 height 32
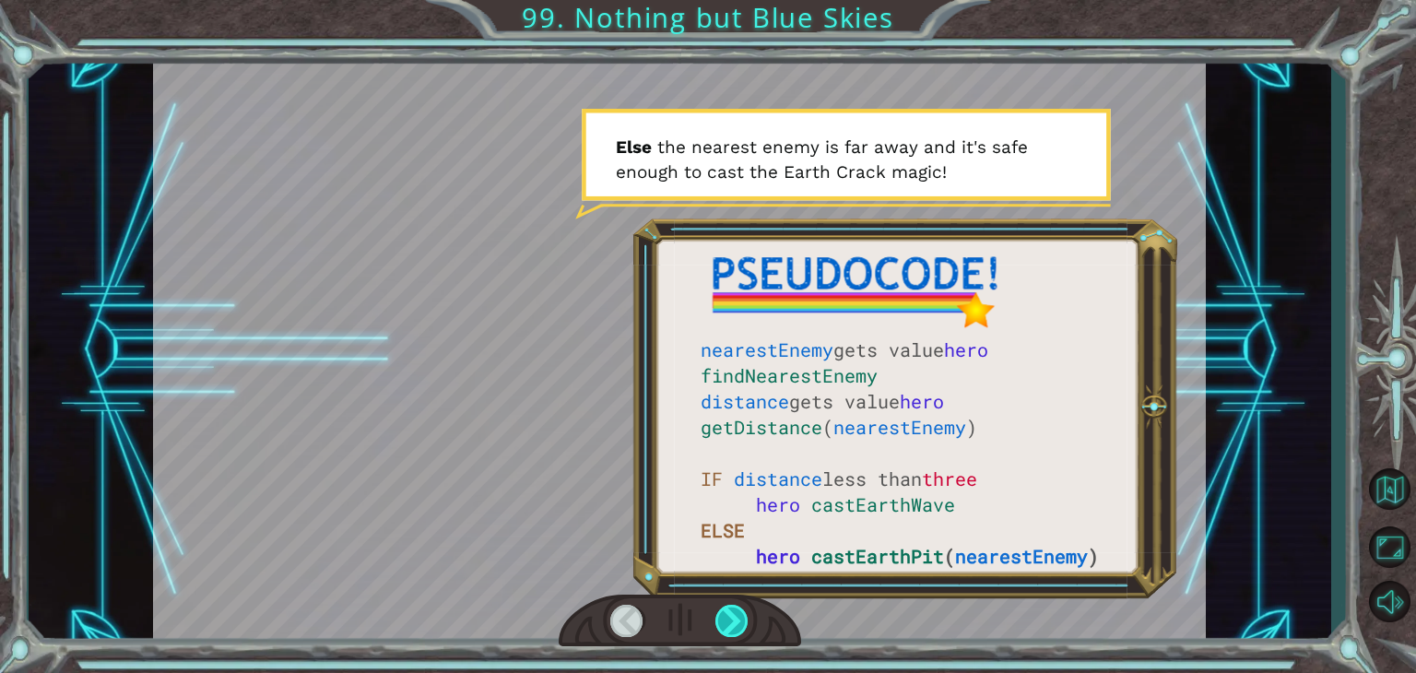
click at [740, 606] on div at bounding box center [731, 621] width 33 height 32
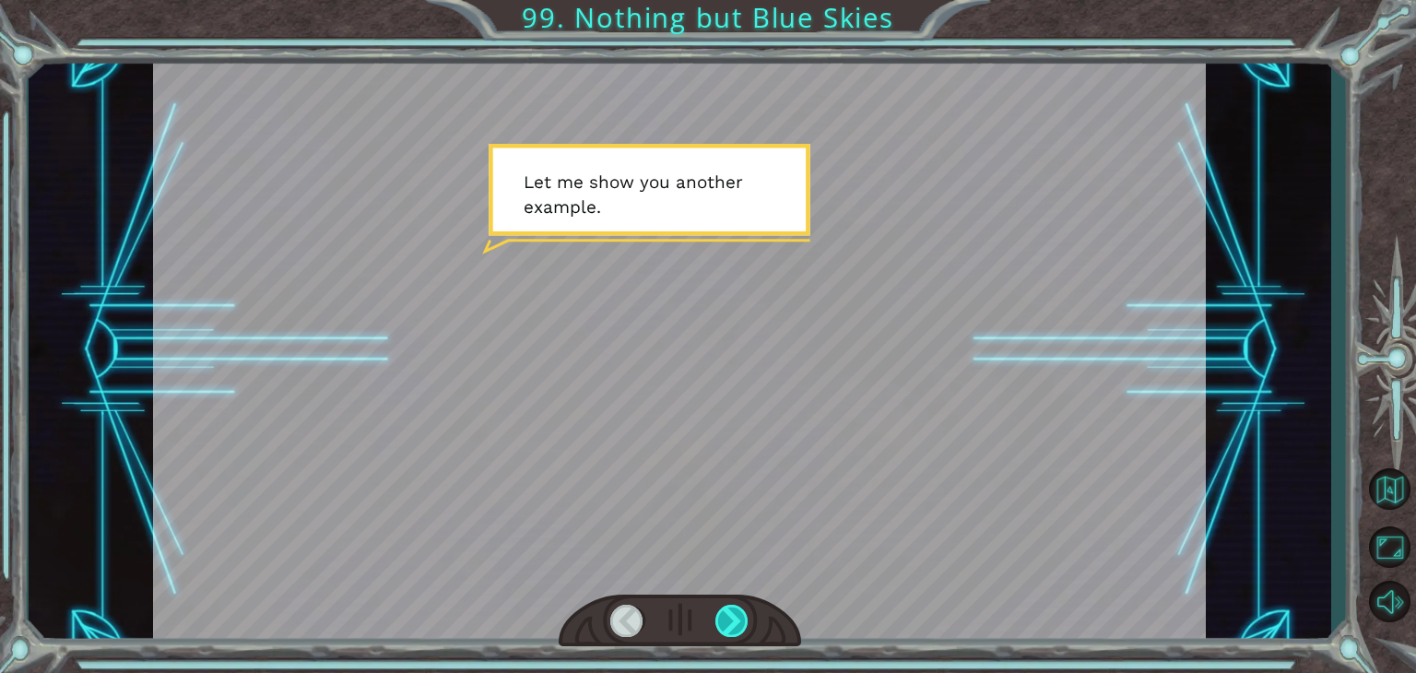
click at [740, 606] on div at bounding box center [731, 621] width 33 height 32
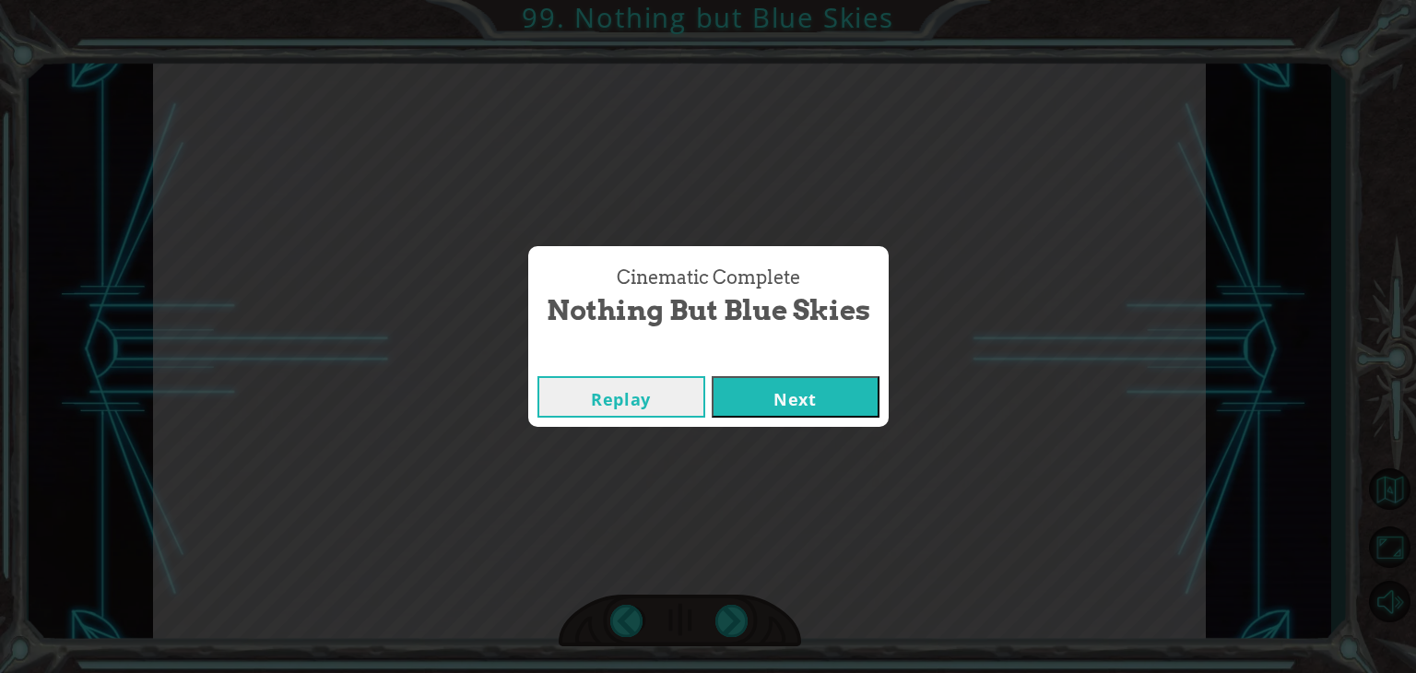
click at [809, 397] on button "Next" at bounding box center [795, 396] width 168 height 41
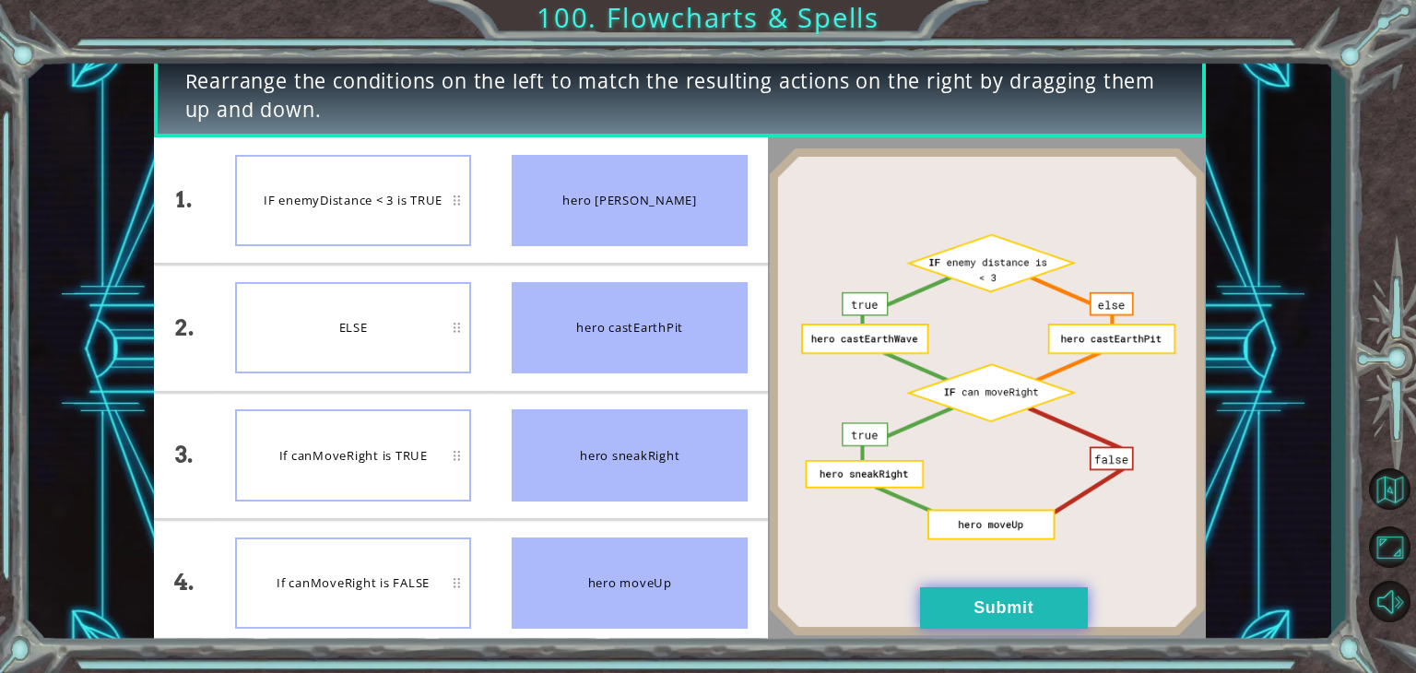
click at [1070, 608] on button "Submit" at bounding box center [1004, 607] width 168 height 41
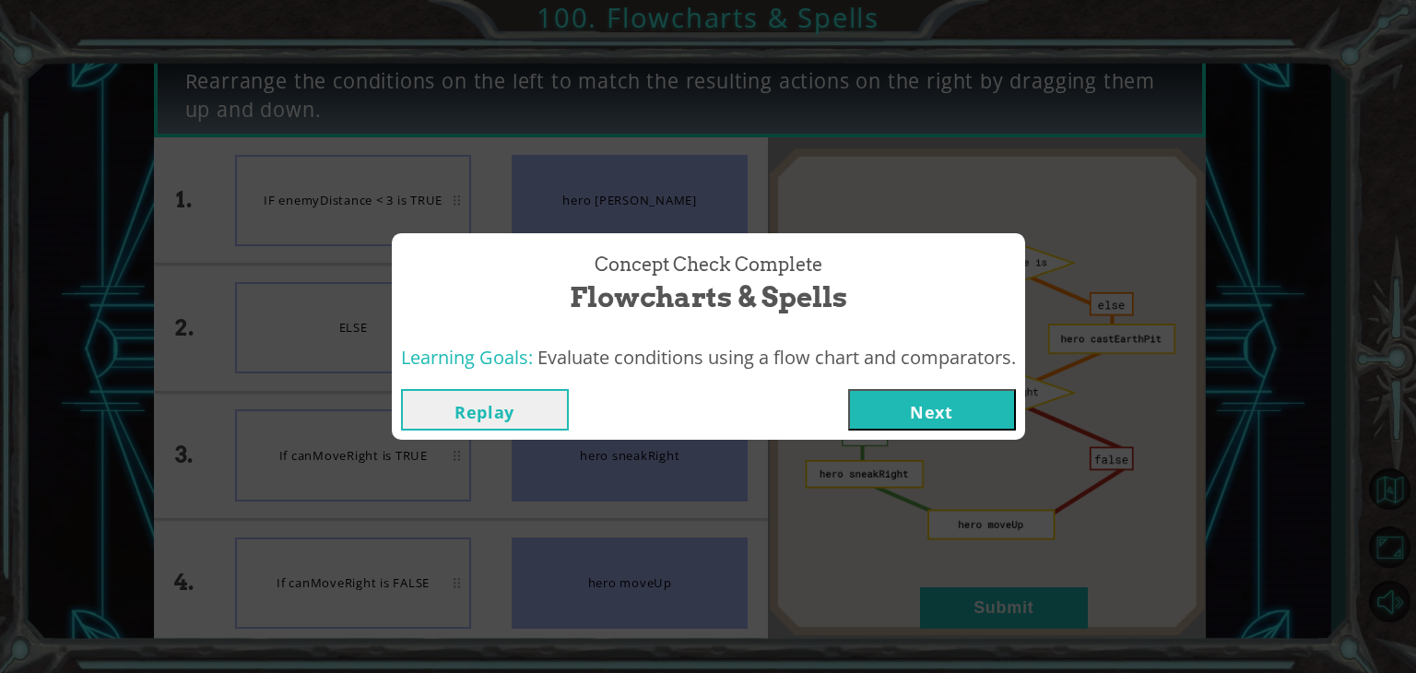
click at [965, 409] on button "Next" at bounding box center [932, 409] width 168 height 41
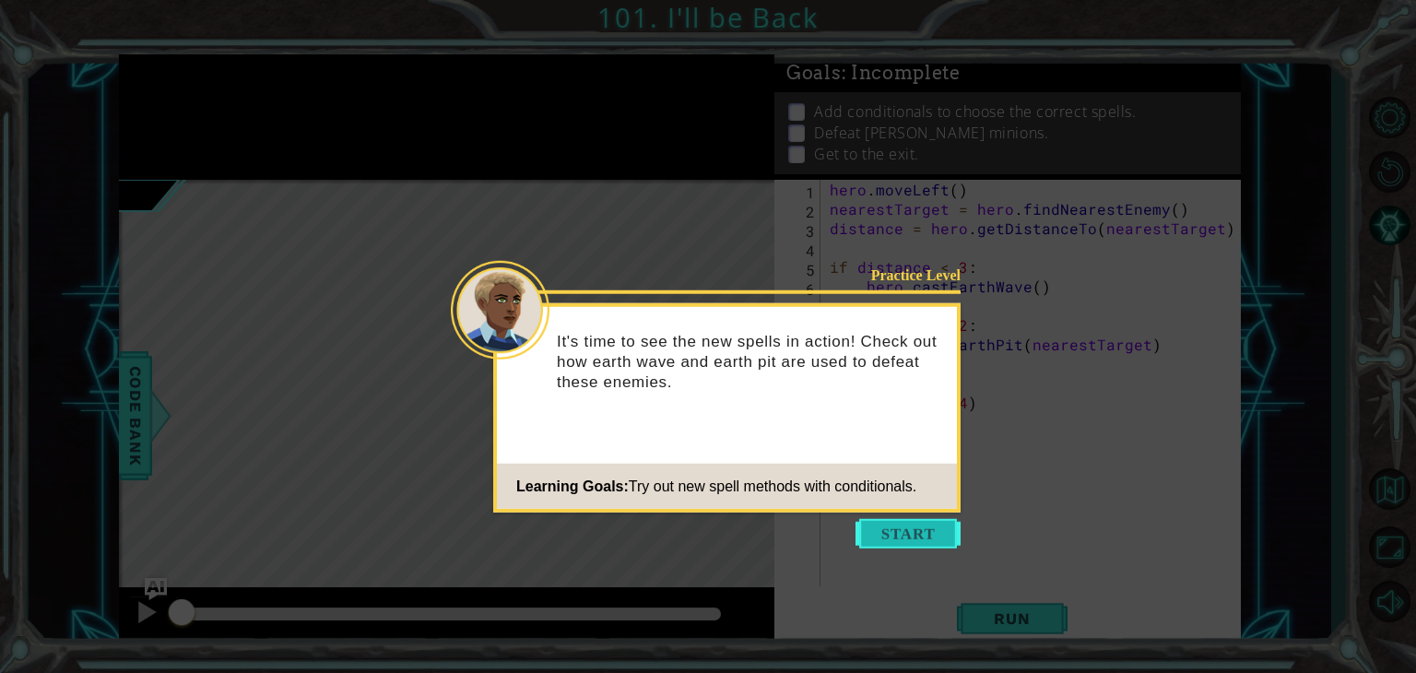
click at [933, 525] on button "Start" at bounding box center [907, 533] width 105 height 29
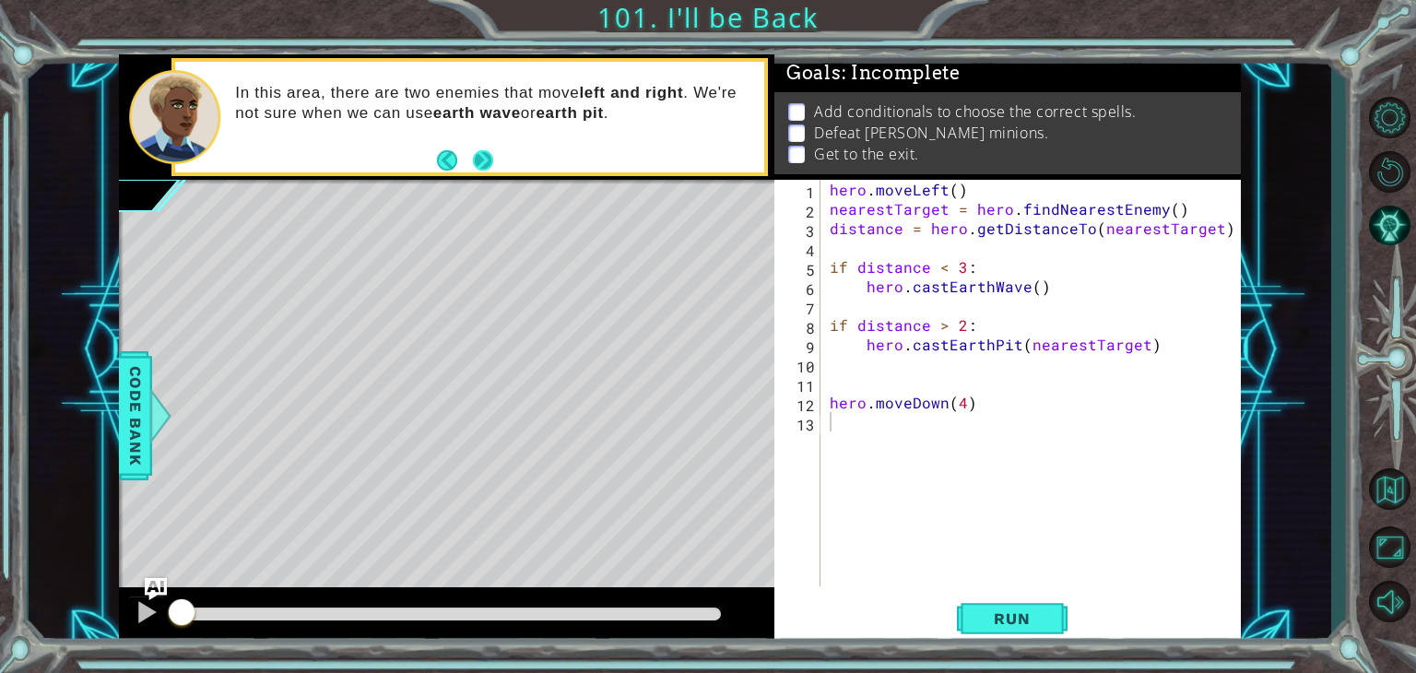
click at [481, 160] on button "Next" at bounding box center [484, 160] width 24 height 24
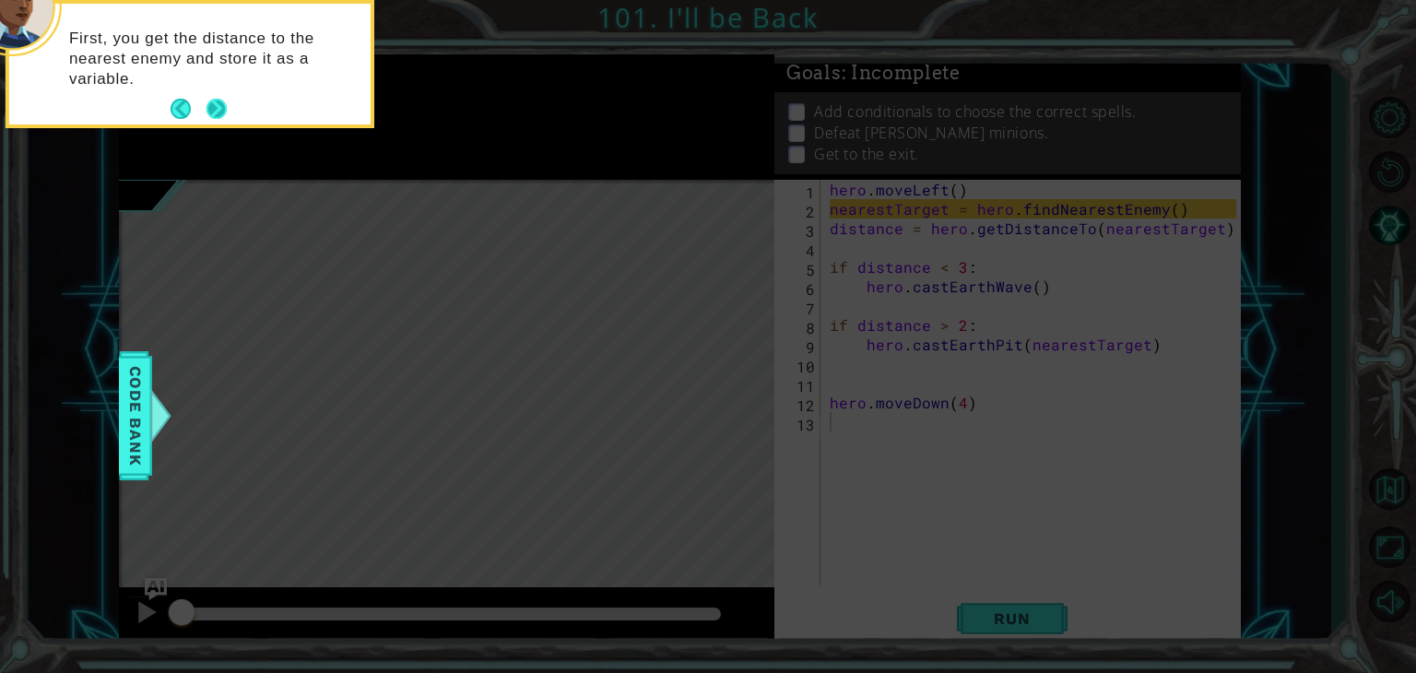
click at [222, 108] on button "Next" at bounding box center [216, 109] width 21 height 21
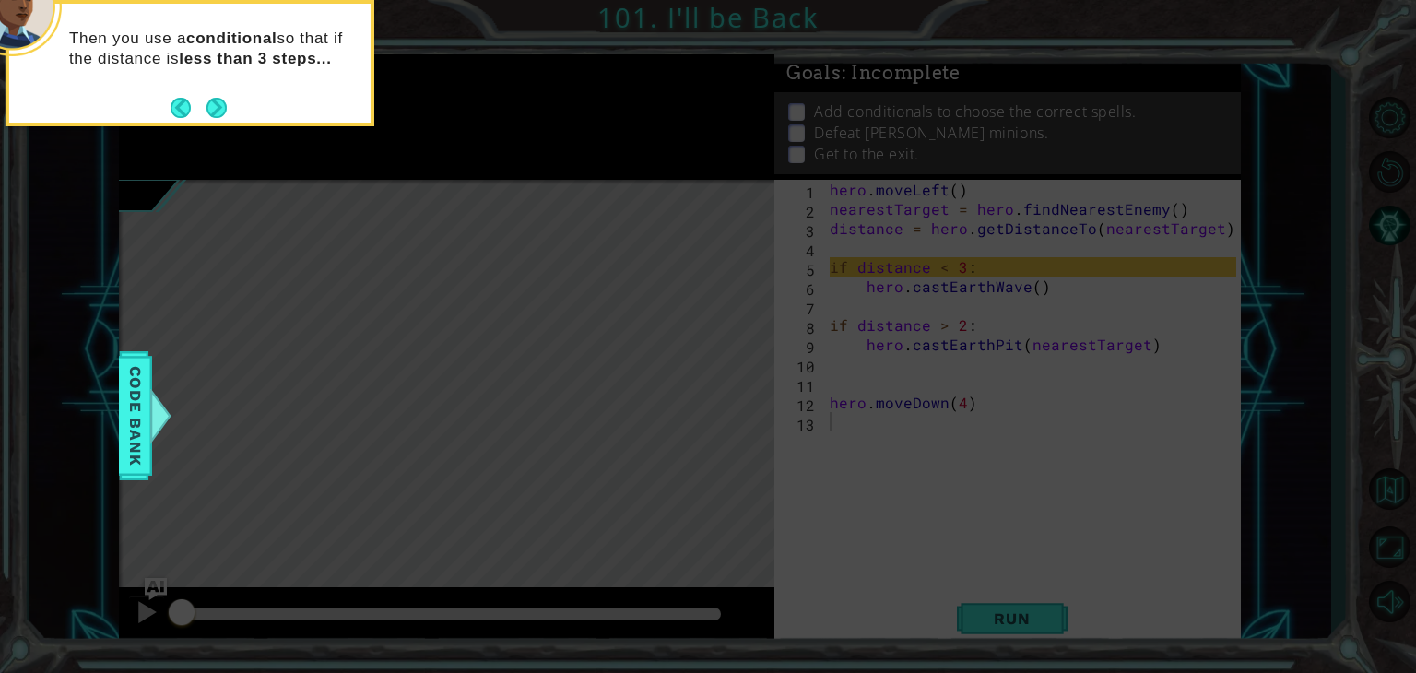
click at [222, 108] on button "Next" at bounding box center [216, 107] width 21 height 21
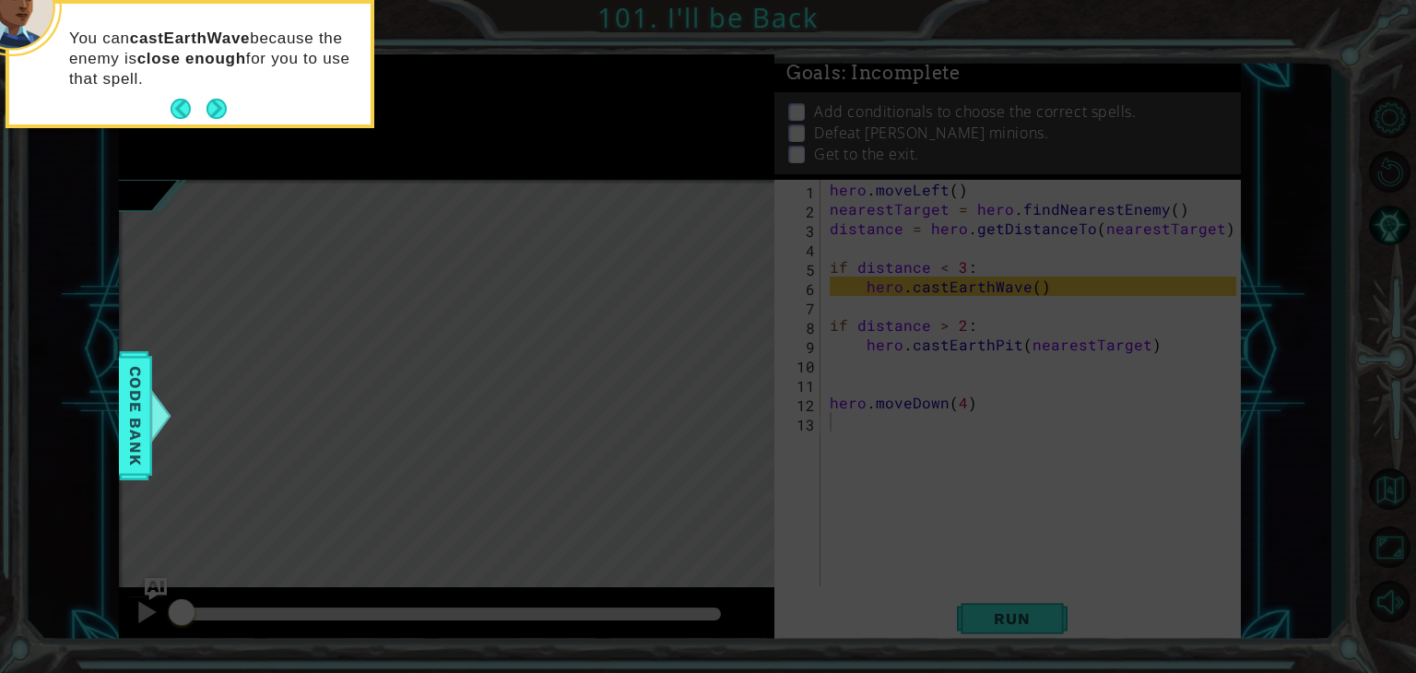
click at [222, 108] on button "Next" at bounding box center [216, 109] width 21 height 21
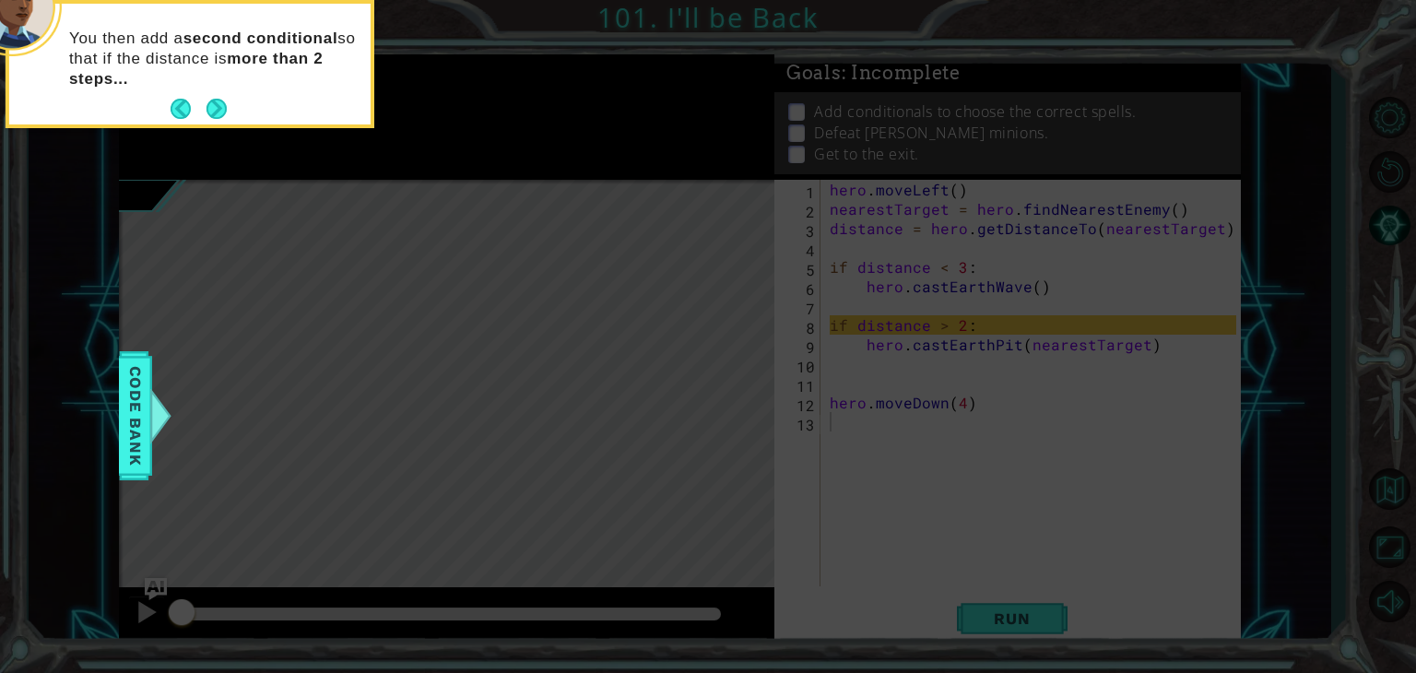
click at [222, 108] on button "Next" at bounding box center [216, 109] width 21 height 21
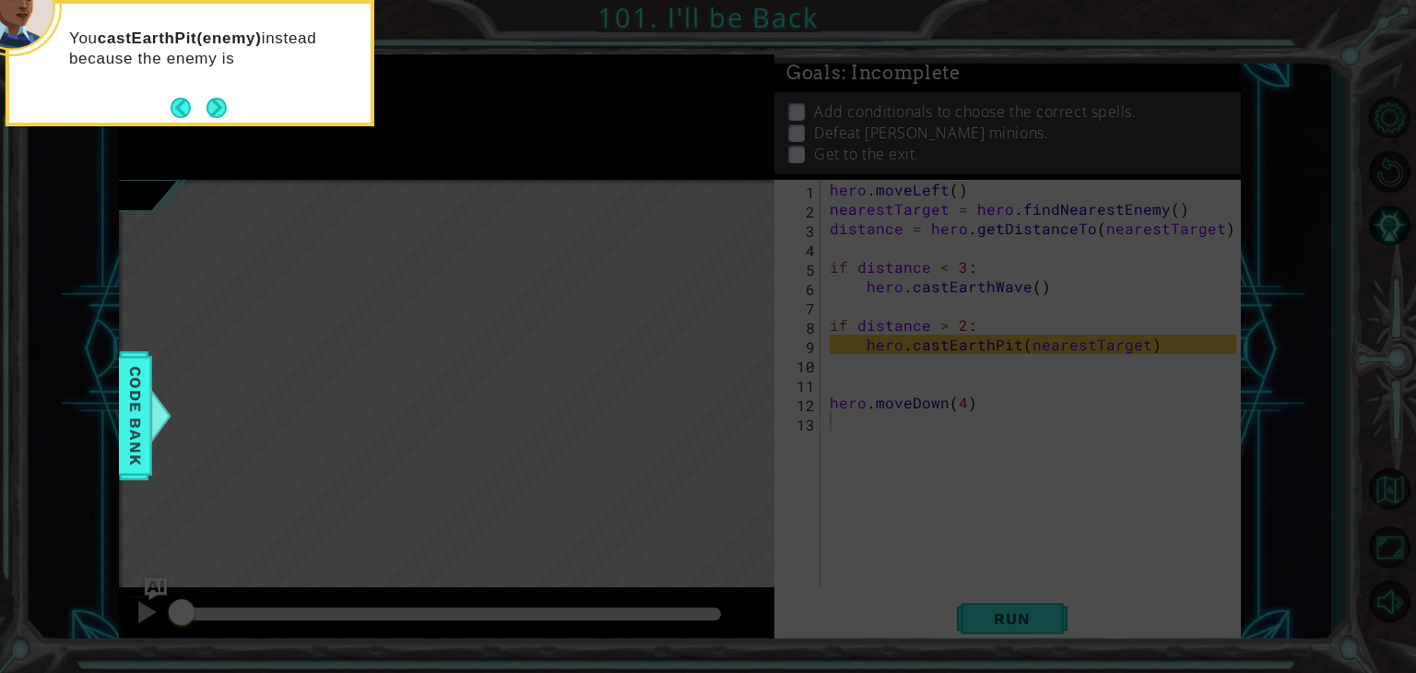
click at [222, 108] on button "Next" at bounding box center [216, 107] width 21 height 21
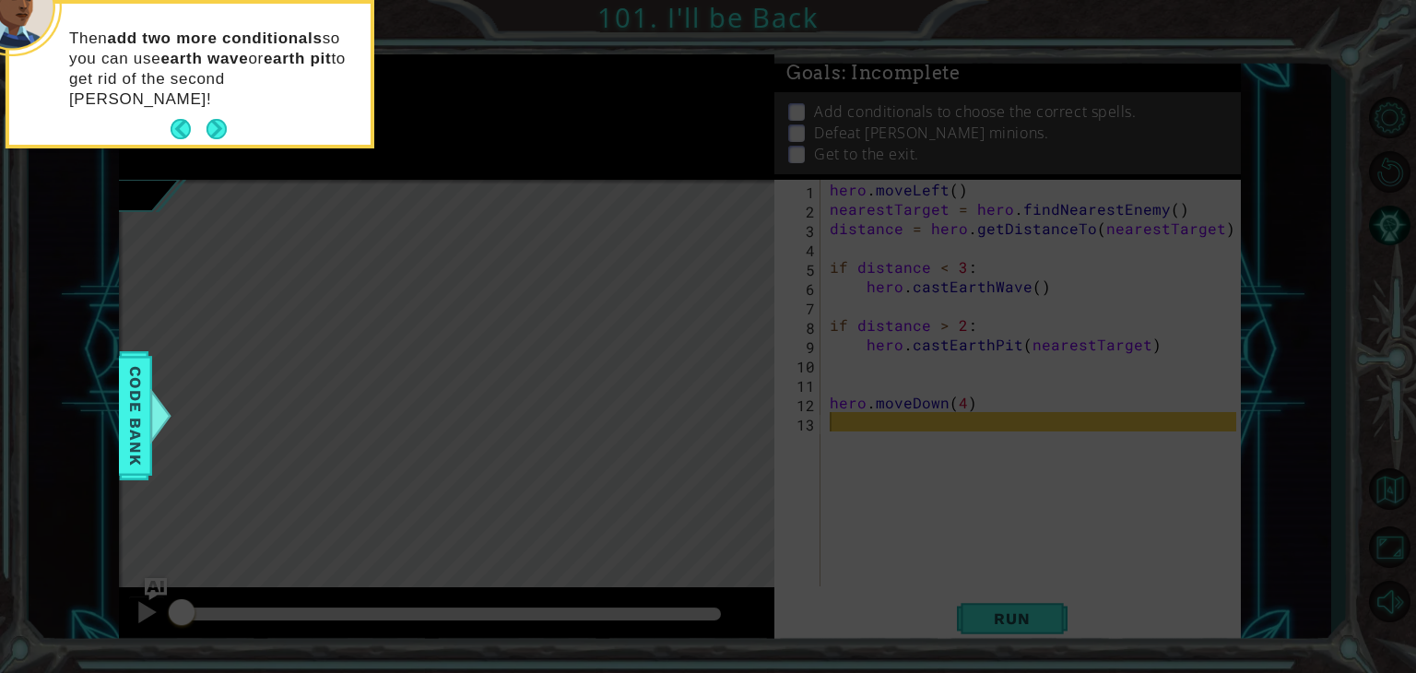
click at [222, 119] on button "Next" at bounding box center [216, 129] width 21 height 21
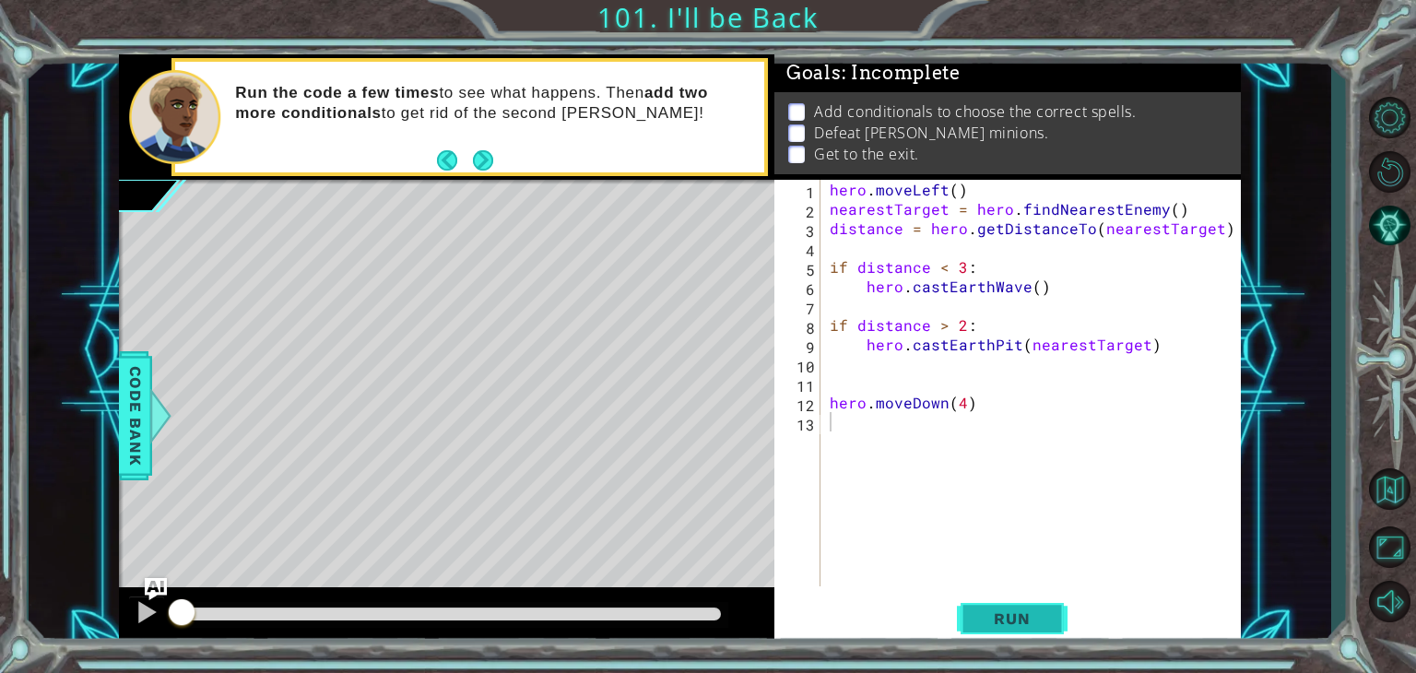
click at [1025, 612] on span "Run" at bounding box center [1011, 618] width 73 height 18
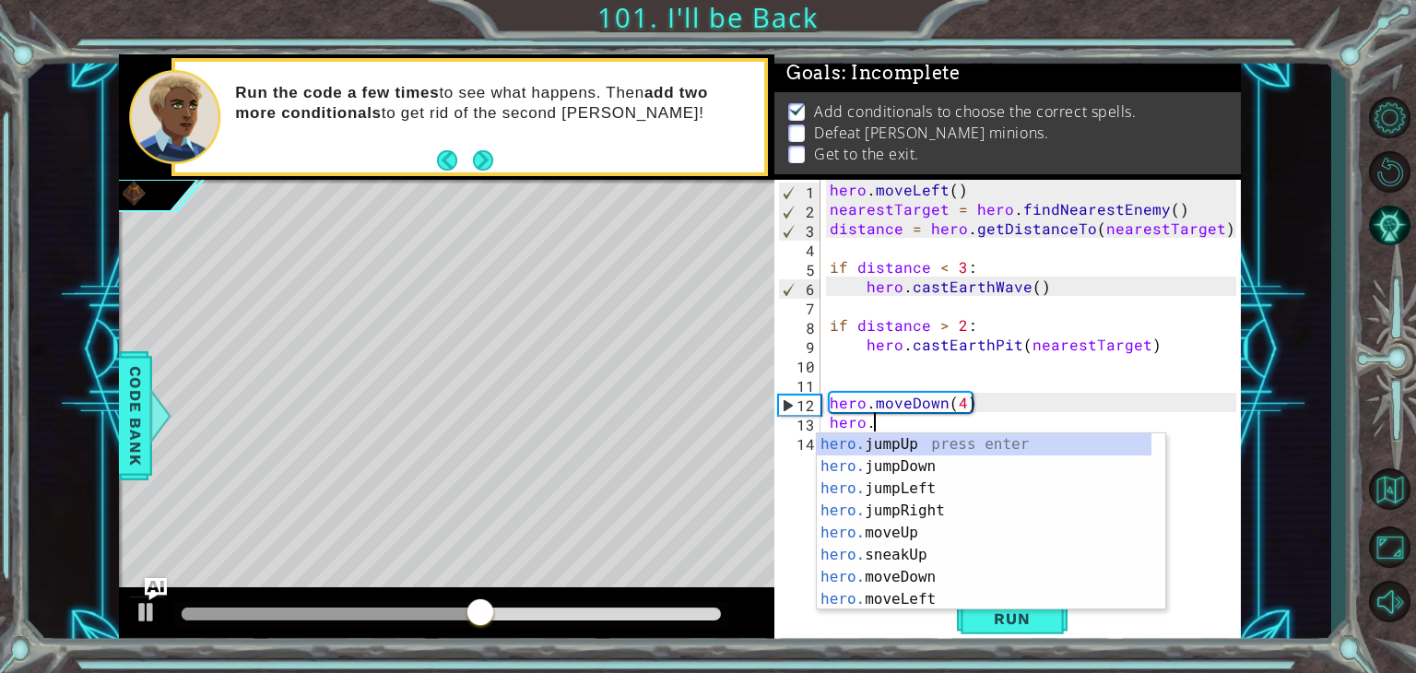
scroll to position [0, 1]
click at [930, 597] on div "hero. jumpUp press enter hero. jumpDown press enter hero. jumpLeft press enter …" at bounding box center [984, 543] width 335 height 221
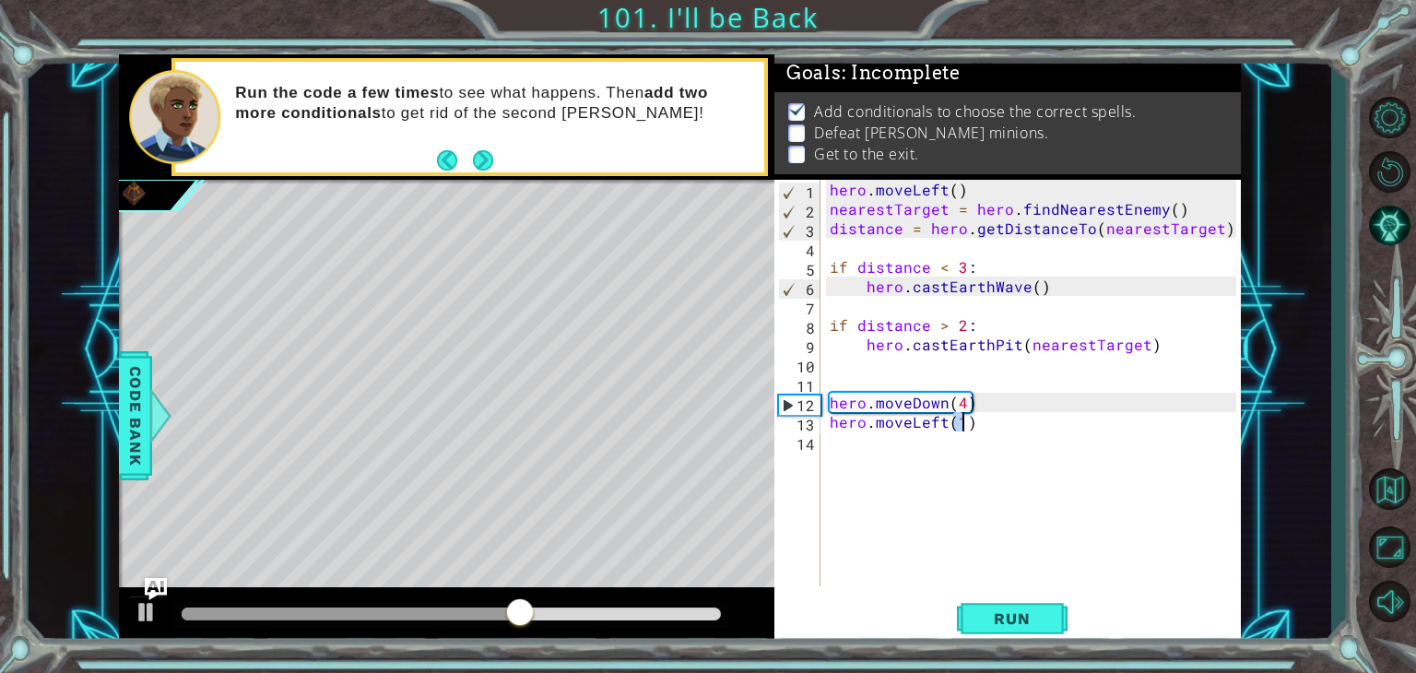
type textarea "hero.moveLeft(1)"
click at [852, 450] on div "hero . moveLeft ( ) nearestTarget = hero . findNearestEnemy ( ) distance = hero…" at bounding box center [1035, 402] width 419 height 445
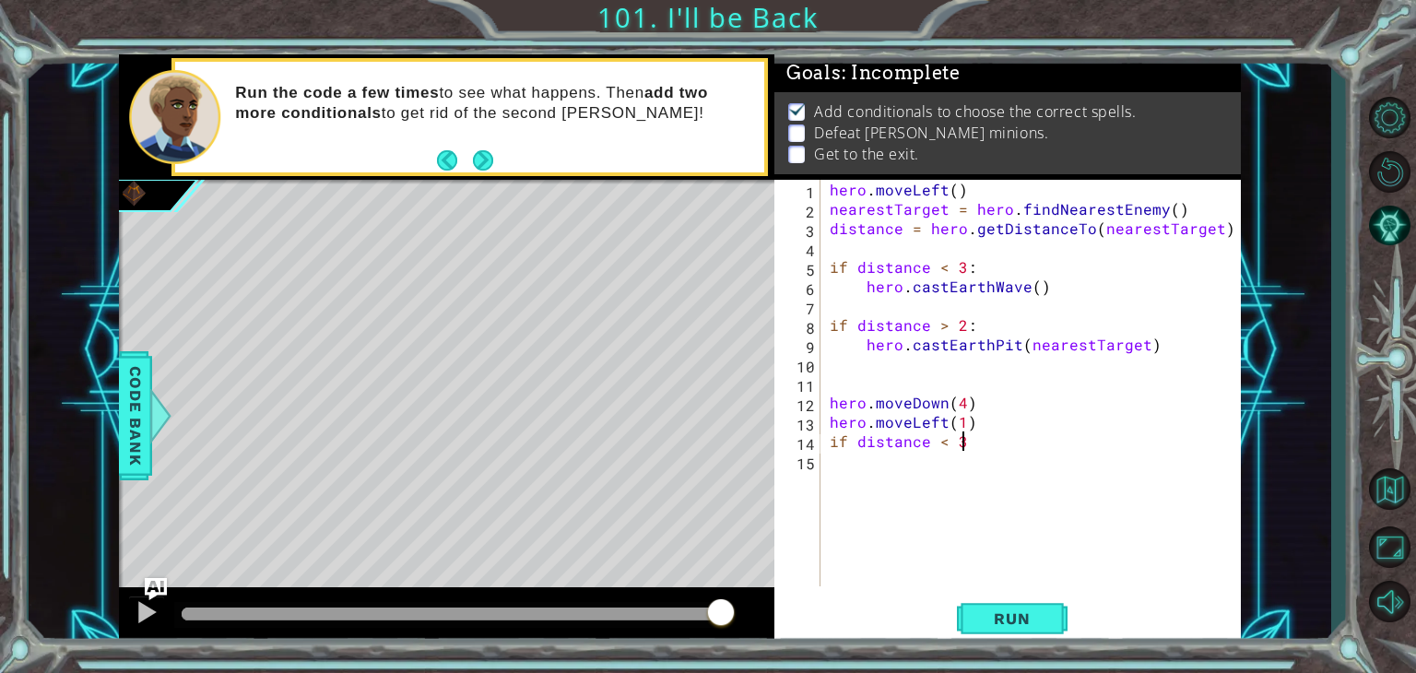
scroll to position [0, 7]
type textarea "if distance < 3:"
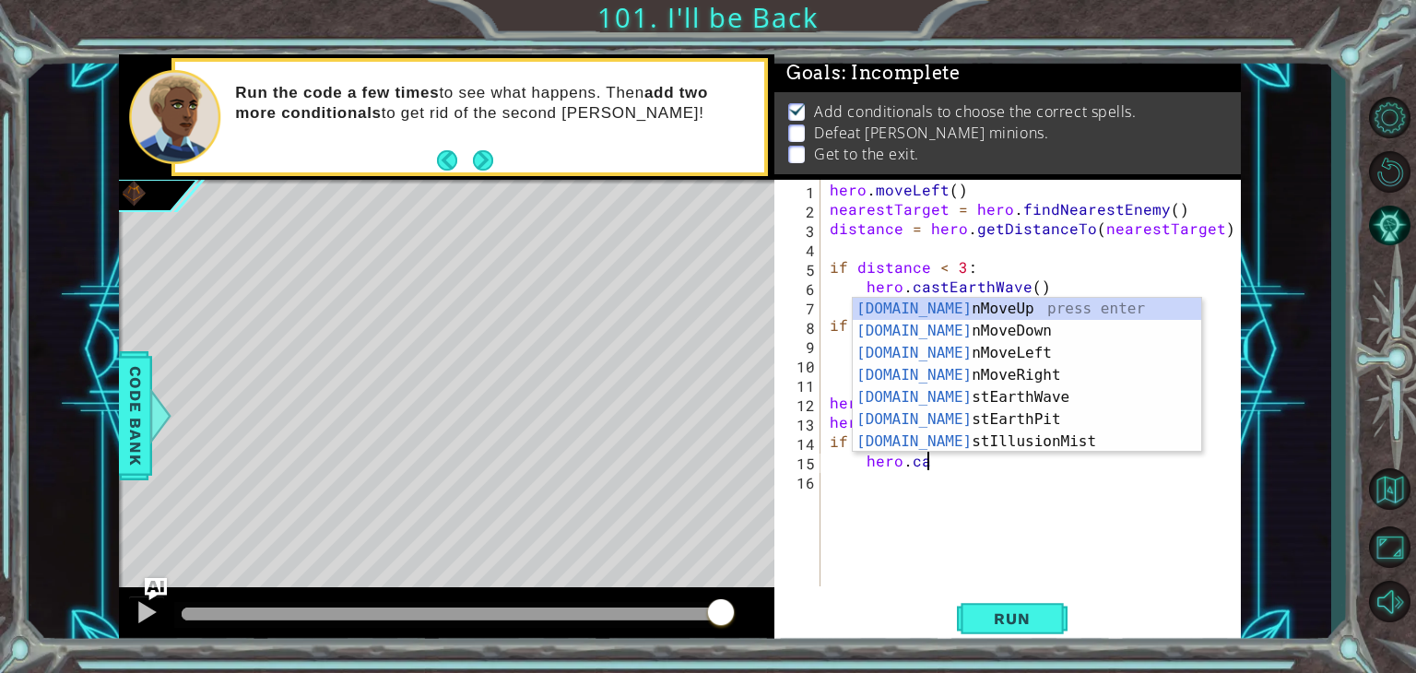
scroll to position [0, 5]
type textarea "hero.cas"
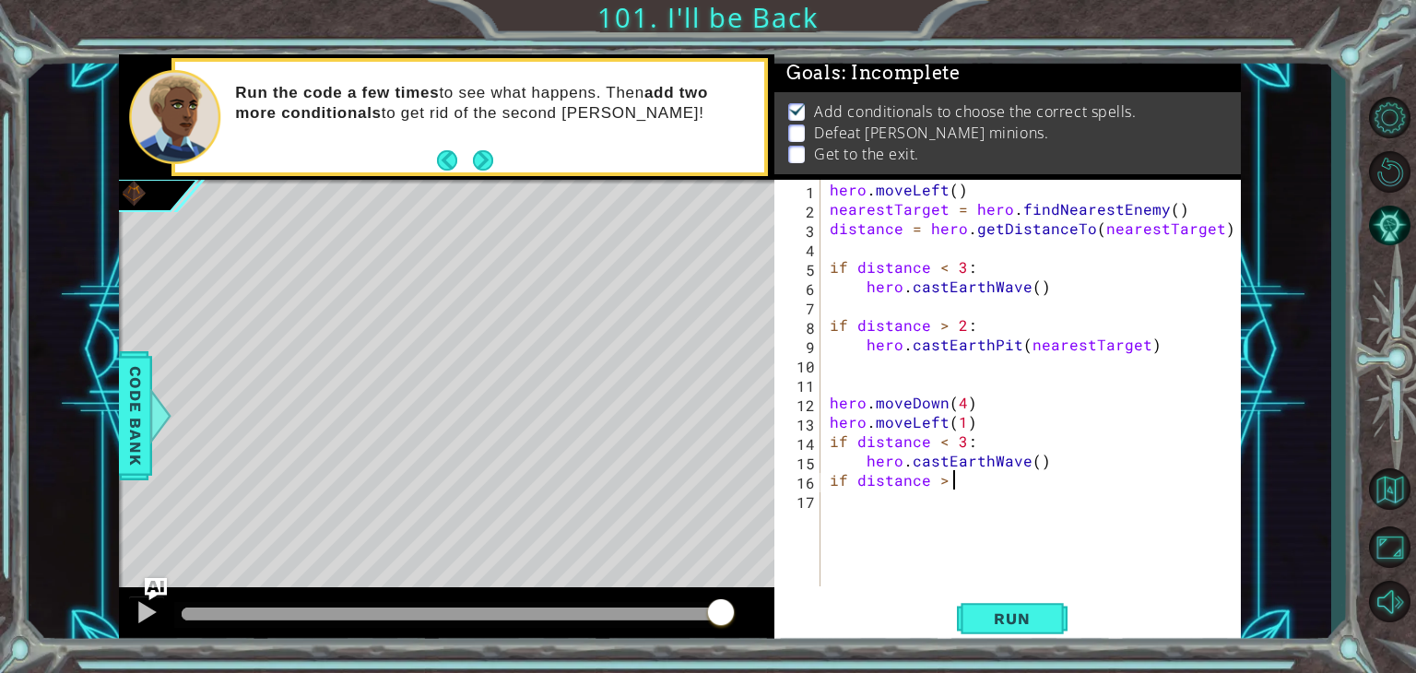
scroll to position [0, 7]
type textarea "if distance > 2:"
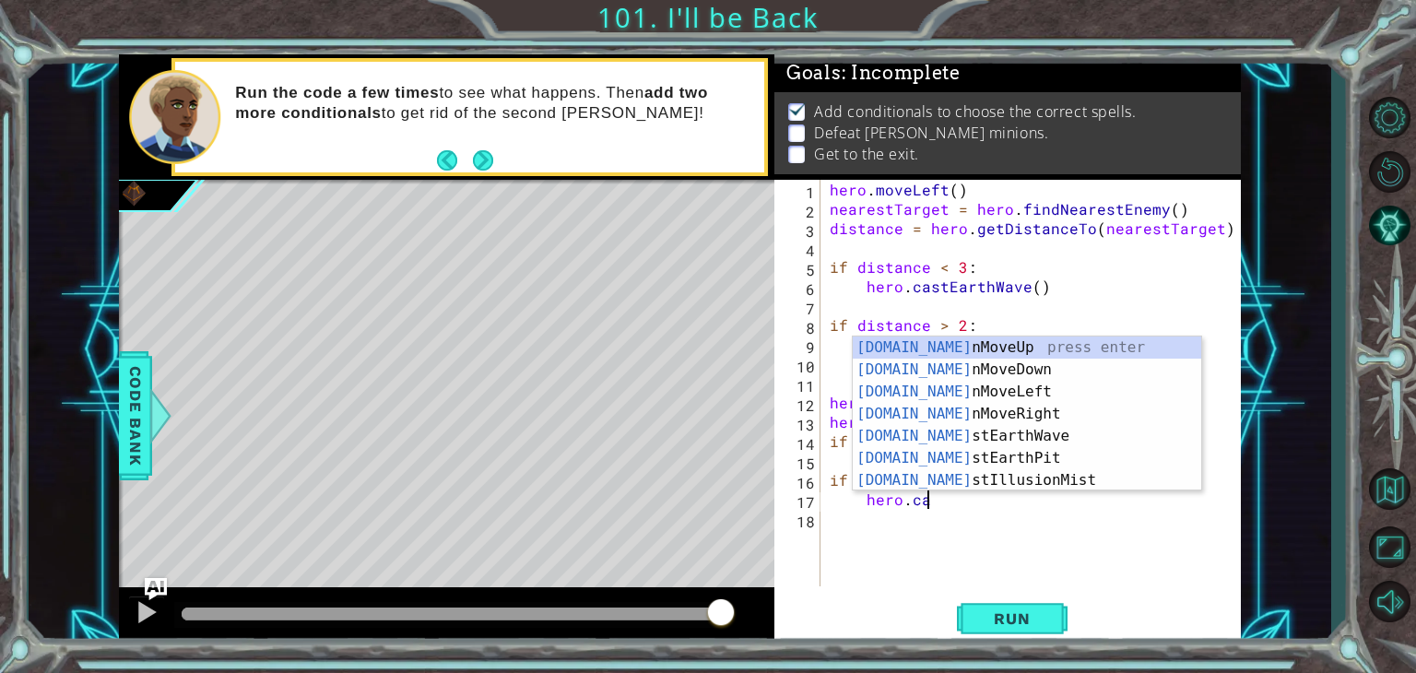
scroll to position [0, 5]
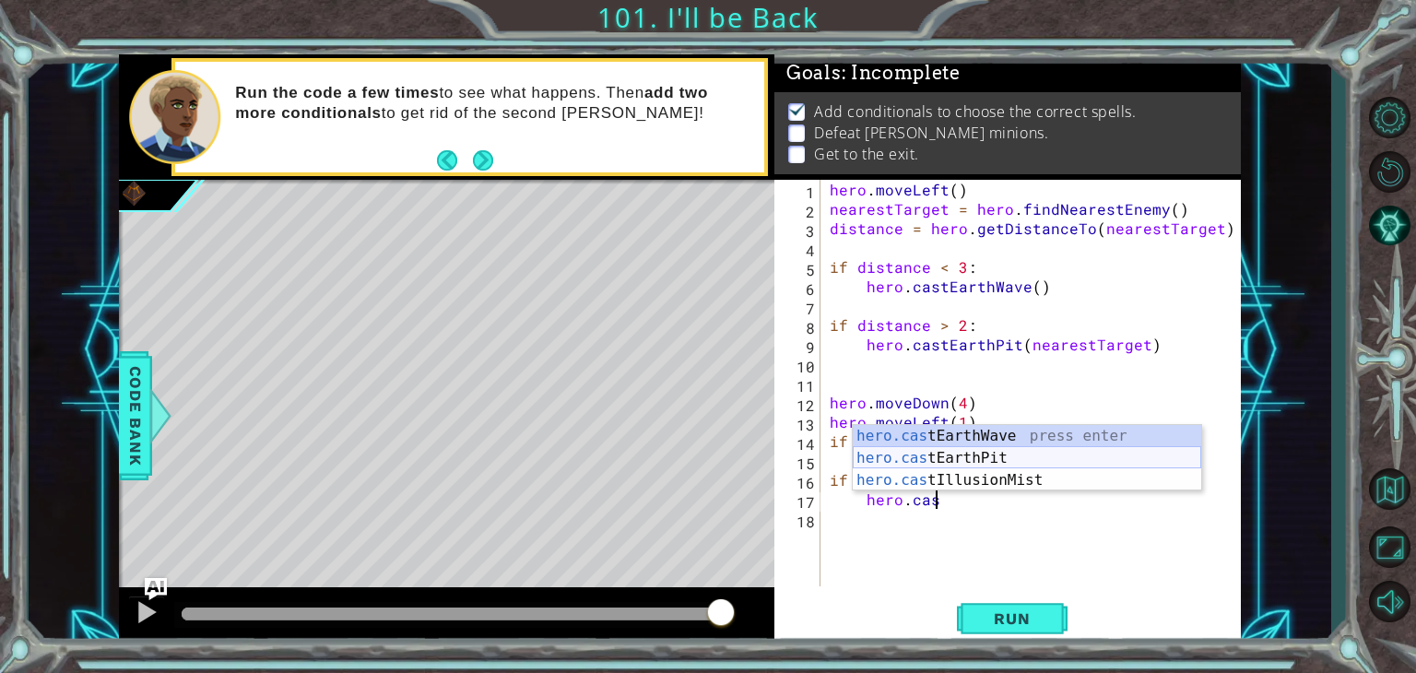
click at [945, 452] on div "hero.cas tEarthWave press enter hero.cas tEarthPit press enter hero.cas tIllusi…" at bounding box center [1026, 480] width 348 height 111
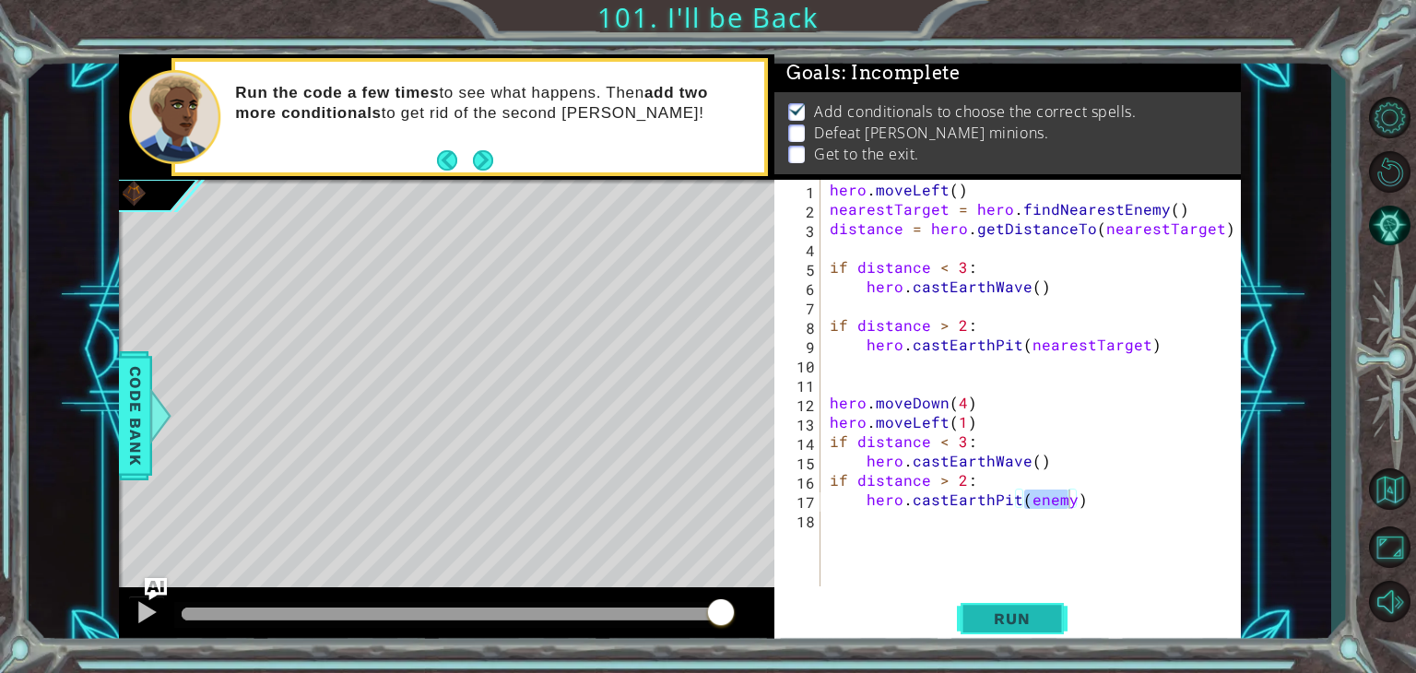
click at [1027, 625] on span "Run" at bounding box center [1011, 618] width 73 height 18
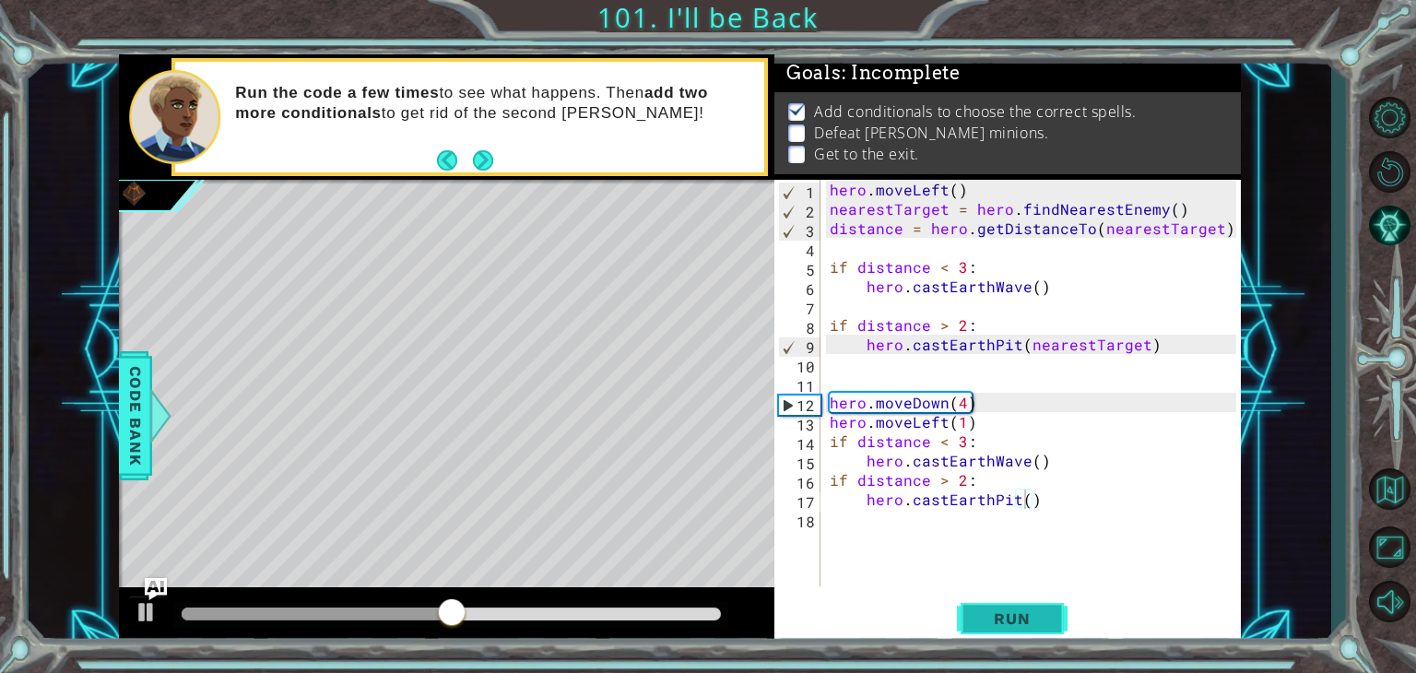
click at [1031, 609] on span "Run" at bounding box center [1011, 618] width 73 height 18
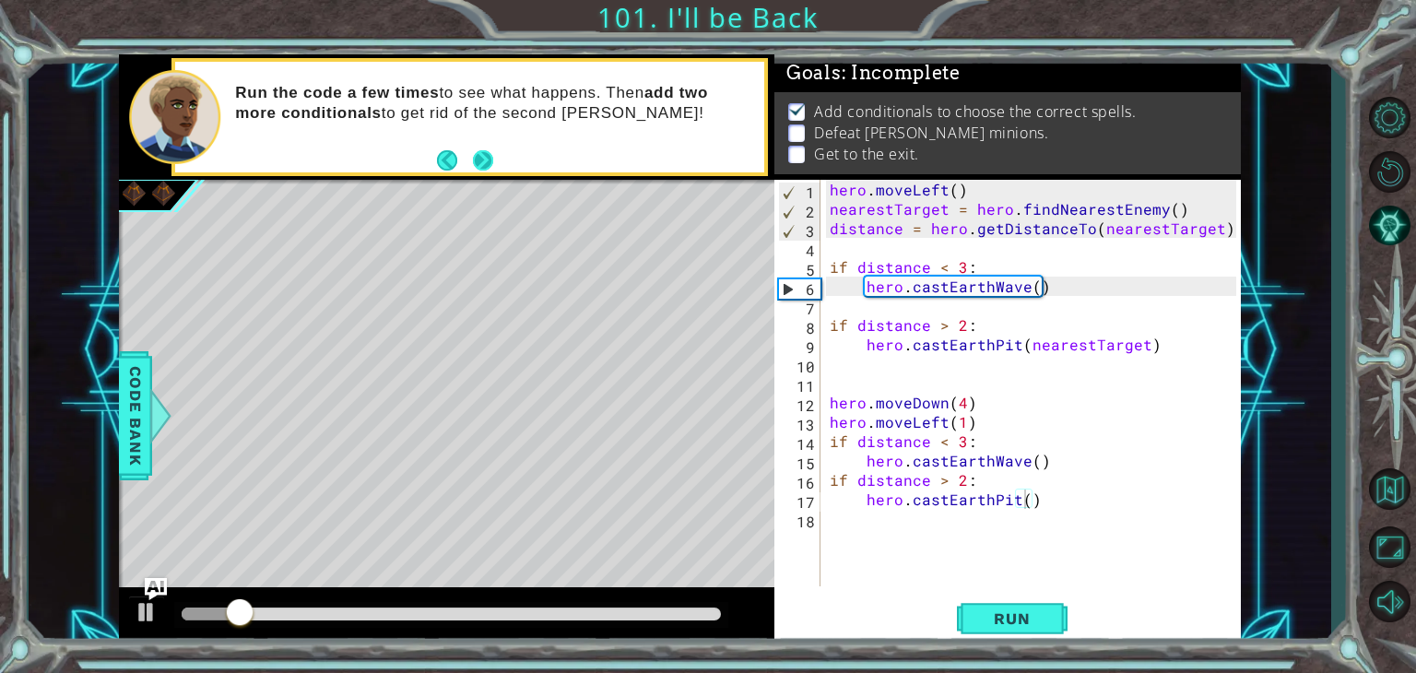
click at [485, 165] on button "Next" at bounding box center [482, 159] width 33 height 33
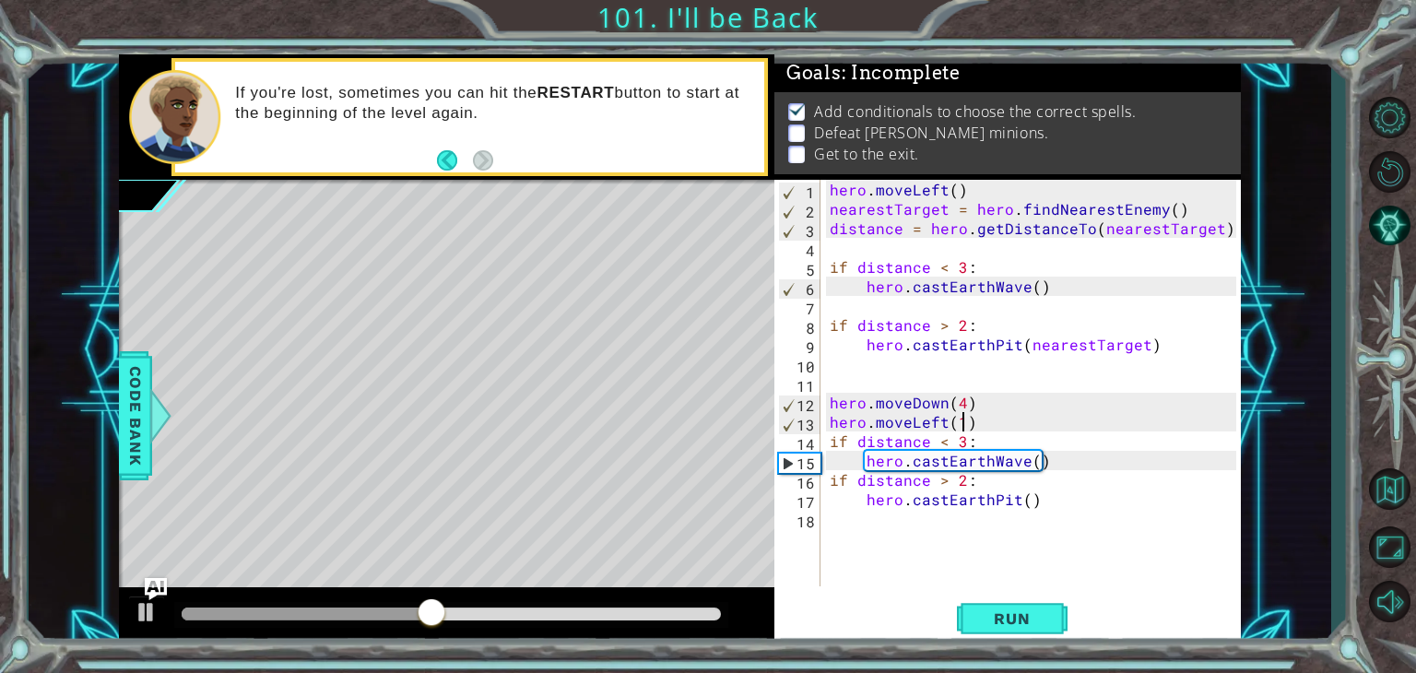
click at [959, 420] on div "hero . moveLeft ( ) nearestTarget = hero . findNearestEnemy ( ) distance = hero…" at bounding box center [1035, 402] width 419 height 445
click at [1010, 606] on button "Run" at bounding box center [1012, 618] width 111 height 47
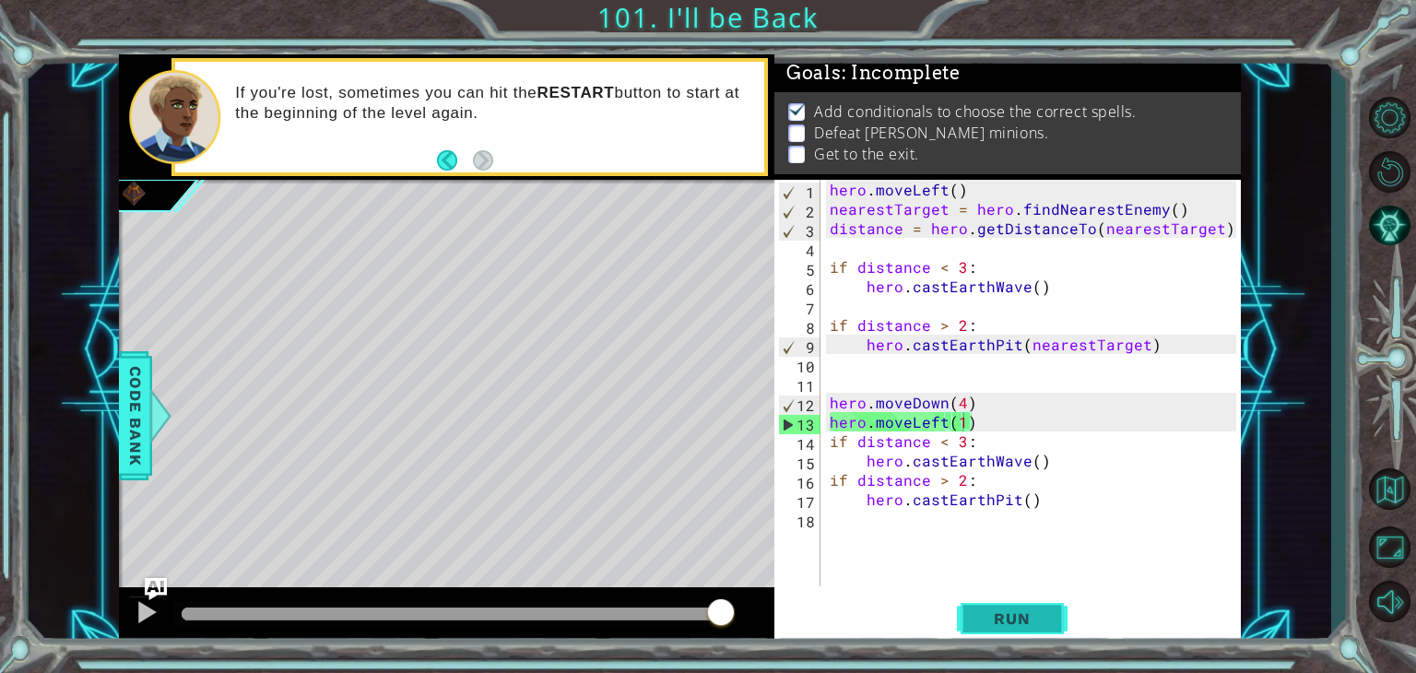
click at [1003, 606] on button "Run" at bounding box center [1012, 618] width 111 height 47
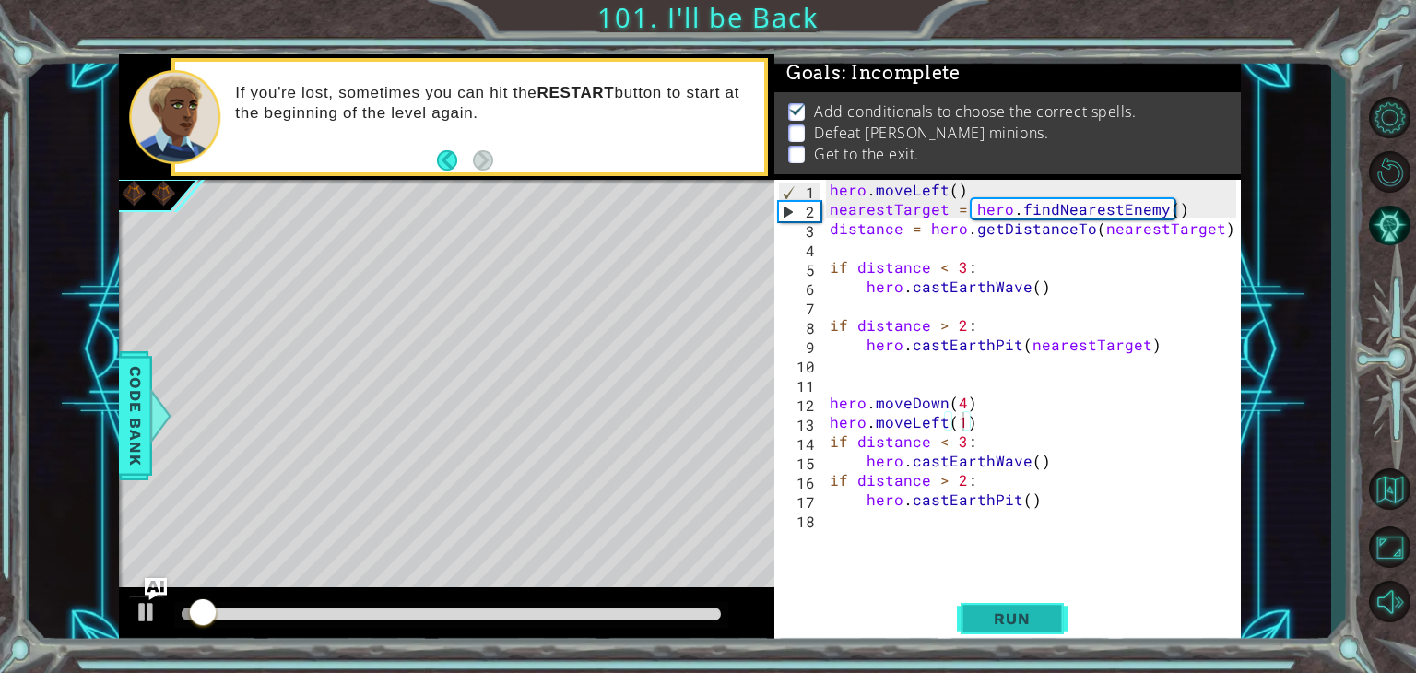
click at [1009, 625] on span "Run" at bounding box center [1011, 618] width 73 height 18
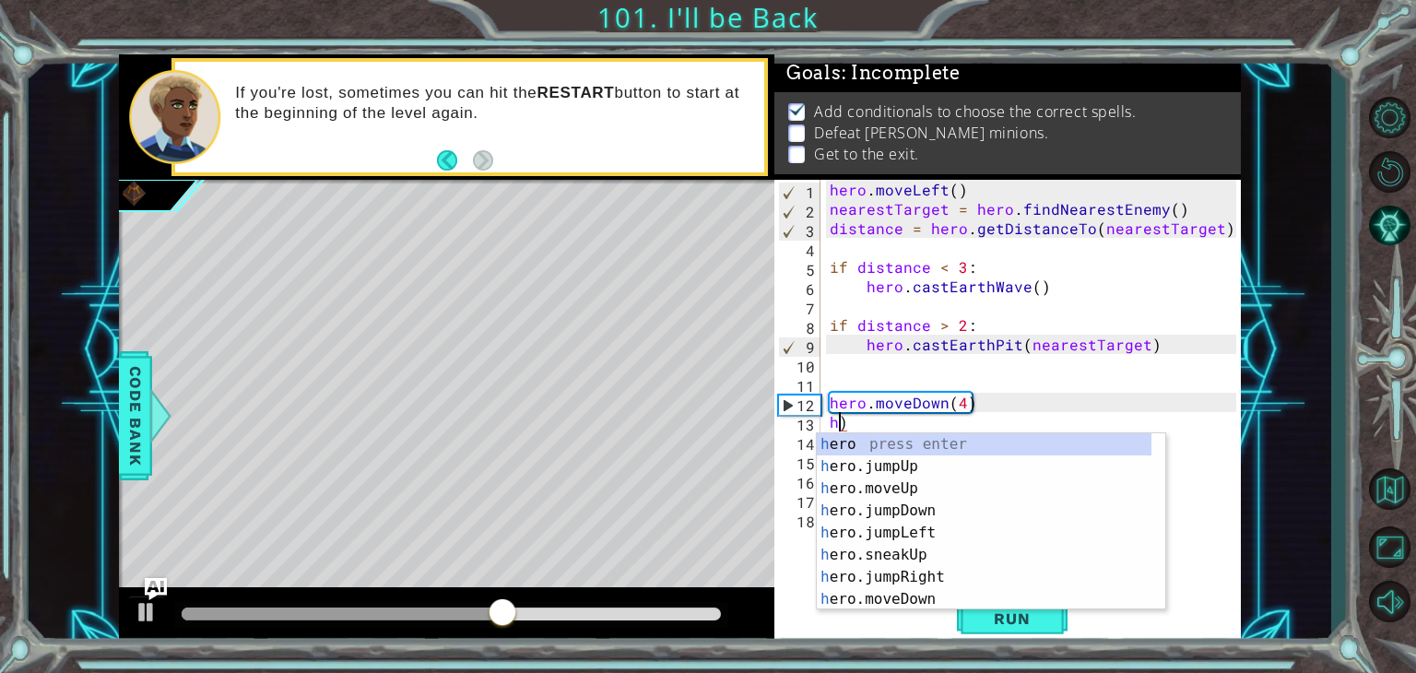
scroll to position [0, 0]
type textarea ")"
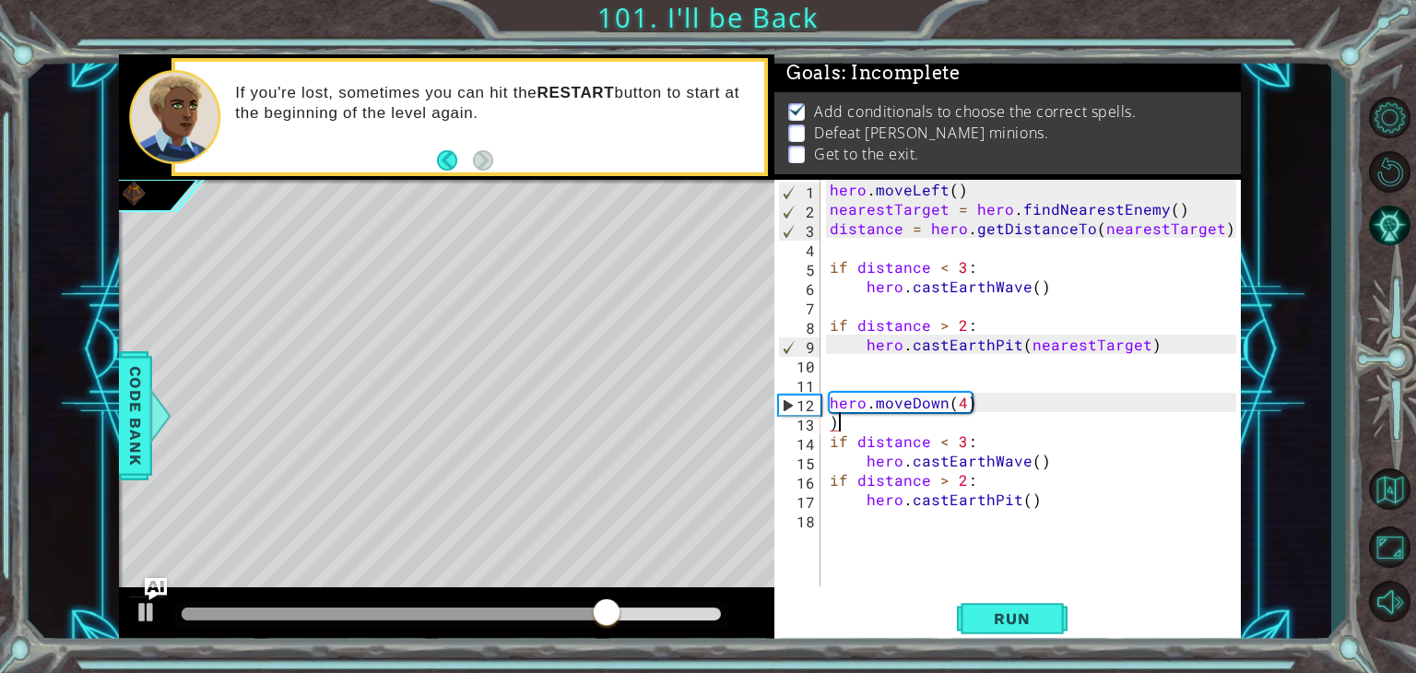
click at [870, 418] on div "hero . moveLeft ( ) nearestTarget = hero . findNearestEnemy ( ) distance = hero…" at bounding box center [1035, 402] width 419 height 445
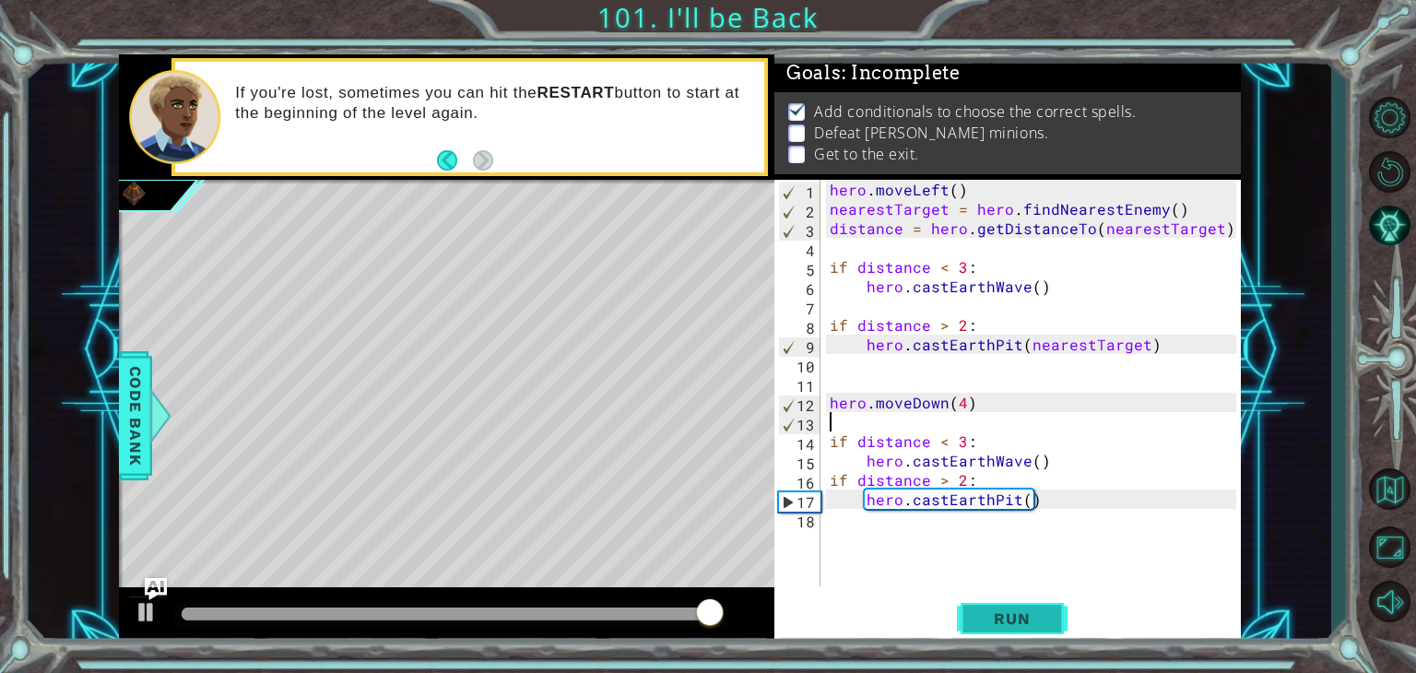
click at [999, 614] on span "Run" at bounding box center [1011, 618] width 73 height 18
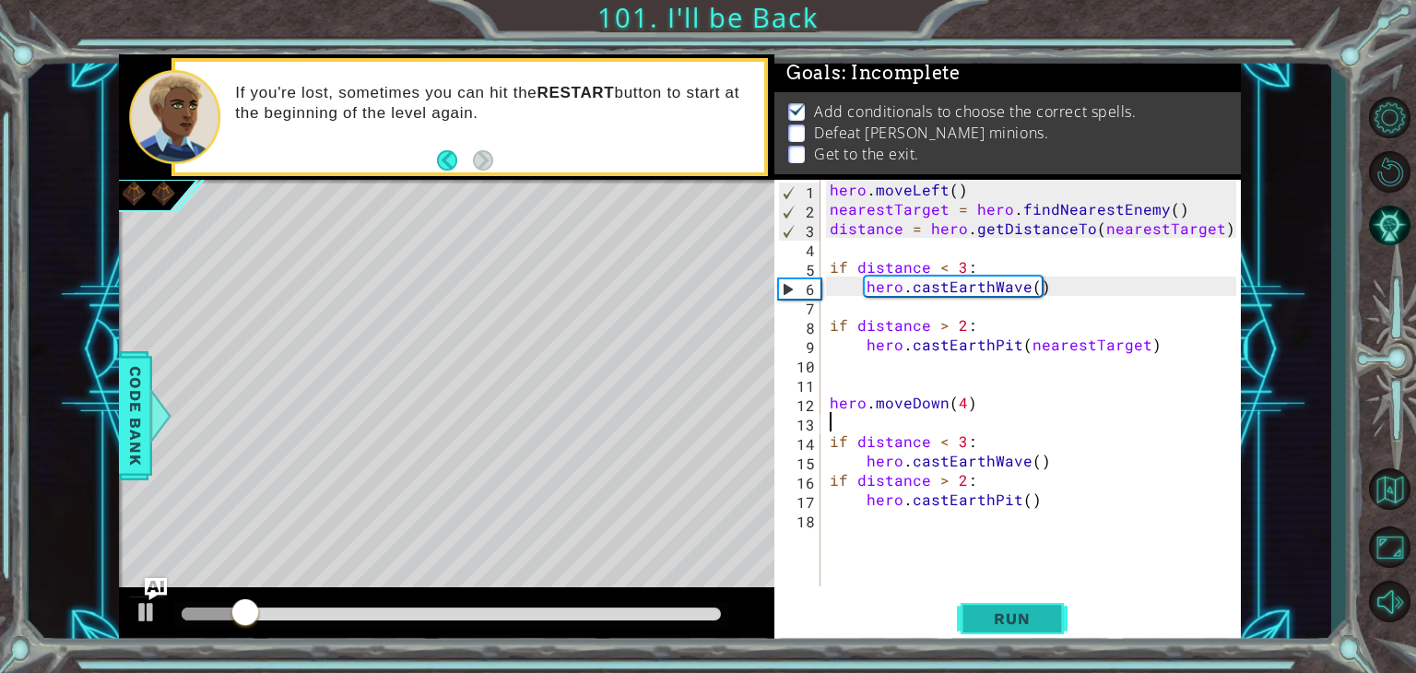
click at [999, 614] on span "Run" at bounding box center [1011, 618] width 73 height 18
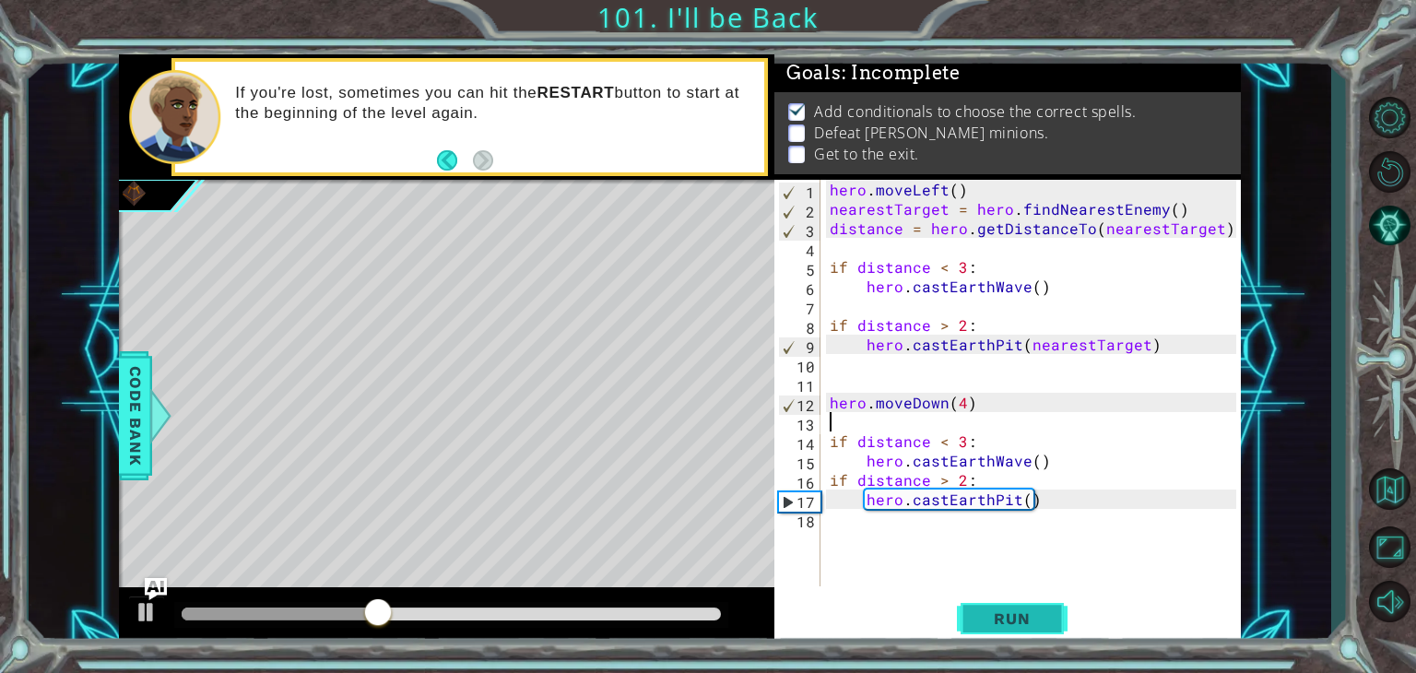
click at [1024, 611] on span "Run" at bounding box center [1011, 618] width 73 height 18
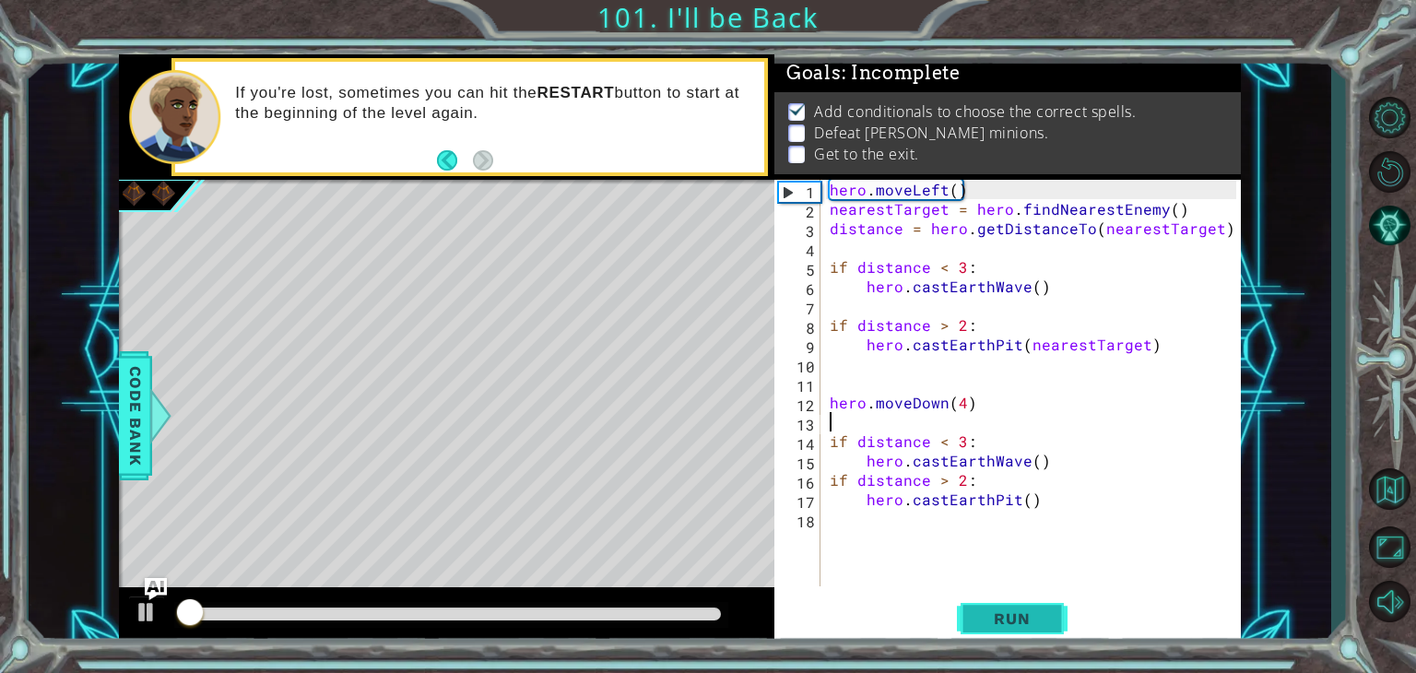
click at [1024, 611] on span "Run" at bounding box center [1011, 618] width 73 height 18
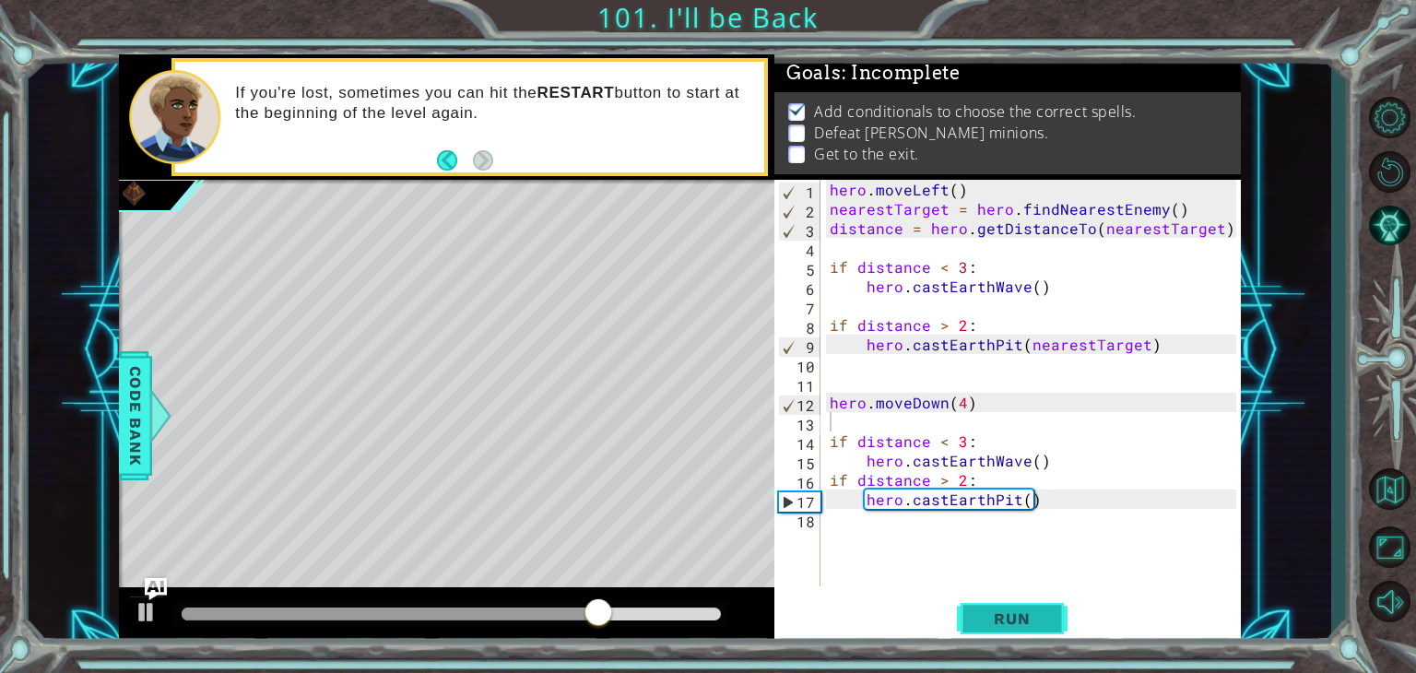
click at [1027, 619] on span "Run" at bounding box center [1011, 618] width 73 height 18
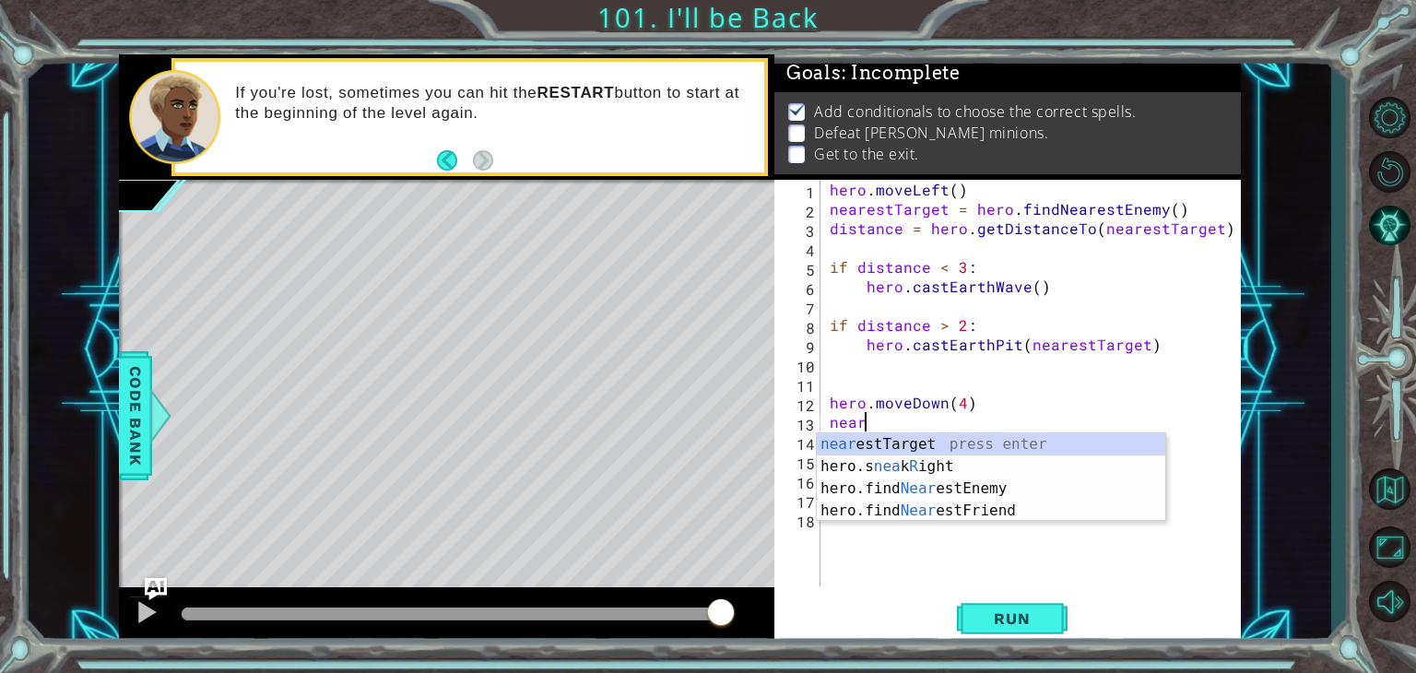
click at [1031, 440] on div "near estTarget press enter hero.s nea k R ight press enter hero.find Near estEn…" at bounding box center [991, 499] width 348 height 133
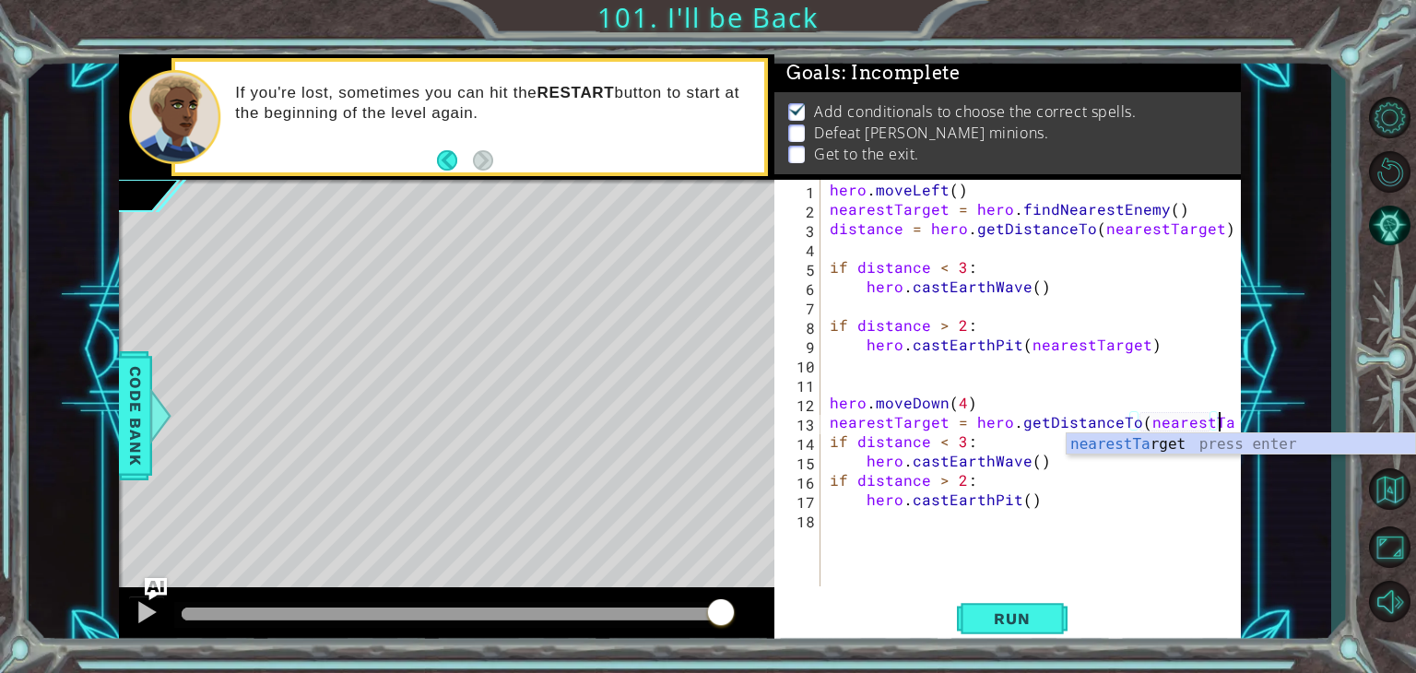
scroll to position [0, 23]
type textarea "nearestTarget = hero.getDistanceTo(nearestTarget)"
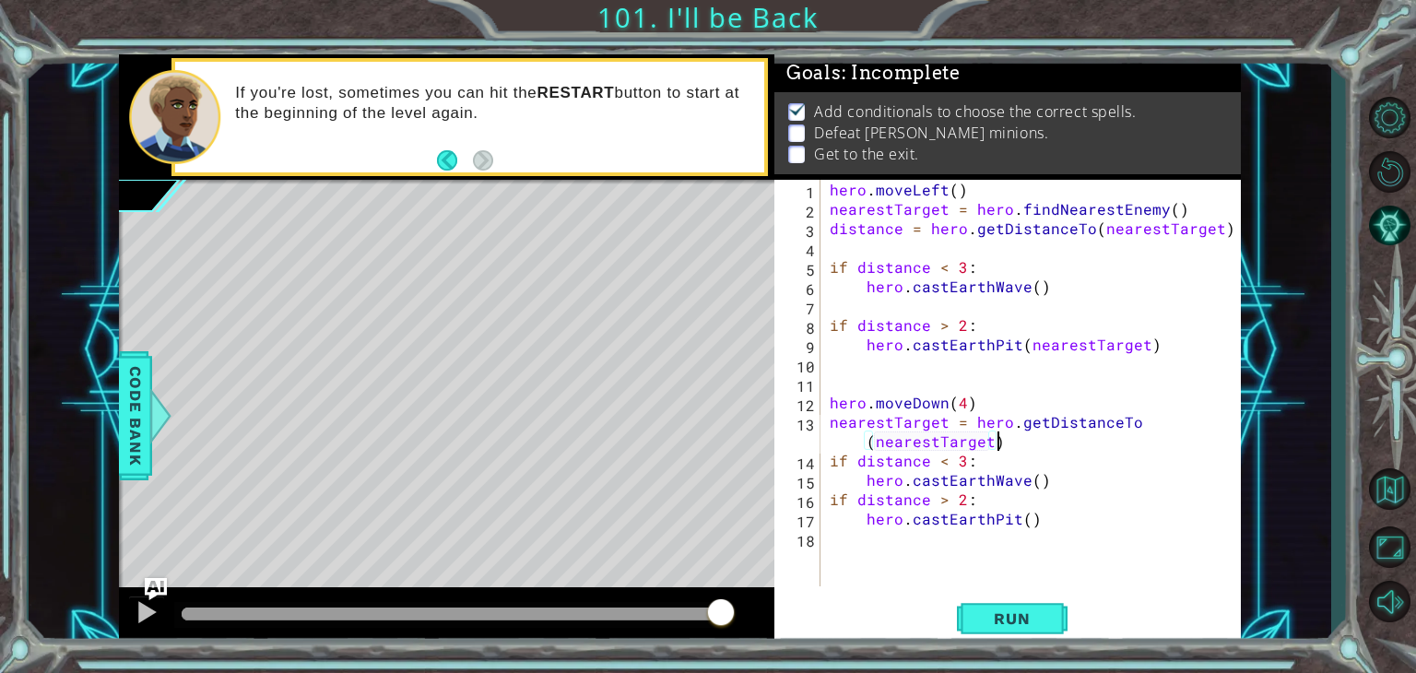
click at [1006, 442] on div "hero . moveLeft ( ) nearestTarget = hero . findNearestEnemy ( ) distance = hero…" at bounding box center [1035, 402] width 419 height 445
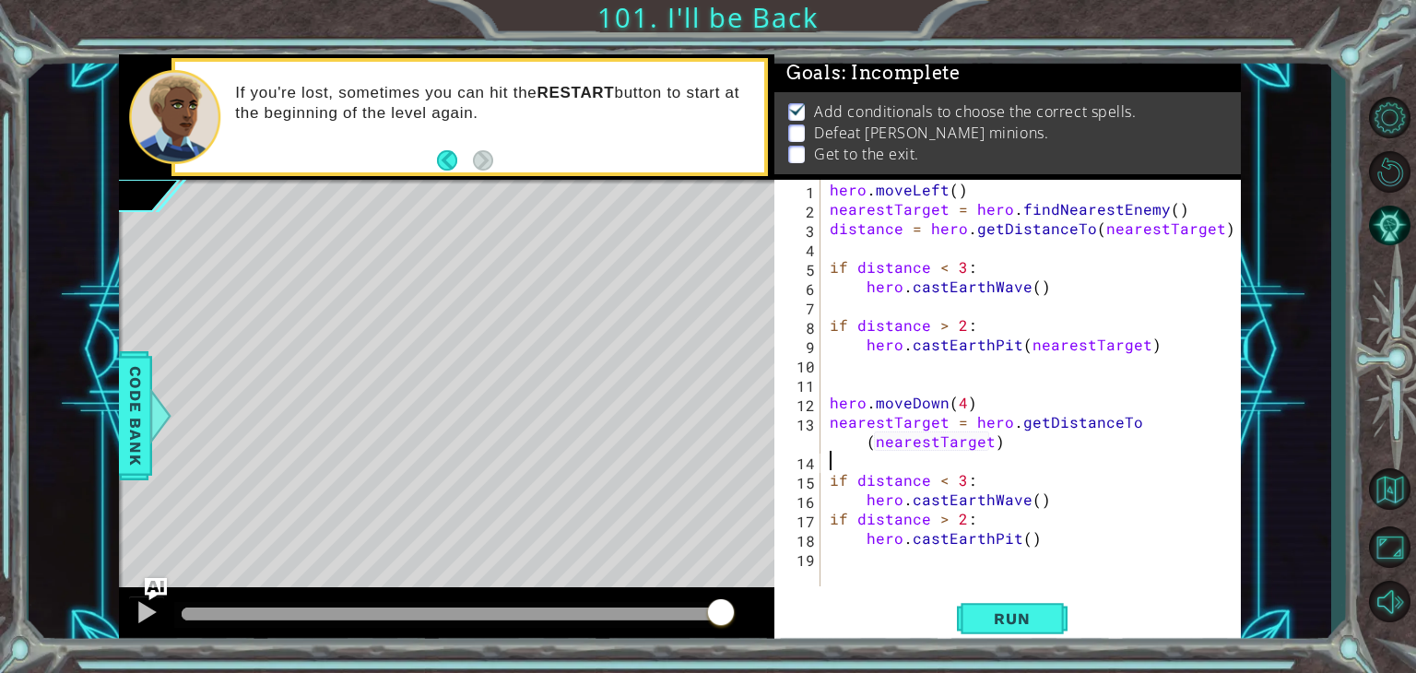
type textarea "n"
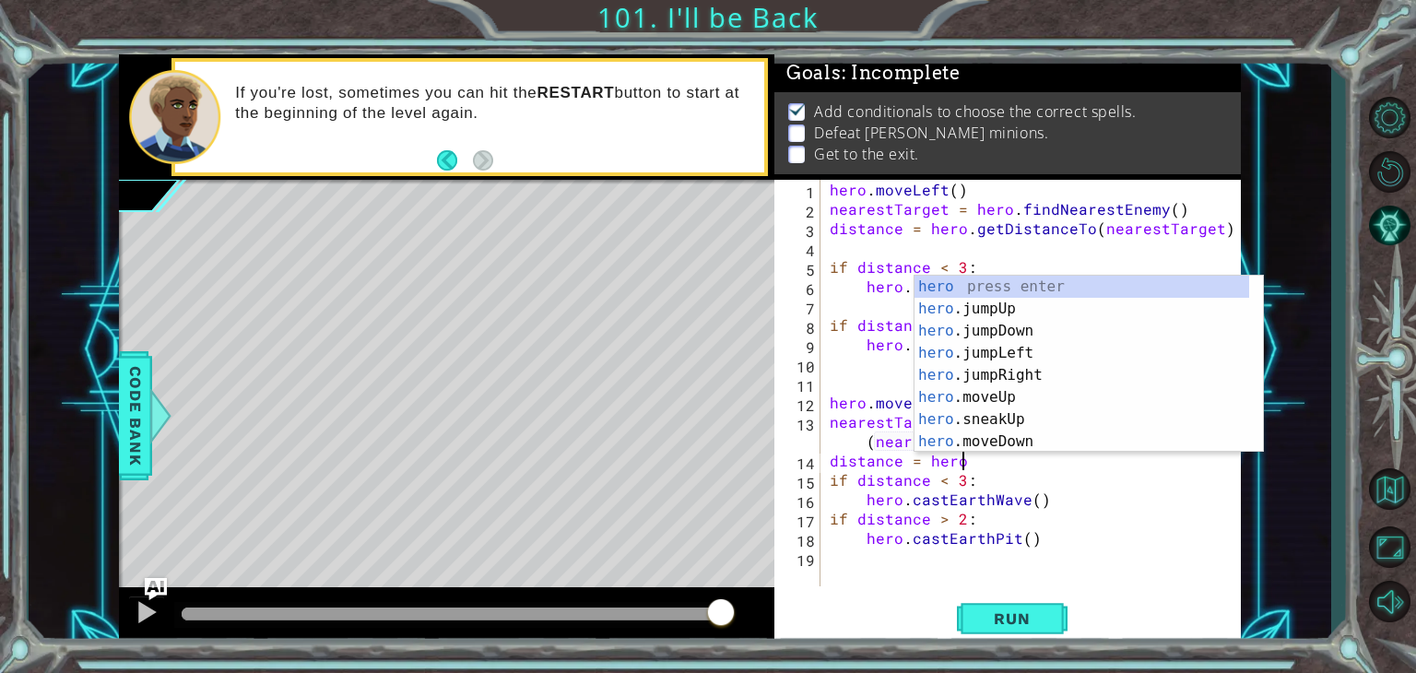
scroll to position [0, 7]
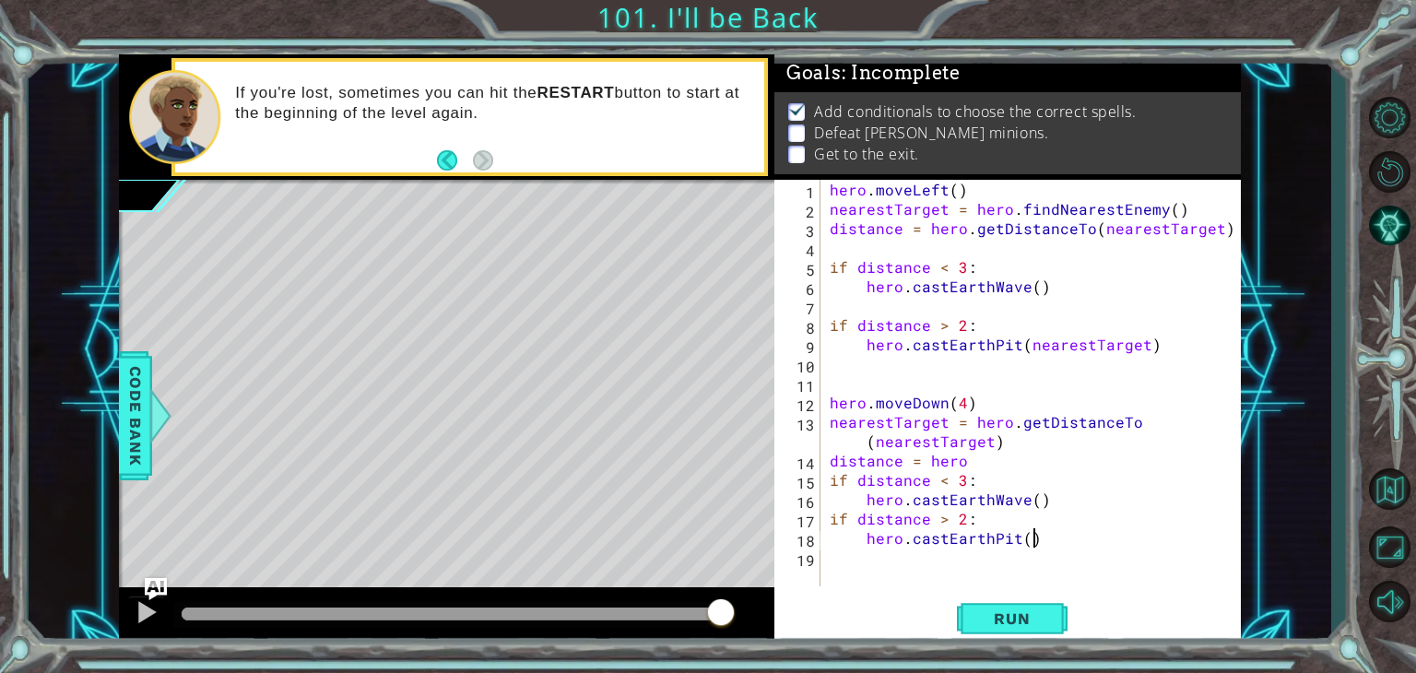
click at [1213, 532] on div "hero . moveLeft ( ) nearestTarget = hero . findNearestEnemy ( ) distance = hero…" at bounding box center [1035, 402] width 419 height 445
click at [1135, 418] on div "hero . moveLeft ( ) nearestTarget = hero . findNearestEnemy ( ) distance = hero…" at bounding box center [1035, 402] width 419 height 445
click at [1138, 418] on div "hero . moveLeft ( ) nearestTarget = hero . findNearestEnemy ( ) distance = hero…" at bounding box center [1035, 402] width 419 height 445
click at [1136, 423] on div "hero . moveLeft ( ) nearestTarget = hero . findNearestEnemy ( ) distance = hero…" at bounding box center [1035, 402] width 419 height 445
click at [1146, 420] on div "hero . moveLeft ( ) nearestTarget = hero . findNearestEnemy ( ) distance = hero…" at bounding box center [1035, 402] width 419 height 445
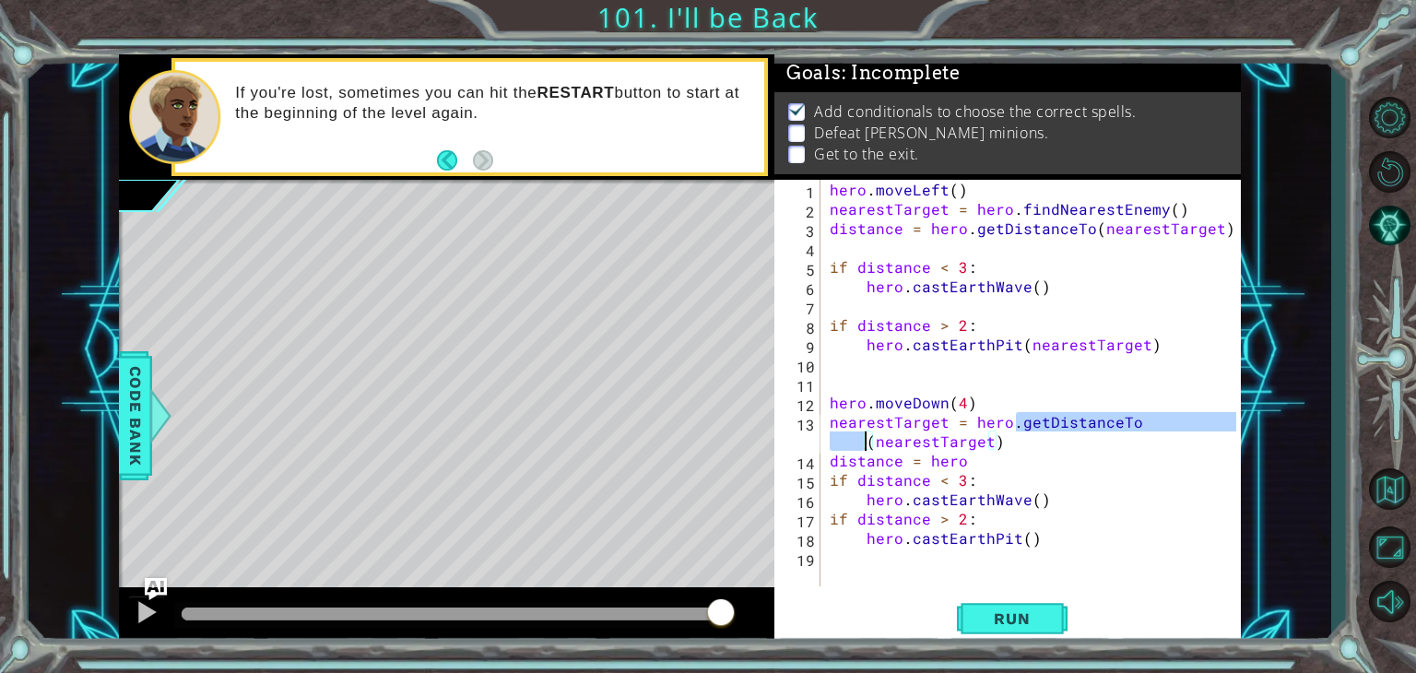
click at [1140, 421] on div "hero . moveLeft ( ) nearestTarget = hero . findNearestEnemy ( ) distance = hero…" at bounding box center [1035, 402] width 419 height 445
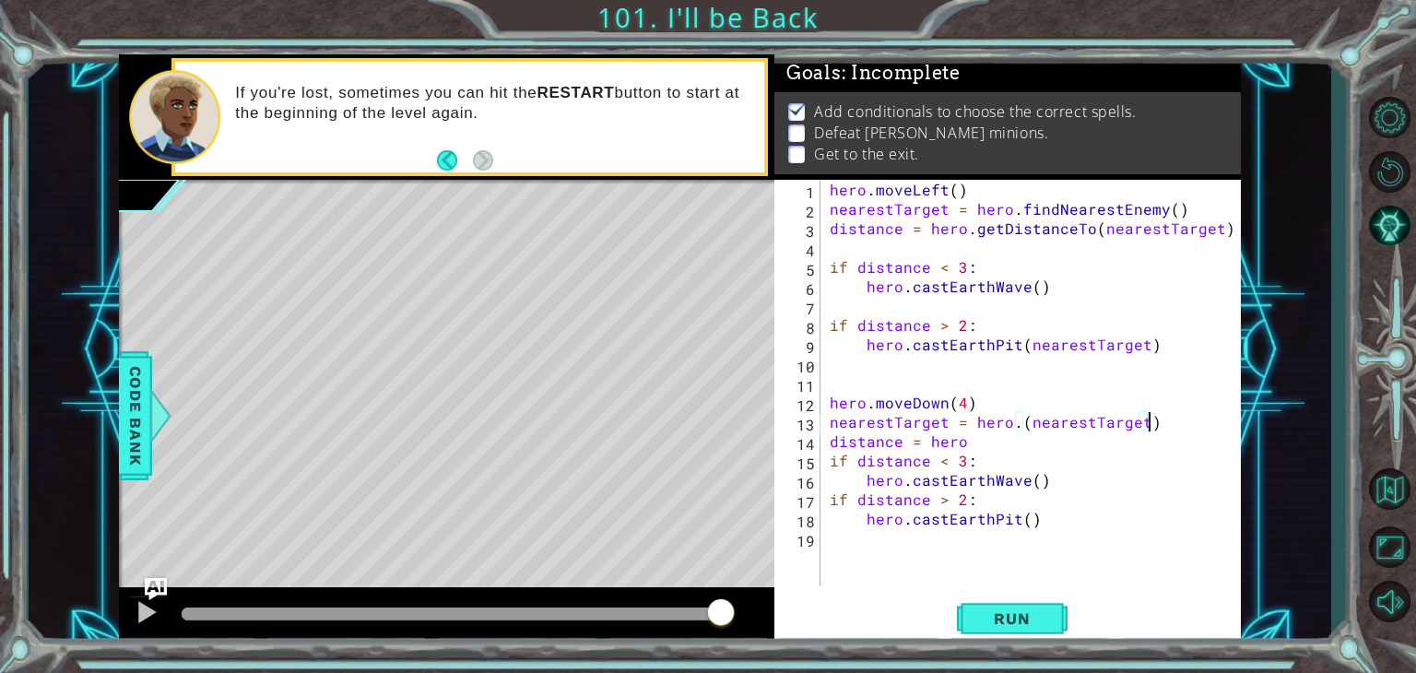
click at [1158, 420] on div "hero . moveLeft ( ) nearestTarget = hero . findNearestEnemy ( ) distance = hero…" at bounding box center [1035, 402] width 419 height 445
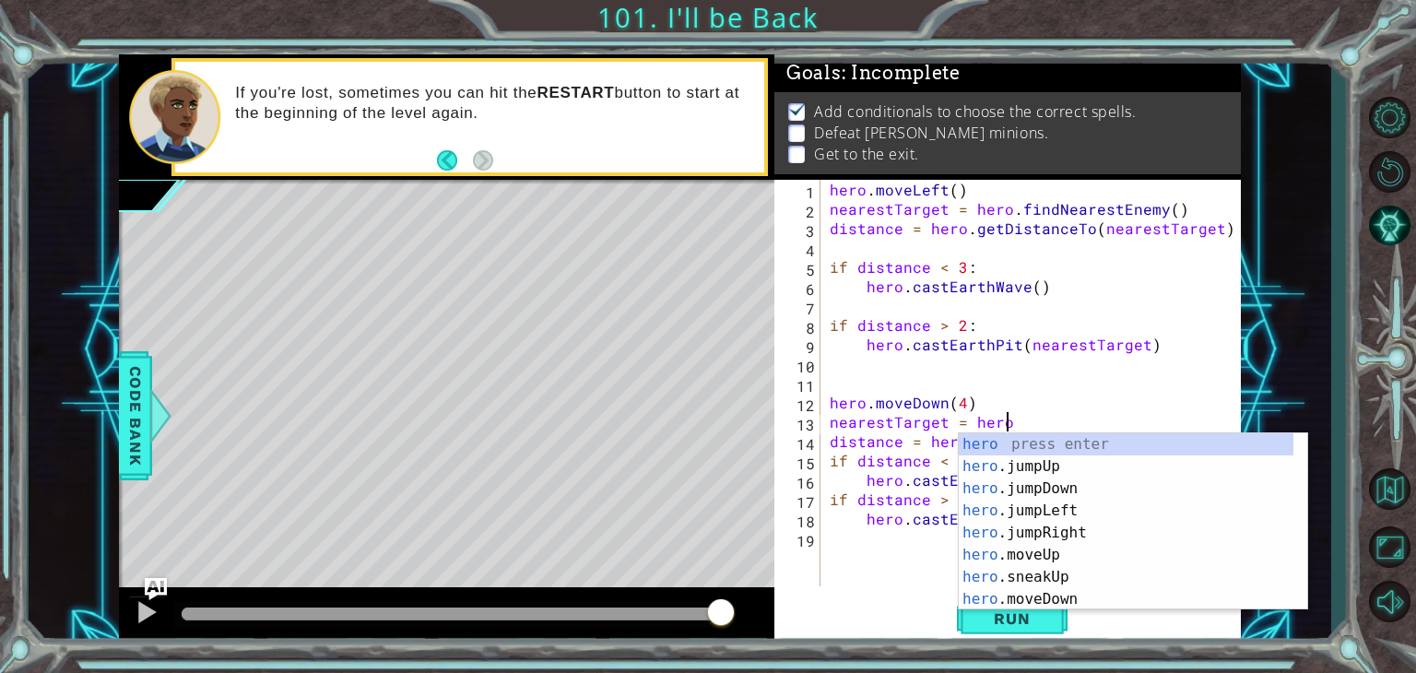
scroll to position [0, 10]
click at [754, 587] on div at bounding box center [446, 616] width 655 height 59
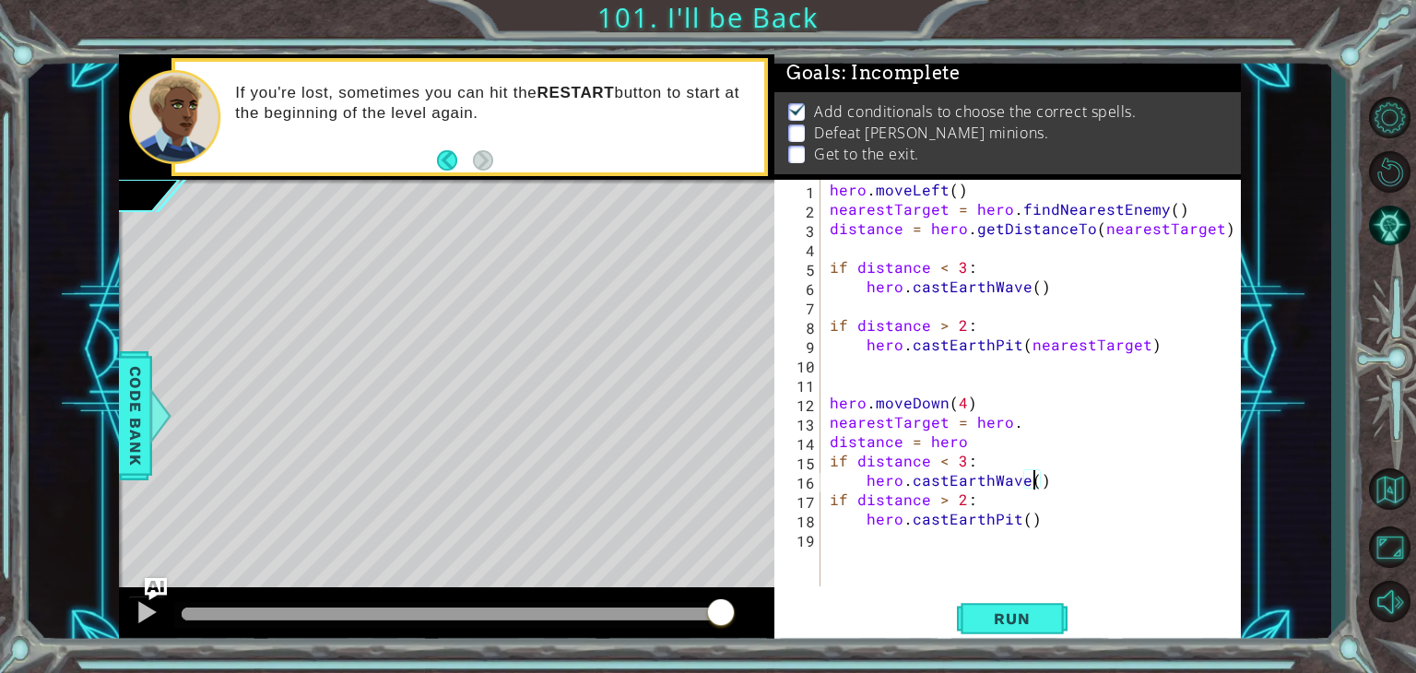
click at [1032, 478] on div "hero . moveLeft ( ) nearestTarget = hero . findNearestEnemy ( ) distance = hero…" at bounding box center [1035, 402] width 419 height 445
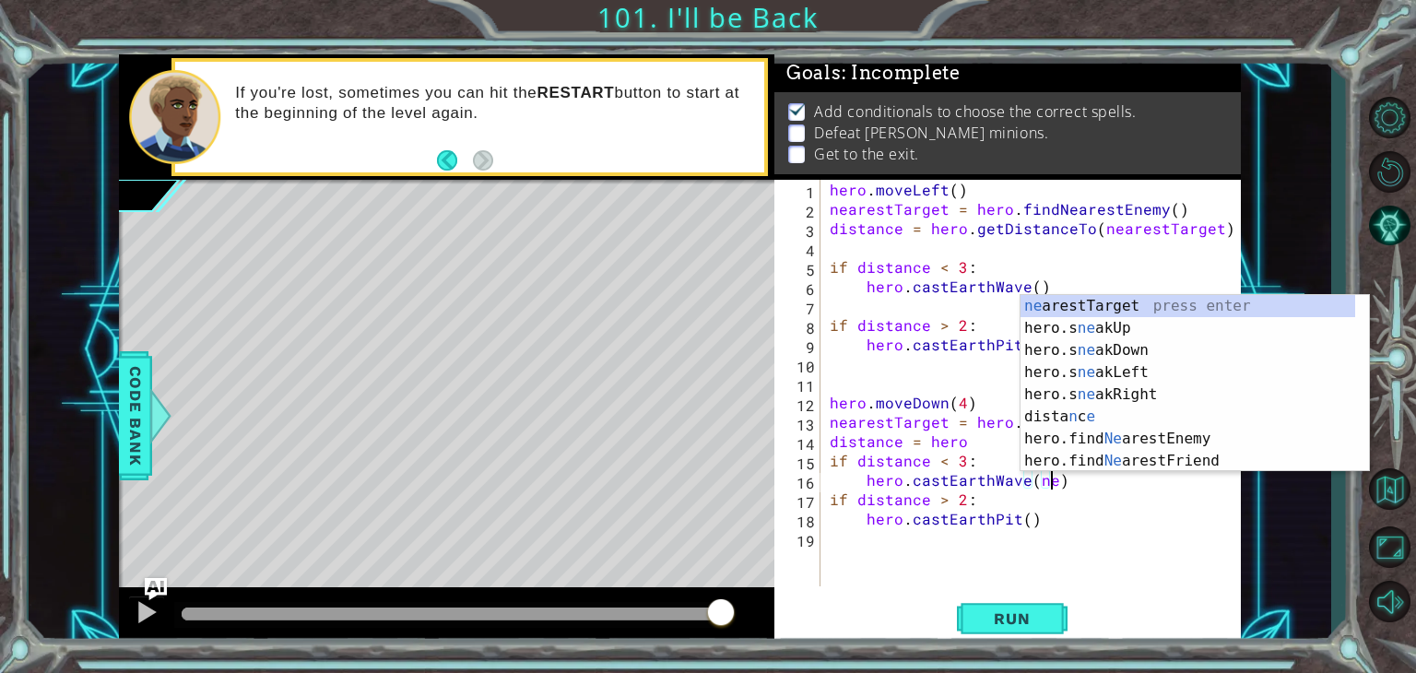
scroll to position [0, 14]
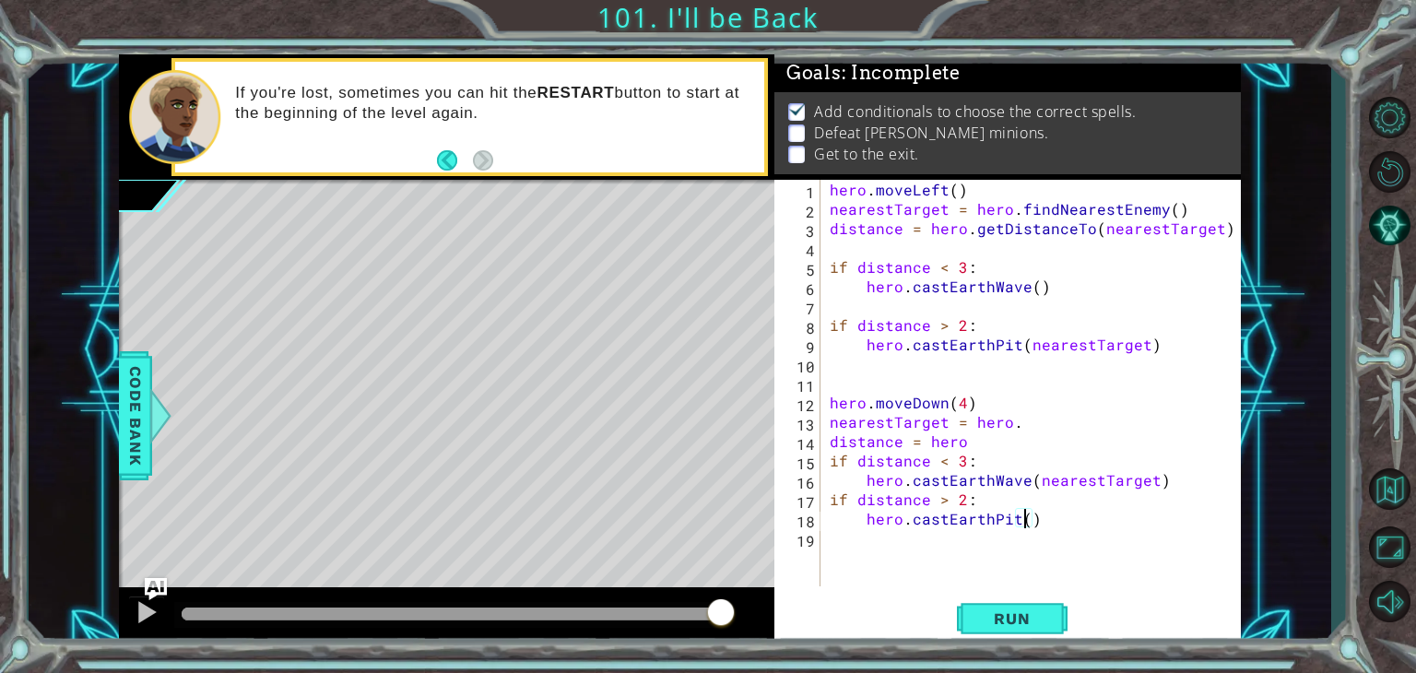
click at [1022, 518] on div "hero . moveLeft ( ) nearestTarget = hero . findNearestEnemy ( ) distance = hero…" at bounding box center [1035, 402] width 419 height 445
click at [1015, 423] on div "hero . moveLeft ( ) nearestTarget = hero . findNearestEnemy ( ) distance = hero…" at bounding box center [1035, 402] width 419 height 445
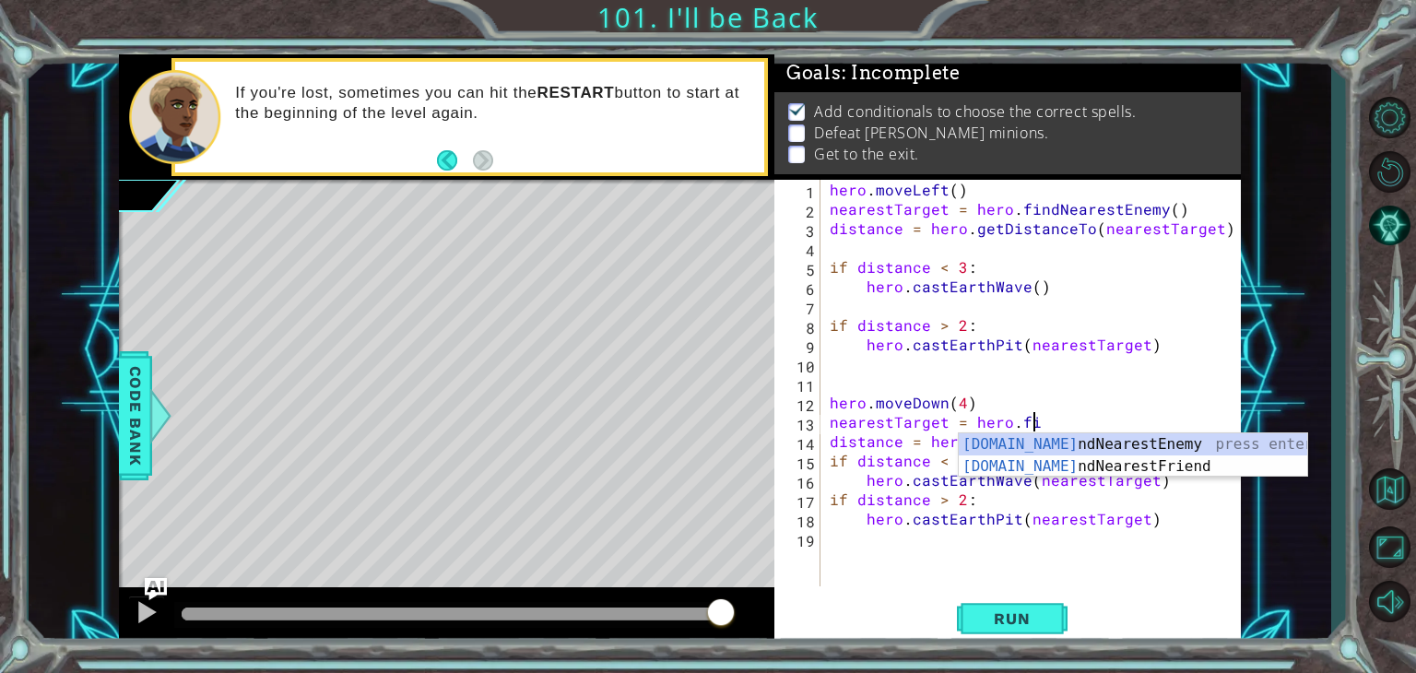
type textarea "nearestTarget = hero.find"
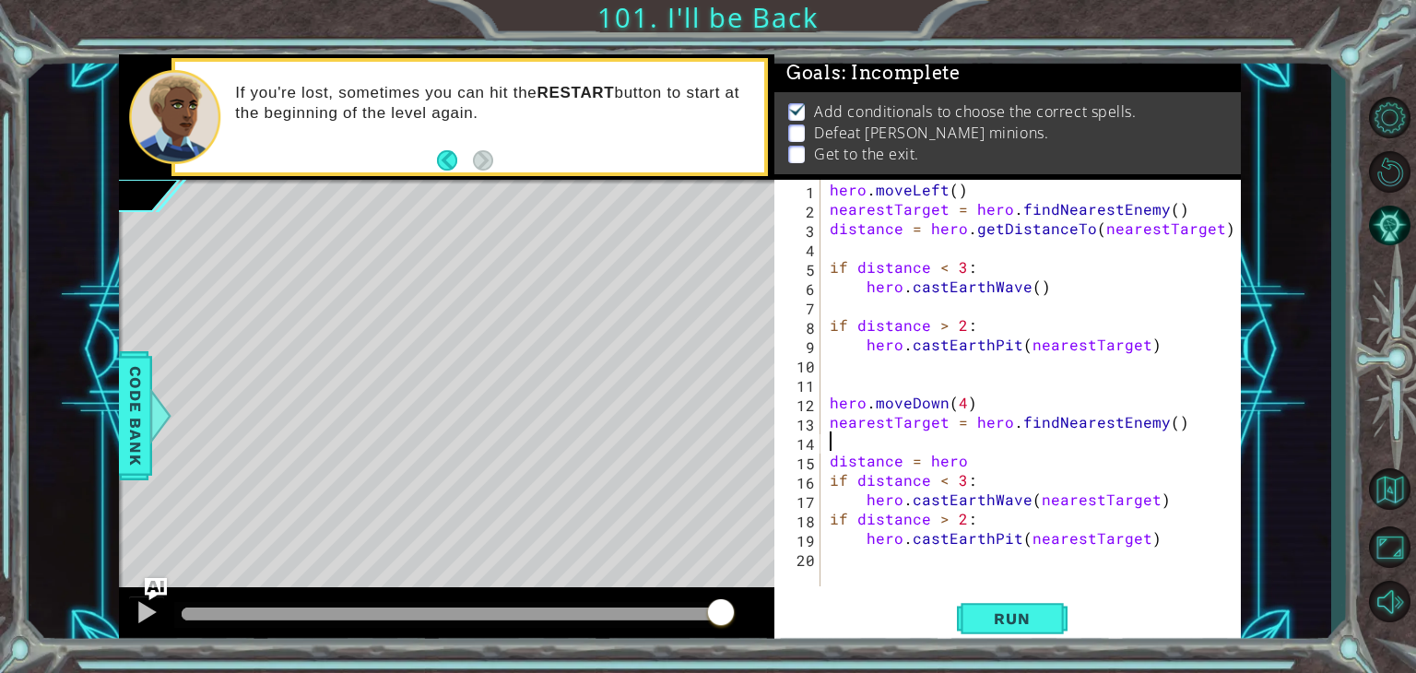
scroll to position [0, 0]
click at [966, 458] on div "hero . moveLeft ( ) nearestTarget = hero . findNearestEnemy ( ) distance = hero…" at bounding box center [1035, 402] width 419 height 445
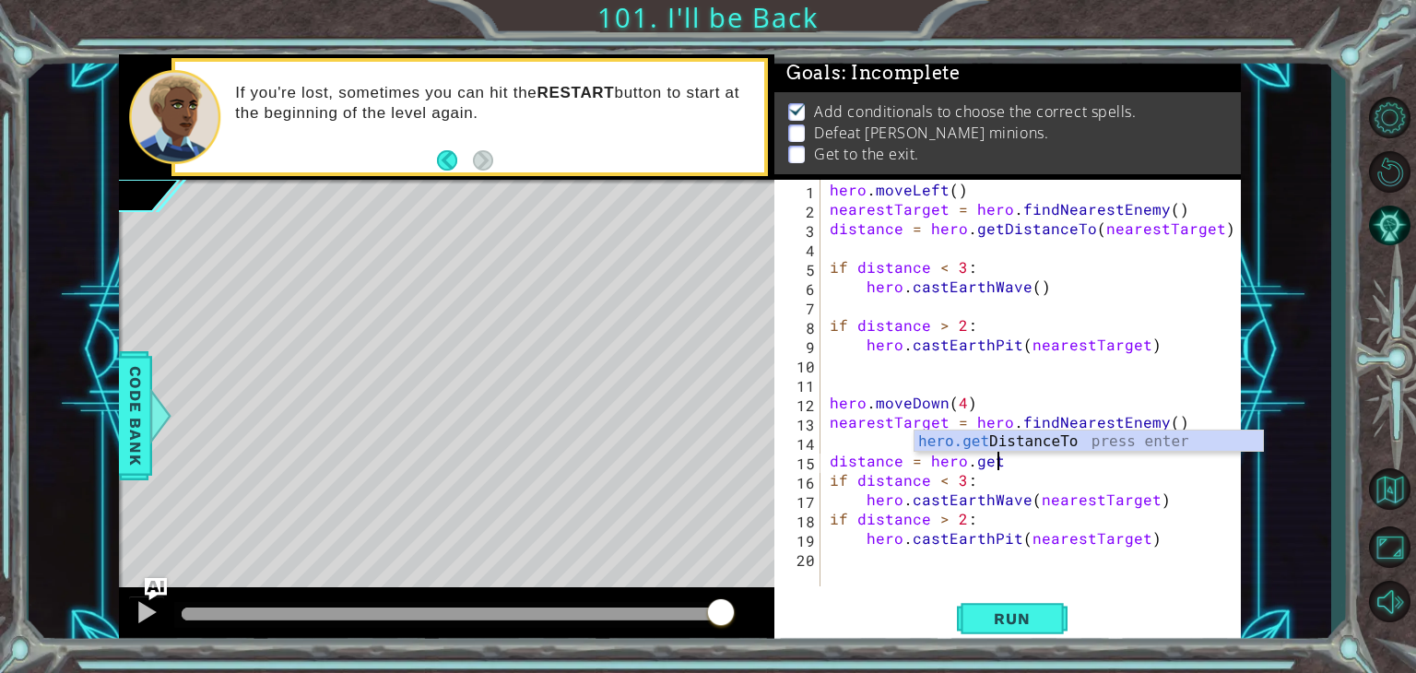
scroll to position [0, 9]
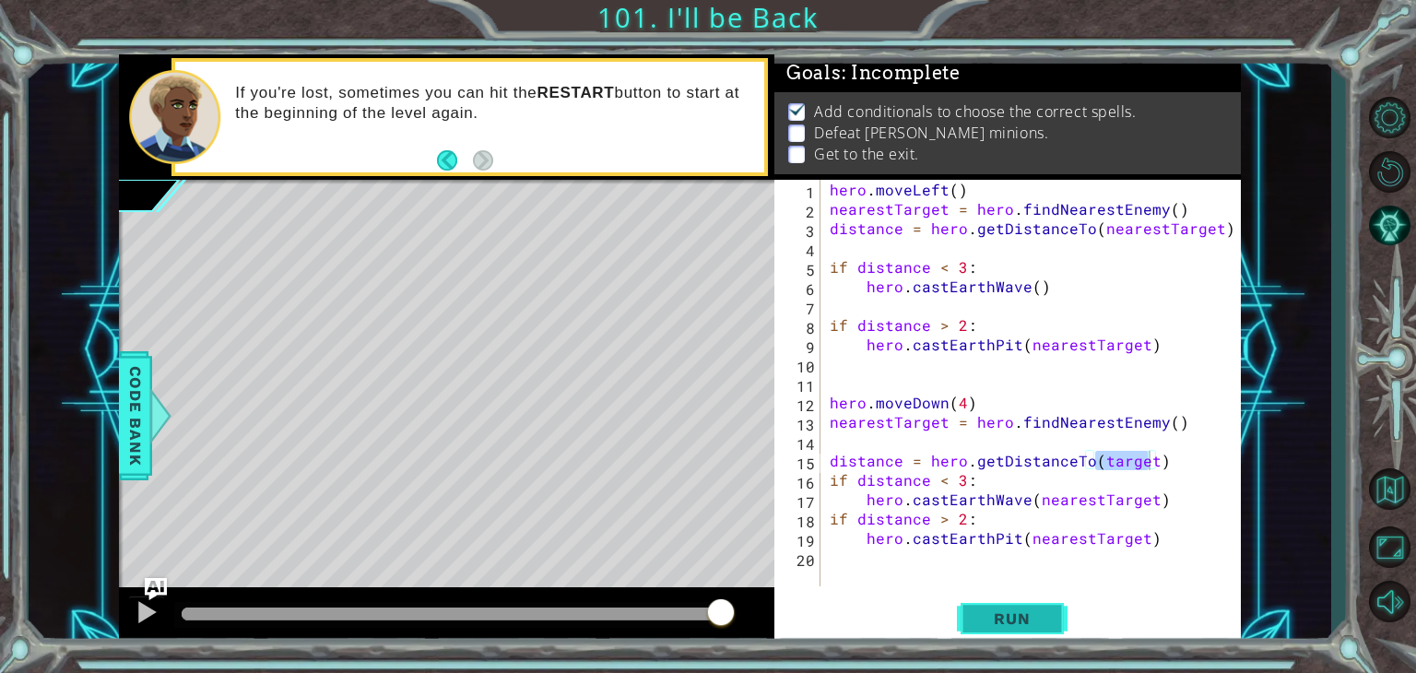
click at [1006, 600] on button "Run" at bounding box center [1012, 618] width 111 height 47
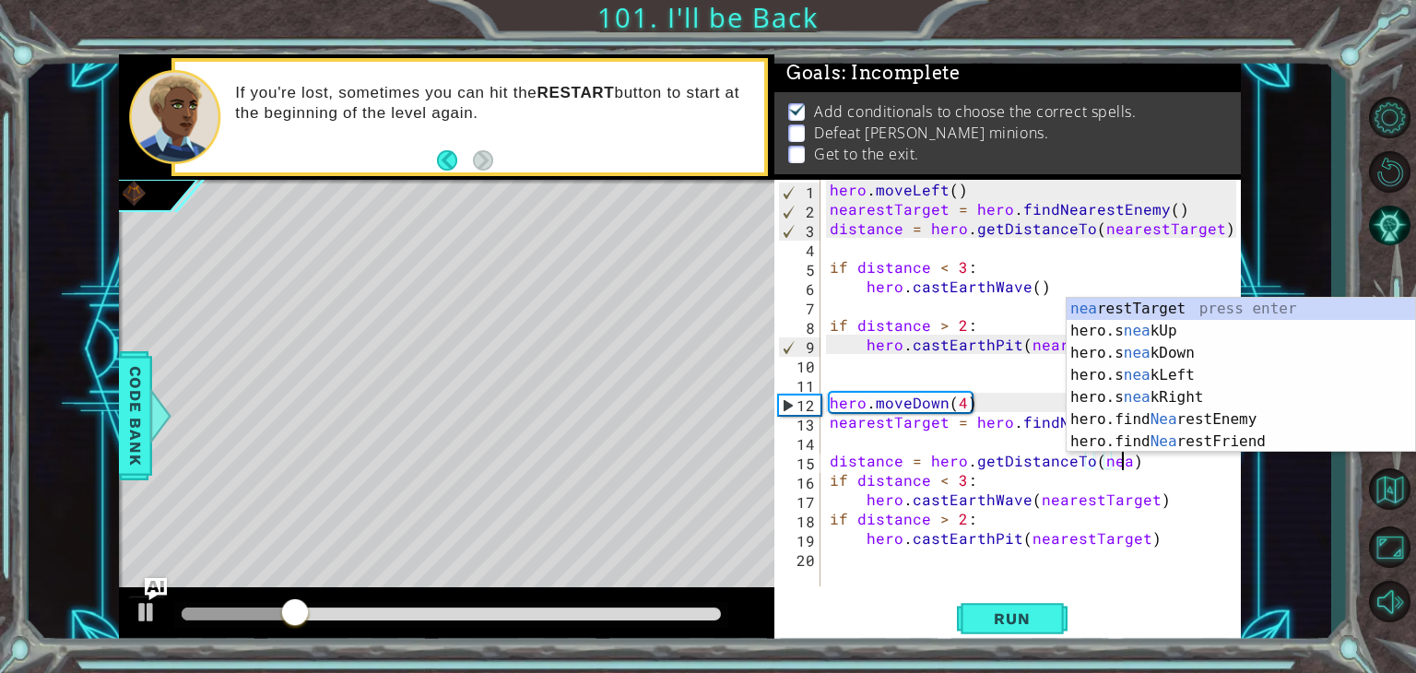
scroll to position [0, 18]
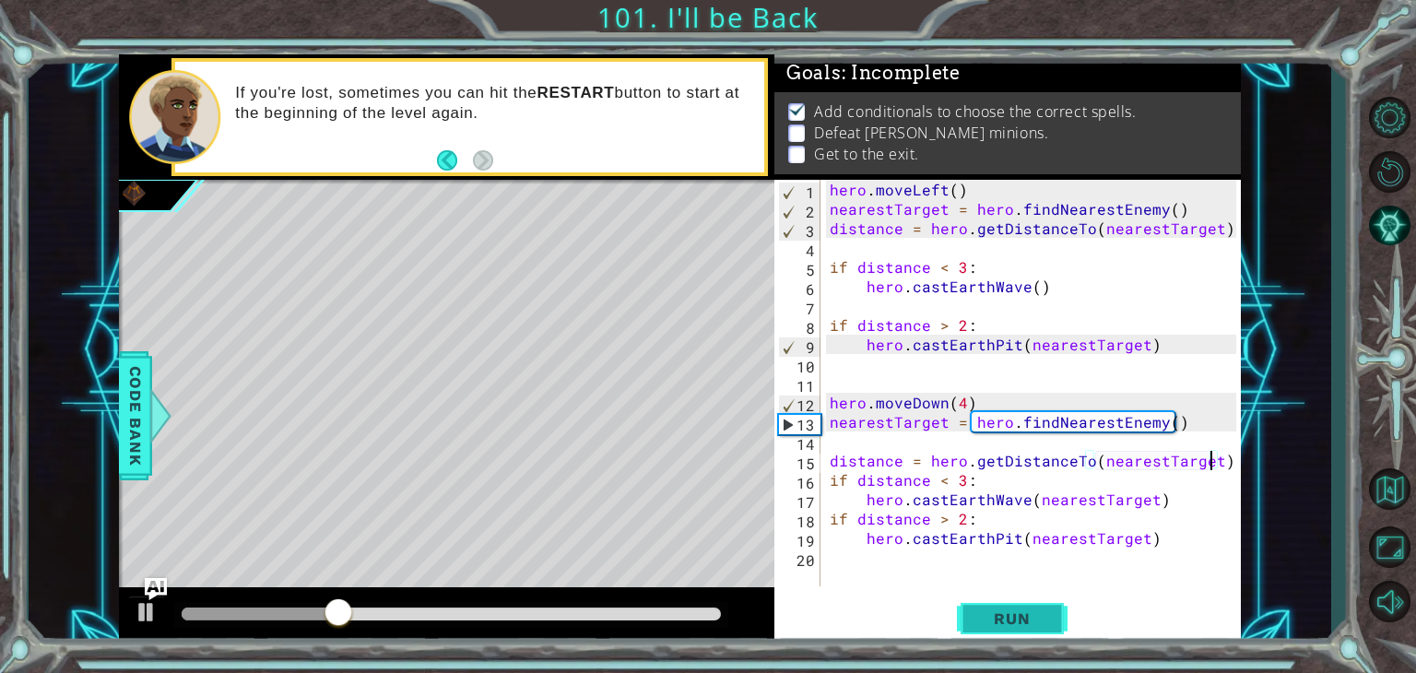
type textarea "distance = hero.getDistanceTo(nearestTarget)"
click at [1029, 607] on button "Run" at bounding box center [1012, 618] width 111 height 47
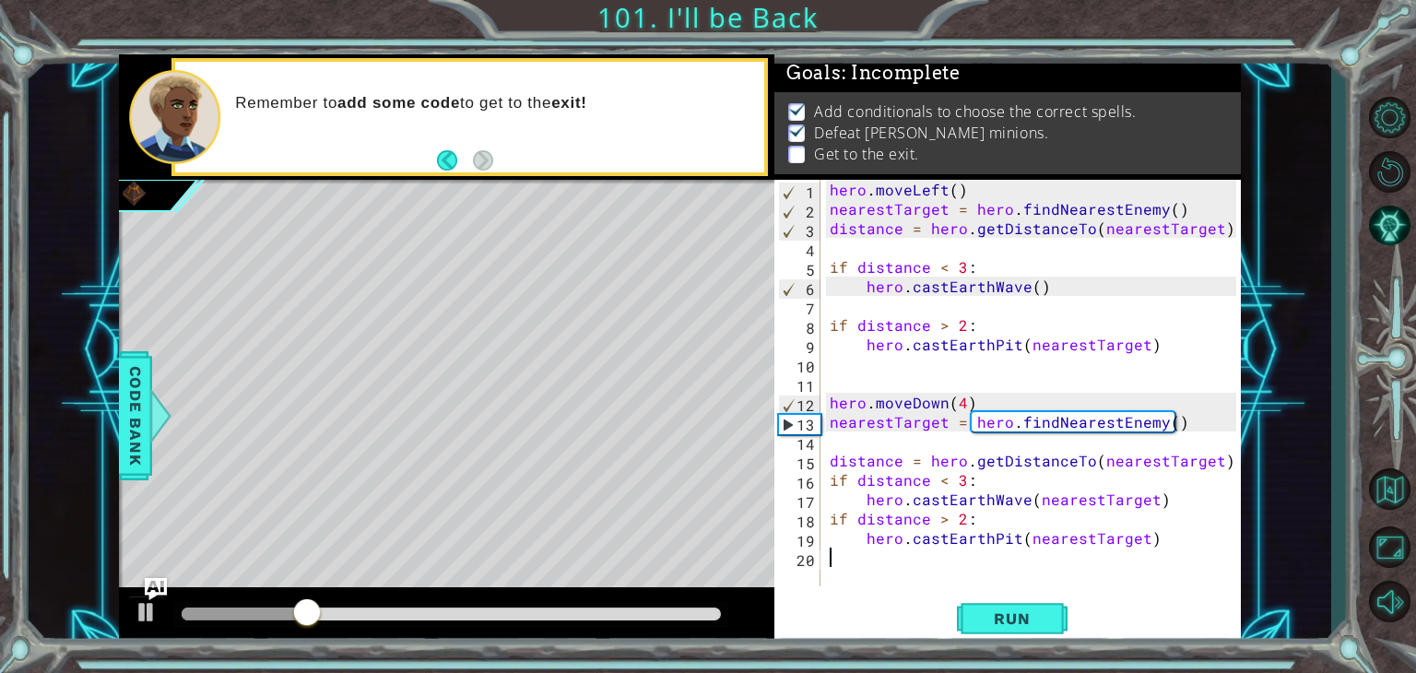
click at [840, 565] on div "hero . moveLeft ( ) nearestTarget = hero . findNearestEnemy ( ) distance = hero…" at bounding box center [1035, 402] width 419 height 445
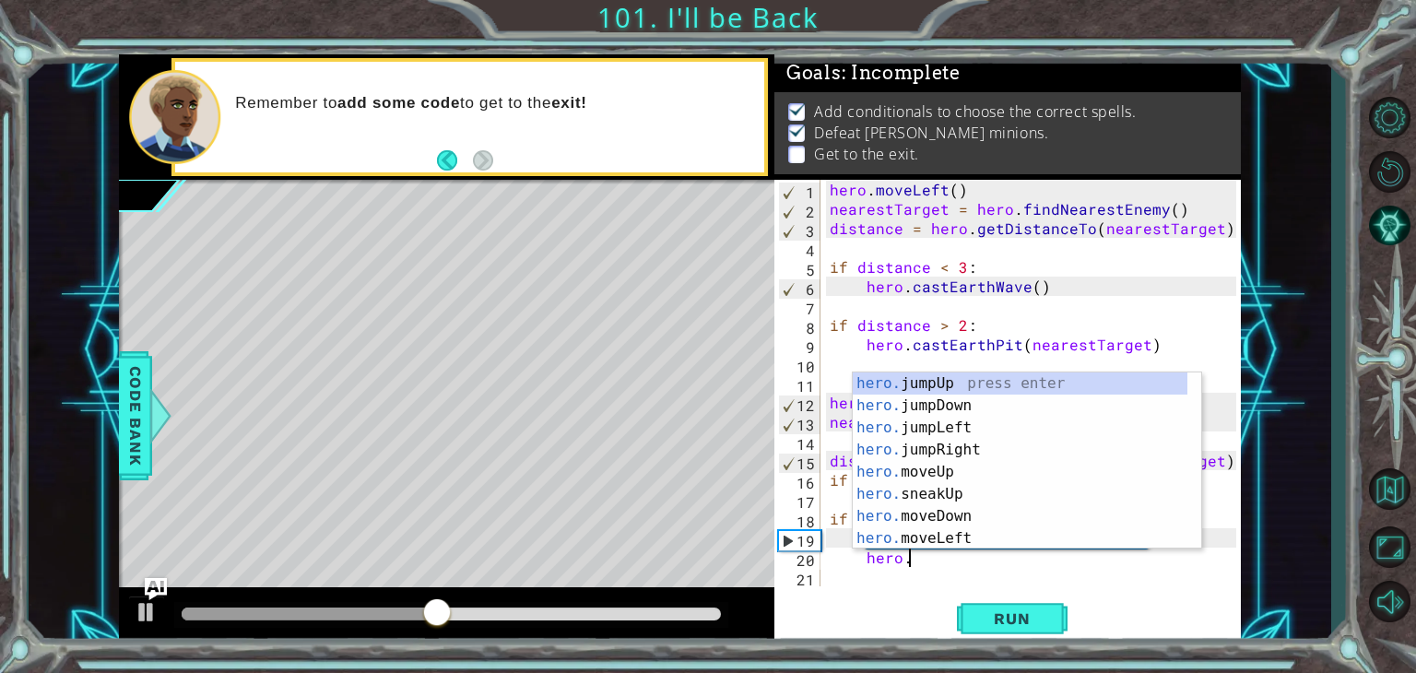
scroll to position [0, 4]
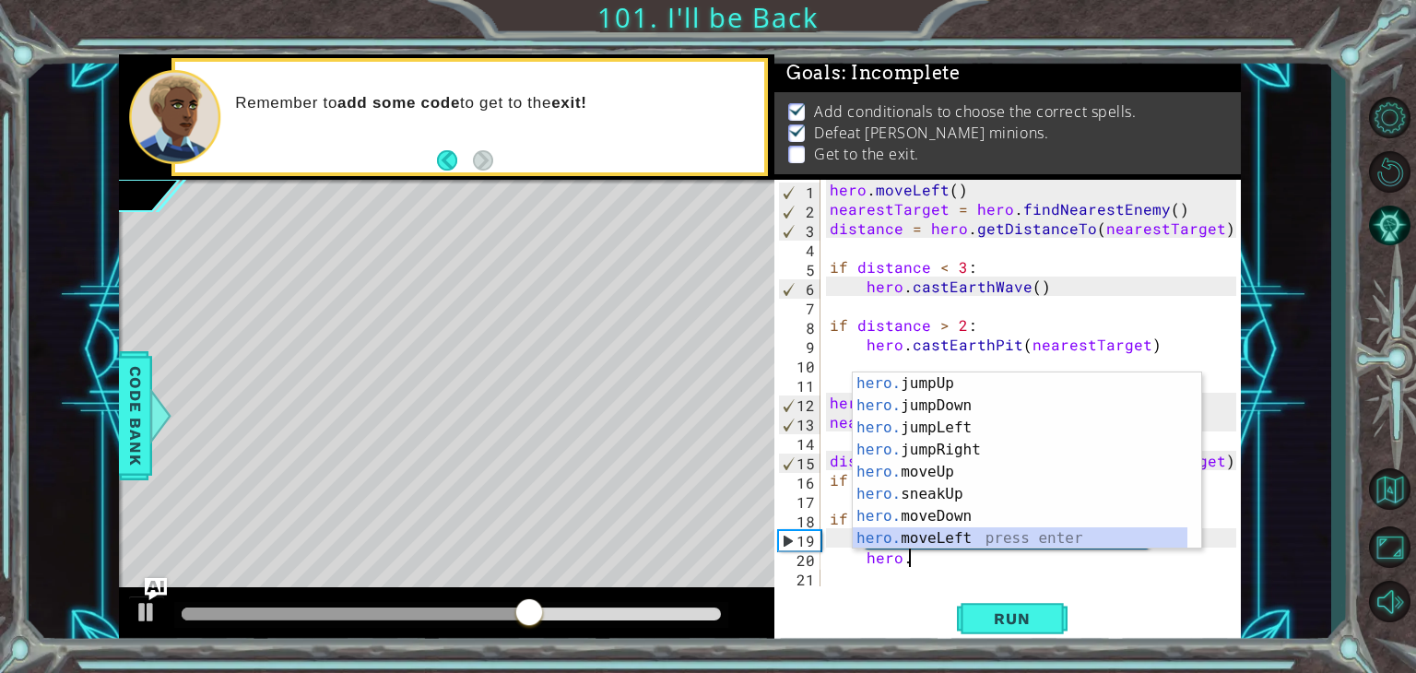
click at [906, 532] on div "hero. jumpUp press enter hero. jumpDown press enter hero. jumpLeft press enter …" at bounding box center [1019, 482] width 335 height 221
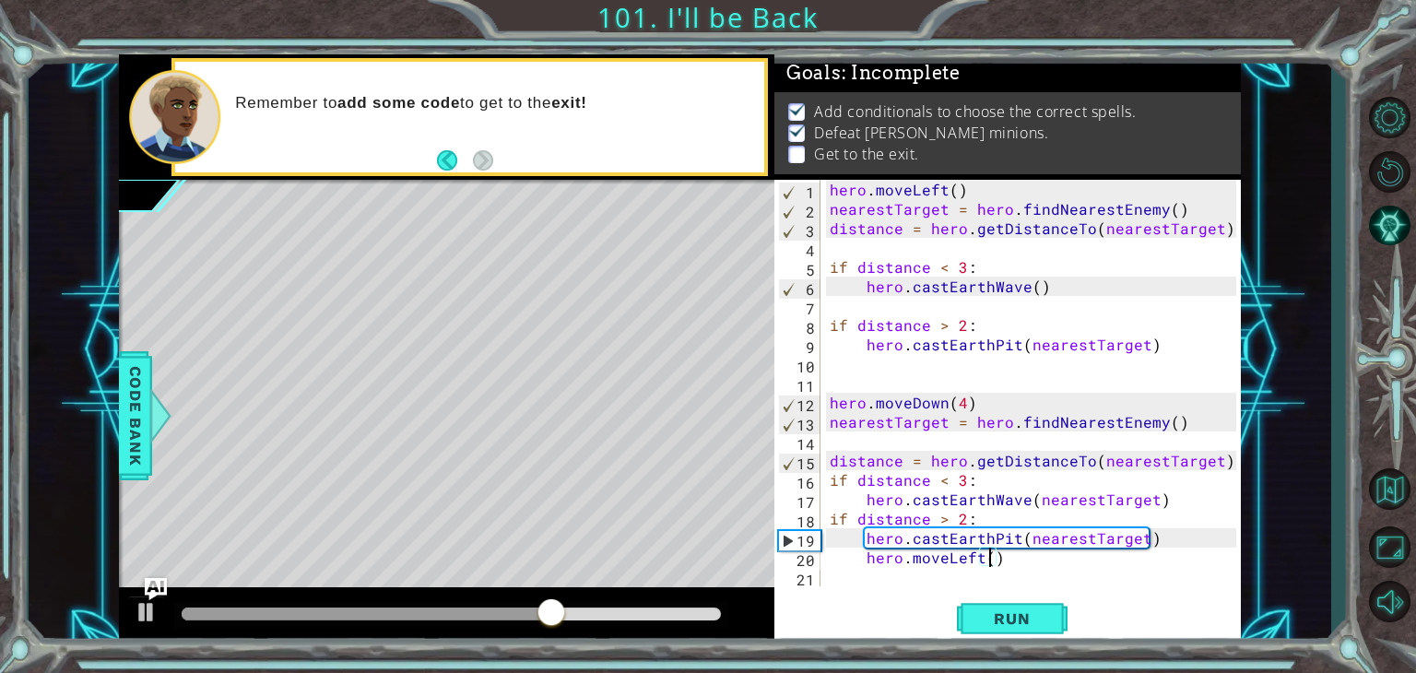
type textarea "hero.moveLeft(4)"
click at [848, 575] on div "hero . moveLeft ( ) nearestTarget = hero . findNearestEnemy ( ) distance = hero…" at bounding box center [1035, 402] width 419 height 445
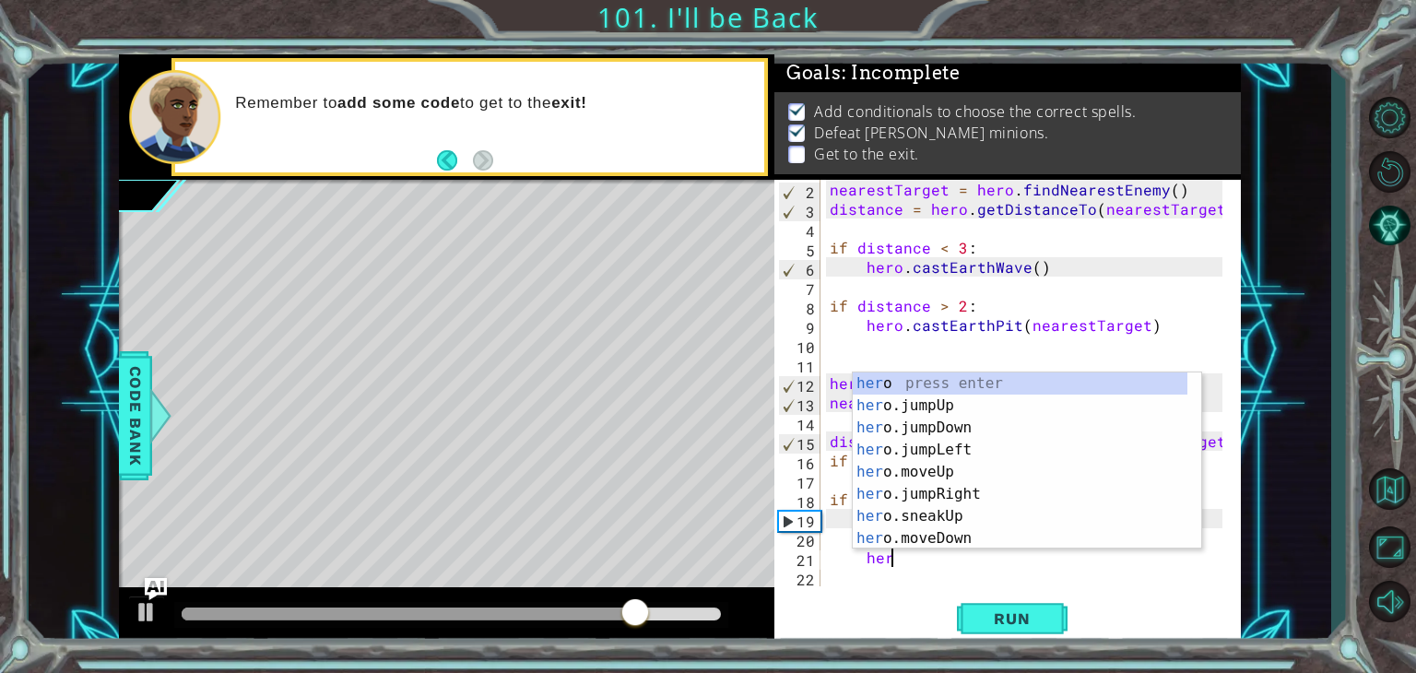
scroll to position [0, 3]
type textarea "hero."
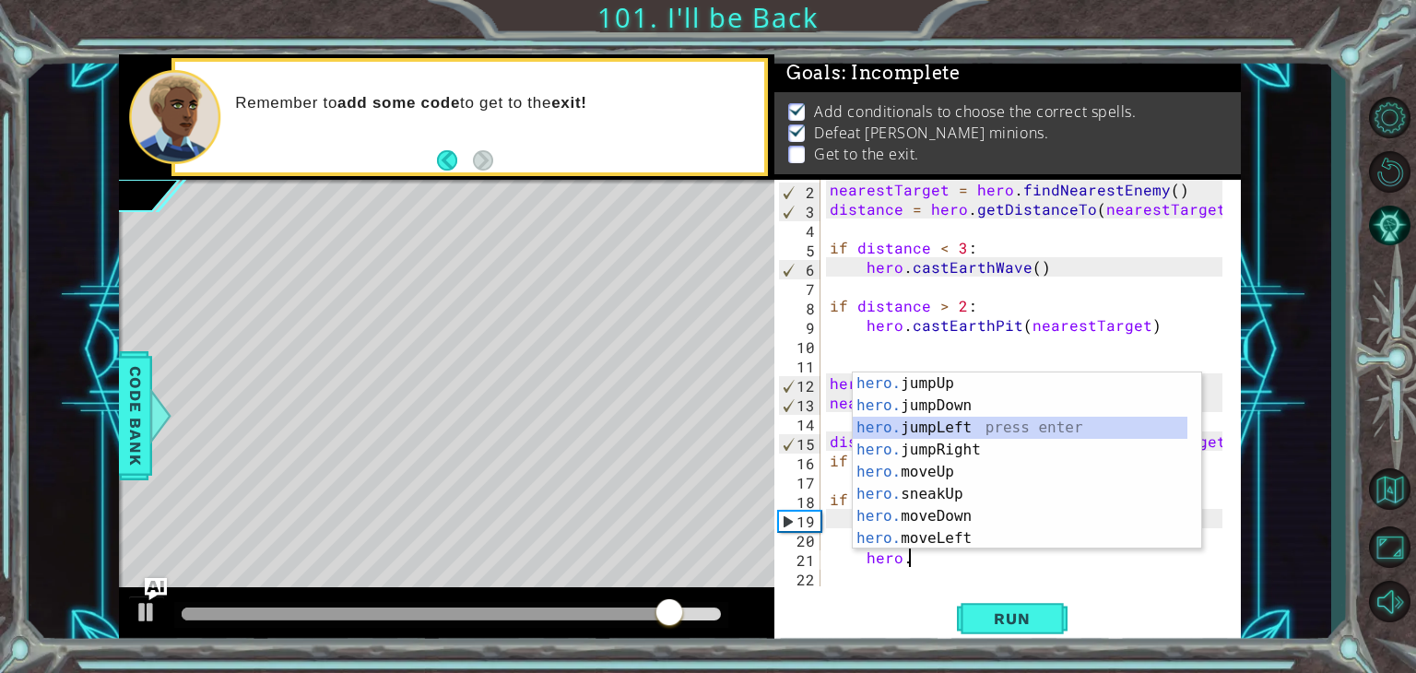
click at [939, 417] on div "hero. jumpUp press enter hero. jumpDown press enter hero. jumpLeft press enter …" at bounding box center [1019, 482] width 335 height 221
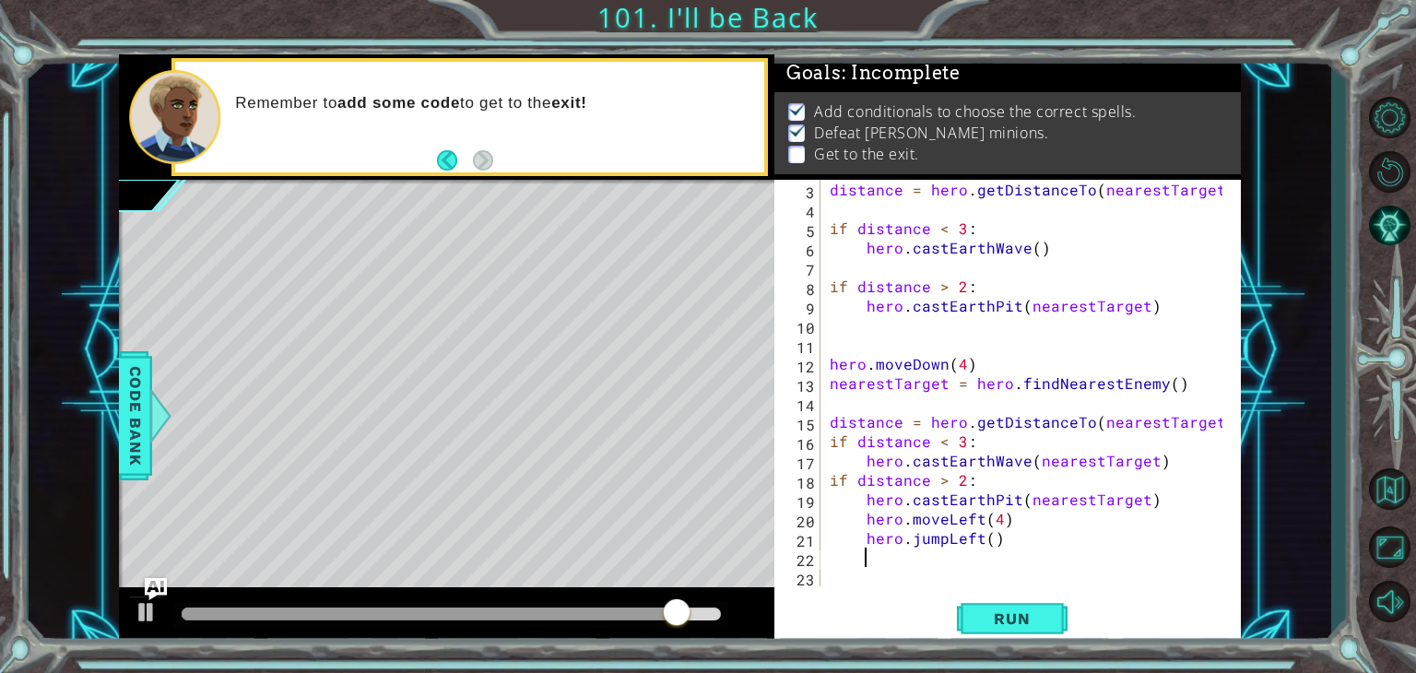
scroll to position [39, 0]
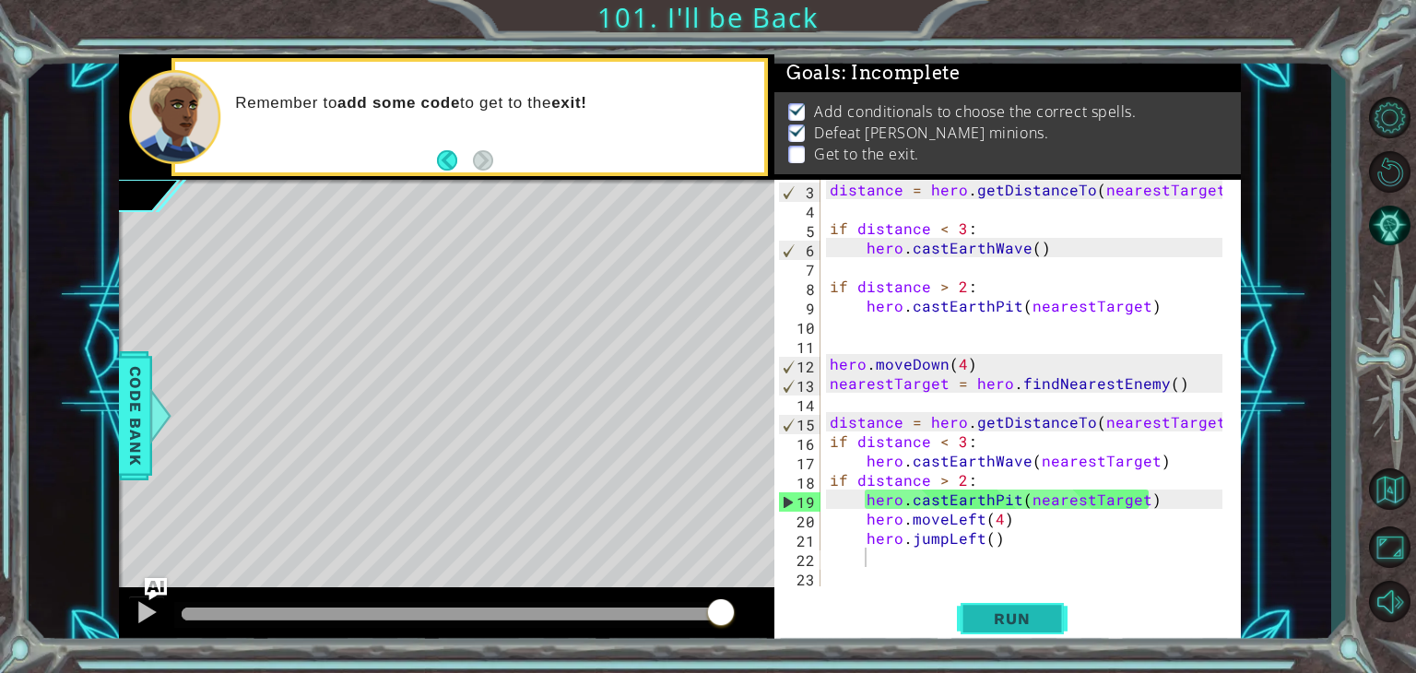
click at [1010, 620] on span "Run" at bounding box center [1011, 618] width 73 height 18
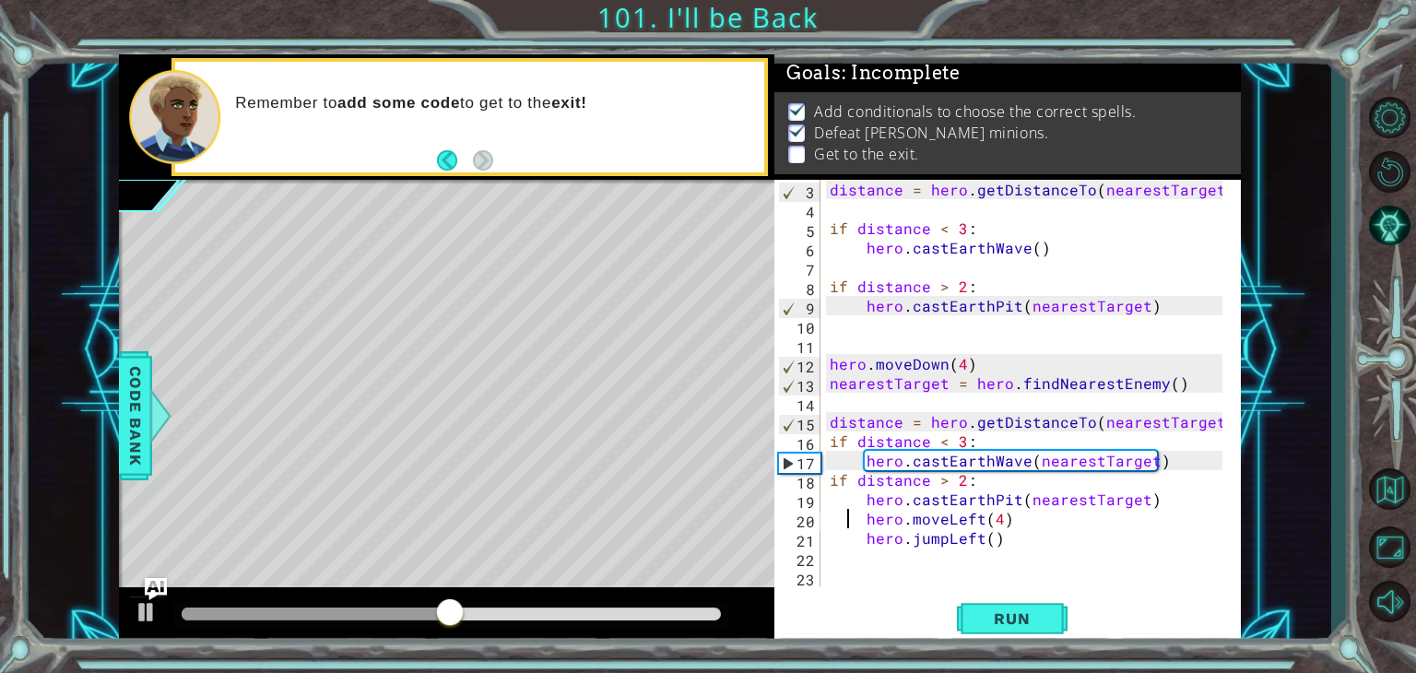
click at [848, 524] on div "distance = hero . getDistanceTo ( nearestTarget ) if distance < 3 : hero . cast…" at bounding box center [1029, 402] width 406 height 445
type textarea "hero.moveLeft(4)"
click at [1033, 624] on span "Run" at bounding box center [1011, 618] width 73 height 18
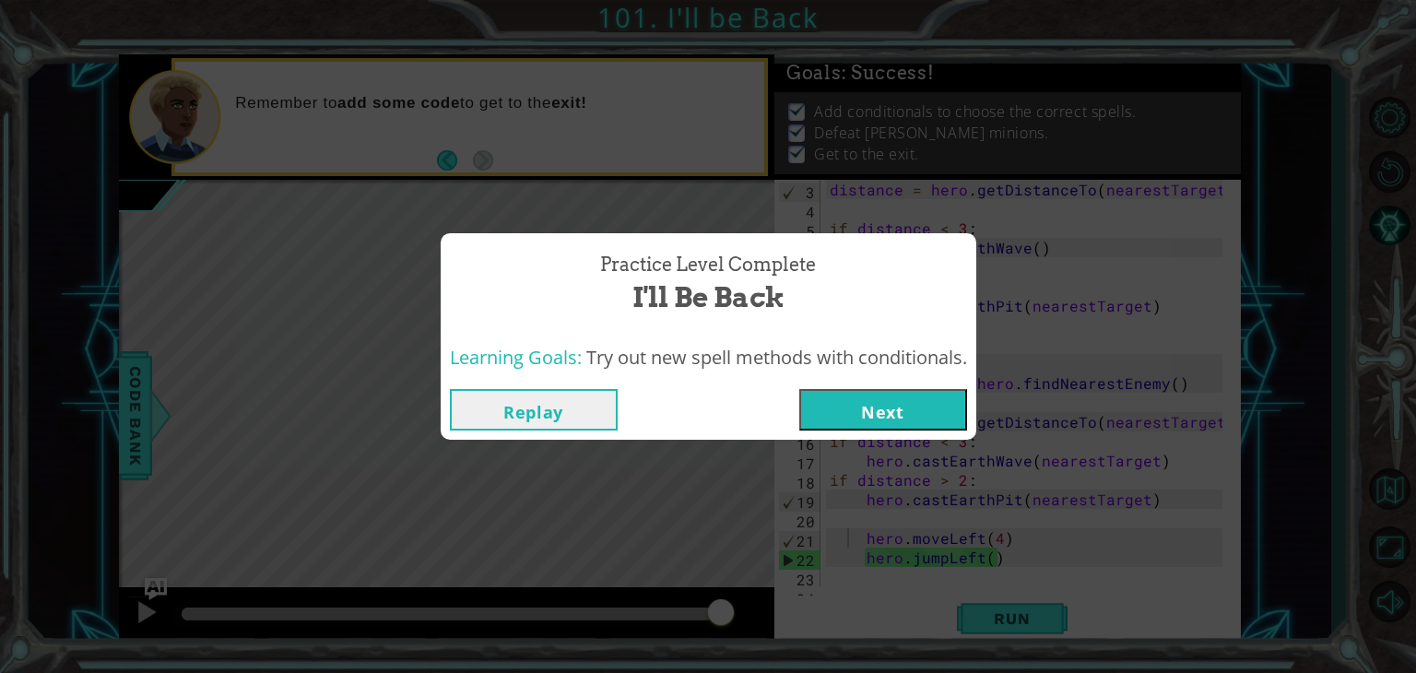
click at [912, 412] on button "Next" at bounding box center [883, 409] width 168 height 41
